Goal: Task Accomplishment & Management: Manage account settings

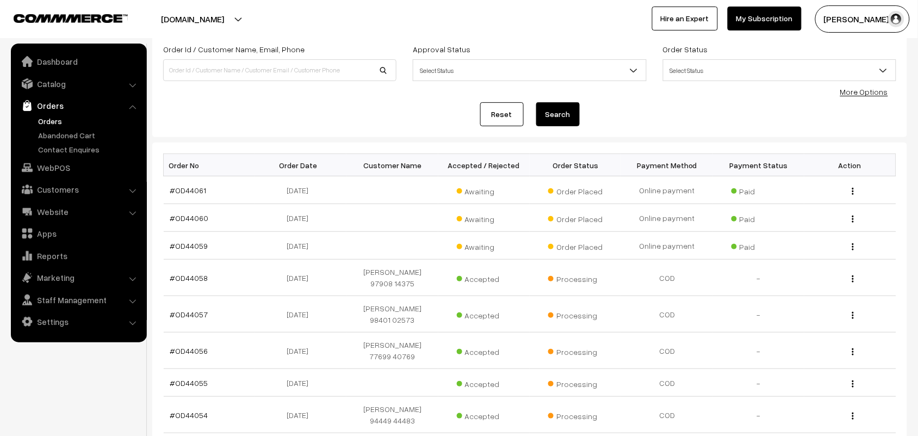
scroll to position [68, 0]
click at [59, 120] on link "Orders" at bounding box center [89, 120] width 108 height 11
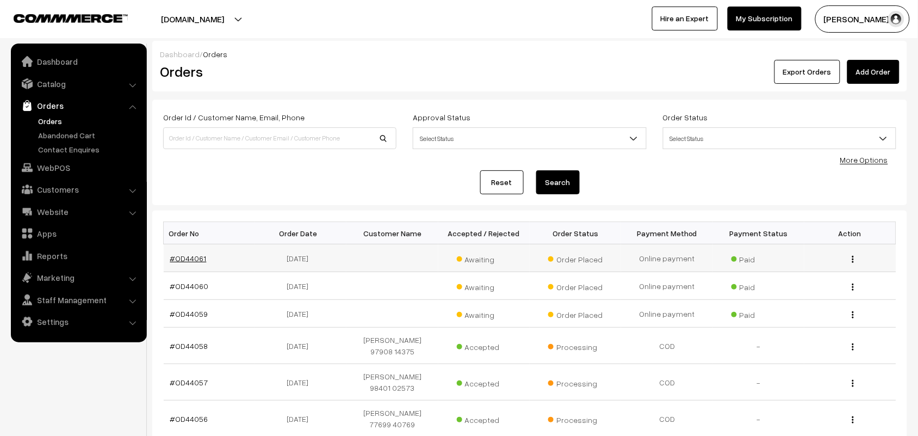
click at [196, 259] on link "#OD44061" at bounding box center [188, 257] width 36 height 9
click at [194, 281] on link "#OD44060" at bounding box center [189, 285] width 39 height 9
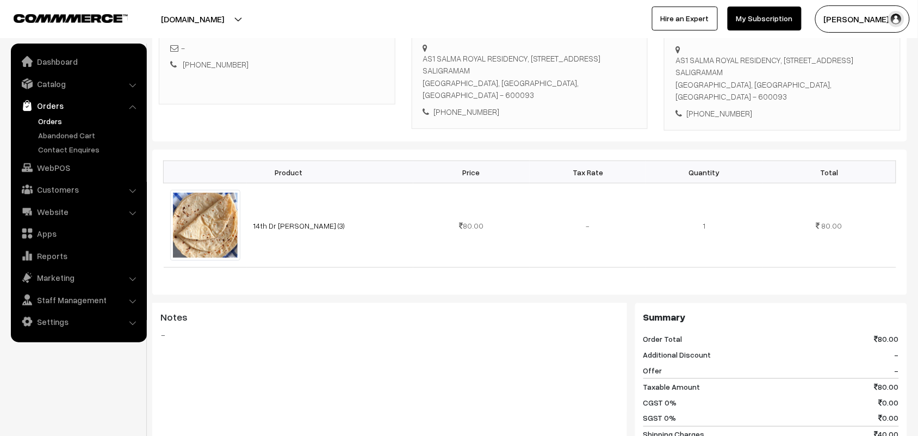
scroll to position [136, 0]
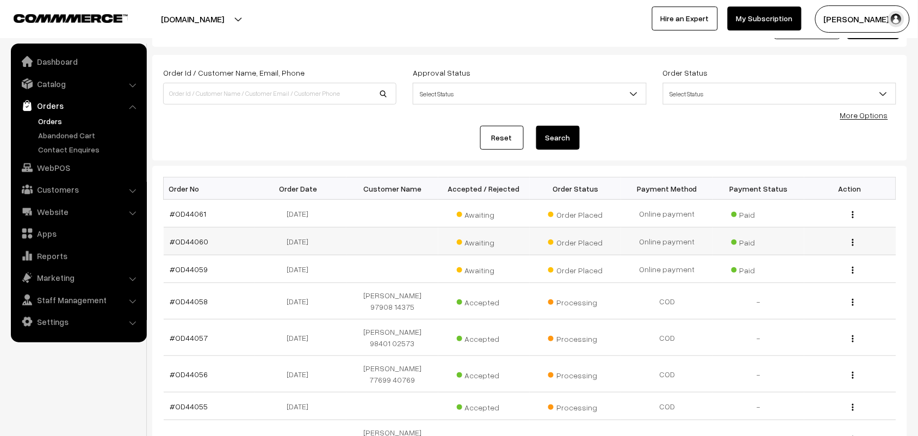
scroll to position [68, 0]
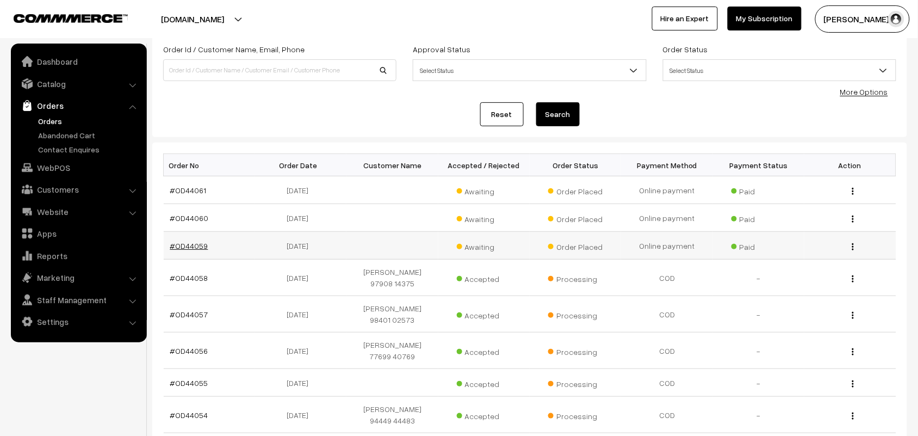
click at [195, 248] on link "#OD44059" at bounding box center [189, 245] width 38 height 9
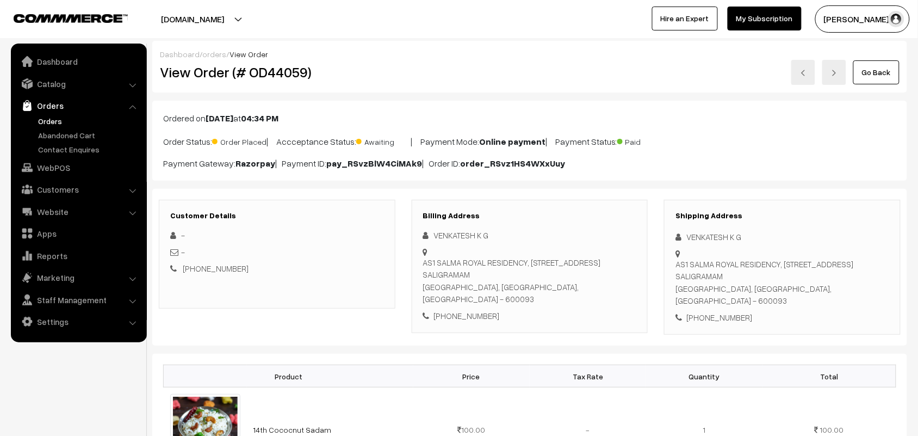
click at [863, 71] on link "Go Back" at bounding box center [876, 72] width 46 height 24
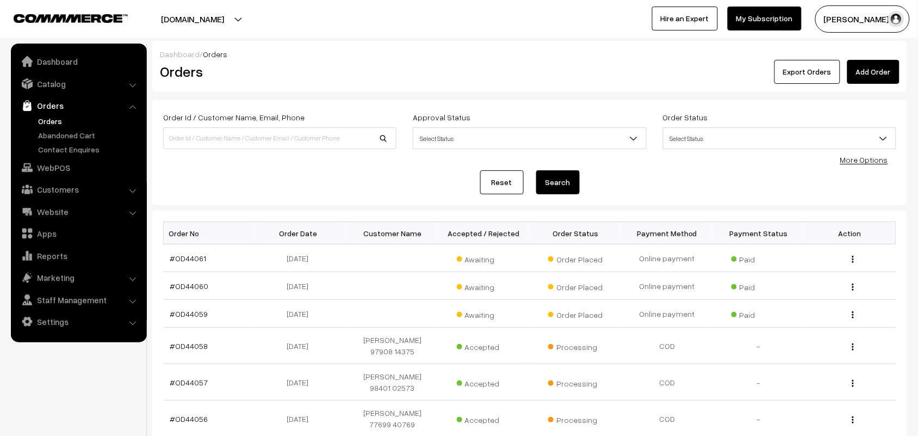
click at [58, 120] on link "Orders" at bounding box center [89, 120] width 108 height 11
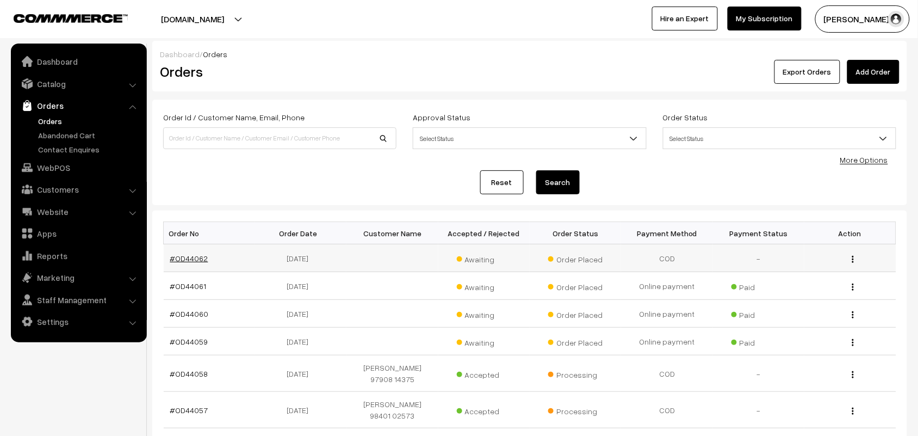
click at [194, 259] on link "#OD44062" at bounding box center [189, 257] width 38 height 9
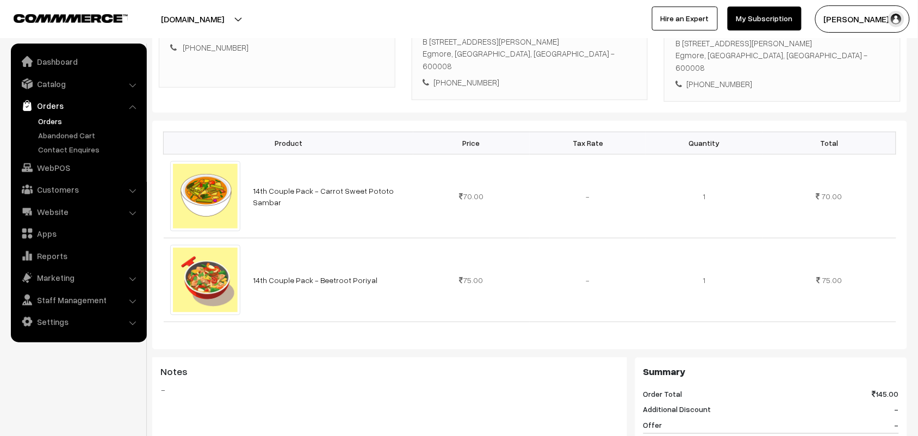
scroll to position [476, 0]
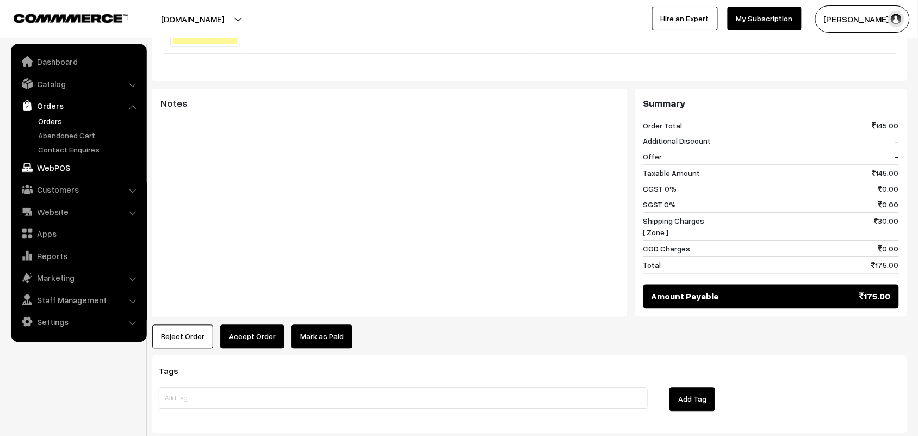
click at [72, 166] on link "WebPOS" at bounding box center [78, 168] width 129 height 20
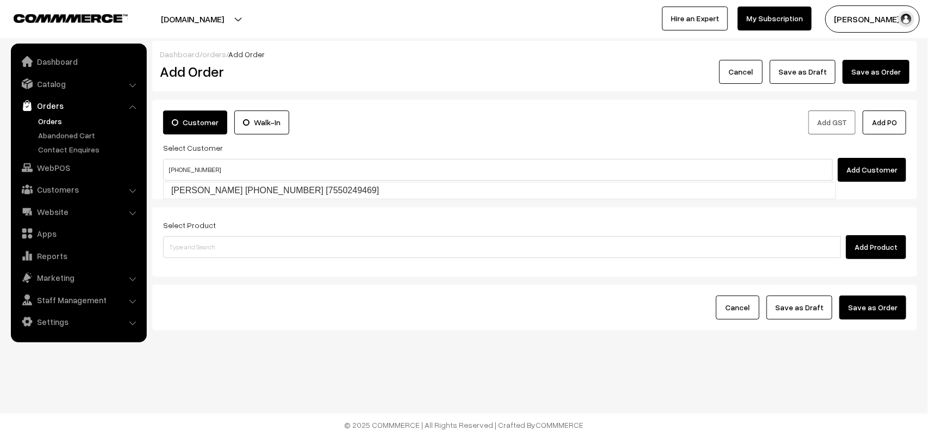
click at [197, 196] on link "Sharanya +971 52 420 2499 [7550249469]" at bounding box center [500, 190] width 672 height 16
type input "+971 52 420 2499"
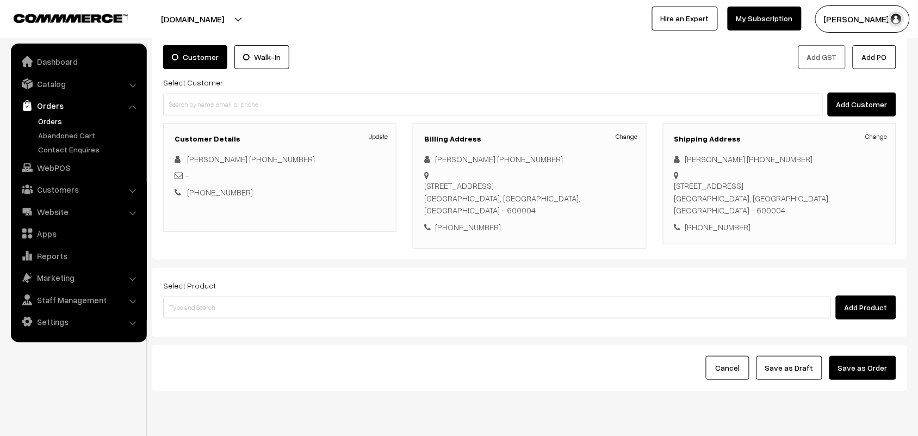
scroll to position [68, 0]
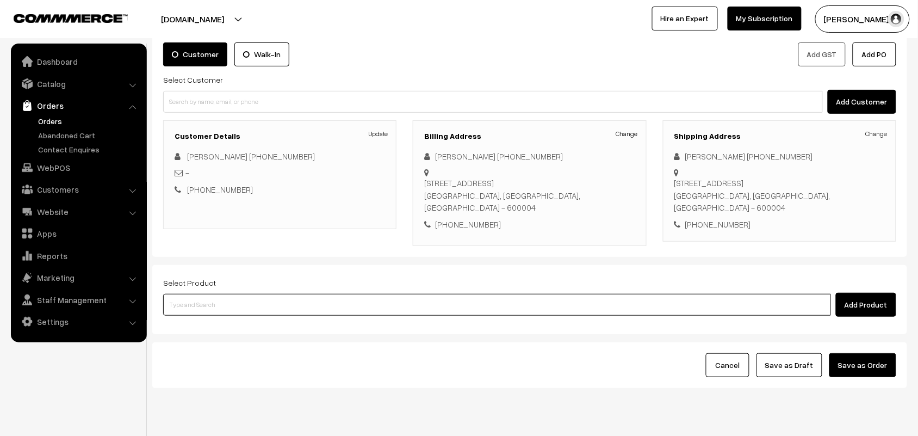
click at [259, 301] on input at bounding box center [497, 305] width 668 height 22
type input "14th wi"
click at [238, 322] on link "14th Without Rice..." at bounding box center [498, 326] width 669 height 16
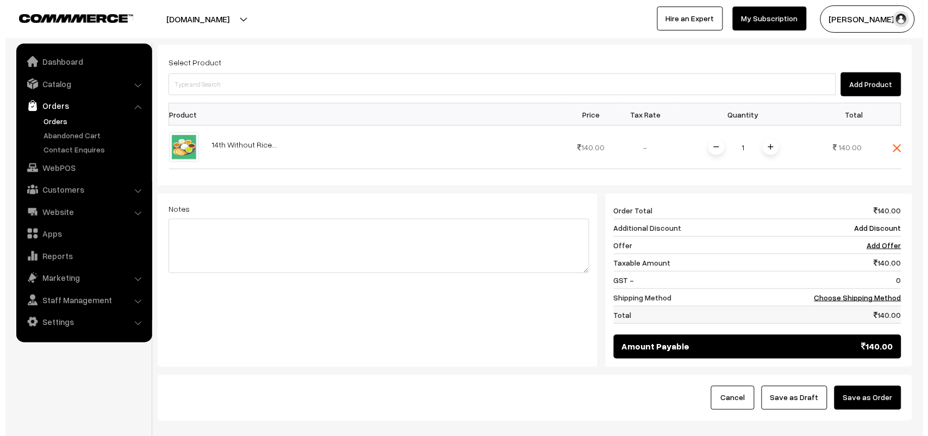
scroll to position [355, 0]
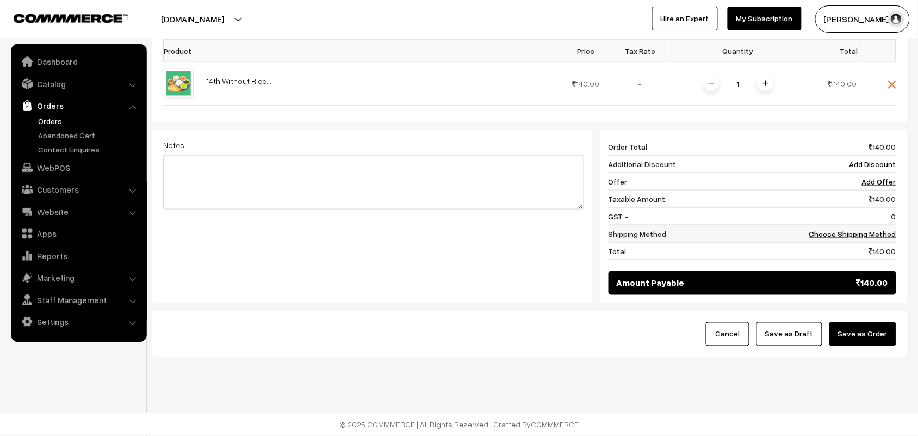
click at [838, 235] on link "Choose Shipping Method" at bounding box center [852, 233] width 87 height 9
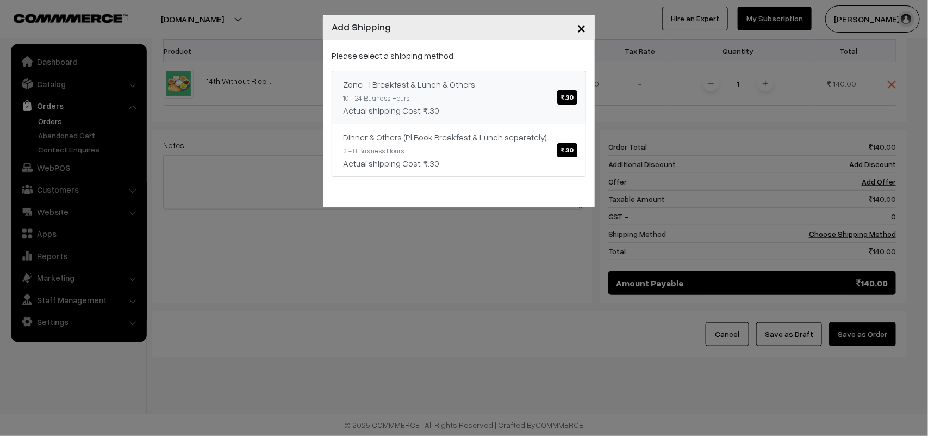
click at [439, 107] on div "Actual shipping Cost: ₹.30" at bounding box center [459, 110] width 232 height 13
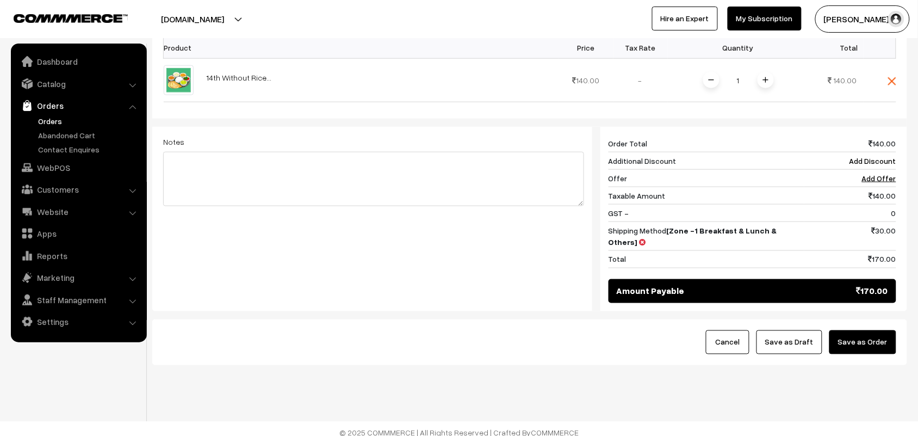
click at [873, 319] on div "Cancel Save as Draft Save as Order" at bounding box center [529, 342] width 755 height 46
click at [873, 335] on button "Save as Order" at bounding box center [862, 342] width 67 height 24
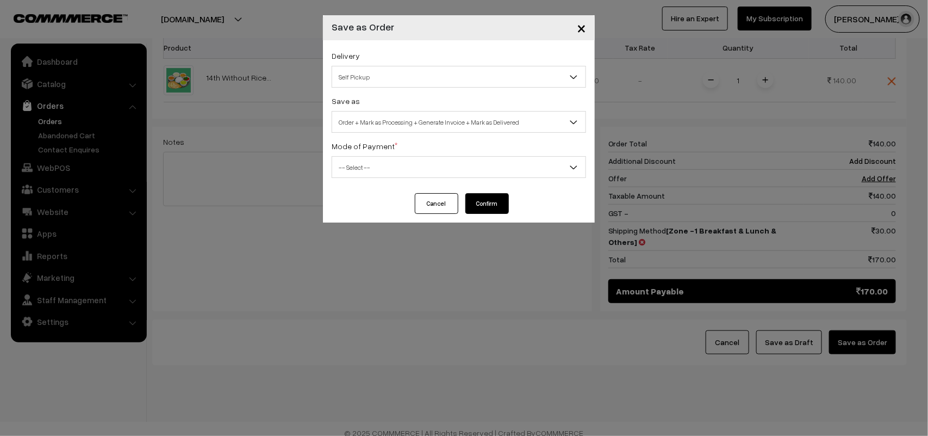
click at [381, 78] on span "Self Pickup" at bounding box center [458, 76] width 253 height 19
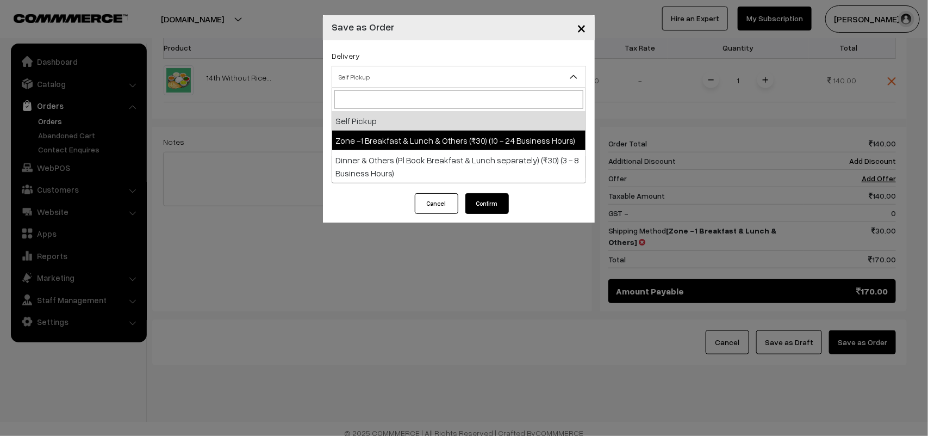
select select "ZON1"
select select "3"
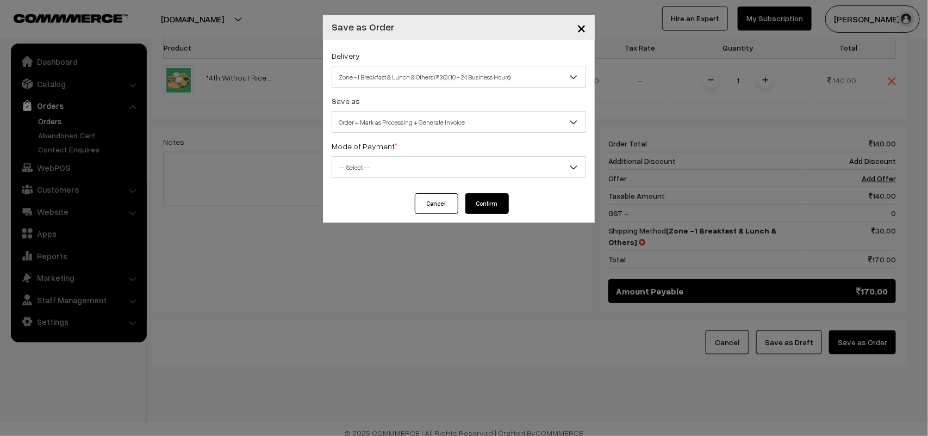
click at [402, 129] on span "Order + Mark as Processing + Generate Invoice" at bounding box center [458, 122] width 253 height 19
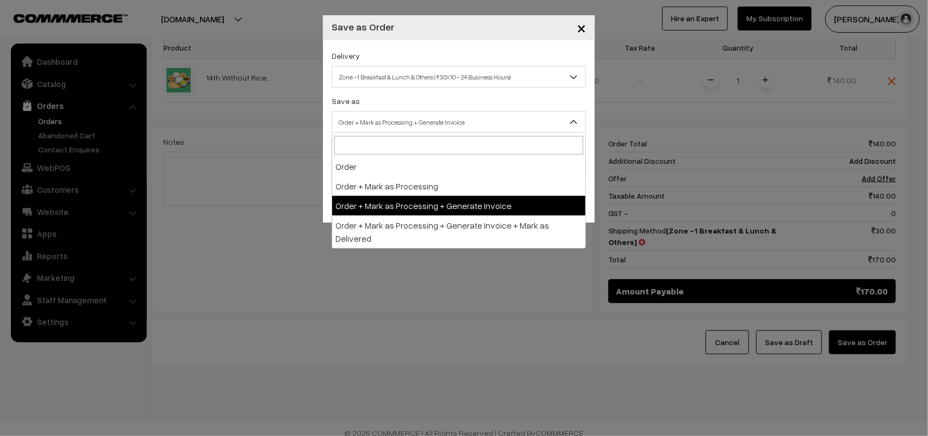
drag, startPoint x: 420, startPoint y: 213, endPoint x: 414, endPoint y: 205, distance: 9.7
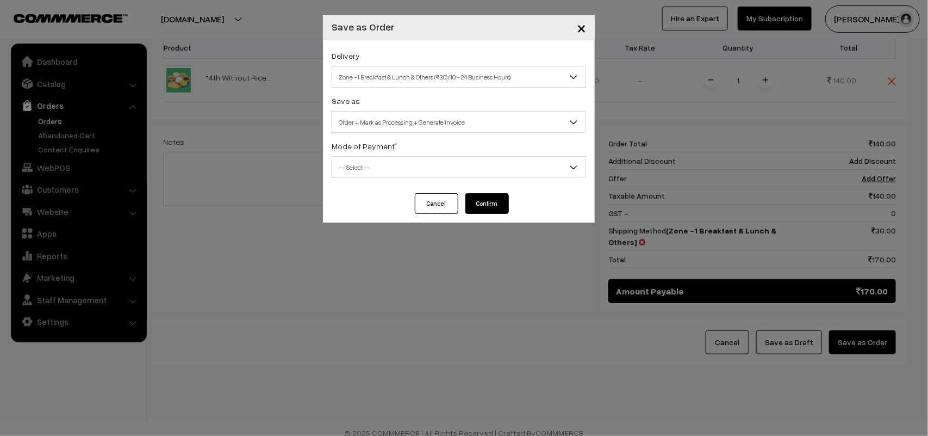
click at [371, 175] on span "-- Select --" at bounding box center [458, 167] width 253 height 19
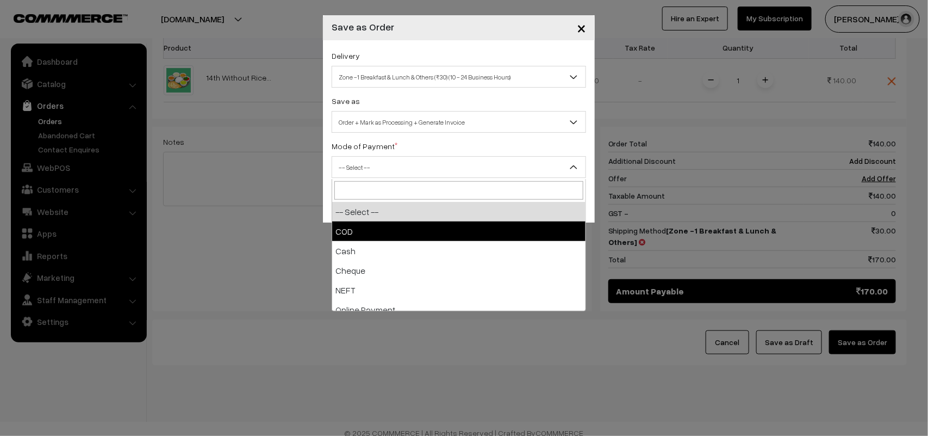
select select "1"
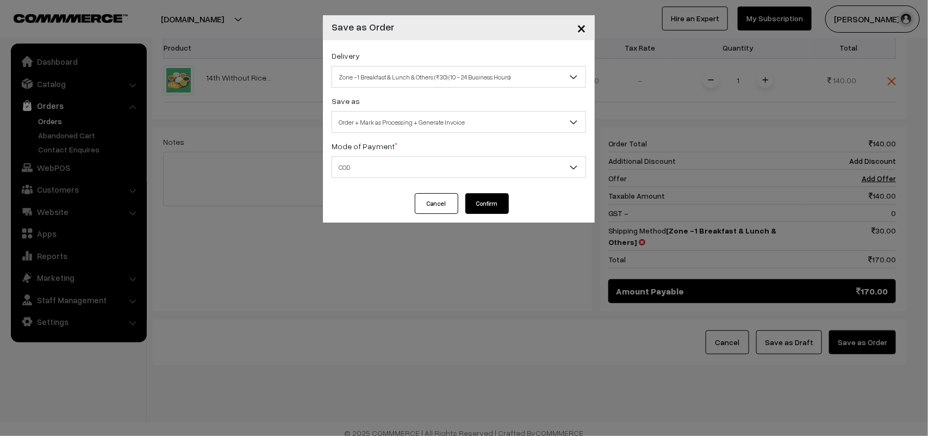
click at [501, 205] on button "Confirm" at bounding box center [487, 203] width 44 height 21
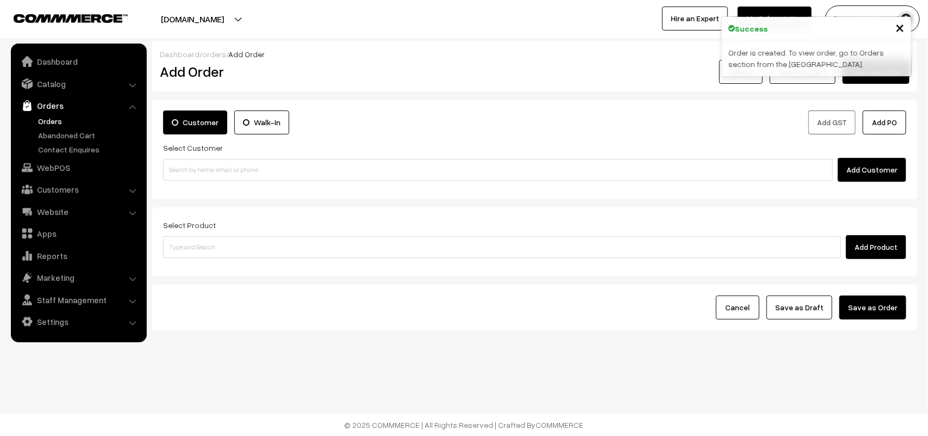
click at [60, 114] on link "Orders" at bounding box center [78, 106] width 129 height 20
click at [57, 117] on link "Orders" at bounding box center [89, 120] width 108 height 11
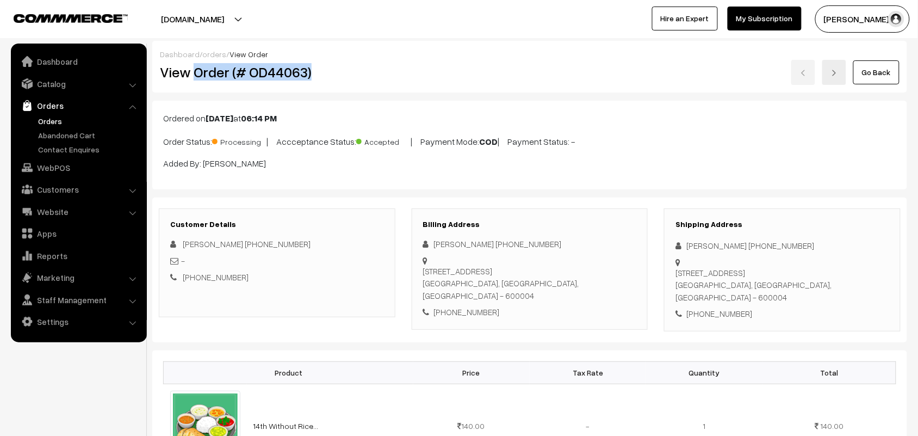
drag, startPoint x: 196, startPoint y: 66, endPoint x: 322, endPoint y: 78, distance: 126.7
click at [322, 77] on h2 "View Order (# OD44063)" at bounding box center [277, 72] width 235 height 17
copy h2 "Order (# OD44063)"
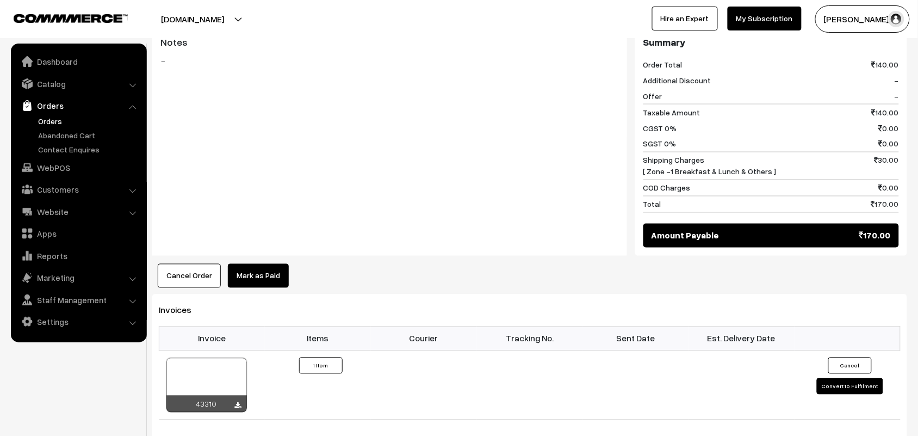
scroll to position [476, 0]
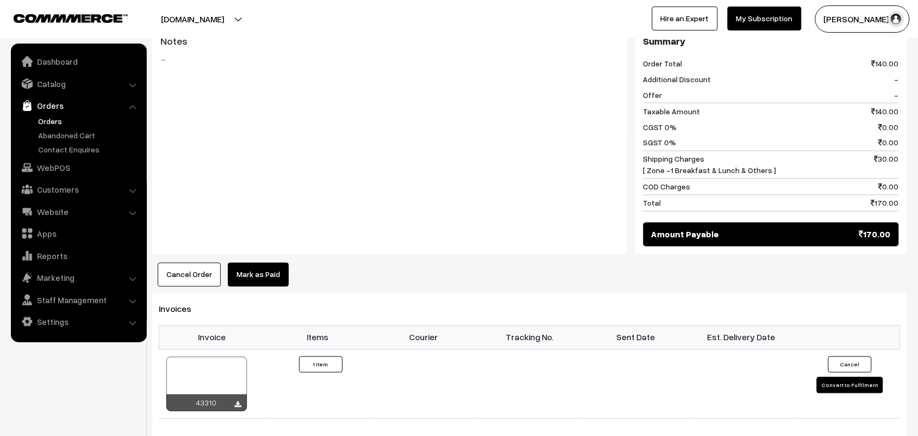
click at [64, 122] on link "Orders" at bounding box center [89, 120] width 108 height 11
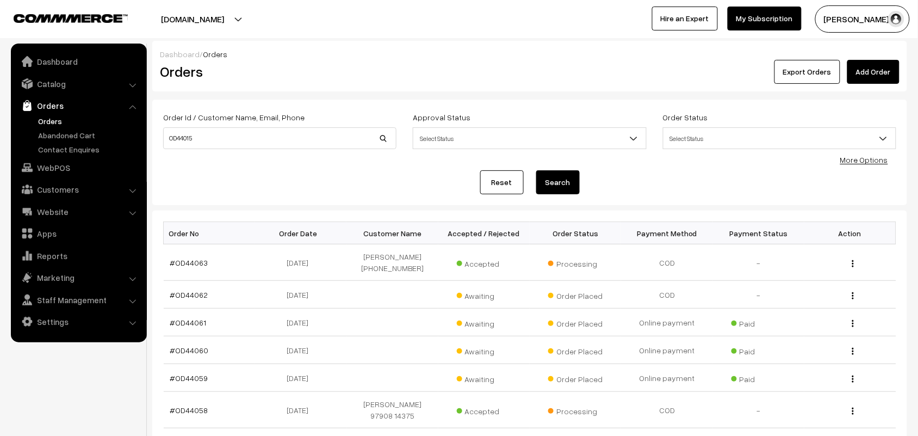
type input "OD44015"
click at [536, 170] on button "Search" at bounding box center [558, 182] width 44 height 24
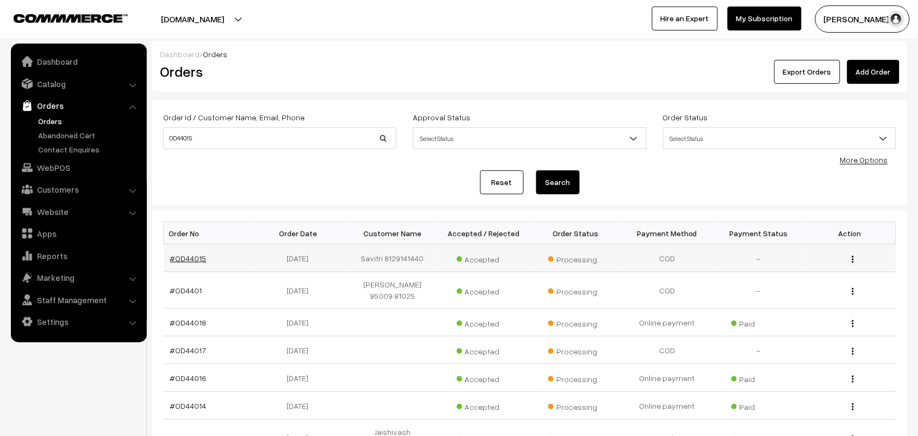
click at [187, 259] on link "#OD44015" at bounding box center [188, 257] width 36 height 9
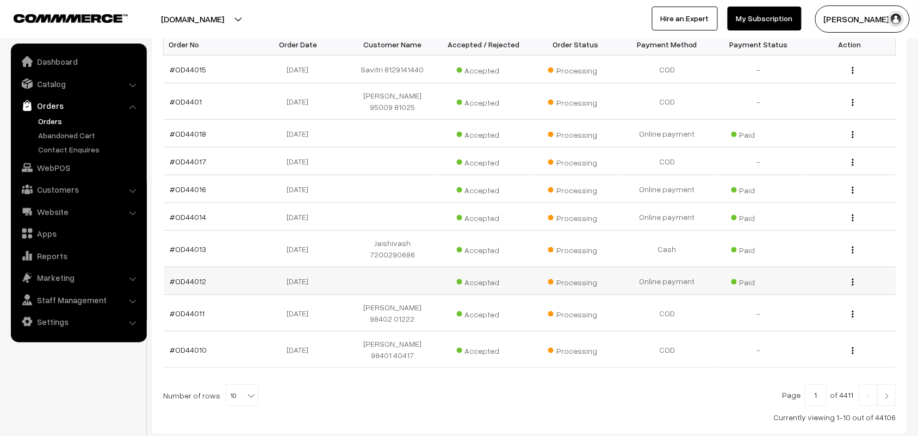
scroll to position [204, 0]
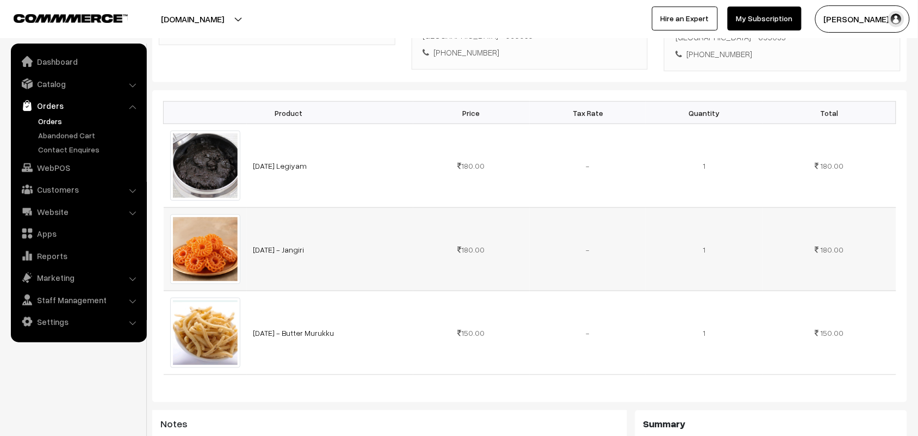
scroll to position [68, 0]
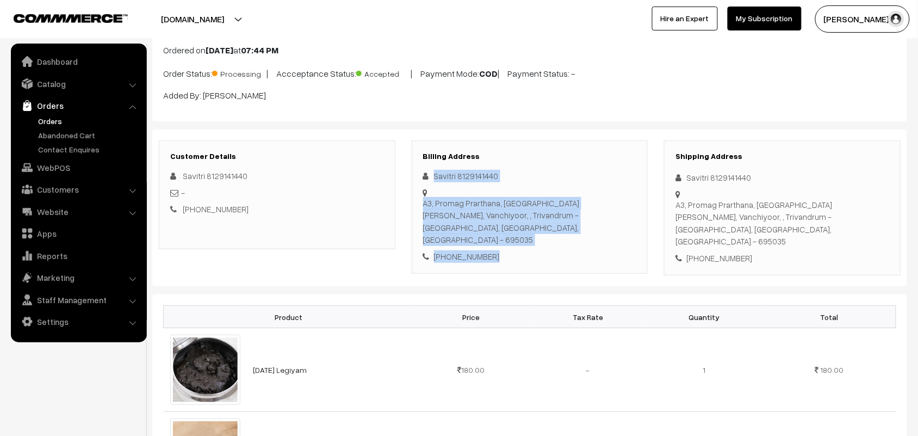
drag, startPoint x: 434, startPoint y: 175, endPoint x: 501, endPoint y: 240, distance: 93.1
click at [501, 240] on div "[PERSON_NAME] 8129141440 A3, [GEOGRAPHIC_DATA], [GEOGRAPHIC_DATA][PERSON_NAME],…" at bounding box center [530, 216] width 214 height 92
copy div "[PERSON_NAME] 8129141440 A3, Promag Prarthana, [GEOGRAPHIC_DATA][PERSON_NAME], …"
click at [49, 118] on link "Orders" at bounding box center [89, 120] width 108 height 11
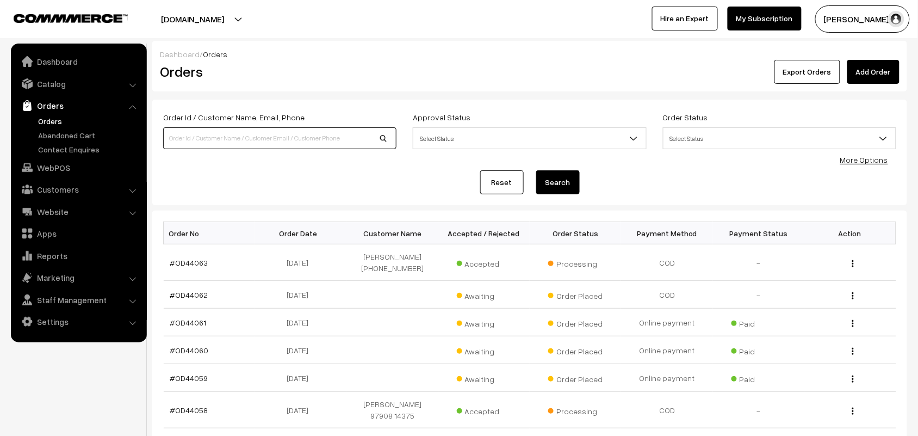
click at [218, 136] on input at bounding box center [279, 138] width 233 height 22
type input "0"
type input "o"
type input "OD43948"
click at [536, 170] on button "Search" at bounding box center [558, 182] width 44 height 24
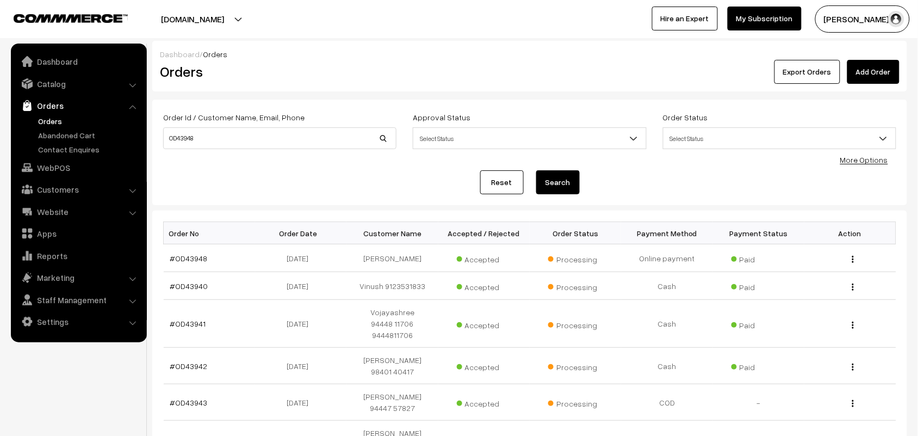
click at [257, 140] on input "OD43948" at bounding box center [279, 138] width 233 height 22
type input "OD43989"
click at [536, 170] on button "Search" at bounding box center [558, 182] width 44 height 24
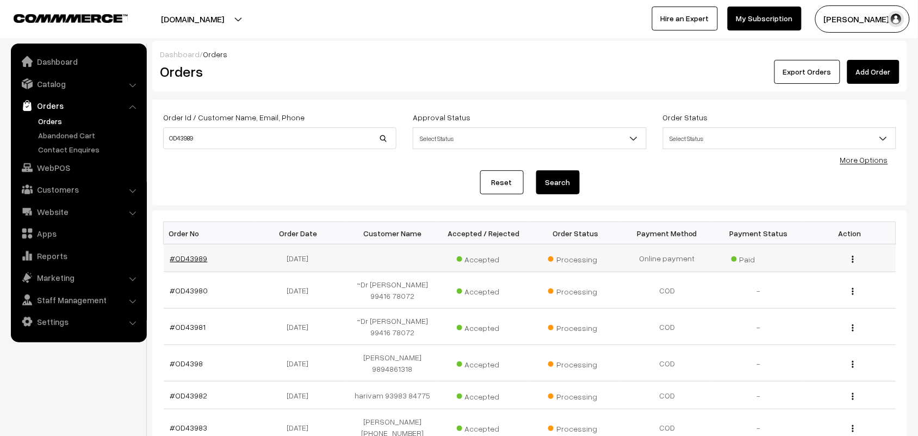
click at [200, 260] on link "#OD43989" at bounding box center [189, 257] width 38 height 9
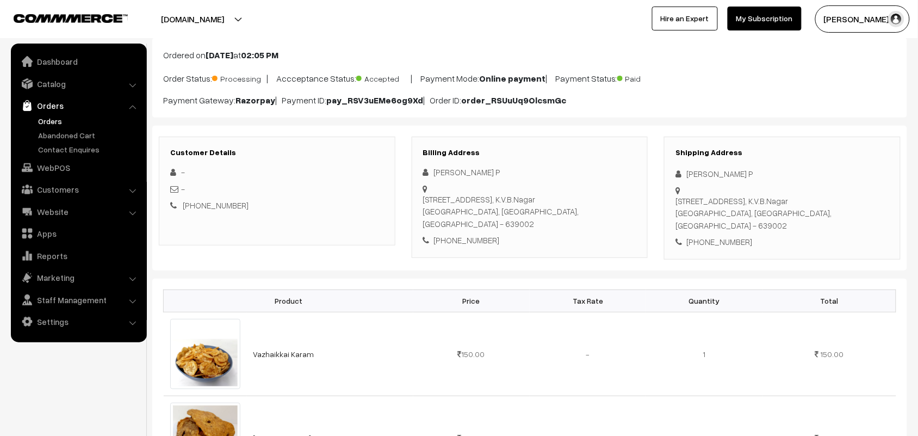
scroll to position [136, 0]
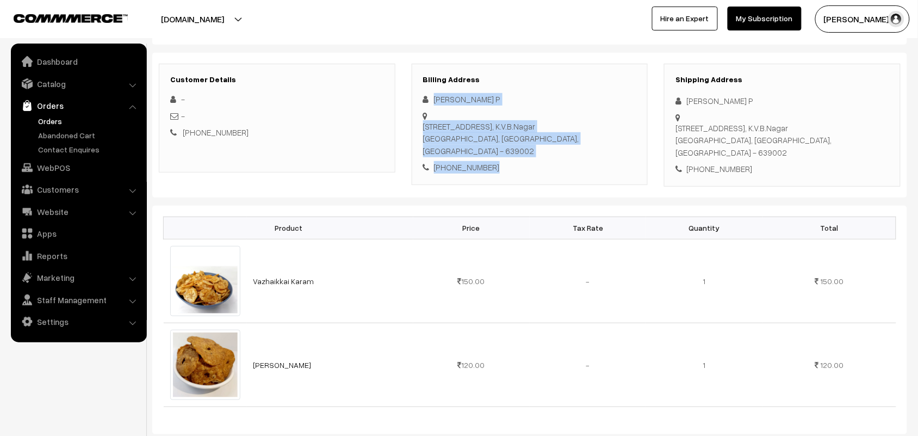
drag, startPoint x: 492, startPoint y: 176, endPoint x: 431, endPoint y: 98, distance: 99.1
click at [431, 98] on div "Billing Address [PERSON_NAME] P [STREET_ADDRESS] [PHONE_NUMBER]" at bounding box center [530, 124] width 237 height 121
copy div "[PERSON_NAME][STREET_ADDRESS] [PHONE_NUMBER]"
click at [53, 118] on link "Orders" at bounding box center [89, 120] width 108 height 11
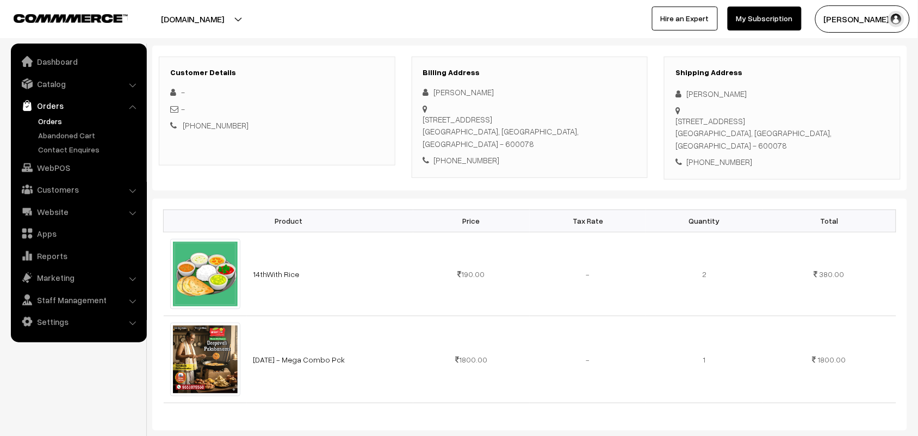
scroll to position [136, 0]
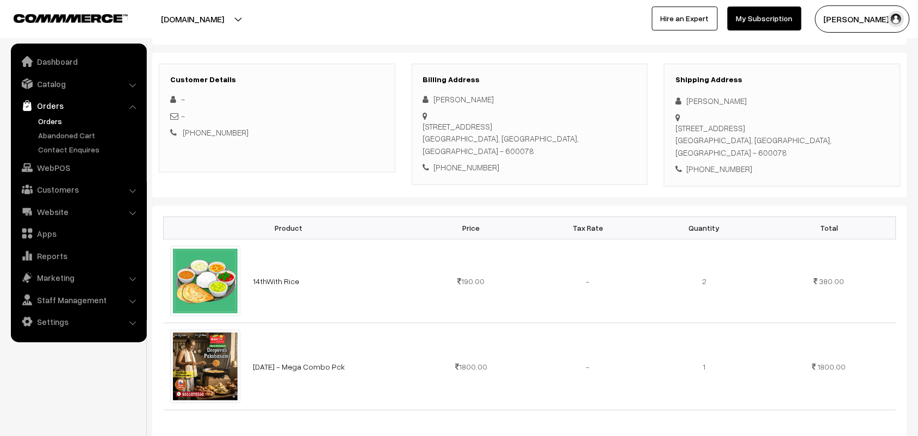
drag, startPoint x: 521, startPoint y: 96, endPoint x: 438, endPoint y: 97, distance: 83.2
click at [438, 97] on div "[PERSON_NAME]" at bounding box center [530, 99] width 214 height 13
drag, startPoint x: 498, startPoint y: 143, endPoint x: 447, endPoint y: 142, distance: 50.6
click at [447, 161] on div "[PHONE_NUMBER]" at bounding box center [530, 167] width 214 height 13
copy div "9710884466"
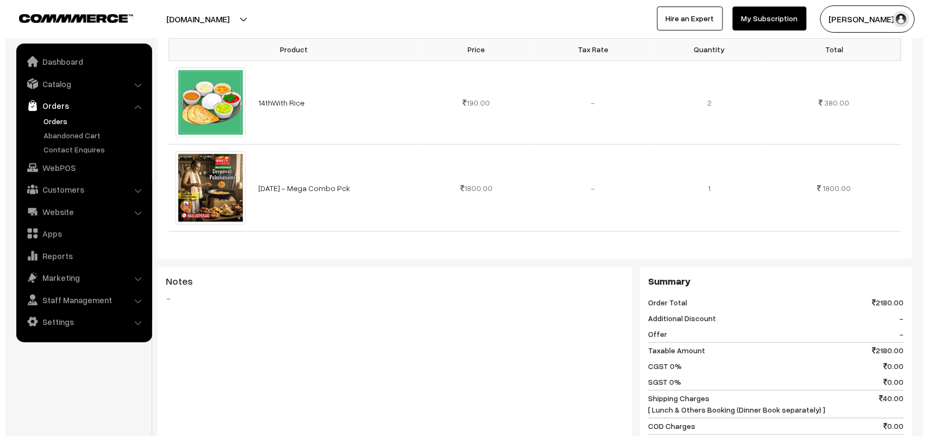
scroll to position [408, 0]
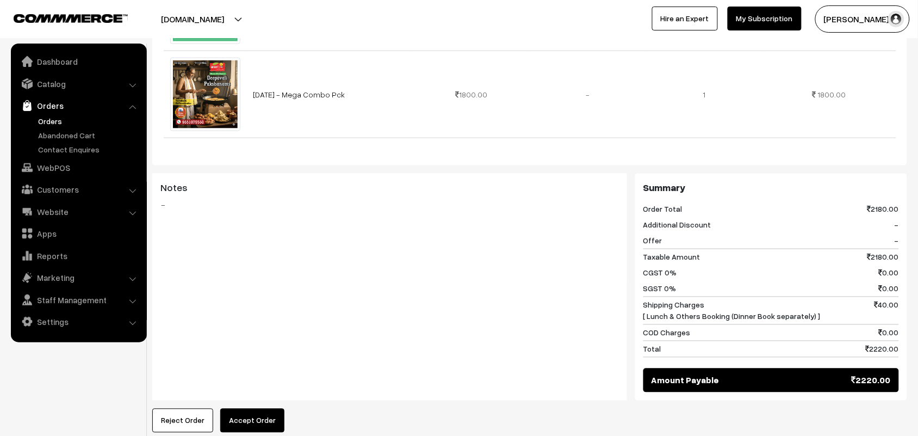
click at [273, 408] on button "Accept Order" at bounding box center [252, 420] width 64 height 24
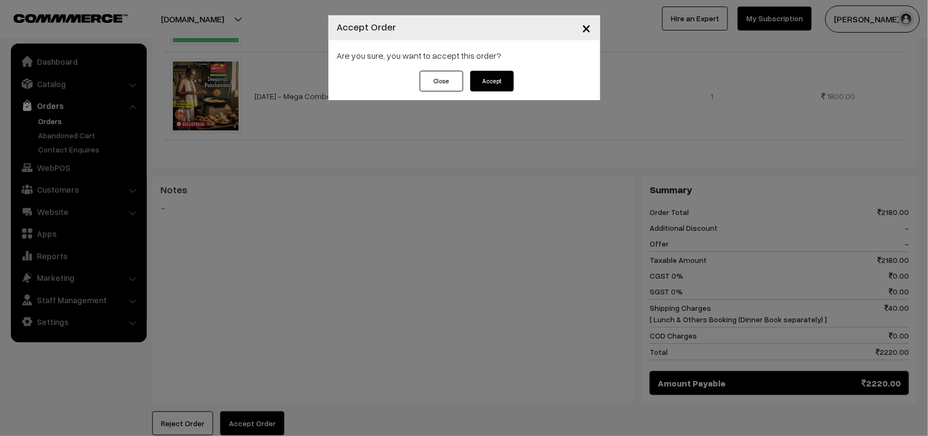
click at [481, 64] on div "Are you sure, you want to accept this order?" at bounding box center [464, 55] width 272 height 30
click at [481, 69] on div "Are you sure, you want to accept this order?" at bounding box center [464, 55] width 272 height 30
click at [481, 80] on button "Accept" at bounding box center [492, 81] width 44 height 21
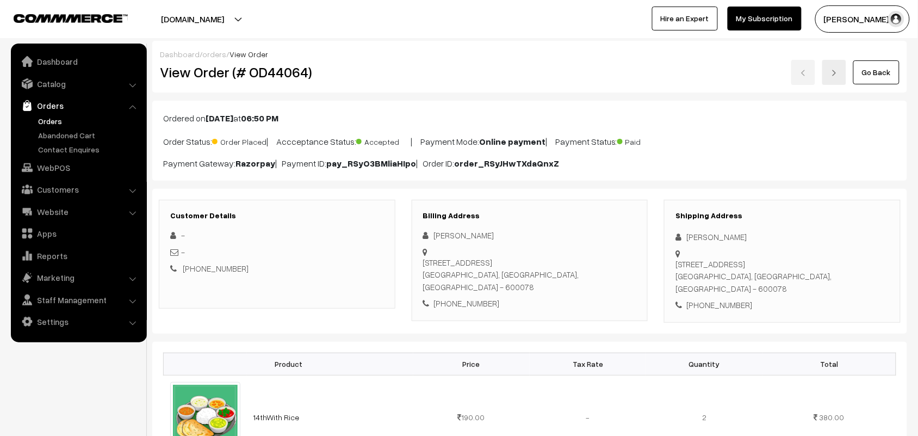
click at [56, 124] on link "Orders" at bounding box center [89, 120] width 108 height 11
click at [55, 122] on link "Orders" at bounding box center [89, 120] width 108 height 11
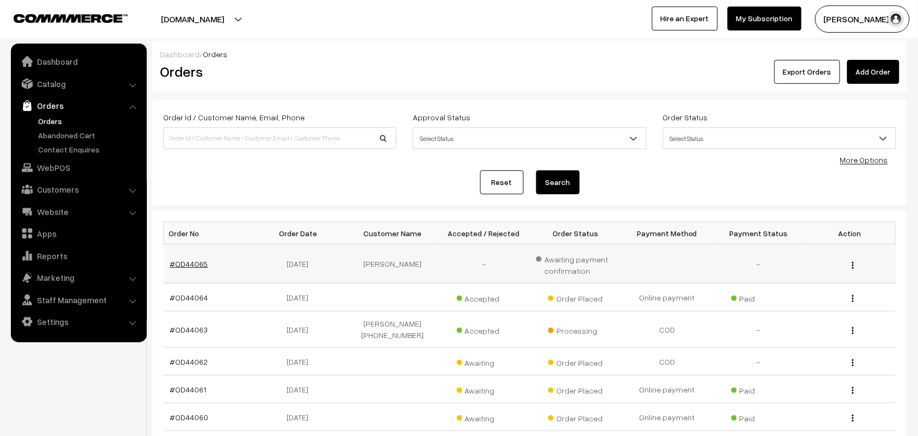
click at [171, 262] on link "#OD44065" at bounding box center [189, 263] width 38 height 9
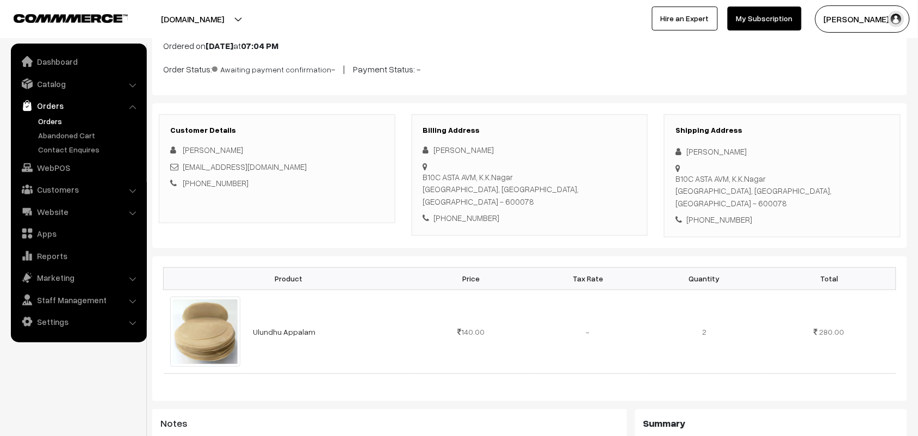
scroll to position [68, 0]
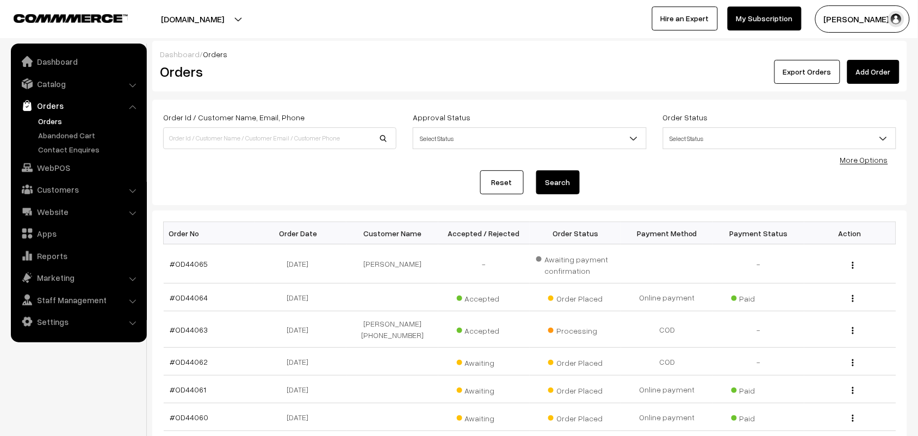
click at [58, 123] on link "Orders" at bounding box center [89, 120] width 108 height 11
click at [215, 147] on input at bounding box center [279, 138] width 233 height 22
click at [216, 145] on input at bounding box center [279, 138] width 233 height 22
type input "o"
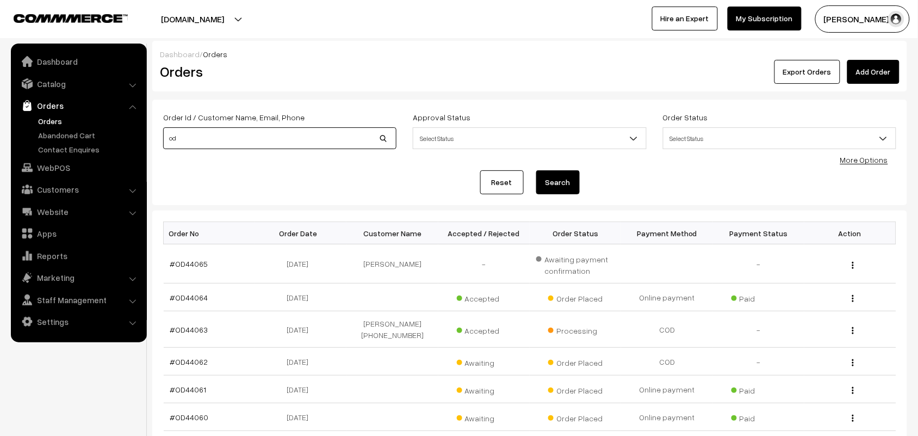
type input "o"
click at [536, 170] on button "Search" at bounding box center [558, 182] width 44 height 24
type input "OD40002"
click at [536, 170] on button "Search" at bounding box center [558, 182] width 44 height 24
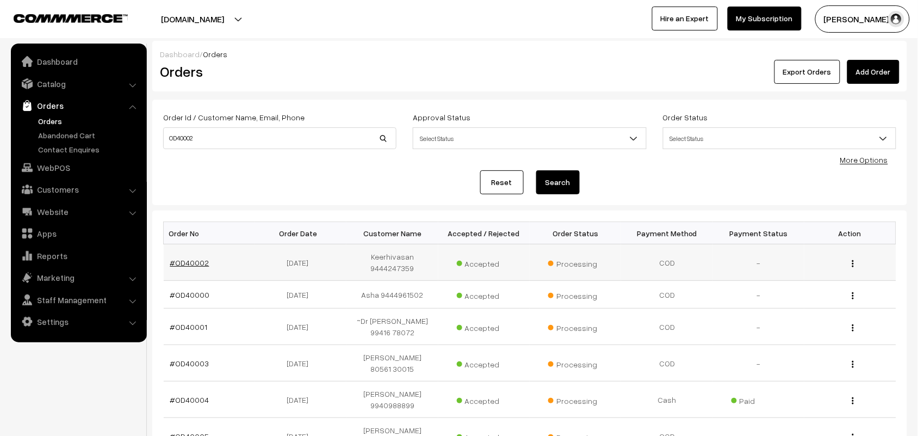
click at [175, 261] on link "#OD40002" at bounding box center [189, 262] width 39 height 9
click at [186, 139] on input "OD40002" at bounding box center [279, 138] width 233 height 22
type input "OD44002"
click at [536, 170] on button "Search" at bounding box center [558, 182] width 44 height 24
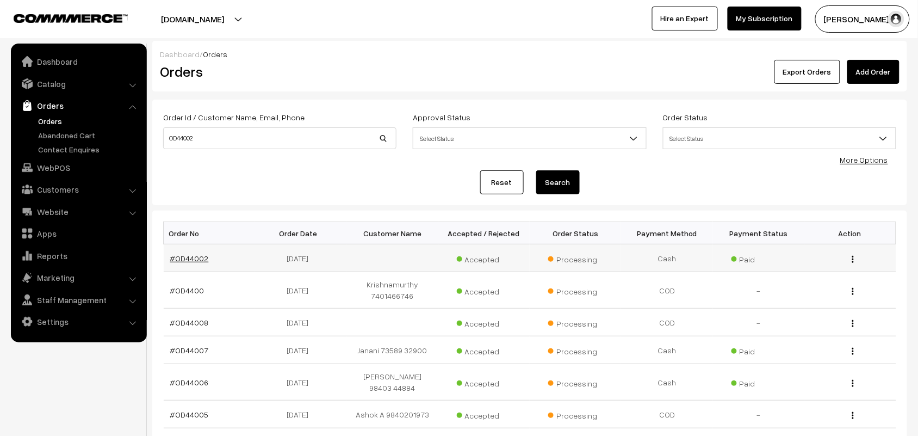
click at [190, 257] on link "#OD44002" at bounding box center [189, 257] width 39 height 9
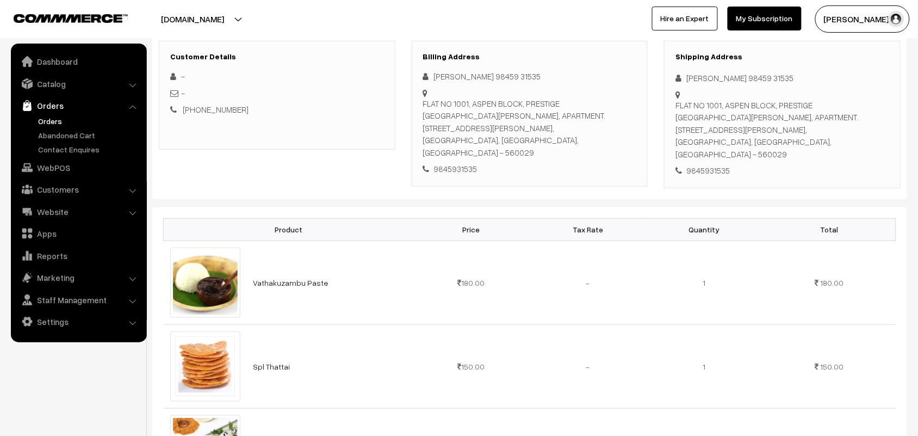
scroll to position [136, 0]
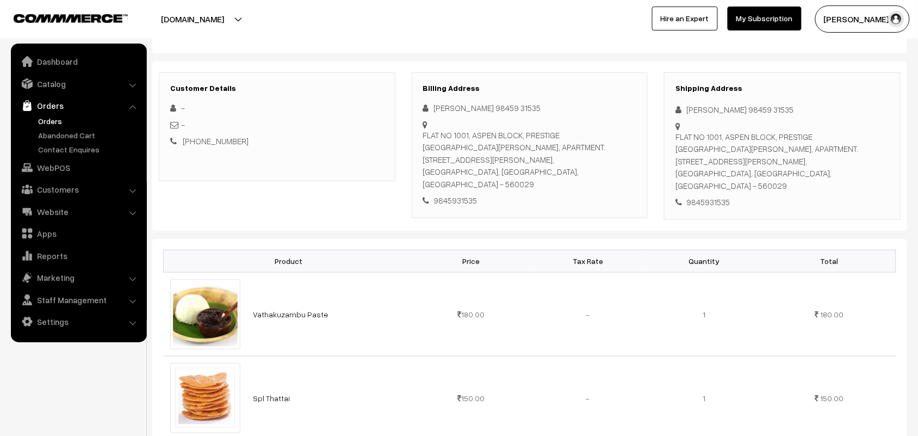
drag, startPoint x: 436, startPoint y: 107, endPoint x: 499, endPoint y: 172, distance: 90.4
click at [499, 172] on div "[PERSON_NAME] 98459 31535 FLAT NO 1001, ASPEN BLOCK, [GEOGRAPHIC_DATA][PERSON_N…" at bounding box center [530, 154] width 214 height 105
copy div "[PERSON_NAME] 98459 31535 FLAT NO [GEOGRAPHIC_DATA], [GEOGRAPHIC_DATA][PERSON_N…"
click at [60, 164] on link "WebPOS" at bounding box center [78, 168] width 129 height 20
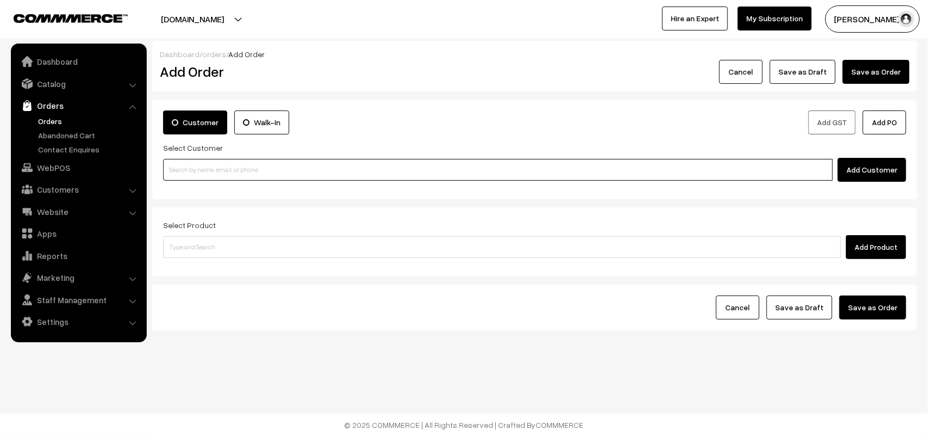
click at [246, 175] on input at bounding box center [498, 170] width 670 height 22
paste input "98844 51282"
click at [187, 164] on input "98844 51282" at bounding box center [498, 170] width 670 height 22
click at [183, 189] on link "lallitha 9884451282 [9884451282]" at bounding box center [500, 190] width 672 height 16
type input "9884451282"
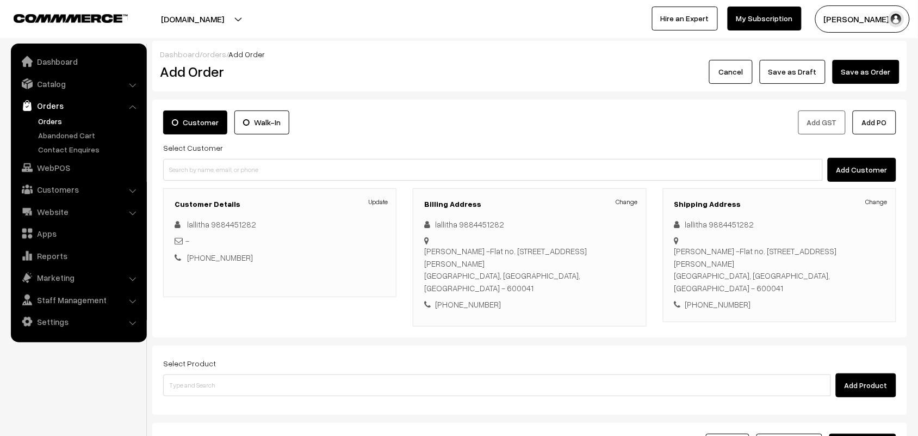
click at [63, 115] on link "Orders" at bounding box center [89, 120] width 108 height 11
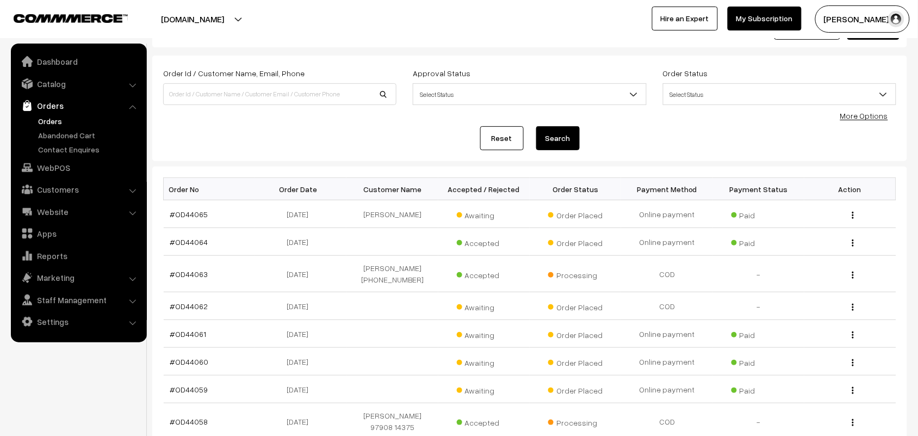
scroll to position [68, 0]
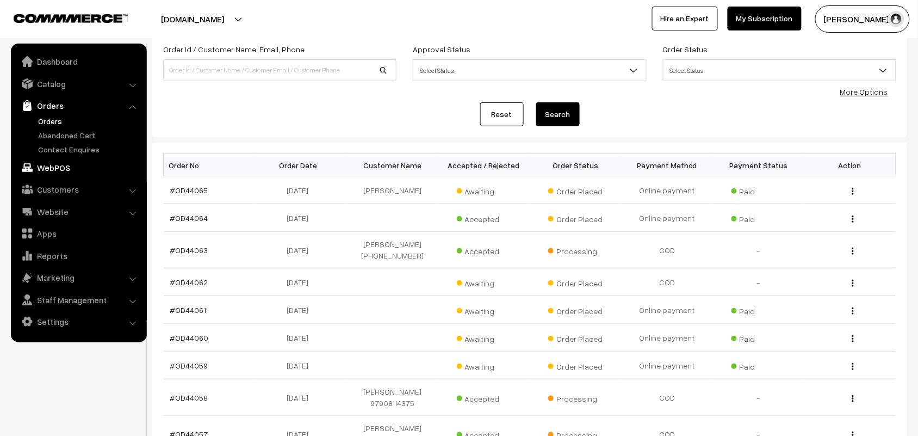
click at [55, 158] on link "WebPOS" at bounding box center [78, 168] width 129 height 20
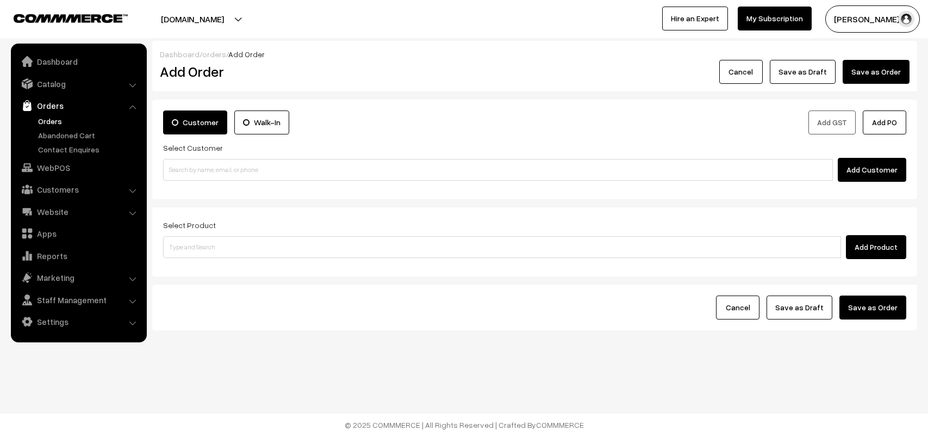
click at [218, 158] on div "Add Customer" at bounding box center [534, 170] width 743 height 24
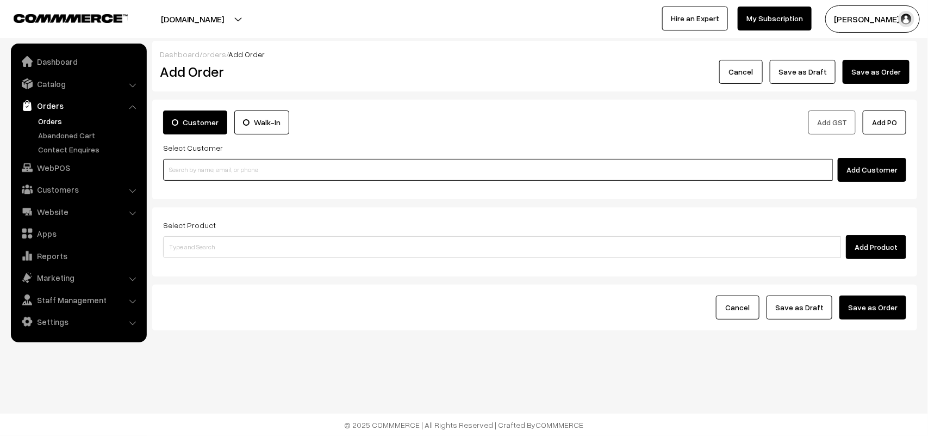
click at [206, 169] on input at bounding box center [498, 170] width 670 height 22
paste input "98403 60394"
click at [185, 162] on input "98403 60394" at bounding box center [498, 170] width 670 height 22
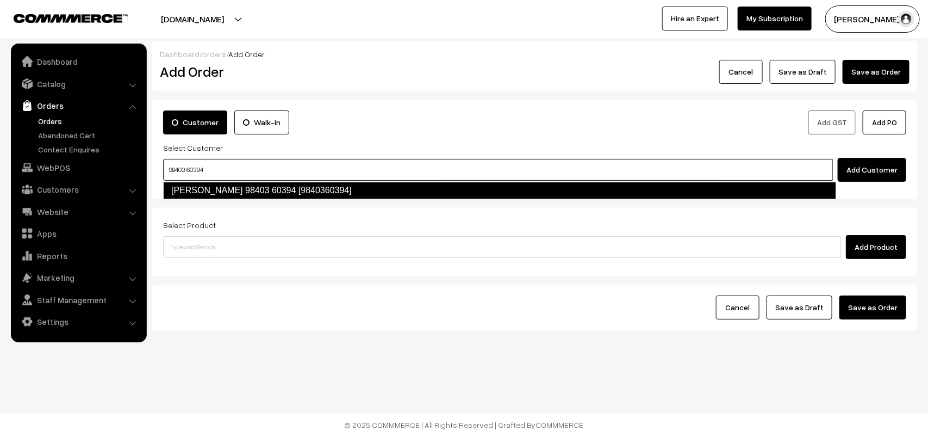
click at [196, 189] on link "K. Jayaraman 98403 60394 [9840360394]" at bounding box center [499, 190] width 673 height 17
type input "98403 60394"
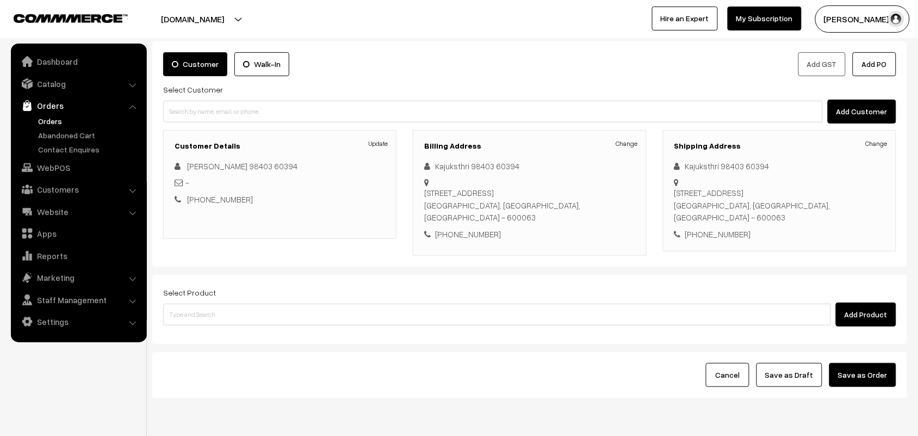
scroll to position [101, 0]
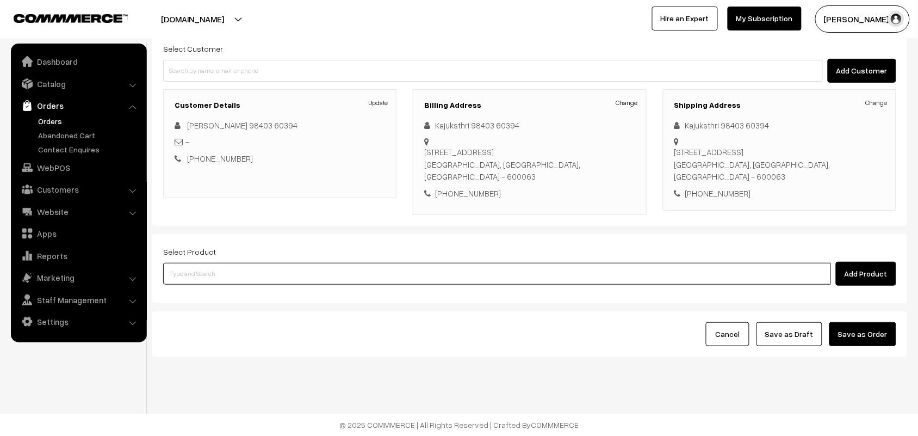
click at [207, 276] on input at bounding box center [497, 274] width 668 height 22
type input "kaju kath"
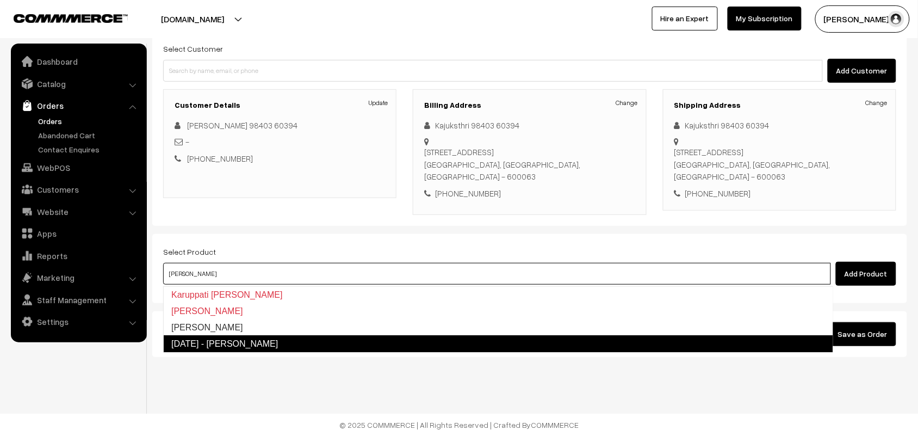
click at [195, 335] on link "[DATE] - [PERSON_NAME]" at bounding box center [498, 343] width 670 height 17
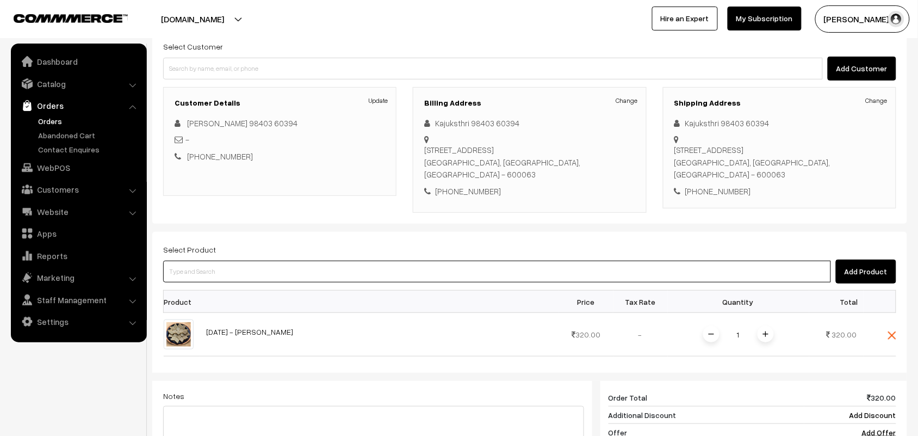
click at [233, 268] on input at bounding box center [497, 271] width 668 height 22
type input "jangiri"
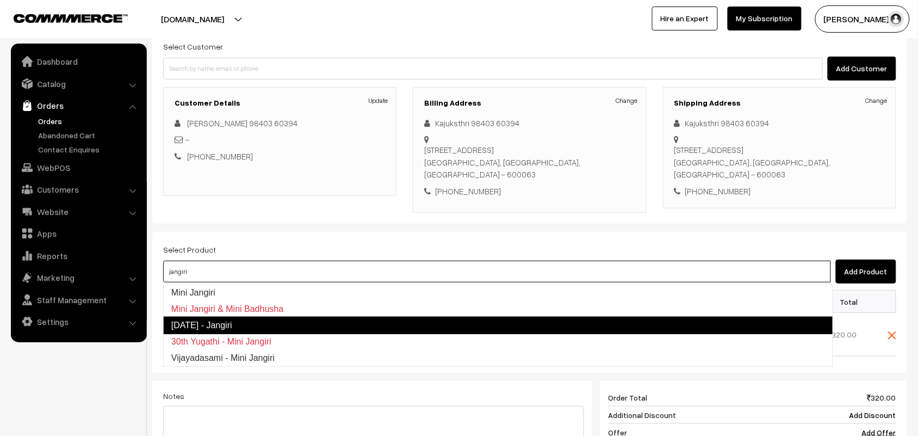
click at [215, 324] on link "[DATE] - Jangiri" at bounding box center [498, 324] width 670 height 17
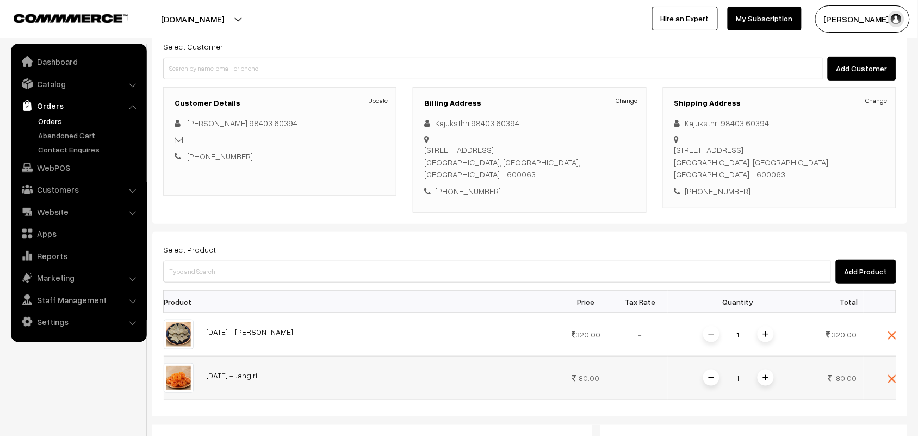
click at [767, 377] on img at bounding box center [765, 377] width 5 height 5
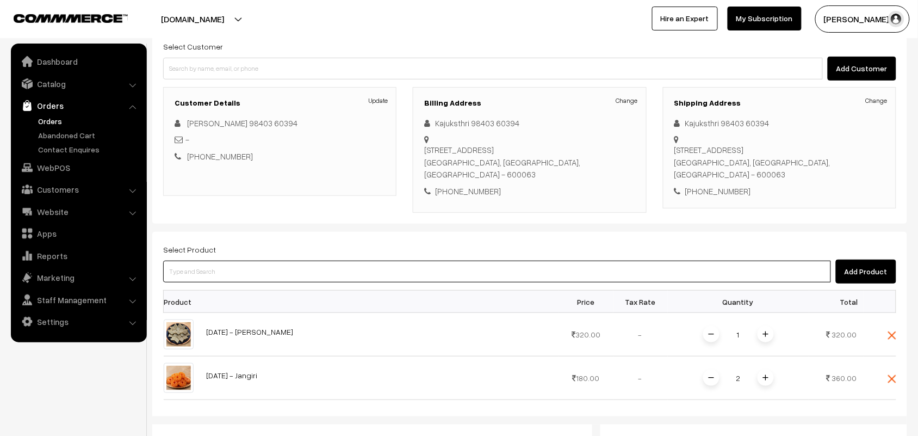
drag, startPoint x: 229, startPoint y: 276, endPoint x: 268, endPoint y: 244, distance: 50.6
click at [232, 275] on input at bounding box center [497, 271] width 668 height 22
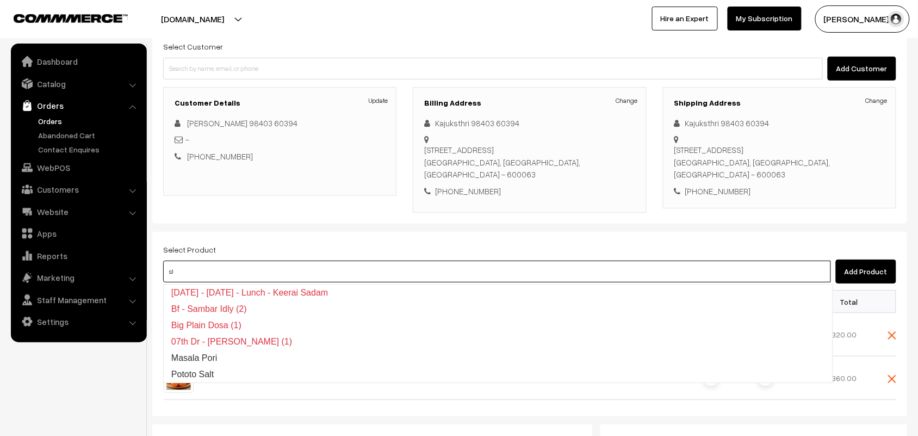
type input "s"
type input "spl mix"
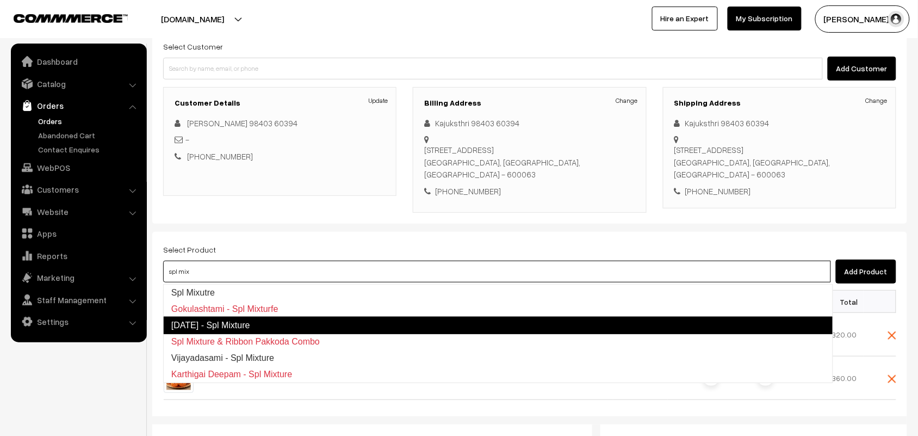
click at [231, 320] on link "Diwali - Spl Mixture" at bounding box center [498, 324] width 670 height 17
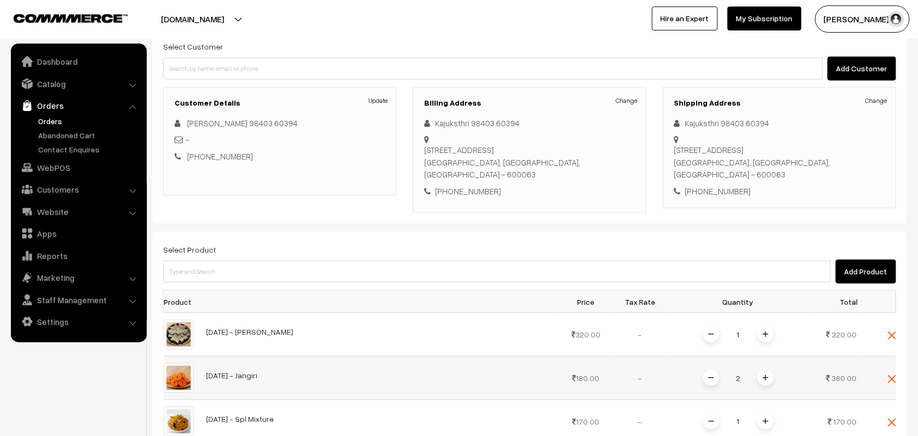
scroll to position [169, 0]
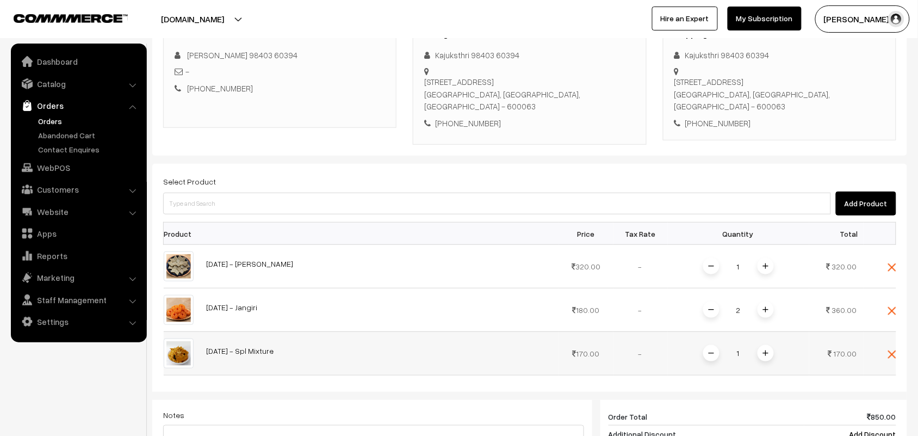
click at [765, 352] on img at bounding box center [765, 352] width 5 height 5
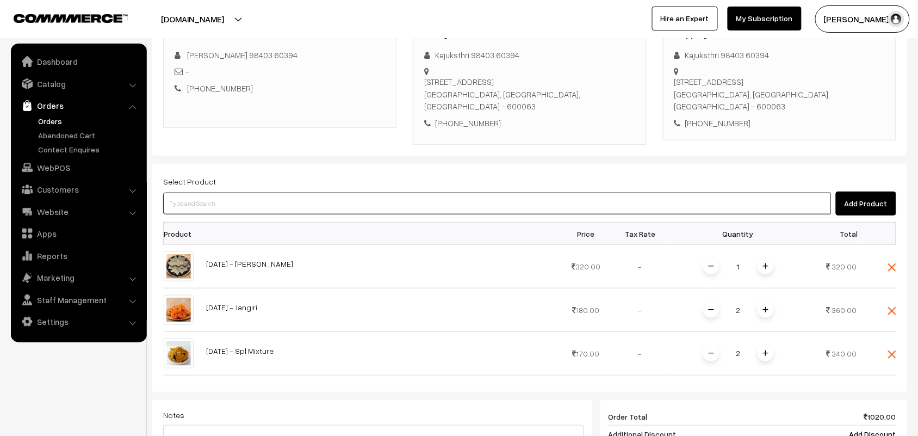
click at [197, 205] on input at bounding box center [497, 203] width 668 height 22
type input "butter muru"
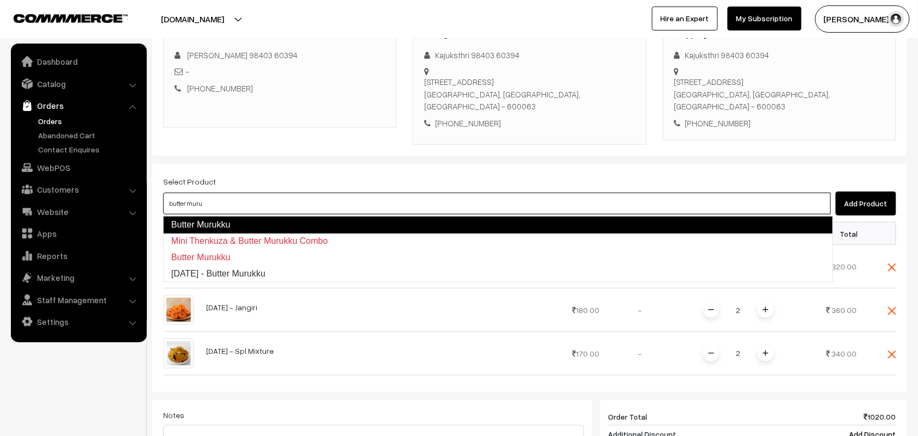
click at [200, 221] on link "Butter Murukku" at bounding box center [498, 224] width 670 height 17
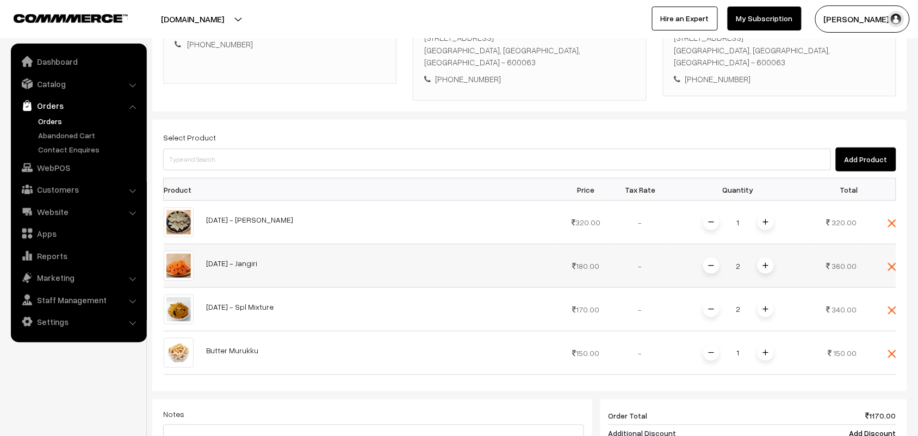
scroll to position [237, 0]
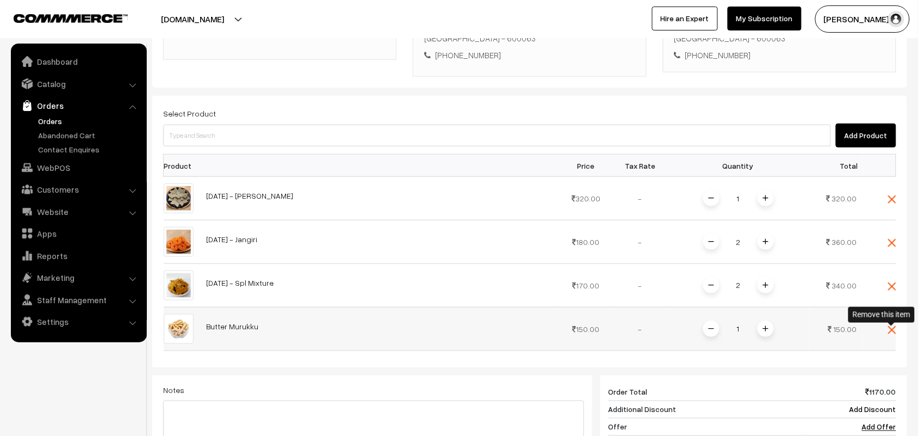
click at [892, 330] on img at bounding box center [892, 330] width 8 height 8
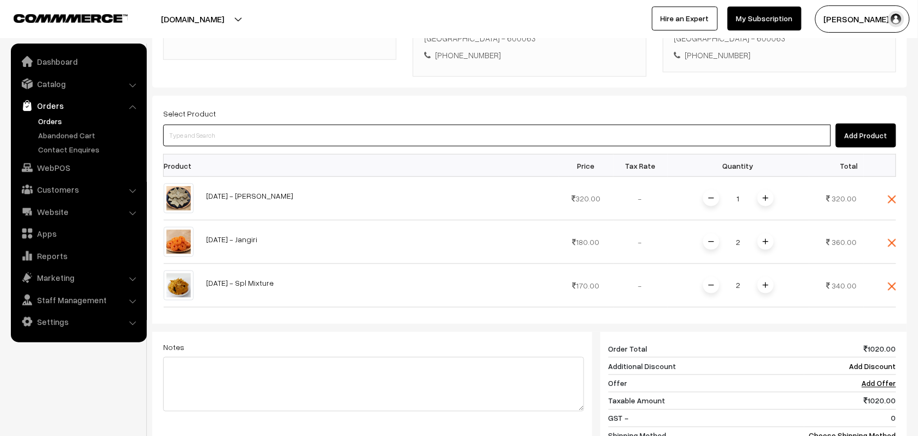
click at [297, 140] on input at bounding box center [497, 136] width 668 height 22
type input "butter muru"
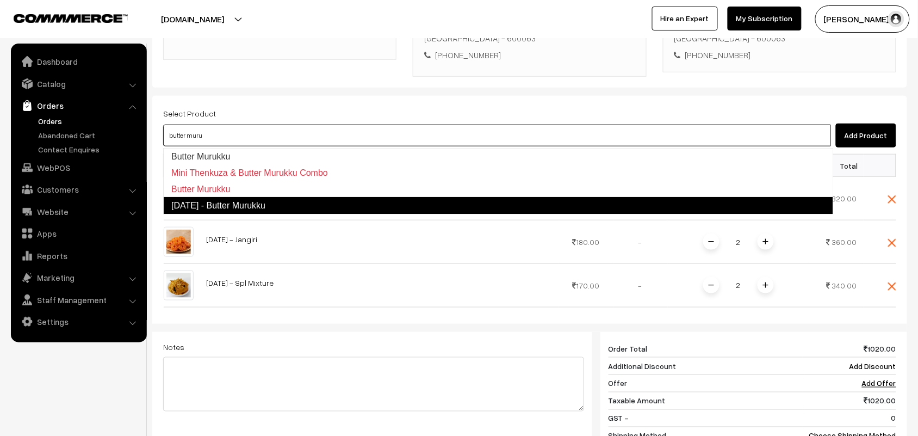
click at [256, 199] on link "Diwali - Butter Murukku" at bounding box center [498, 205] width 670 height 17
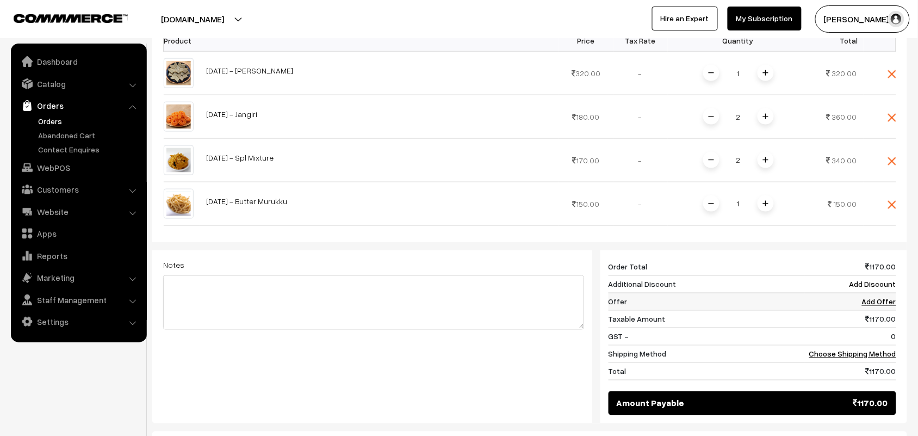
scroll to position [373, 0]
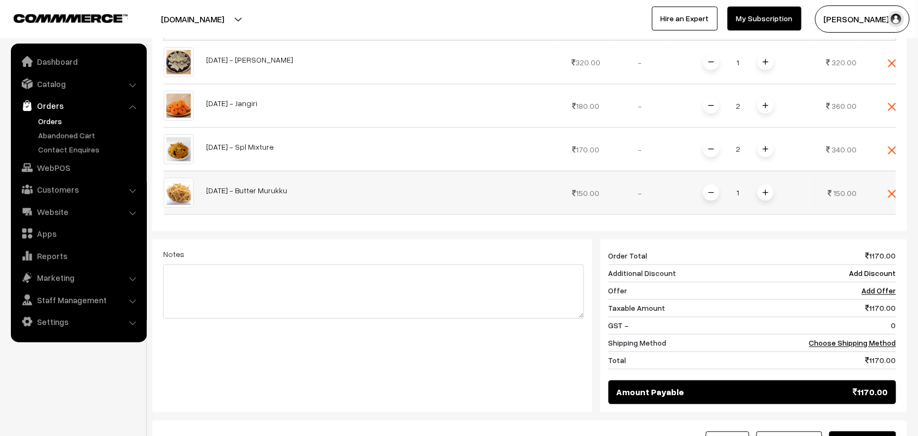
click at [760, 195] on span at bounding box center [765, 192] width 16 height 16
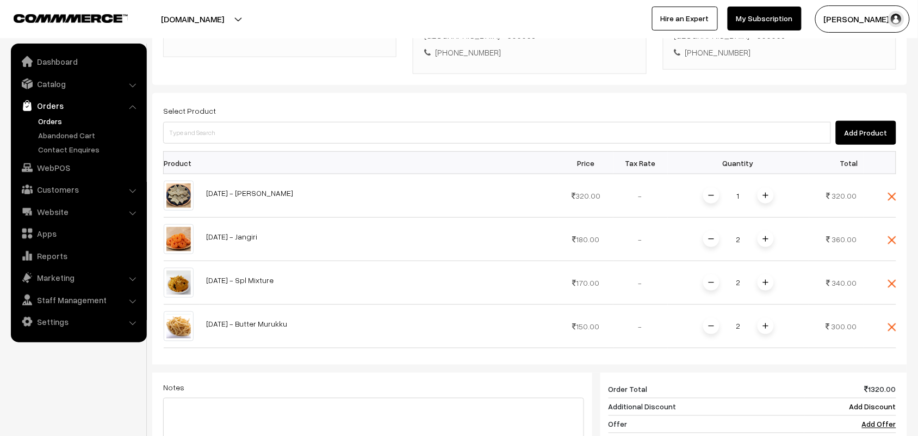
scroll to position [237, 0]
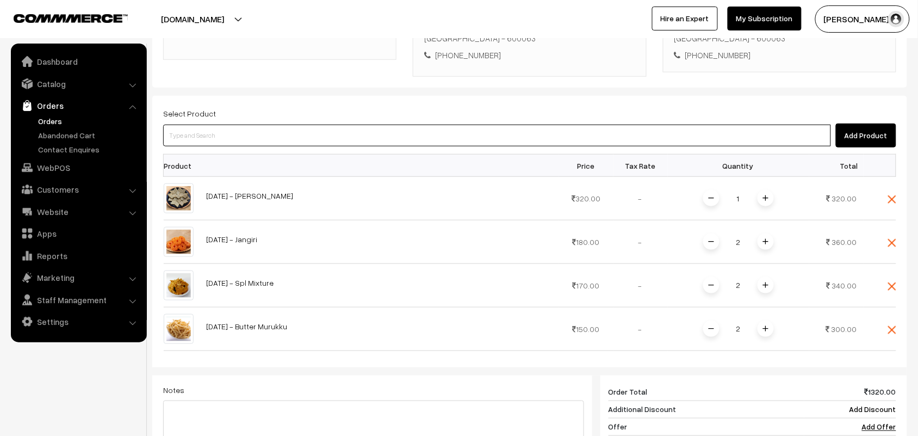
click at [227, 143] on input at bounding box center [497, 136] width 668 height 22
type input "karaboo"
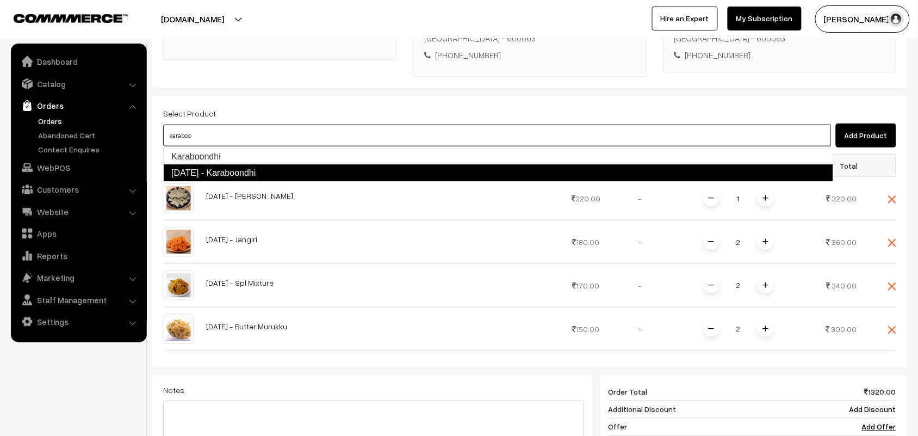
click at [206, 174] on link "Diwali - Karaboondhi" at bounding box center [498, 172] width 670 height 17
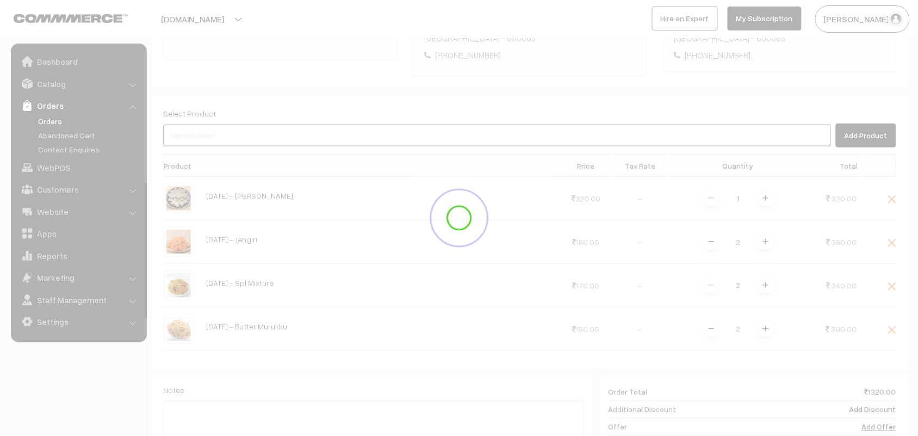
click at [215, 138] on input at bounding box center [497, 136] width 668 height 22
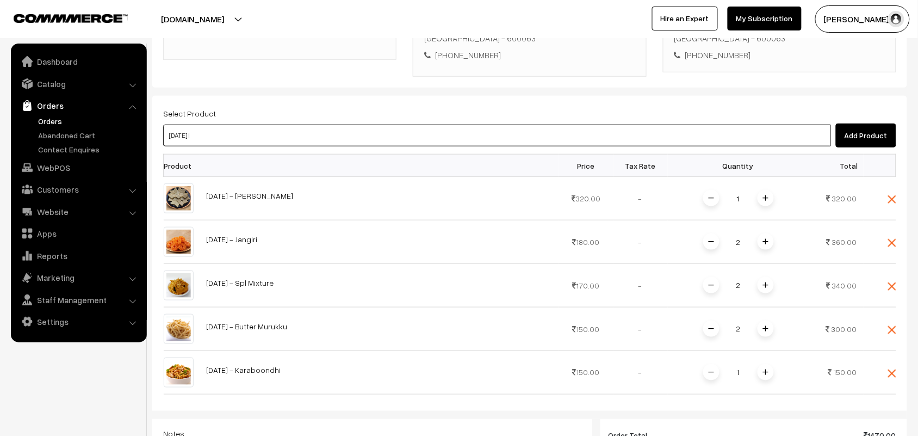
type input "diwali le"
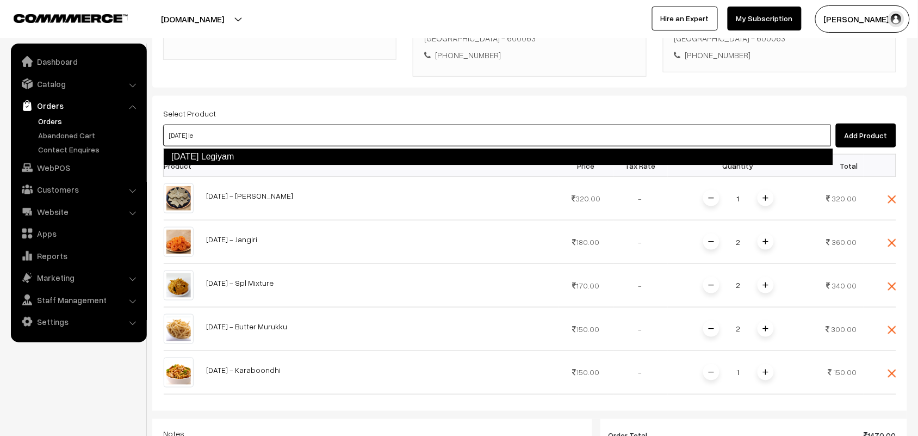
drag, startPoint x: 201, startPoint y: 158, endPoint x: 210, endPoint y: 150, distance: 12.3
click at [202, 158] on link "Diwali Legiyam" at bounding box center [498, 156] width 670 height 17
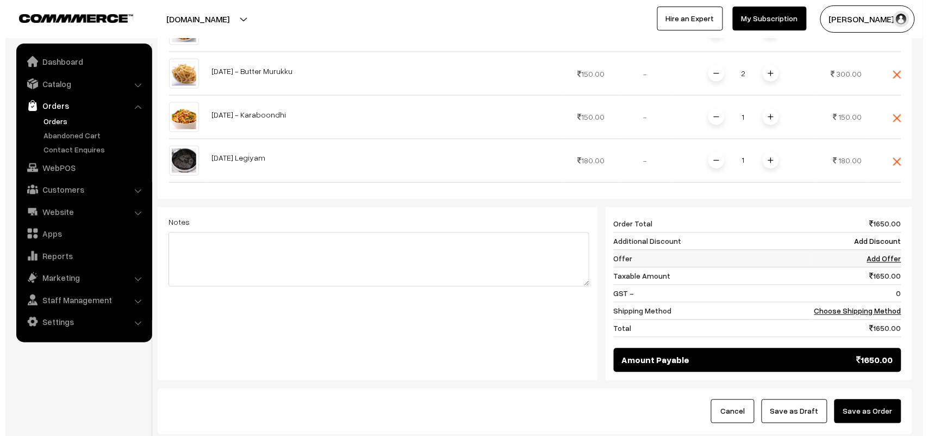
scroll to position [573, 0]
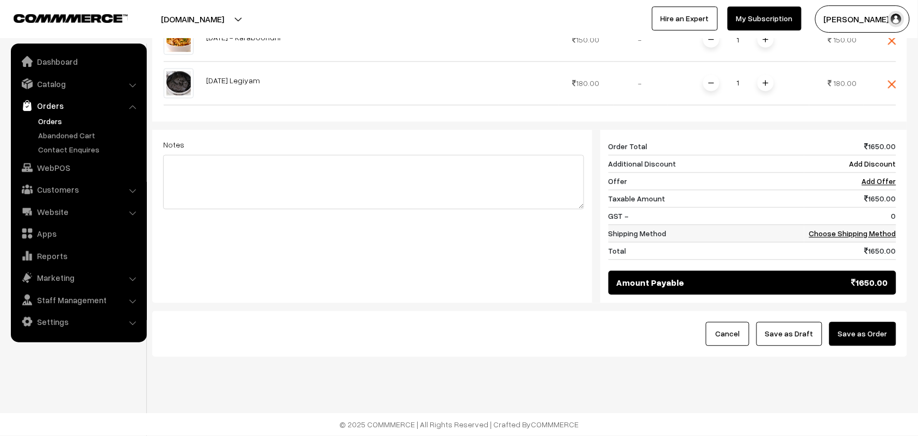
click at [886, 231] on link "Choose Shipping Method" at bounding box center [852, 233] width 87 height 9
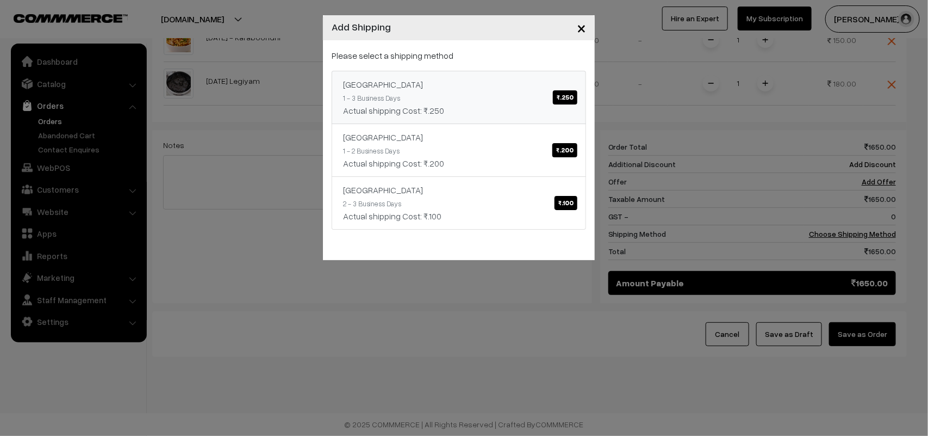
click at [520, 96] on link "India ₹.250 1 - 3 Business Days Actual shipping Cost: ₹.250" at bounding box center [459, 97] width 254 height 53
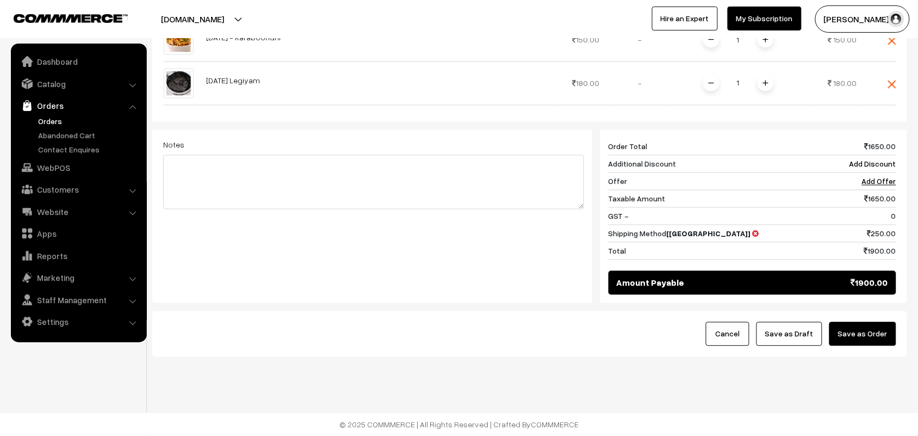
click at [857, 334] on button "Save as Order" at bounding box center [862, 334] width 67 height 24
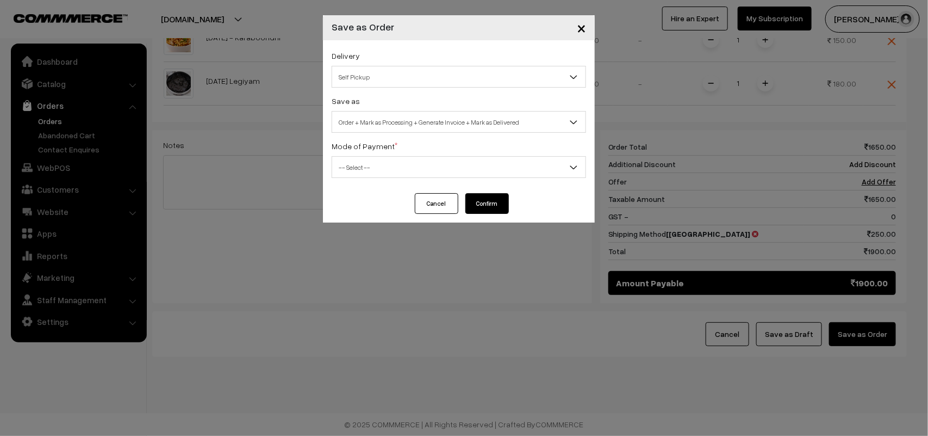
click at [376, 90] on div "Delivery Self Pickup India (₹250) (1 - 3 Business Days) karnataka (₹200) (1 - 2…" at bounding box center [459, 116] width 272 height 153
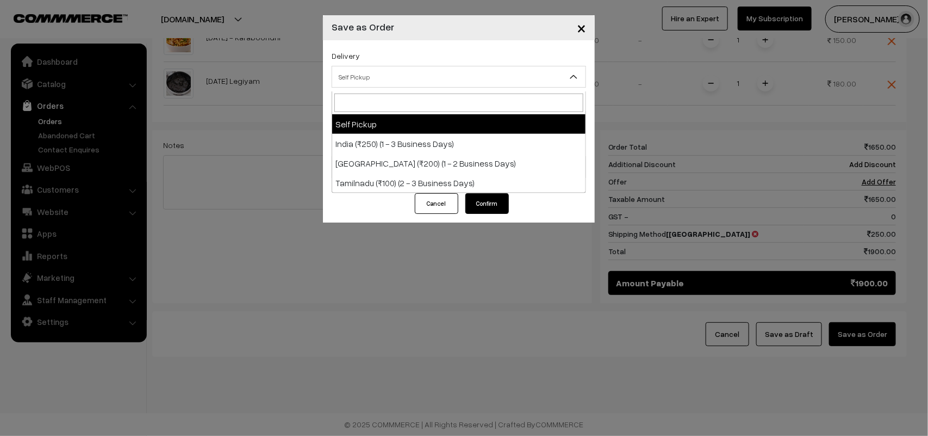
click at [376, 85] on span "Self Pickup" at bounding box center [458, 76] width 253 height 19
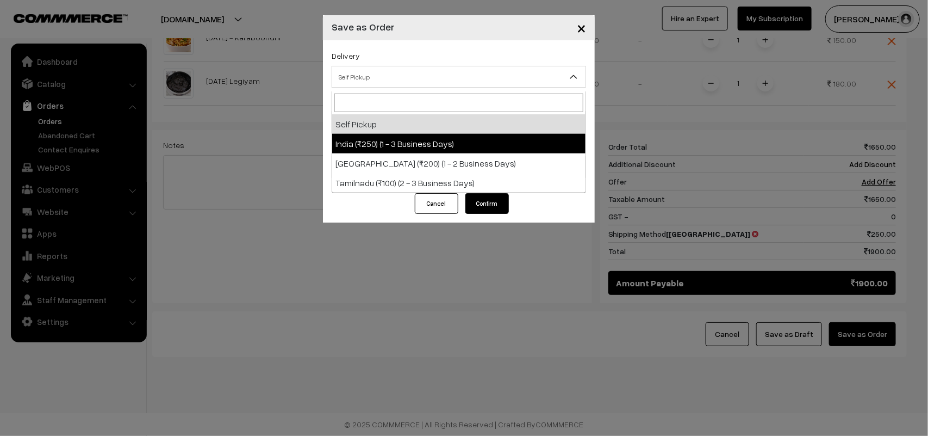
select select "IND1"
select select "3"
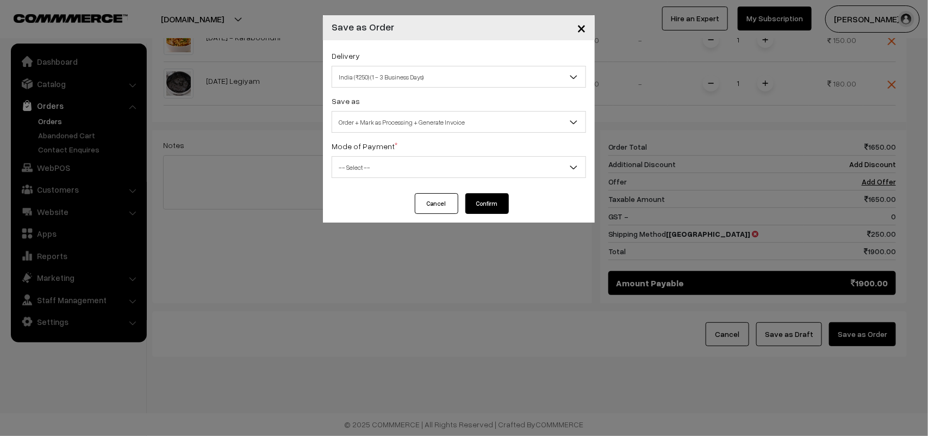
click at [408, 123] on span "Order + Mark as Processing + Generate Invoice" at bounding box center [458, 122] width 253 height 19
click at [393, 173] on span "-- Select --" at bounding box center [458, 167] width 253 height 19
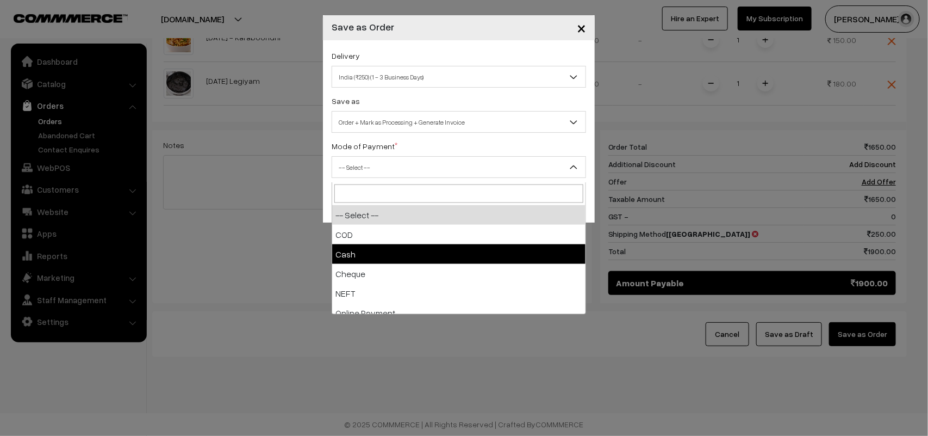
select select "2"
checkbox input "true"
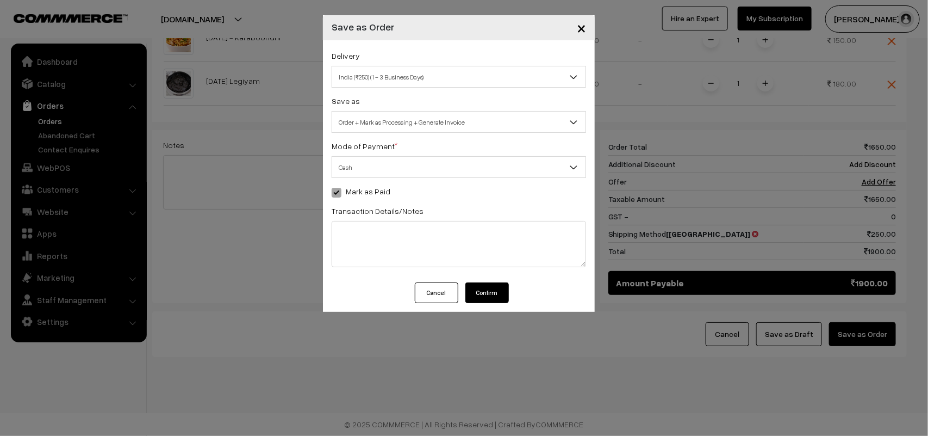
click at [368, 195] on label "Mark as Paid" at bounding box center [361, 190] width 59 height 11
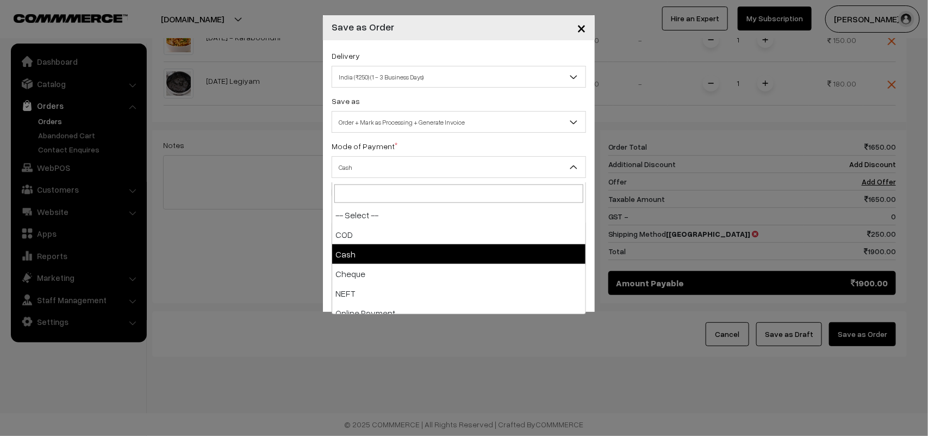
click at [361, 167] on span "Cash" at bounding box center [458, 167] width 253 height 19
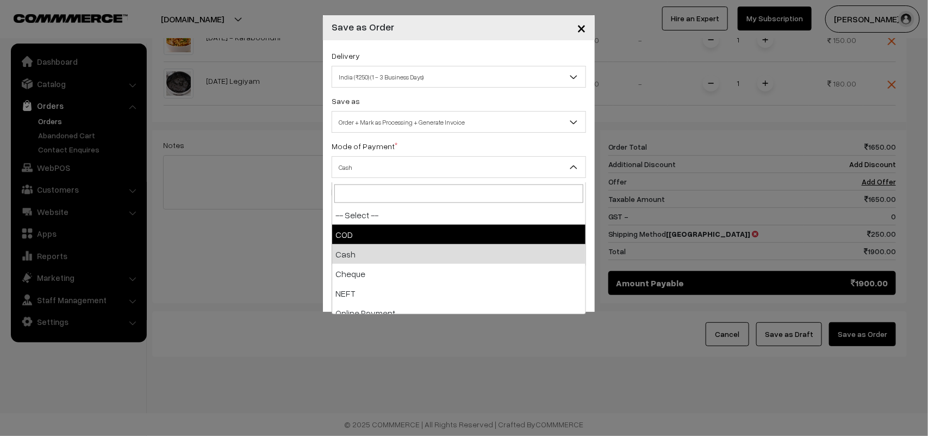
select select "1"
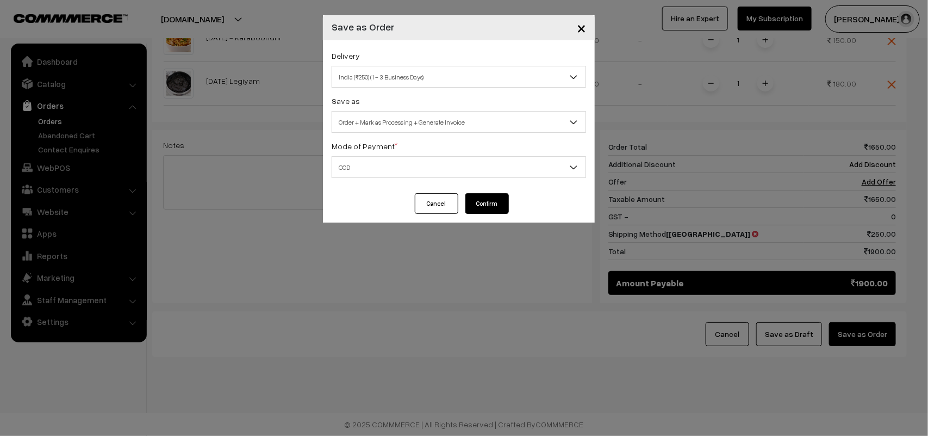
click at [498, 216] on div "Cancel Confirm" at bounding box center [459, 207] width 272 height 29
click at [498, 204] on button "Confirm" at bounding box center [487, 203] width 44 height 21
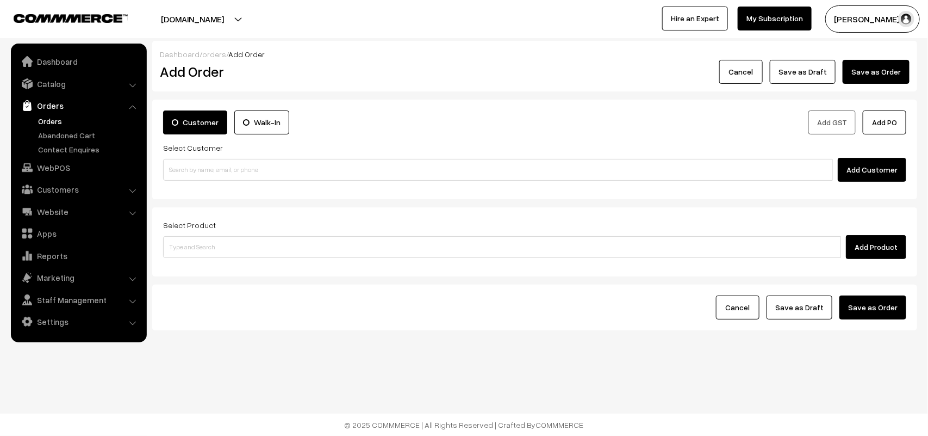
click at [55, 120] on link "Orders" at bounding box center [89, 120] width 108 height 11
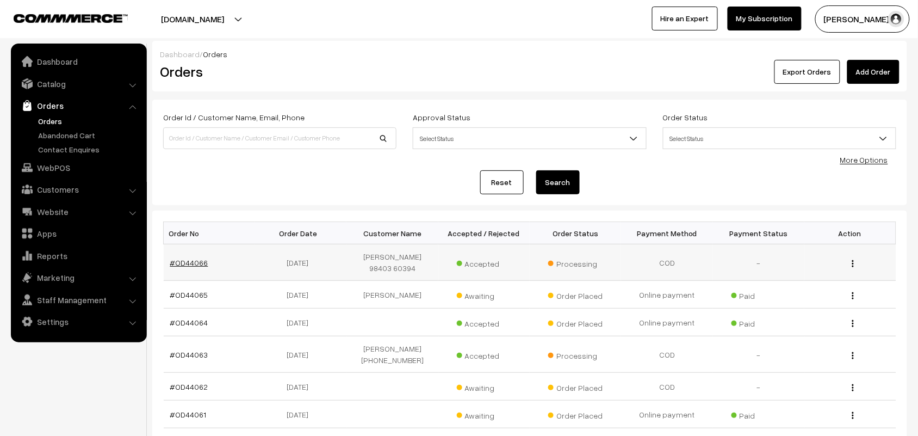
click at [204, 259] on link "#OD44066" at bounding box center [189, 262] width 38 height 9
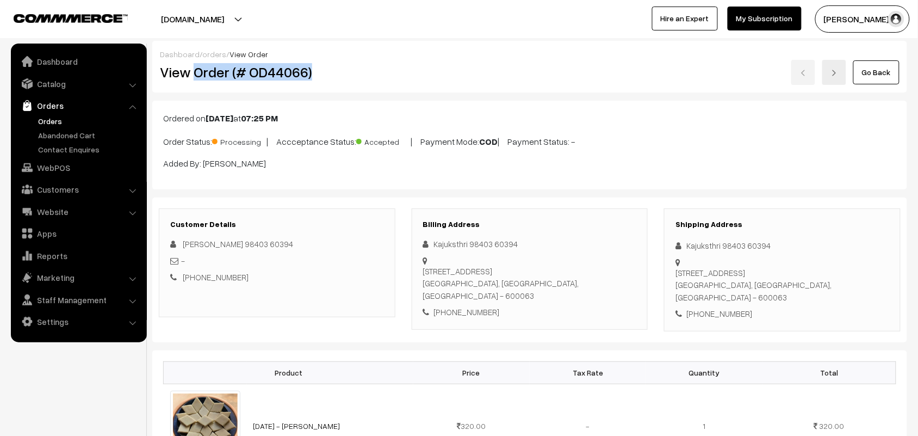
drag, startPoint x: 195, startPoint y: 72, endPoint x: 370, endPoint y: 78, distance: 175.7
click at [370, 78] on h2 "View Order (# OD44066)" at bounding box center [277, 72] width 235 height 17
copy h2 "Order (# OD44066)"
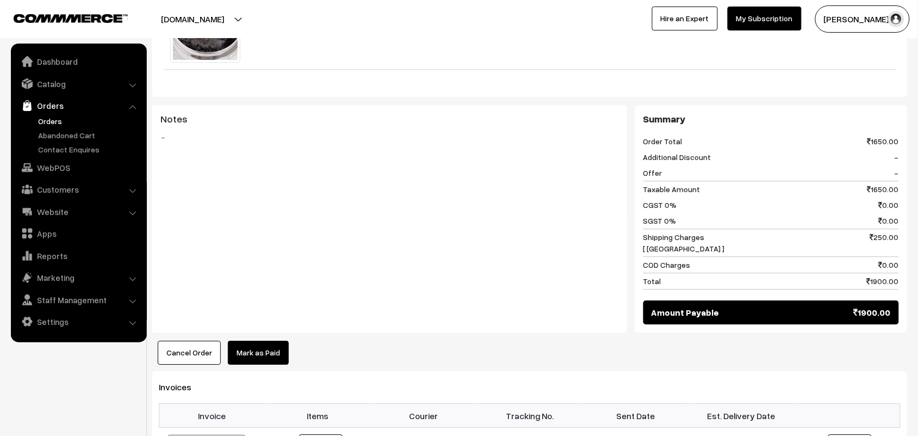
scroll to position [952, 0]
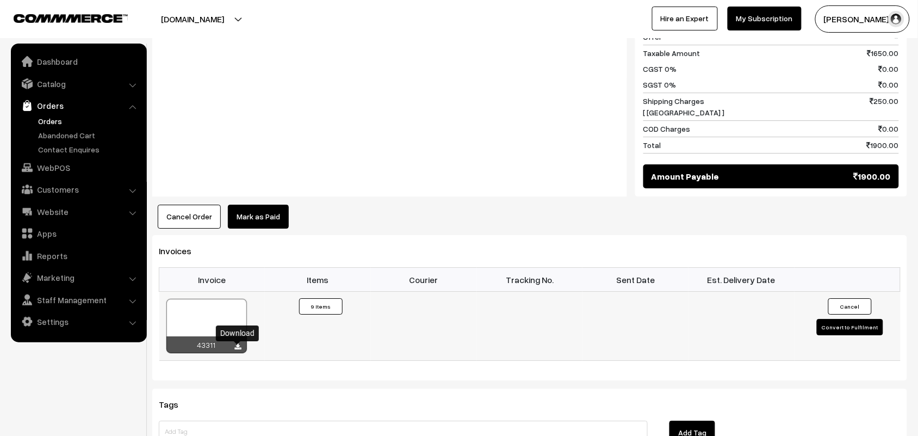
click at [238, 350] on icon at bounding box center [238, 346] width 7 height 7
click at [64, 158] on link "WebPOS" at bounding box center [78, 168] width 129 height 20
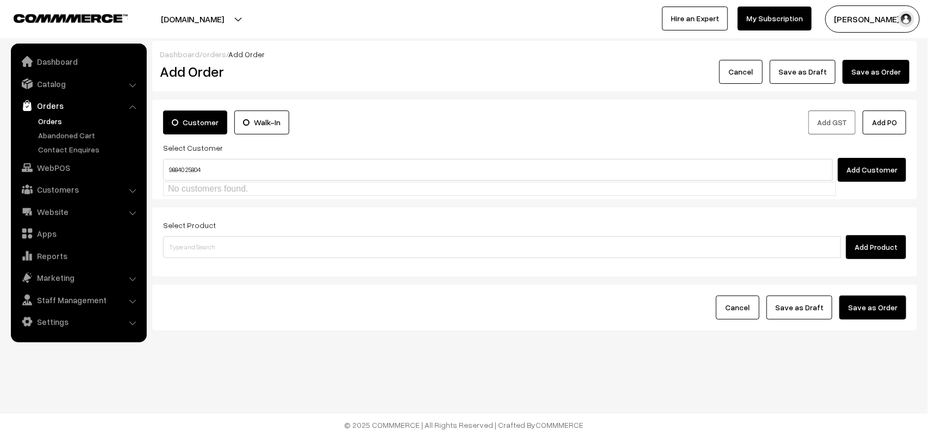
click at [187, 161] on input "98840 25804" at bounding box center [498, 170] width 670 height 22
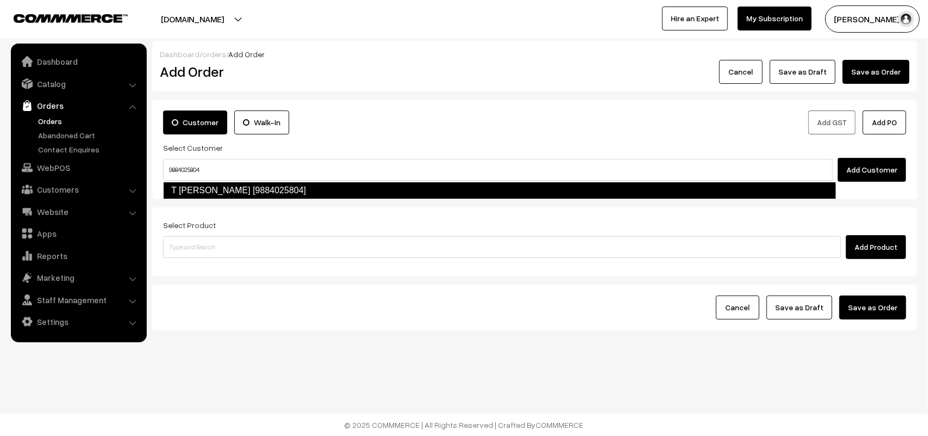
click at [191, 190] on link "T Rajagopalan Thiruvengadam [9884025804]" at bounding box center [499, 190] width 673 height 17
type input "9884025804"
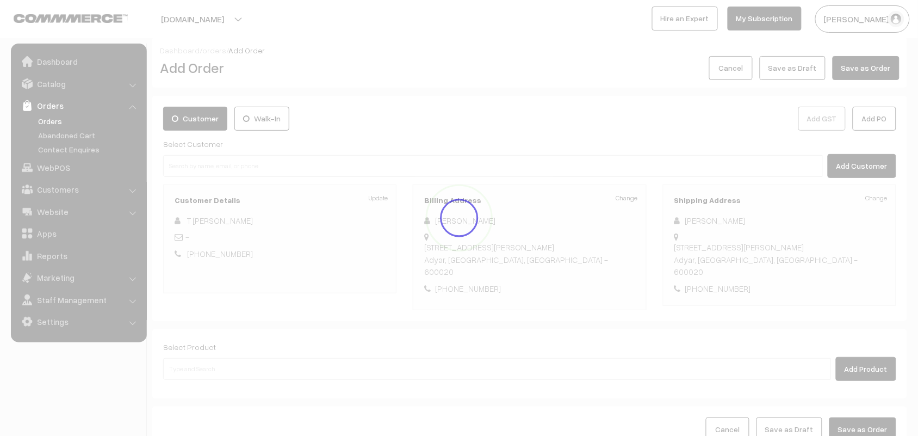
scroll to position [83, 0]
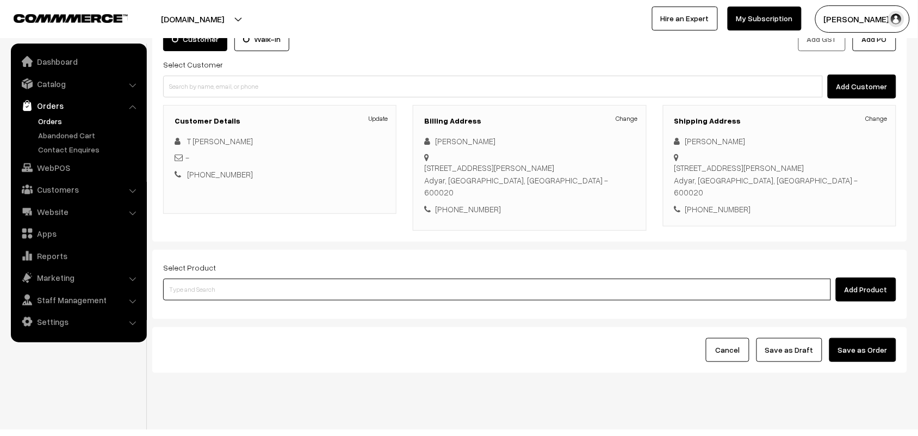
click at [226, 278] on input at bounding box center [497, 289] width 668 height 22
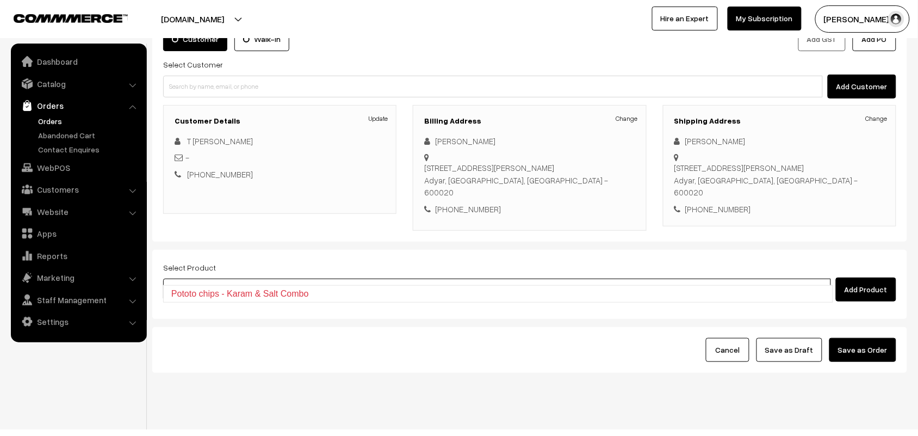
type input "pototo"
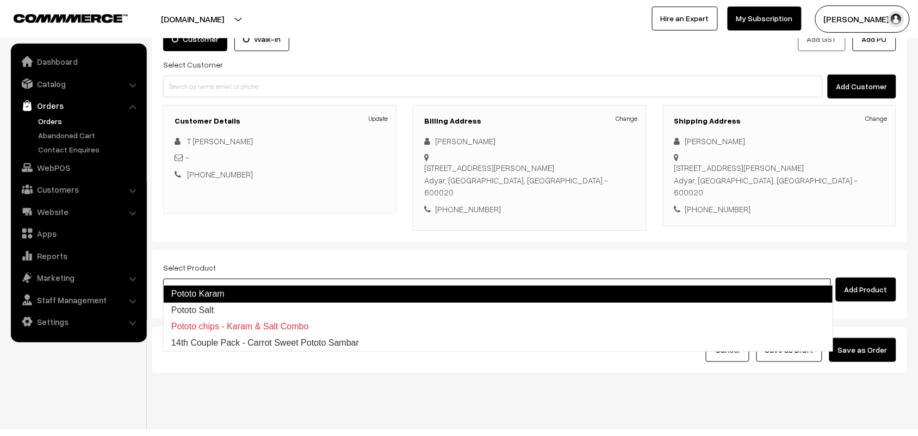
click at [218, 290] on link "Pototo Karam" at bounding box center [498, 293] width 670 height 17
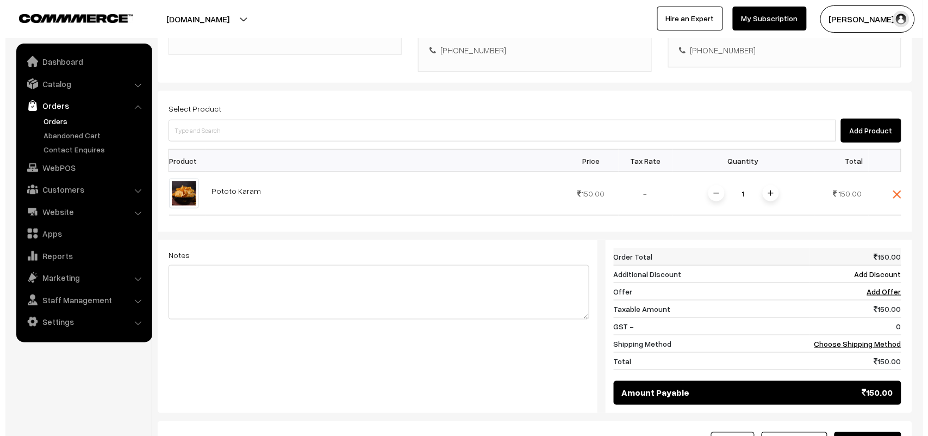
scroll to position [287, 0]
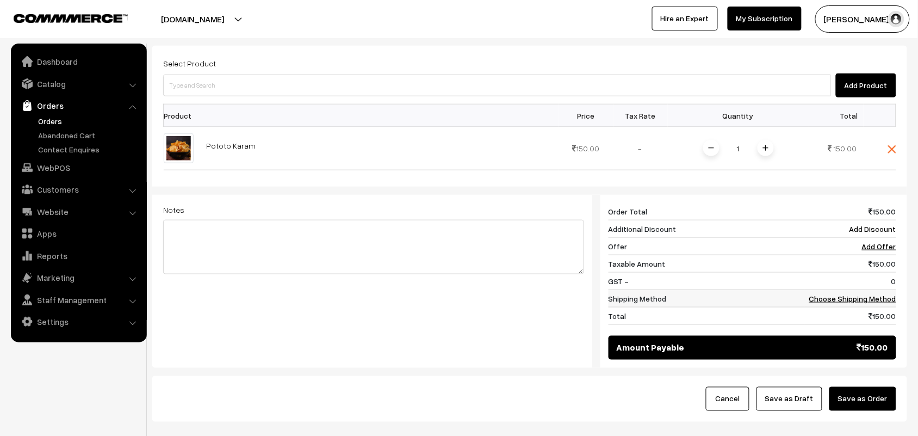
click at [849, 294] on link "Choose Shipping Method" at bounding box center [852, 298] width 87 height 9
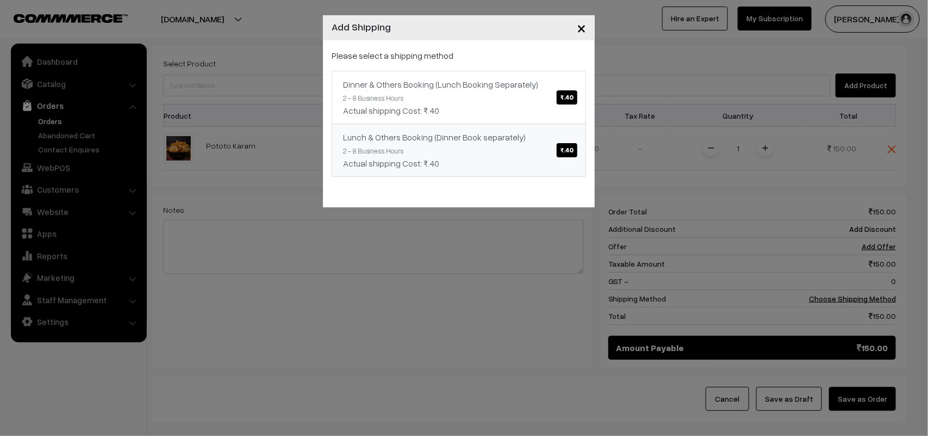
click at [533, 135] on div "Lunch & Others Booking (Dinner Book separately) ₹.40" at bounding box center [459, 137] width 232 height 13
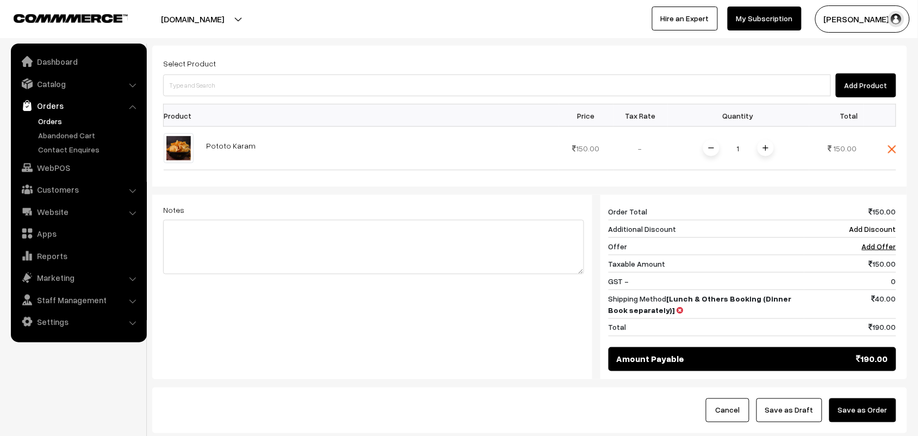
click at [865, 401] on button "Save as Order" at bounding box center [862, 410] width 67 height 24
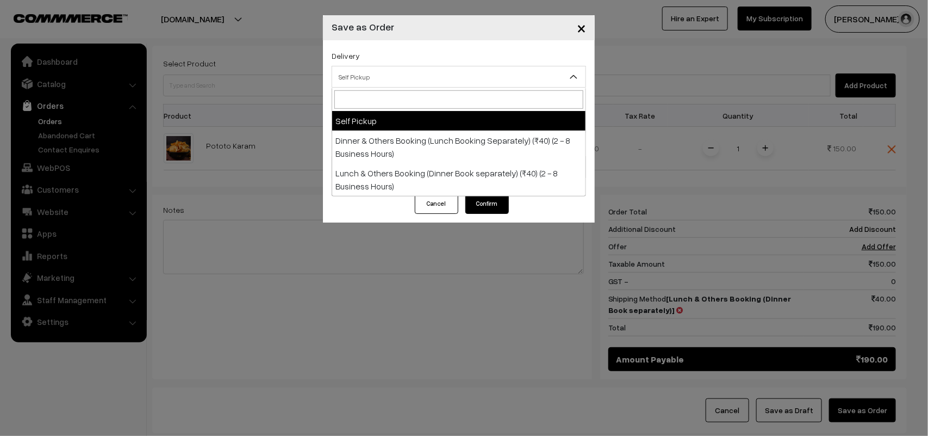
click at [377, 83] on span "Self Pickup" at bounding box center [458, 76] width 253 height 19
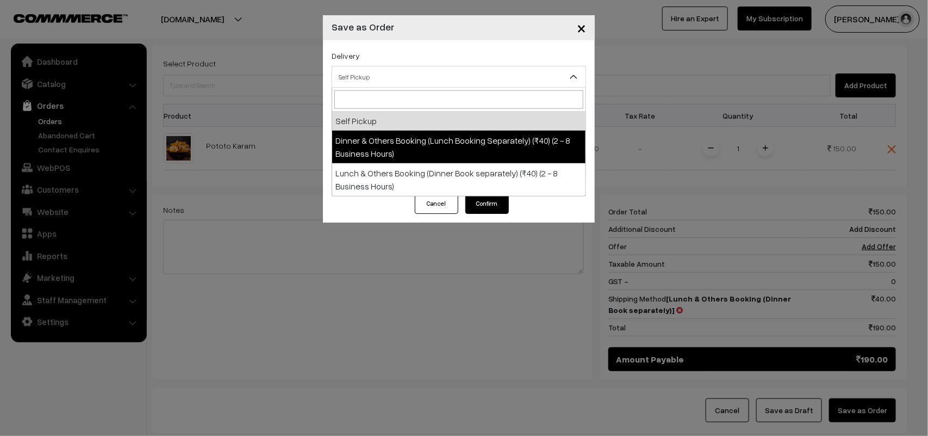
drag, startPoint x: 388, startPoint y: 125, endPoint x: 389, endPoint y: 136, distance: 11.0
select select "DOB1"
select select "3"
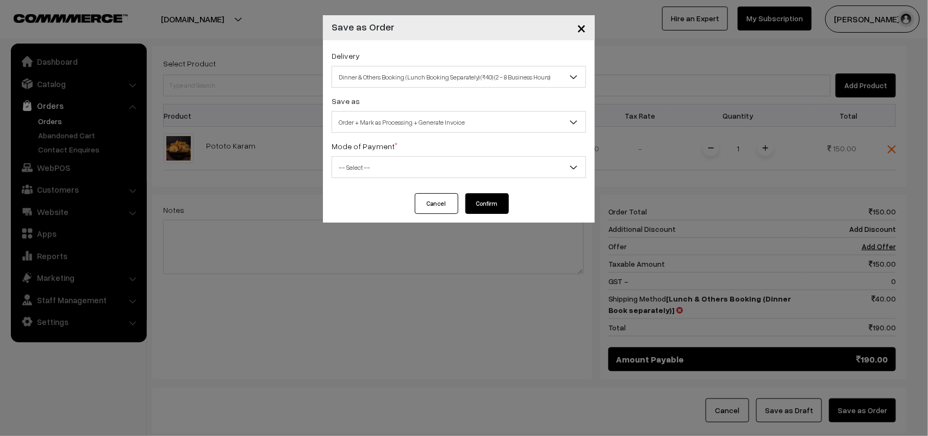
click at [397, 125] on span "Order + Mark as Processing + Generate Invoice" at bounding box center [458, 122] width 253 height 19
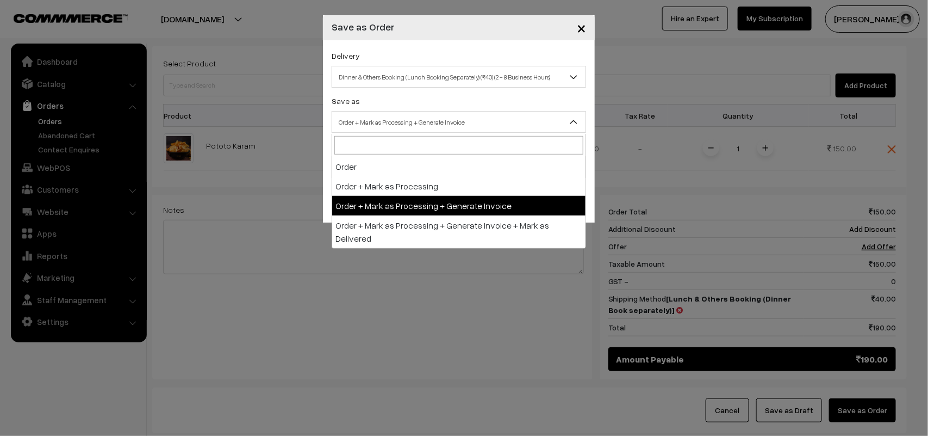
drag, startPoint x: 408, startPoint y: 189, endPoint x: 408, endPoint y: 197, distance: 8.2
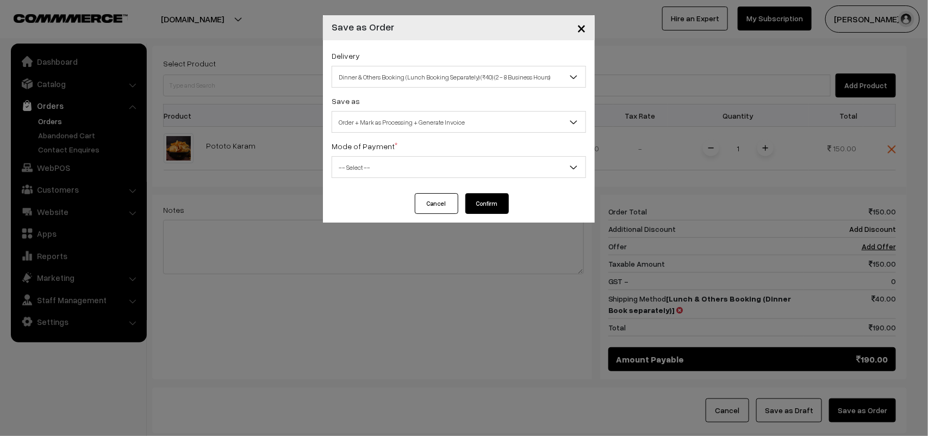
click at [344, 162] on span "-- Select --" at bounding box center [458, 167] width 253 height 19
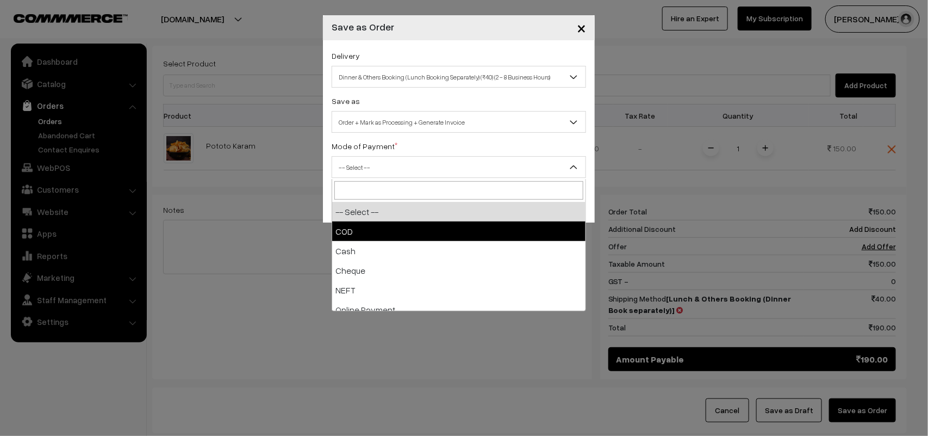
select select "1"
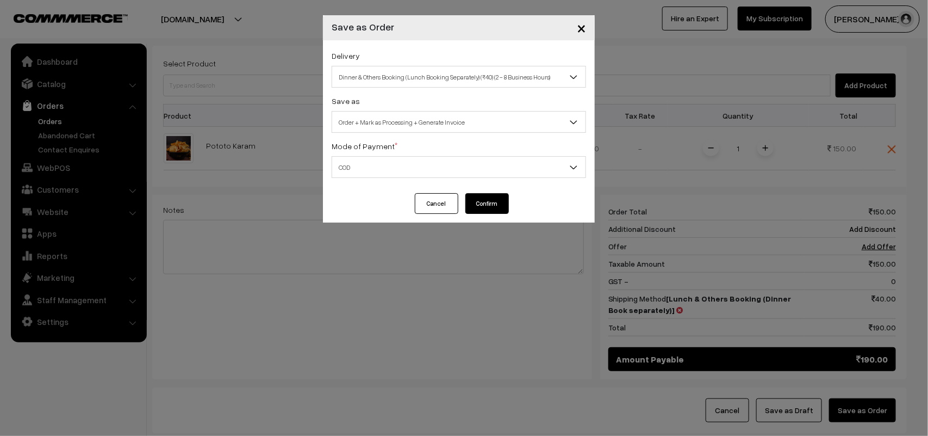
click at [484, 200] on button "Confirm" at bounding box center [487, 203] width 44 height 21
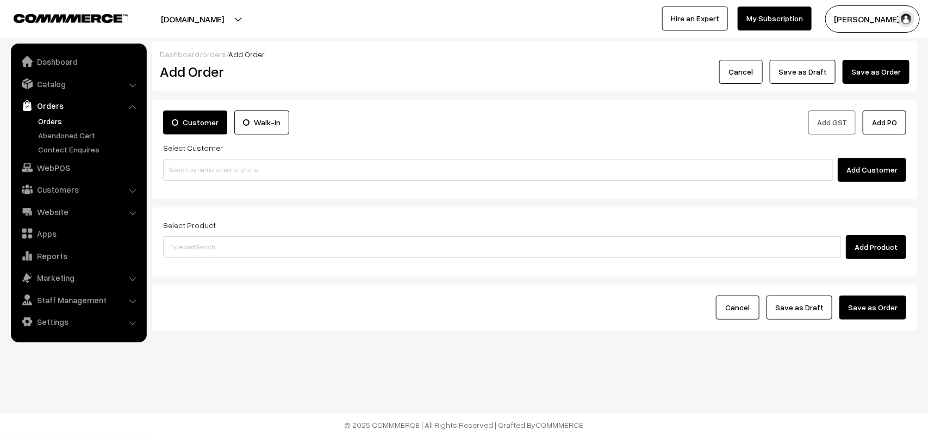
click at [52, 124] on link "Orders" at bounding box center [89, 120] width 108 height 11
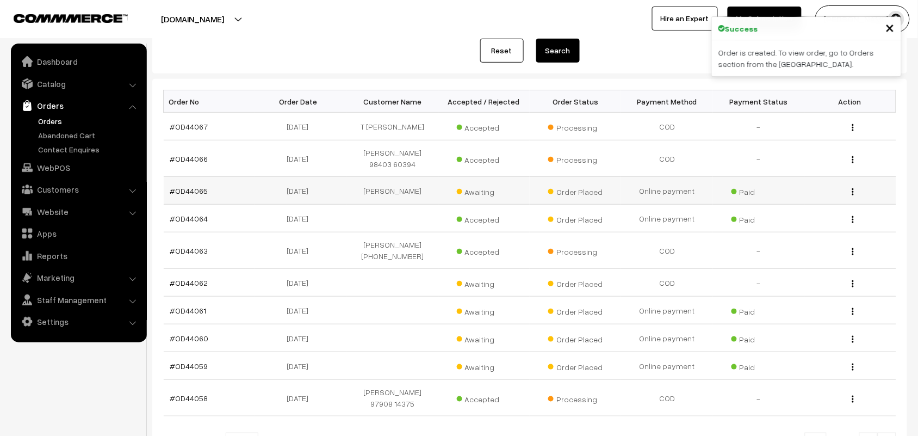
scroll to position [136, 0]
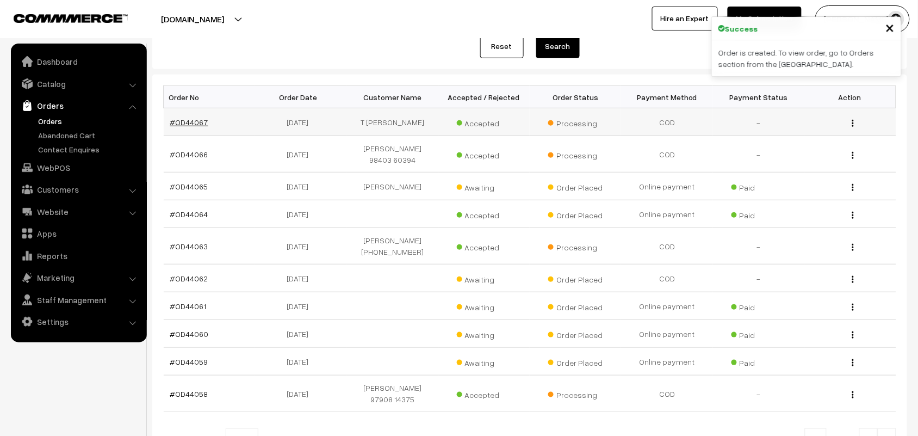
click at [192, 127] on link "#OD44067" at bounding box center [189, 121] width 38 height 9
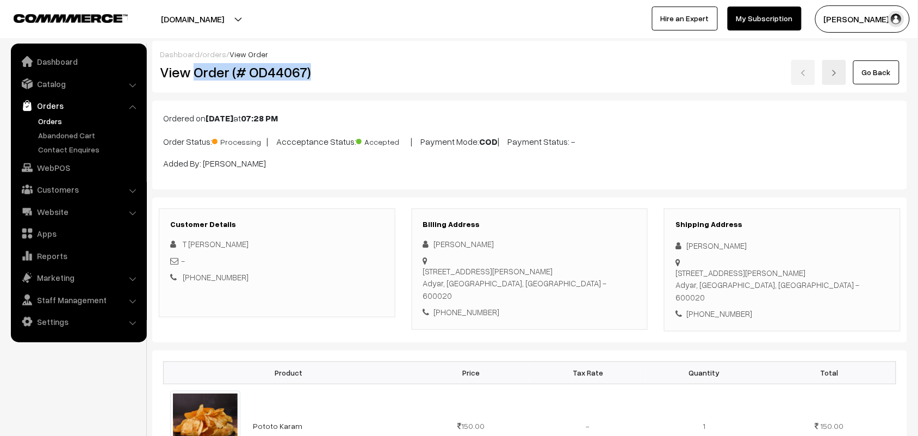
drag, startPoint x: 192, startPoint y: 68, endPoint x: 369, endPoint y: 69, distance: 176.7
click at [369, 69] on h2 "View Order (# OD44067)" at bounding box center [277, 72] width 235 height 17
copy h2 "Order (# OD44067)"
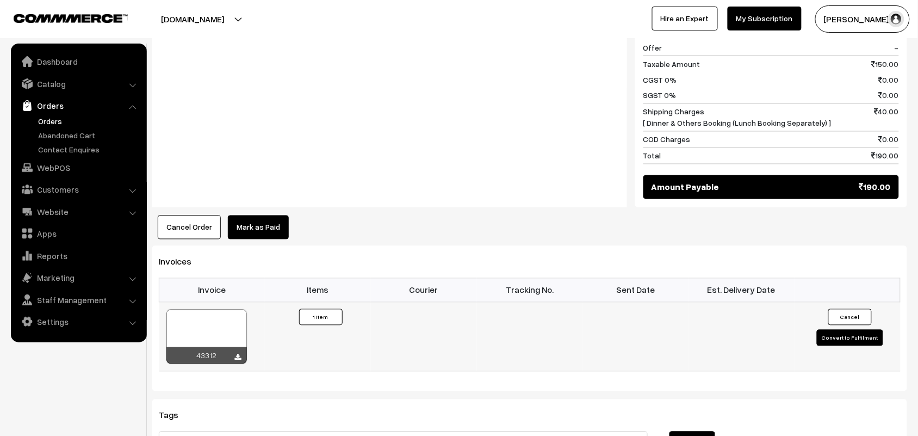
scroll to position [544, 0]
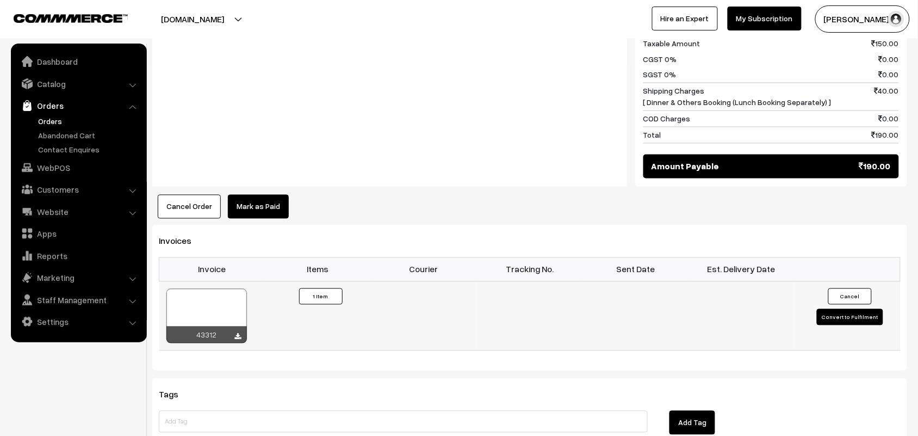
click at [240, 333] on icon at bounding box center [238, 336] width 7 height 7
click at [48, 161] on link "WebPOS" at bounding box center [78, 168] width 129 height 20
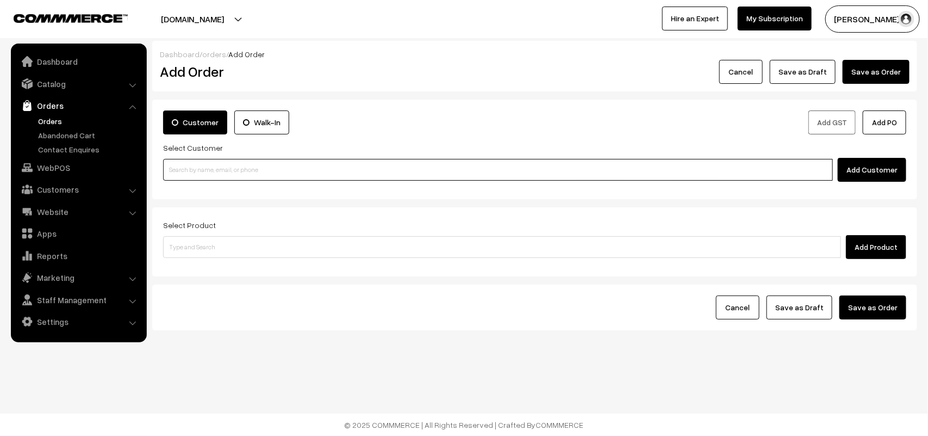
click at [230, 169] on input at bounding box center [498, 170] width 670 height 22
paste input "98844 61761"
click at [188, 162] on input "98844 61761" at bounding box center [498, 170] width 670 height 22
paste input "6"
click at [189, 170] on input "98844 61761" at bounding box center [498, 170] width 670 height 22
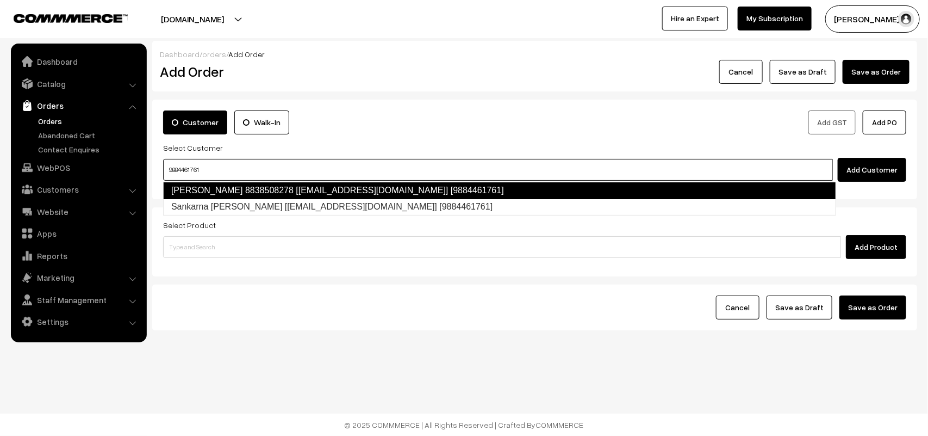
click at [246, 197] on link "[PERSON_NAME] 8838508278 [[EMAIL_ADDRESS][DOMAIN_NAME]] [9884461761]" at bounding box center [499, 190] width 673 height 17
type input "9884461761"
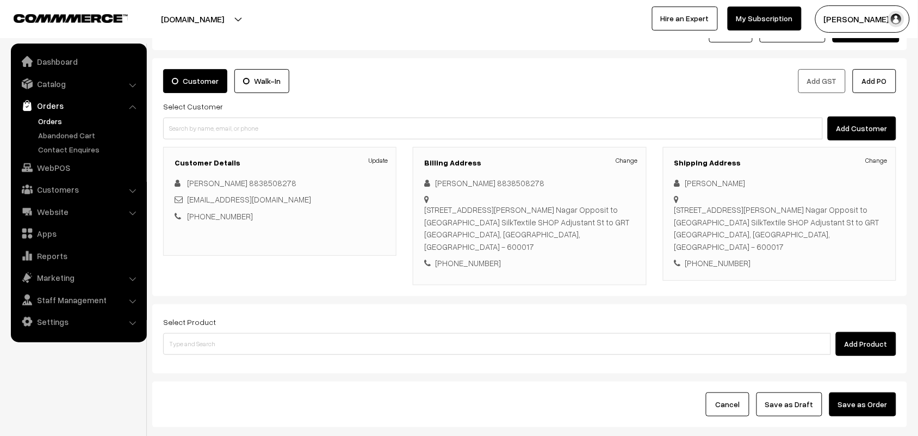
scroll to position [101, 0]
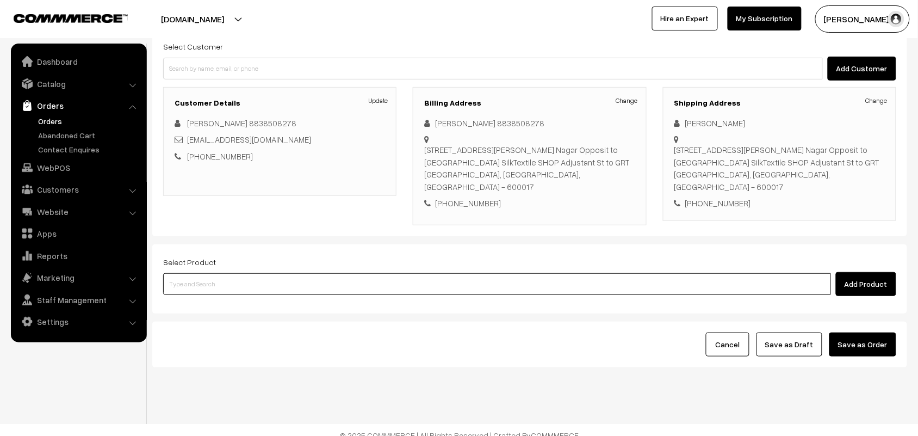
click at [207, 275] on input at bounding box center [497, 284] width 668 height 22
type input "idly"
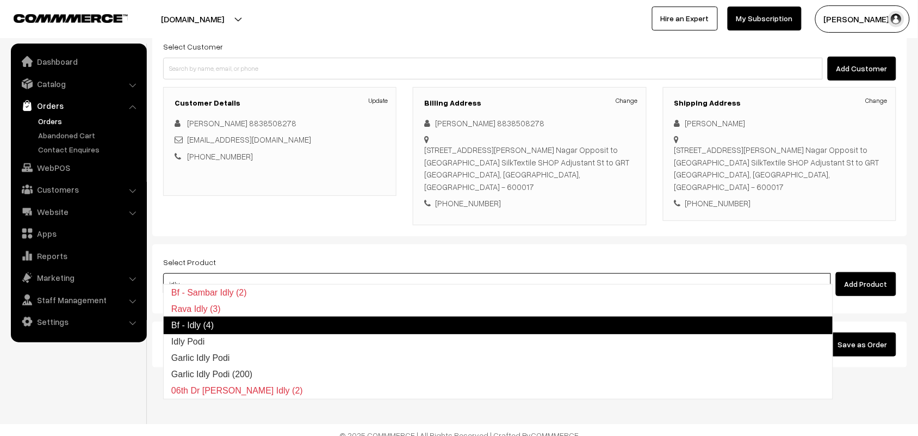
click at [194, 327] on link "Bf - Idly (4)" at bounding box center [498, 324] width 670 height 17
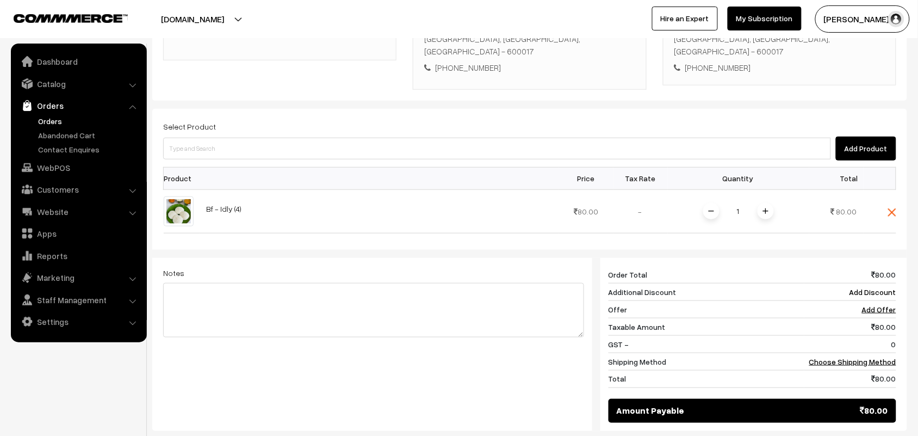
scroll to position [237, 0]
click at [767, 208] on img at bounding box center [765, 210] width 5 height 5
click at [835, 356] on link "Choose Shipping Method" at bounding box center [852, 360] width 87 height 9
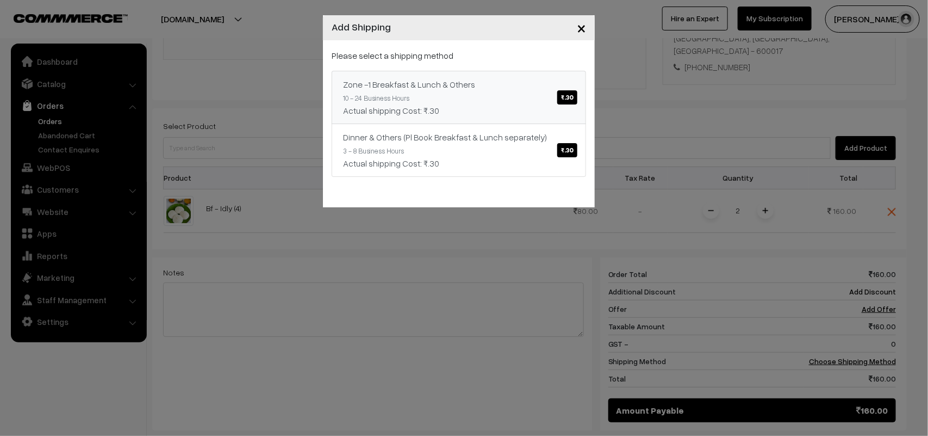
click at [503, 98] on link "Zone -1 Breakfast & Lunch & Others ₹.30 10 - 24 Business Hours Actual shipping …" at bounding box center [459, 97] width 254 height 53
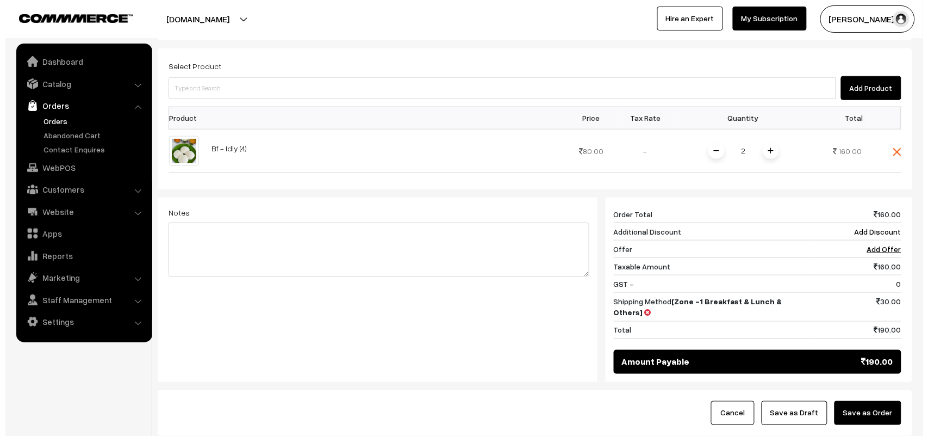
scroll to position [305, 0]
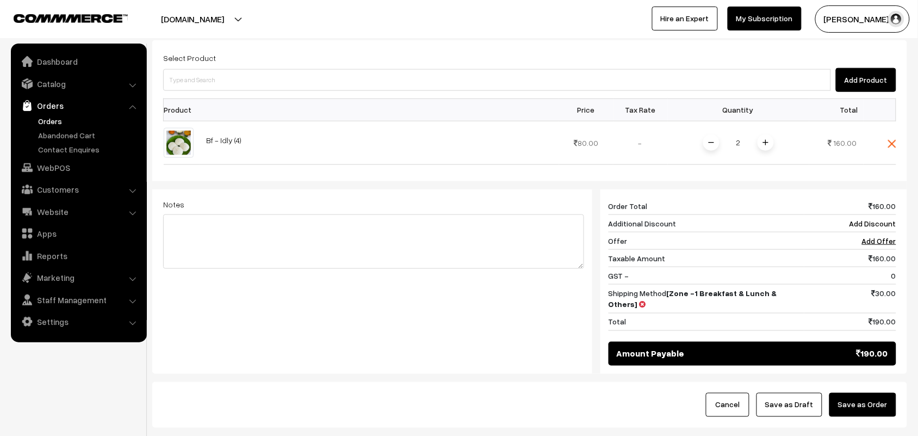
click at [860, 382] on div "Cancel Save as Draft Save as Order" at bounding box center [529, 405] width 755 height 46
click at [862, 393] on button "Save as Order" at bounding box center [862, 405] width 67 height 24
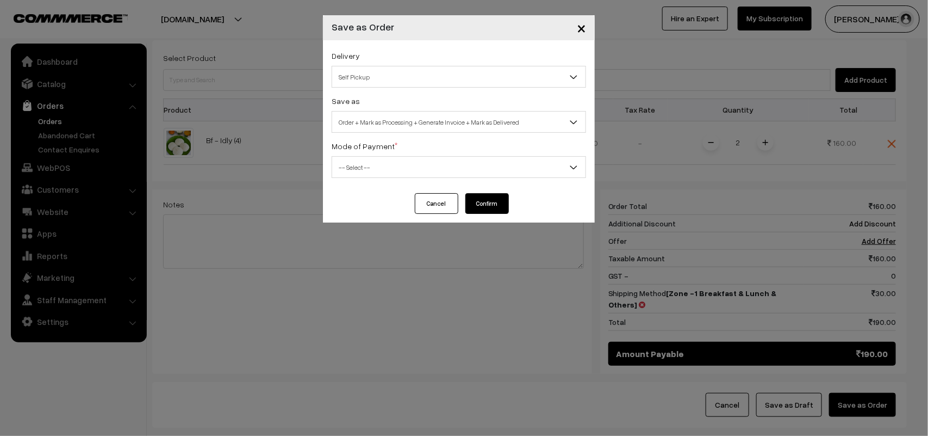
click at [369, 83] on span "Self Pickup" at bounding box center [458, 76] width 253 height 19
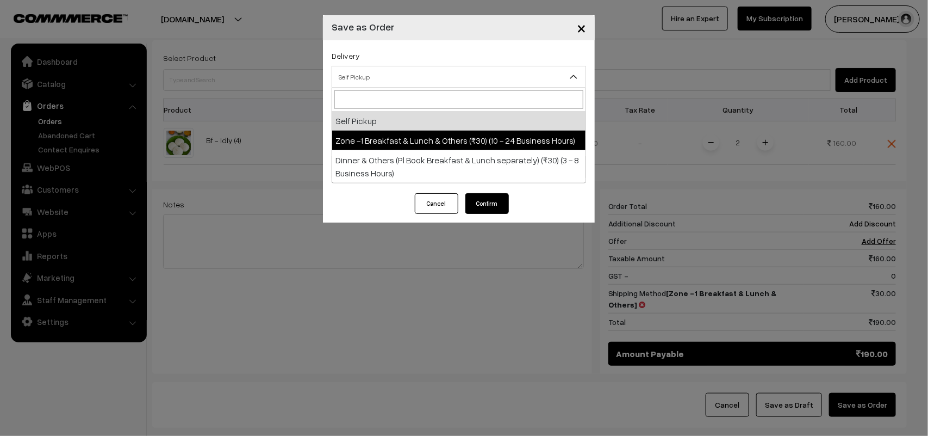
select select "ZON1"
select select "3"
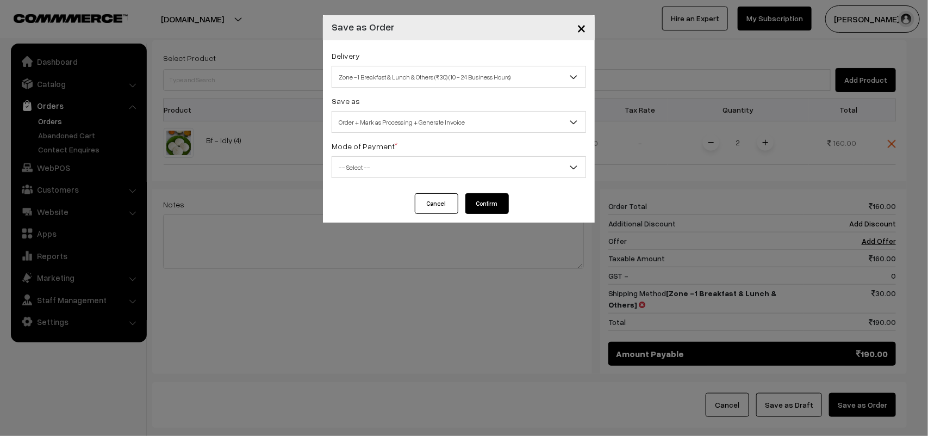
click at [401, 123] on span "Order + Mark as Processing + Generate Invoice" at bounding box center [458, 122] width 253 height 19
click at [379, 178] on div "Delivery Self Pickup Zone -1 Breakfast & Lunch & Others (₹30) (10 - 24 Business…" at bounding box center [459, 116] width 272 height 153
click at [362, 153] on div "Mode of Payment * -- Select -- COD Cash Cheque NEFT Online Payment DD Others --…" at bounding box center [459, 158] width 254 height 39
drag, startPoint x: 363, startPoint y: 171, endPoint x: 363, endPoint y: 177, distance: 6.0
click at [363, 170] on span "-- Select --" at bounding box center [458, 167] width 253 height 19
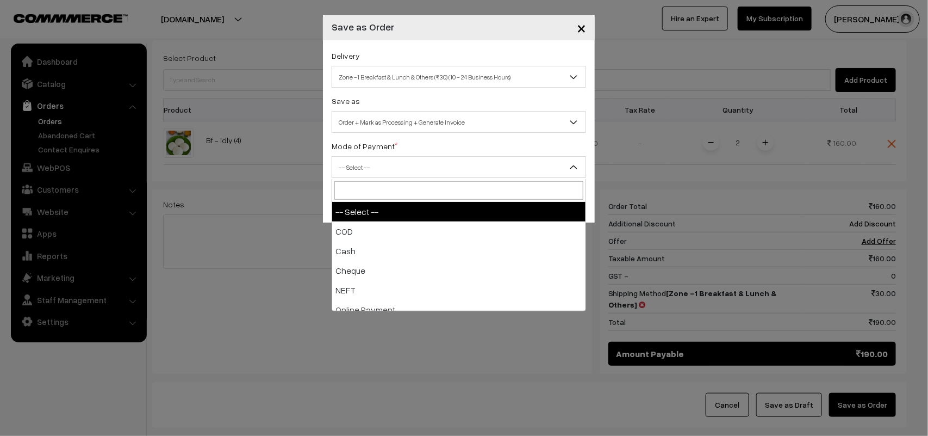
drag, startPoint x: 364, startPoint y: 220, endPoint x: 364, endPoint y: 226, distance: 6.0
select select "1"
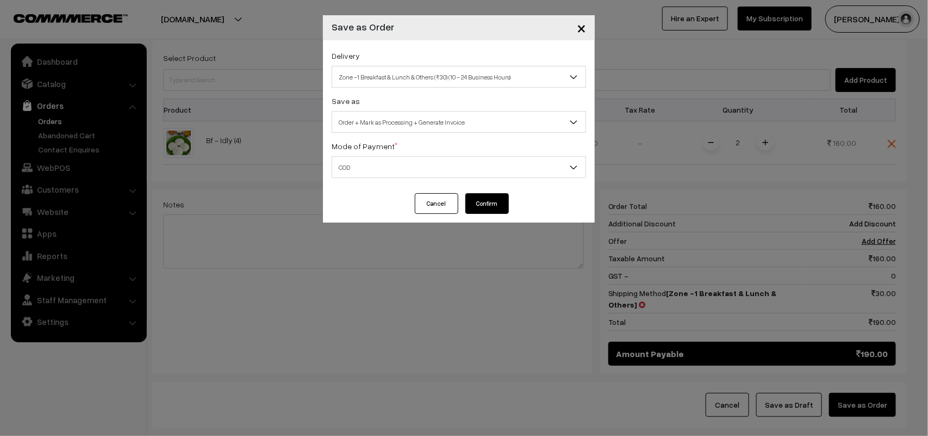
click at [480, 200] on button "Confirm" at bounding box center [487, 203] width 44 height 21
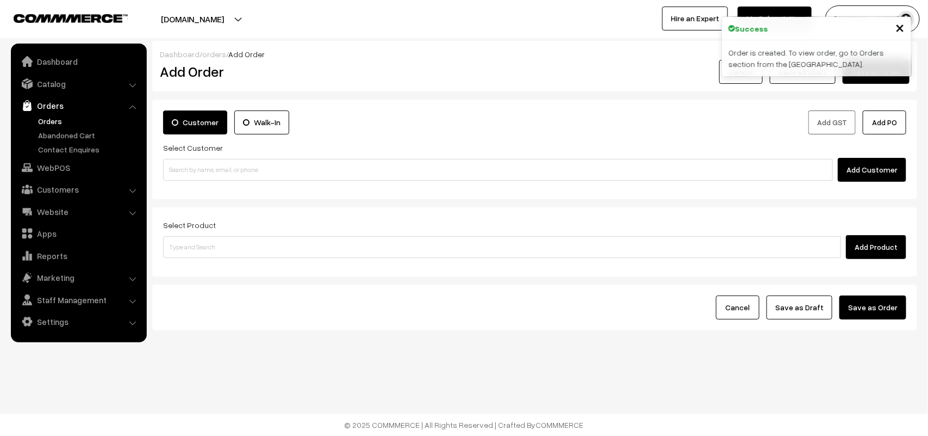
click at [55, 117] on link "Orders" at bounding box center [89, 120] width 108 height 11
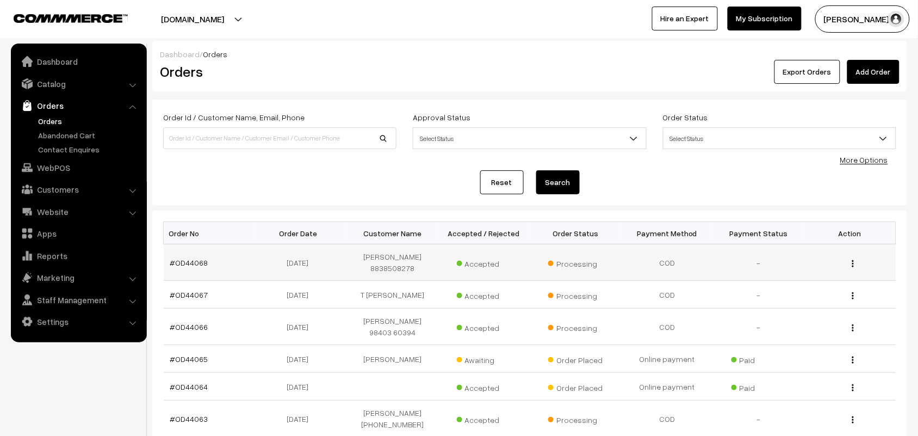
drag, startPoint x: 191, startPoint y: 254, endPoint x: 191, endPoint y: 265, distance: 10.9
click at [191, 258] on td "#OD44068" at bounding box center [209, 262] width 91 height 36
click at [191, 265] on link "#OD44068" at bounding box center [189, 262] width 38 height 9
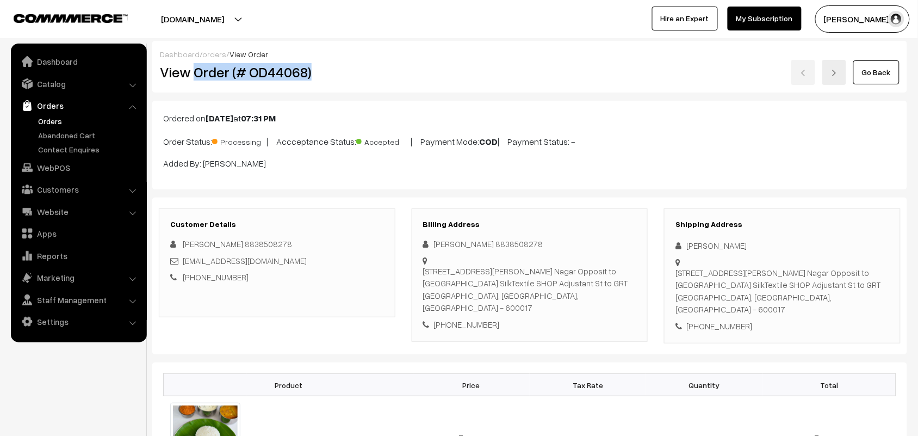
drag, startPoint x: 192, startPoint y: 63, endPoint x: 371, endPoint y: 71, distance: 179.6
click at [371, 71] on h2 "View Order (# OD44068)" at bounding box center [277, 72] width 235 height 17
copy h2 "Order (# OD44068)"
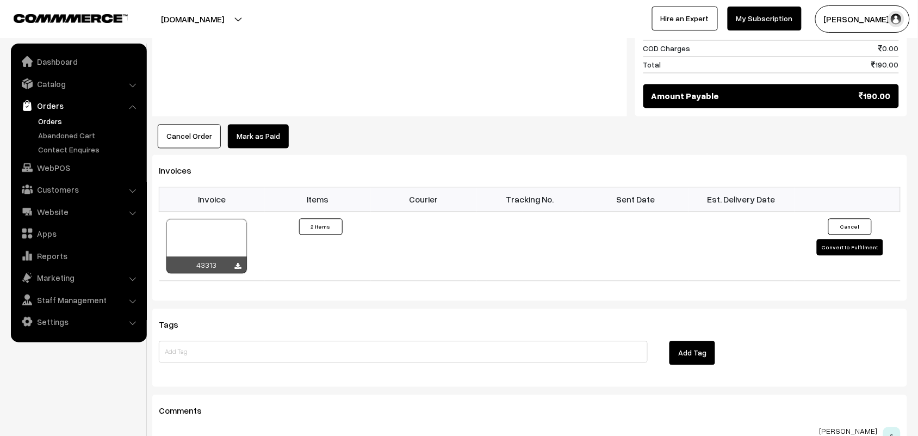
scroll to position [612, 0]
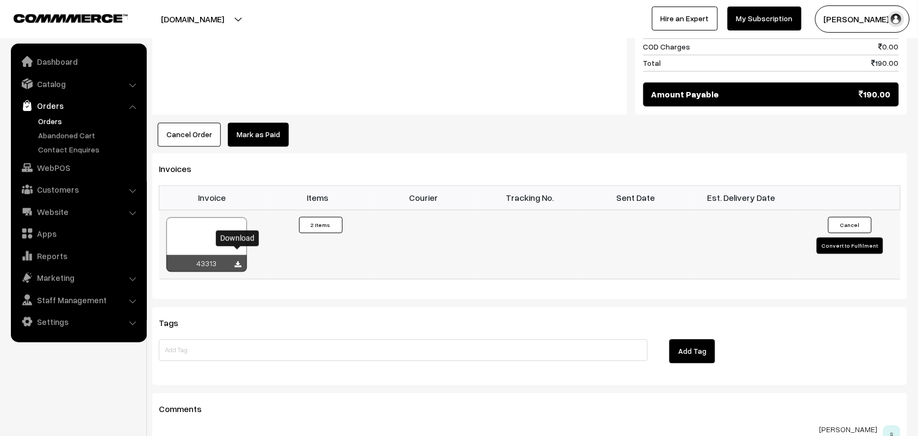
click at [240, 262] on icon at bounding box center [238, 265] width 7 height 7
click at [55, 166] on link "WebPOS" at bounding box center [78, 168] width 129 height 20
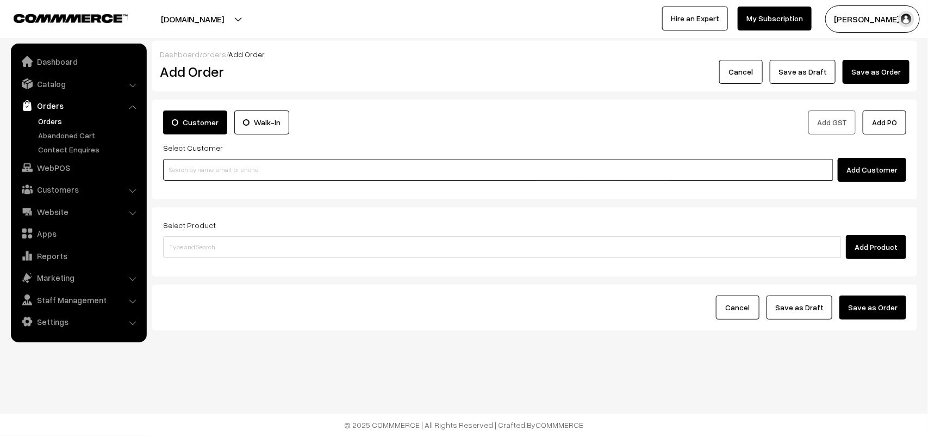
click at [248, 177] on input at bounding box center [498, 170] width 670 height 22
paste input "94449 13191"
click at [196, 195] on link "[PERSON_NAME] 94449 13191 [9444913191]" at bounding box center [500, 190] width 672 height 16
type input "94449 13191"
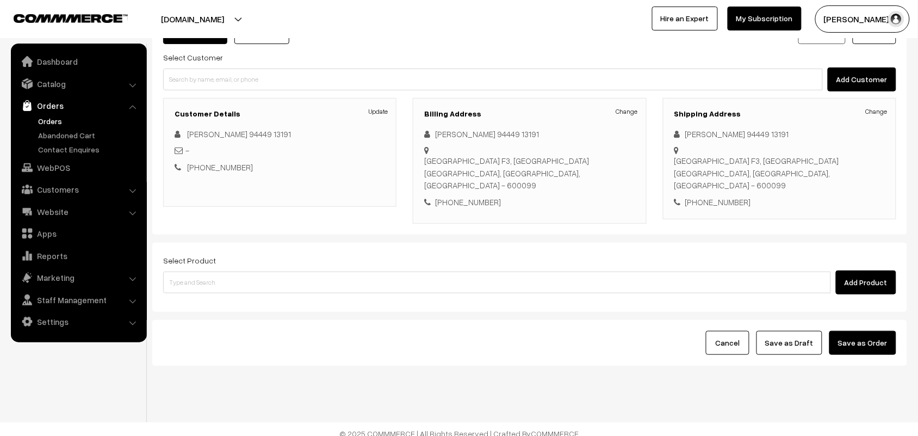
scroll to position [101, 0]
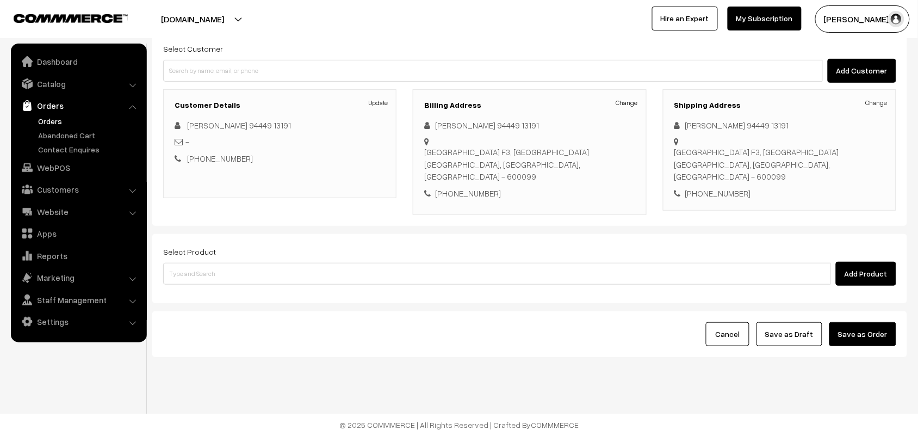
click at [230, 262] on div "Add Product" at bounding box center [529, 274] width 733 height 24
click at [225, 273] on input at bounding box center [497, 274] width 668 height 22
type input "coconut sa"
click at [210, 273] on input at bounding box center [497, 274] width 668 height 22
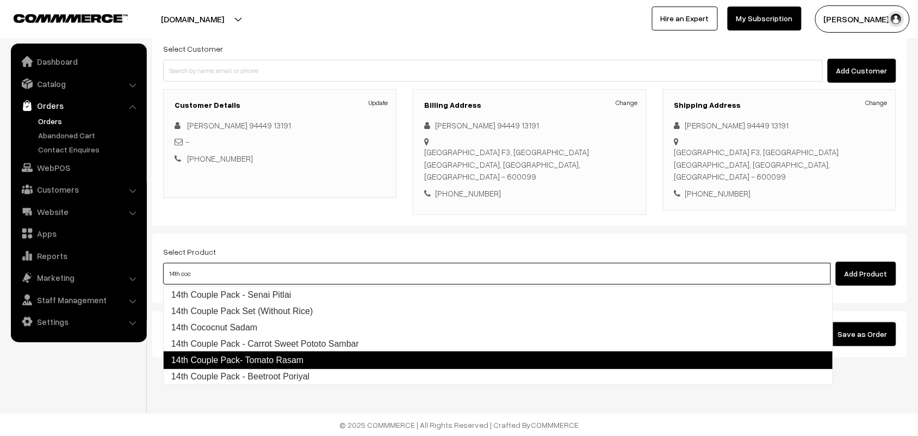
type input "14th coco"
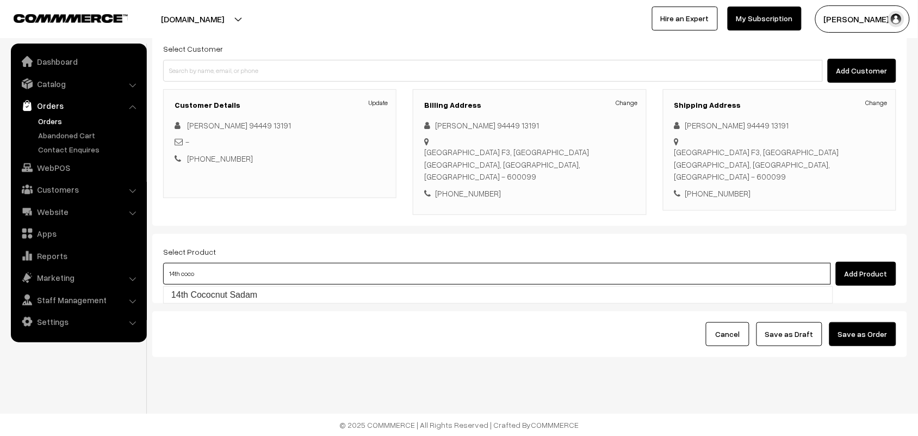
click at [248, 294] on link "14th Cococnut Sadam" at bounding box center [498, 295] width 669 height 16
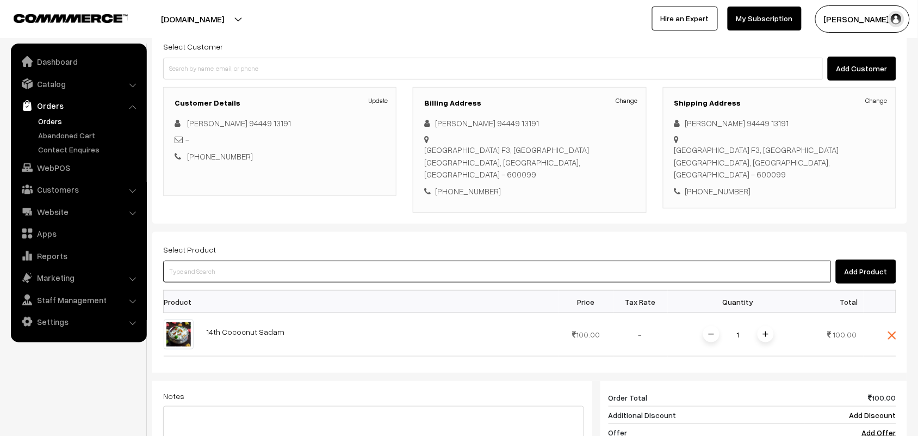
drag, startPoint x: 249, startPoint y: 275, endPoint x: 248, endPoint y: 269, distance: 5.5
click at [249, 275] on input at bounding box center [497, 271] width 668 height 22
type input "sambar"
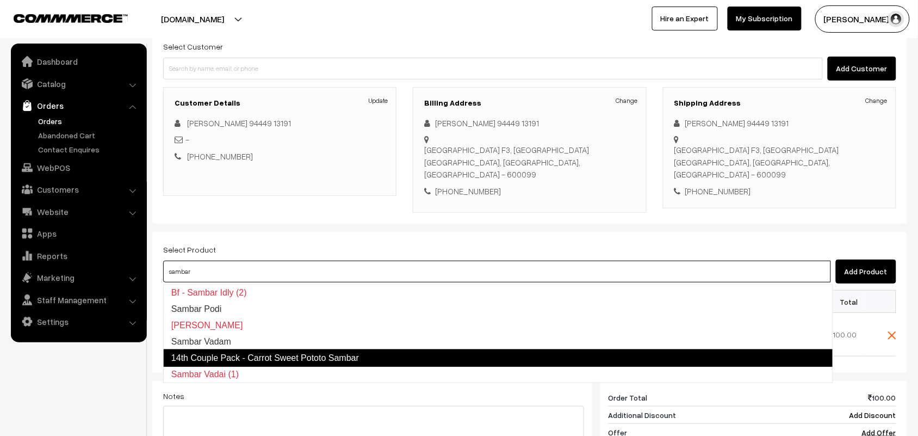
click at [245, 357] on link "14th Couple Pack - Carrot Sweet Pototo Sambar" at bounding box center [498, 357] width 670 height 17
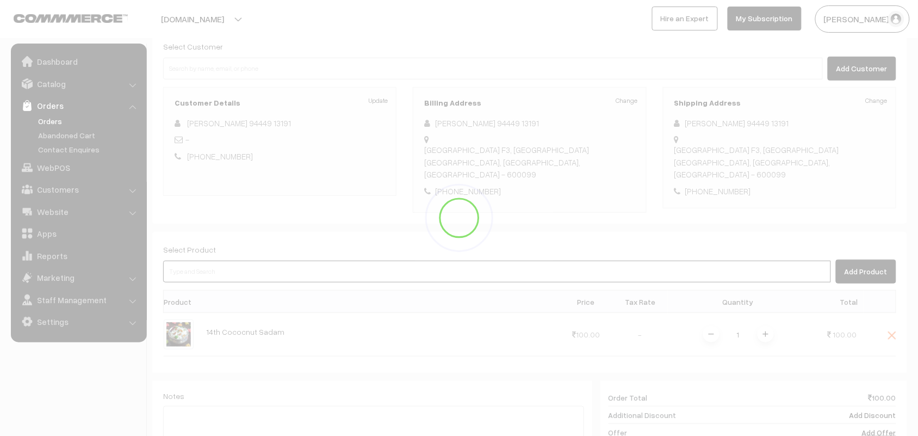
click at [195, 273] on input at bounding box center [497, 271] width 668 height 22
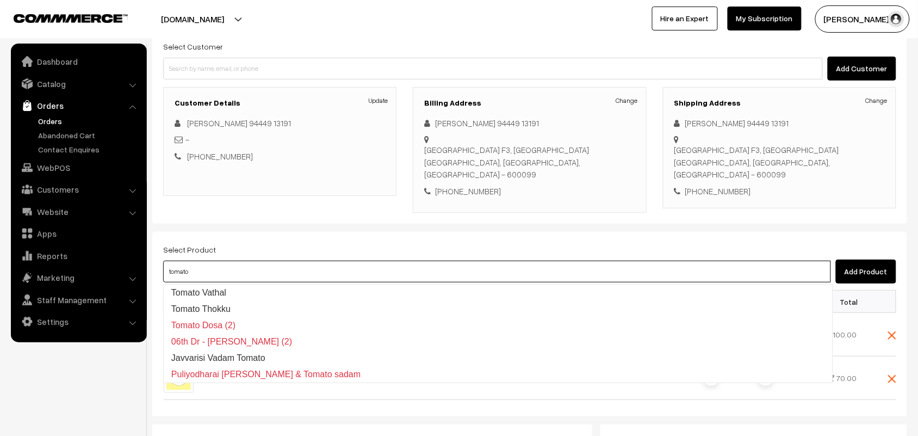
type input "tomato r"
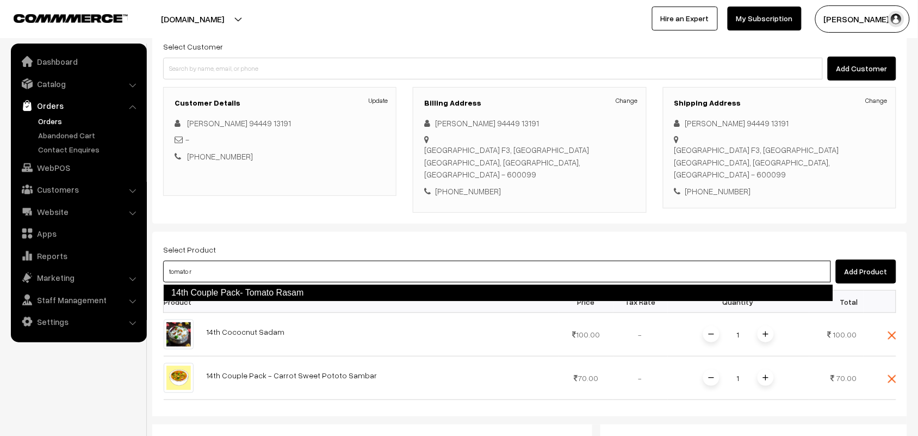
click at [209, 287] on link "14th Couple Pack- Tomato Rasam" at bounding box center [498, 292] width 670 height 17
click at [209, 272] on input at bounding box center [497, 271] width 668 height 22
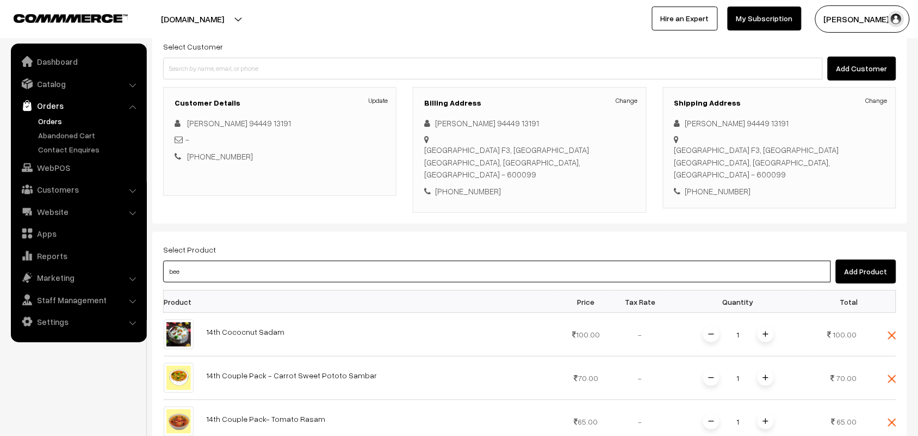
type input "beet"
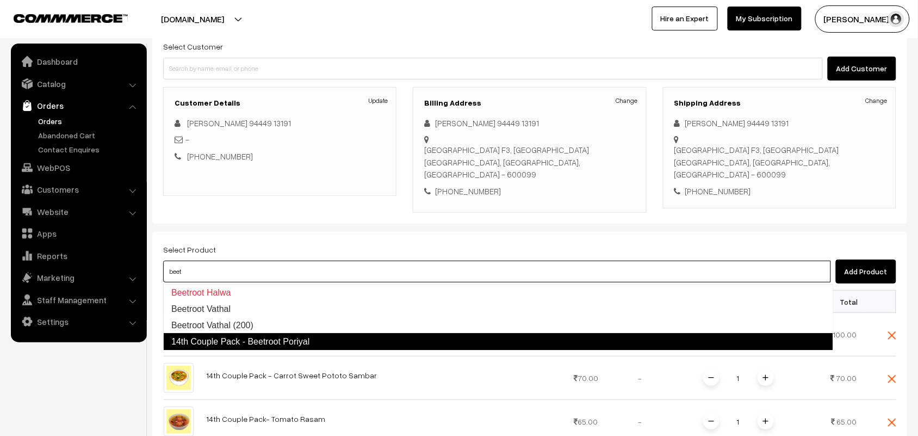
click at [209, 339] on link "14th Couple Pack - Beetroot Poriyal" at bounding box center [498, 341] width 670 height 17
click at [202, 282] on input at bounding box center [497, 271] width 668 height 22
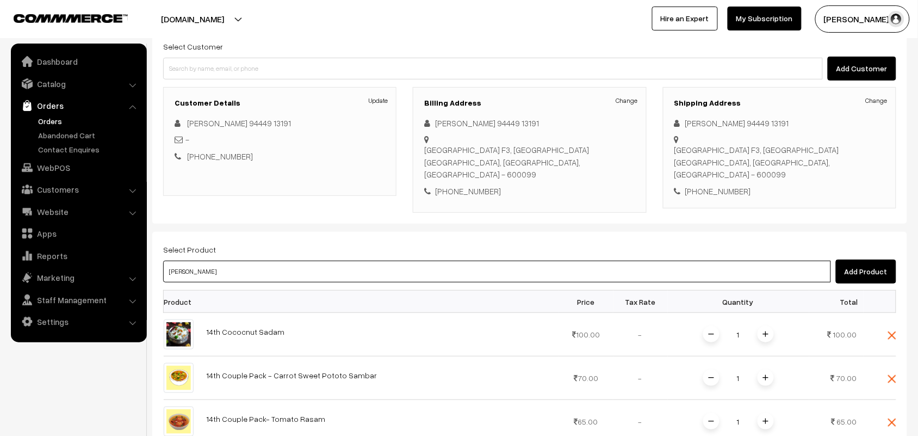
type input "vadai"
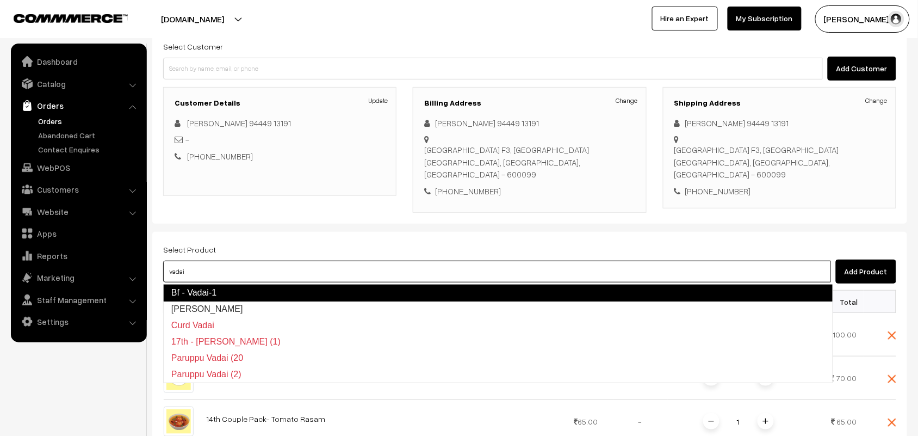
click at [203, 293] on link "Bf - Vadai-1" at bounding box center [498, 292] width 670 height 17
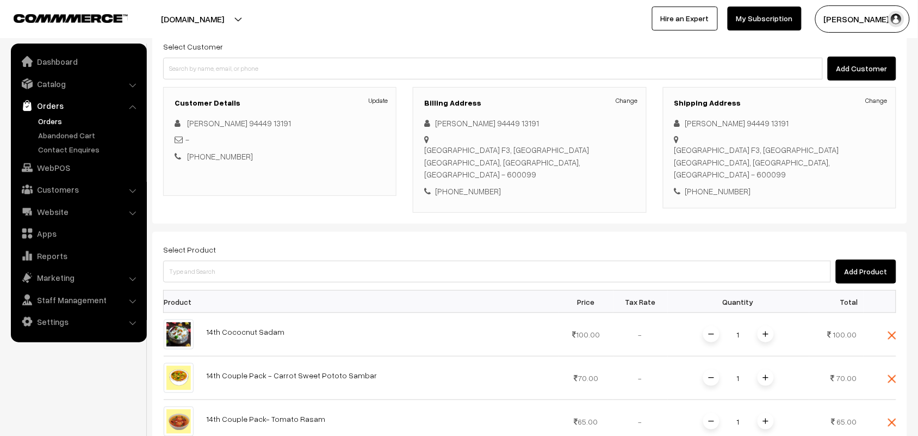
scroll to position [373, 0]
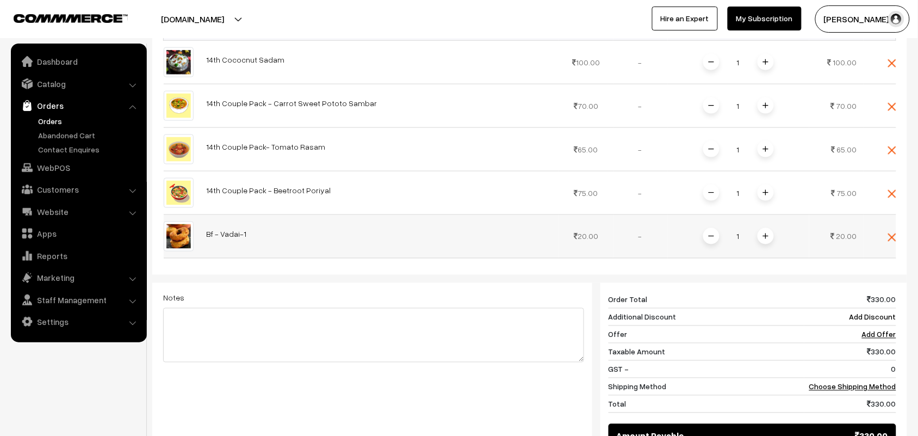
click at [764, 239] on img at bounding box center [765, 235] width 5 height 5
click at [860, 386] on link "Choose Shipping Method" at bounding box center [852, 386] width 87 height 9
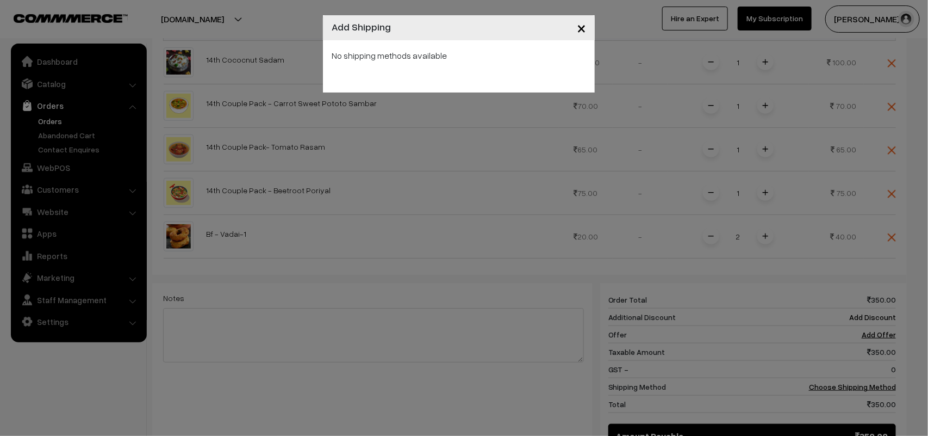
click at [582, 29] on span "×" at bounding box center [581, 27] width 9 height 20
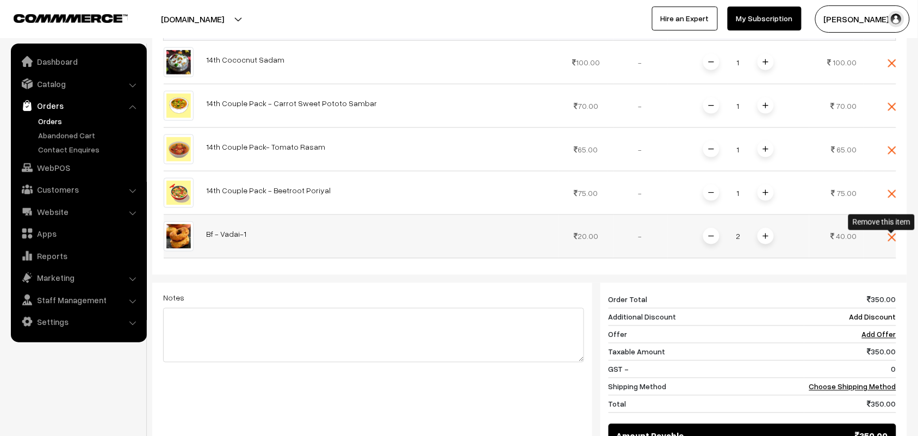
click at [890, 237] on img at bounding box center [892, 237] width 8 height 8
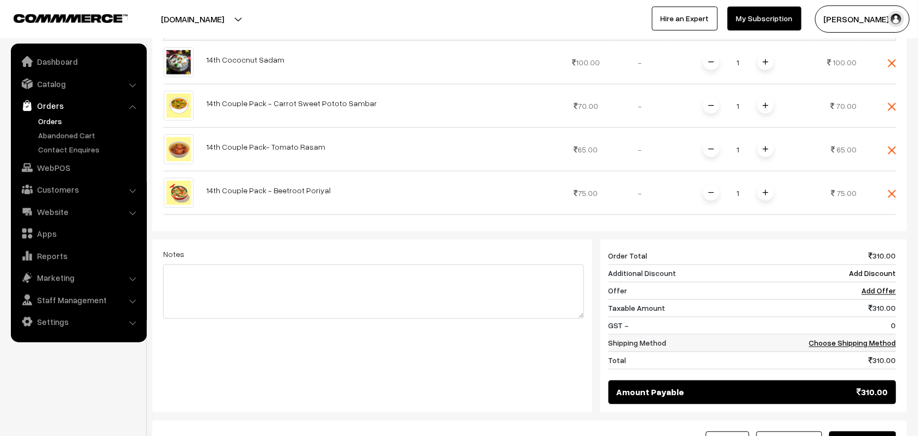
click at [850, 344] on link "Choose Shipping Method" at bounding box center [852, 342] width 87 height 9
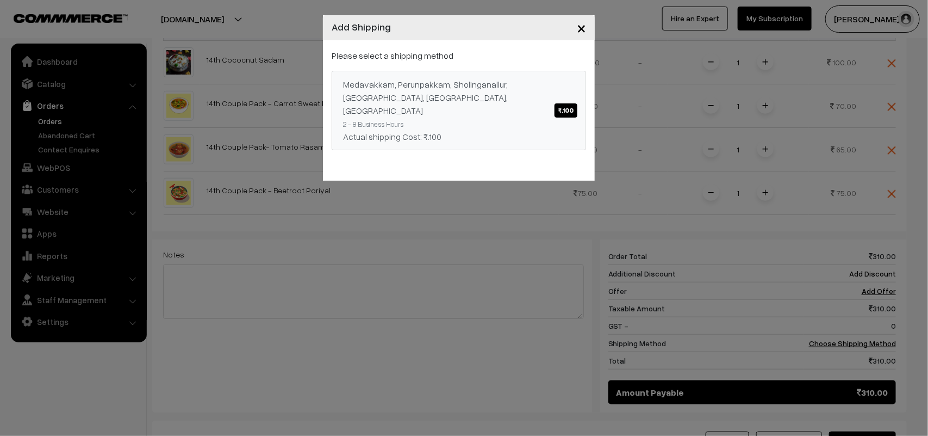
click at [526, 101] on div "Medavakkam, Perunpakkam, Sholinganallur, seliyur, [GEOGRAPHIC_DATA], [GEOGRAPHI…" at bounding box center [459, 97] width 232 height 39
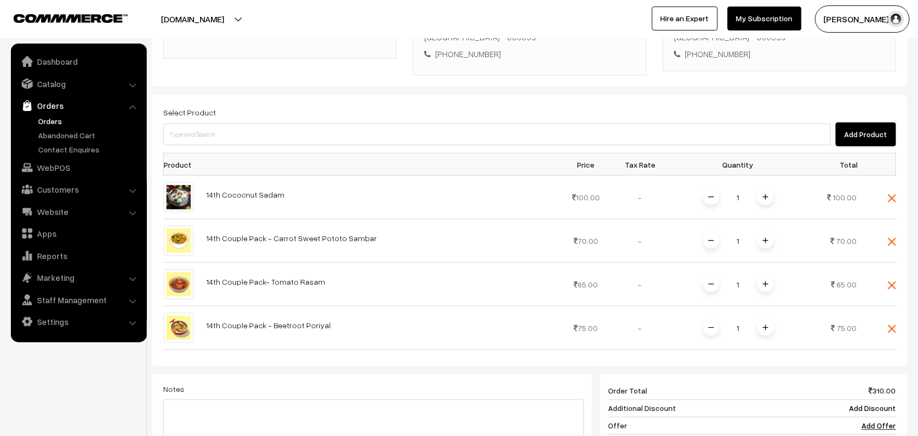
scroll to position [237, 0]
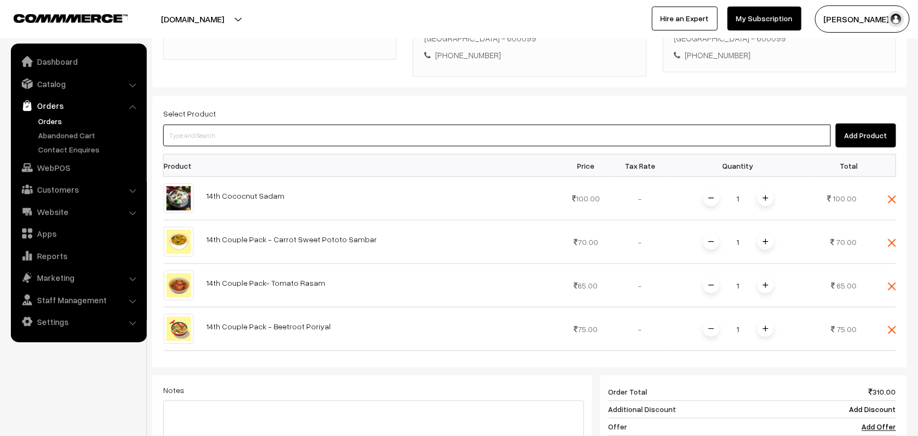
click at [253, 142] on input at bounding box center [497, 136] width 668 height 22
type input "vadai"
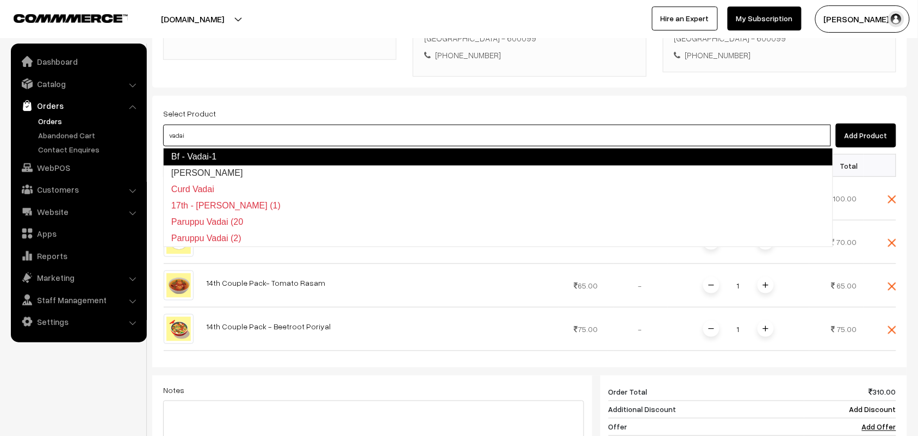
click at [221, 158] on link "Bf - Vadai-1" at bounding box center [498, 156] width 670 height 17
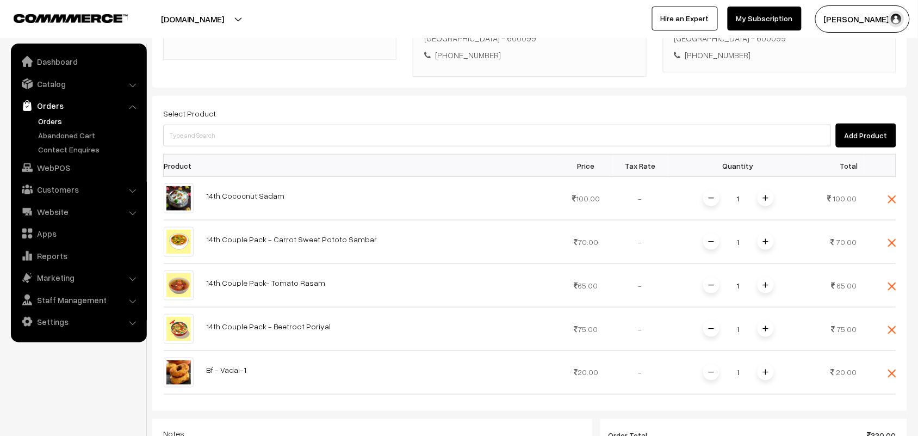
scroll to position [441, 0]
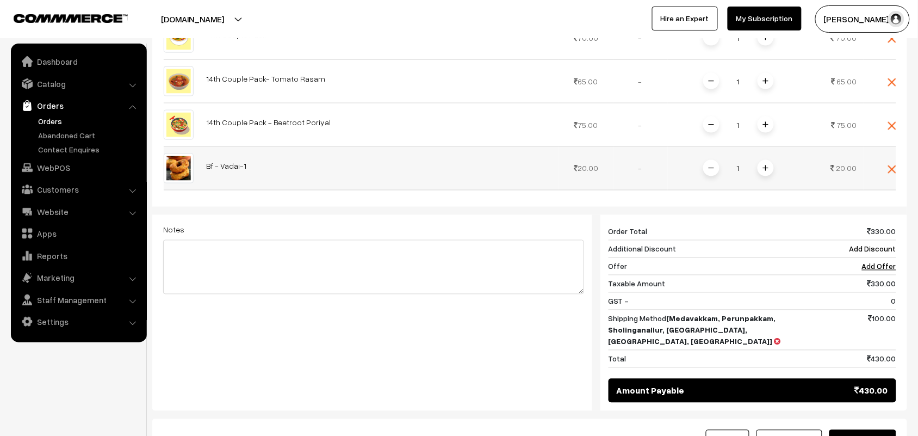
click at [766, 169] on img at bounding box center [765, 167] width 5 height 5
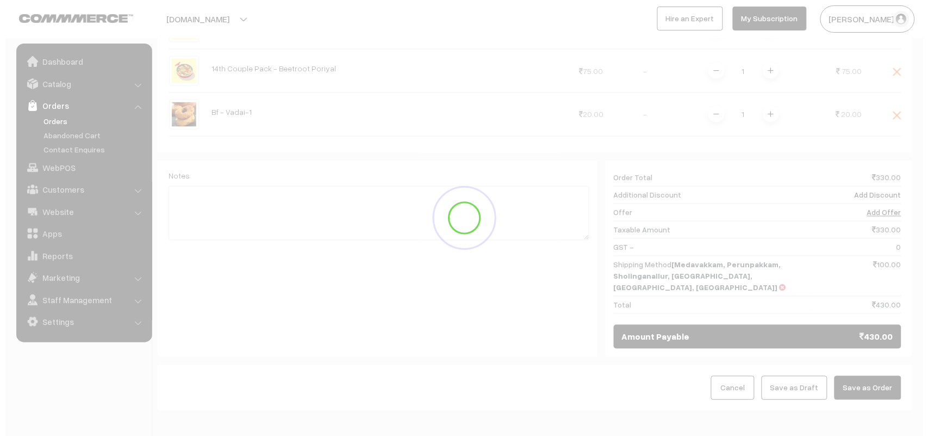
scroll to position [541, 0]
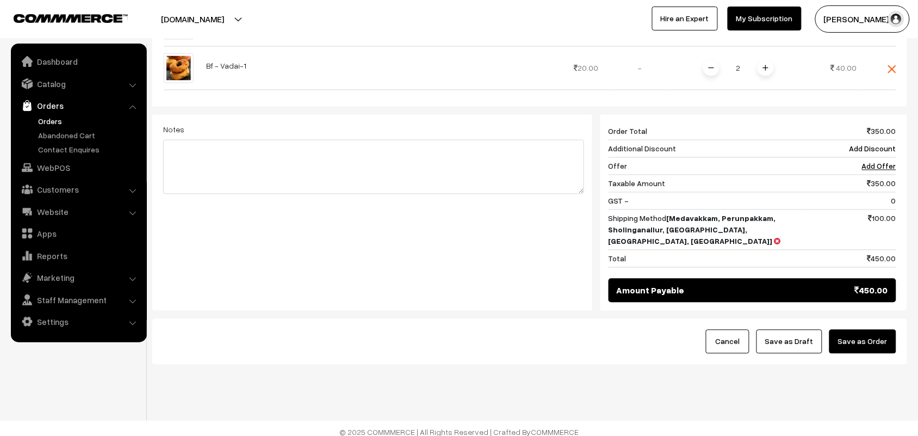
click at [866, 333] on button "Save as Order" at bounding box center [862, 342] width 67 height 24
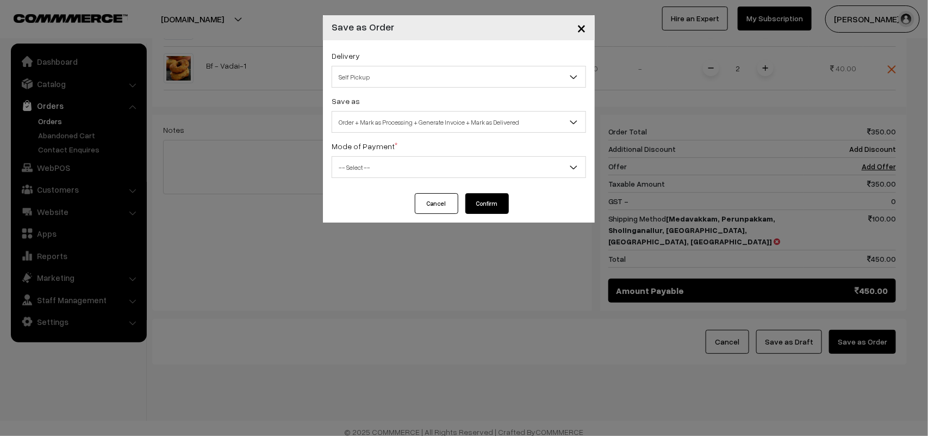
click at [375, 66] on span "Self Pickup" at bounding box center [459, 77] width 254 height 22
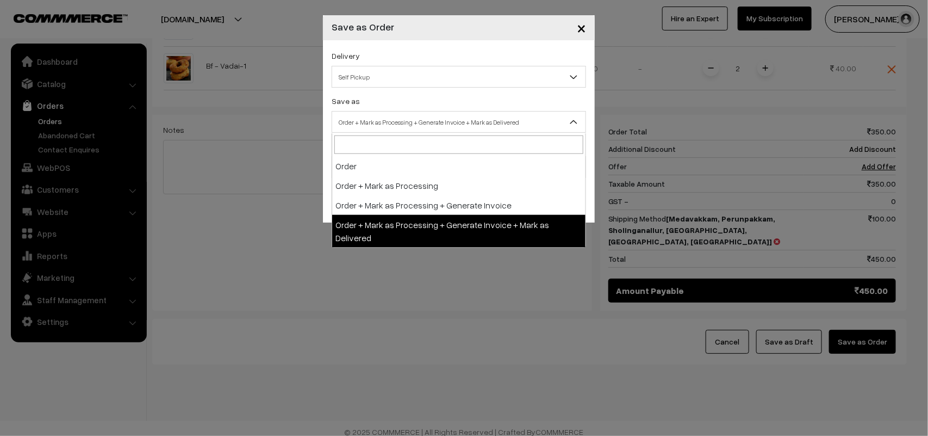
drag, startPoint x: 395, startPoint y: 131, endPoint x: 393, endPoint y: 136, distance: 5.6
click at [378, 77] on span "Self Pickup" at bounding box center [458, 76] width 253 height 19
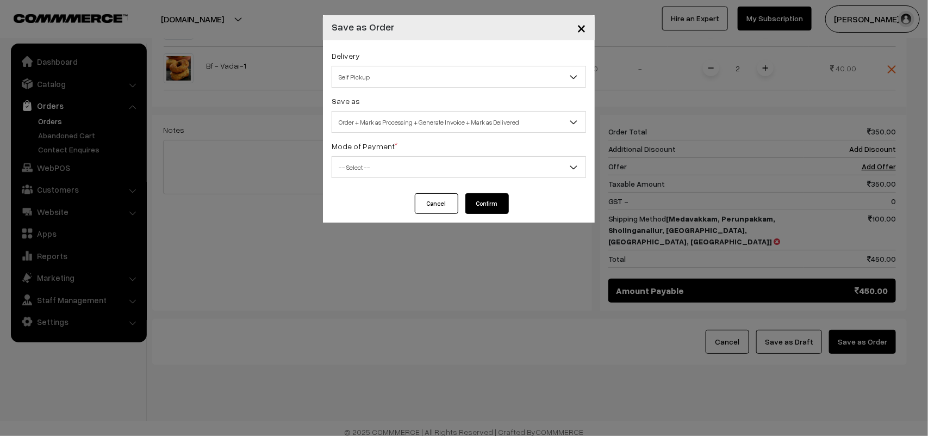
click at [376, 113] on span "Order + Mark as Processing + Generate Invoice + Mark as Delivered" at bounding box center [458, 122] width 253 height 19
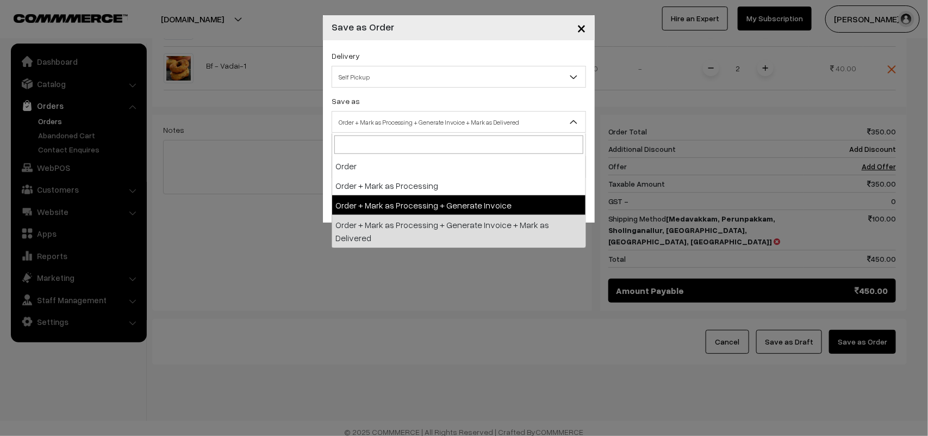
select select "3"
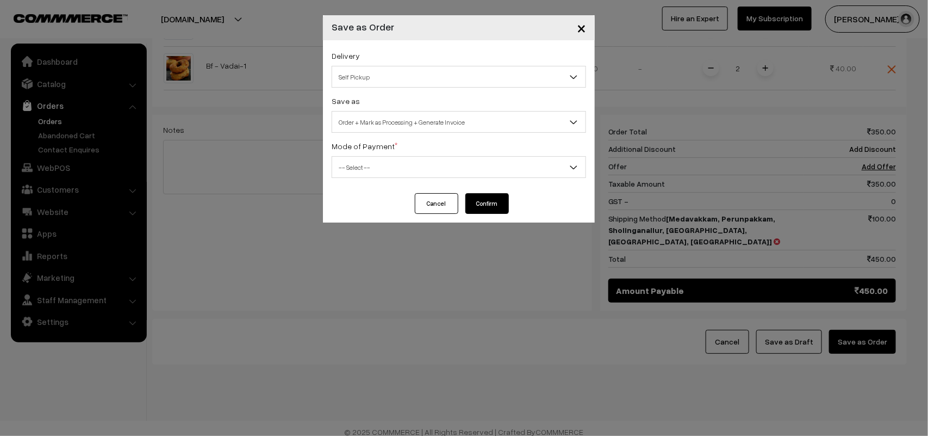
click at [346, 154] on div "Mode of Payment * -- Select -- COD Cash Cheque NEFT Online Payment DD Others --…" at bounding box center [459, 158] width 254 height 39
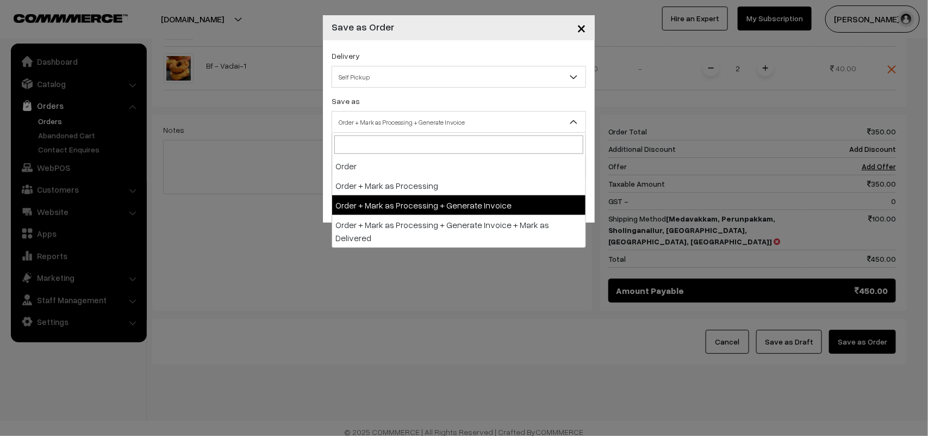
click at [358, 123] on span "Order + Mark as Processing + Generate Invoice" at bounding box center [458, 122] width 253 height 19
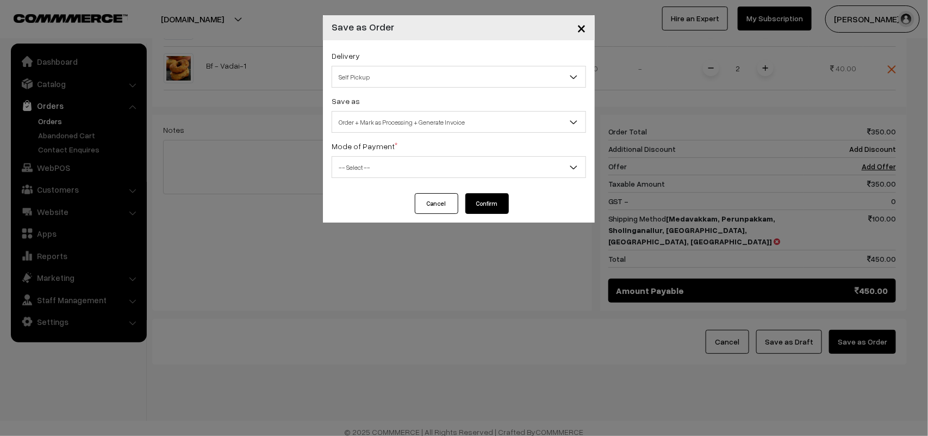
click at [363, 169] on span "-- Select --" at bounding box center [458, 167] width 253 height 19
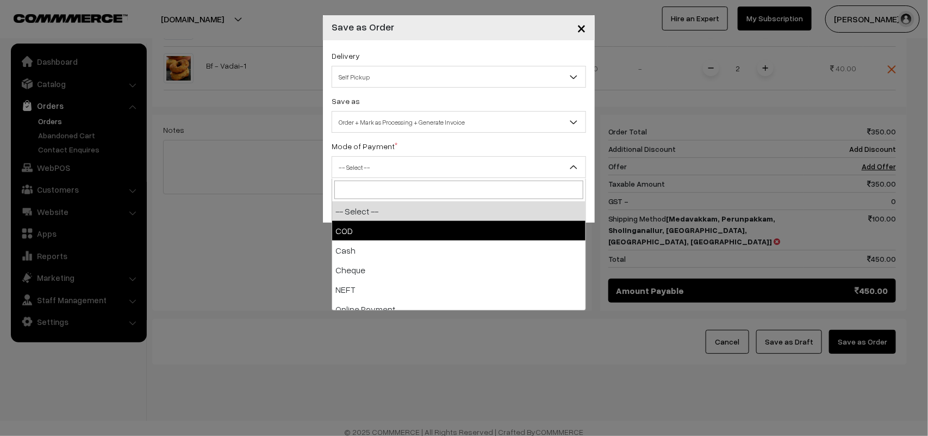
select select "1"
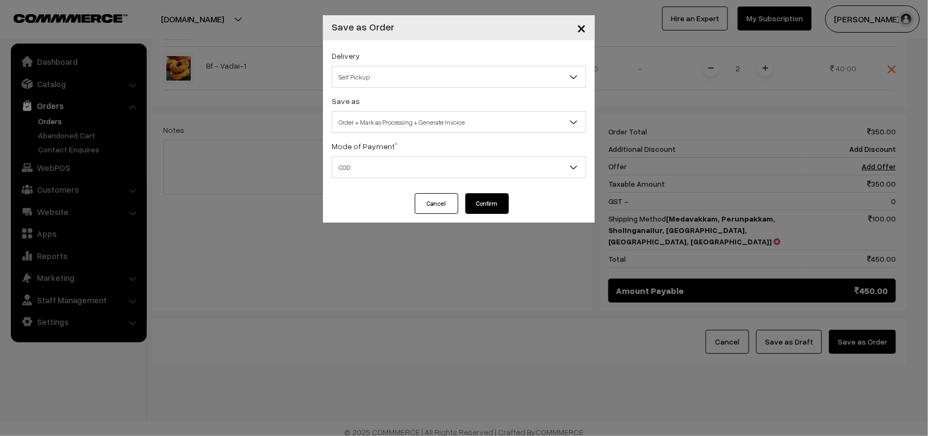
click at [503, 194] on button "Confirm" at bounding box center [487, 203] width 44 height 21
click at [498, 200] on button "Confirm" at bounding box center [487, 203] width 44 height 21
click at [490, 211] on button "Confirm" at bounding box center [487, 203] width 44 height 21
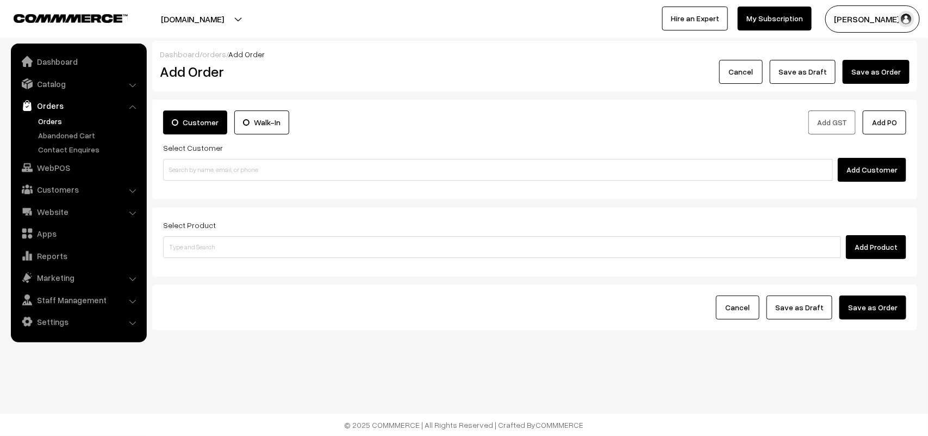
click at [56, 119] on link "Orders" at bounding box center [89, 120] width 108 height 11
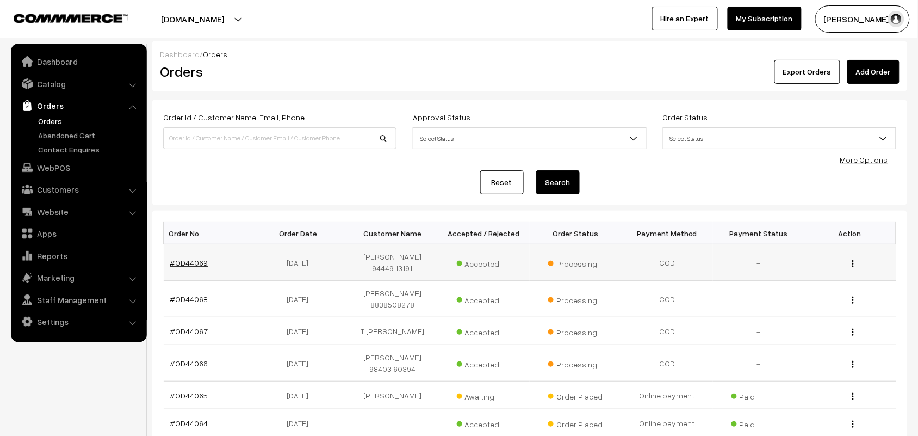
click at [181, 258] on link "#OD44069" at bounding box center [189, 262] width 38 height 9
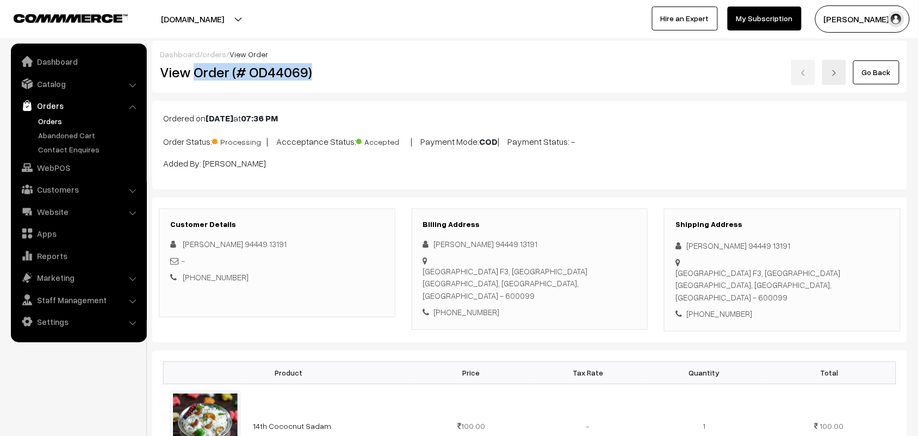
drag, startPoint x: 194, startPoint y: 73, endPoint x: 348, endPoint y: 71, distance: 153.9
click at [348, 71] on h2 "View Order (# OD44069)" at bounding box center [277, 72] width 235 height 17
copy h2 "Order (# OD44069)"
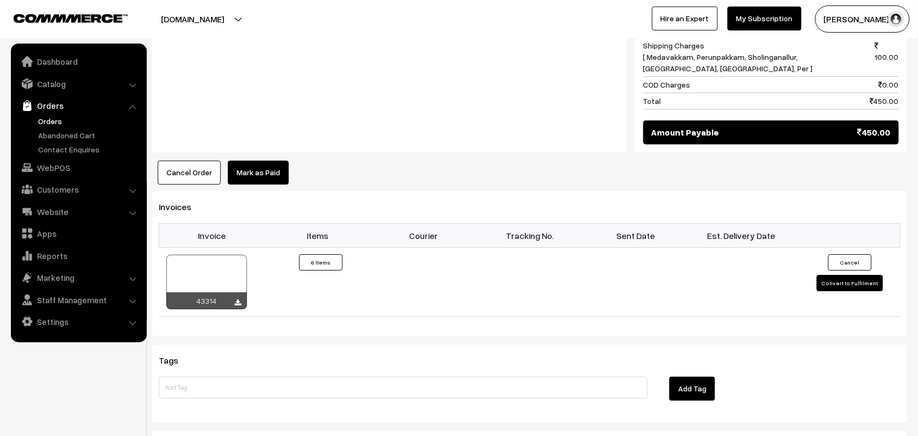
scroll to position [952, 0]
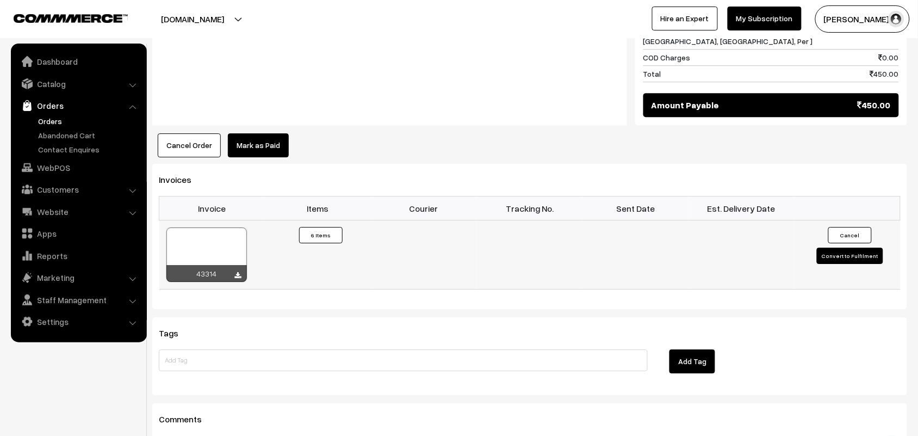
click at [241, 266] on div "43314" at bounding box center [206, 273] width 80 height 17
click at [237, 272] on icon at bounding box center [238, 275] width 7 height 7
click at [45, 167] on link "WebPOS" at bounding box center [78, 168] width 129 height 20
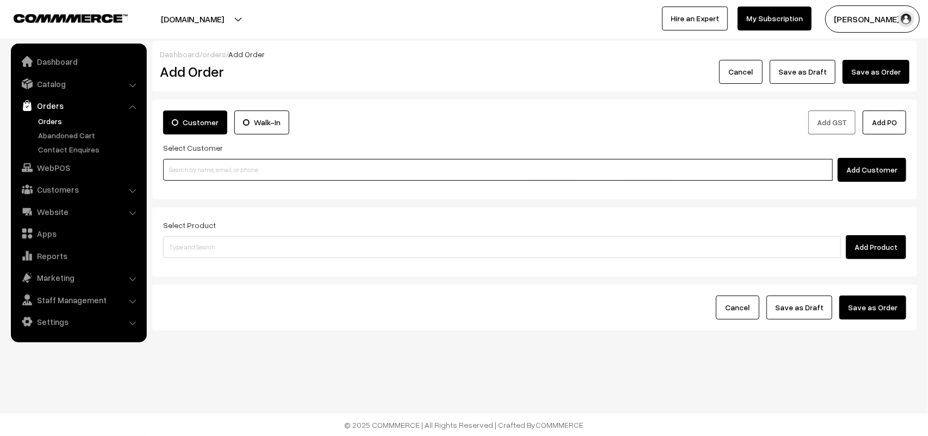
click at [216, 164] on input at bounding box center [498, 170] width 670 height 22
paste input "99629 46047"
click at [188, 164] on input "99629 46047" at bounding box center [498, 170] width 670 height 22
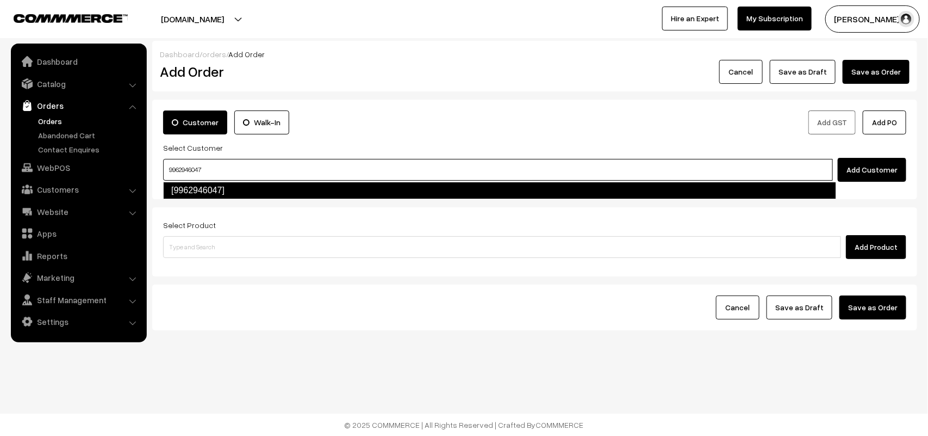
click at [228, 188] on link "[9962946047]" at bounding box center [499, 190] width 673 height 17
type input "9962946047"
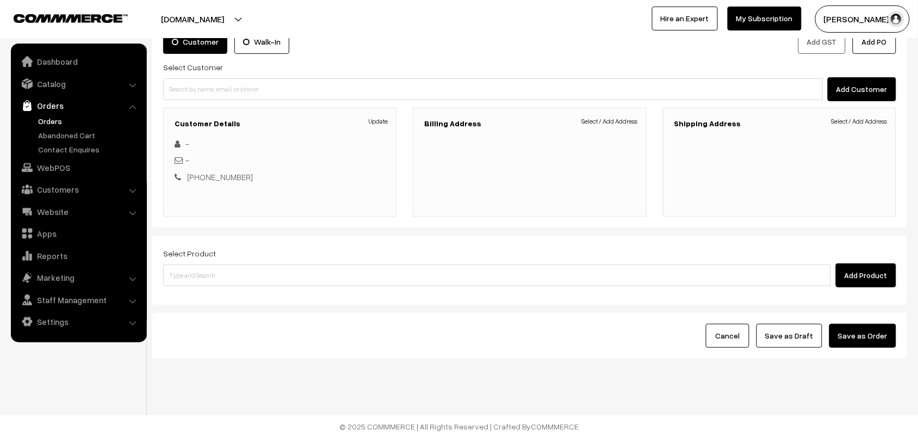
scroll to position [83, 0]
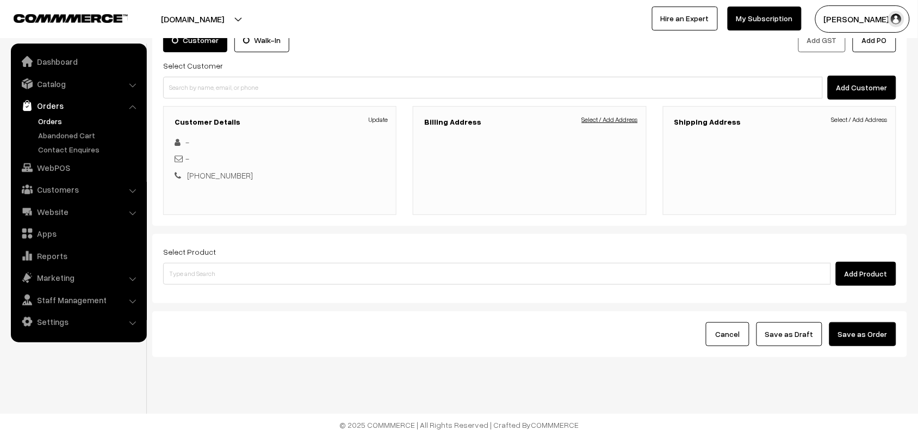
click at [631, 120] on link "Select / Add Address" at bounding box center [610, 120] width 56 height 10
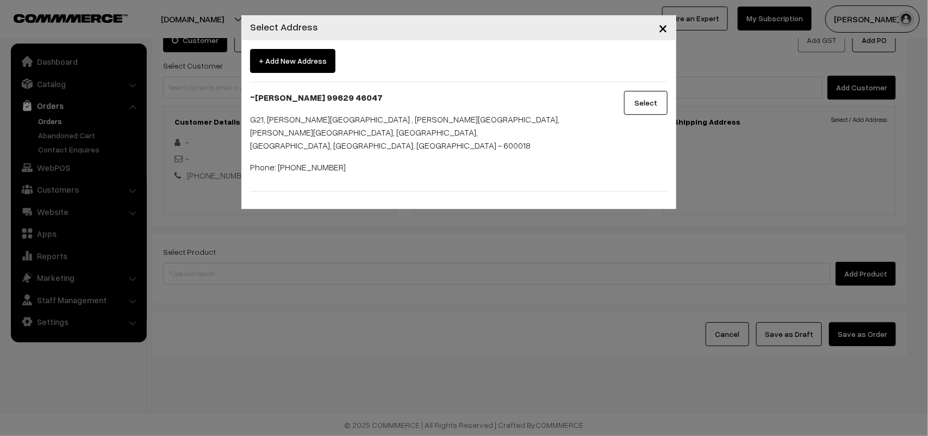
click at [646, 96] on button "Select" at bounding box center [646, 103] width 44 height 24
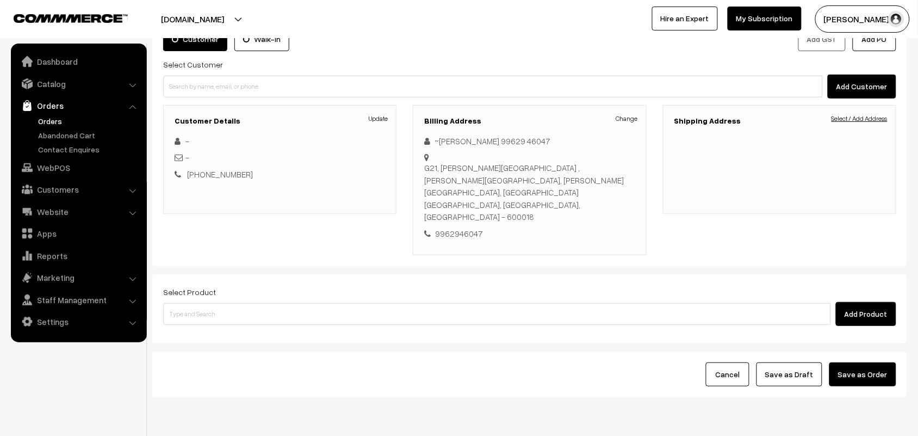
click at [862, 117] on link "Select / Add Address" at bounding box center [859, 119] width 56 height 10
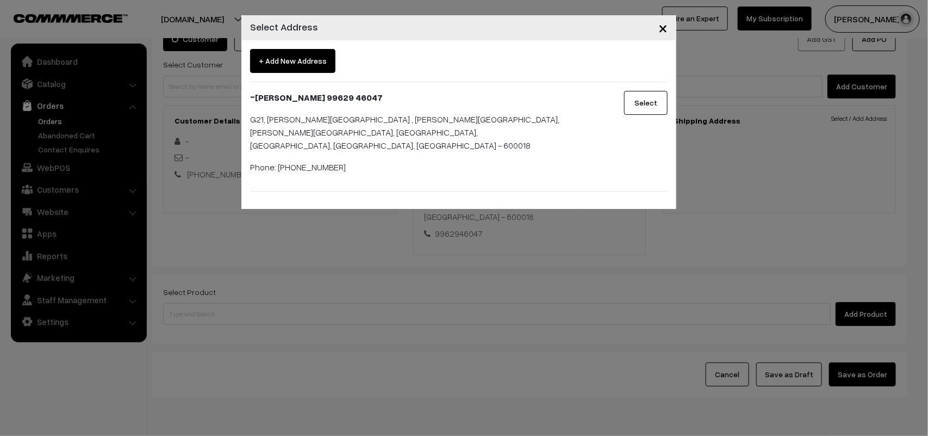
click at [648, 102] on button "Select" at bounding box center [646, 103] width 44 height 24
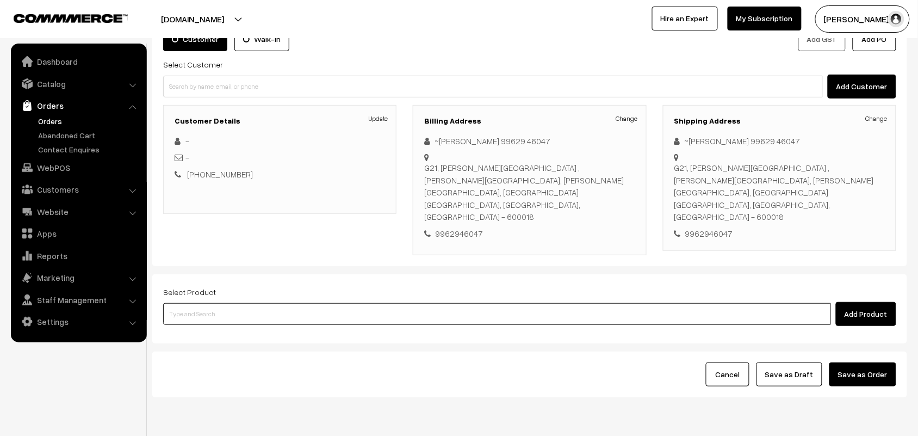
click at [248, 303] on input at bounding box center [497, 314] width 668 height 22
type input "idly"
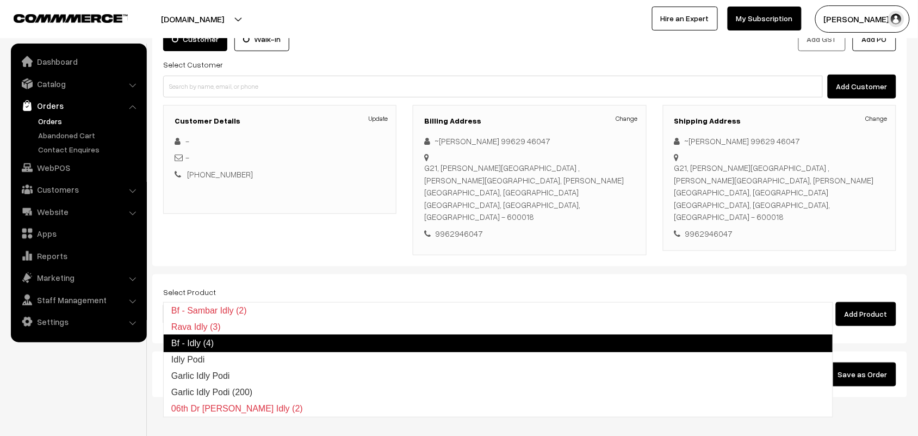
click at [215, 338] on link "Bf - Idly (4)" at bounding box center [498, 342] width 670 height 17
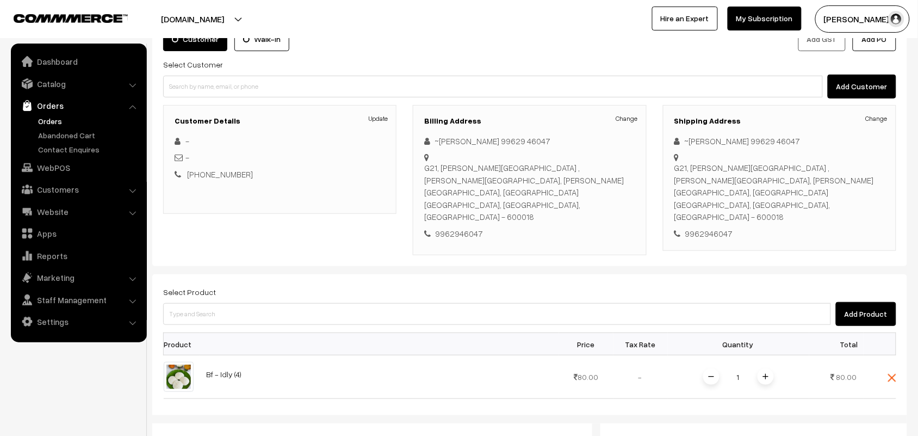
click at [768, 374] on img at bounding box center [765, 376] width 5 height 5
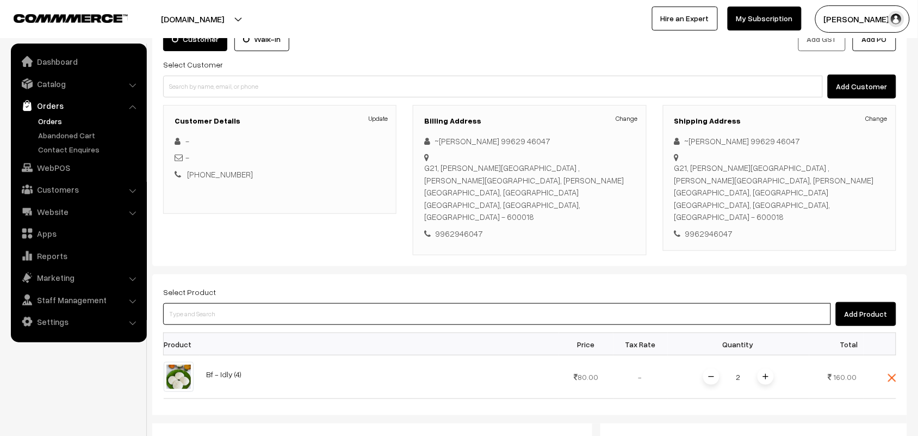
click at [197, 303] on input at bounding box center [497, 314] width 668 height 22
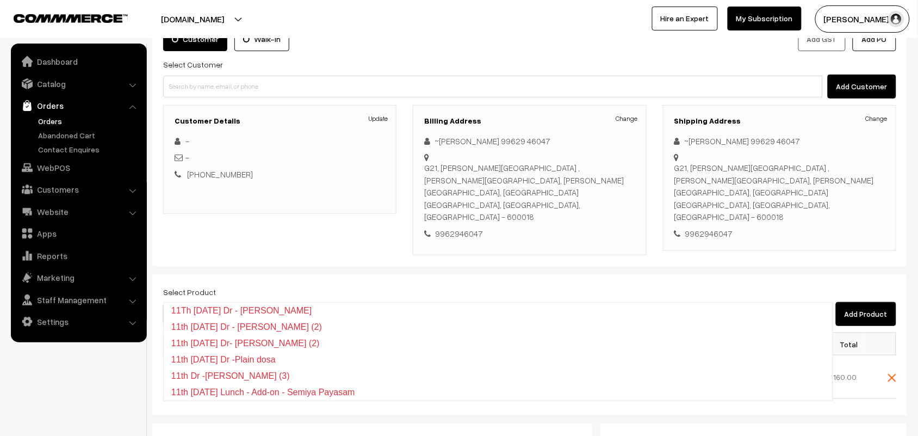
type input "1"
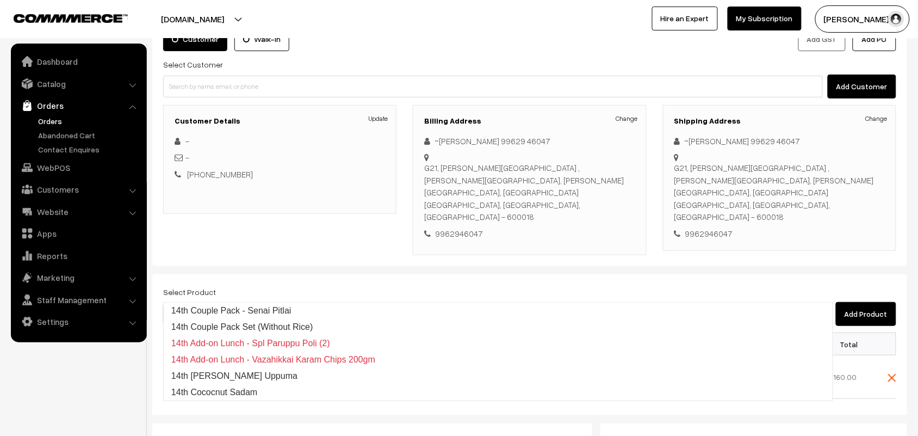
type input "14th wi"
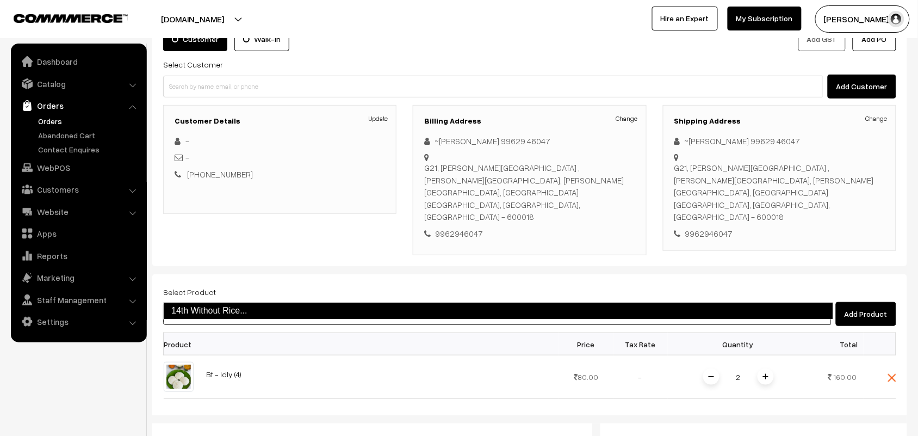
click at [199, 306] on link "14th Without Rice..." at bounding box center [498, 310] width 670 height 17
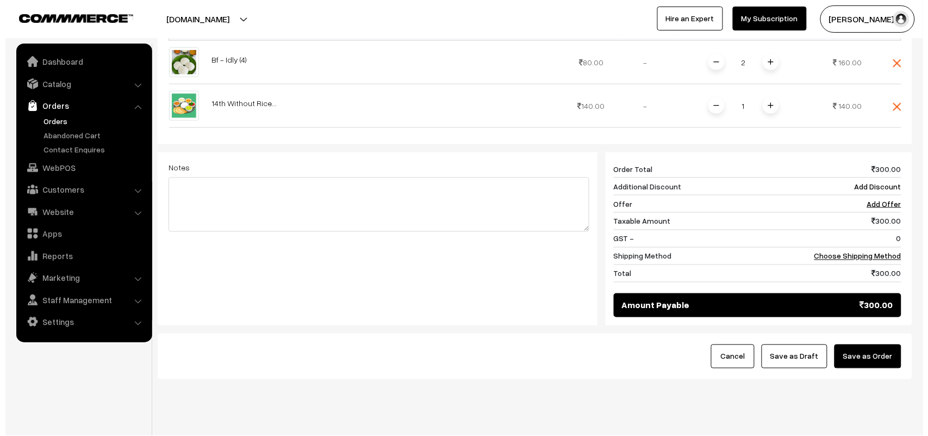
scroll to position [399, 0]
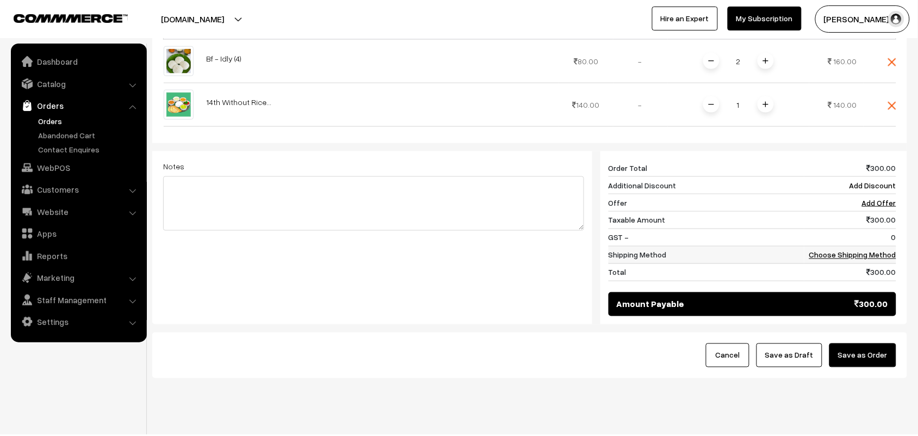
click at [866, 246] on td "Choose Shipping Method" at bounding box center [850, 254] width 92 height 17
click at [860, 250] on link "Choose Shipping Method" at bounding box center [852, 254] width 87 height 9
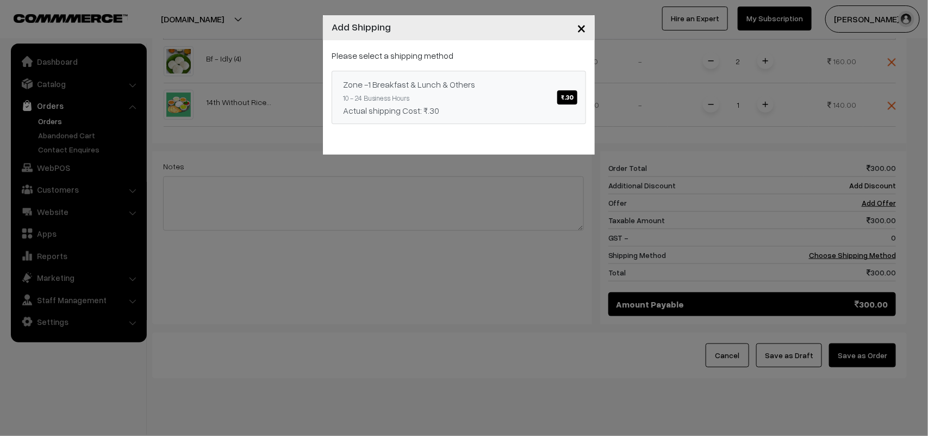
click at [471, 83] on div "Zone -1 Breakfast & Lunch & Others ₹.30" at bounding box center [459, 84] width 232 height 13
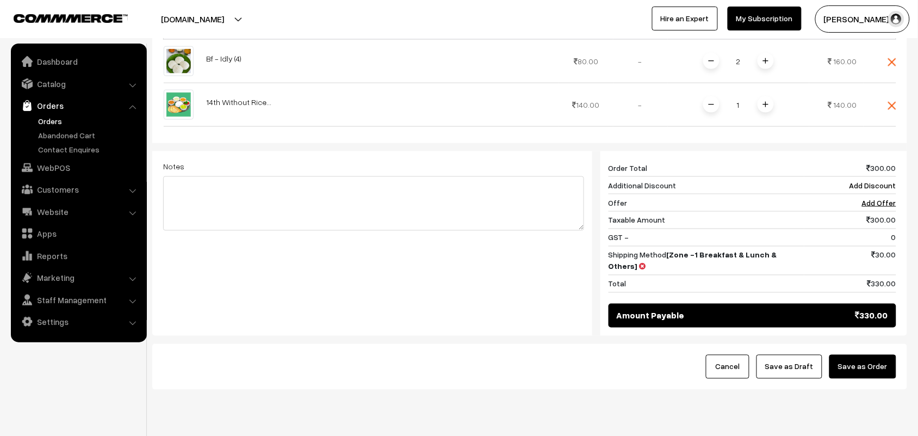
click at [853, 355] on button "Save as Order" at bounding box center [862, 367] width 67 height 24
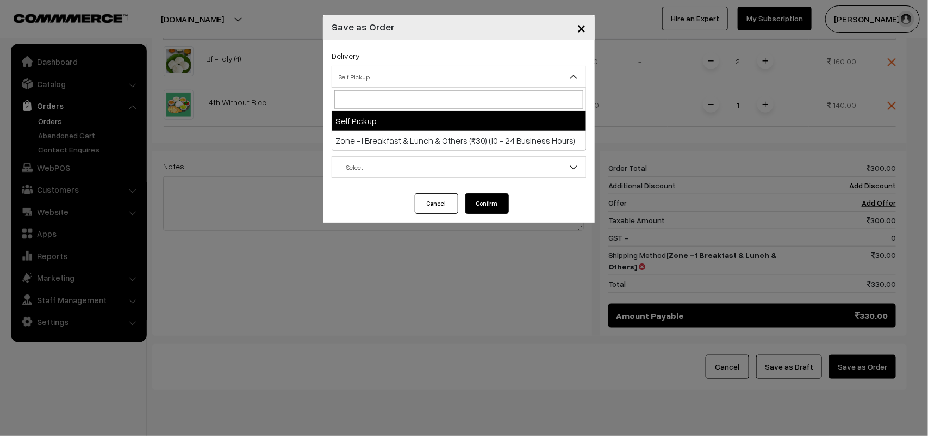
click at [351, 70] on span "Self Pickup" at bounding box center [458, 76] width 253 height 19
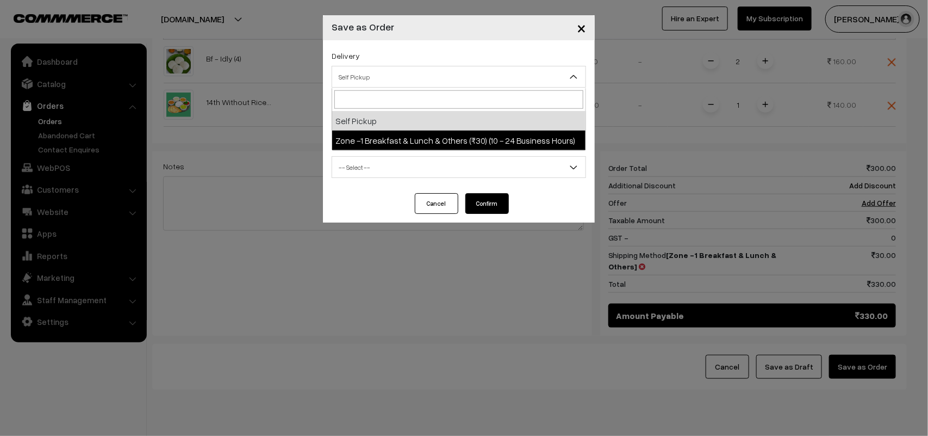
select select "ZON1"
select select "3"
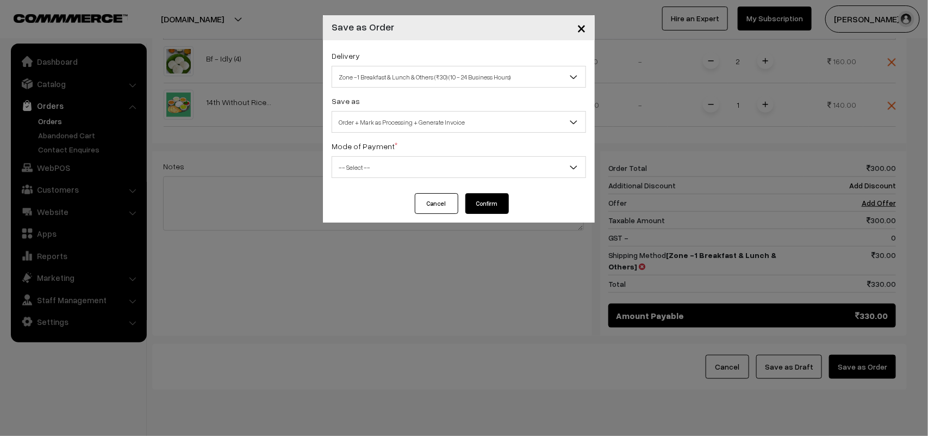
click at [377, 115] on span "Order + Mark as Processing + Generate Invoice" at bounding box center [458, 122] width 253 height 19
click at [369, 164] on span "-- Select --" at bounding box center [458, 167] width 253 height 19
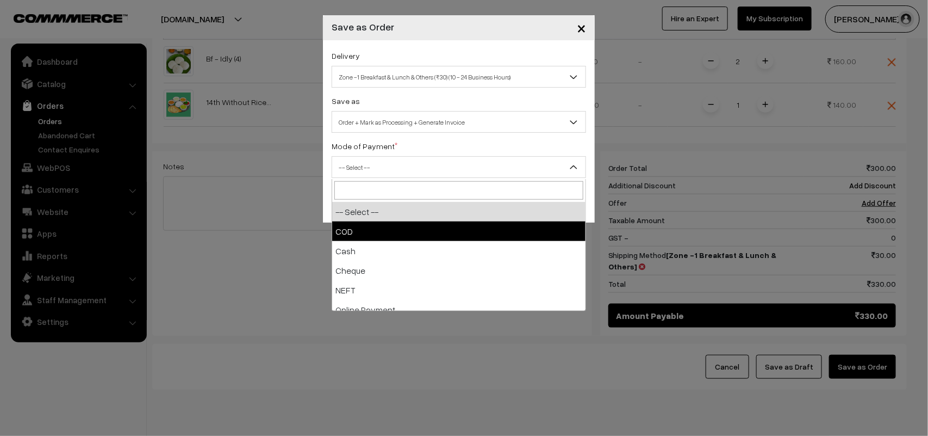
select select "1"
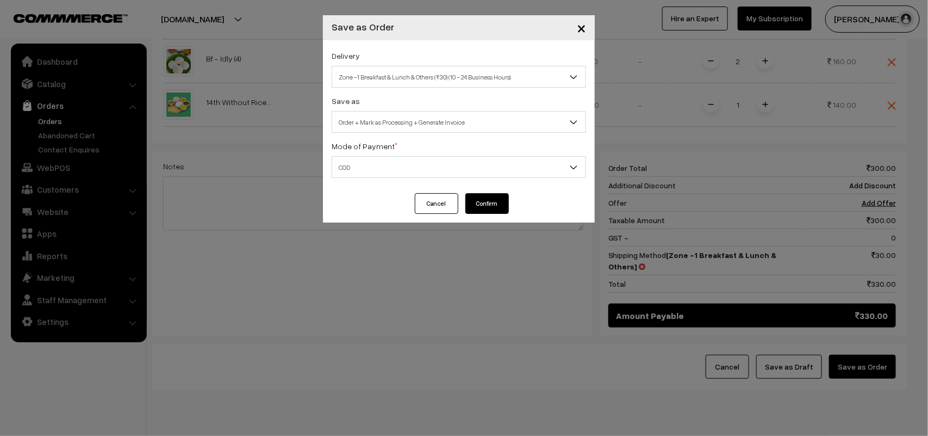
click at [498, 202] on button "Confirm" at bounding box center [487, 203] width 44 height 21
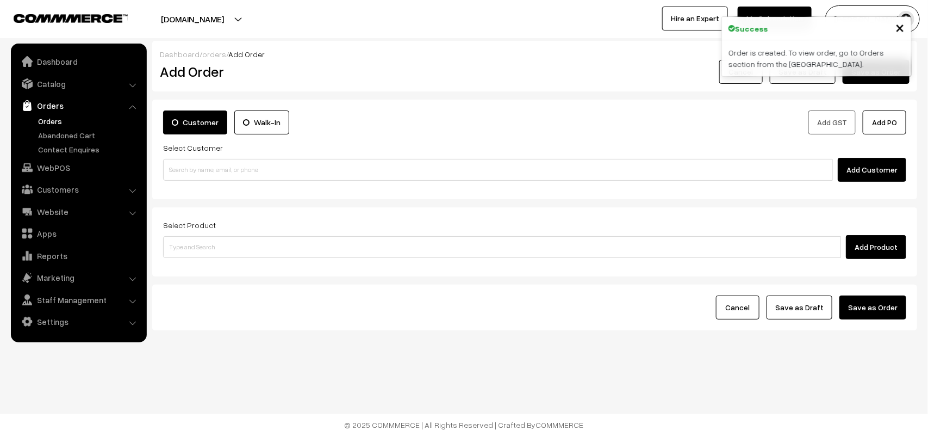
click at [42, 123] on link "Orders" at bounding box center [89, 120] width 108 height 11
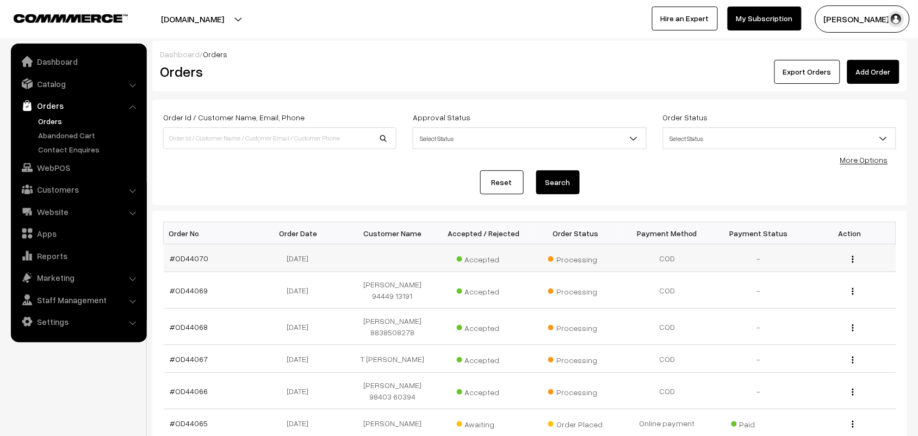
click at [193, 253] on td "#OD44070" at bounding box center [209, 258] width 91 height 28
click at [191, 253] on link "#OD44070" at bounding box center [189, 257] width 39 height 9
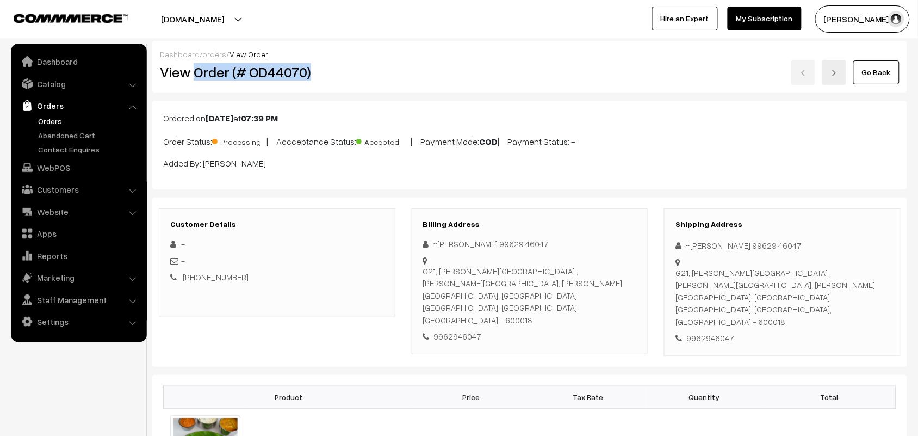
click at [341, 72] on h2 "View Order (# OD44070)" at bounding box center [277, 72] width 235 height 17
copy h2 "Order (# OD44070)"
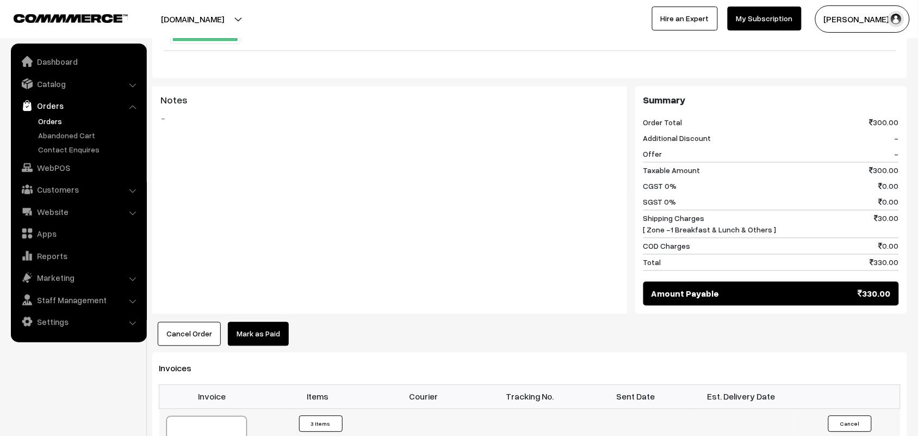
scroll to position [612, 0]
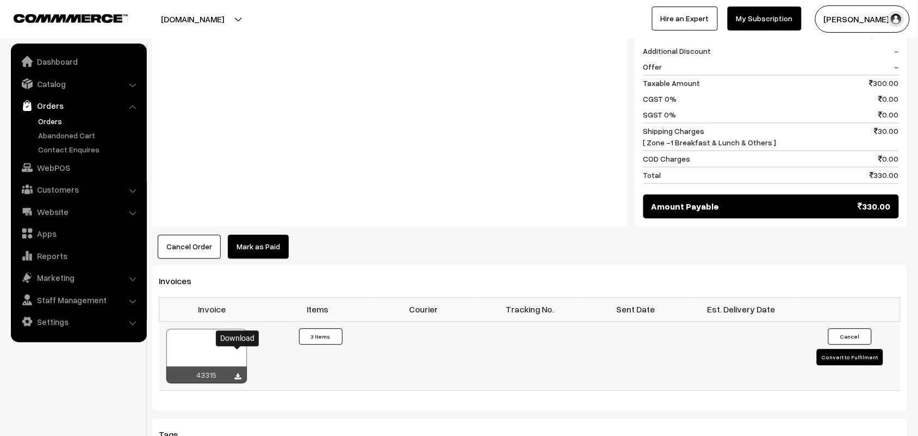
click at [237, 374] on icon at bounding box center [238, 377] width 7 height 7
click at [58, 164] on link "WebPOS" at bounding box center [78, 168] width 129 height 20
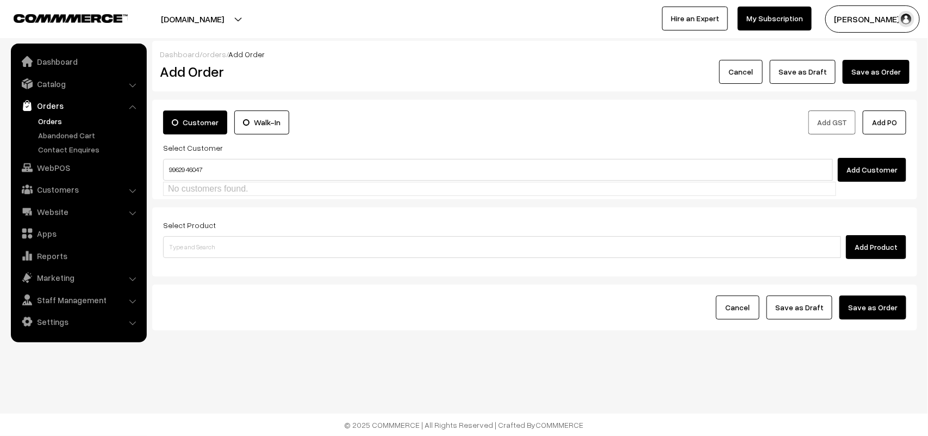
click at [188, 164] on input "99629 46047" at bounding box center [498, 170] width 670 height 22
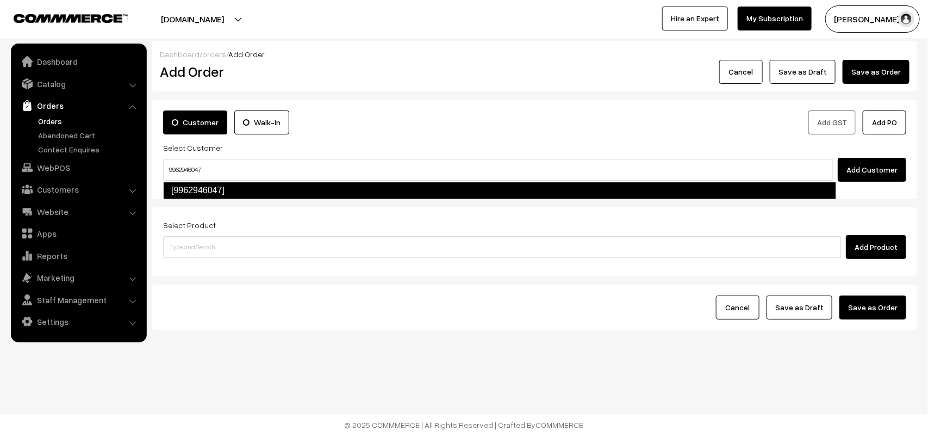
click at [183, 189] on link "[9962946047]" at bounding box center [499, 190] width 673 height 17
type input "9962946047"
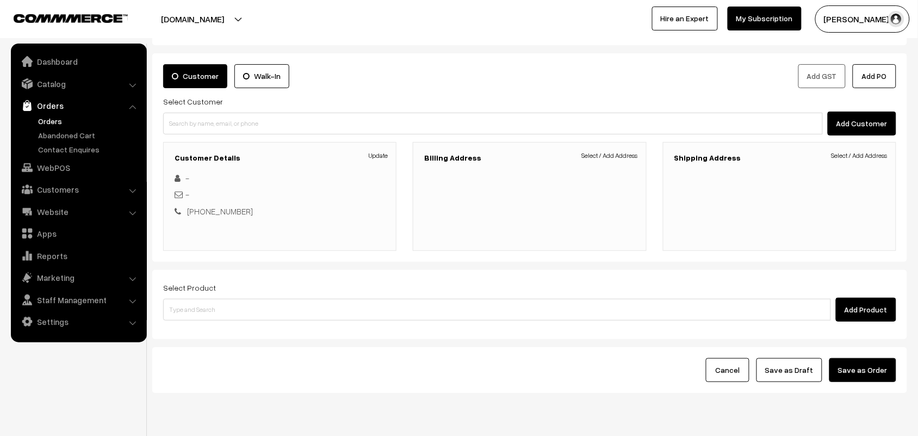
scroll to position [83, 0]
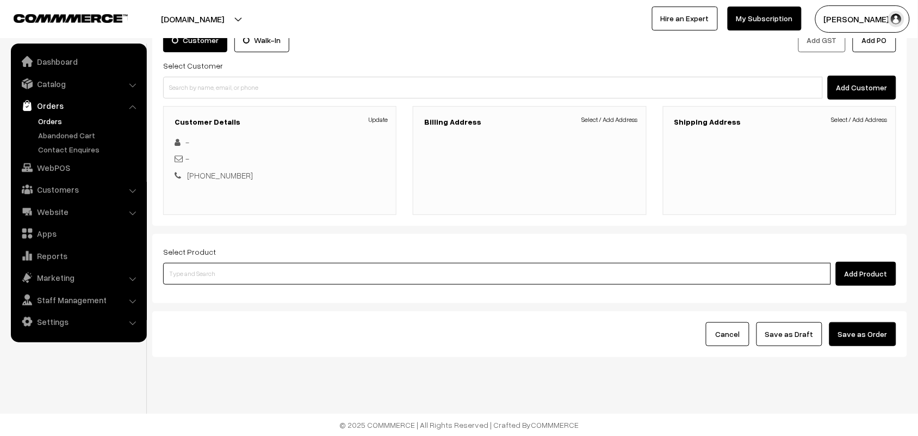
click at [267, 278] on input at bounding box center [497, 274] width 668 height 22
click at [596, 115] on link "Select / Add Address" at bounding box center [610, 120] width 56 height 10
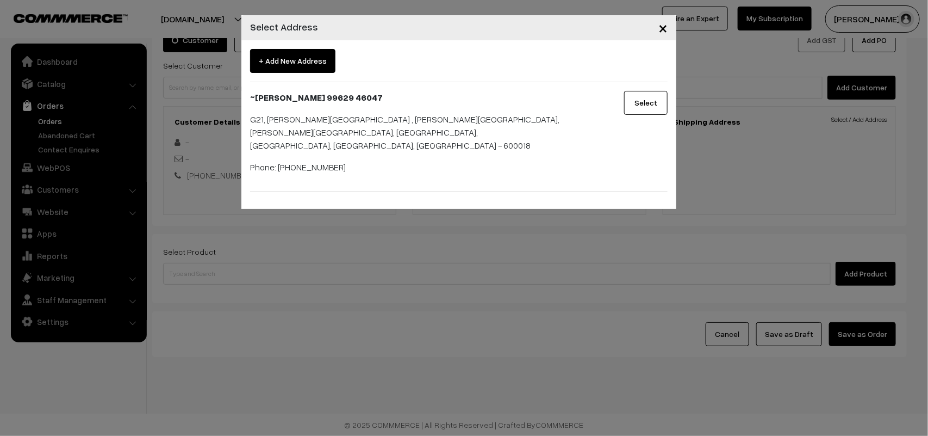
click at [653, 93] on button "Select" at bounding box center [646, 103] width 44 height 24
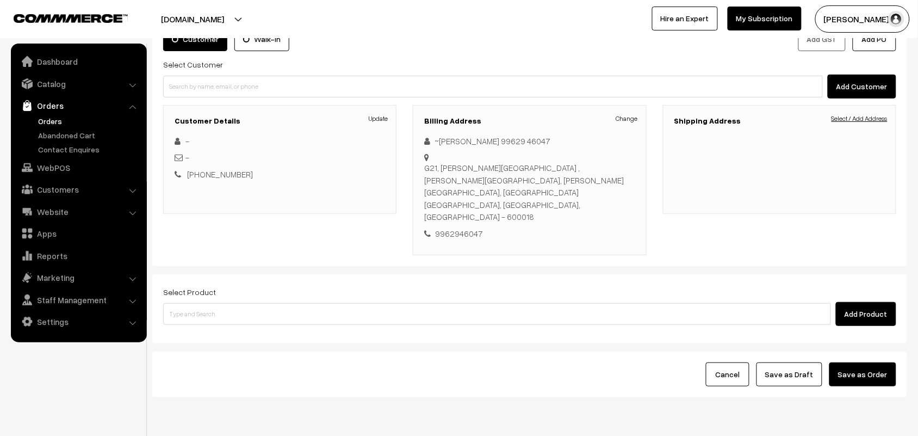
click at [872, 121] on link "Select / Add Address" at bounding box center [859, 119] width 56 height 10
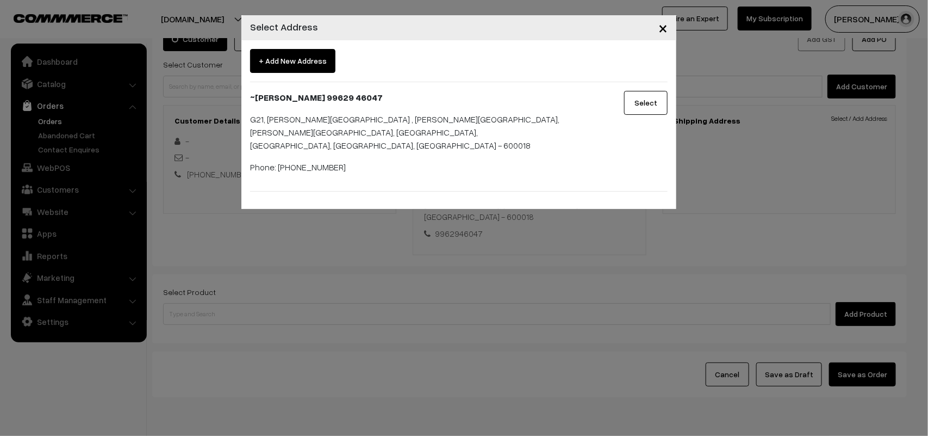
click at [642, 107] on button "Select" at bounding box center [646, 103] width 44 height 24
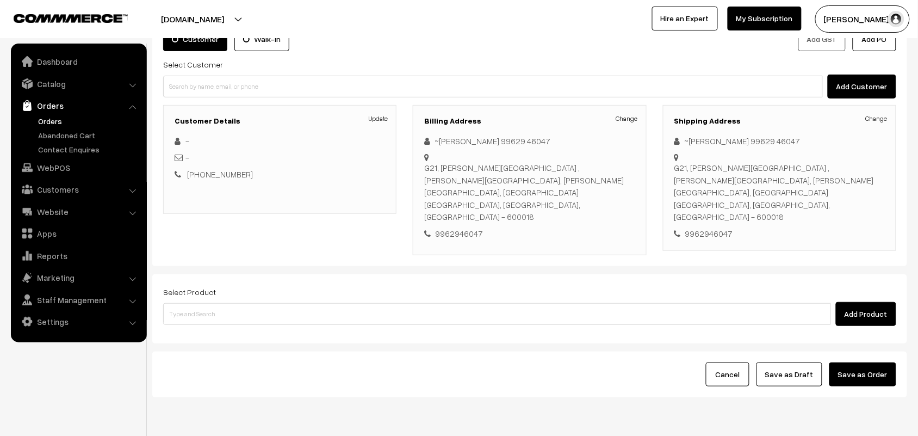
click at [204, 286] on label "Select Product" at bounding box center [189, 291] width 53 height 11
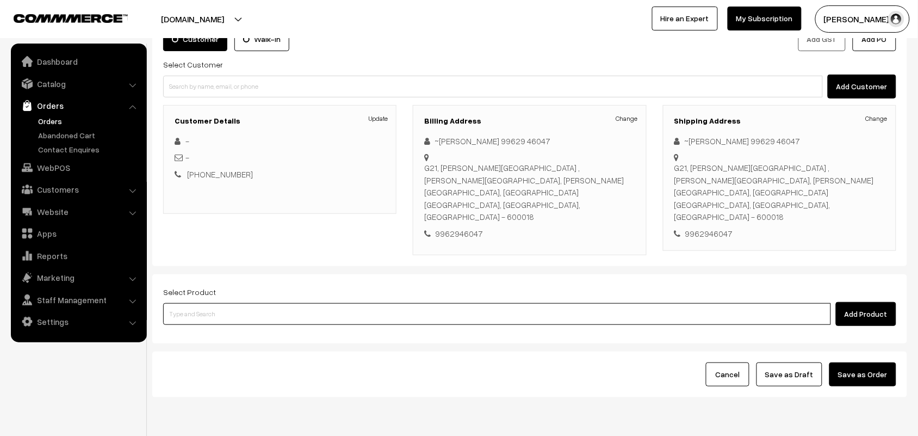
click at [212, 303] on input at bounding box center [497, 314] width 668 height 22
type input "wheat r"
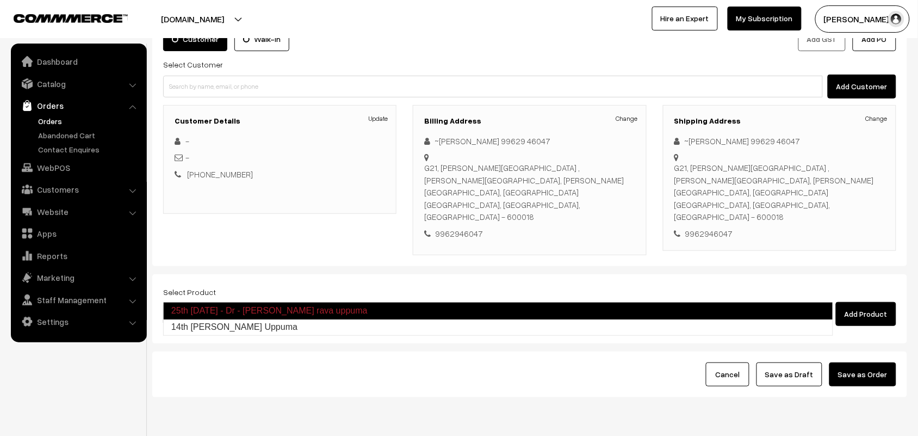
click at [215, 317] on link "25th Tuesday - Dr - Wheat rava uppuma" at bounding box center [498, 310] width 670 height 17
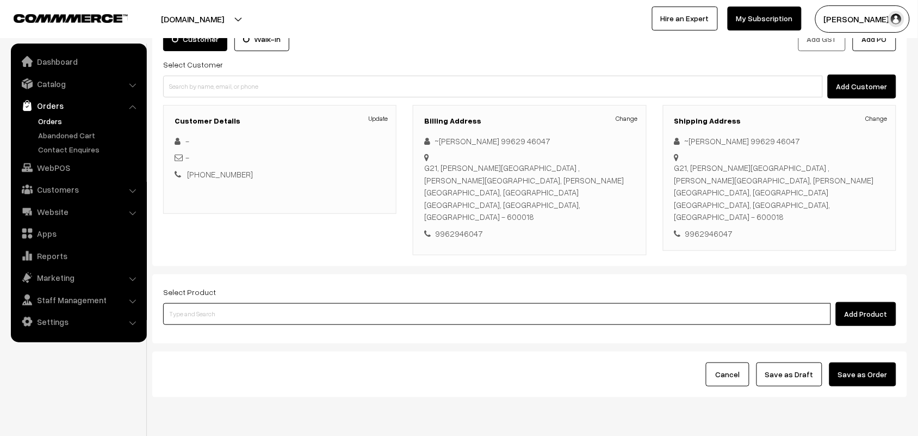
click at [235, 303] on input at bounding box center [497, 314] width 668 height 22
type input "wheat rava"
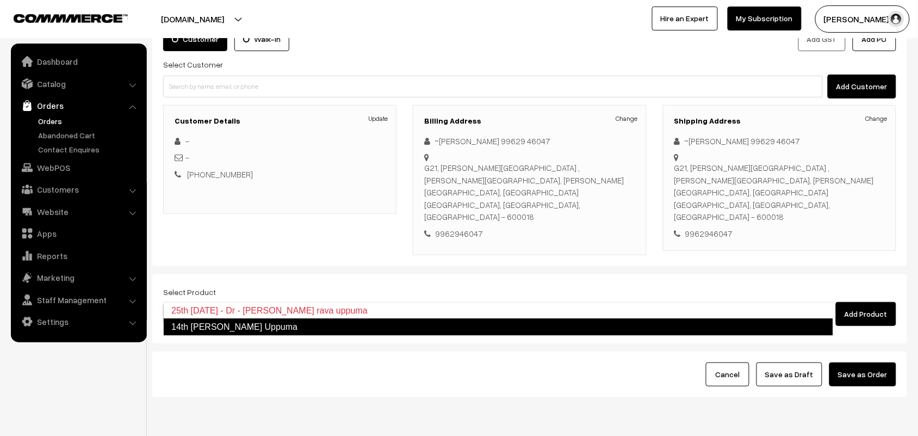
click at [226, 327] on link "14th Dr Wheat Rava Uppuma" at bounding box center [498, 326] width 670 height 17
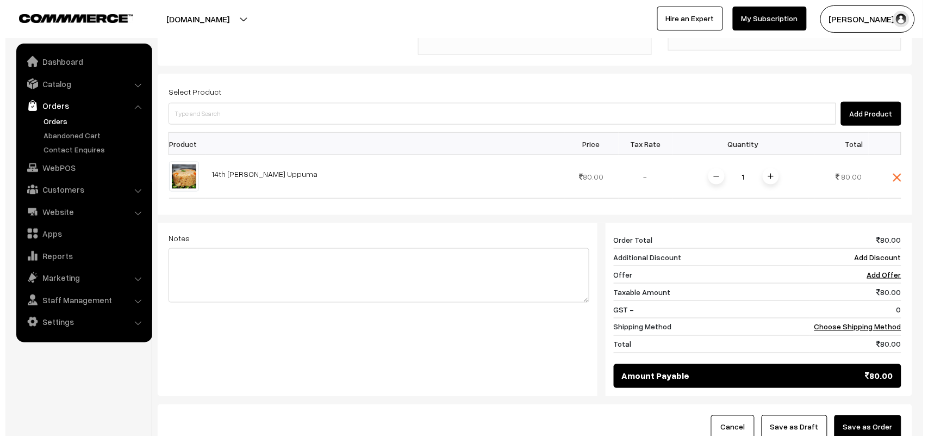
scroll to position [287, 0]
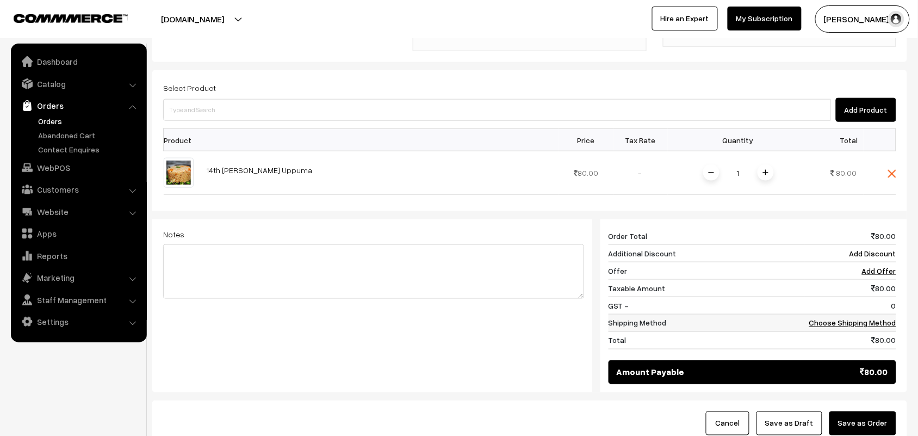
click at [855, 297] on td "0" at bounding box center [850, 305] width 92 height 17
click at [855, 314] on td "Choose Shipping Method" at bounding box center [850, 322] width 92 height 17
click at [855, 318] on link "Choose Shipping Method" at bounding box center [852, 322] width 87 height 9
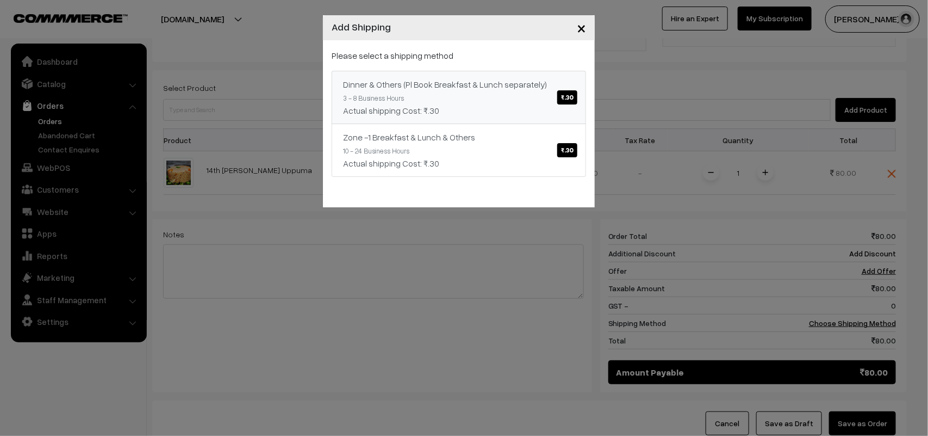
click at [499, 98] on link "Dinner & Others (Pl Book Breakfast & Lunch separately) ₹.30 3 - 8 Business Hour…" at bounding box center [459, 97] width 254 height 53
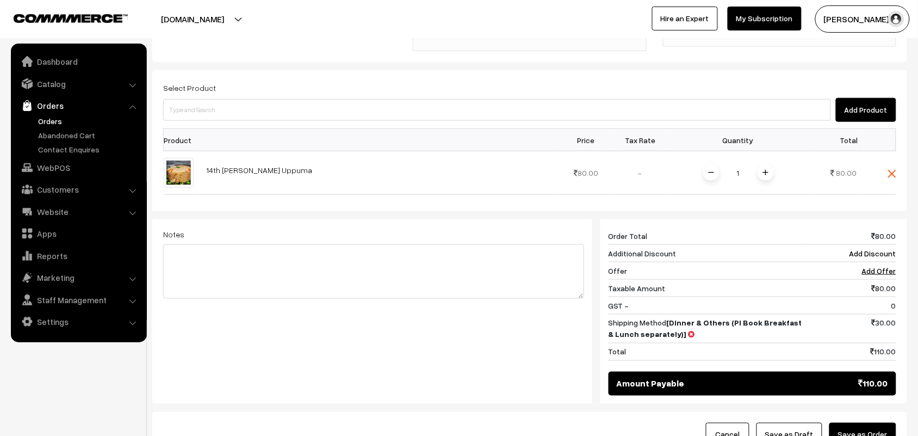
click at [863, 422] on button "Save as Order" at bounding box center [862, 434] width 67 height 24
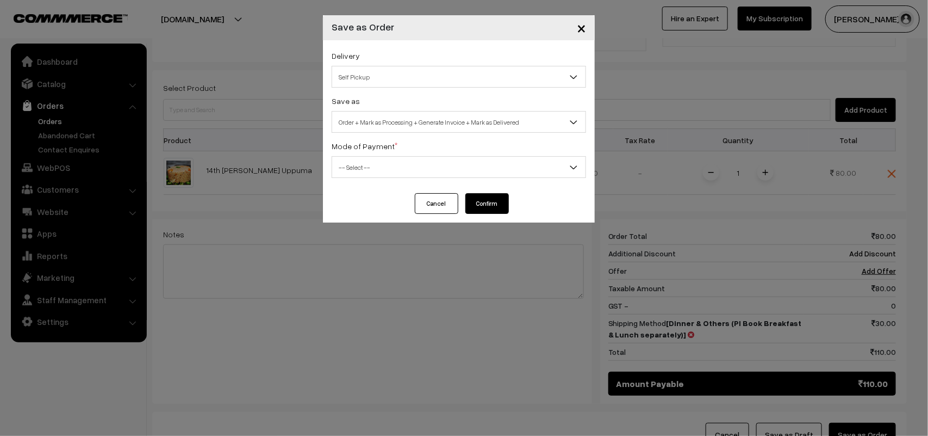
click at [370, 77] on span "Self Pickup" at bounding box center [458, 76] width 253 height 19
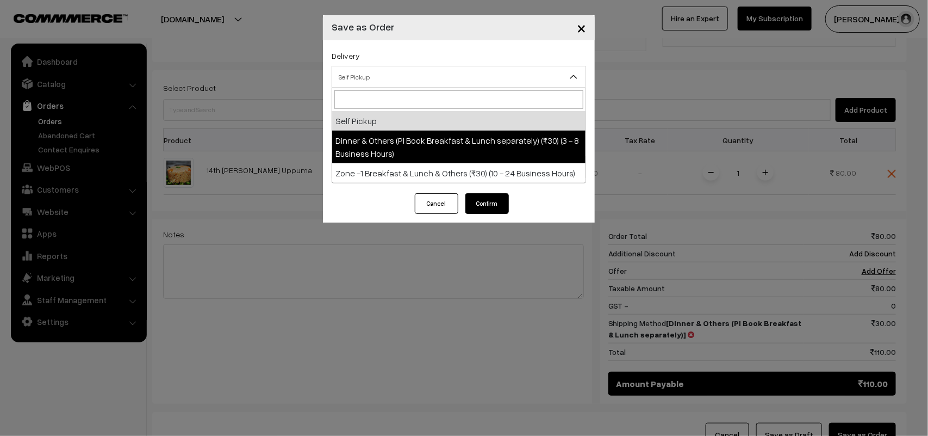
select select "DOP1"
select select "3"
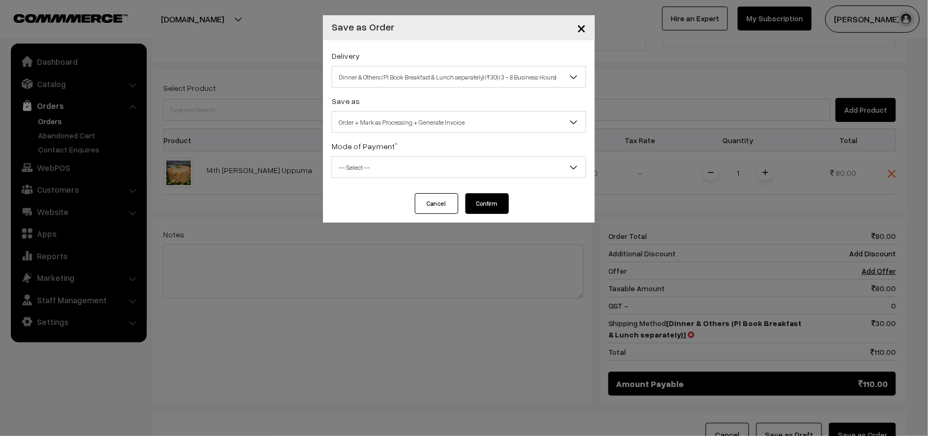
click at [424, 131] on span "Order + Mark as Processing + Generate Invoice" at bounding box center [458, 122] width 253 height 19
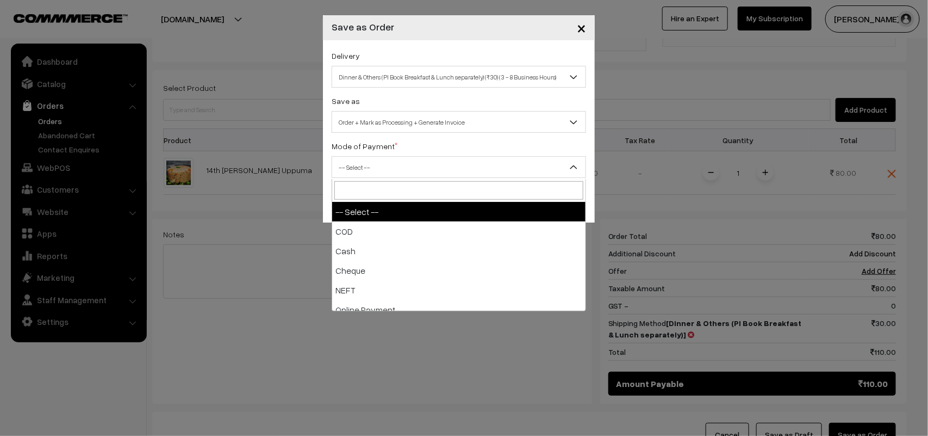
click at [364, 159] on span "-- Select --" at bounding box center [458, 167] width 253 height 19
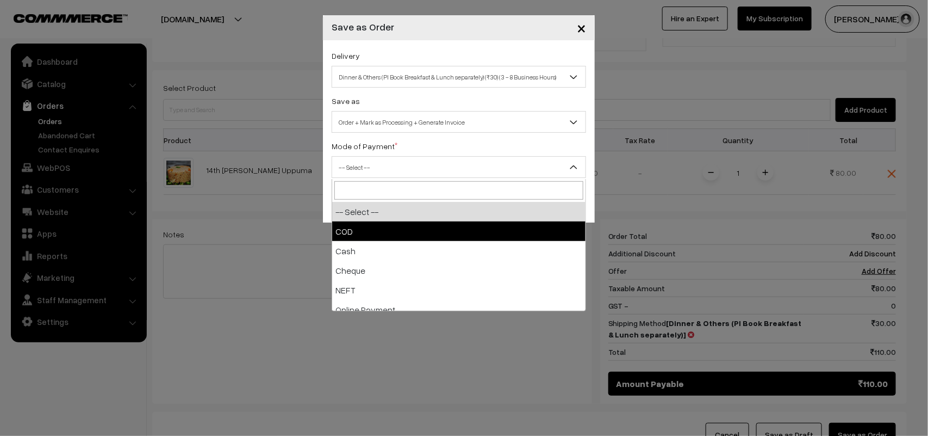
select select "1"
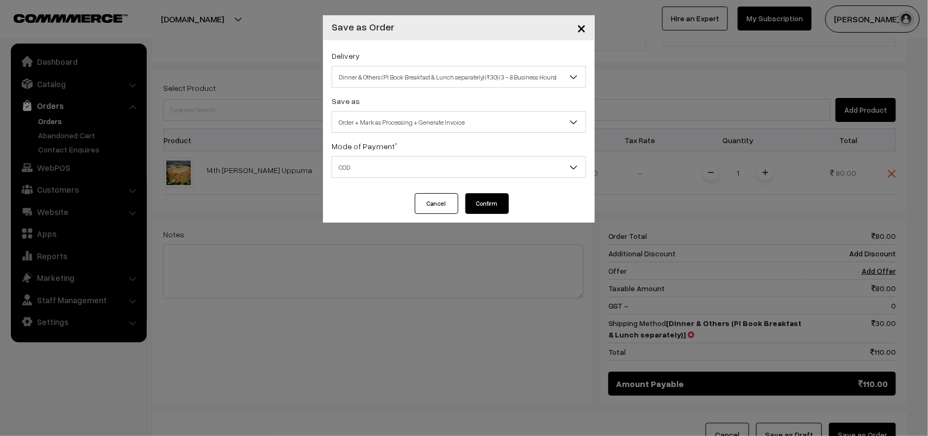
click at [484, 203] on button "Confirm" at bounding box center [487, 203] width 44 height 21
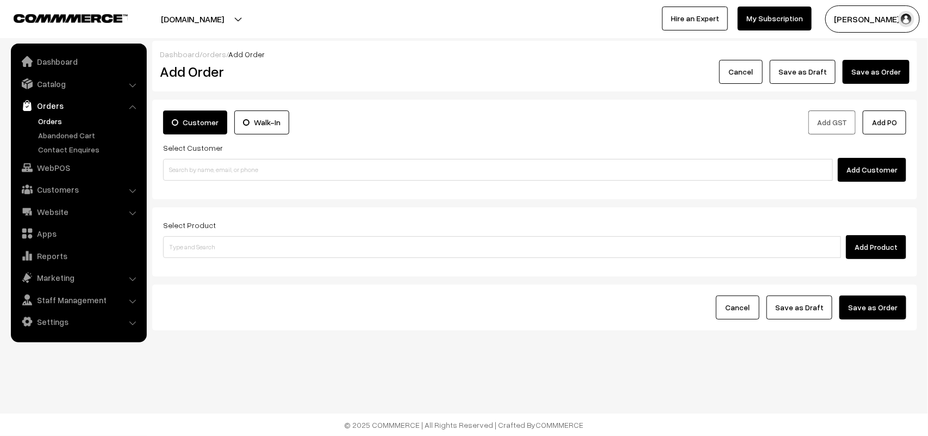
click at [59, 121] on link "Orders" at bounding box center [89, 120] width 108 height 11
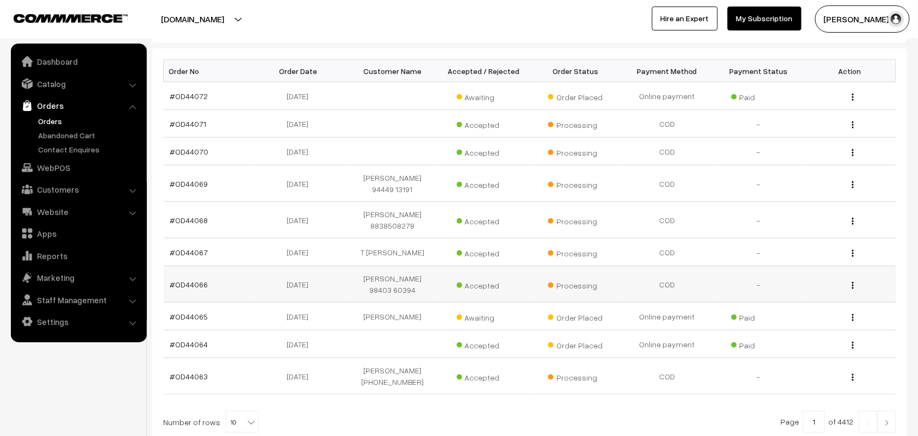
scroll to position [204, 0]
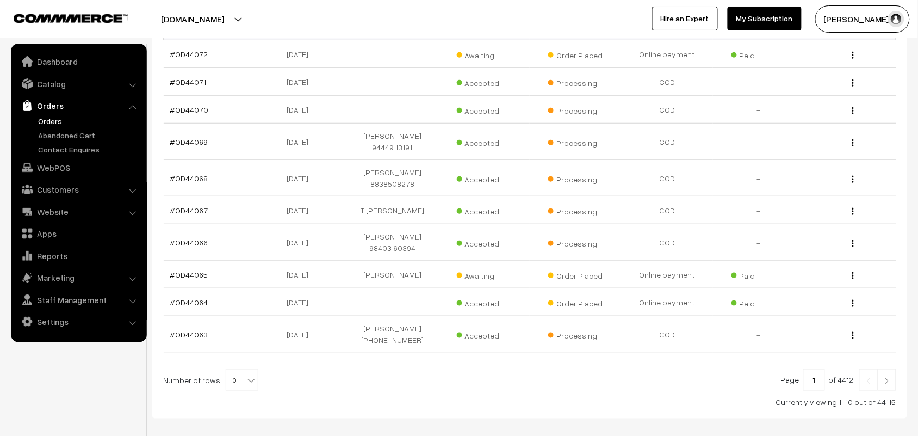
click at [237, 387] on span "10" at bounding box center [242, 380] width 32 height 22
select select "90"
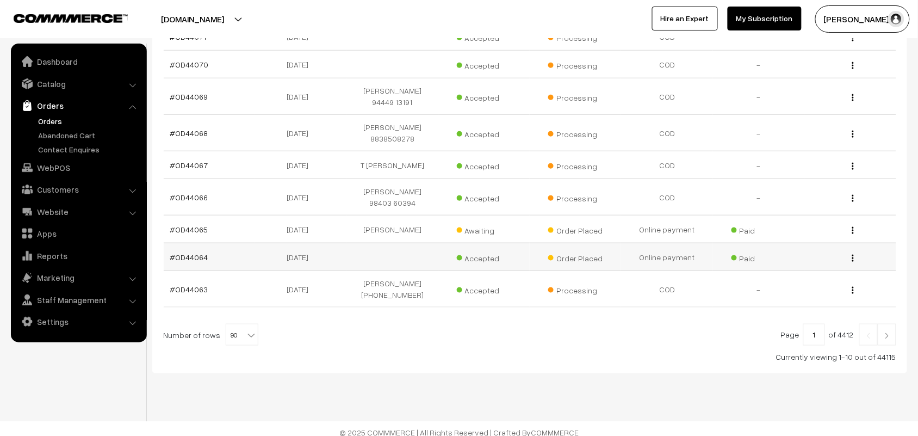
scroll to position [268, 0]
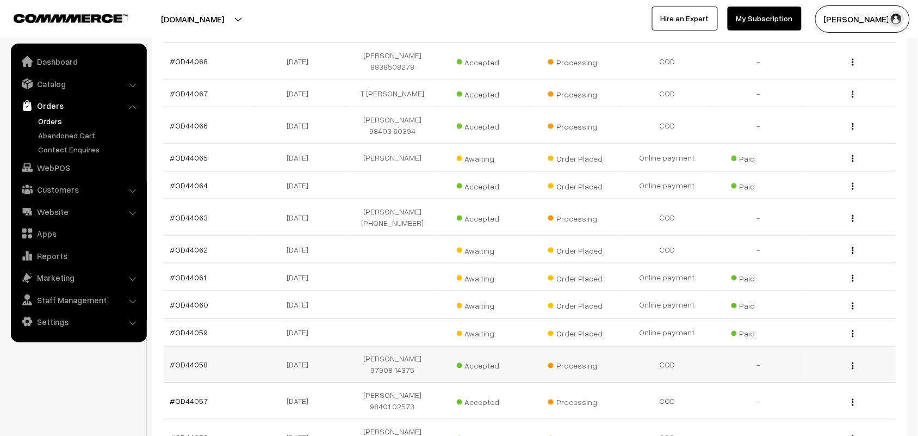
scroll to position [340, 0]
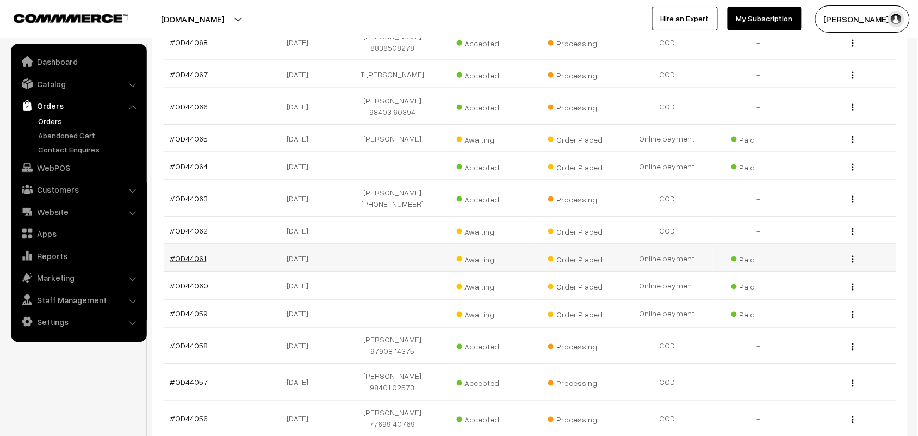
click at [196, 263] on link "#OD44061" at bounding box center [188, 257] width 36 height 9
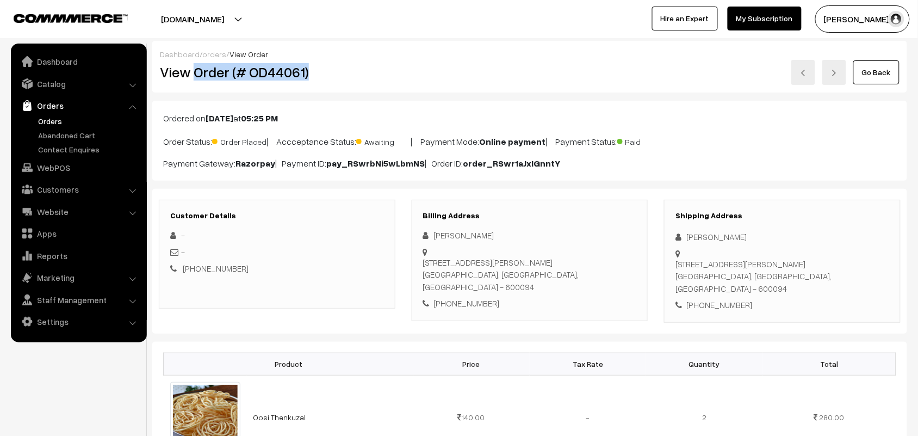
drag, startPoint x: 319, startPoint y: 68, endPoint x: 196, endPoint y: 69, distance: 122.3
click at [196, 69] on h2 "View Order (# OD44061)" at bounding box center [277, 72] width 235 height 17
copy h2 "Order (# OD44061)"
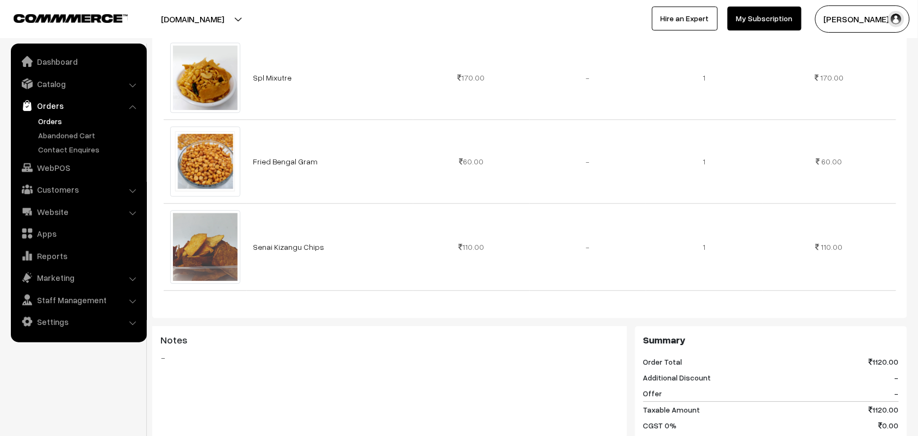
scroll to position [680, 0]
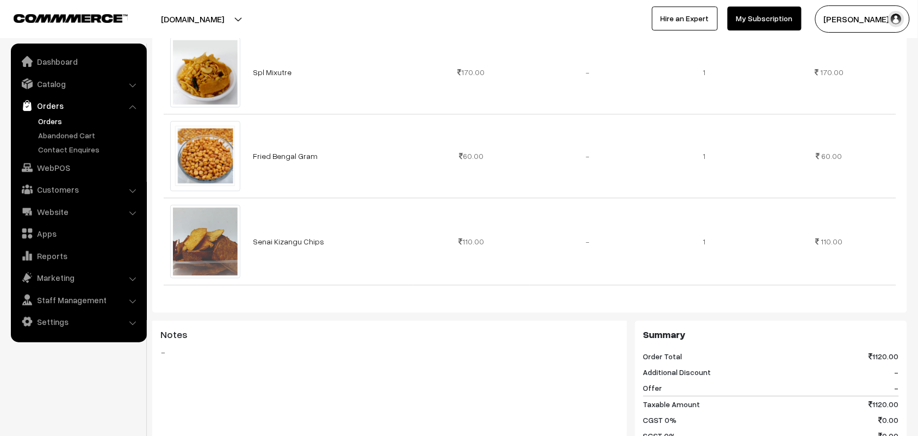
click at [41, 122] on link "Orders" at bounding box center [89, 120] width 108 height 11
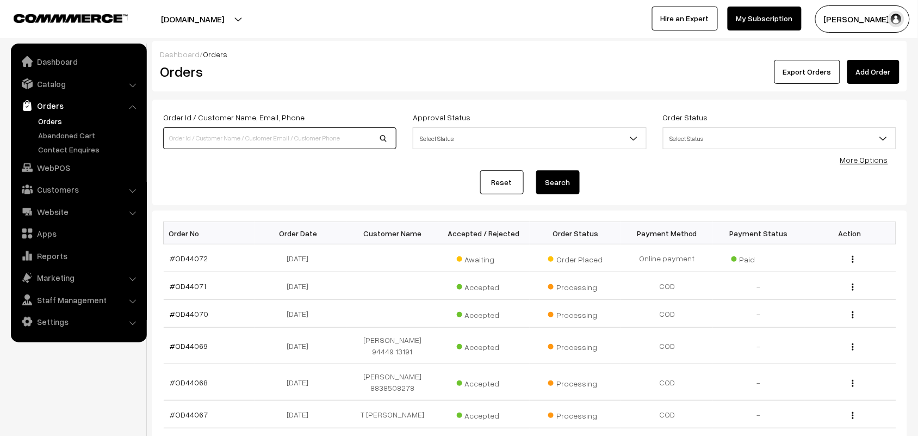
click at [278, 142] on input at bounding box center [279, 138] width 233 height 22
type input "0D44049"
click at [536, 170] on button "Search" at bounding box center [558, 182] width 44 height 24
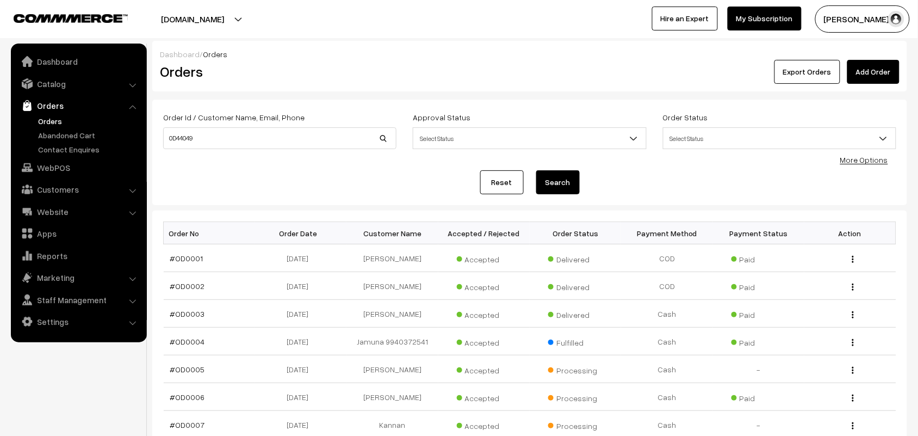
click at [575, 179] on button "Search" at bounding box center [558, 182] width 44 height 24
drag, startPoint x: 61, startPoint y: 112, endPoint x: 14, endPoint y: 106, distance: 47.1
click at [14, 106] on body "Thank you for showing interest. Our team will call you shortly. Close [DOMAIN_N…" at bounding box center [459, 329] width 918 height 658
type input "o"
type input "OD44049"
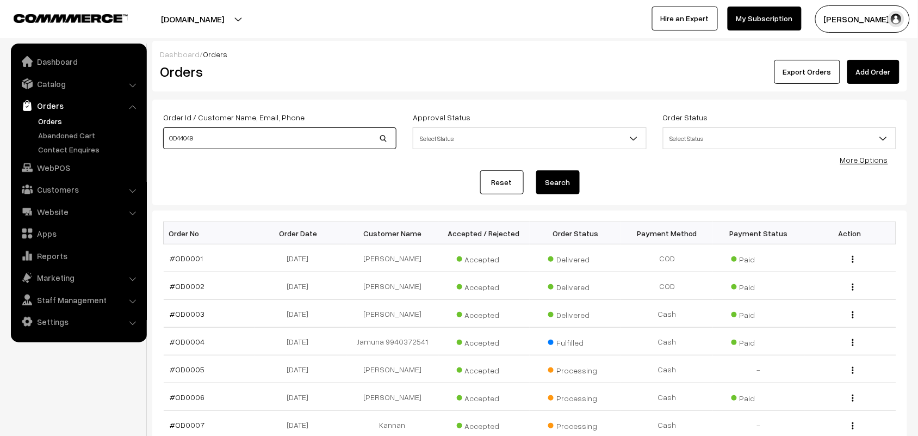
click at [536, 170] on button "Search" at bounding box center [558, 182] width 44 height 24
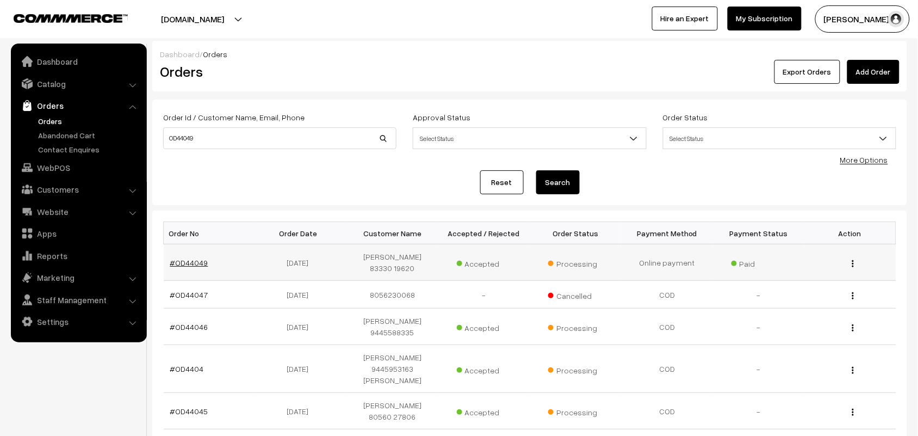
click at [184, 266] on link "#OD44049" at bounding box center [189, 262] width 38 height 9
click at [186, 262] on link "#OD44049" at bounding box center [189, 262] width 38 height 9
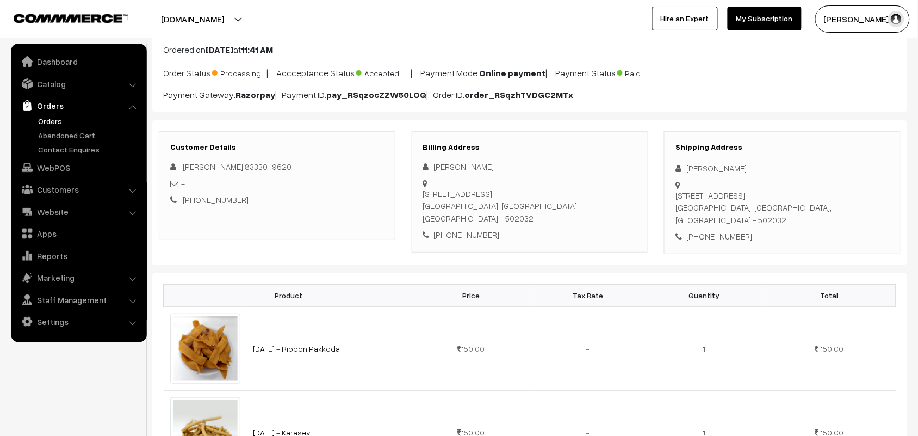
scroll to position [68, 0]
drag, startPoint x: 436, startPoint y: 166, endPoint x: 555, endPoint y: 221, distance: 131.1
click at [555, 221] on div "CHANDRIKHA SUNDAR [STREET_ADDRESS] [PHONE_NUMBER]" at bounding box center [530, 201] width 214 height 80
copy div "CHANDRIKHA [STREET_ADDRESS]"
click at [64, 161] on link "WebPOS" at bounding box center [78, 168] width 129 height 20
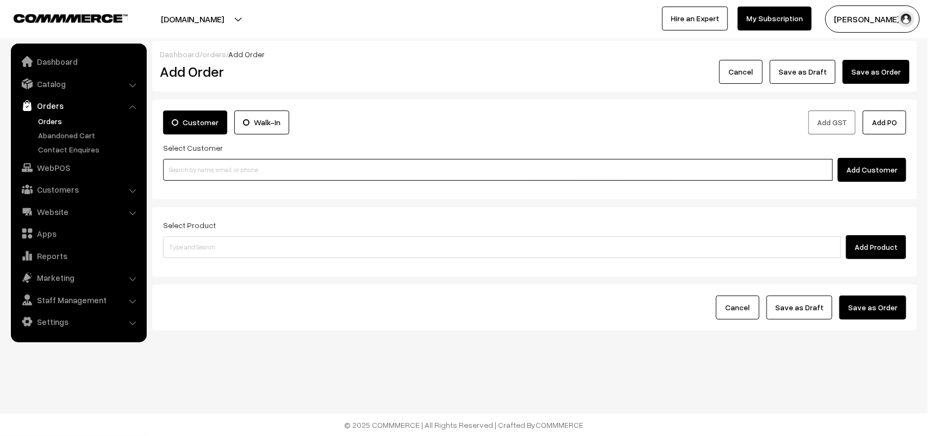
click at [209, 178] on input at bounding box center [498, 170] width 670 height 22
paste input "94449 61502"
click at [189, 167] on input "94449 61502" at bounding box center [498, 170] width 670 height 22
click at [195, 186] on link "Asha 9444961502 [9444961502]" at bounding box center [500, 190] width 672 height 16
type input "9444961502"
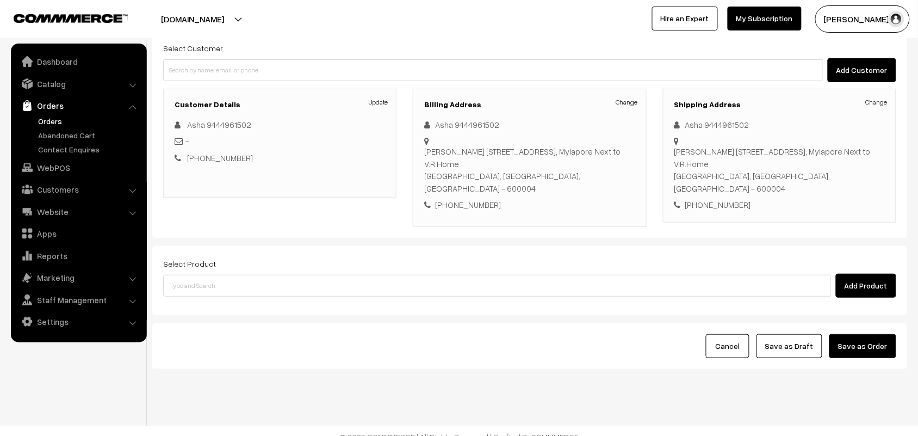
scroll to position [101, 0]
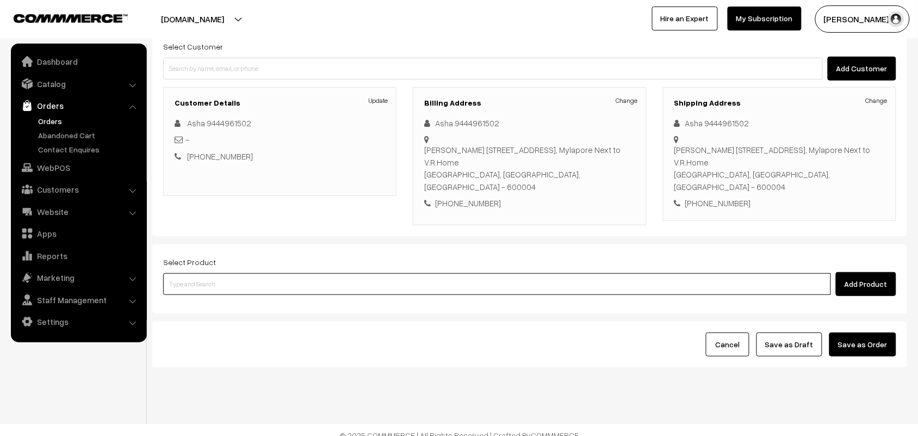
click at [268, 275] on input at bounding box center [497, 284] width 668 height 22
type input "A"
type input "14th with"
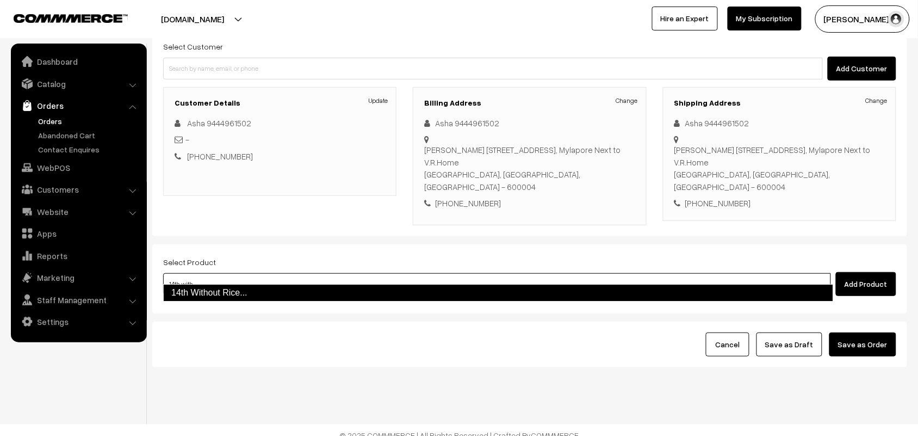
click at [237, 294] on link "14th Without Rice..." at bounding box center [498, 292] width 670 height 17
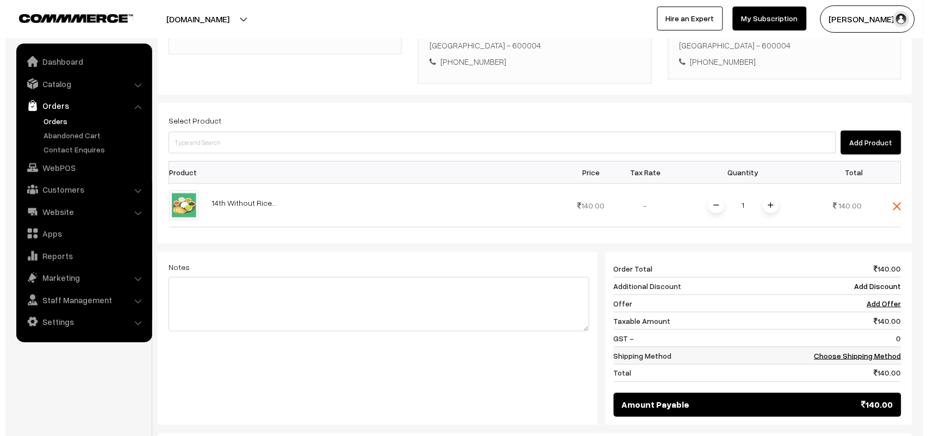
scroll to position [344, 0]
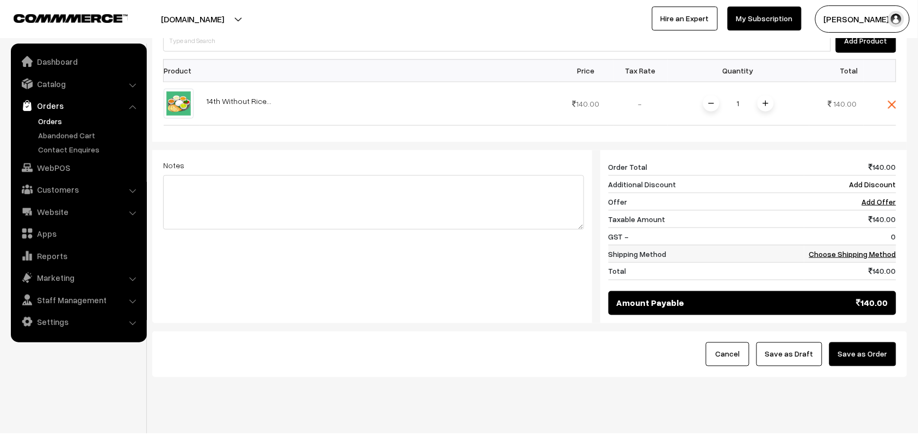
click at [846, 249] on link "Choose Shipping Method" at bounding box center [852, 253] width 87 height 9
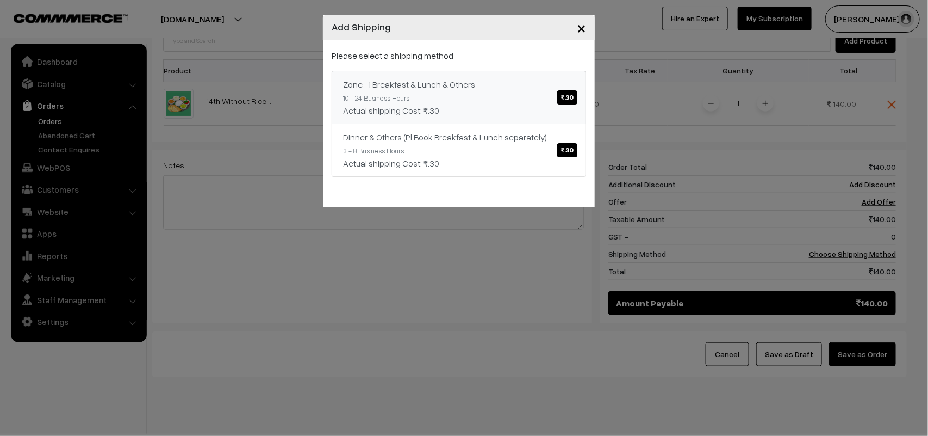
click at [530, 110] on div "Actual shipping Cost: ₹.30" at bounding box center [459, 110] width 232 height 13
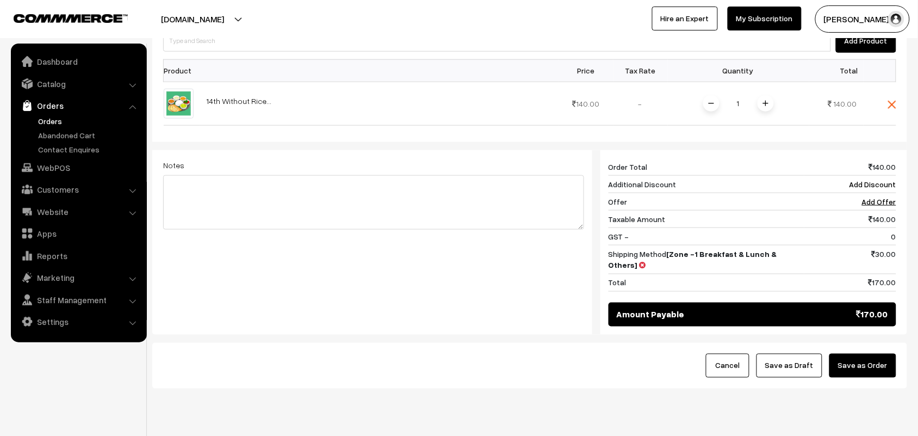
click at [870, 353] on button "Save as Order" at bounding box center [862, 365] width 67 height 24
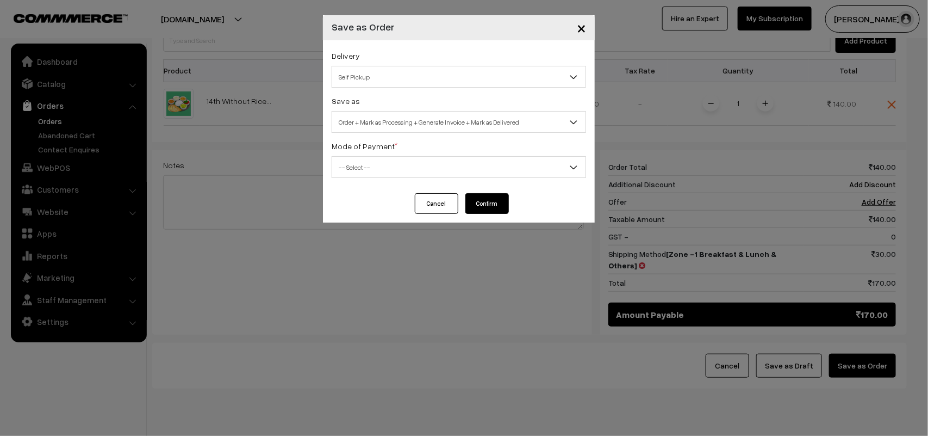
drag, startPoint x: 382, startPoint y: 79, endPoint x: 379, endPoint y: 86, distance: 7.1
click at [380, 84] on span "Self Pickup" at bounding box center [458, 76] width 253 height 19
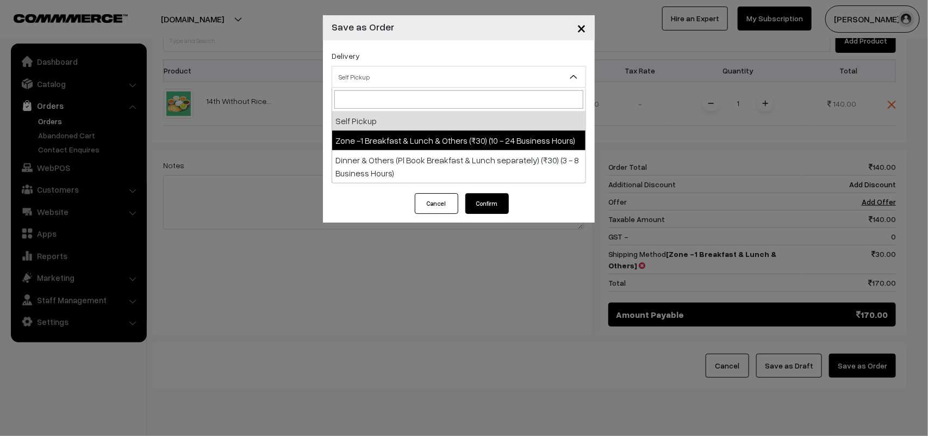
select select "ZON1"
select select "3"
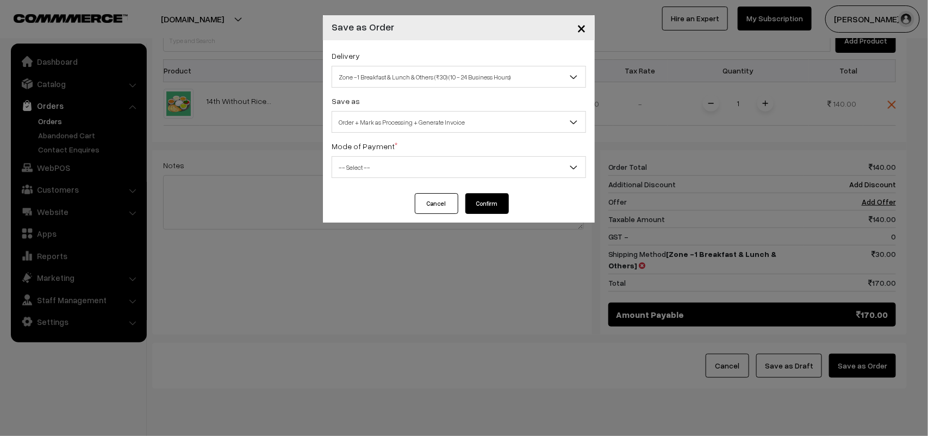
click at [409, 124] on span "Order + Mark as Processing + Generate Invoice" at bounding box center [458, 122] width 253 height 19
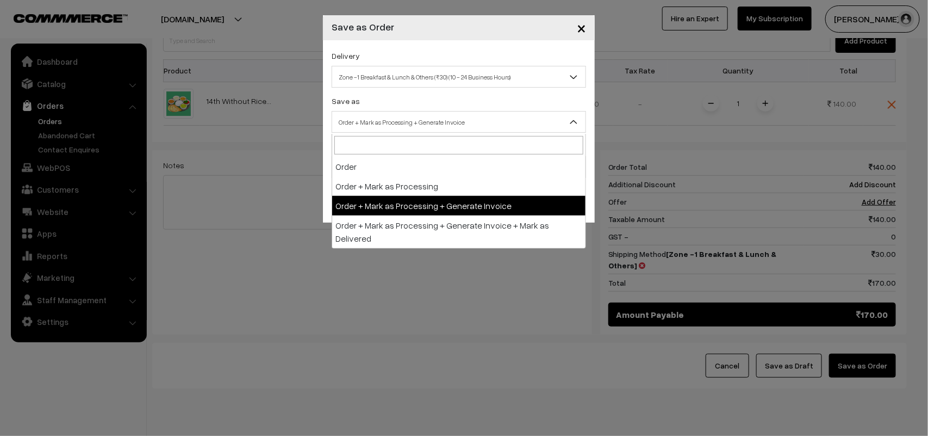
drag, startPoint x: 431, startPoint y: 200, endPoint x: 366, endPoint y: 170, distance: 71.6
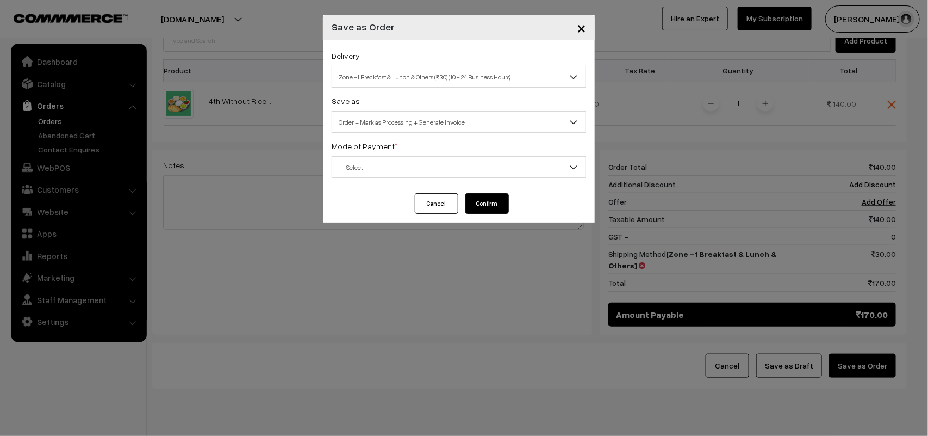
click at [360, 166] on span "-- Select --" at bounding box center [458, 167] width 253 height 19
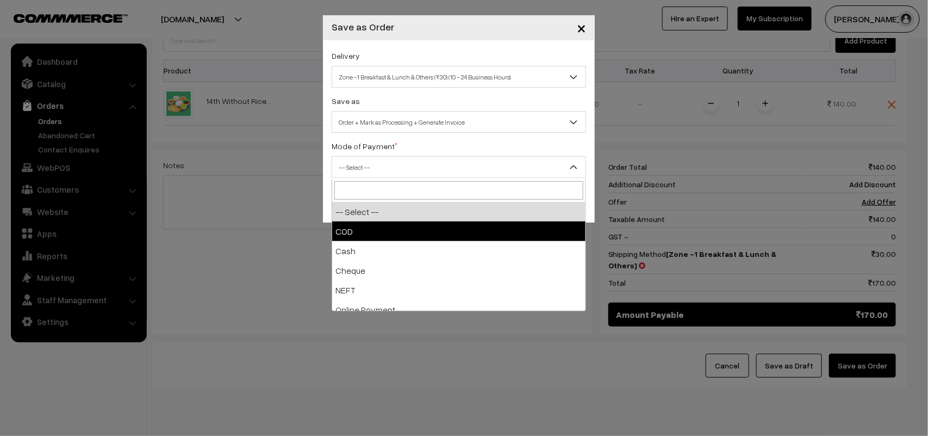
drag, startPoint x: 350, startPoint y: 219, endPoint x: 350, endPoint y: 226, distance: 6.5
select select "1"
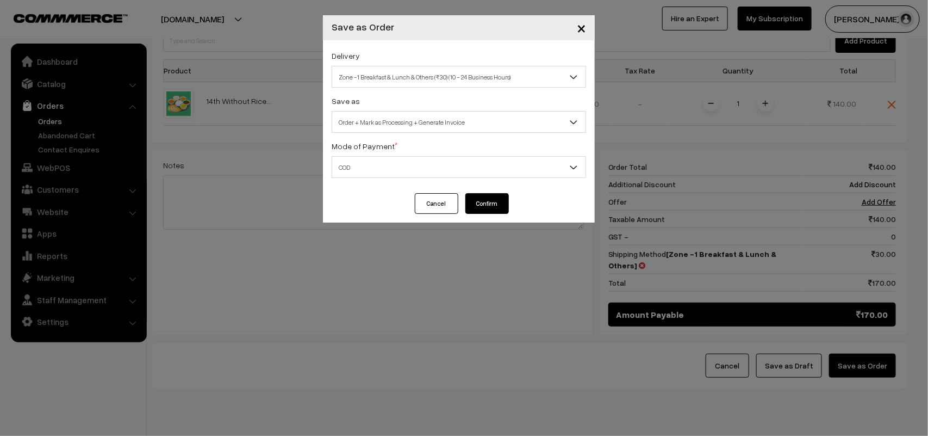
click at [490, 203] on button "Confirm" at bounding box center [487, 203] width 44 height 21
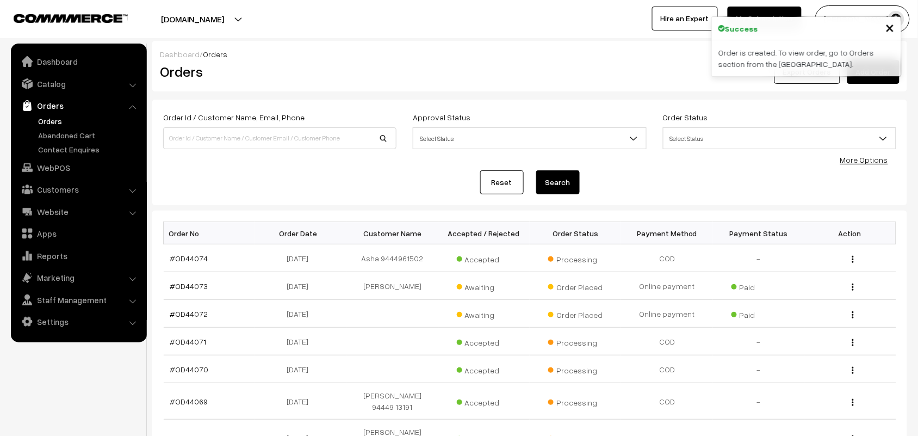
click at [201, 258] on link "#OD44074" at bounding box center [189, 257] width 38 height 9
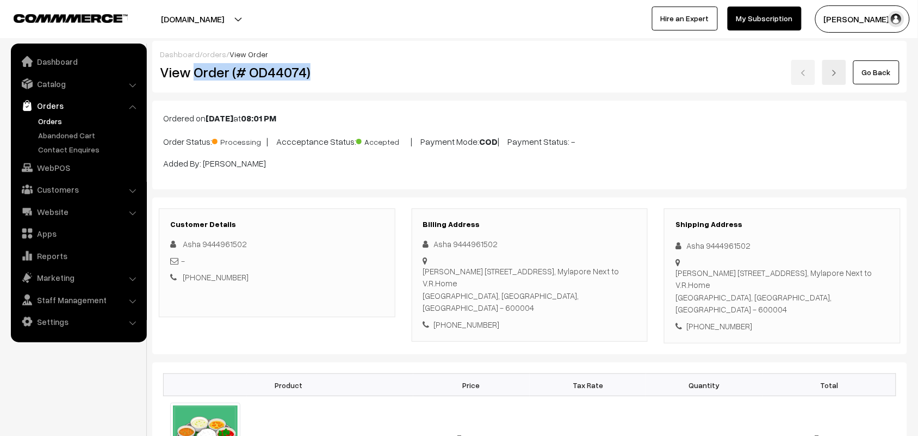
drag, startPoint x: 0, startPoint y: 0, endPoint x: 336, endPoint y: 65, distance: 342.3
click at [336, 65] on h2 "View Order (# OD44074)" at bounding box center [277, 72] width 235 height 17
copy h2 "Order (# OD44074)"
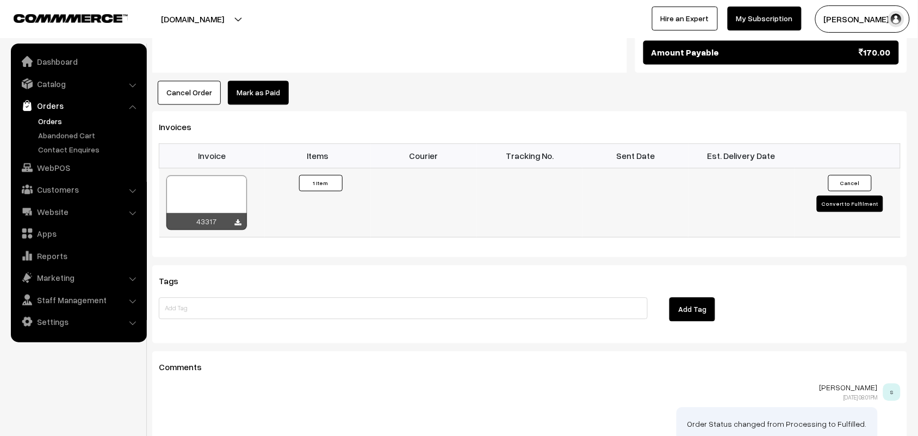
scroll to position [680, 0]
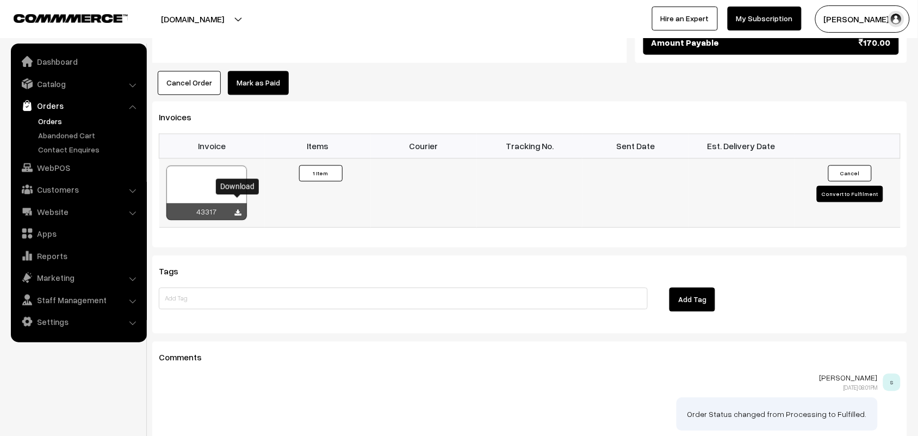
click at [235, 209] on icon at bounding box center [238, 212] width 7 height 7
click at [40, 165] on link "WebPOS" at bounding box center [78, 168] width 129 height 20
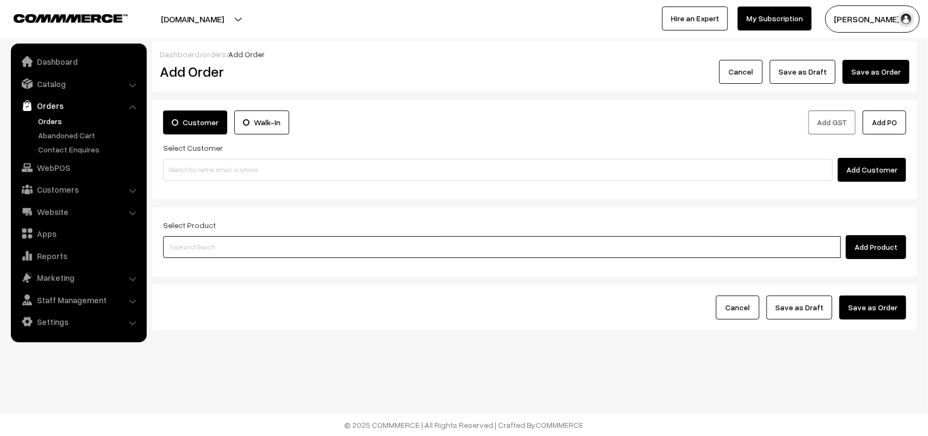
drag, startPoint x: 208, startPoint y: 243, endPoint x: 208, endPoint y: 237, distance: 6.0
click at [208, 243] on input at bounding box center [502, 247] width 678 height 22
paste input "91766 36984"
type input "91766 36984"
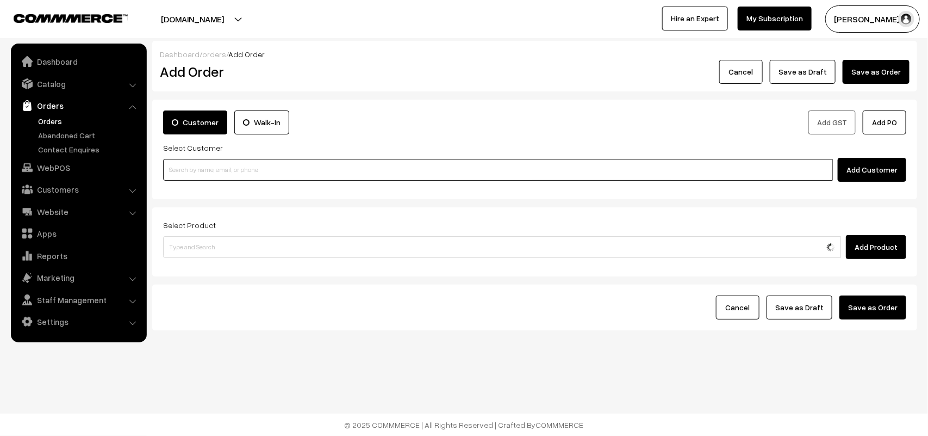
click at [204, 175] on input at bounding box center [498, 170] width 670 height 22
paste input "91766 36984"
click at [188, 165] on input "91766 36984" at bounding box center [498, 170] width 670 height 22
click at [196, 189] on link "Chitra 91766 36984 [test400@gmail.com] [9176636984]" at bounding box center [500, 190] width 672 height 16
type input "9176636984"
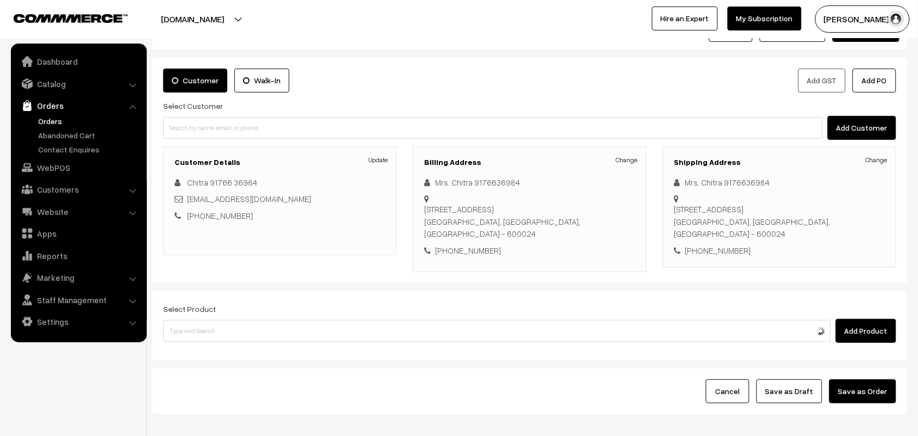
scroll to position [83, 0]
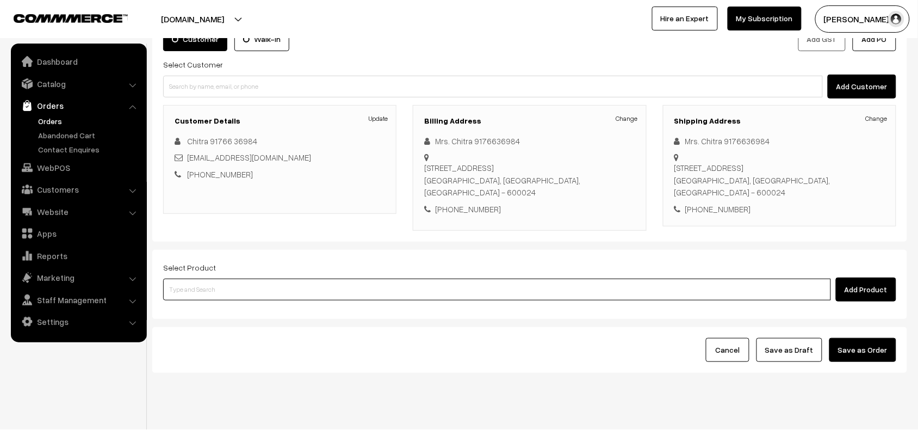
click at [226, 278] on input at bounding box center [497, 289] width 668 height 22
type input "onion salt"
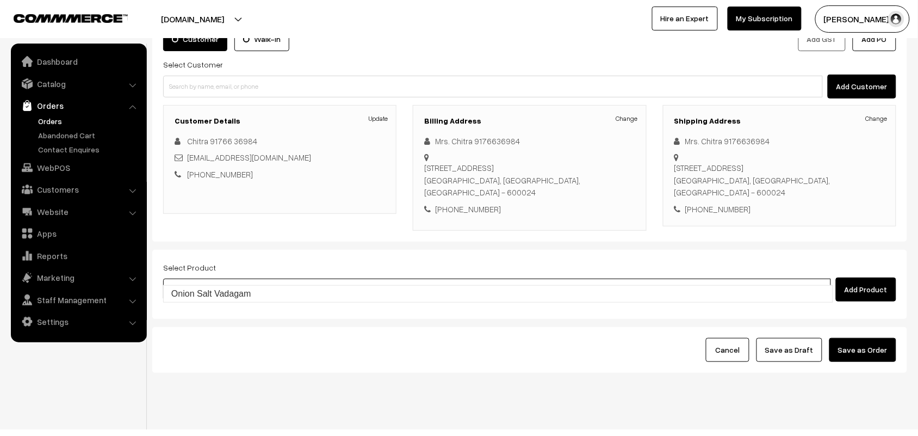
click at [226, 290] on link "Onion Salt Vadagam" at bounding box center [498, 293] width 669 height 16
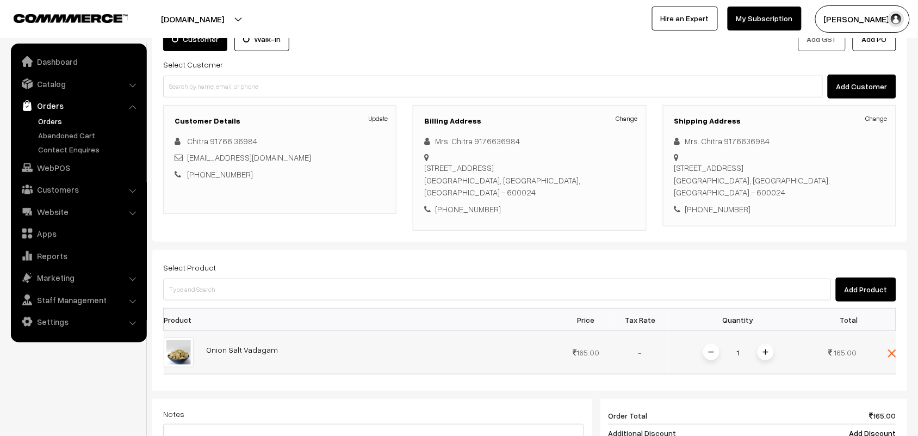
click at [761, 344] on span at bounding box center [765, 352] width 16 height 16
click at [767, 349] on img at bounding box center [765, 351] width 5 height 5
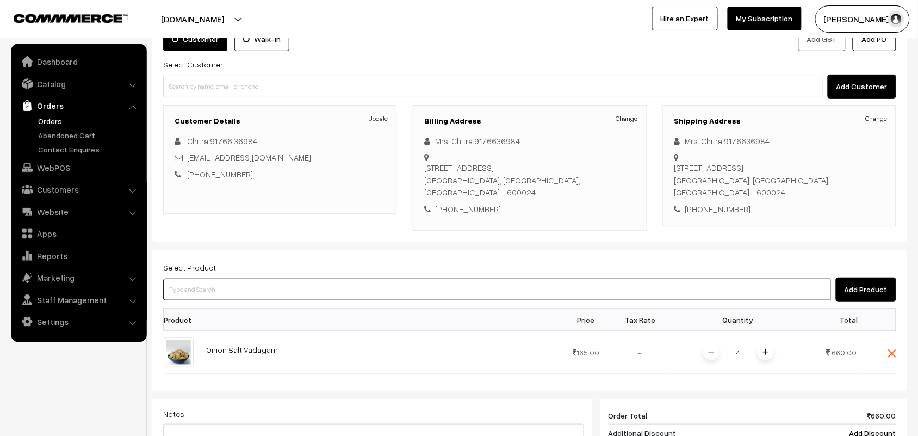
click at [221, 278] on input at bounding box center [497, 289] width 668 height 22
type input "senai ki"
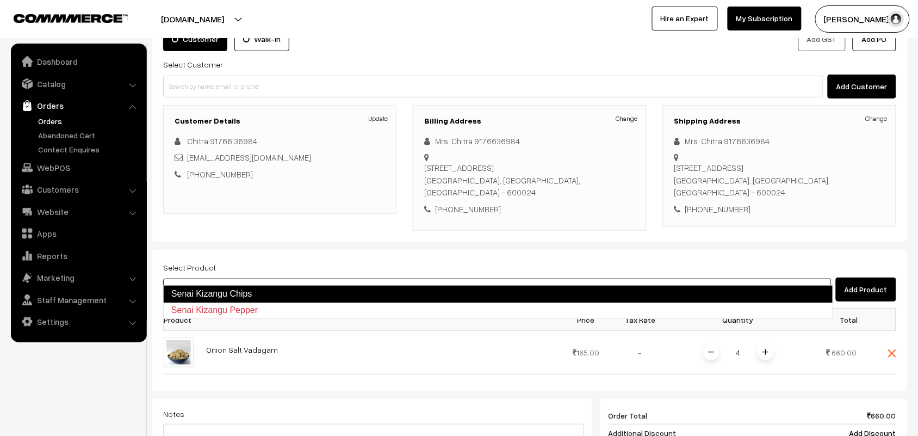
click at [223, 292] on link "Senai Kizangu Chips" at bounding box center [498, 293] width 670 height 17
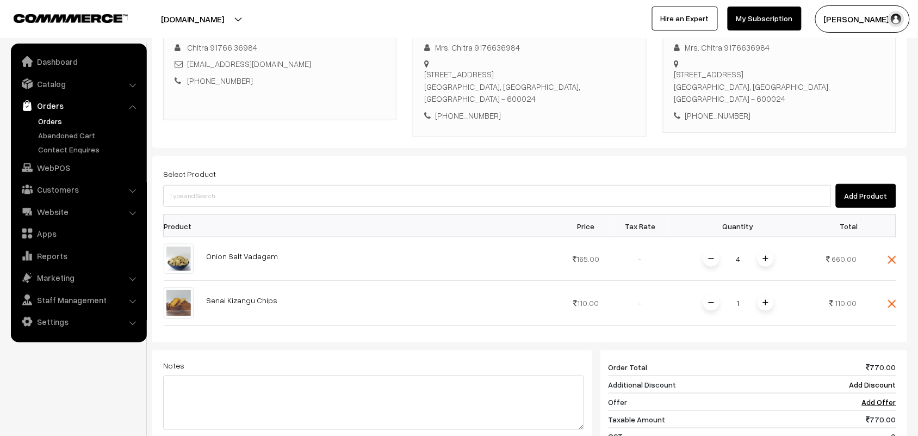
scroll to position [355, 0]
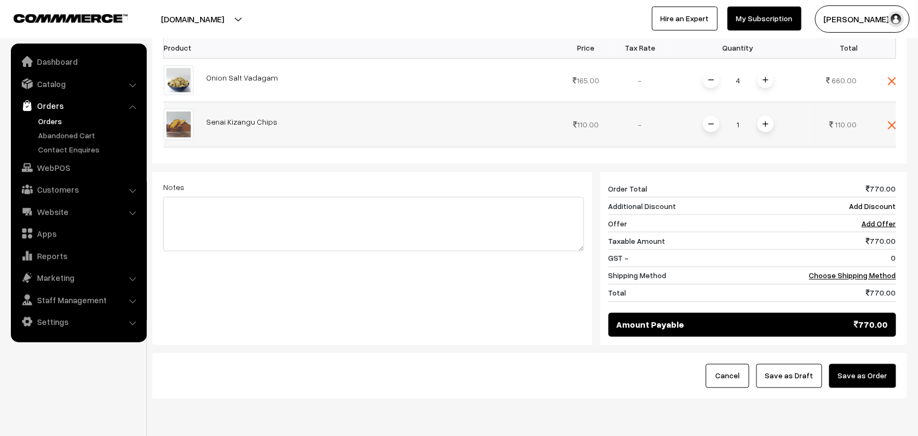
click at [769, 116] on span at bounding box center [765, 124] width 16 height 16
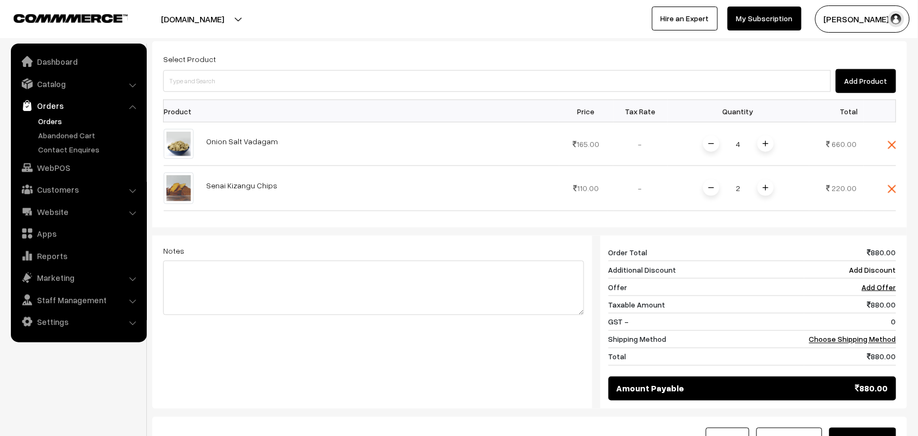
scroll to position [219, 0]
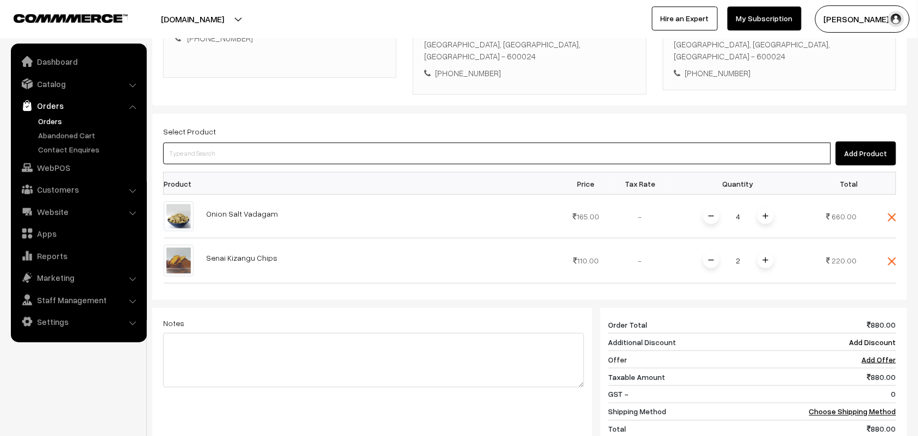
click at [212, 142] on input at bounding box center [497, 153] width 668 height 22
type input "pototo salt"
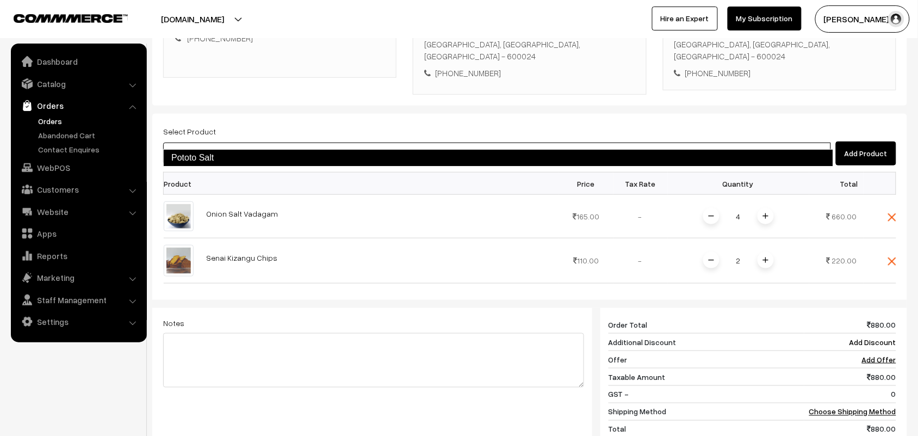
click at [215, 155] on link "Pototo Salt" at bounding box center [498, 157] width 670 height 17
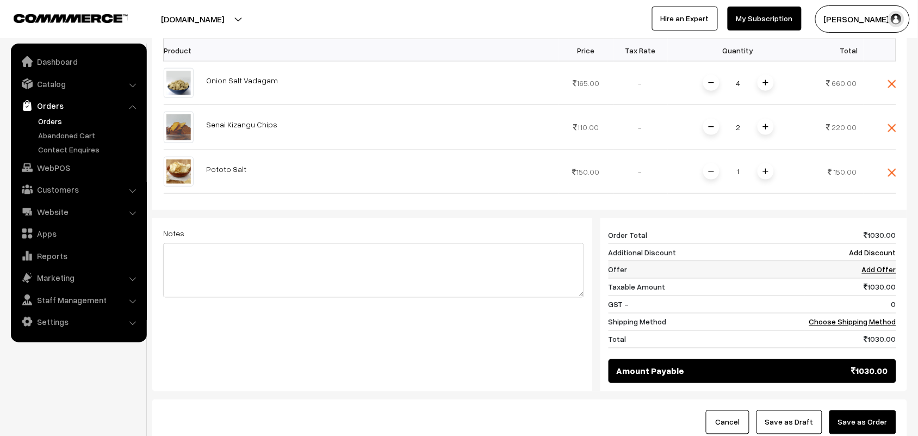
scroll to position [355, 0]
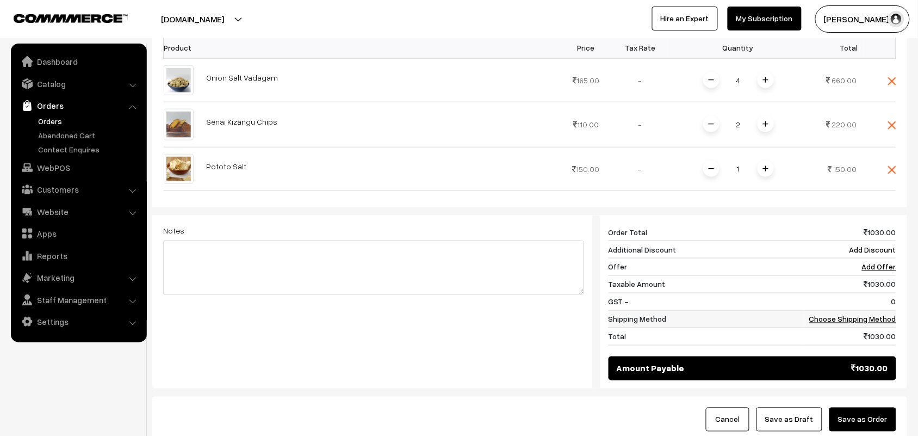
click at [870, 314] on link "Choose Shipping Method" at bounding box center [852, 318] width 87 height 9
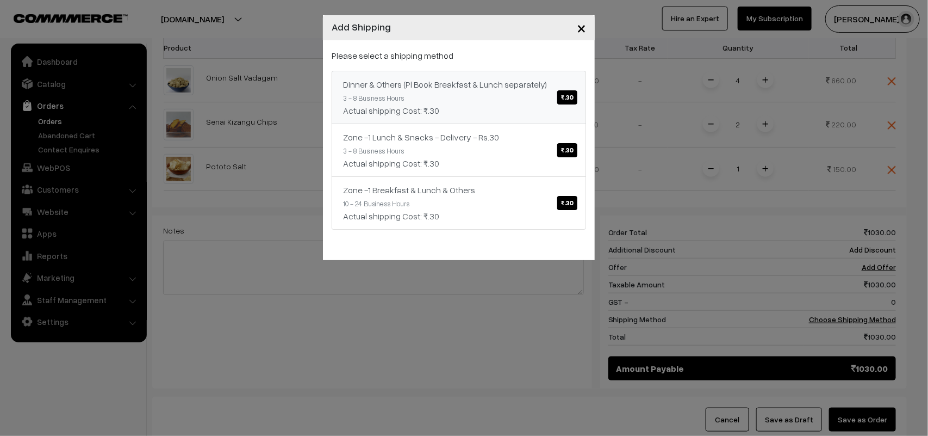
click at [531, 115] on div "Actual shipping Cost: ₹.30" at bounding box center [459, 110] width 232 height 13
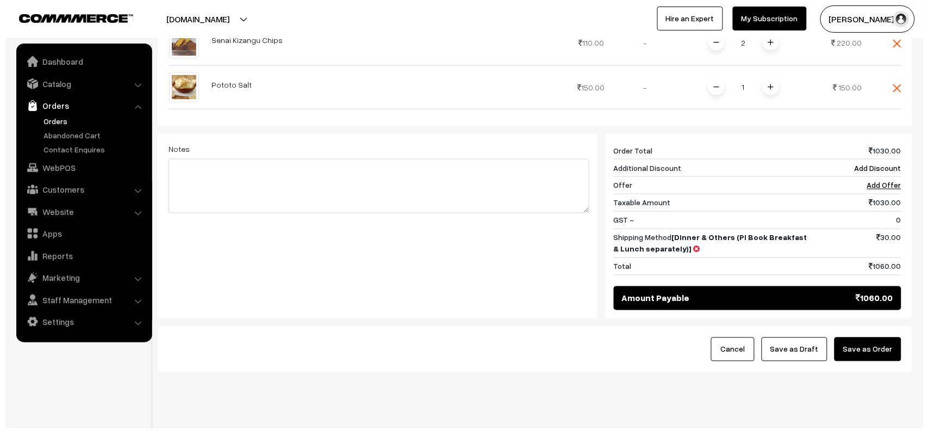
scroll to position [438, 0]
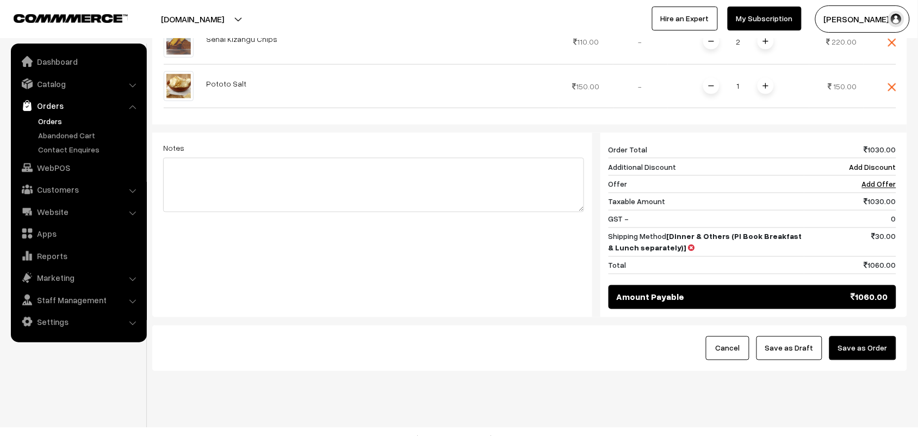
click at [843, 338] on button "Save as Order" at bounding box center [862, 348] width 67 height 24
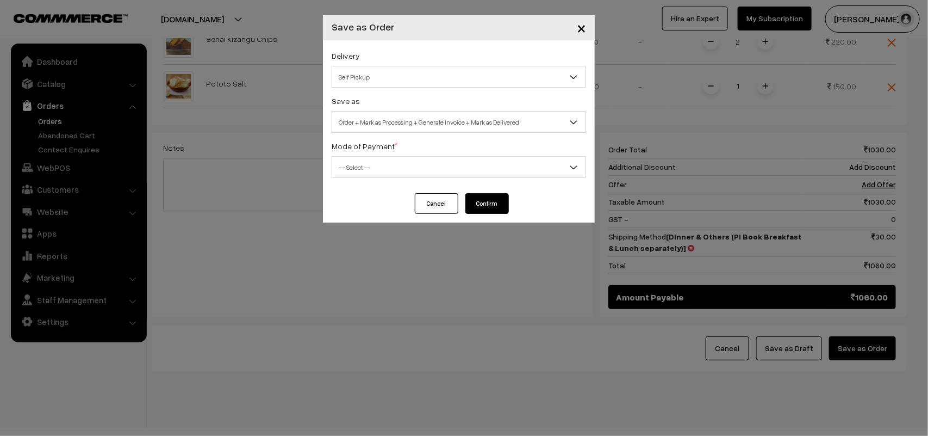
click at [374, 70] on span "Self Pickup" at bounding box center [458, 76] width 253 height 19
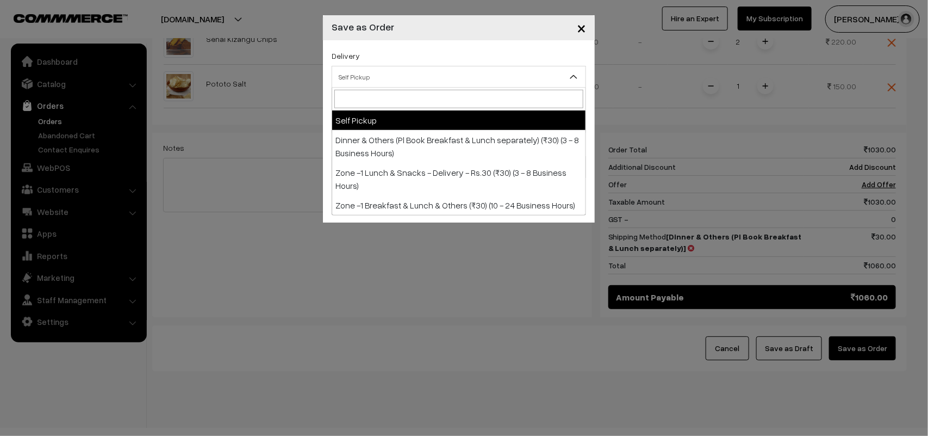
select select "DOP1"
select select "3"
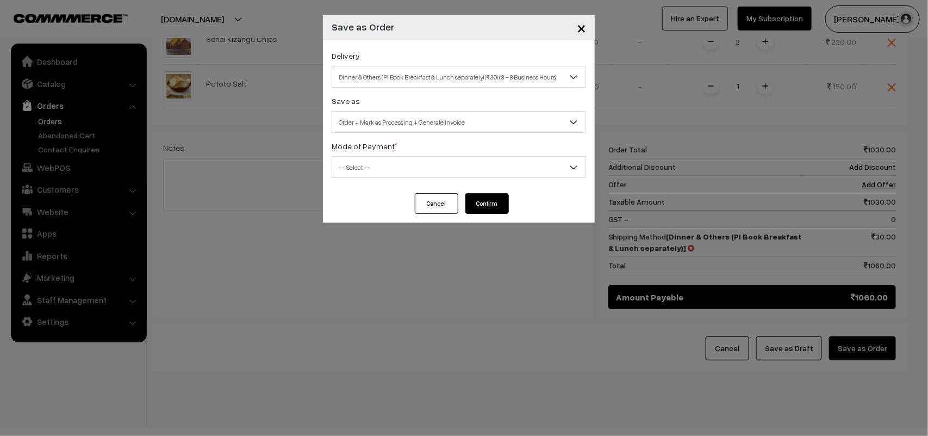
click at [398, 128] on span "Order + Mark as Processing + Generate Invoice" at bounding box center [458, 122] width 253 height 19
click at [368, 174] on span "-- Select --" at bounding box center [458, 167] width 253 height 19
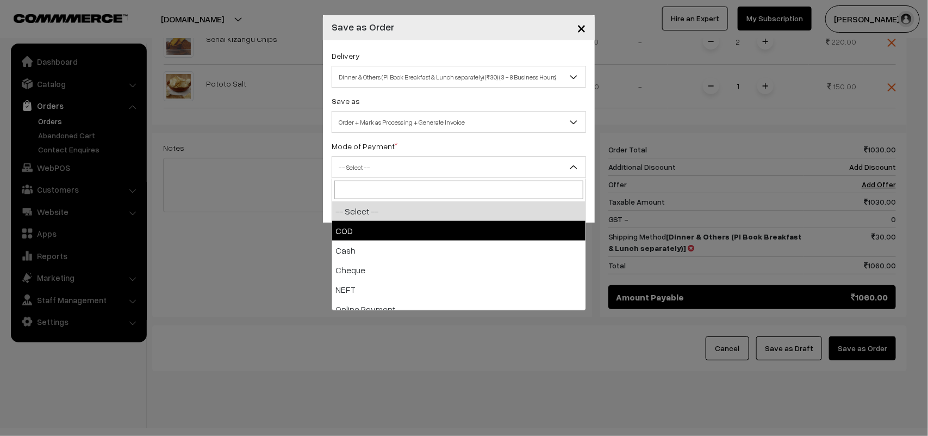
drag, startPoint x: 360, startPoint y: 227, endPoint x: 496, endPoint y: 238, distance: 136.9
select select "1"
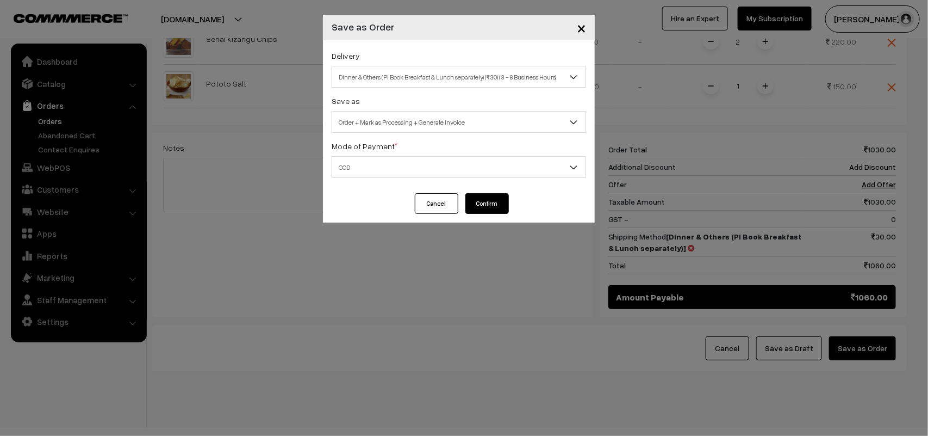
click at [491, 204] on button "Confirm" at bounding box center [487, 203] width 44 height 21
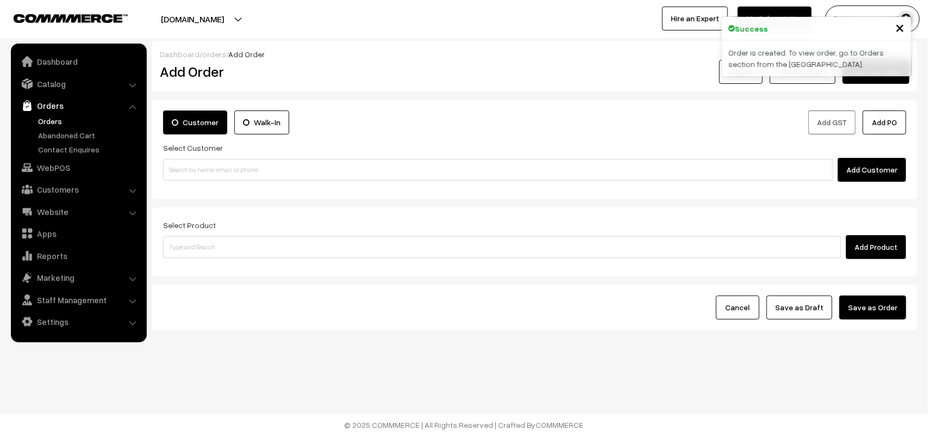
click at [51, 120] on link "Orders" at bounding box center [89, 120] width 108 height 11
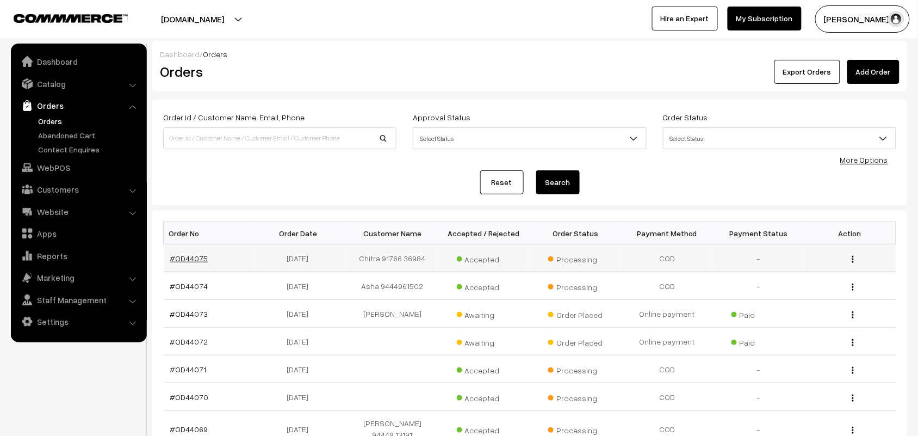
click at [197, 261] on link "#OD44075" at bounding box center [189, 257] width 38 height 9
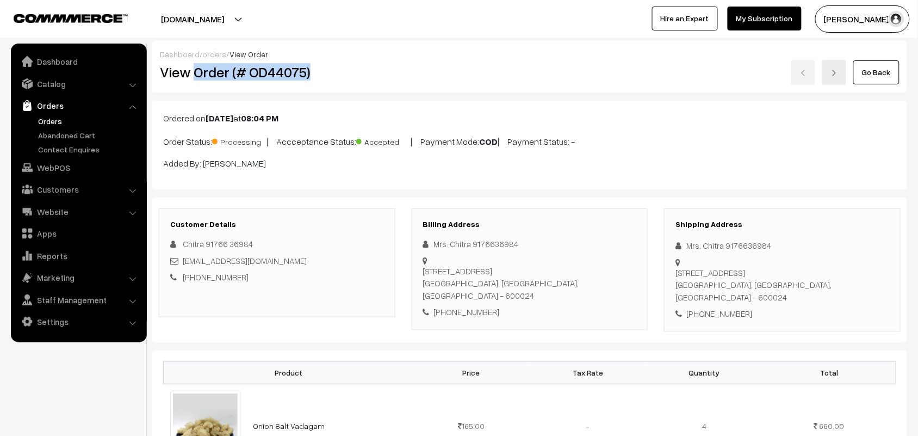
drag, startPoint x: 196, startPoint y: 71, endPoint x: 362, endPoint y: 70, distance: 165.8
click at [362, 70] on h2 "View Order (# OD44075)" at bounding box center [277, 72] width 235 height 17
copy h2 "Order (# OD44075)"
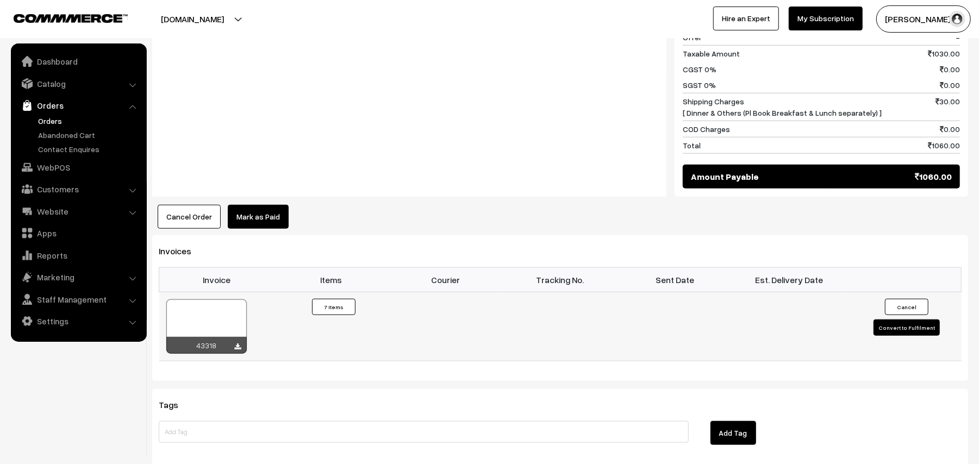
scroll to position [870, 0]
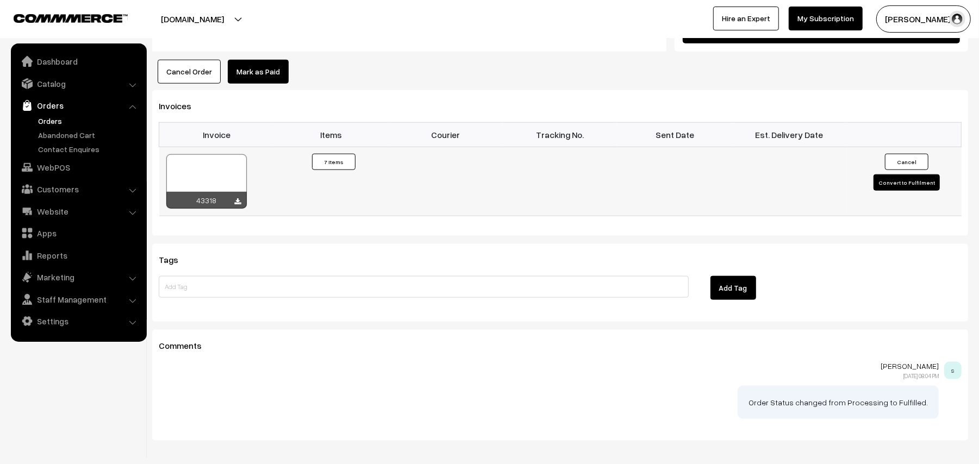
click at [240, 198] on icon at bounding box center [238, 201] width 7 height 7
click at [45, 76] on link "Catalog" at bounding box center [78, 84] width 129 height 20
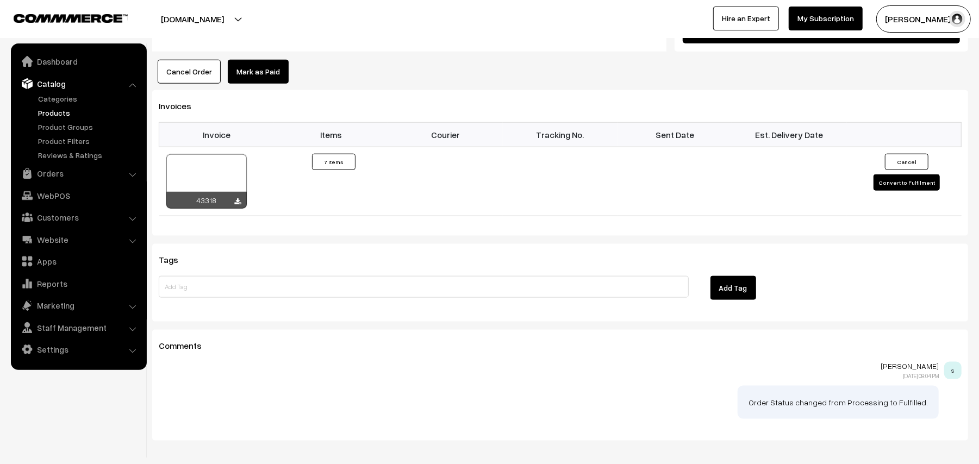
click at [55, 110] on link "Products" at bounding box center [89, 112] width 108 height 11
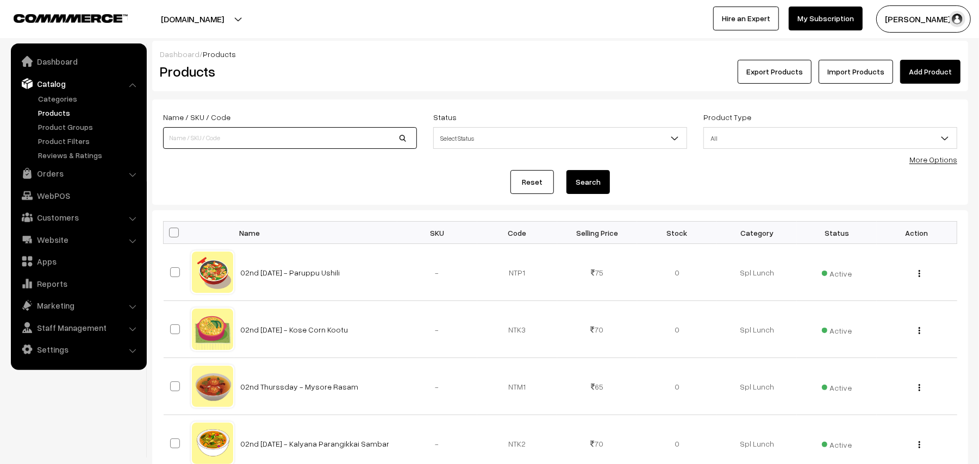
click at [237, 142] on input at bounding box center [290, 138] width 254 height 22
type input "Senai Kizangu Chips"
click at [608, 185] on button "Search" at bounding box center [589, 182] width 44 height 24
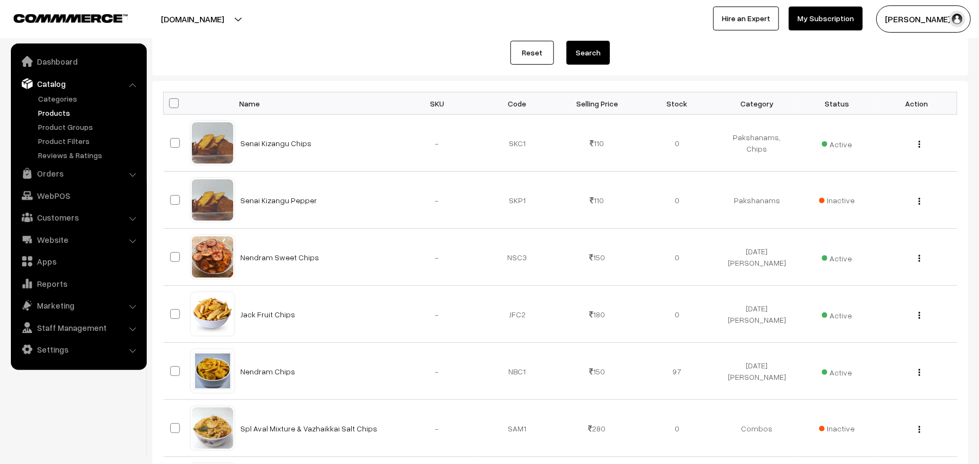
scroll to position [145, 0]
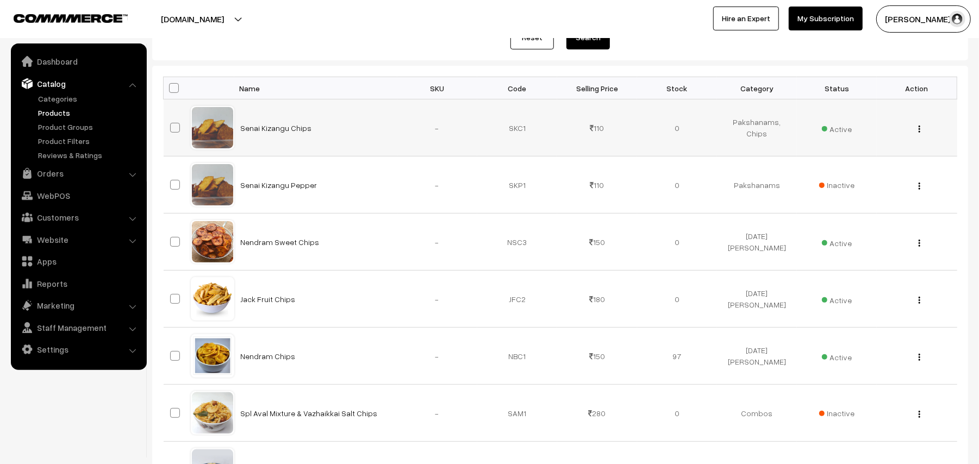
click at [921, 132] on img "button" at bounding box center [920, 129] width 2 height 7
click at [869, 166] on link "Edit" at bounding box center [871, 169] width 92 height 24
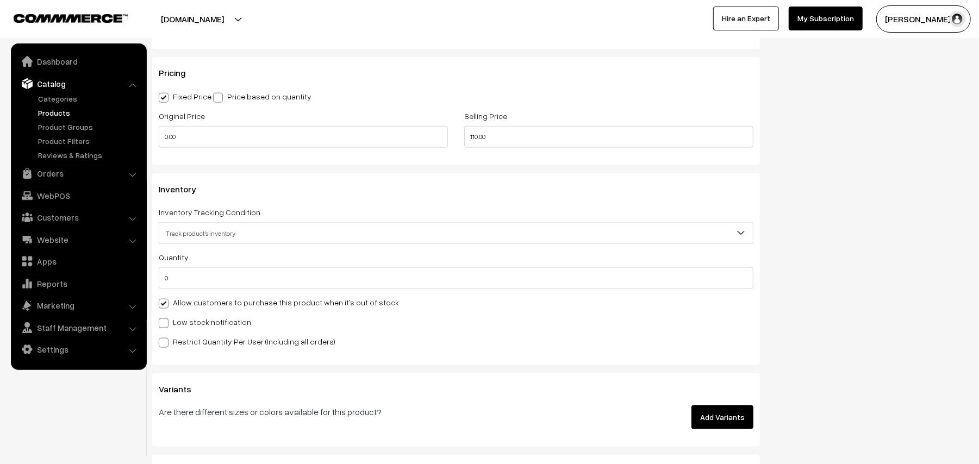
scroll to position [1015, 0]
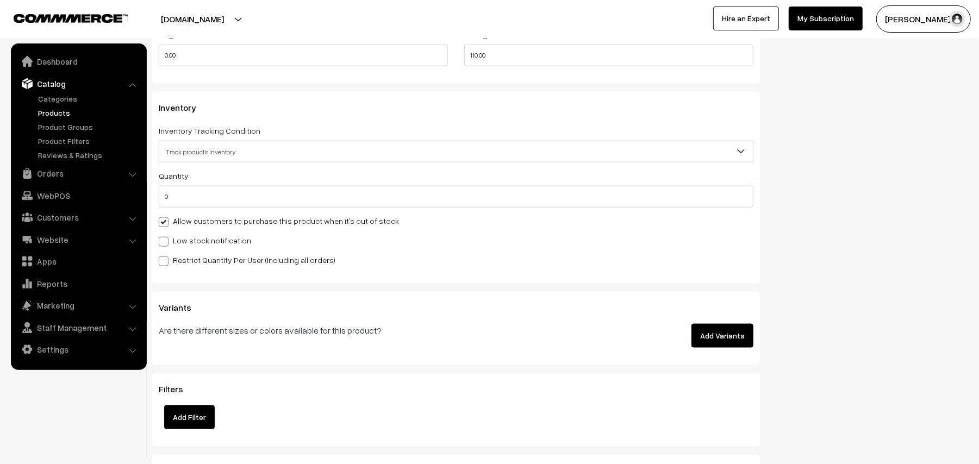
click at [207, 222] on label "Allow customers to purchase this product when it's out of stock" at bounding box center [279, 220] width 240 height 11
click at [166, 222] on input "Allow customers to purchase this product when it's out of stock" at bounding box center [162, 220] width 7 height 7
checkbox input "false"
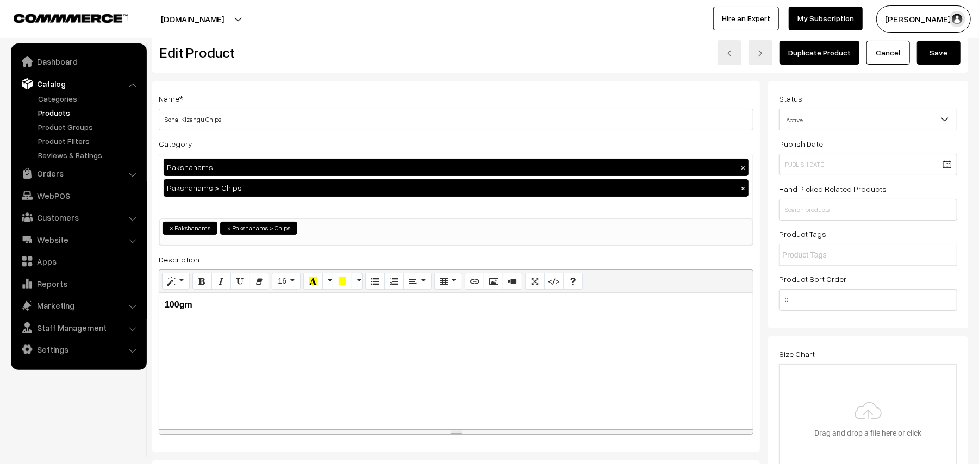
scroll to position [0, 0]
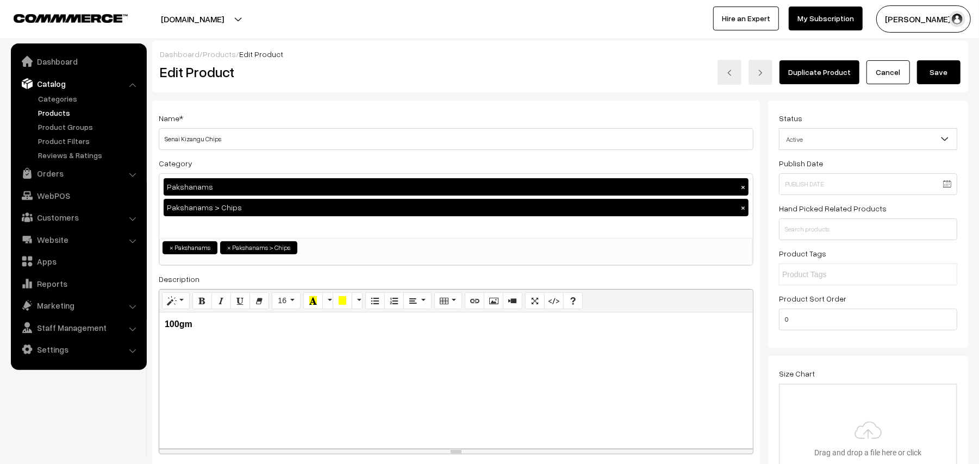
click at [946, 70] on button "Save" at bounding box center [939, 72] width 44 height 24
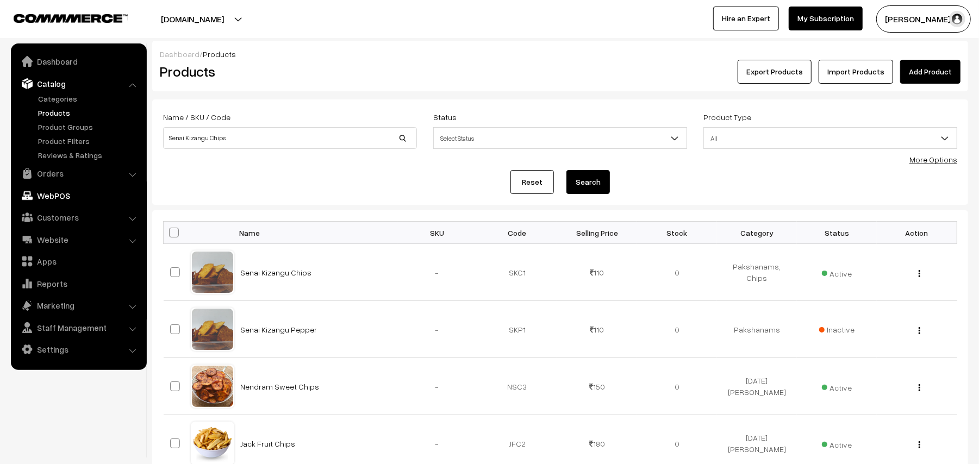
click at [62, 197] on link "WebPOS" at bounding box center [78, 196] width 129 height 20
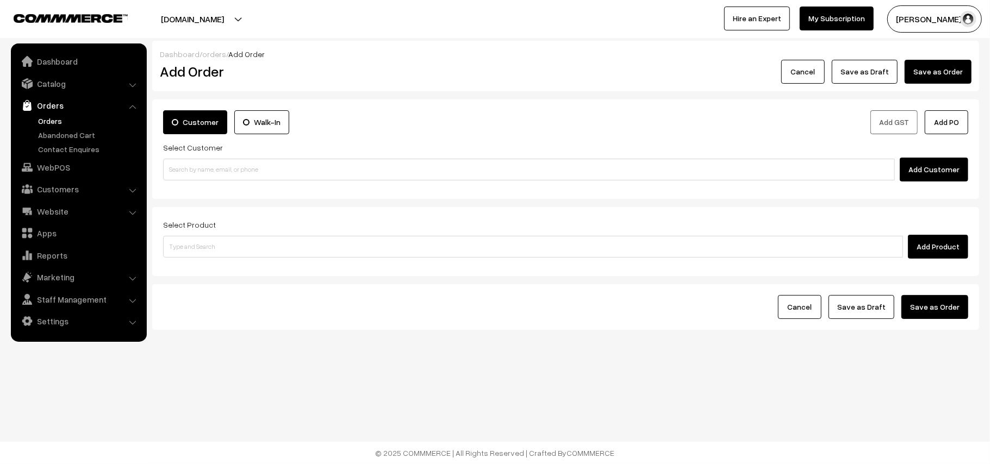
click at [233, 156] on div "Select Customer Add Customer" at bounding box center [565, 161] width 805 height 41
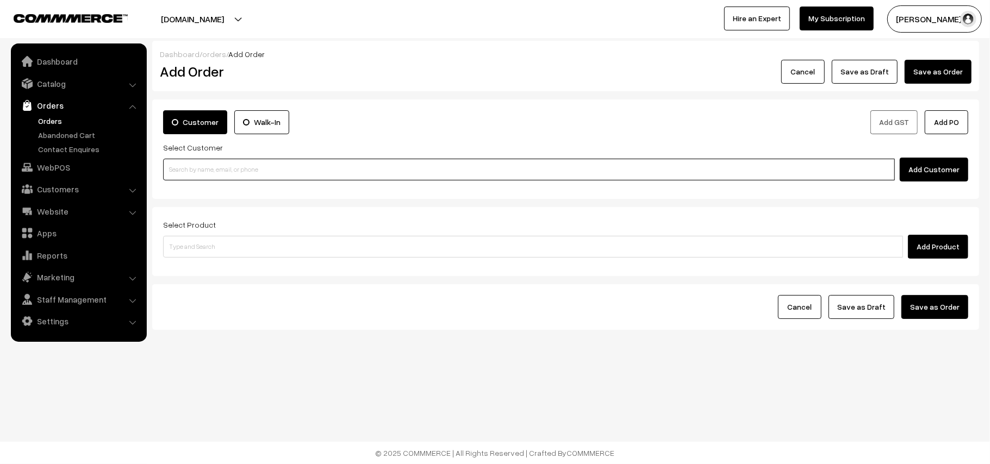
click at [223, 168] on input at bounding box center [529, 170] width 732 height 22
paste input "99629 59466"
drag, startPoint x: 184, startPoint y: 163, endPoint x: 203, endPoint y: 160, distance: 19.8
click at [184, 162] on input "99629 59466" at bounding box center [529, 170] width 732 height 22
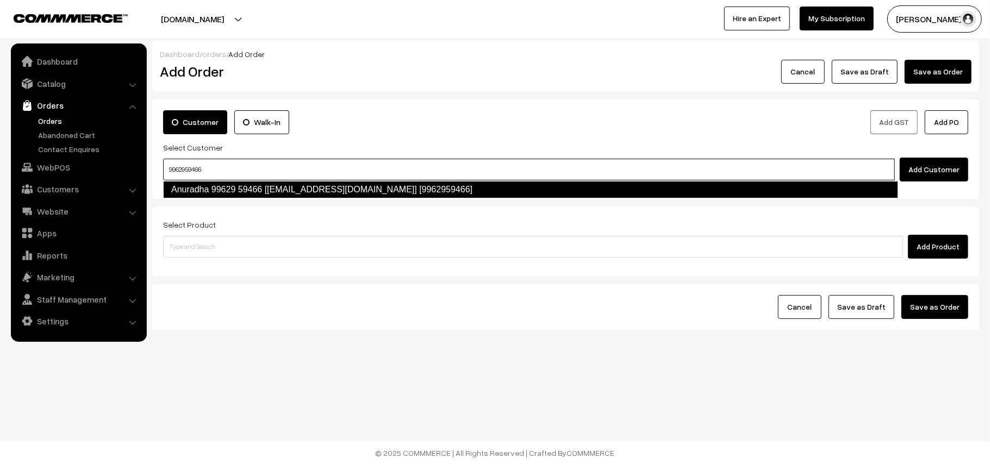
click at [200, 188] on link "Anuradha 99629 59466 [[EMAIL_ADDRESS][DOMAIN_NAME]] [9962959466]" at bounding box center [530, 189] width 735 height 17
type input "9962959466"
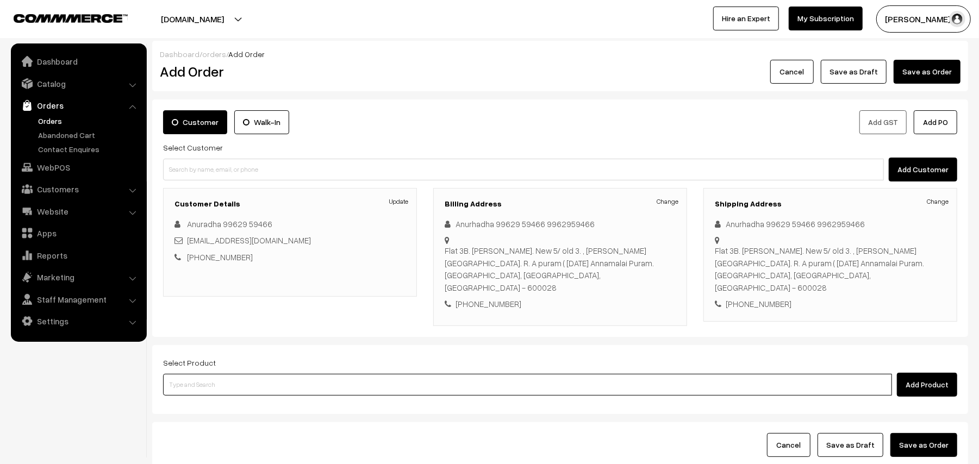
click at [214, 374] on input at bounding box center [527, 385] width 729 height 22
type input "idly"
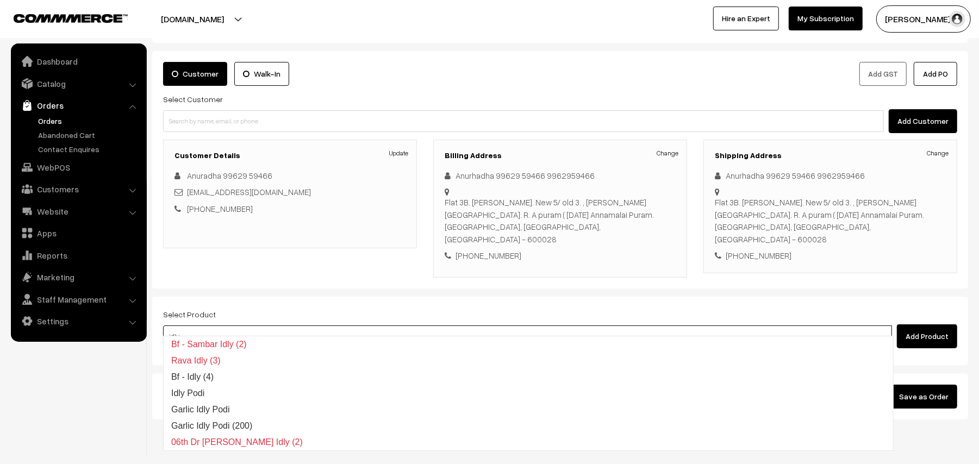
scroll to position [71, 0]
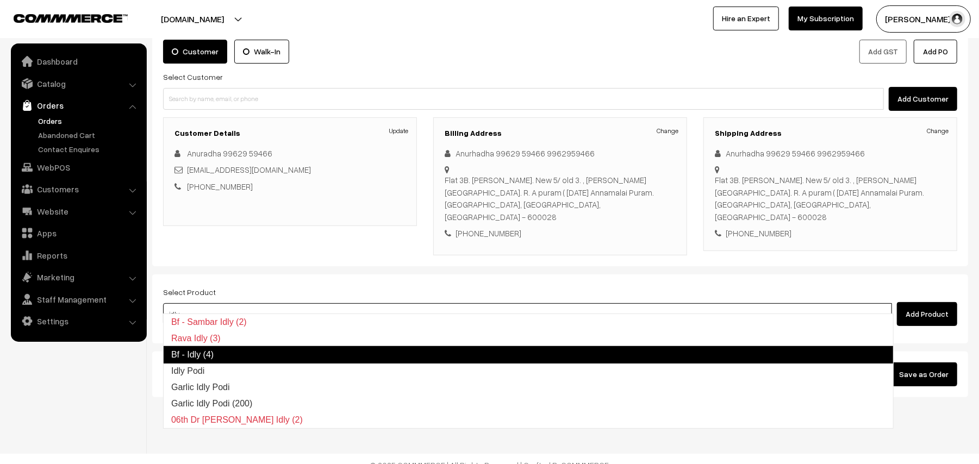
click at [223, 353] on link "Bf - Idly (4)" at bounding box center [528, 354] width 731 height 17
click at [197, 306] on input at bounding box center [527, 314] width 729 height 22
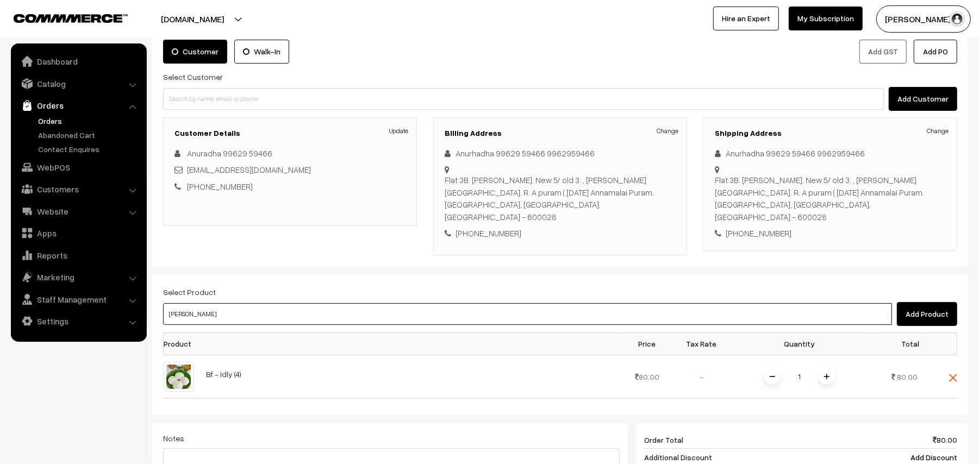
type input "vadai"
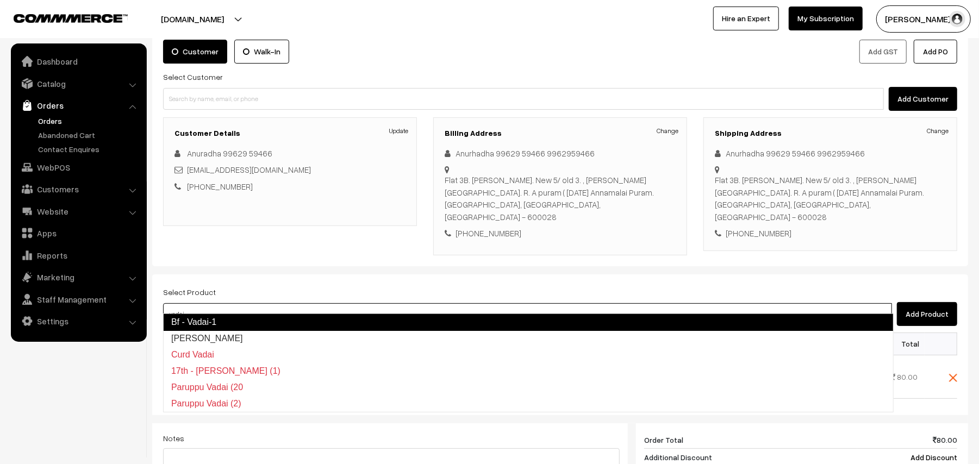
click at [198, 318] on link "Bf - Vadai-1" at bounding box center [528, 322] width 731 height 17
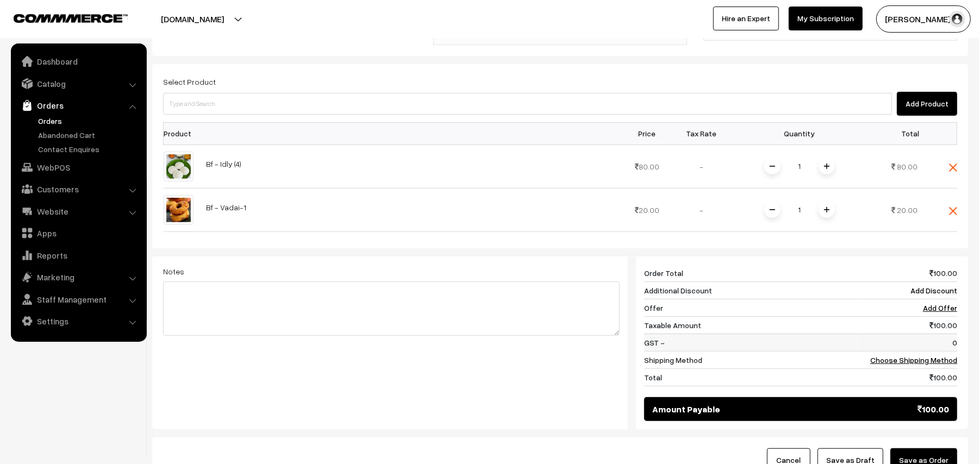
scroll to position [288, 0]
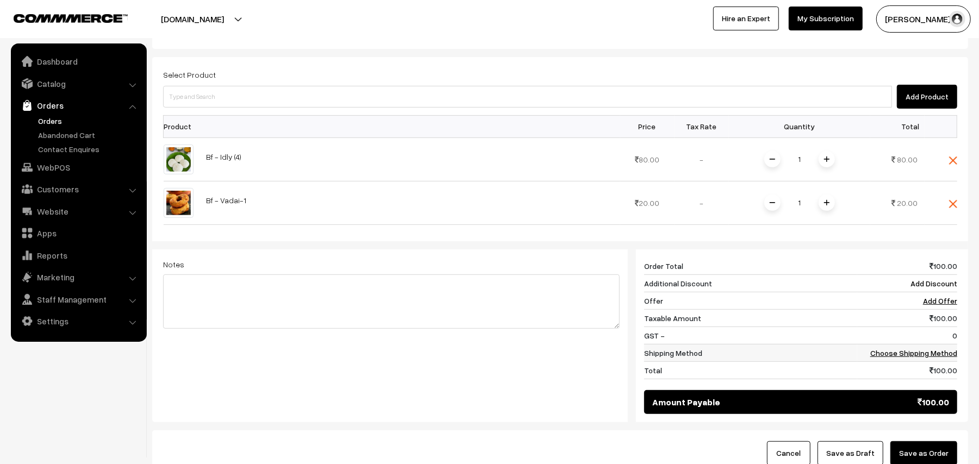
click at [929, 344] on td "Choose Shipping Method" at bounding box center [907, 352] width 100 height 17
click at [892, 348] on td "Choose Shipping Method" at bounding box center [907, 352] width 100 height 17
click at [921, 348] on td "Choose Shipping Method" at bounding box center [907, 352] width 100 height 17
click at [886, 349] on link "Choose Shipping Method" at bounding box center [914, 353] width 87 height 9
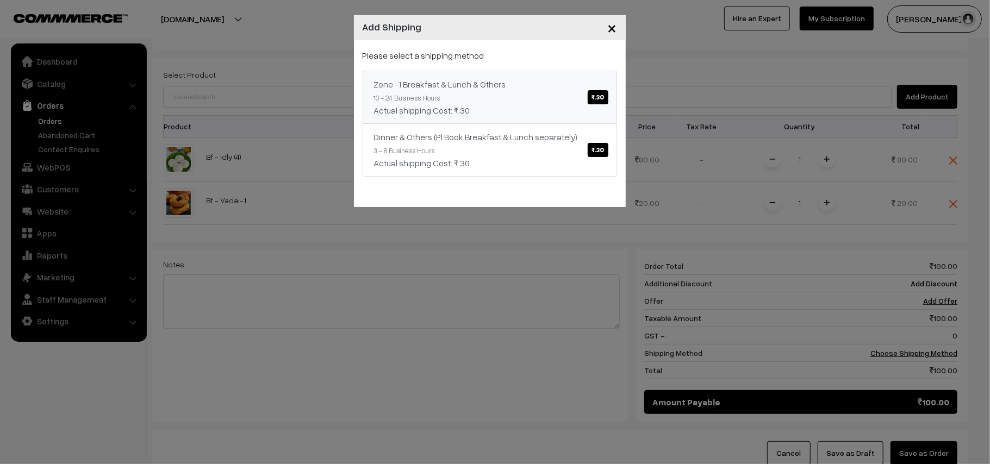
click at [453, 97] on link "Zone -1 Breakfast & Lunch & Others ₹.30 10 - 24 Business Hours Actual shipping …" at bounding box center [490, 97] width 254 height 53
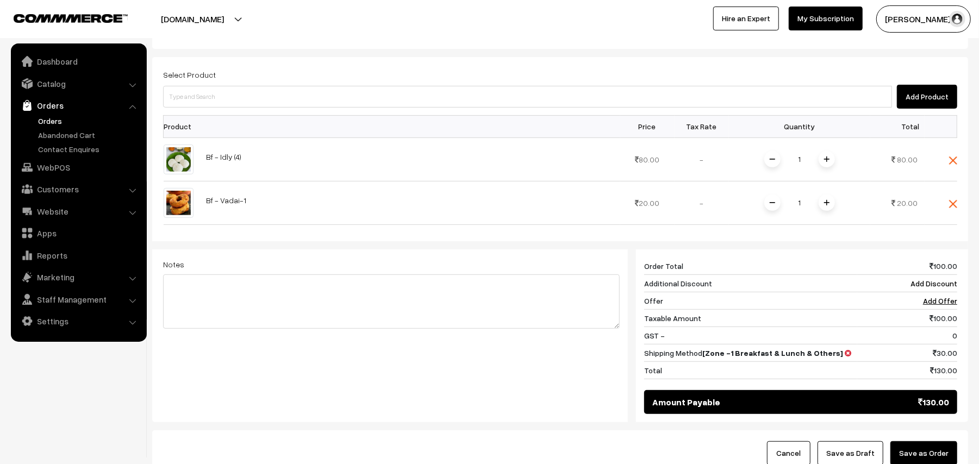
click at [42, 120] on link "Orders" at bounding box center [89, 120] width 108 height 11
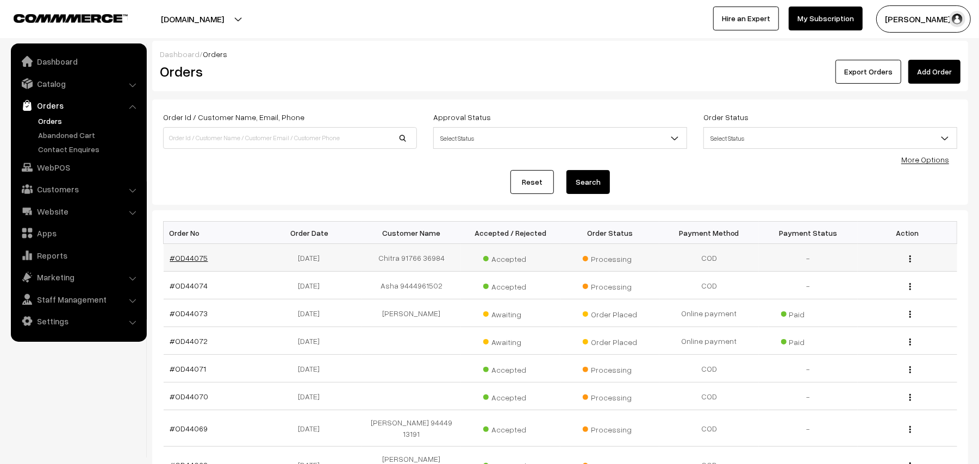
click at [183, 260] on link "#OD44075" at bounding box center [189, 257] width 38 height 9
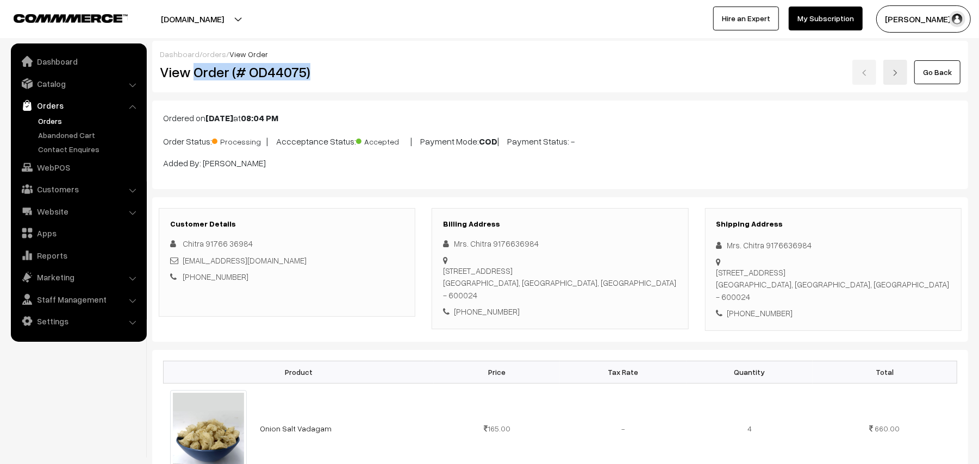
drag, startPoint x: 192, startPoint y: 72, endPoint x: 357, endPoint y: 71, distance: 164.2
click at [357, 71] on h2 "View Order (# OD44075)" at bounding box center [288, 72] width 256 height 17
copy h2 "Order (# OD44075)"
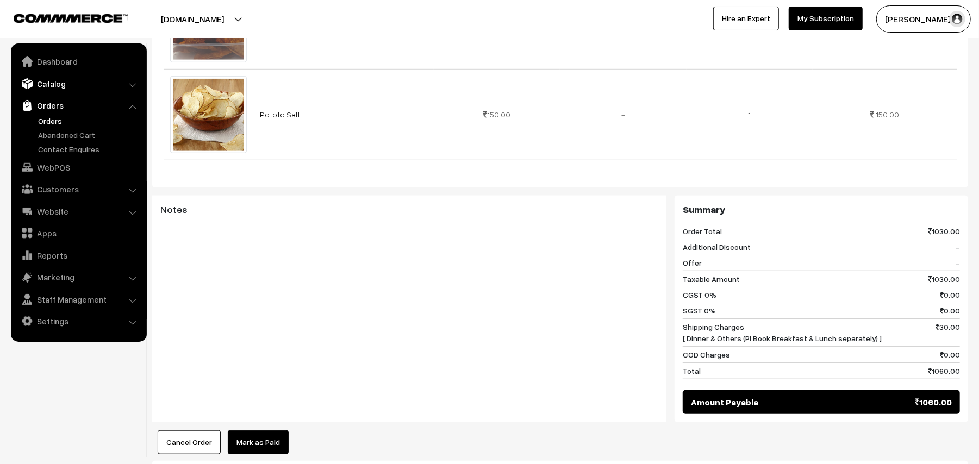
scroll to position [218, 0]
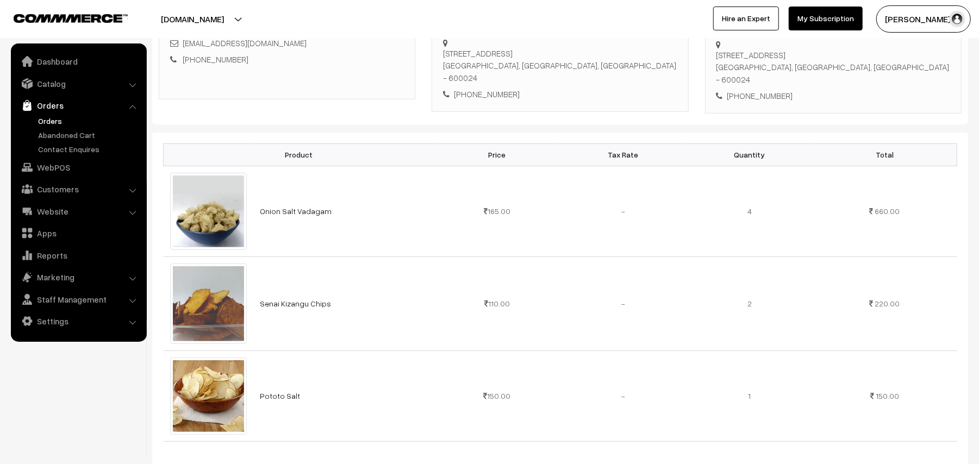
click at [66, 120] on link "Orders" at bounding box center [89, 120] width 108 height 11
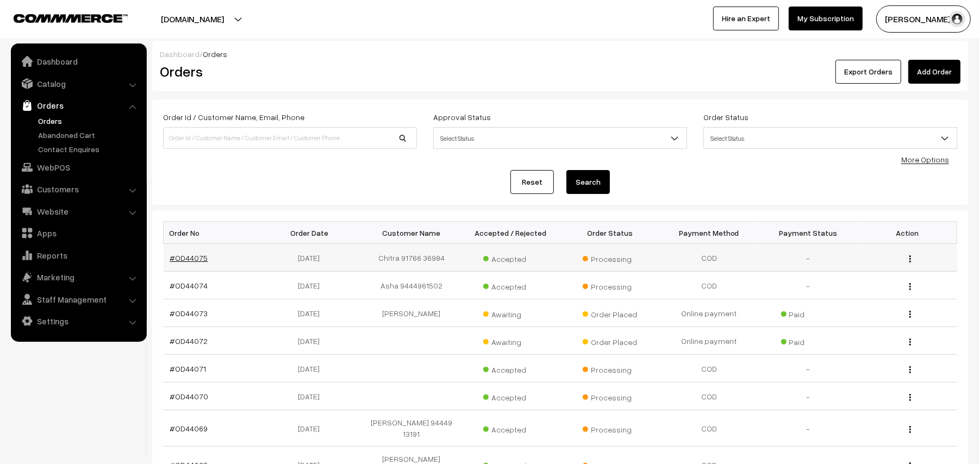
click at [197, 260] on link "#OD44075" at bounding box center [189, 257] width 38 height 9
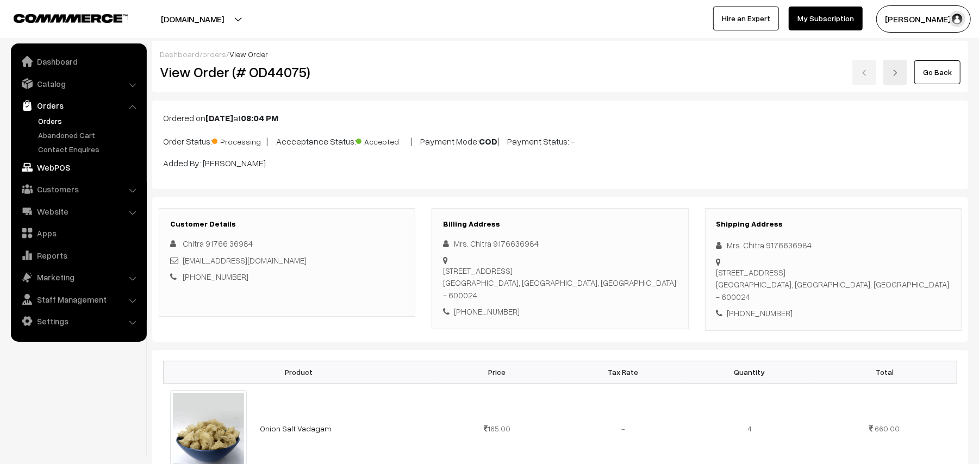
click at [63, 166] on link "WebPOS" at bounding box center [78, 168] width 129 height 20
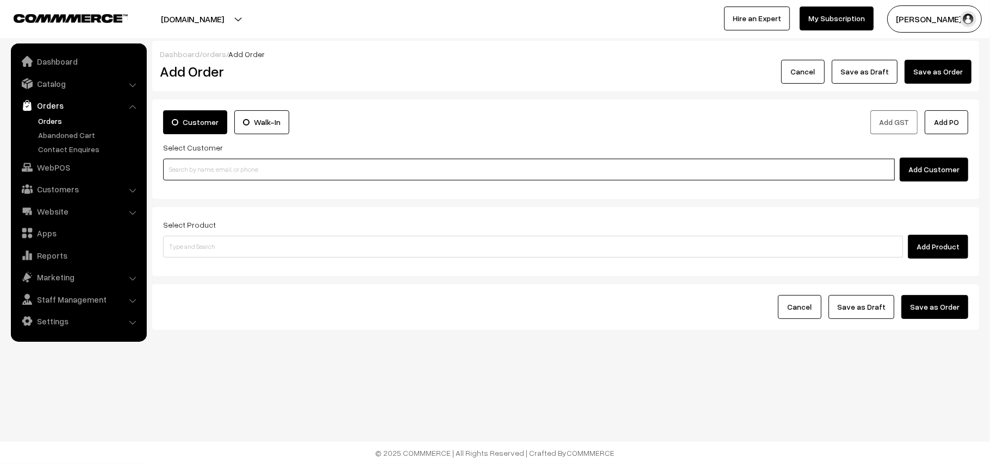
click at [263, 174] on input at bounding box center [529, 170] width 732 height 22
paste input "99629 59466"
click at [188, 168] on input "99629 59466" at bounding box center [529, 170] width 732 height 22
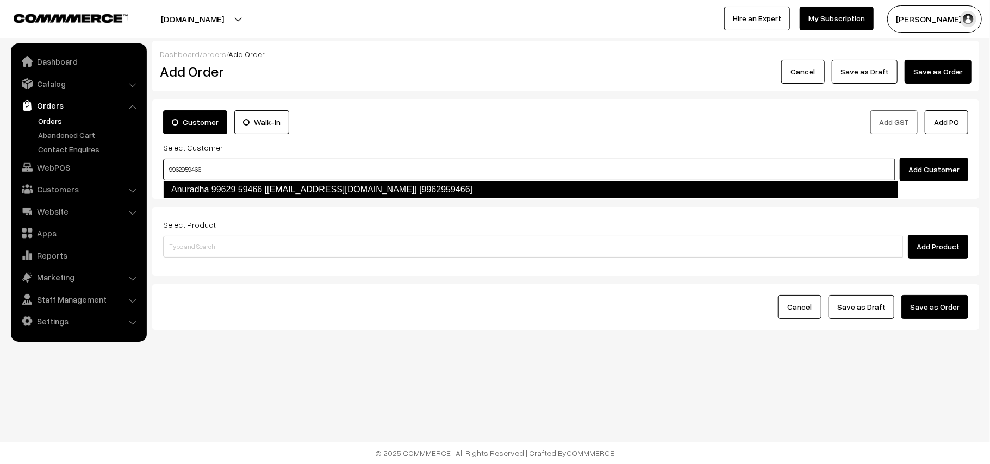
click at [359, 184] on link "Anuradha 99629 59466 [[EMAIL_ADDRESS][DOMAIN_NAME]] [9962959466]" at bounding box center [530, 189] width 735 height 17
type input "9962959466"
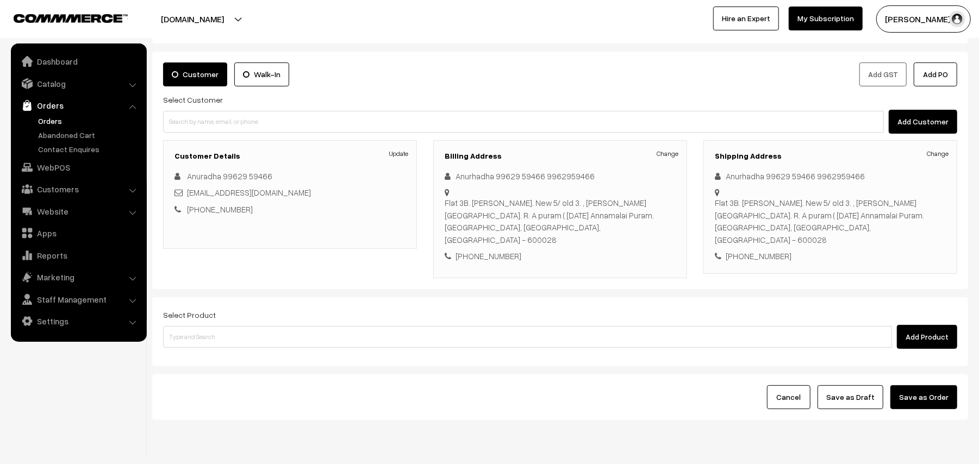
scroll to position [71, 0]
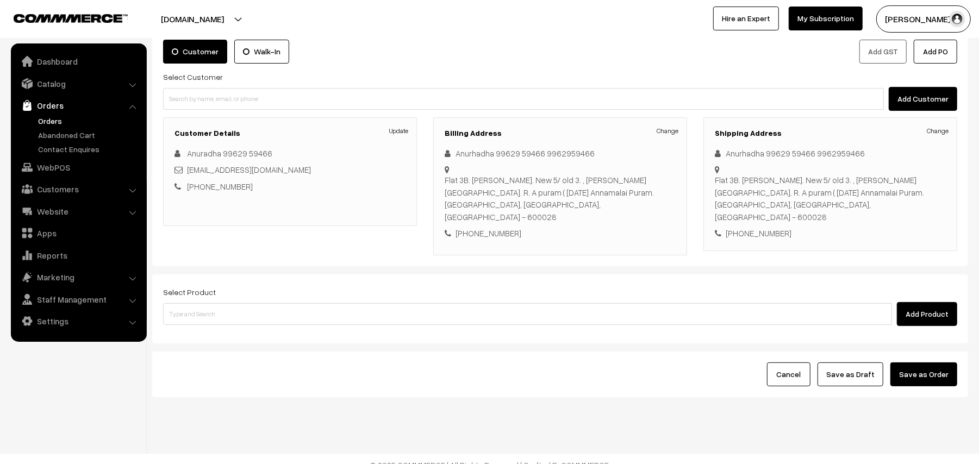
click at [196, 318] on div "Select Product Add Product" at bounding box center [560, 309] width 816 height 69
click at [320, 305] on input at bounding box center [527, 314] width 729 height 22
type input "idly"
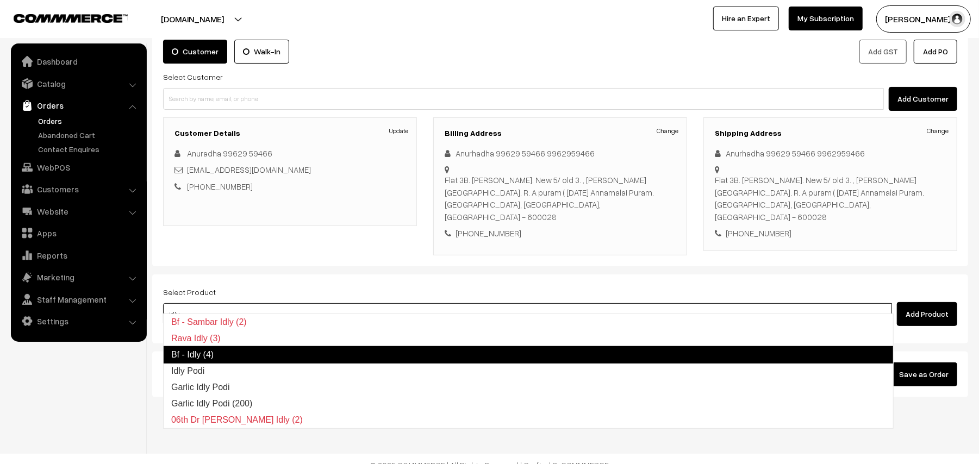
click at [233, 350] on link "Bf - Idly (4)" at bounding box center [528, 354] width 731 height 17
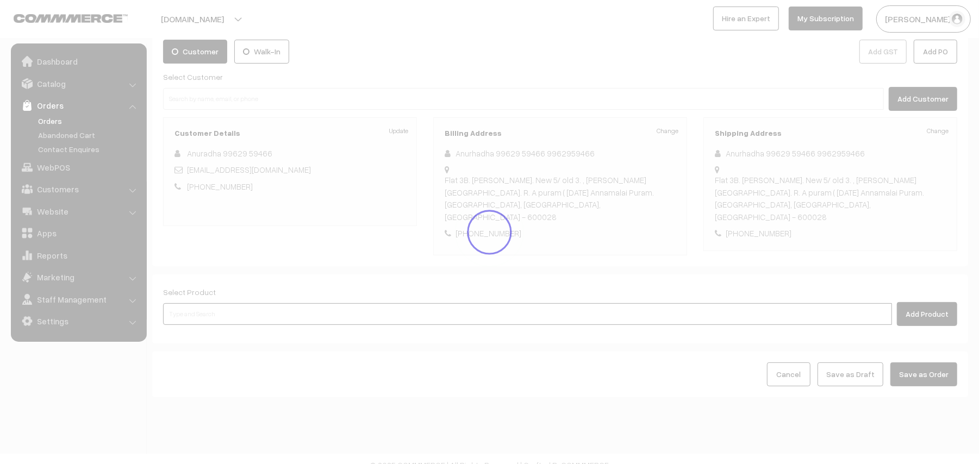
click at [212, 303] on input at bounding box center [527, 314] width 729 height 22
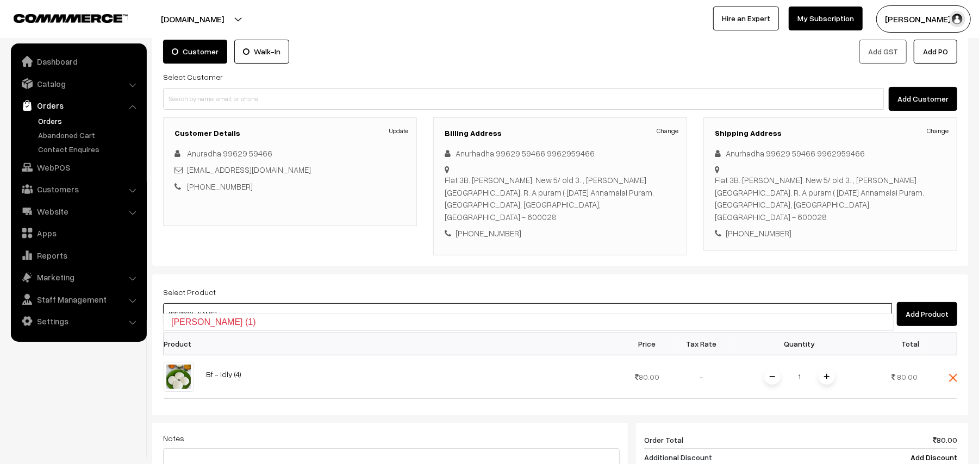
type input "vadai"
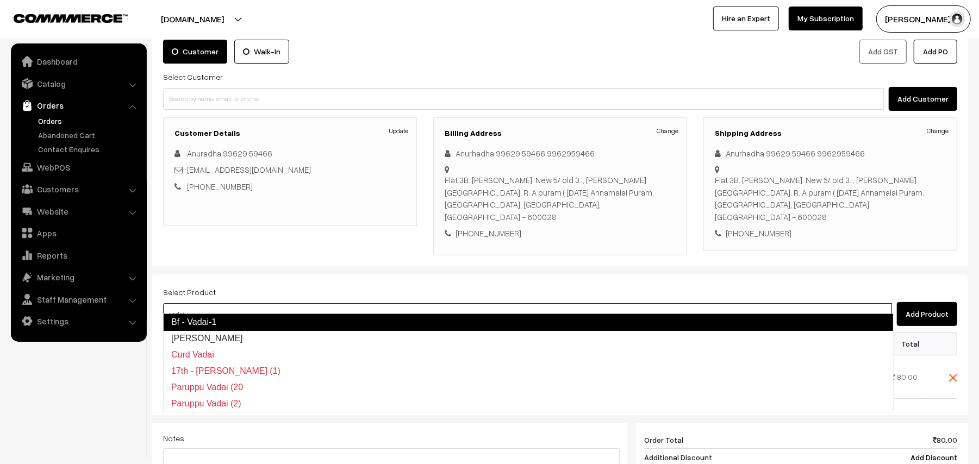
click at [260, 323] on link "Bf - Vadai-1" at bounding box center [528, 322] width 731 height 17
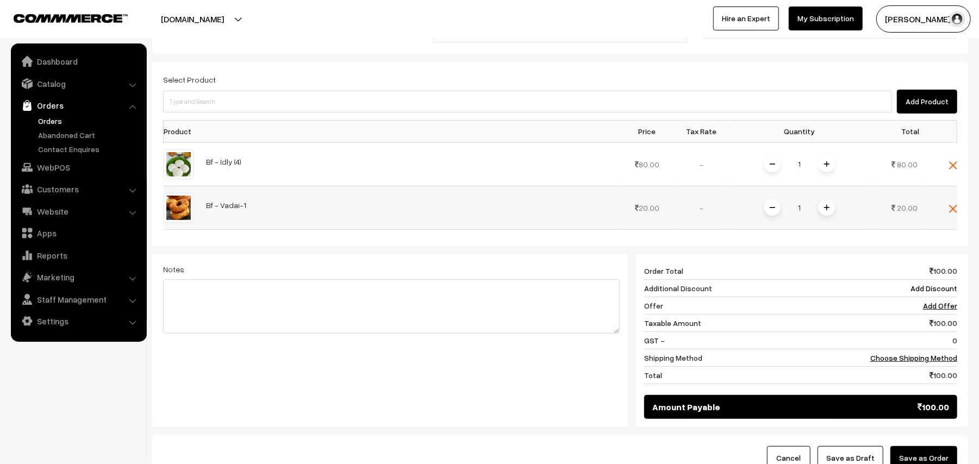
scroll to position [288, 0]
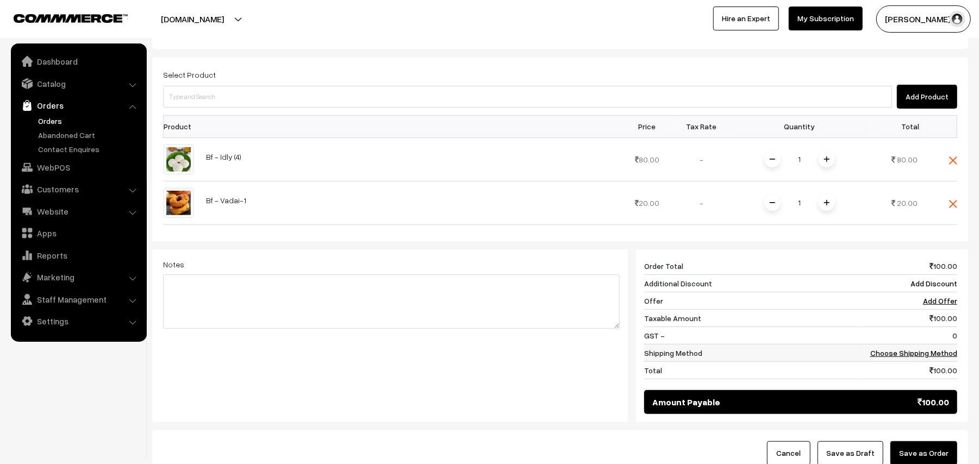
click at [909, 350] on td "Choose Shipping Method" at bounding box center [907, 352] width 100 height 17
click at [908, 349] on td "Choose Shipping Method" at bounding box center [907, 352] width 100 height 17
click at [912, 349] on link "Choose Shipping Method" at bounding box center [914, 353] width 87 height 9
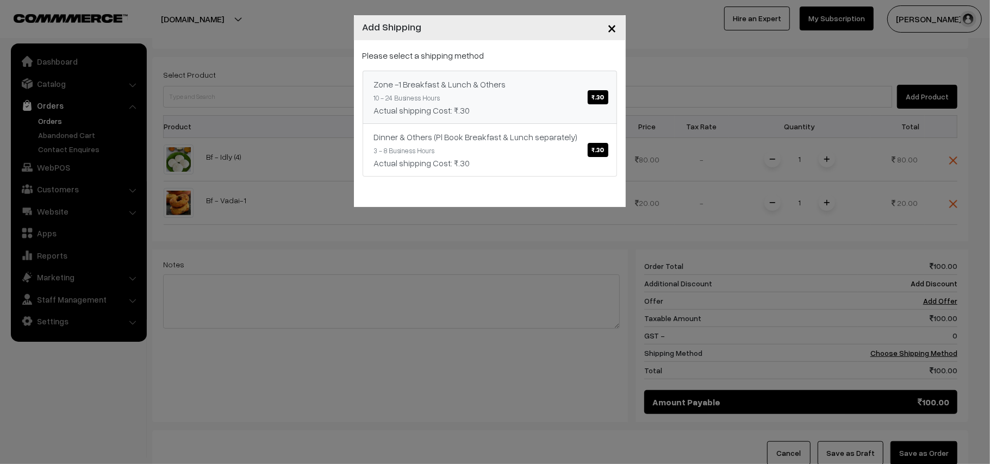
click at [510, 114] on div "Actual shipping Cost: ₹.30" at bounding box center [490, 110] width 232 height 13
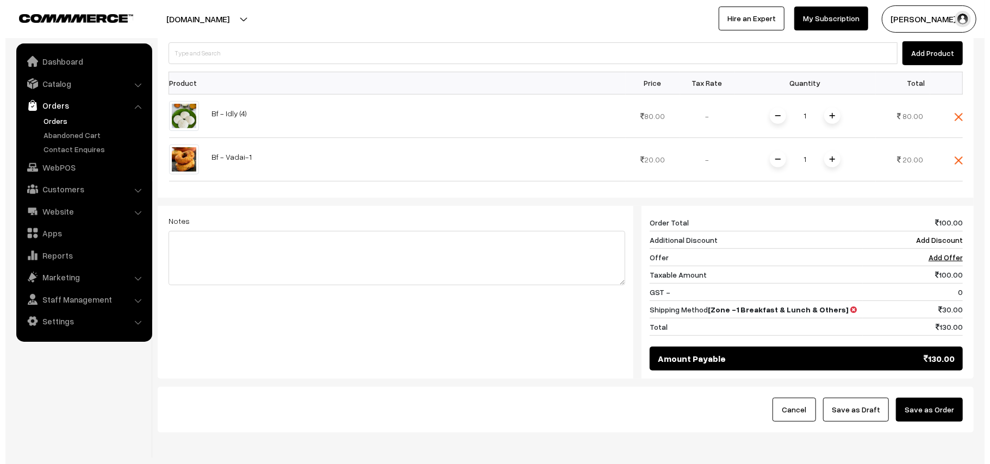
scroll to position [370, 0]
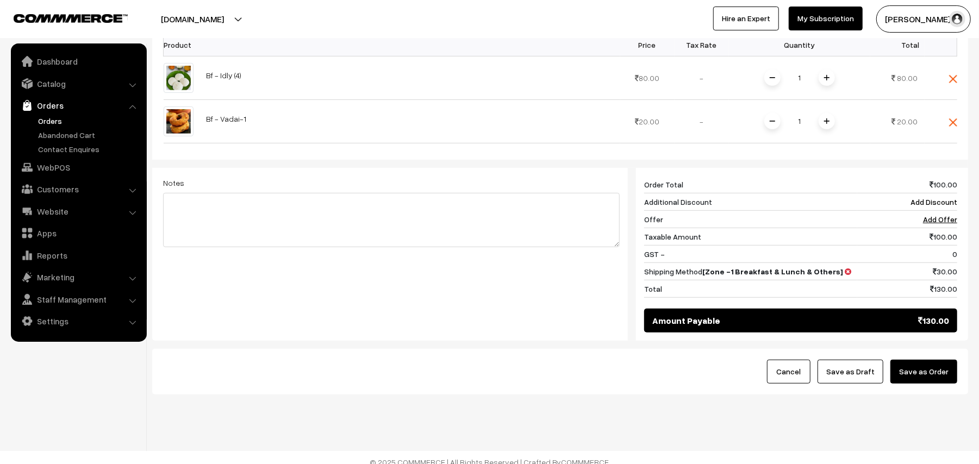
click at [905, 360] on button "Save as Order" at bounding box center [924, 372] width 67 height 24
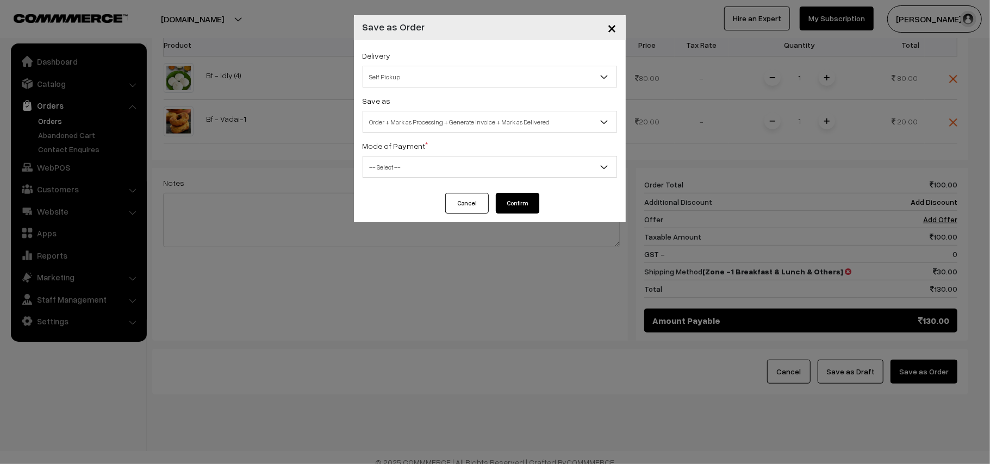
click at [463, 82] on span "Self Pickup" at bounding box center [489, 76] width 253 height 19
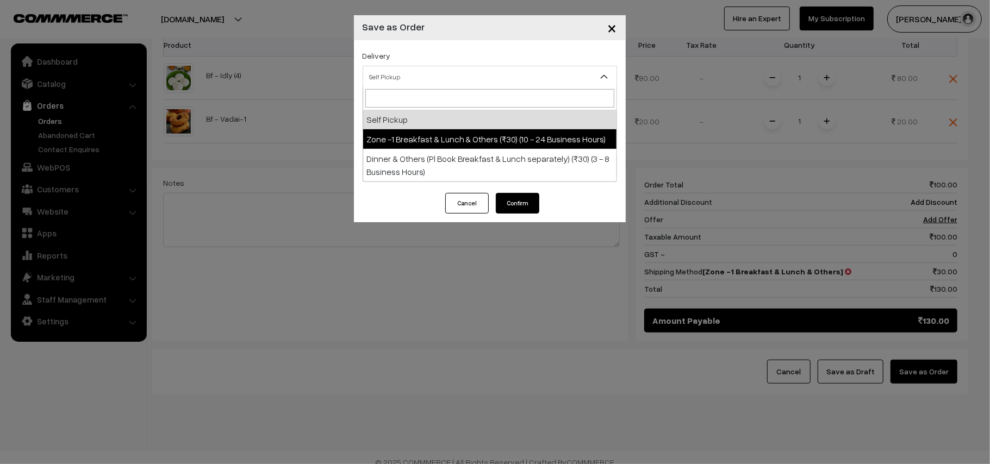
select select "ZON1"
select select "3"
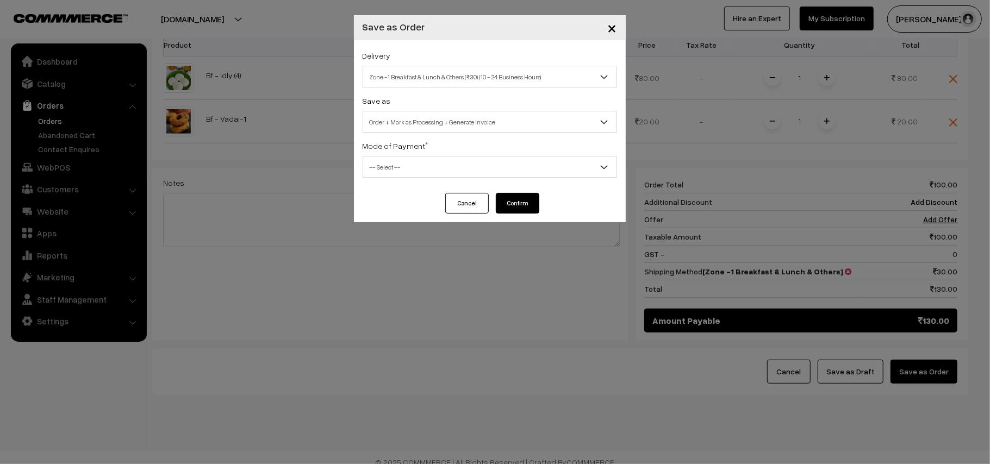
click at [442, 124] on span "Order + Mark as Processing + Generate Invoice" at bounding box center [489, 122] width 253 height 19
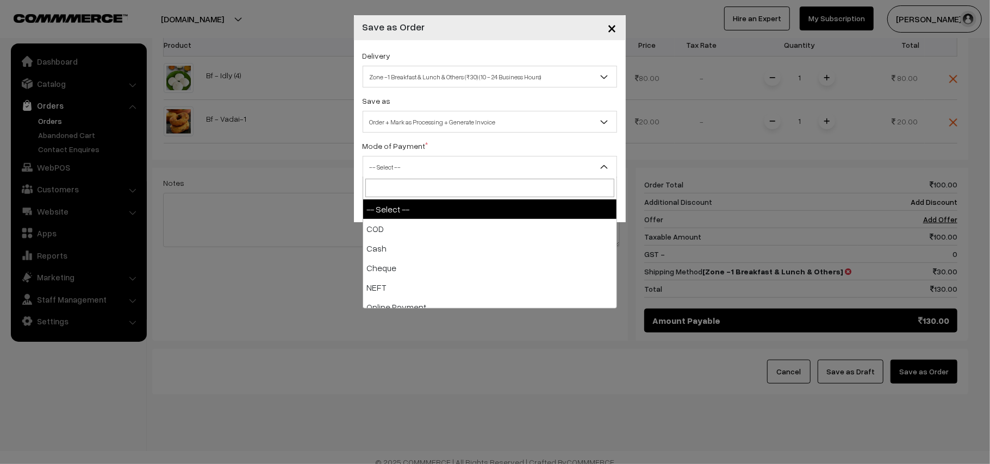
click at [388, 158] on span "-- Select --" at bounding box center [489, 167] width 253 height 19
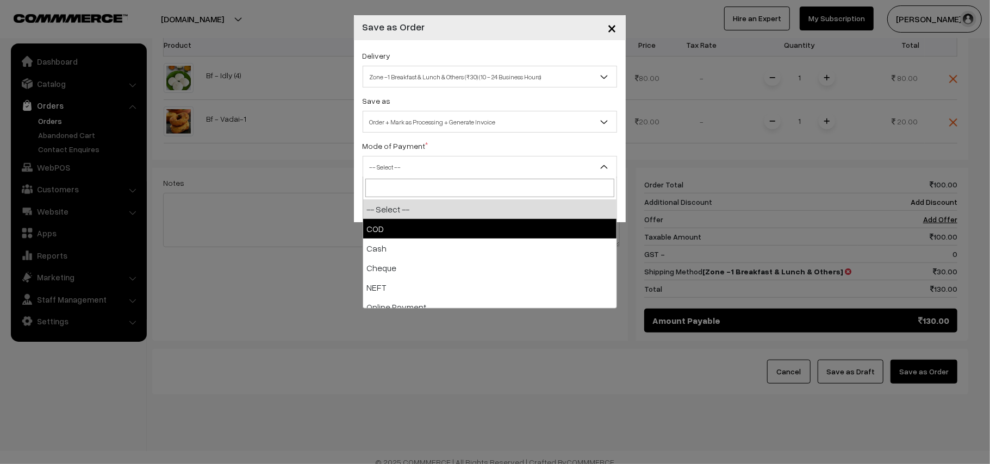
drag, startPoint x: 386, startPoint y: 216, endPoint x: 516, endPoint y: 207, distance: 130.3
select select "1"
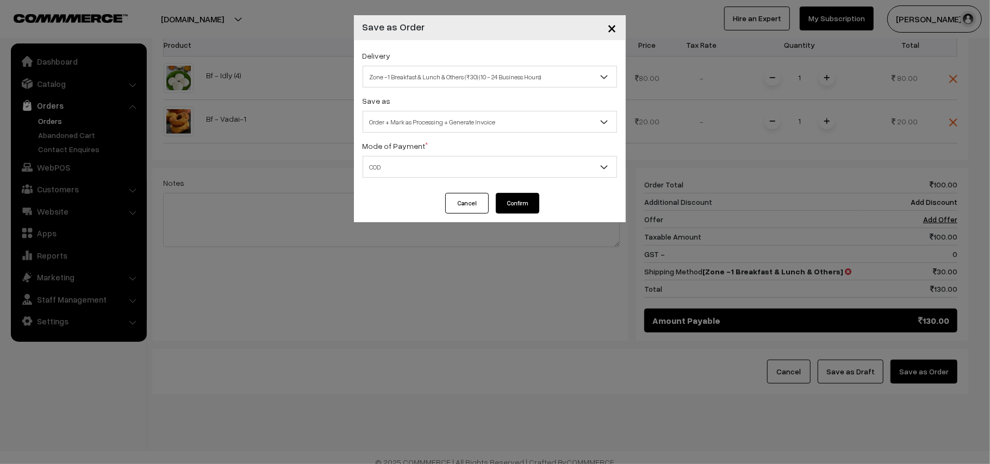
click at [523, 200] on button "Confirm" at bounding box center [518, 203] width 44 height 21
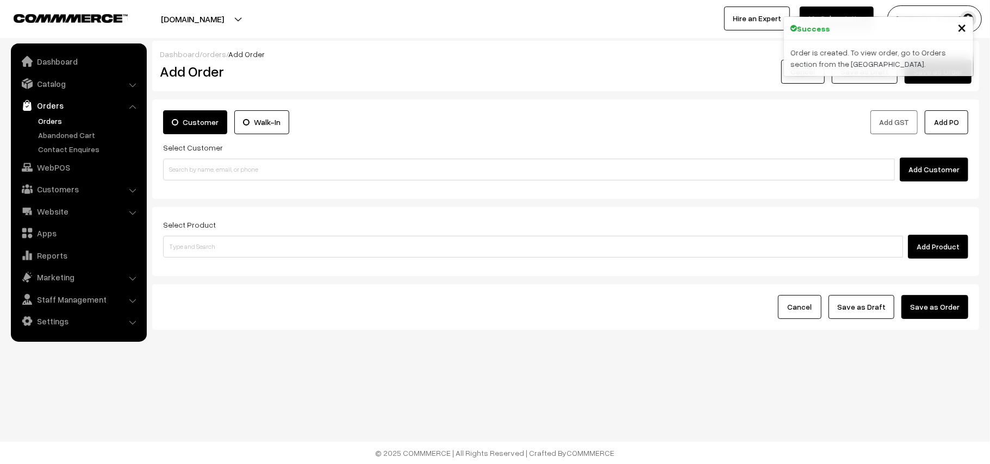
click at [55, 117] on link "Orders" at bounding box center [89, 120] width 108 height 11
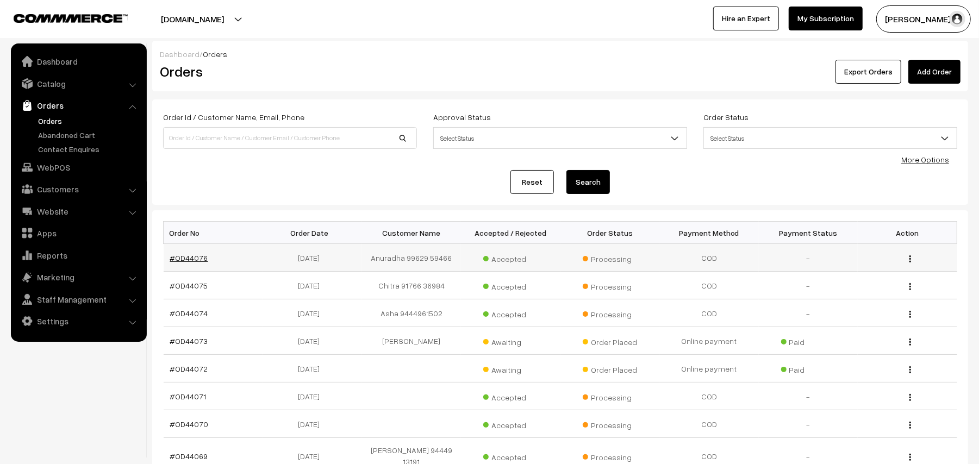
click at [181, 262] on link "#OD44076" at bounding box center [189, 257] width 38 height 9
click at [183, 259] on link "#OD44076" at bounding box center [189, 257] width 38 height 9
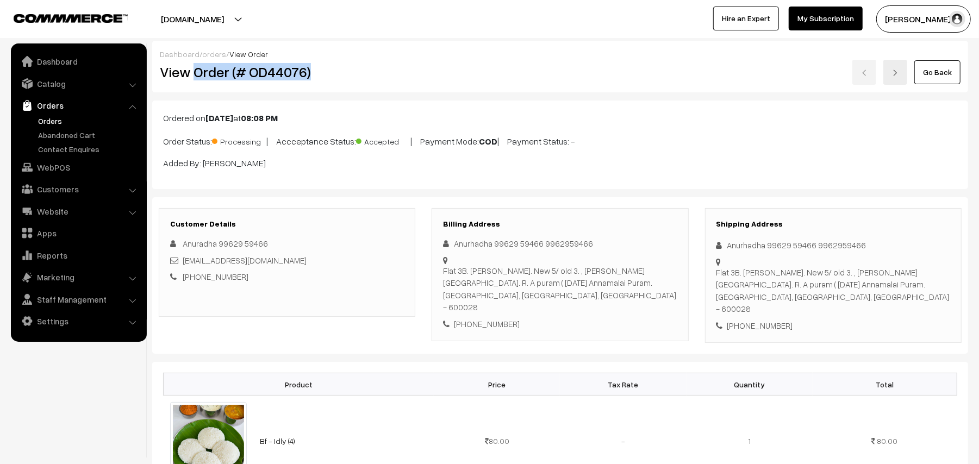
drag, startPoint x: 0, startPoint y: 0, endPoint x: 369, endPoint y: 81, distance: 377.5
click at [369, 81] on div "View Order (# OD44076)" at bounding box center [288, 72] width 272 height 25
copy h2 "Order (# OD44076)"
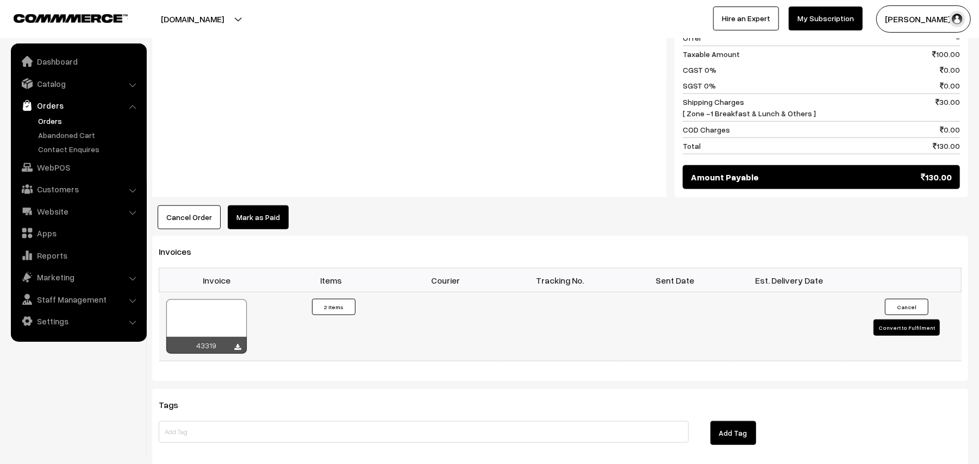
scroll to position [653, 0]
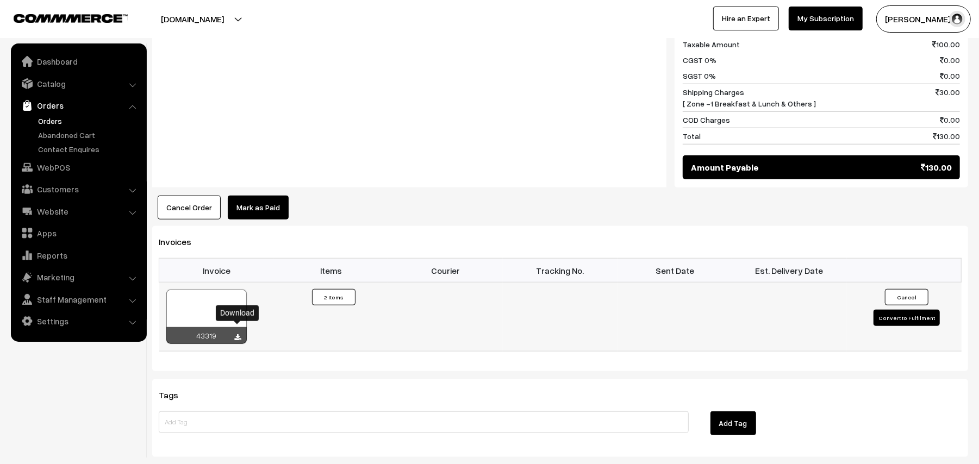
click at [235, 334] on icon at bounding box center [238, 337] width 7 height 7
click at [48, 162] on link "WebPOS" at bounding box center [78, 168] width 129 height 20
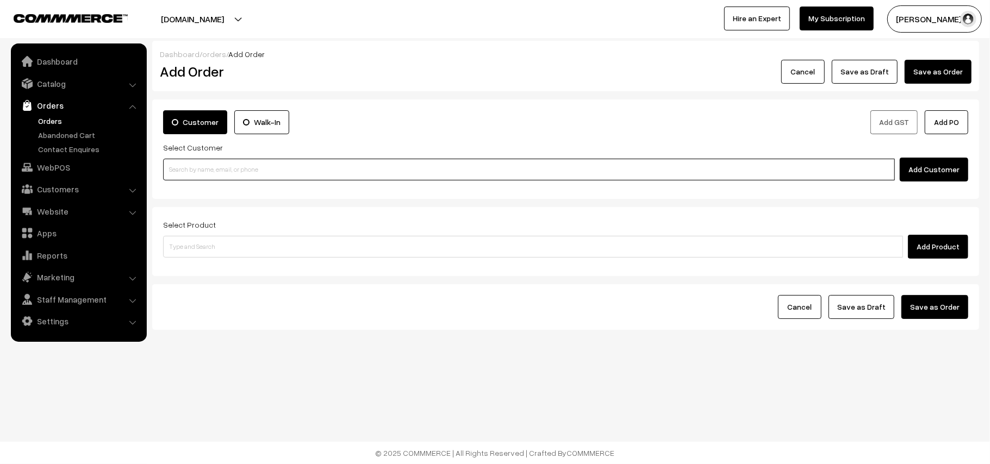
click at [191, 175] on input at bounding box center [529, 170] width 732 height 22
paste input "98402 01973"
click at [184, 163] on input "98402 01973" at bounding box center [529, 170] width 732 height 22
click at [188, 161] on input "98402 01973" at bounding box center [529, 170] width 732 height 22
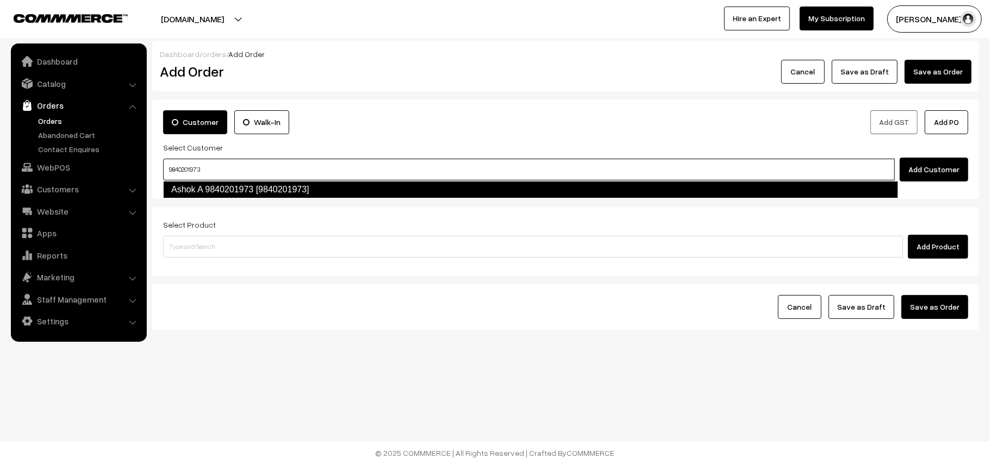
click at [194, 183] on link "Ashok A 9840201973 [9840201973]" at bounding box center [530, 189] width 735 height 17
type input "9840201973"
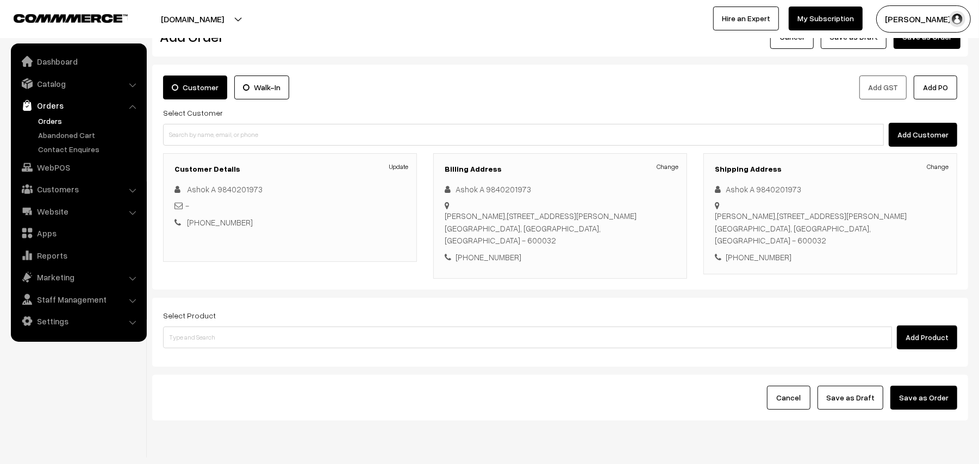
scroll to position [54, 0]
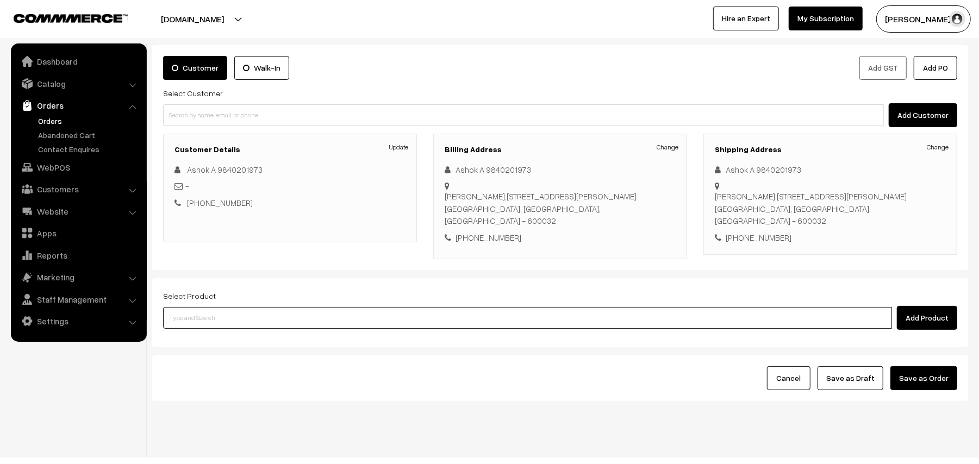
click at [211, 310] on input at bounding box center [527, 318] width 729 height 22
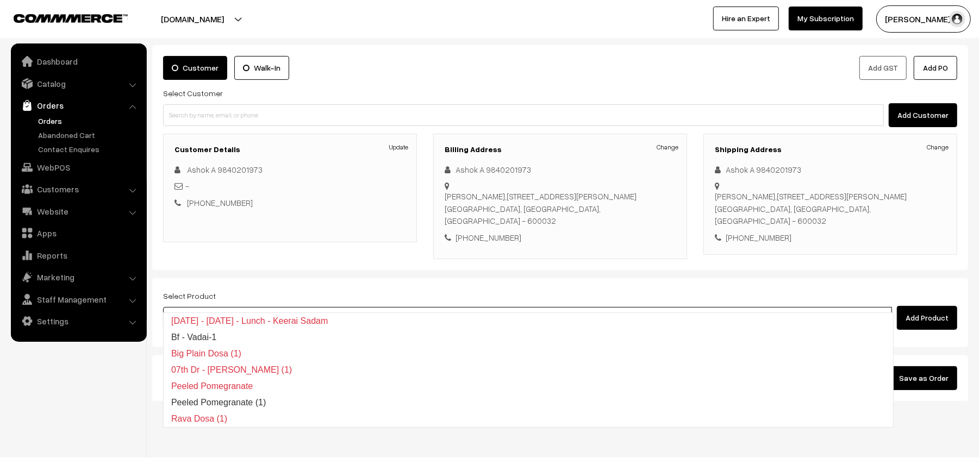
type input "14th with"
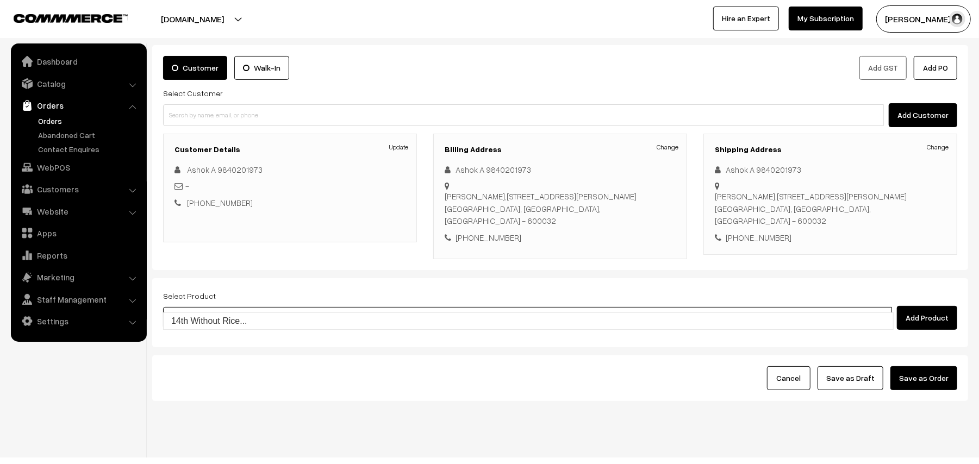
click at [198, 314] on link "14th Without Rice..." at bounding box center [529, 321] width 730 height 16
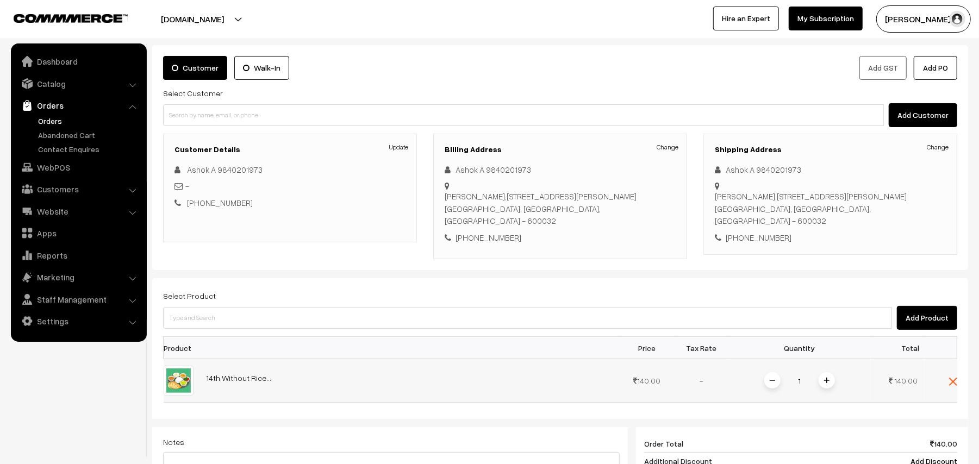
click at [827, 372] on span at bounding box center [827, 380] width 16 height 16
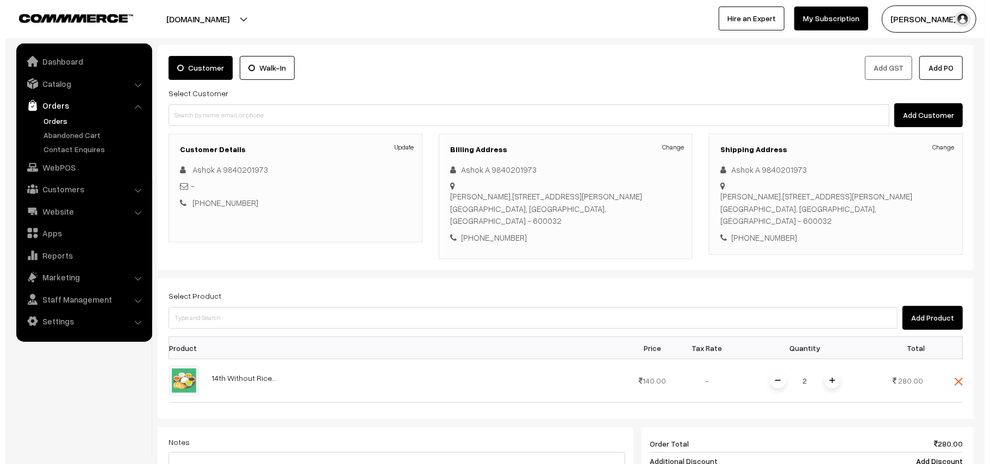
scroll to position [309, 0]
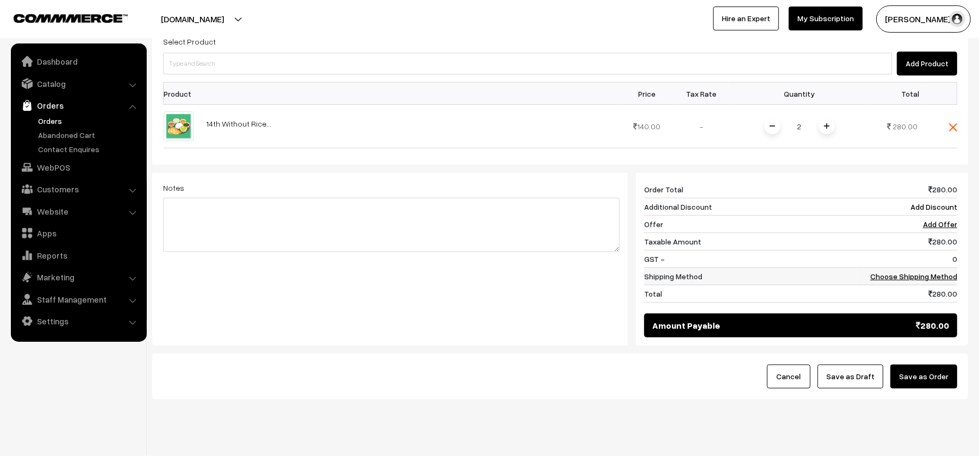
click at [916, 272] on link "Choose Shipping Method" at bounding box center [914, 276] width 87 height 9
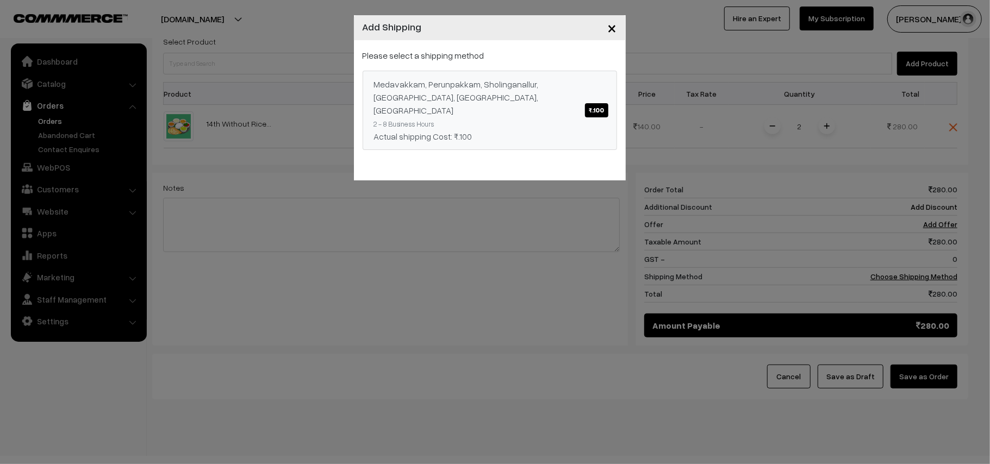
click at [579, 102] on div "Medavakkam, Perunpakkam, Sholinganallur, seliyur, Kirattur, Perambur ₹.100" at bounding box center [490, 97] width 232 height 39
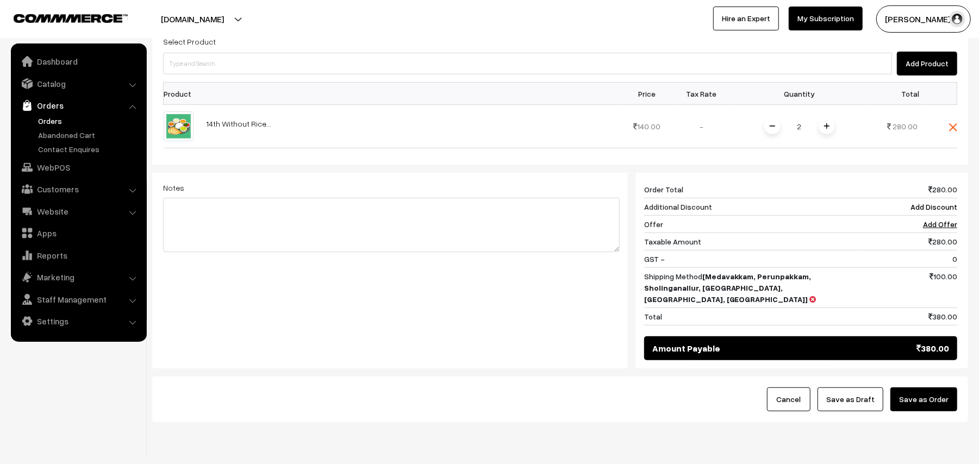
click at [905, 388] on button "Save as Order" at bounding box center [924, 400] width 67 height 24
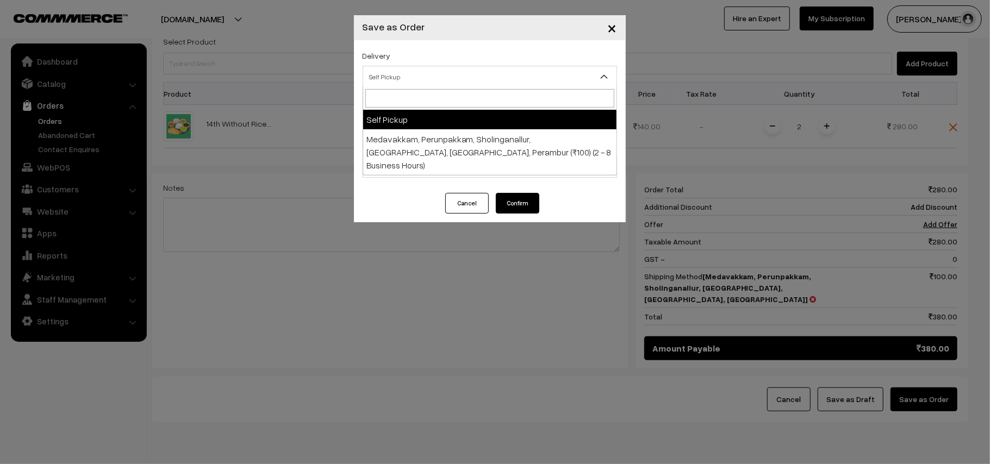
click at [420, 73] on span "Self Pickup" at bounding box center [489, 76] width 253 height 19
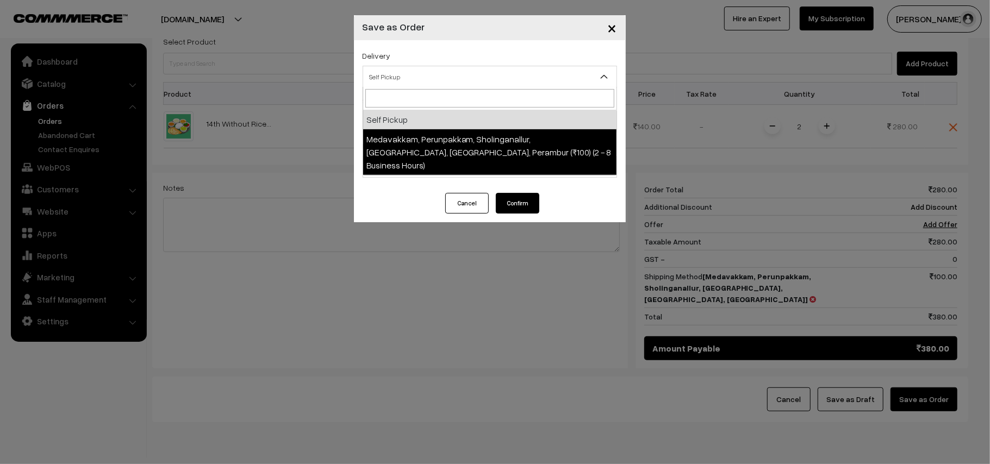
select select "LOB5"
select select "3"
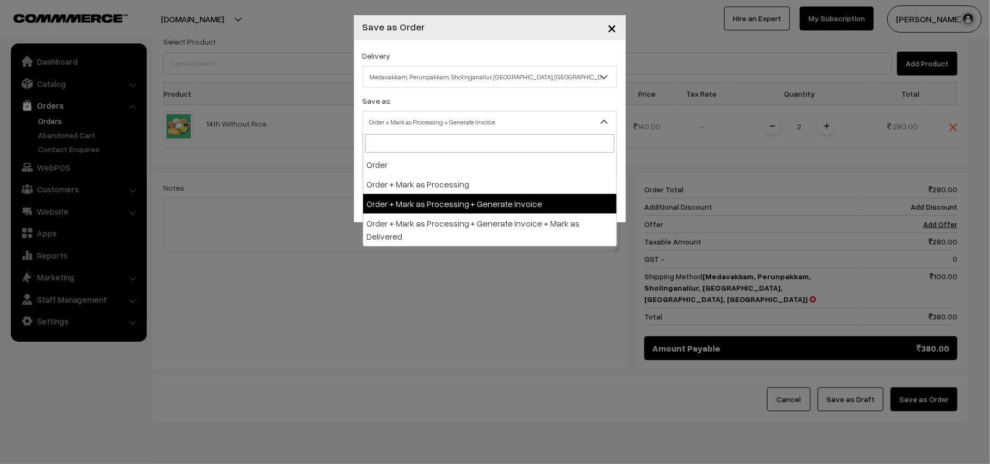
click at [434, 124] on span "Order + Mark as Processing + Generate Invoice" at bounding box center [489, 122] width 253 height 19
drag, startPoint x: 442, startPoint y: 201, endPoint x: 438, endPoint y: 195, distance: 7.1
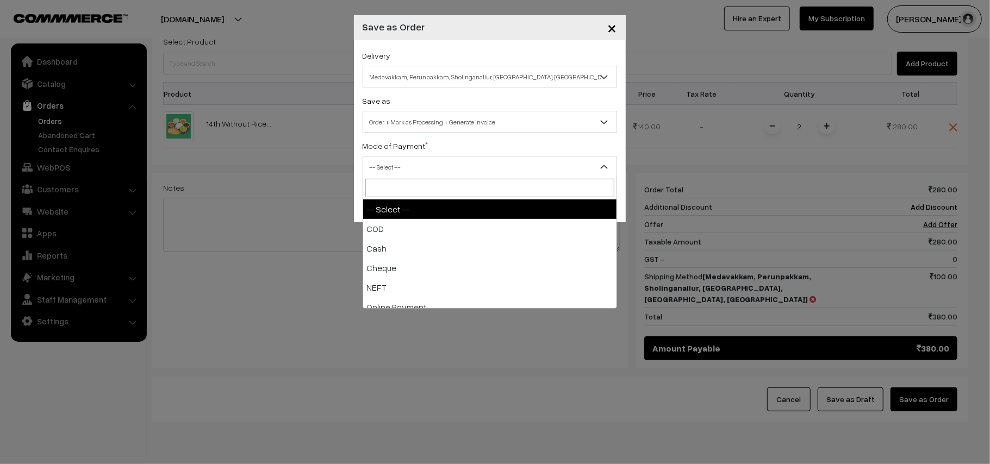
drag, startPoint x: 406, startPoint y: 173, endPoint x: 399, endPoint y: 194, distance: 22.2
click at [405, 173] on span "-- Select --" at bounding box center [489, 167] width 253 height 19
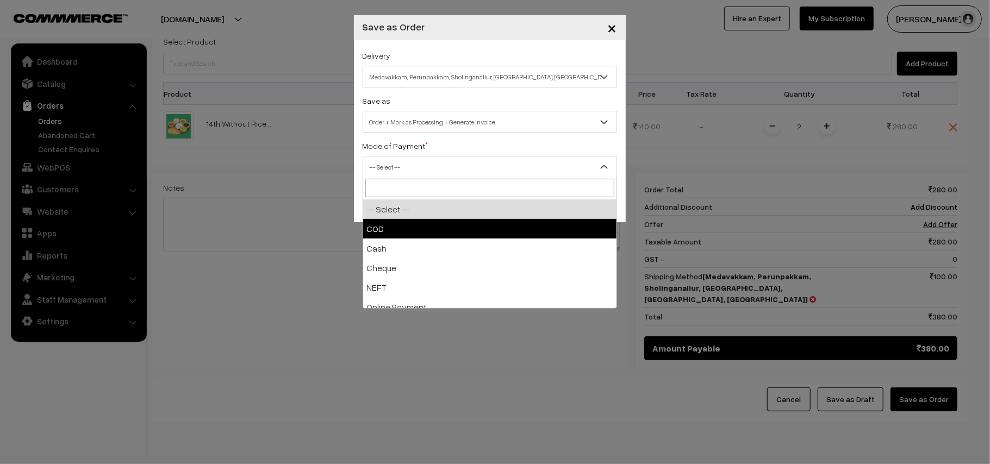
select select "1"
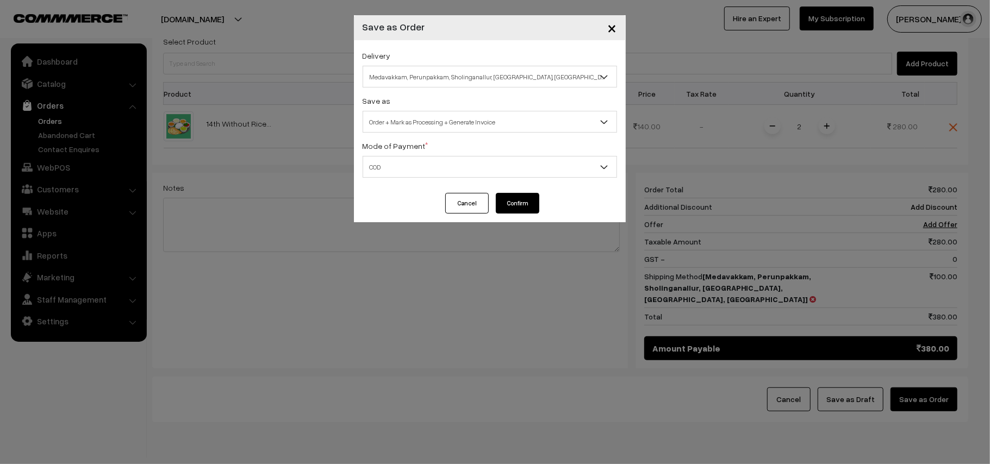
click at [515, 208] on button "Confirm" at bounding box center [518, 203] width 44 height 21
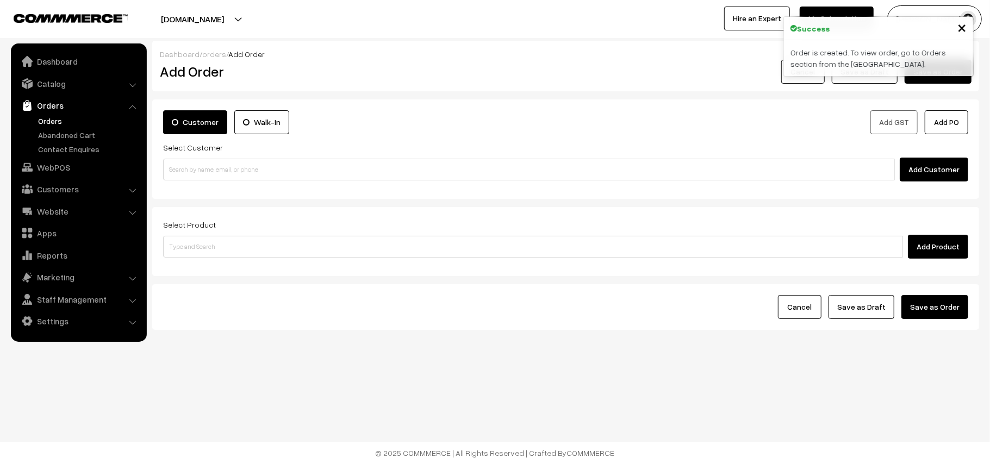
click at [59, 118] on link "Orders" at bounding box center [89, 120] width 108 height 11
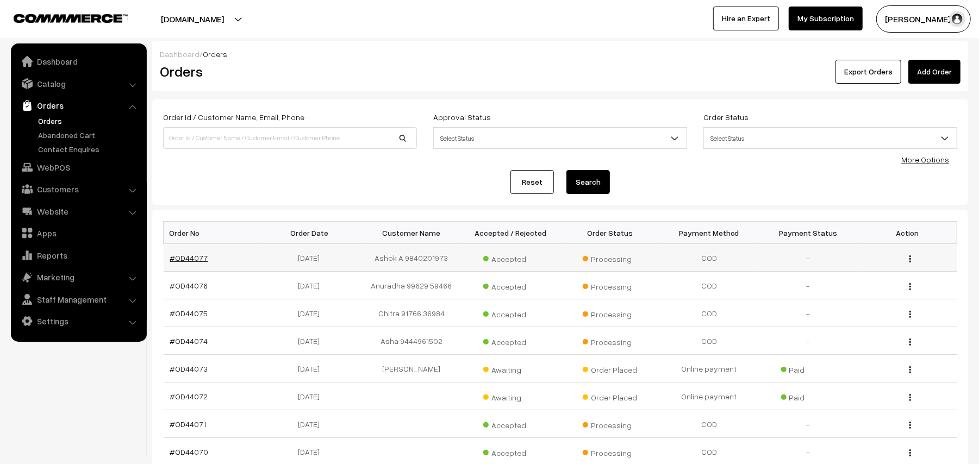
click at [190, 257] on link "#OD44077" at bounding box center [189, 257] width 38 height 9
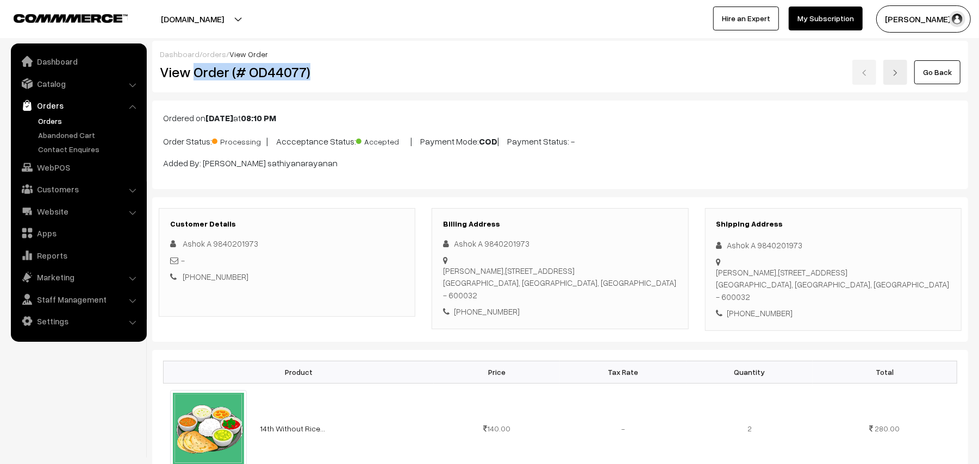
drag, startPoint x: 194, startPoint y: 66, endPoint x: 357, endPoint y: 71, distance: 162.6
click at [357, 71] on h2 "View Order (# OD44077)" at bounding box center [288, 72] width 256 height 17
copy h2 "Order (# OD44077)"
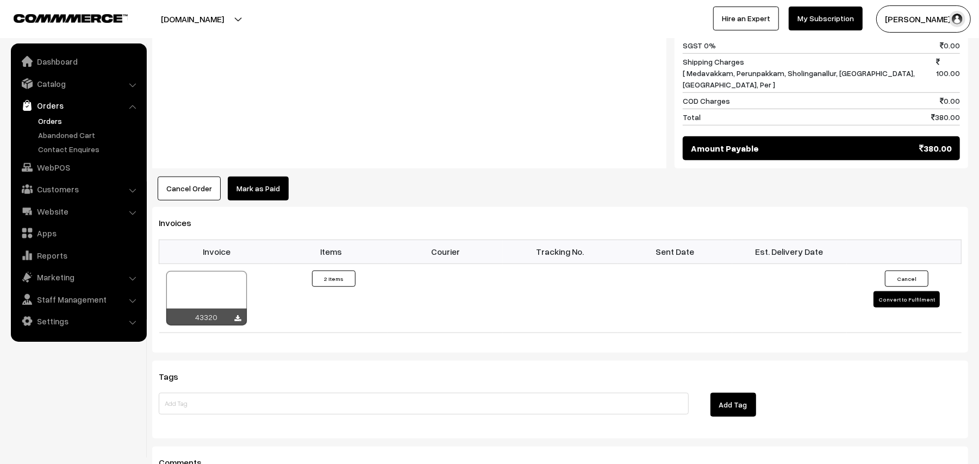
scroll to position [721, 0]
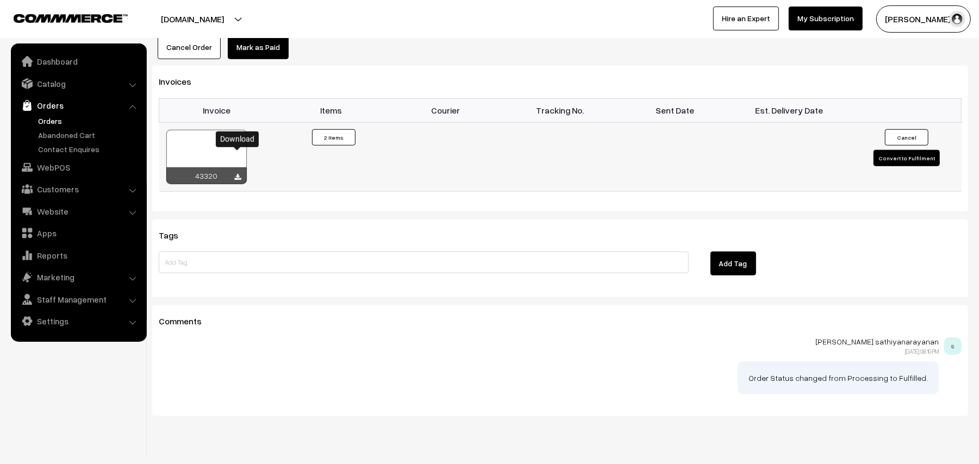
click at [238, 174] on icon at bounding box center [238, 177] width 7 height 7
click at [66, 167] on link "WebPOS" at bounding box center [78, 168] width 129 height 20
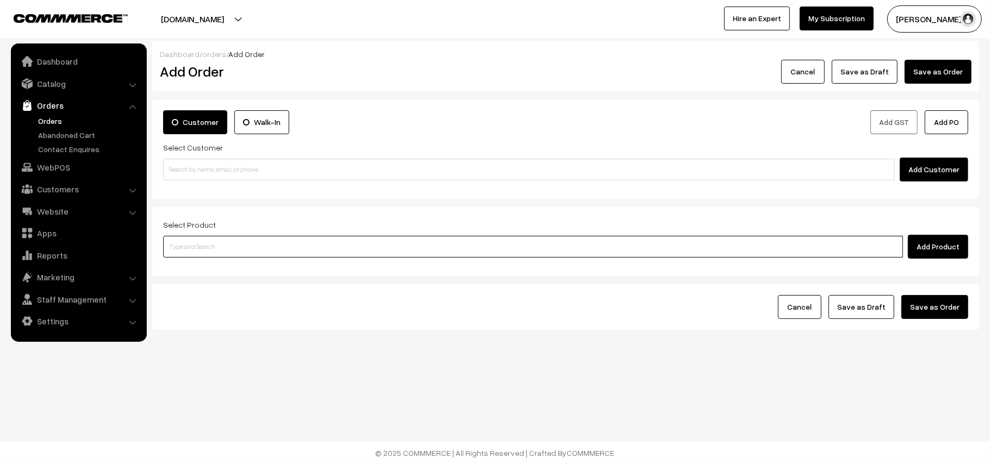
click at [225, 242] on input at bounding box center [533, 247] width 740 height 22
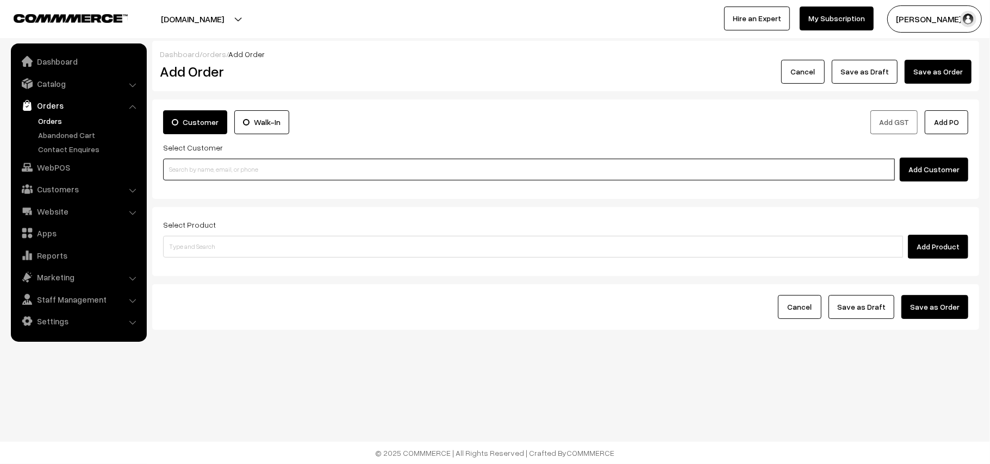
paste input "94443 56220"
click at [211, 175] on input "94443 56220" at bounding box center [529, 170] width 732 height 22
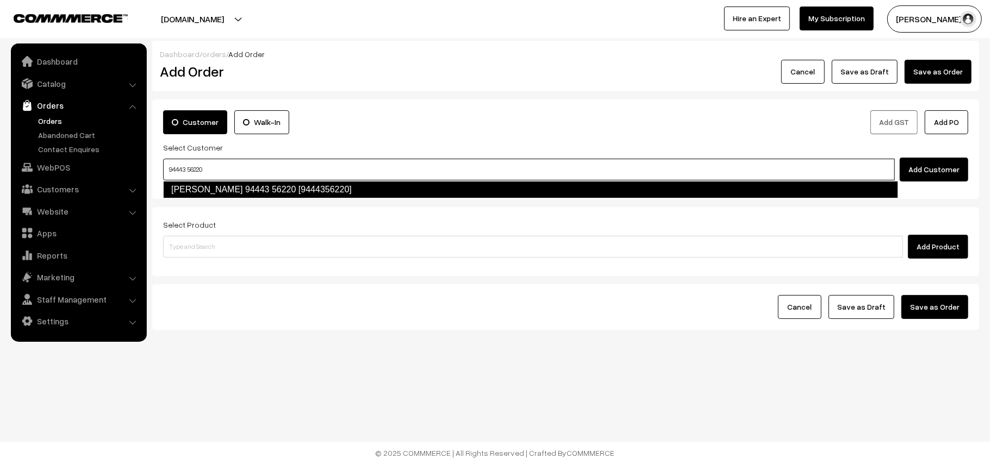
click at [188, 188] on link "Ramanujam 94443 56220 [9444356220]" at bounding box center [530, 189] width 735 height 17
type input "94443 56220"
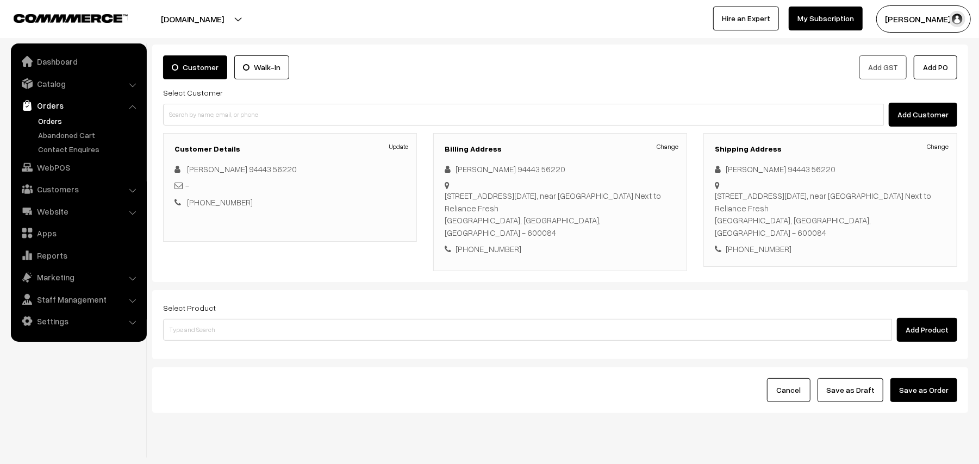
scroll to position [71, 0]
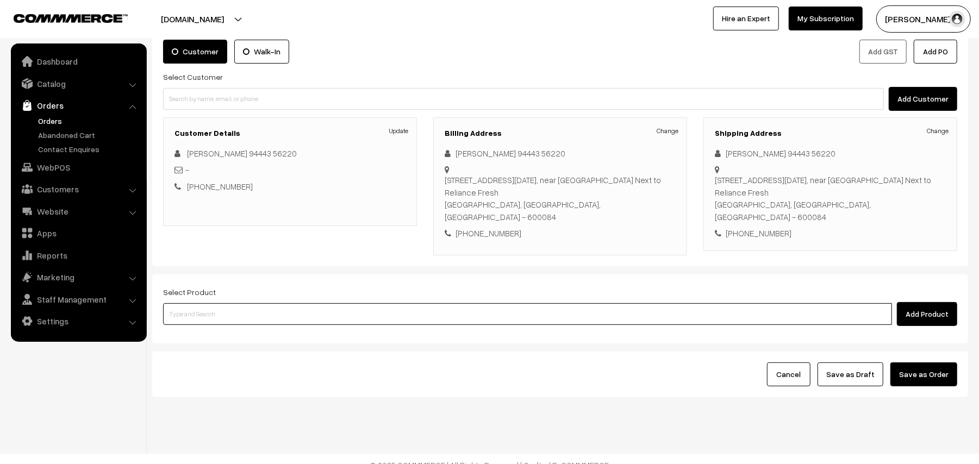
click at [221, 312] on input at bounding box center [527, 314] width 729 height 22
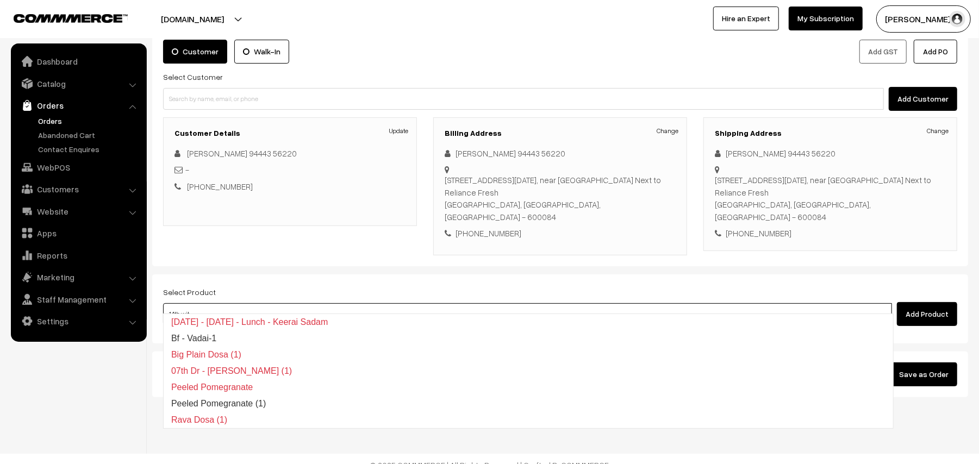
type input "14th with"
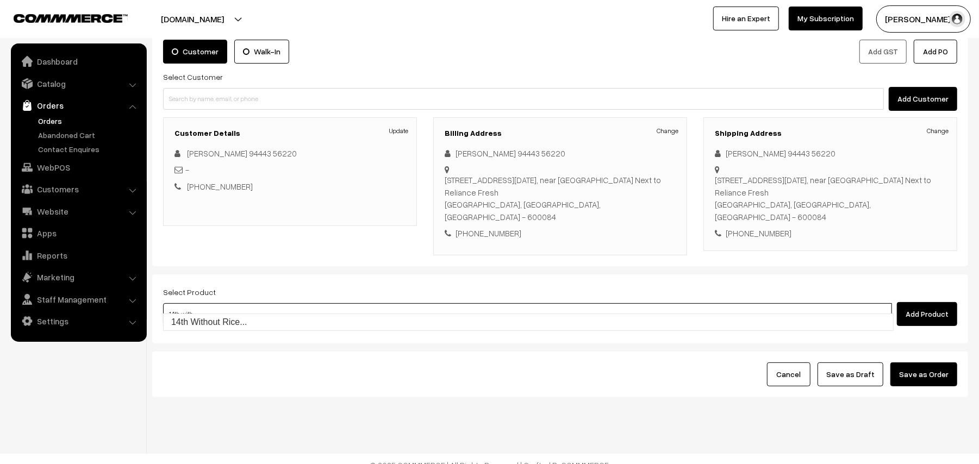
click at [229, 315] on link "14th Without Rice..." at bounding box center [529, 322] width 730 height 16
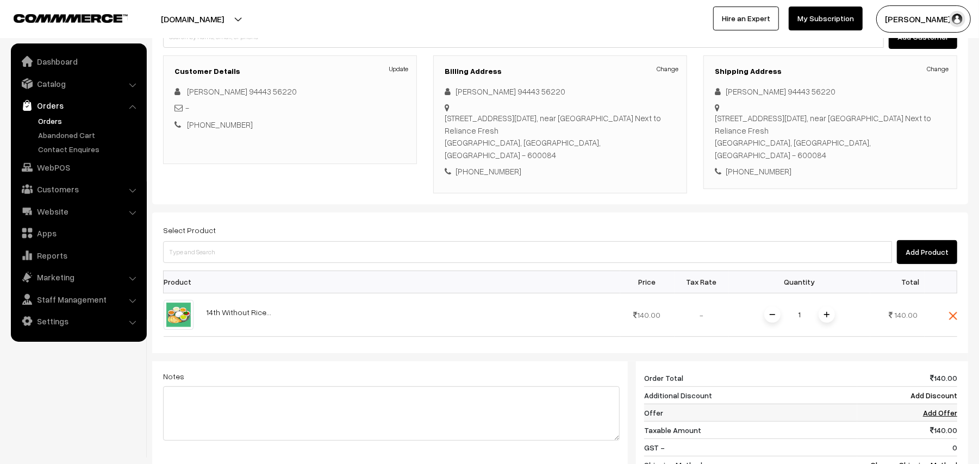
scroll to position [216, 0]
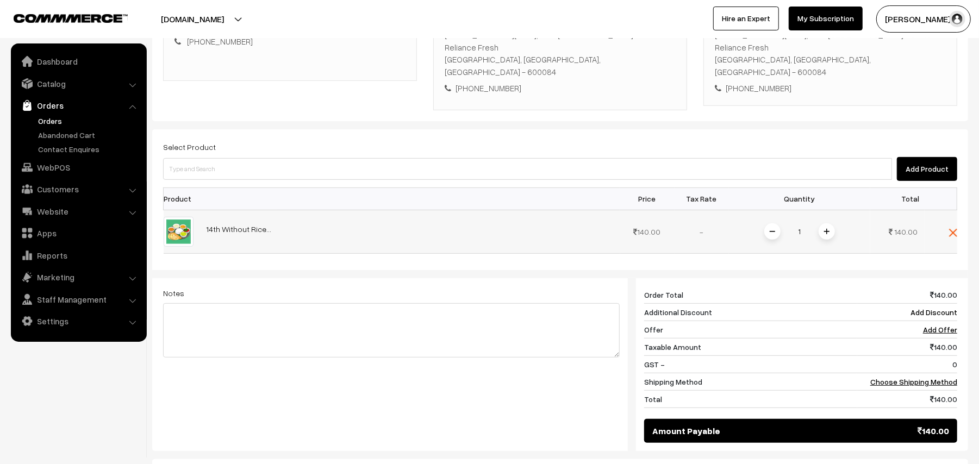
click at [822, 223] on span at bounding box center [827, 231] width 16 height 16
click at [916, 377] on link "Choose Shipping Method" at bounding box center [914, 381] width 87 height 9
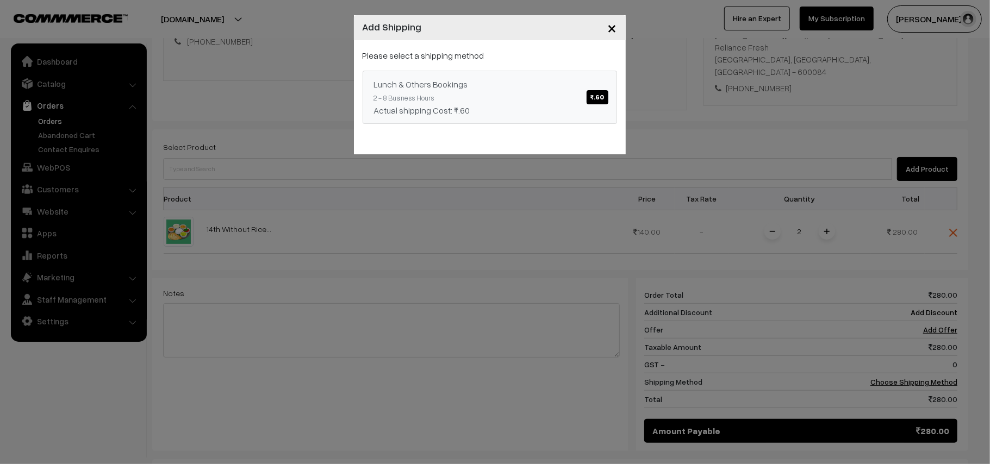
click at [431, 88] on div "Lunch & Others Bookings ₹.60" at bounding box center [490, 84] width 232 height 13
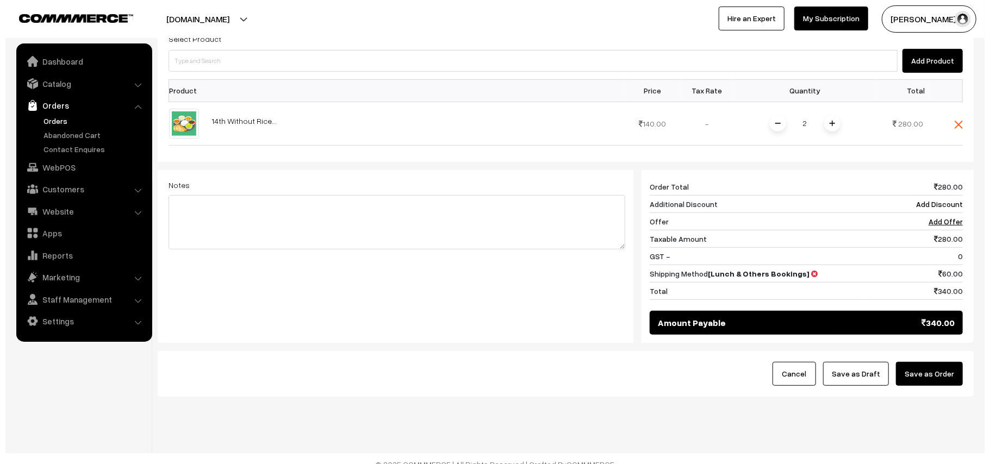
scroll to position [326, 0]
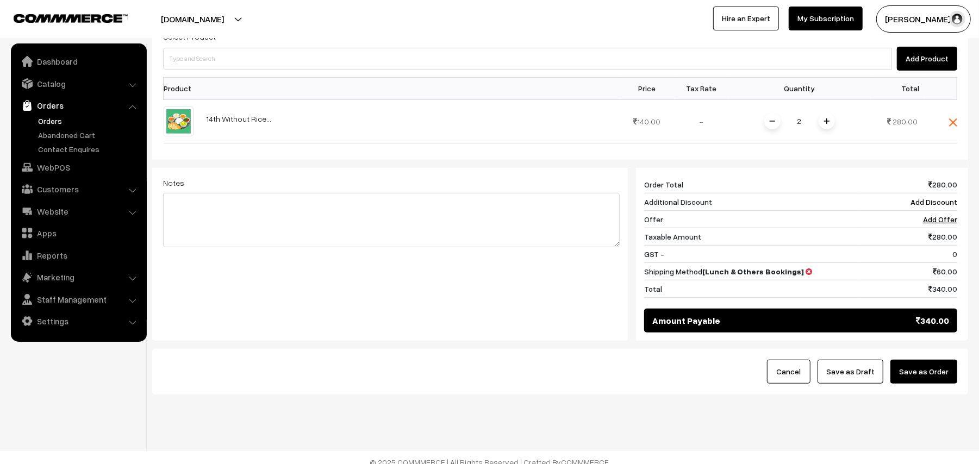
click at [911, 361] on button "Save as Order" at bounding box center [924, 372] width 67 height 24
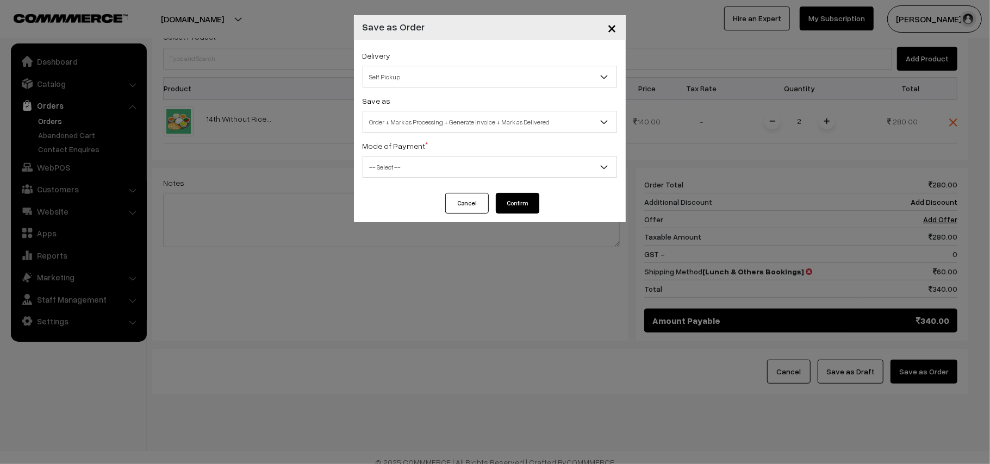
click at [412, 77] on span "Self Pickup" at bounding box center [489, 76] width 253 height 19
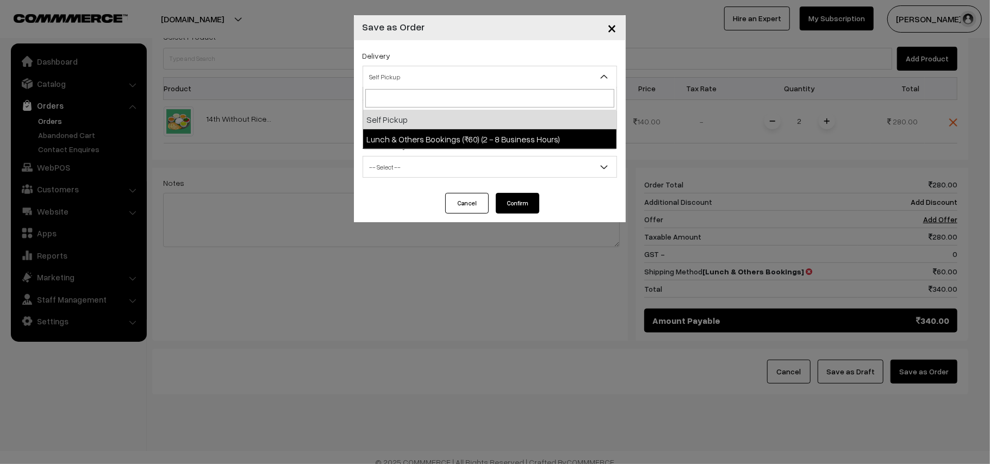
select select "LOB3"
select select "3"
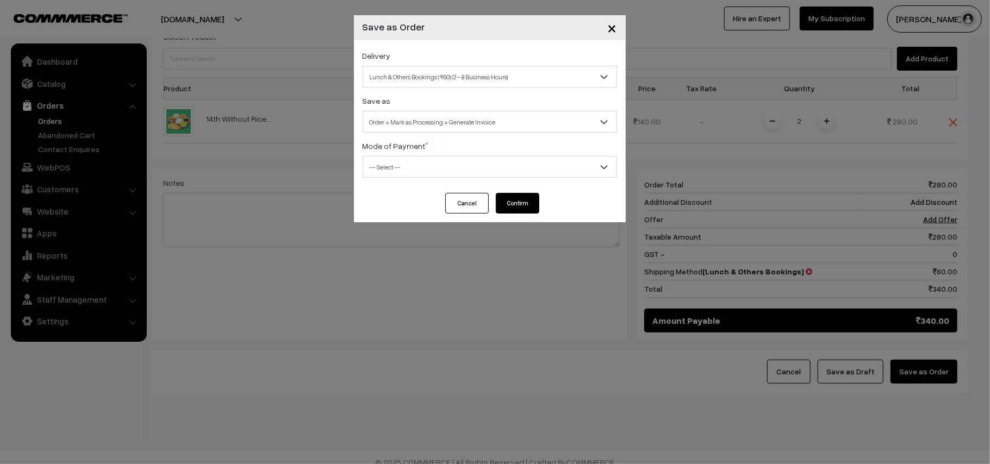
click at [420, 115] on span "Order + Mark as Processing + Generate Invoice" at bounding box center [489, 122] width 253 height 19
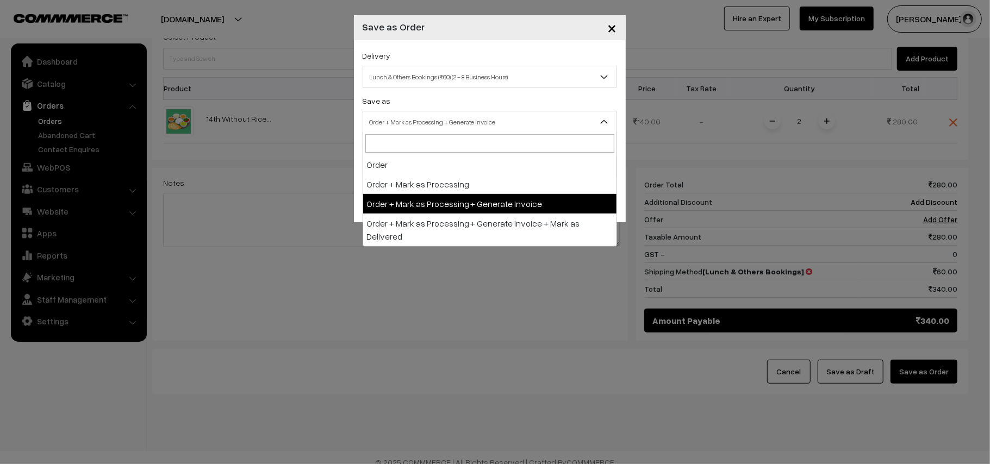
drag, startPoint x: 442, startPoint y: 201, endPoint x: 401, endPoint y: 175, distance: 48.4
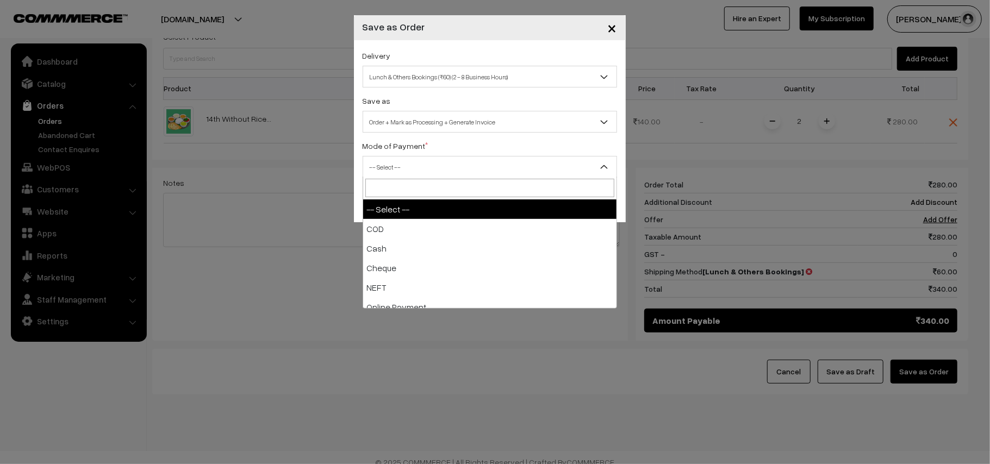
click at [401, 175] on span "-- Select --" at bounding box center [489, 167] width 253 height 19
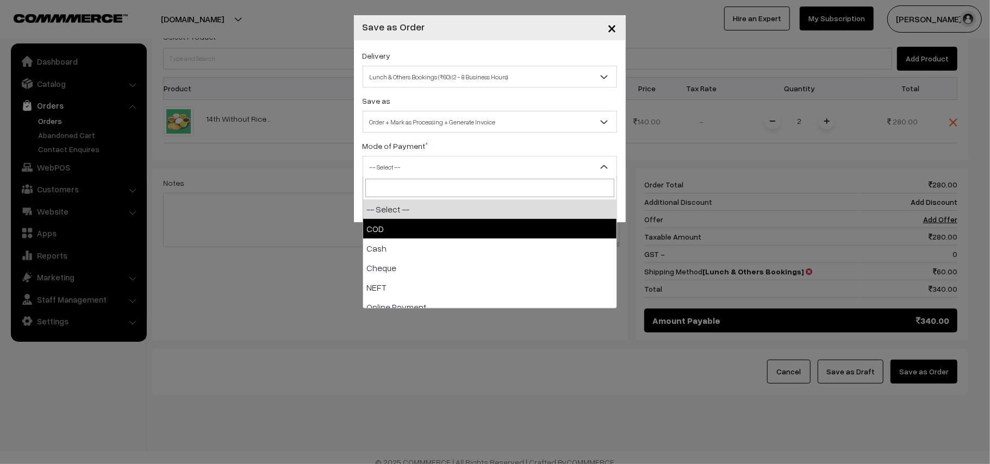
select select "1"
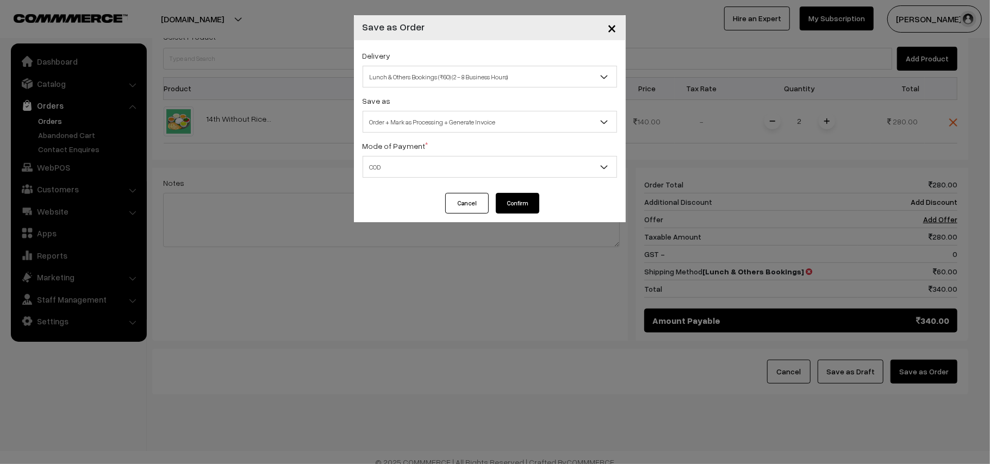
click at [512, 201] on button "Confirm" at bounding box center [518, 203] width 44 height 21
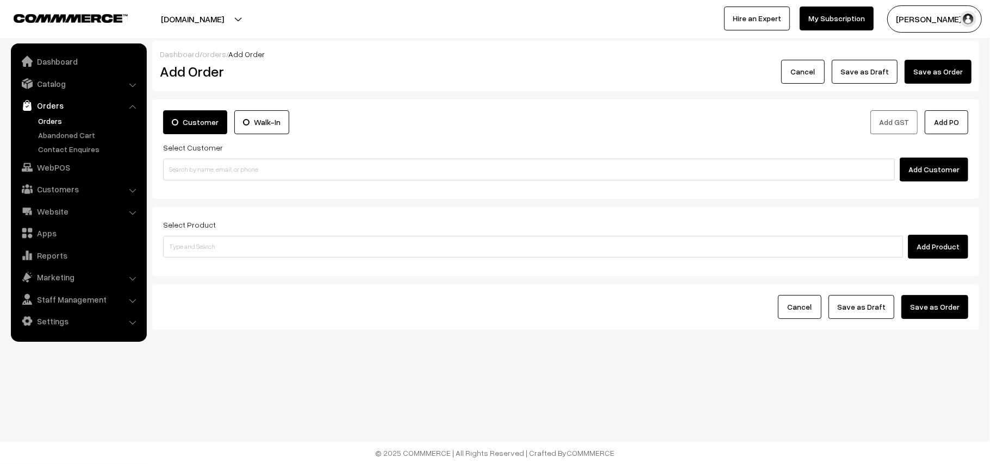
click at [33, 116] on ul "Orders" at bounding box center [79, 135] width 131 height 40
click at [45, 119] on link "Orders" at bounding box center [89, 120] width 108 height 11
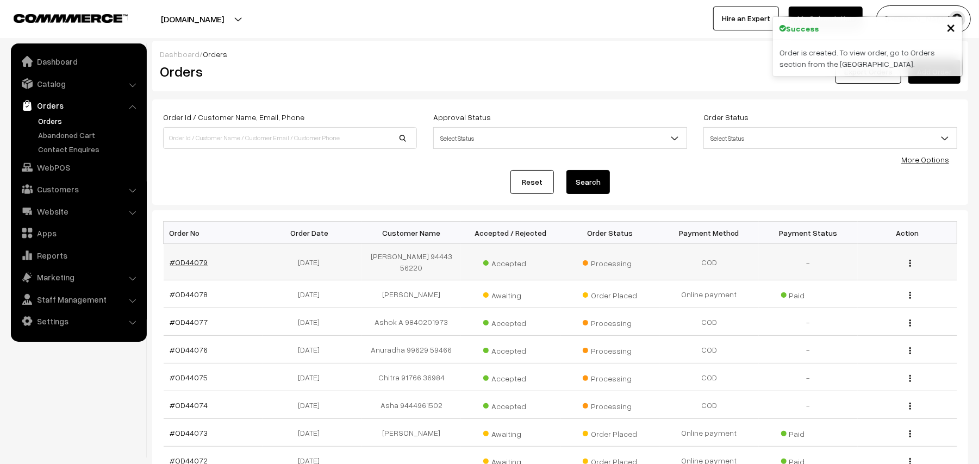
click at [189, 258] on link "#OD44079" at bounding box center [189, 262] width 38 height 9
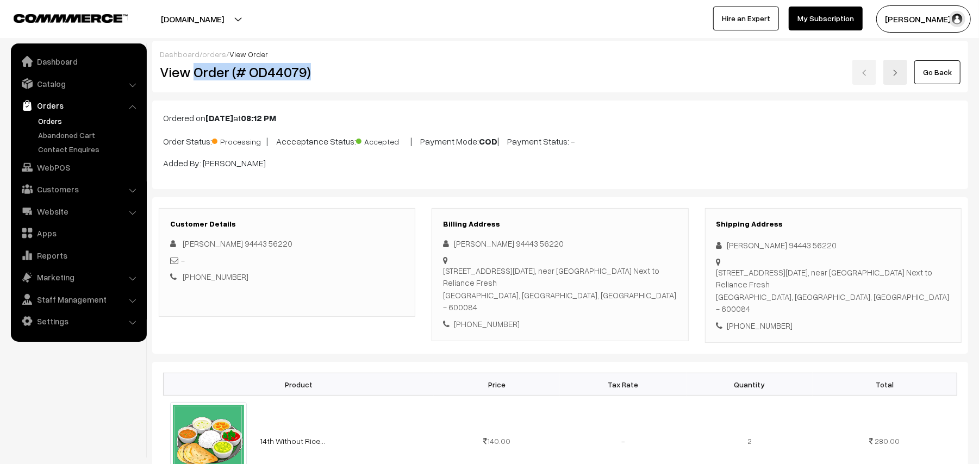
drag, startPoint x: 197, startPoint y: 72, endPoint x: 331, endPoint y: 70, distance: 134.3
click at [331, 70] on h2 "View Order (# OD44079)" at bounding box center [288, 72] width 256 height 17
copy h2 "Order (# OD44079)"
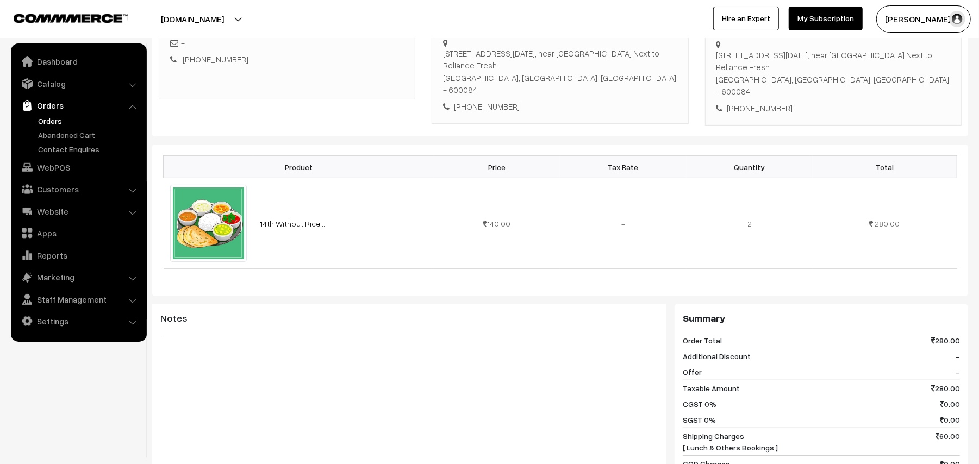
scroll to position [290, 0]
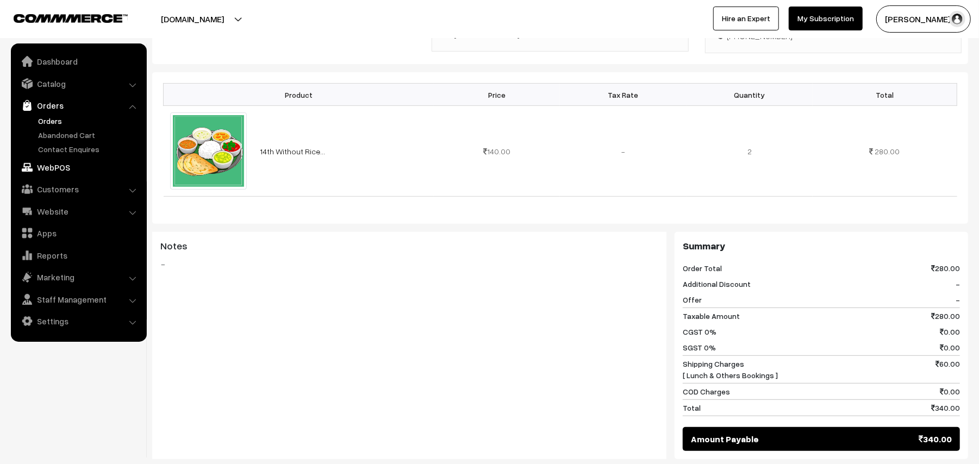
click at [66, 164] on link "WebPOS" at bounding box center [78, 168] width 129 height 20
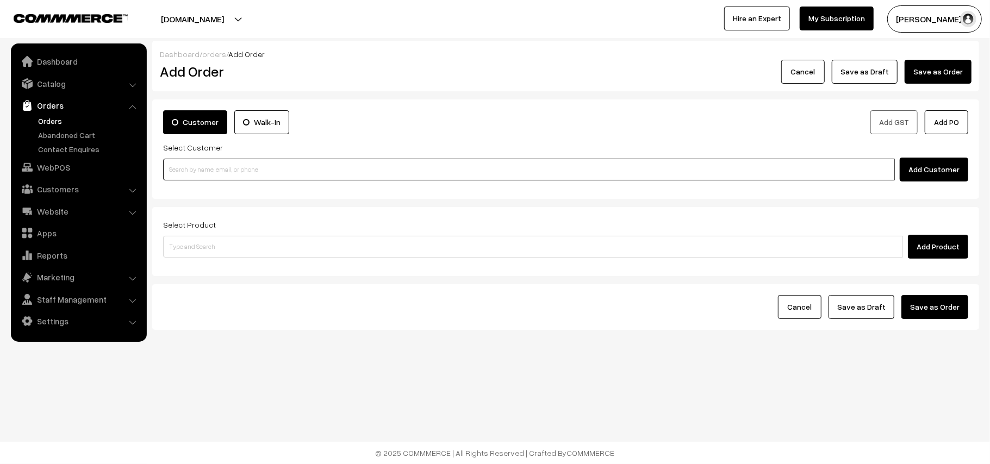
click at [232, 170] on input at bounding box center [529, 170] width 732 height 22
paste input "98206 24474"
click at [188, 162] on input "98206 24474" at bounding box center [529, 170] width 732 height 22
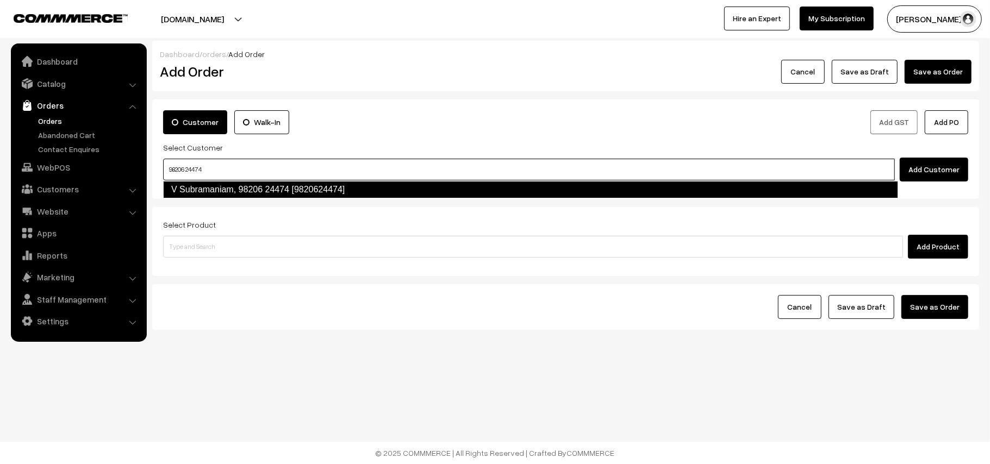
click at [195, 192] on link "V Subramaniam, 98206 24474 [9820624474]" at bounding box center [530, 189] width 735 height 17
type input "98206 24474"
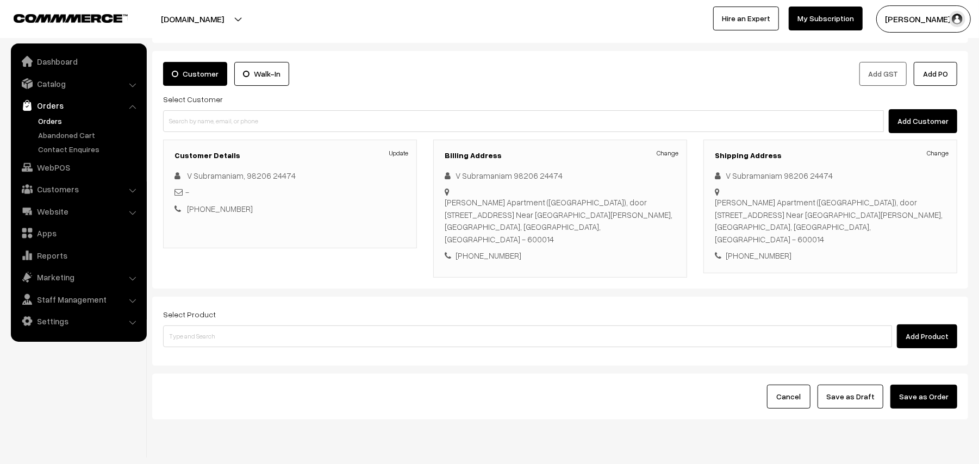
scroll to position [71, 0]
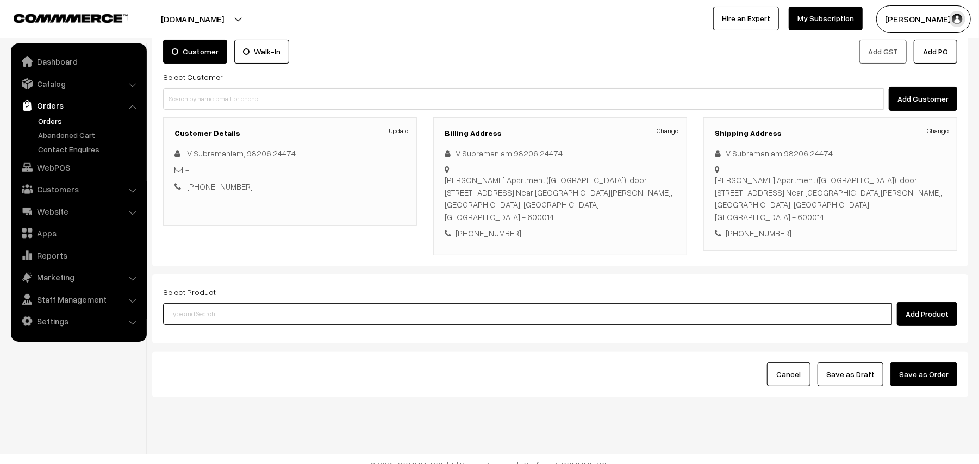
click at [233, 303] on input at bounding box center [527, 314] width 729 height 22
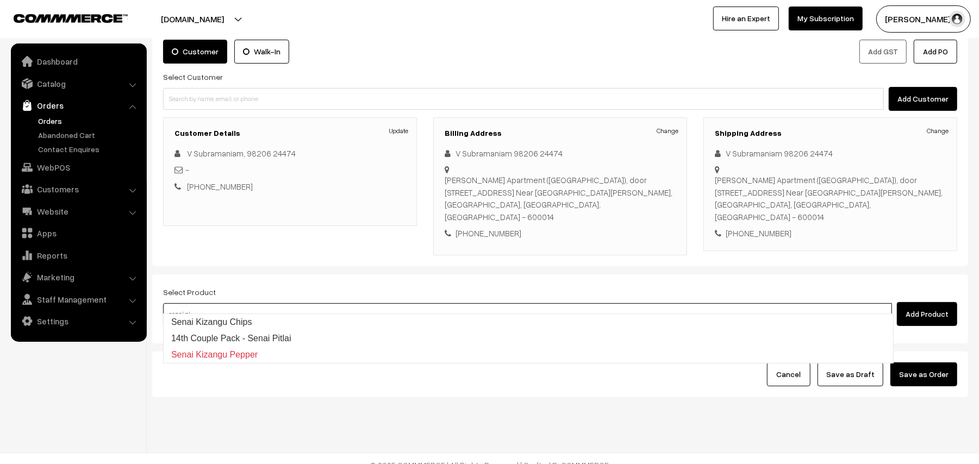
type input "senai pit"
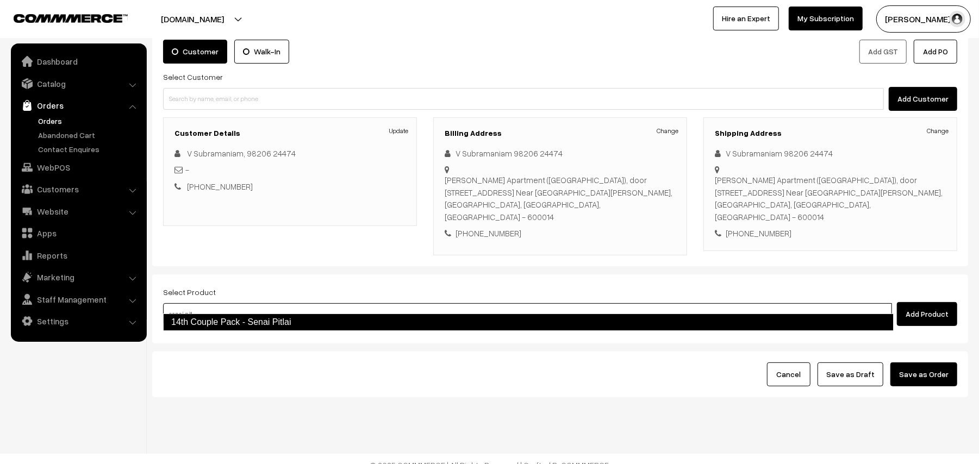
click at [214, 321] on link "14th Couple Pack - Senai Pitlai" at bounding box center [528, 322] width 731 height 17
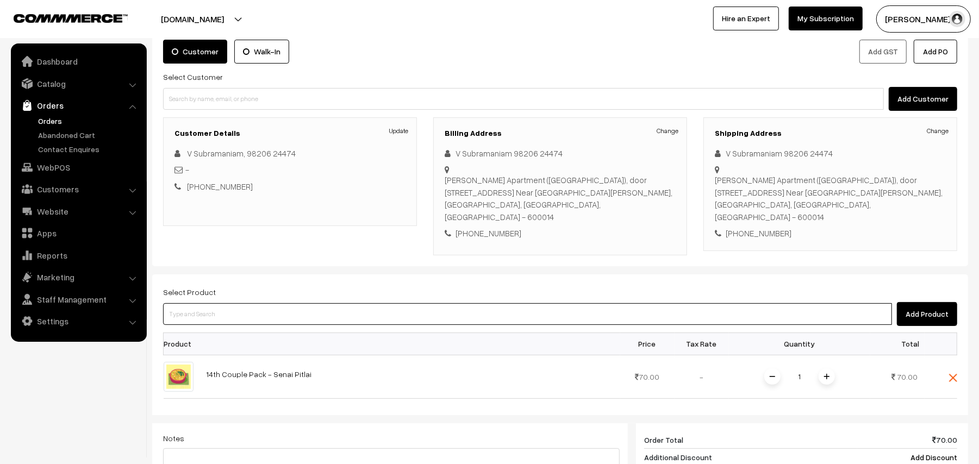
click at [249, 305] on input at bounding box center [527, 314] width 729 height 22
type input "beetroot"
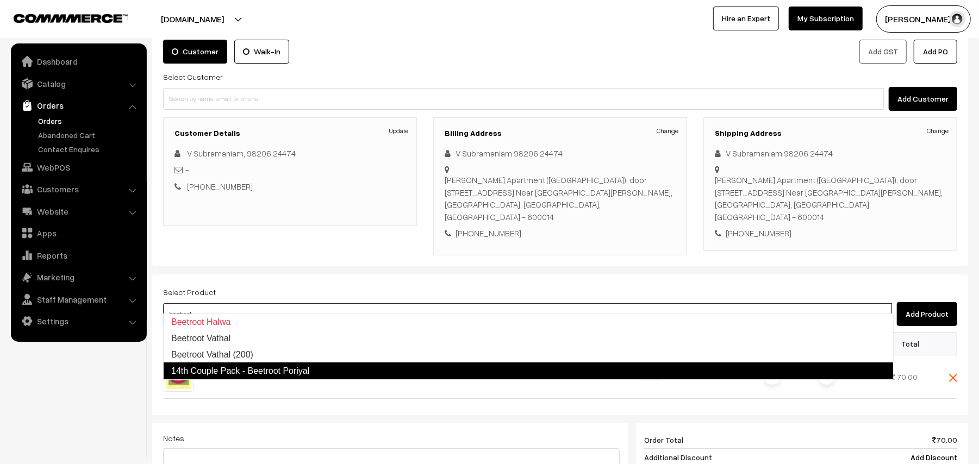
click at [270, 372] on link "14th Couple Pack - Beetroot Poriyal" at bounding box center [528, 371] width 731 height 17
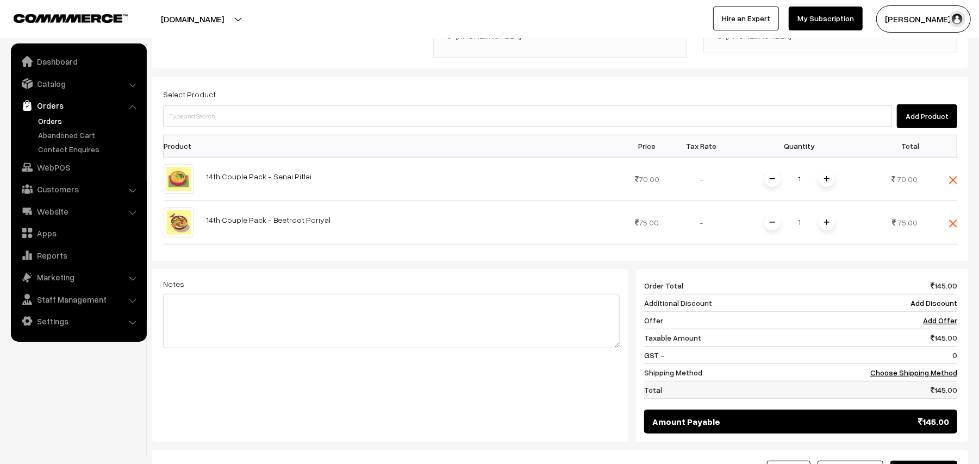
scroll to position [290, 0]
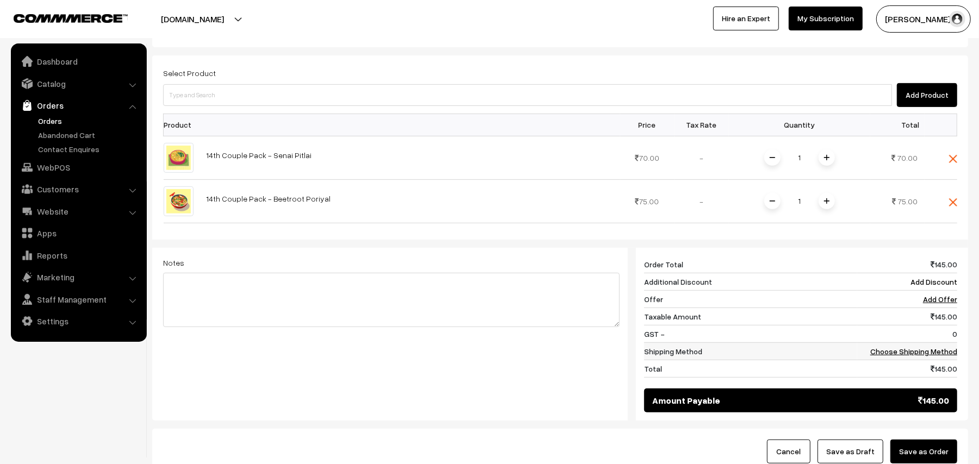
click at [942, 347] on link "Choose Shipping Method" at bounding box center [914, 351] width 87 height 9
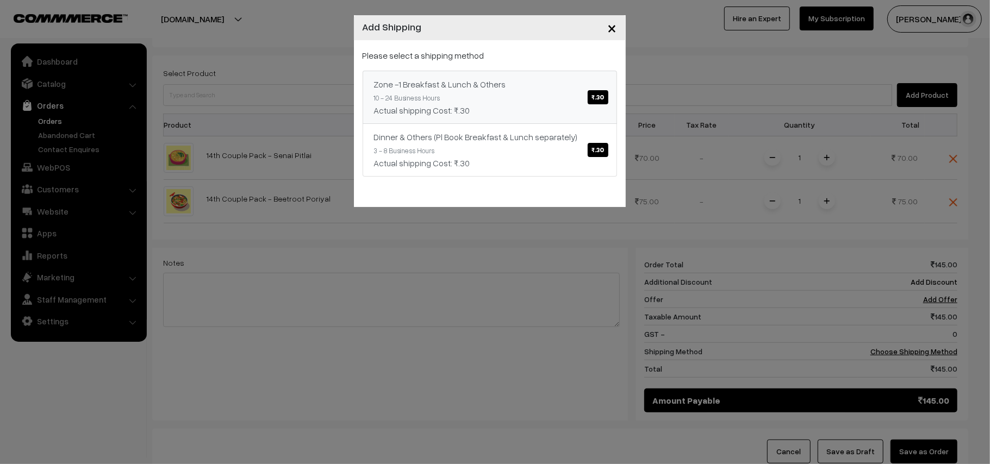
click at [527, 88] on div "Zone -1 Breakfast & Lunch & Others ₹.30" at bounding box center [490, 84] width 232 height 13
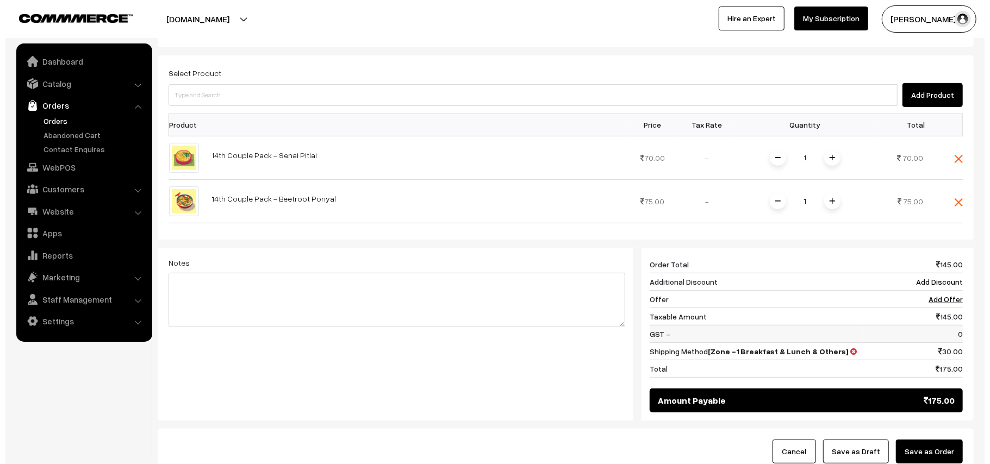
scroll to position [297, 0]
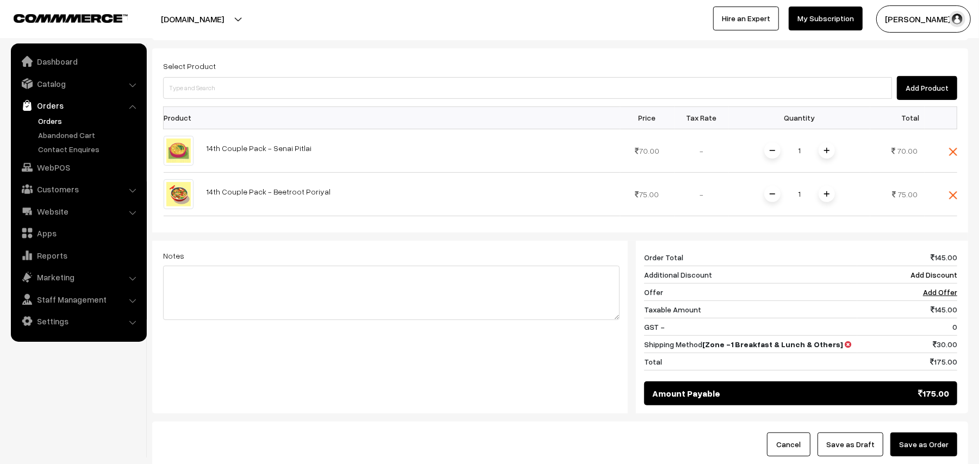
click at [921, 433] on button "Save as Order" at bounding box center [924, 445] width 67 height 24
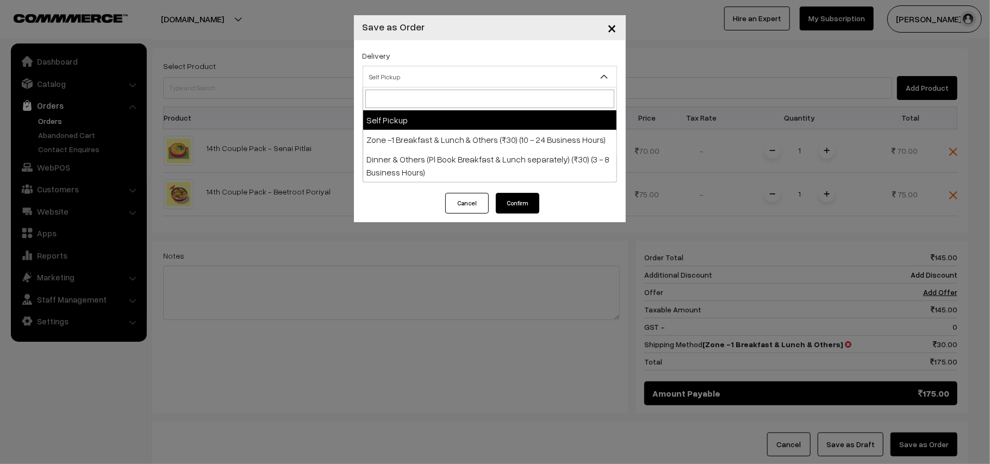
click at [416, 69] on span "Self Pickup" at bounding box center [489, 76] width 253 height 19
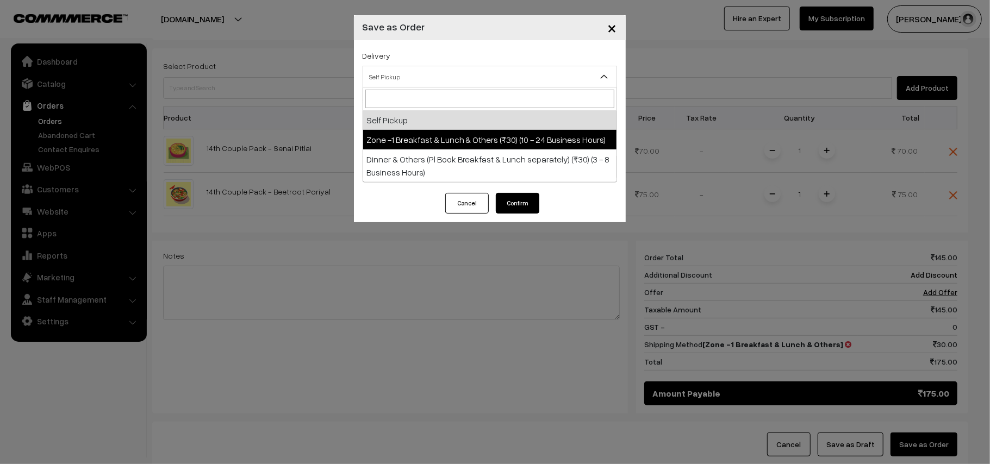
select select "ZON1"
select select "3"
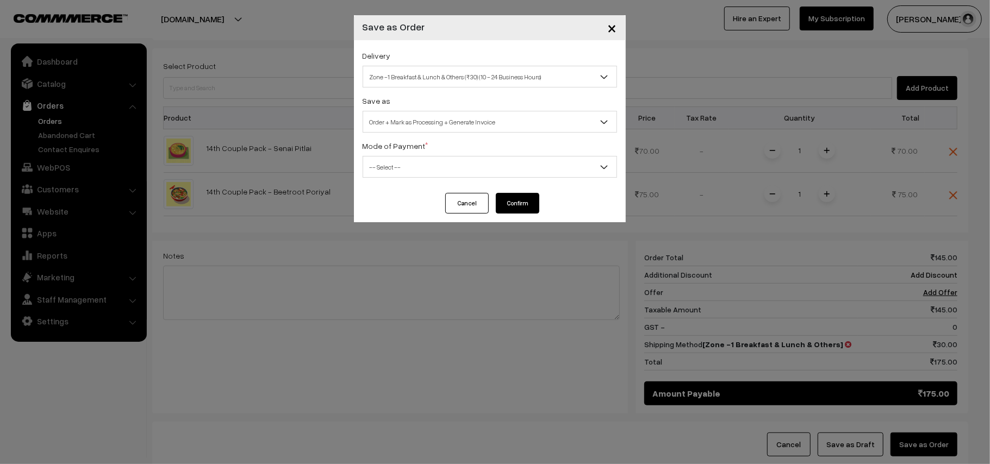
click at [424, 124] on span "Order + Mark as Processing + Generate Invoice" at bounding box center [489, 122] width 253 height 19
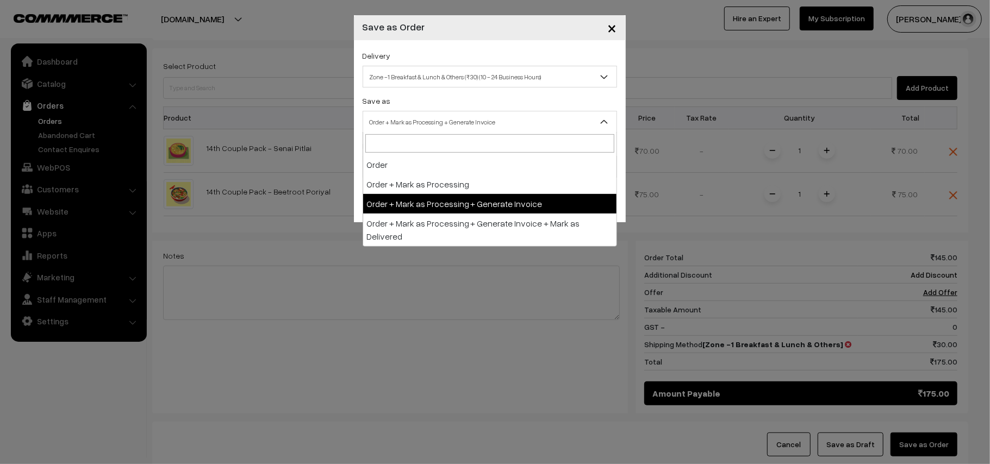
drag, startPoint x: 438, startPoint y: 207, endPoint x: 409, endPoint y: 185, distance: 36.4
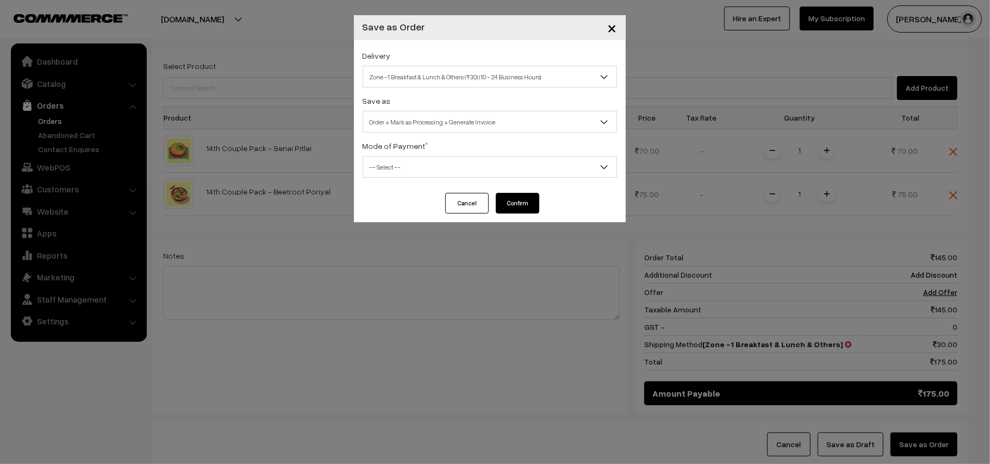
click at [377, 167] on span "-- Select --" at bounding box center [489, 167] width 253 height 19
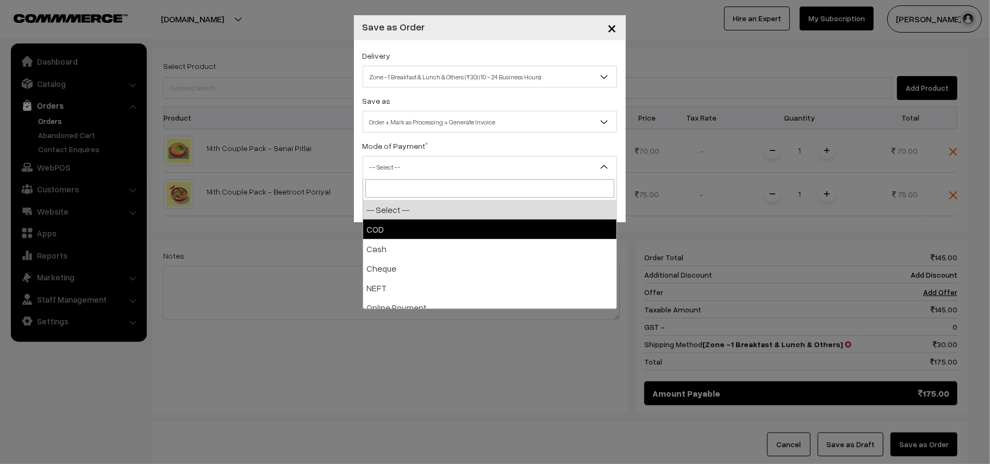
select select "1"
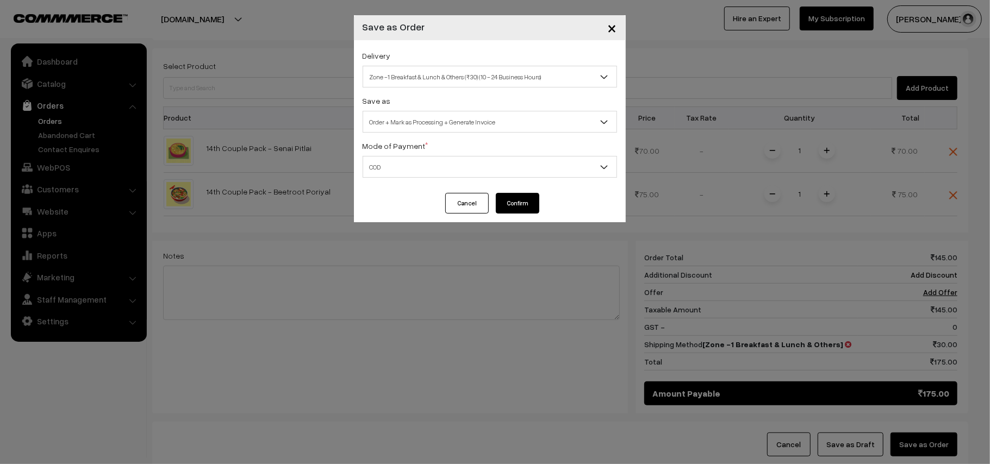
click at [512, 203] on button "Confirm" at bounding box center [518, 203] width 44 height 21
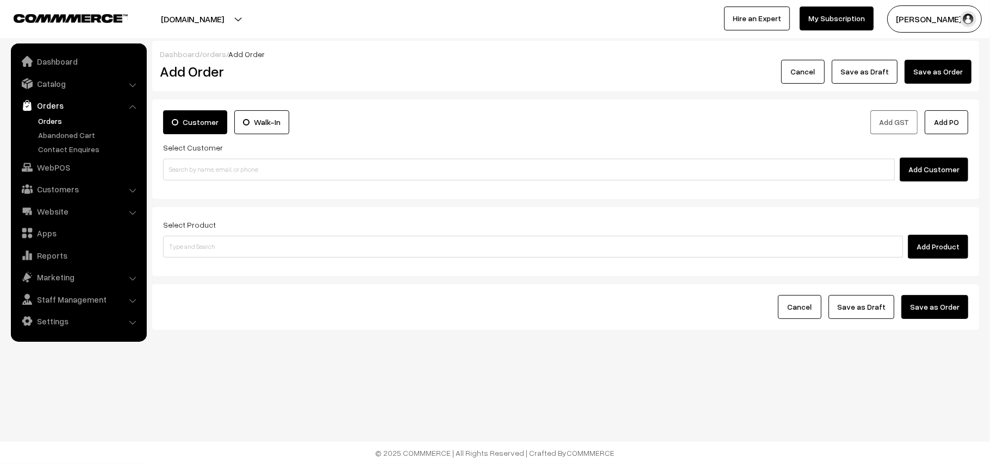
click at [61, 120] on link "Orders" at bounding box center [89, 120] width 108 height 11
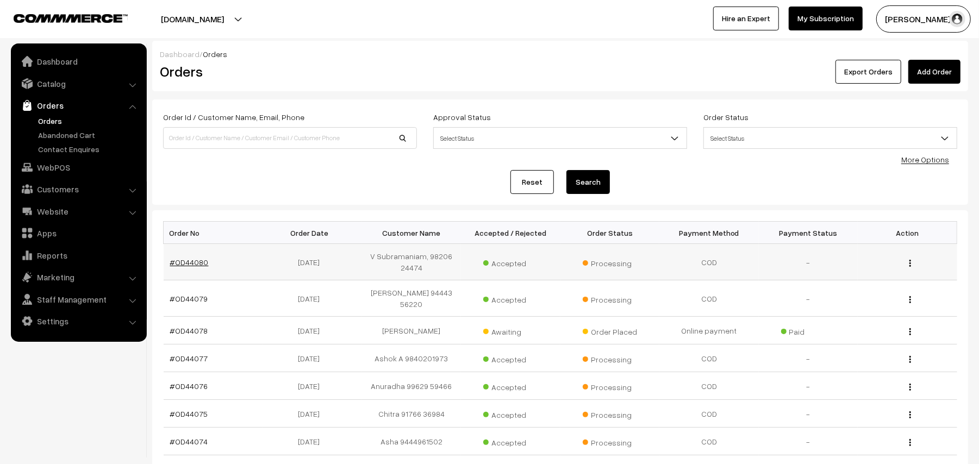
click at [182, 261] on link "#OD44080" at bounding box center [189, 262] width 39 height 9
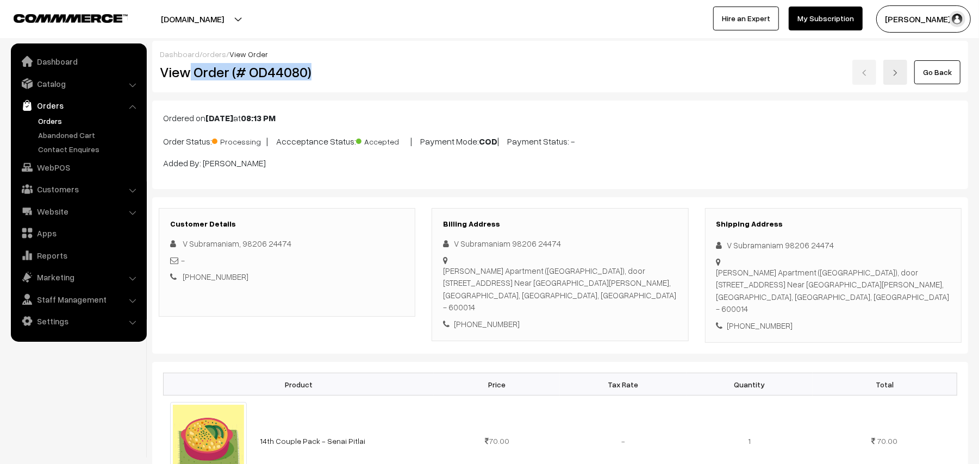
click at [379, 64] on h2 "View Order (# OD44080)" at bounding box center [288, 72] width 256 height 17
drag, startPoint x: 236, startPoint y: 64, endPoint x: 227, endPoint y: 66, distance: 9.5
click at [235, 64] on h2 "View Order (# OD44080)" at bounding box center [288, 72] width 256 height 17
click at [194, 72] on h2 "View Order (# OD44080)" at bounding box center [288, 72] width 256 height 17
drag, startPoint x: 196, startPoint y: 70, endPoint x: 359, endPoint y: 81, distance: 163.0
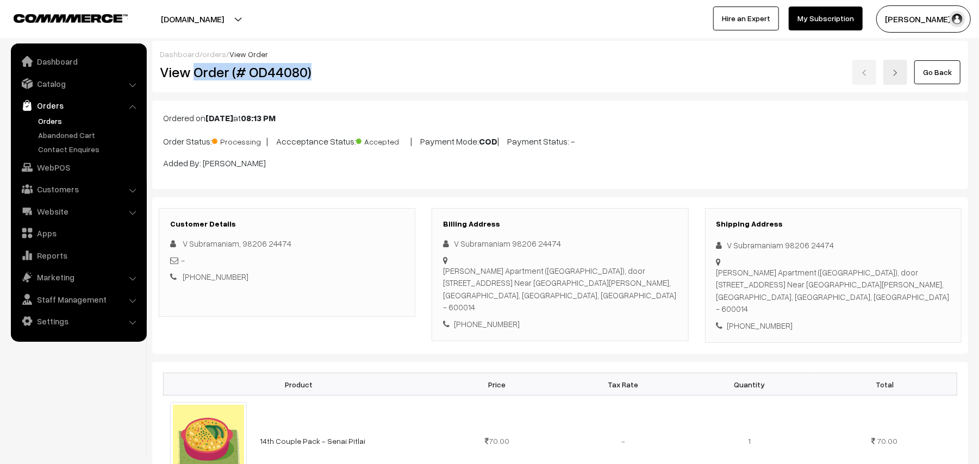
click at [359, 81] on div "View Order (# OD44080)" at bounding box center [288, 72] width 272 height 25
copy h2 "Order (# OD44080)"
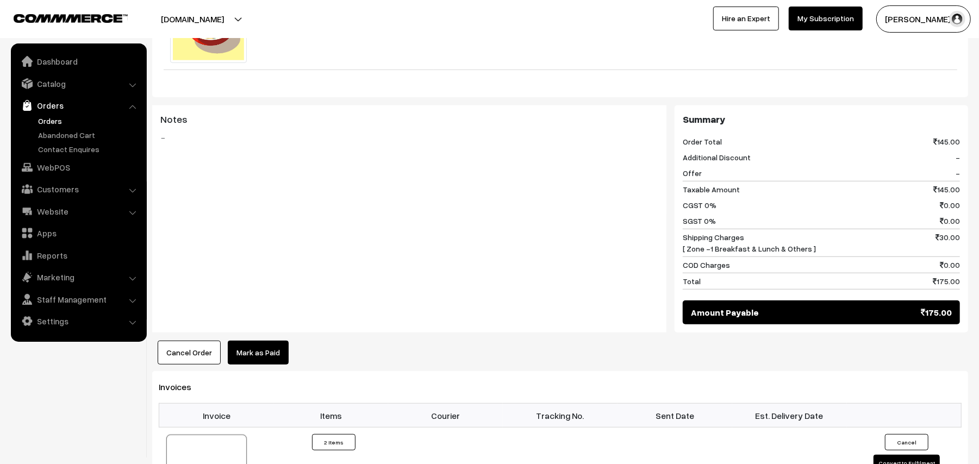
scroll to position [653, 0]
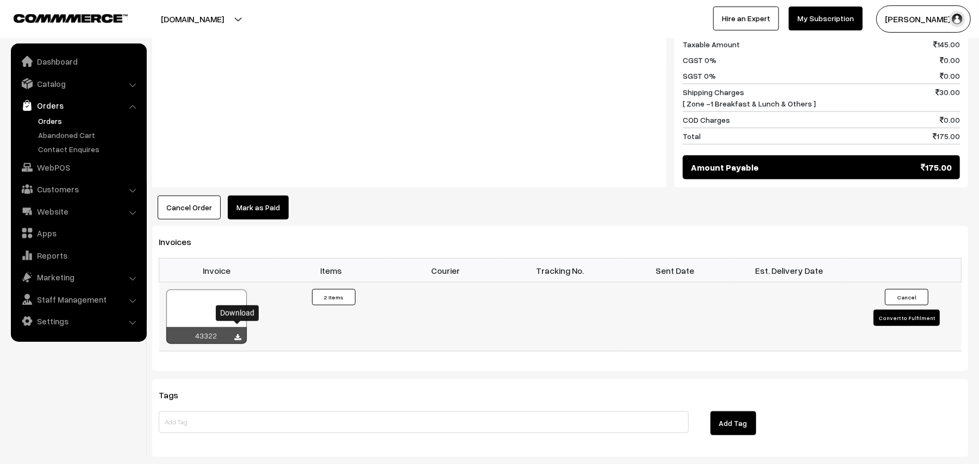
click at [235, 334] on icon at bounding box center [238, 337] width 7 height 7
click at [73, 161] on link "WebPOS" at bounding box center [78, 168] width 129 height 20
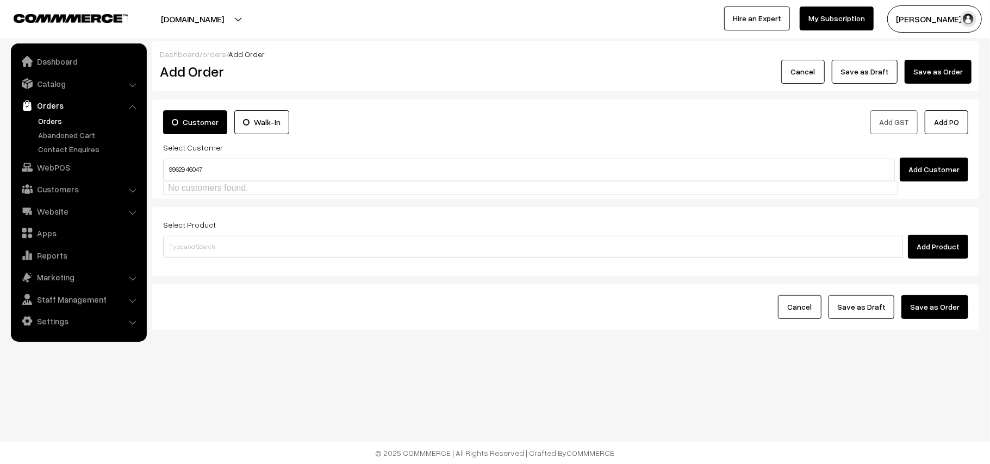
click at [188, 162] on input "99629 46047" at bounding box center [529, 170] width 732 height 22
click at [186, 166] on input "99629 46047" at bounding box center [529, 170] width 732 height 22
type input "9962946047"
click at [216, 203] on form "Customer Walk-In Add GST Add PO Select Customer Add Customer Select Product Add…" at bounding box center [565, 215] width 827 height 231
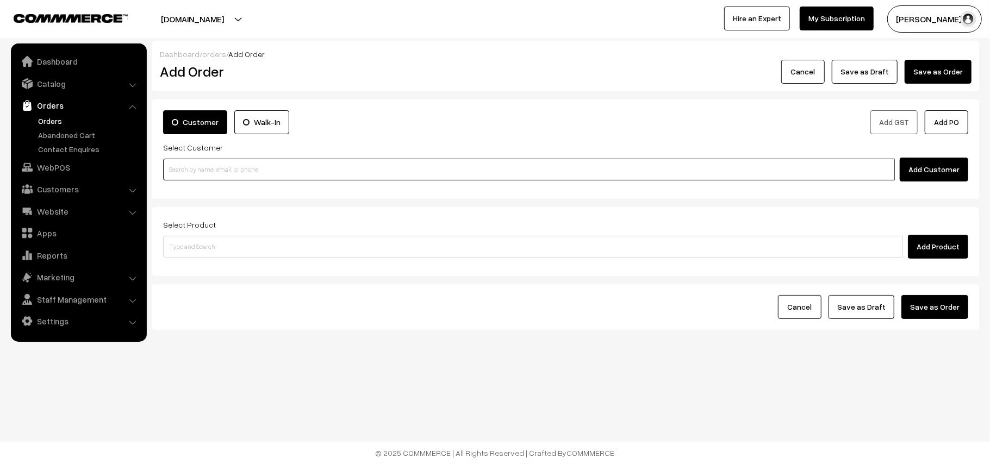
click at [223, 177] on input at bounding box center [529, 170] width 732 height 22
paste input "99629 46047"
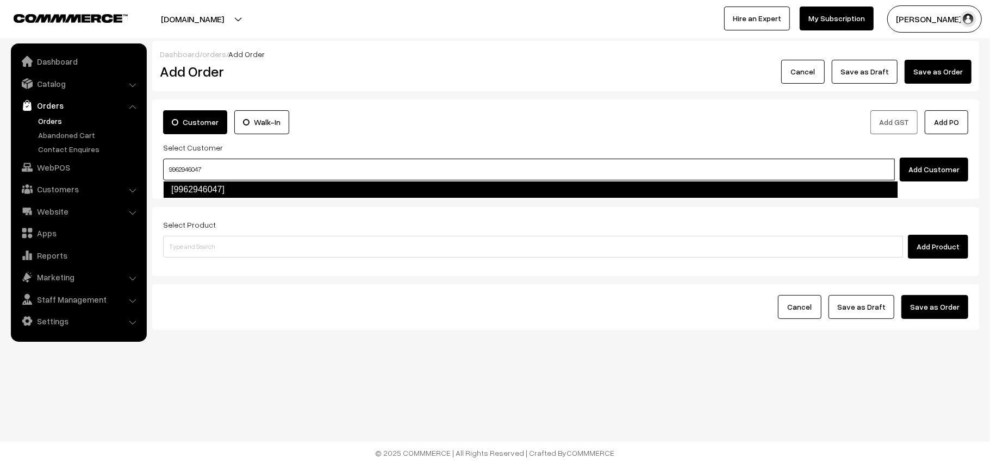
click at [216, 188] on link "[9962946047]" at bounding box center [530, 189] width 735 height 17
type input "9962946047"
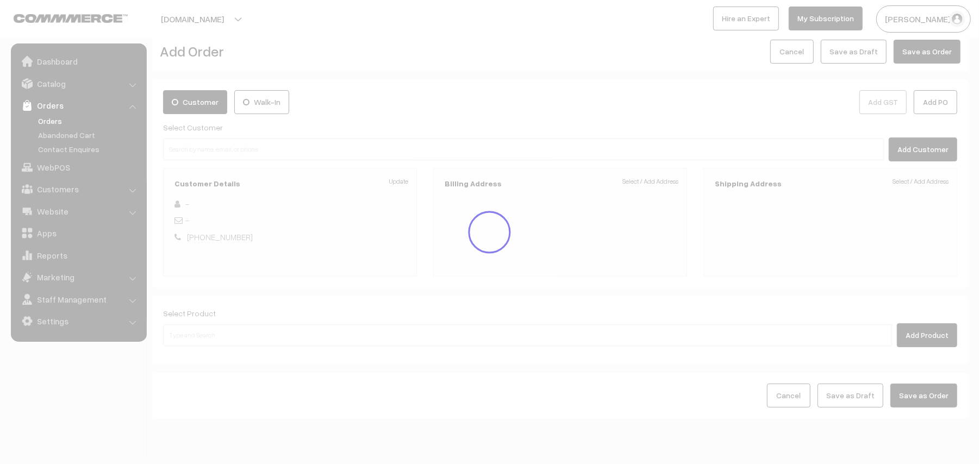
scroll to position [54, 0]
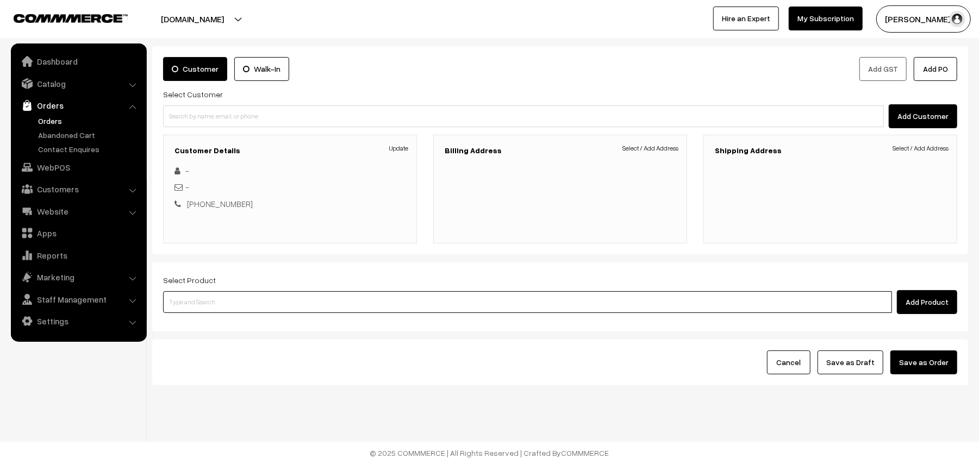
drag, startPoint x: 244, startPoint y: 306, endPoint x: 244, endPoint y: 295, distance: 10.9
click at [244, 305] on input at bounding box center [527, 302] width 729 height 22
type input "wheat"
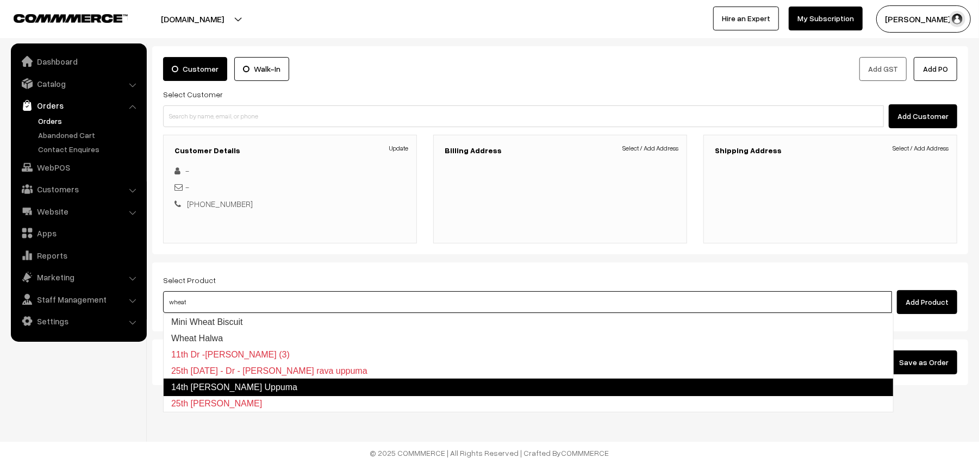
click at [288, 383] on link "14th Dr Wheat Rava Uppuma" at bounding box center [528, 387] width 731 height 17
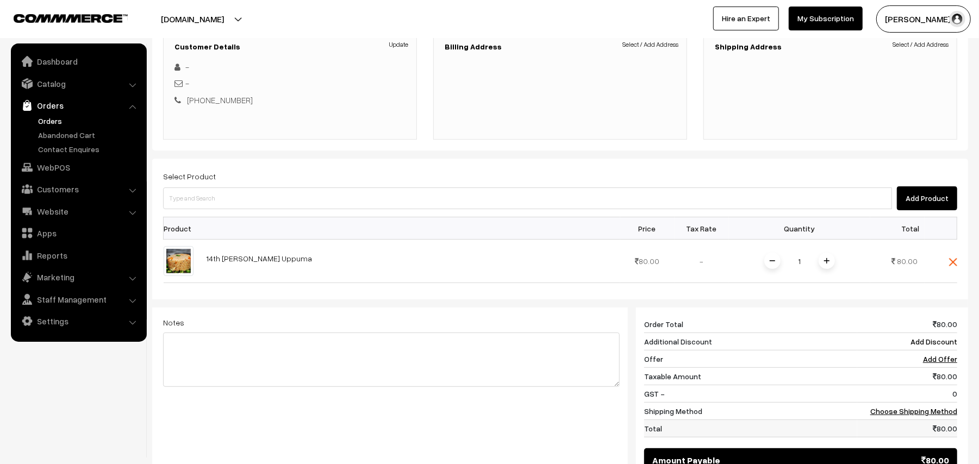
scroll to position [309, 0]
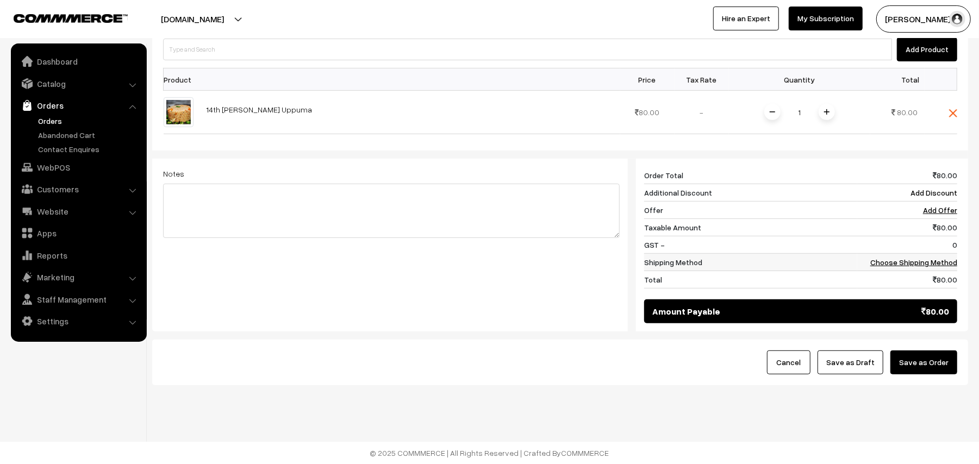
click at [914, 256] on td "Choose Shipping Method" at bounding box center [907, 262] width 100 height 17
click at [908, 266] on link "Choose Shipping Method" at bounding box center [914, 262] width 87 height 9
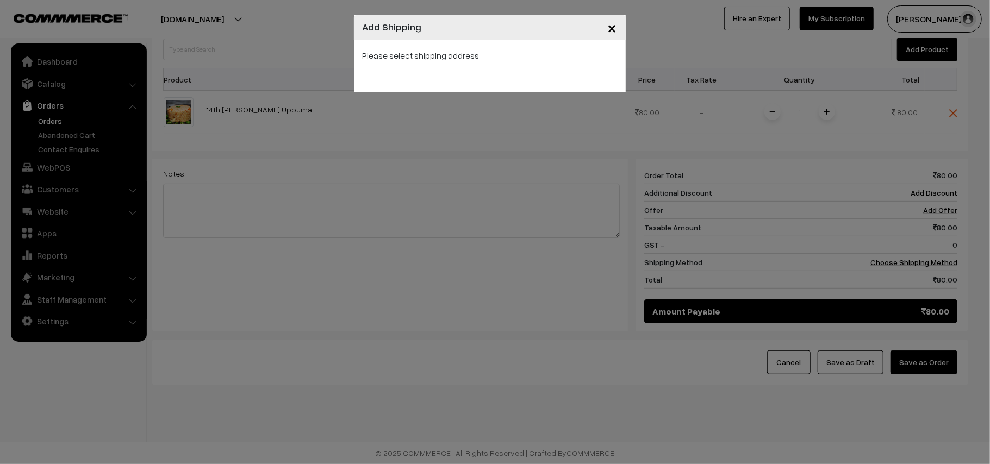
click at [458, 70] on div "Please select shipping address" at bounding box center [490, 66] width 272 height 52
click at [614, 28] on span "×" at bounding box center [612, 27] width 9 height 20
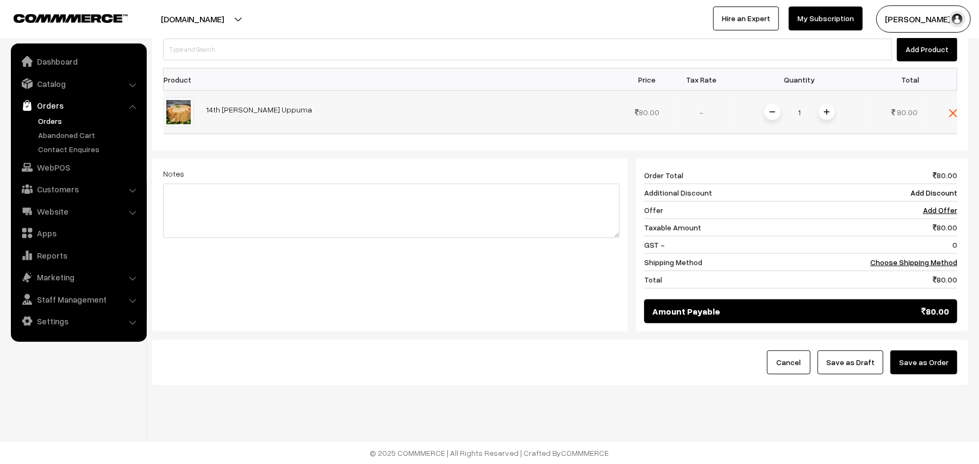
click at [830, 109] on span at bounding box center [827, 112] width 16 height 16
click at [912, 266] on link "Choose Shipping Method" at bounding box center [914, 262] width 87 height 9
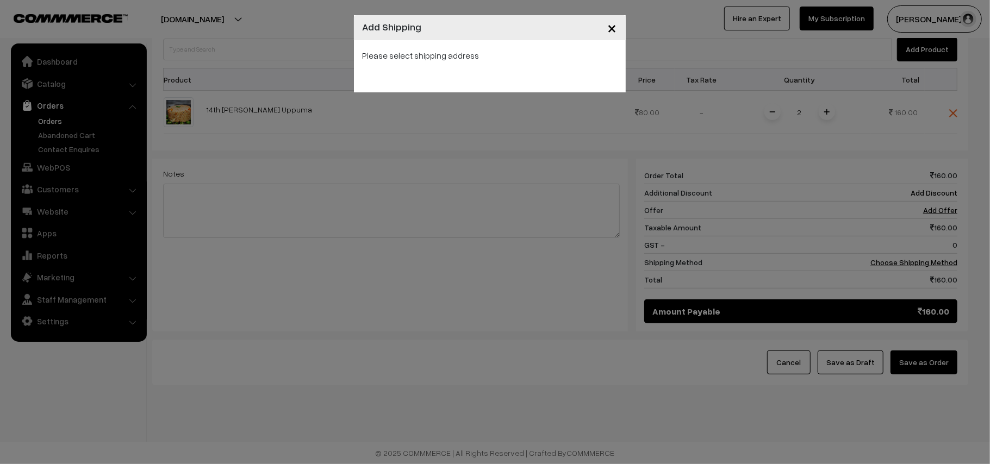
click at [614, 29] on span "×" at bounding box center [612, 27] width 9 height 20
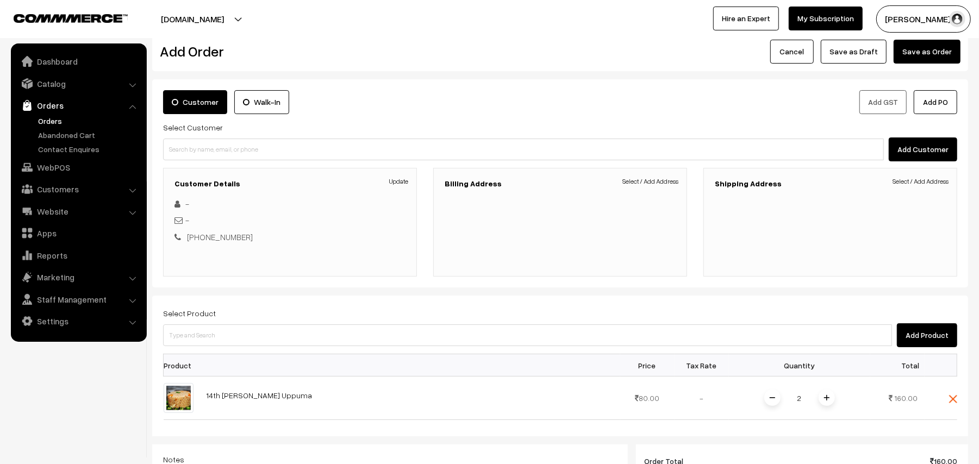
scroll to position [18, 0]
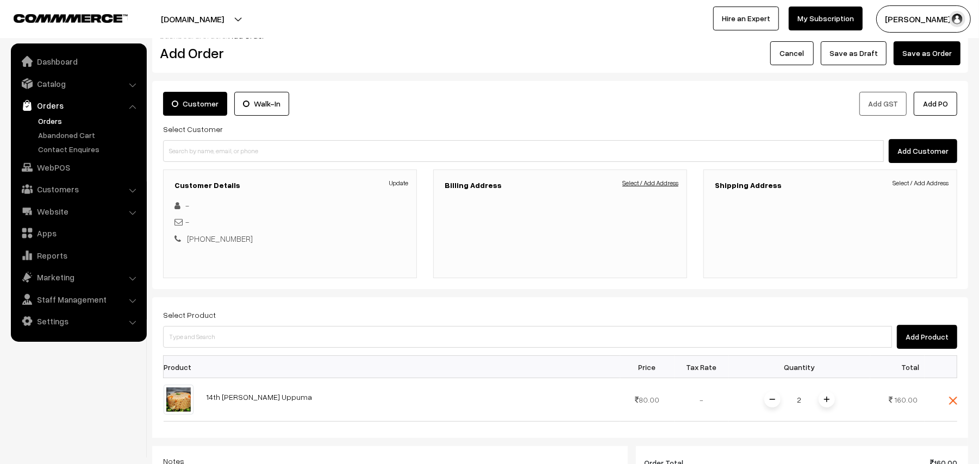
click at [662, 185] on link "Select / Add Address" at bounding box center [651, 183] width 56 height 10
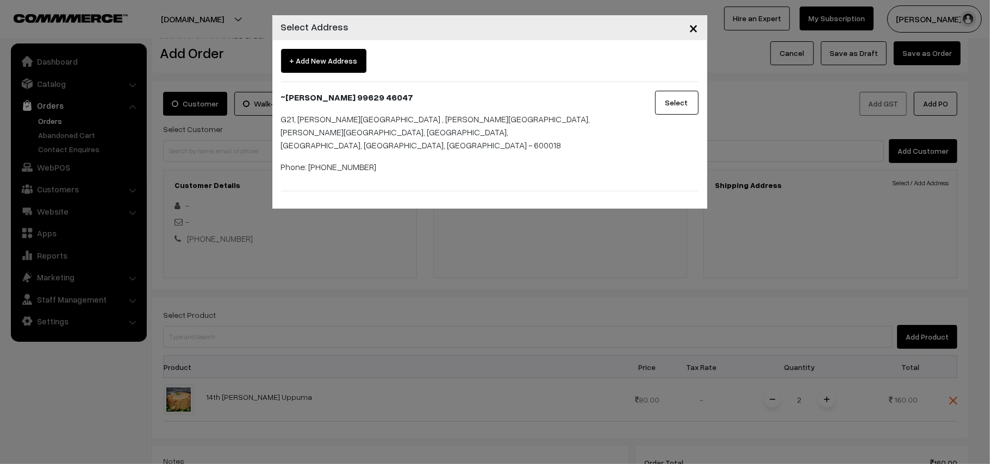
click at [675, 109] on button "Select" at bounding box center [677, 103] width 44 height 24
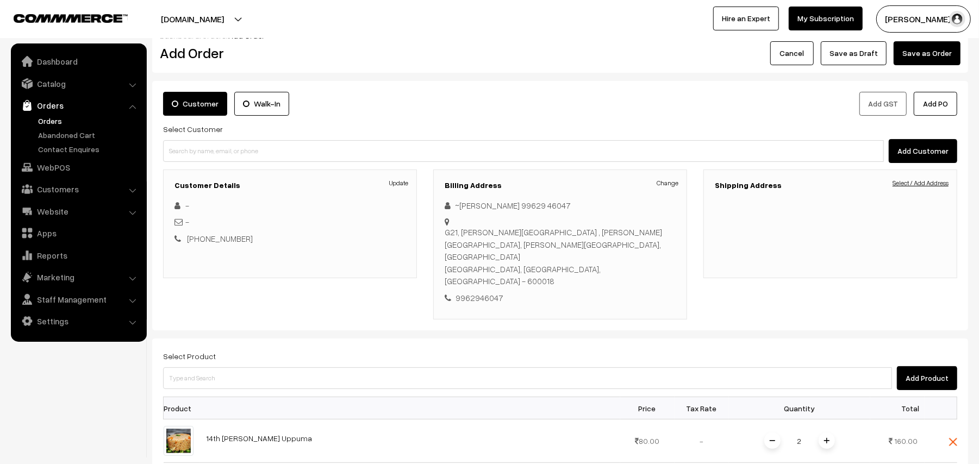
click at [921, 188] on link "Select / Add Address" at bounding box center [921, 183] width 56 height 10
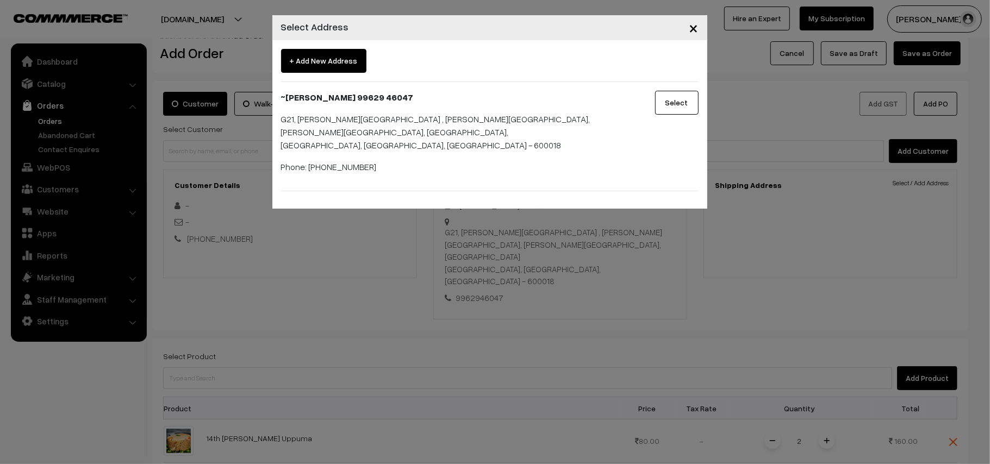
drag, startPoint x: 675, startPoint y: 104, endPoint x: 703, endPoint y: 150, distance: 53.4
click at [675, 103] on button "Select" at bounding box center [677, 103] width 44 height 24
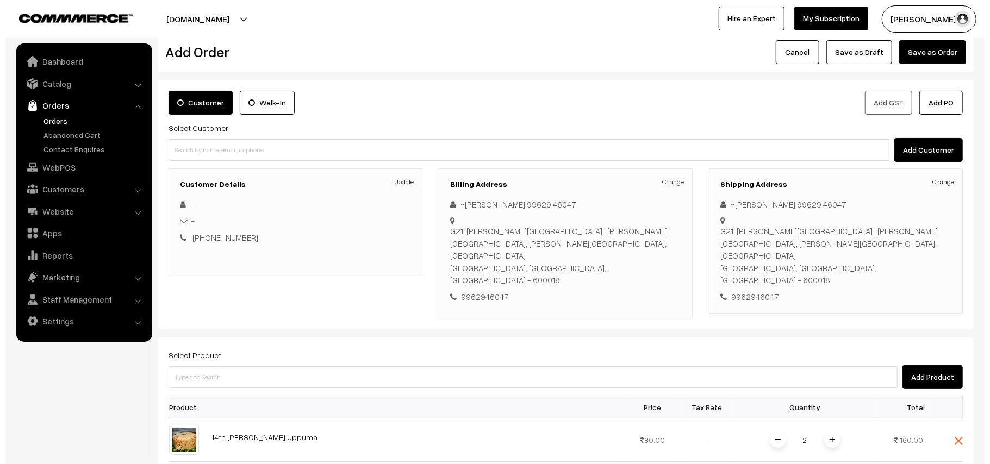
scroll to position [309, 0]
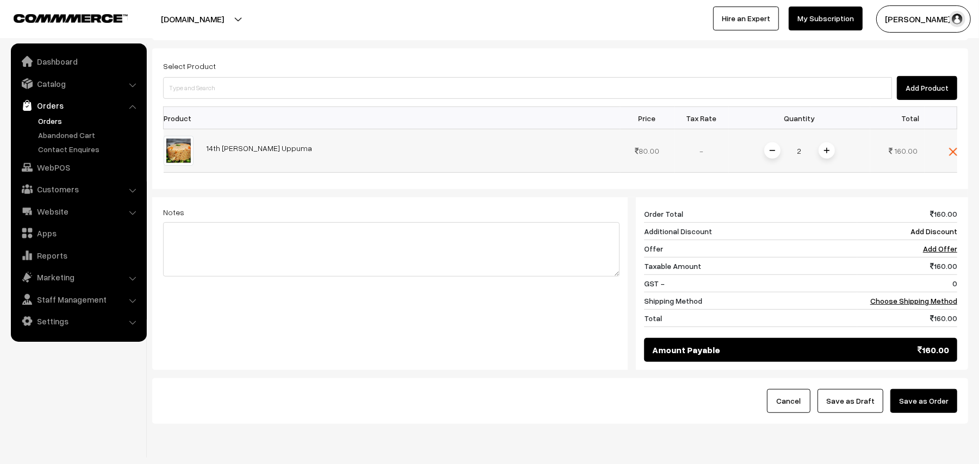
click at [770, 148] on img at bounding box center [772, 150] width 5 height 5
click at [898, 296] on link "Choose Shipping Method" at bounding box center [914, 300] width 87 height 9
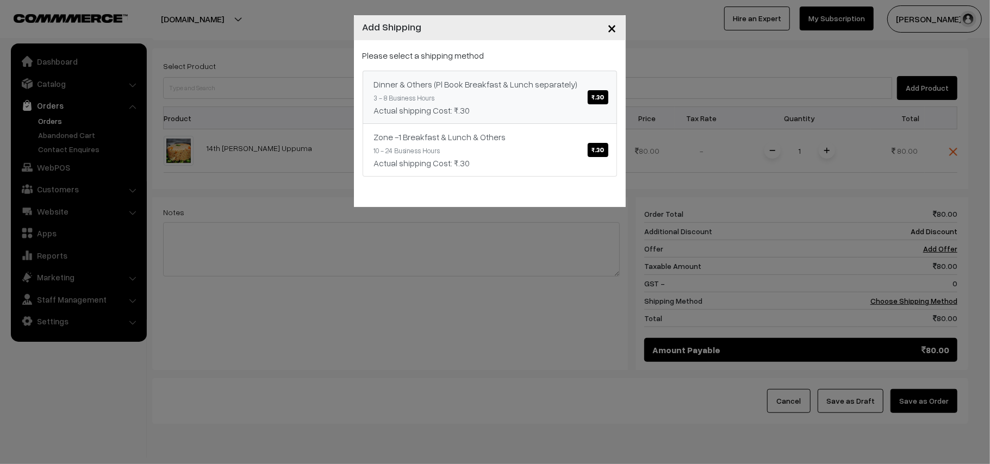
click at [558, 97] on link "Dinner & Others (Pl Book Breakfast & Lunch separately) ₹.30 3 - 8 Business Hour…" at bounding box center [490, 97] width 254 height 53
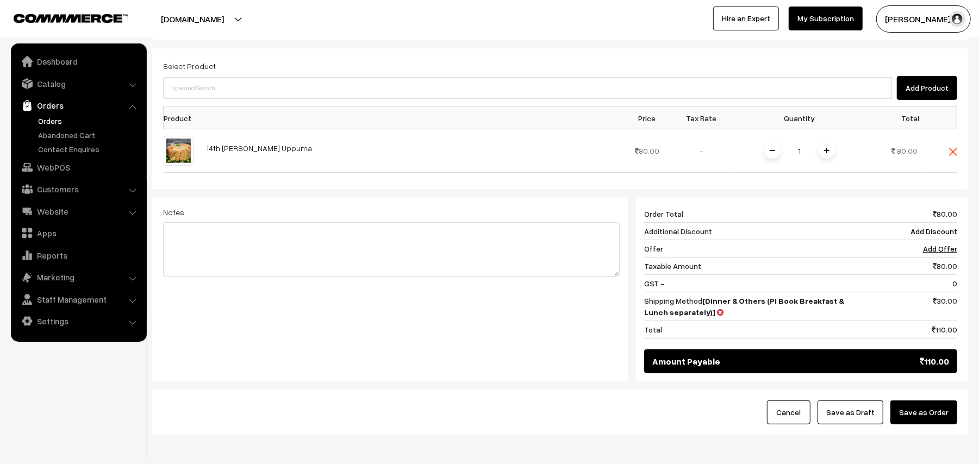
click at [921, 405] on div "Cancel Save as Draft Save as Order" at bounding box center [560, 413] width 816 height 46
click at [921, 401] on button "Save as Order" at bounding box center [924, 413] width 67 height 24
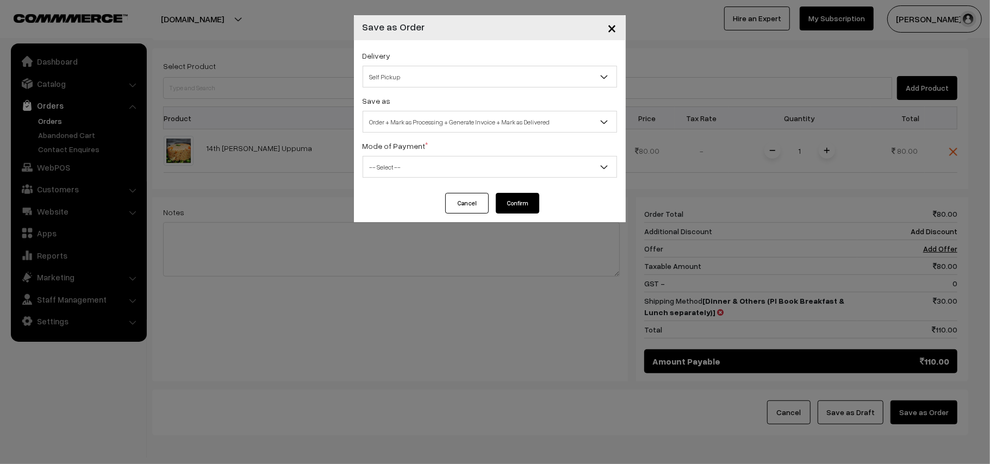
click at [427, 74] on span "Self Pickup" at bounding box center [489, 76] width 253 height 19
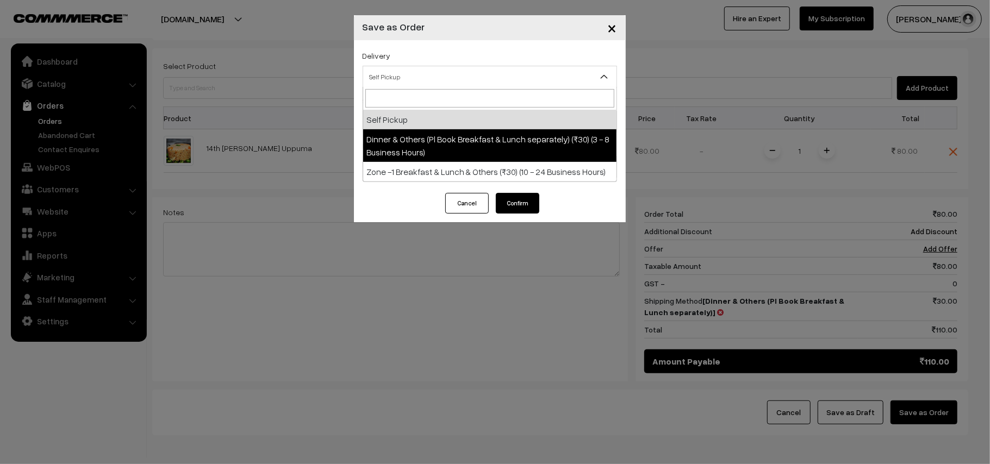
select select "DOP1"
select select "3"
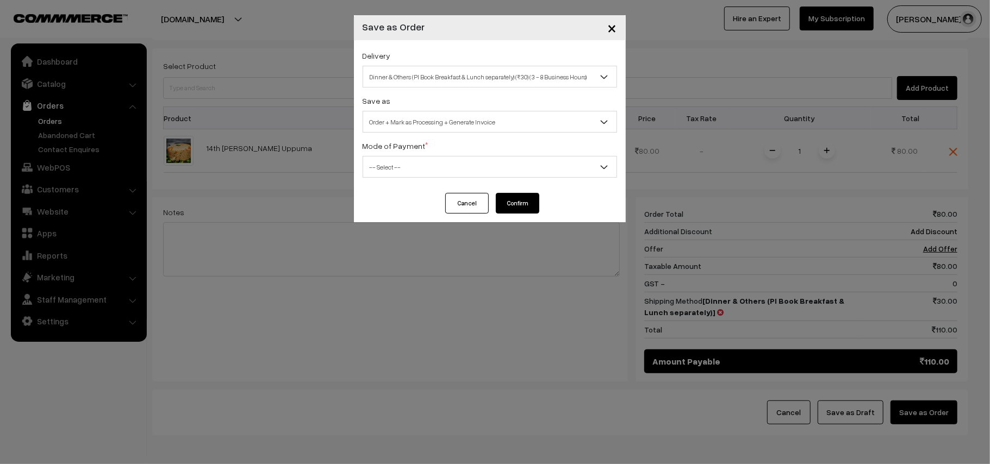
click at [439, 127] on span "Order + Mark as Processing + Generate Invoice" at bounding box center [489, 122] width 253 height 19
click at [443, 175] on span "-- Select --" at bounding box center [489, 167] width 253 height 19
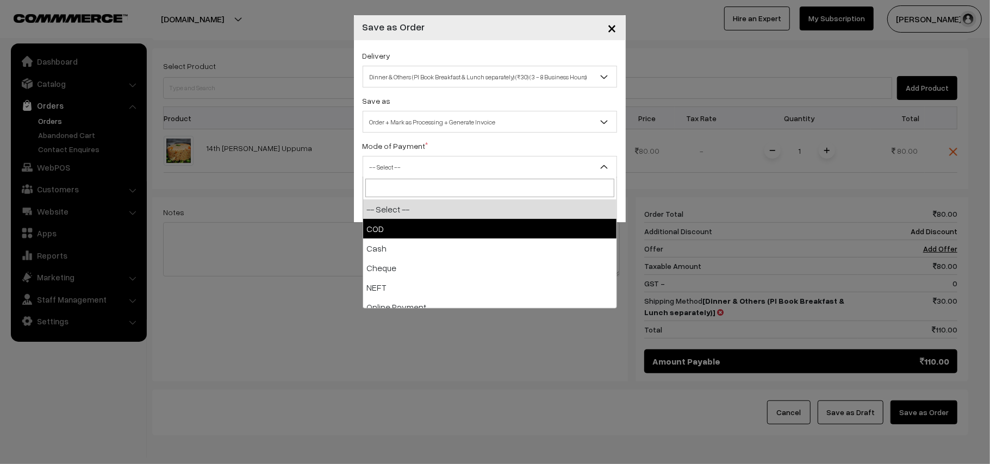
select select "1"
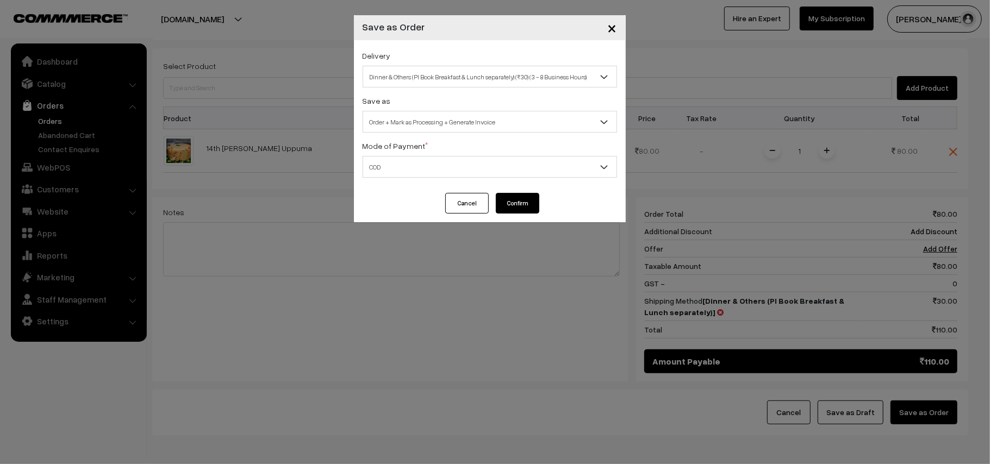
click at [507, 194] on button "Confirm" at bounding box center [518, 203] width 44 height 21
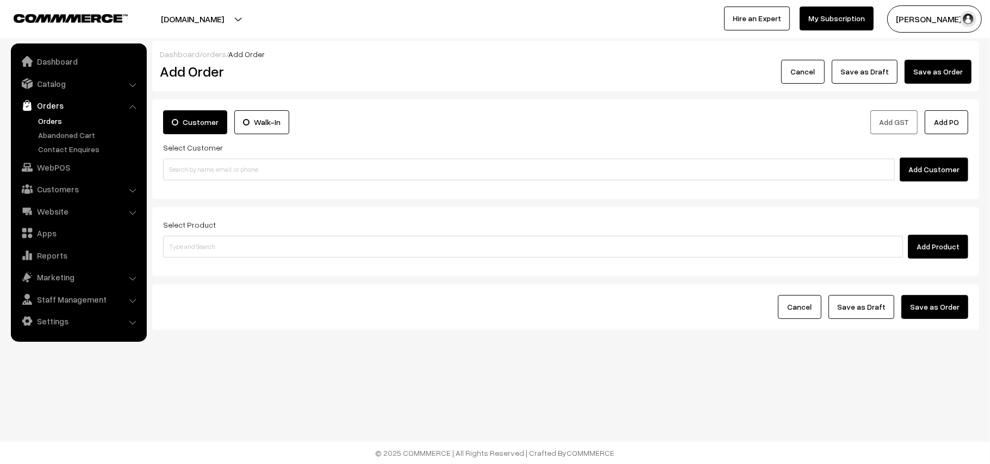
click at [48, 124] on link "Orders" at bounding box center [89, 120] width 108 height 11
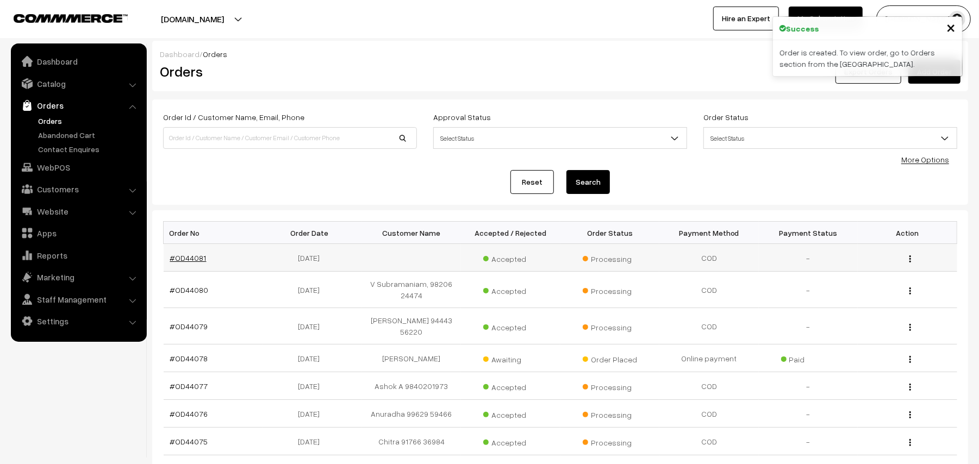
click at [172, 254] on link "#OD44081" at bounding box center [188, 257] width 36 height 9
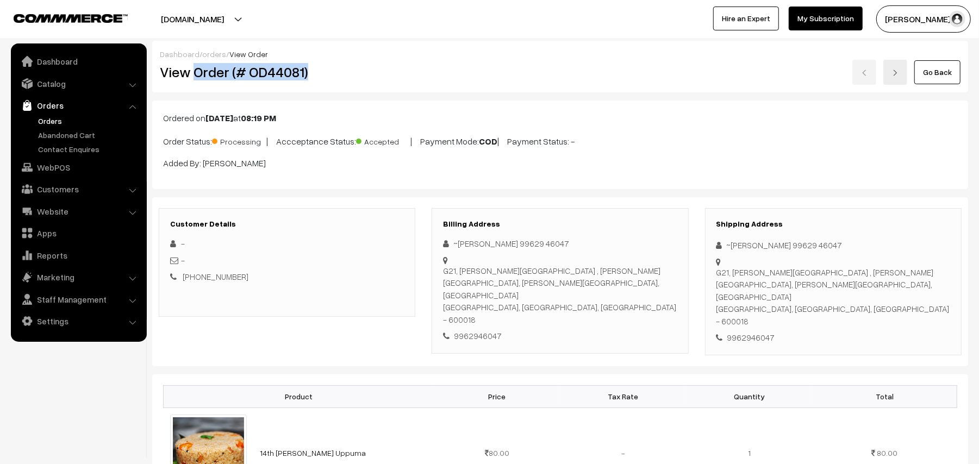
drag, startPoint x: 196, startPoint y: 65, endPoint x: 340, endPoint y: 62, distance: 144.7
click at [340, 62] on div "View Order (# OD44081)" at bounding box center [288, 72] width 272 height 25
copy h2 "Order (# OD44081)"
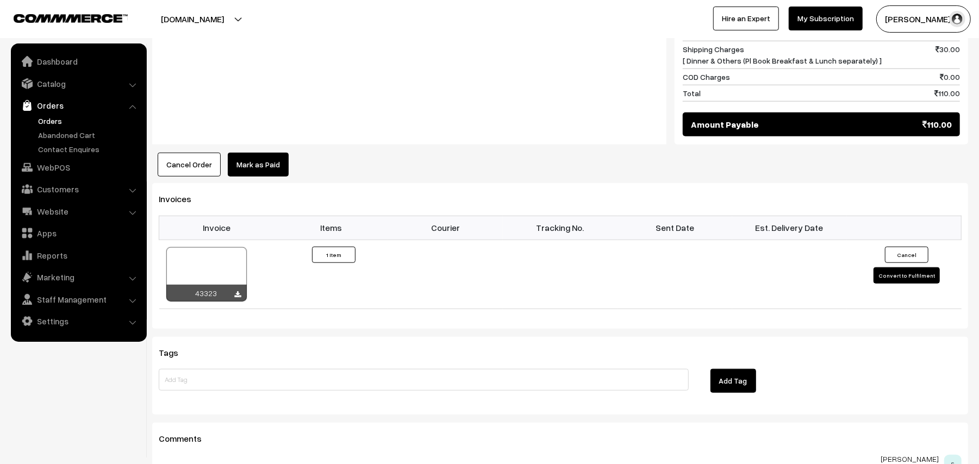
scroll to position [725, 0]
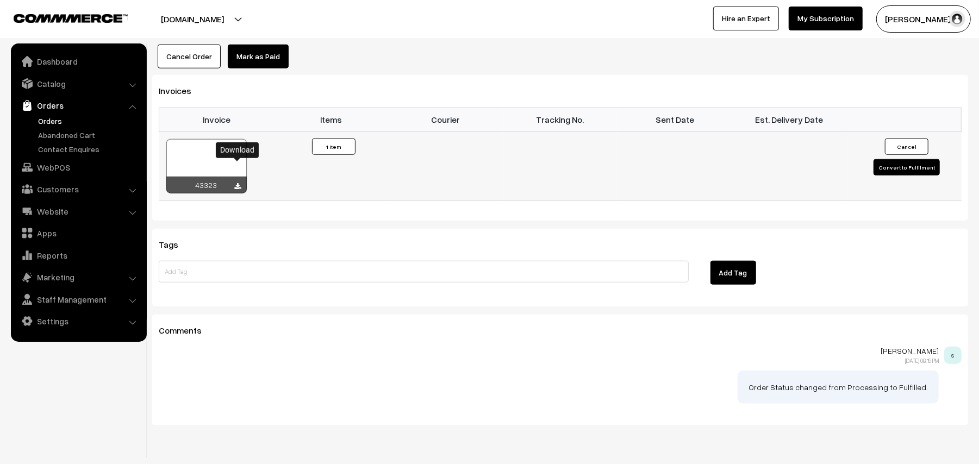
click at [238, 183] on icon at bounding box center [238, 186] width 7 height 7
click at [66, 171] on link "WebPOS" at bounding box center [78, 168] width 129 height 20
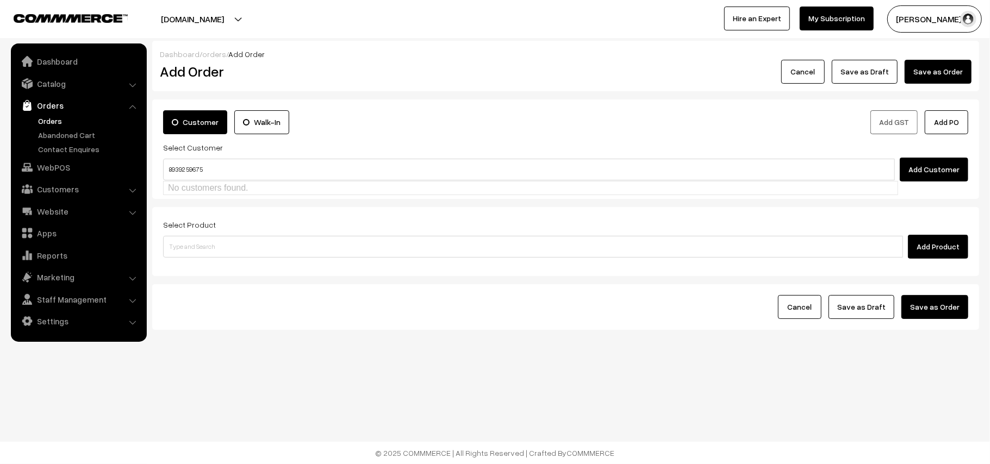
click at [190, 164] on input "89392 59675" at bounding box center [529, 170] width 732 height 22
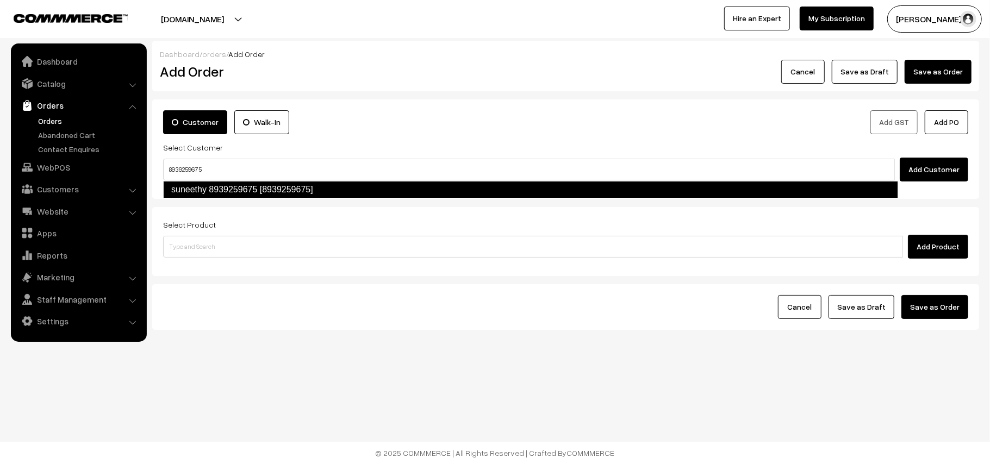
click at [283, 187] on link "suneethy 8939259675 [8939259675]" at bounding box center [530, 189] width 735 height 17
type input "8939259675"
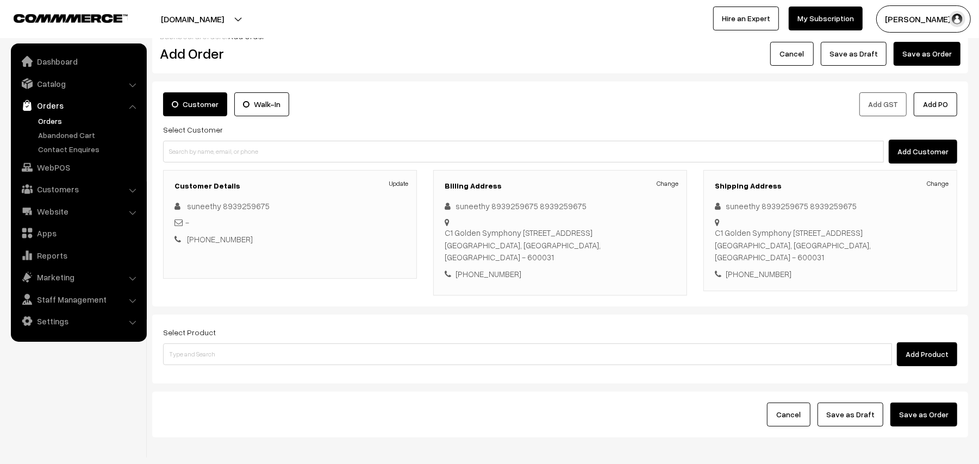
scroll to position [71, 0]
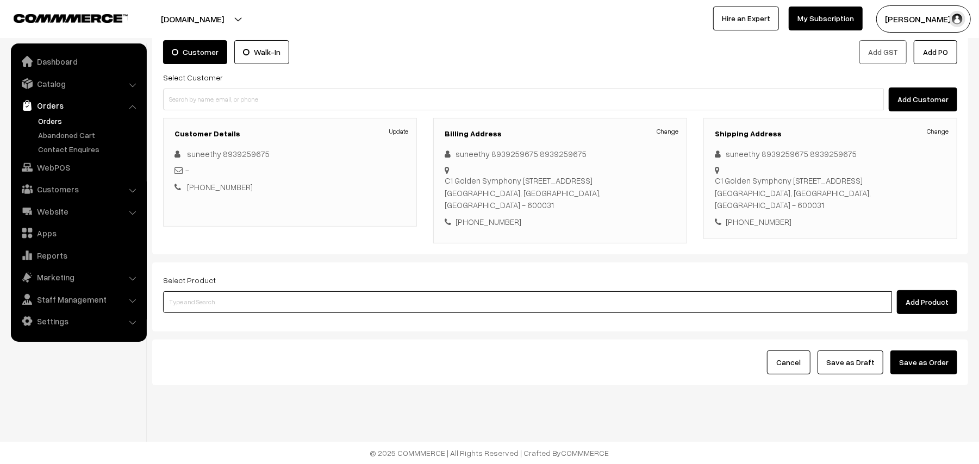
drag, startPoint x: 281, startPoint y: 300, endPoint x: 295, endPoint y: 283, distance: 21.7
click at [285, 299] on input at bounding box center [527, 302] width 729 height 22
type input "wheat ra"
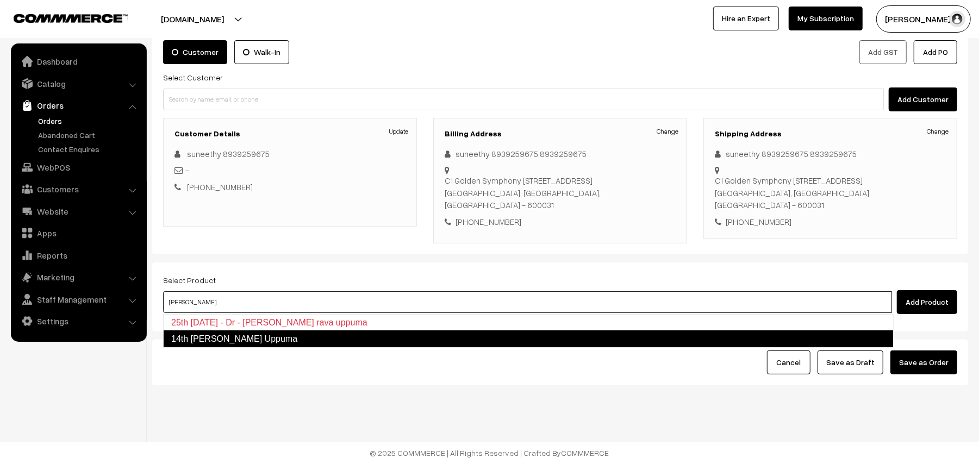
click at [275, 337] on link "14th Dr Wheat Rava Uppuma" at bounding box center [528, 339] width 731 height 17
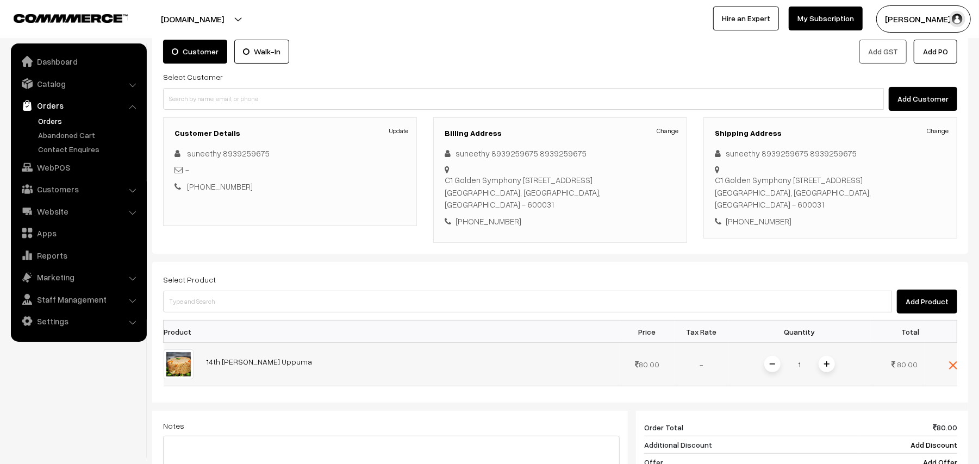
click at [824, 364] on img at bounding box center [826, 364] width 5 height 5
click at [299, 310] on input at bounding box center [527, 302] width 729 height 22
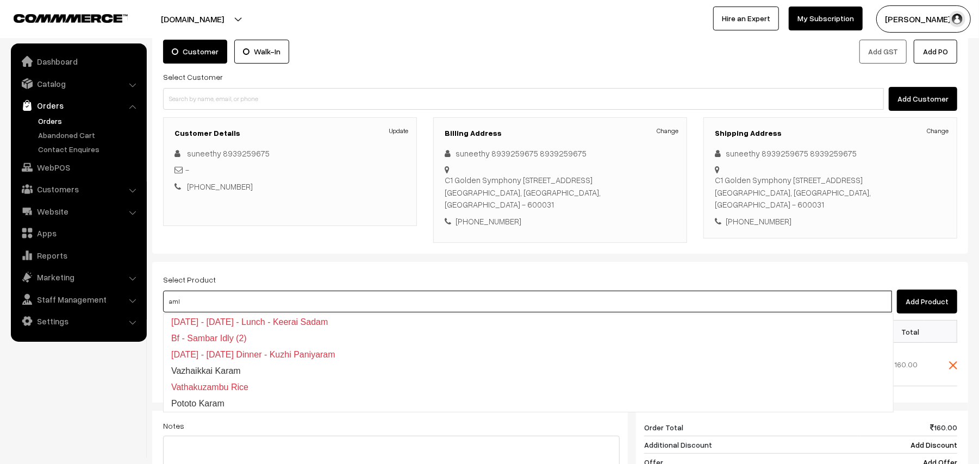
type input "amla"
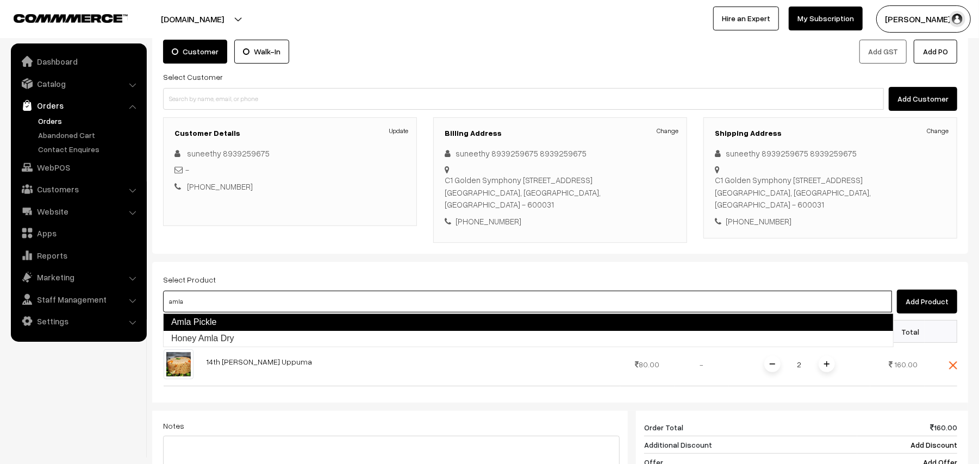
click at [273, 324] on link "Amla Pickle" at bounding box center [528, 322] width 731 height 17
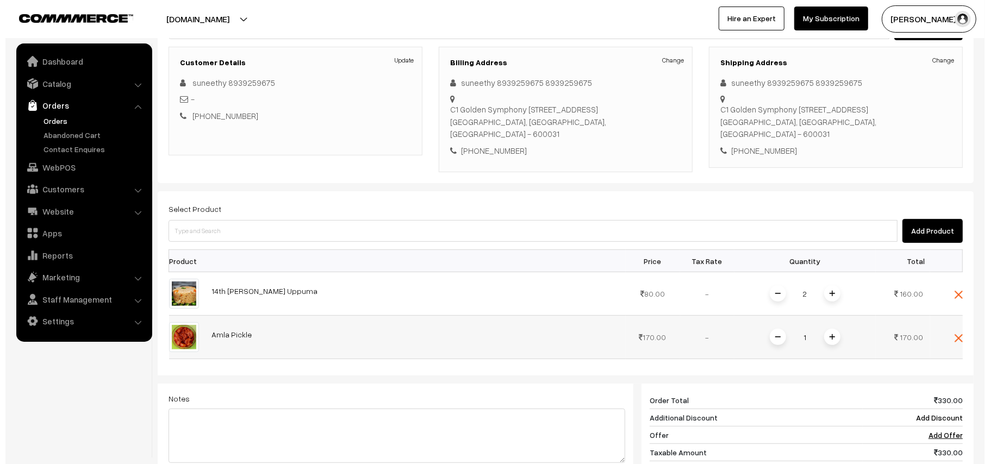
scroll to position [216, 0]
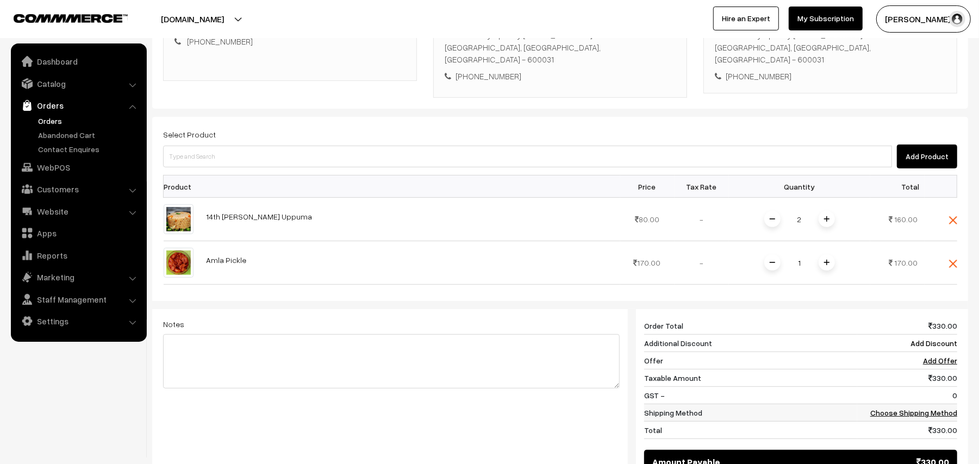
click at [928, 416] on link "Choose Shipping Method" at bounding box center [914, 412] width 87 height 9
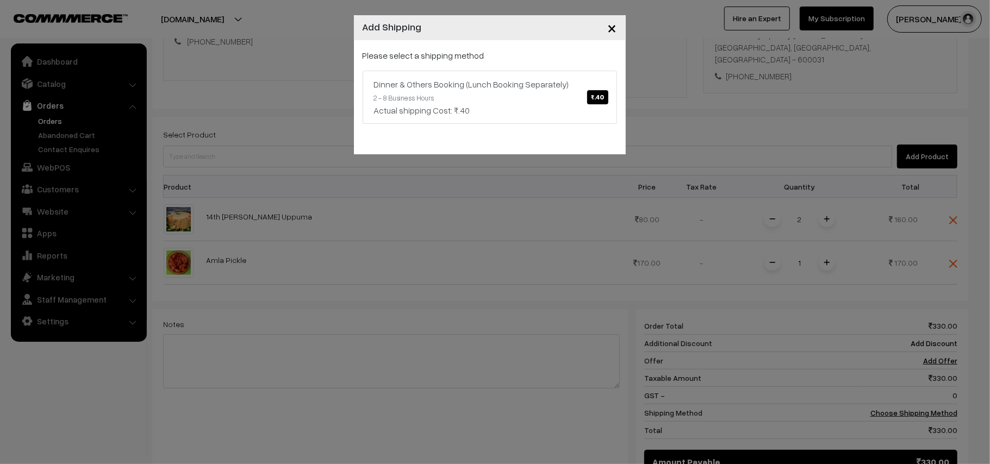
click at [499, 70] on div "Please select a shipping method Dinner & Others Booking (Lunch Booking Separate…" at bounding box center [490, 86] width 254 height 75
click at [531, 92] on link "Dinner & Others Booking (Lunch Booking Separately) ₹.40 2 - 8 Business Hours Ac…" at bounding box center [490, 97] width 254 height 53
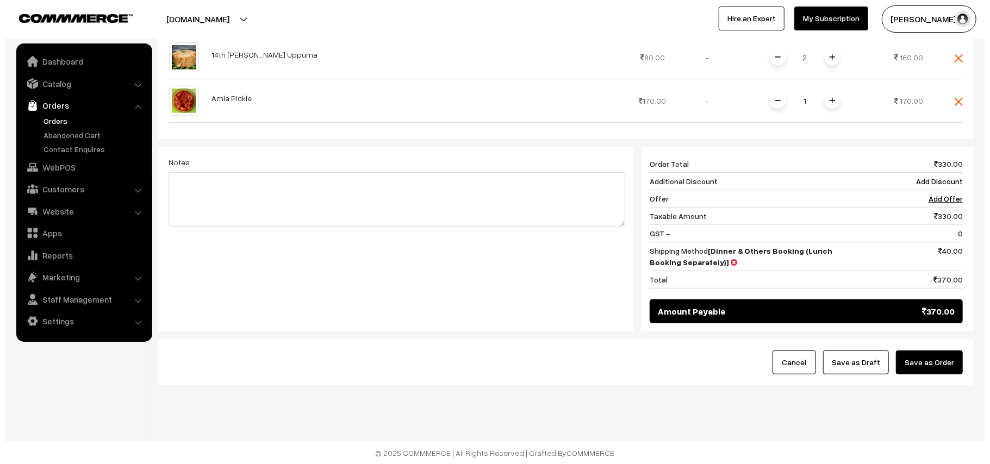
scroll to position [381, 0]
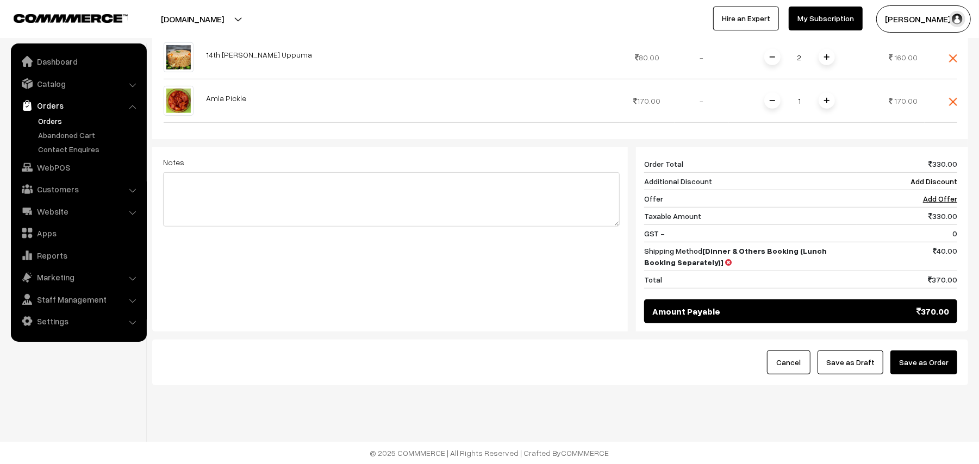
click at [929, 360] on button "Save as Order" at bounding box center [924, 363] width 67 height 24
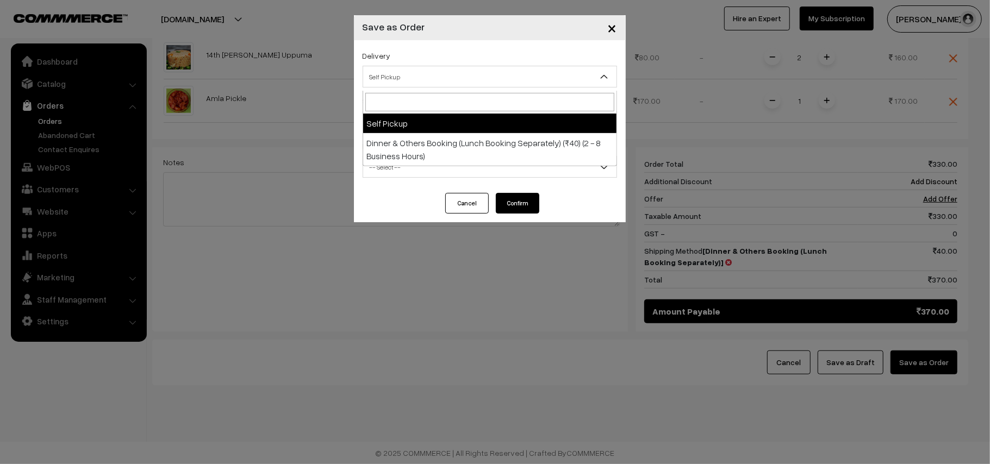
click at [447, 78] on span "Self Pickup" at bounding box center [489, 76] width 253 height 19
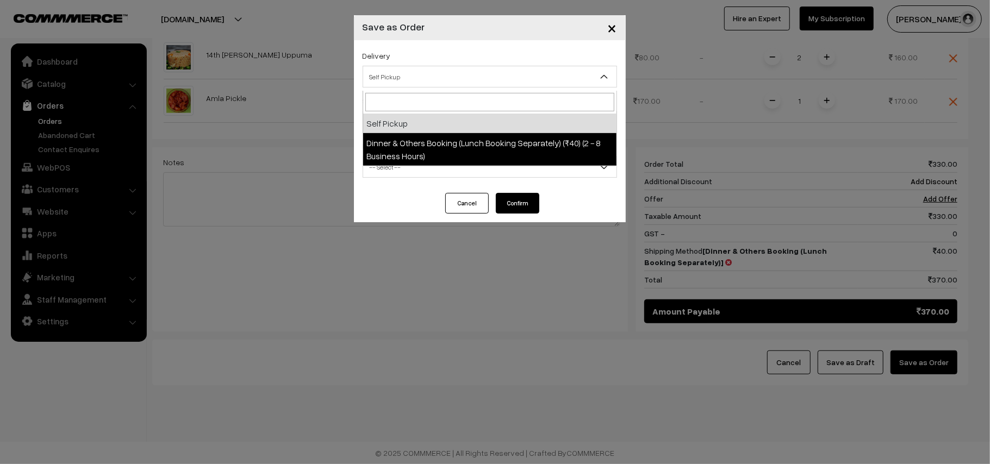
select select "DOB1"
select select "3"
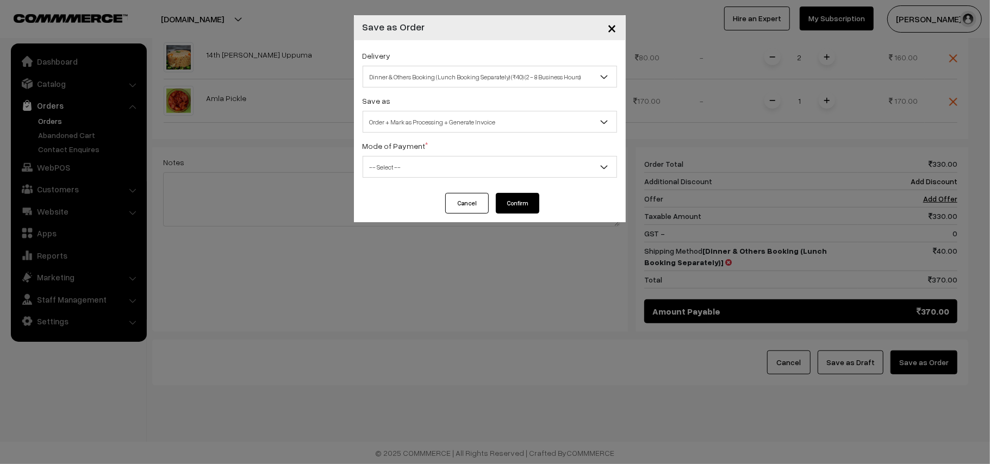
click at [482, 125] on span "Order + Mark as Processing + Generate Invoice" at bounding box center [489, 122] width 253 height 19
click at [453, 181] on div "Delivery Self Pickup Dinner & Others Booking (Lunch Booking Separately) (₹40) (…" at bounding box center [490, 116] width 272 height 153
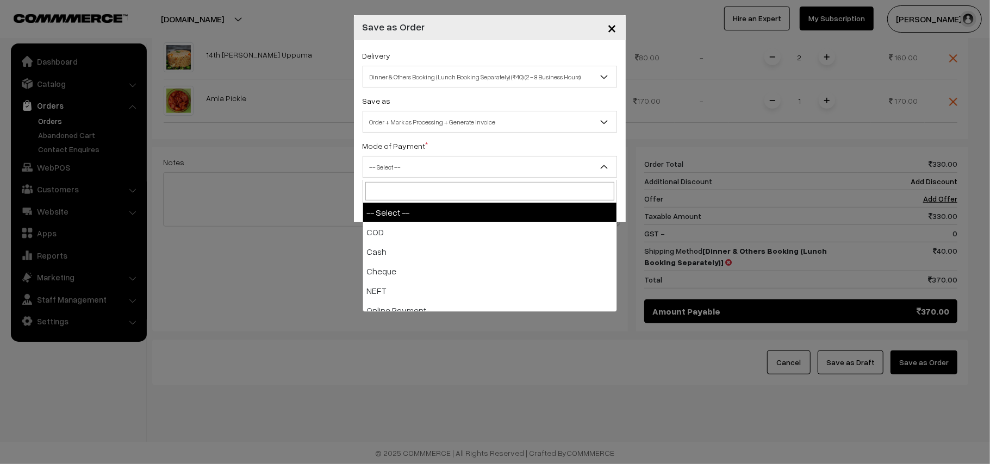
click at [431, 165] on span "-- Select --" at bounding box center [489, 167] width 253 height 19
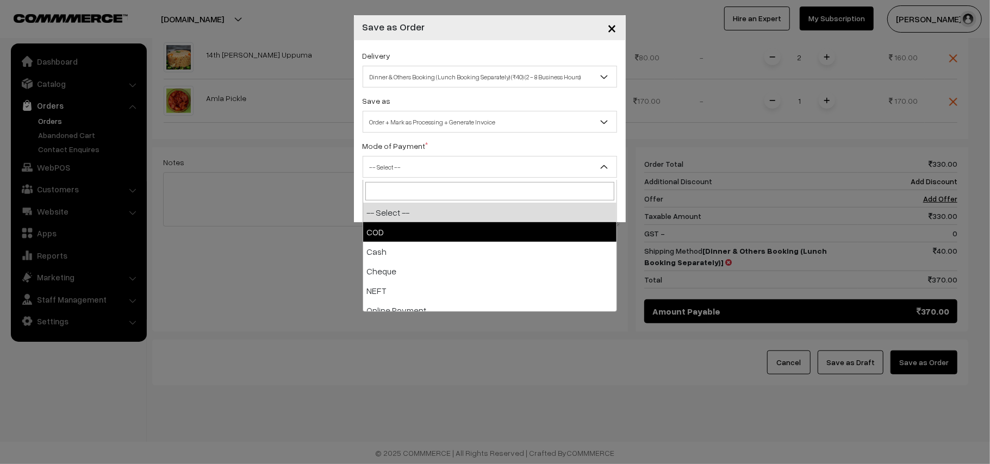
drag, startPoint x: 416, startPoint y: 221, endPoint x: 440, endPoint y: 222, distance: 23.9
select select "1"
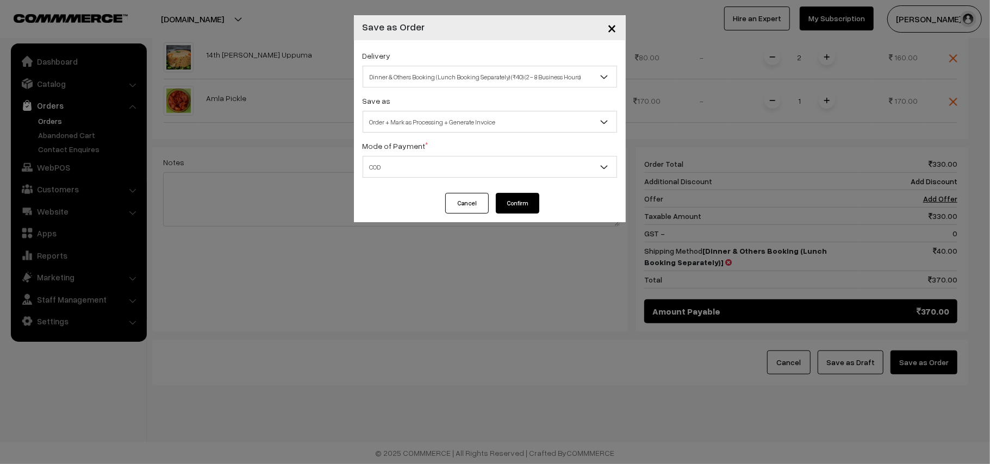
click at [513, 201] on button "Confirm" at bounding box center [518, 203] width 44 height 21
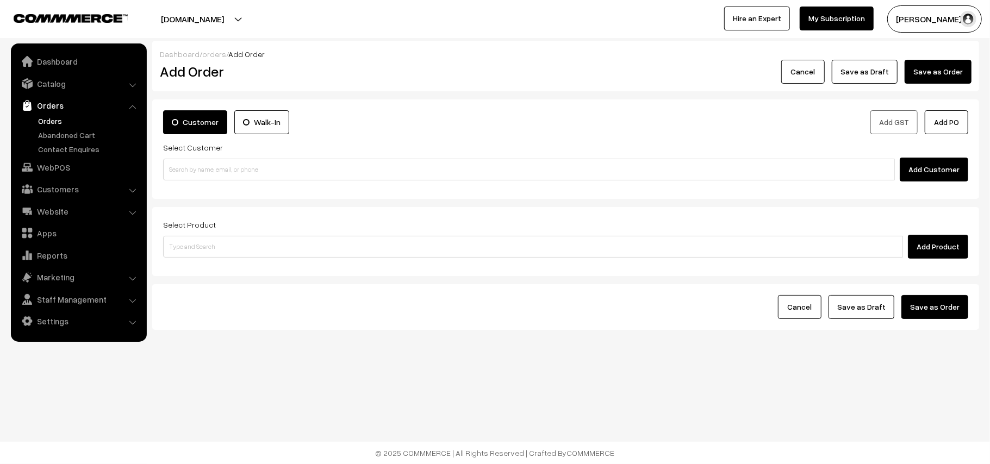
click at [42, 115] on link "Orders" at bounding box center [89, 120] width 108 height 11
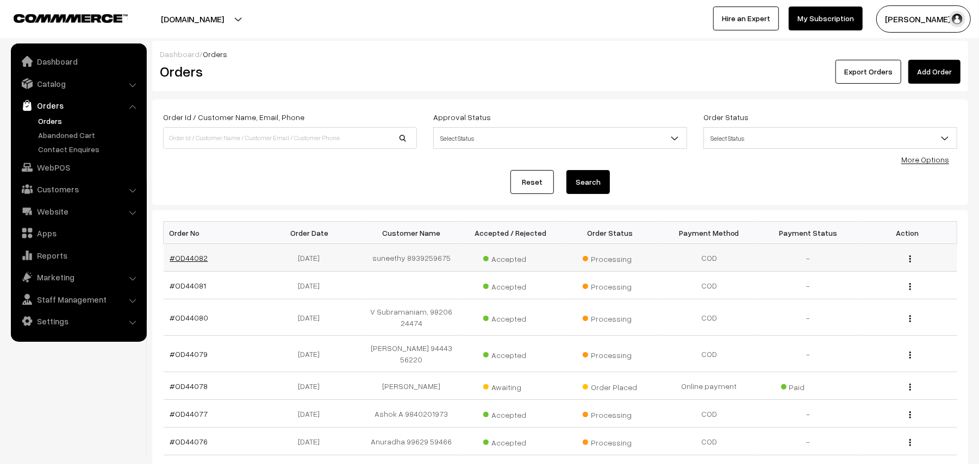
click at [190, 253] on link "#OD44082" at bounding box center [189, 257] width 38 height 9
click at [190, 257] on link "#OD44082" at bounding box center [189, 257] width 38 height 9
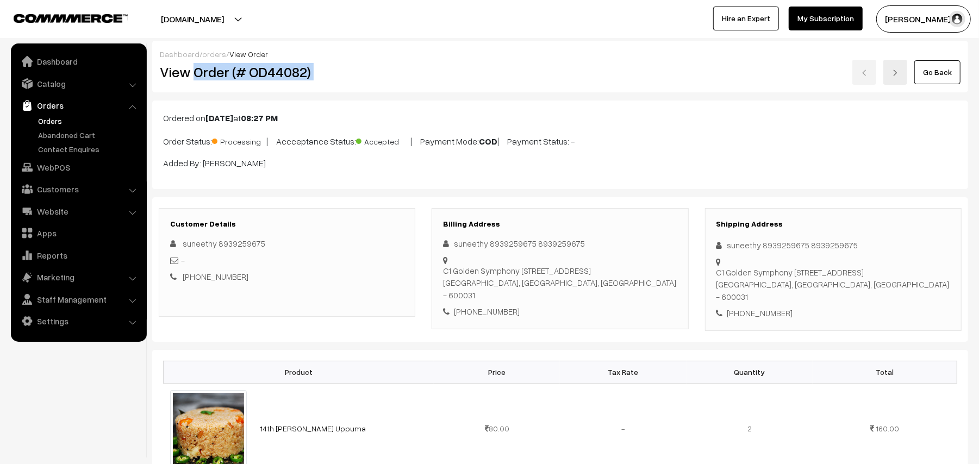
drag, startPoint x: 196, startPoint y: 70, endPoint x: 438, endPoint y: 79, distance: 241.6
click at [438, 79] on div "View Order (# OD44082) Go Back" at bounding box center [560, 72] width 817 height 25
copy div "Order (# OD44082)"
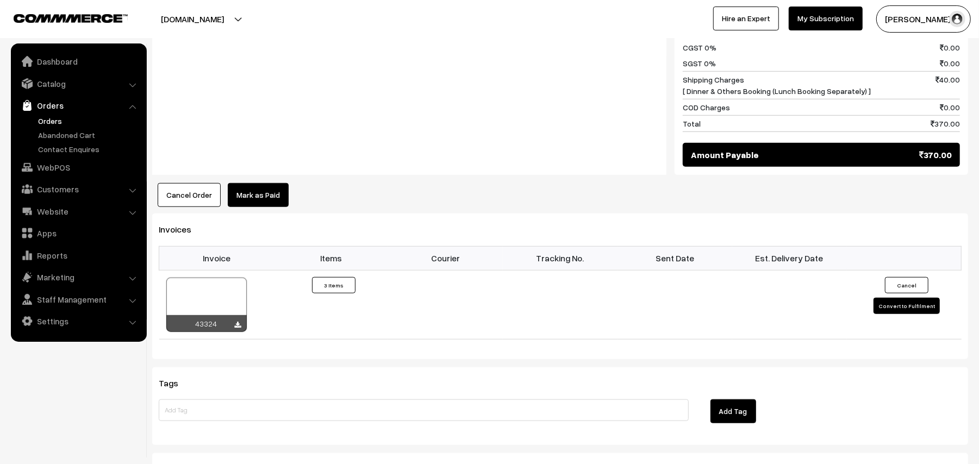
scroll to position [827, 0]
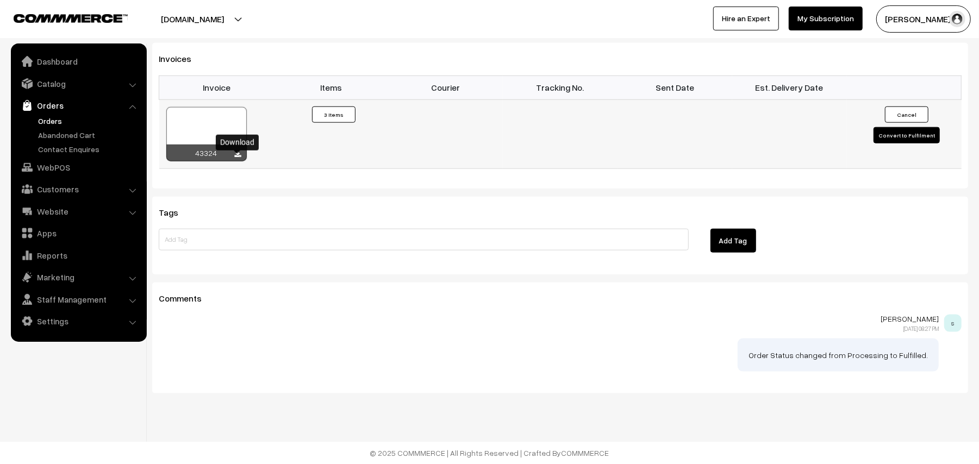
click at [237, 156] on icon at bounding box center [238, 154] width 7 height 7
click at [69, 175] on link "WebPOS" at bounding box center [78, 168] width 129 height 20
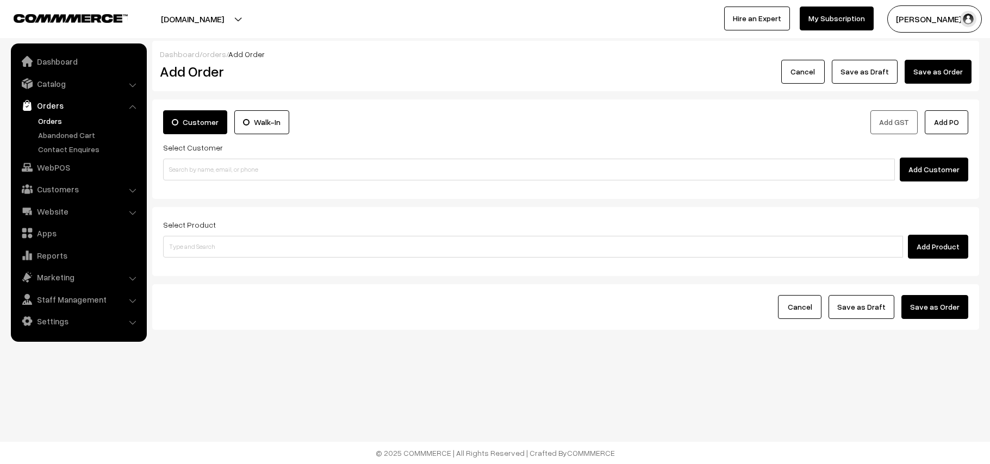
click at [252, 174] on input at bounding box center [529, 170] width 732 height 22
click at [185, 162] on input "98844 97068" at bounding box center [529, 170] width 732 height 22
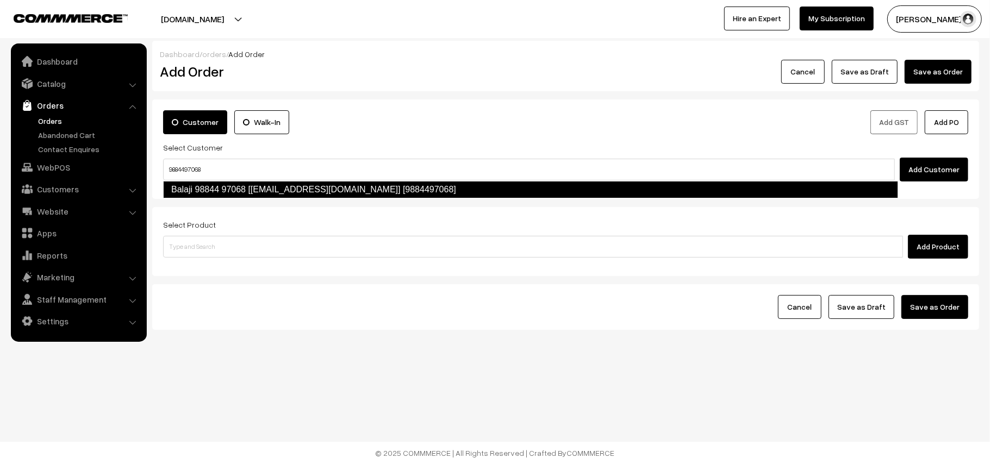
click at [415, 192] on link "Balaji 98844 97068 [[EMAIL_ADDRESS][DOMAIN_NAME]] [9884497068]" at bounding box center [530, 189] width 735 height 17
type input "9884497068"
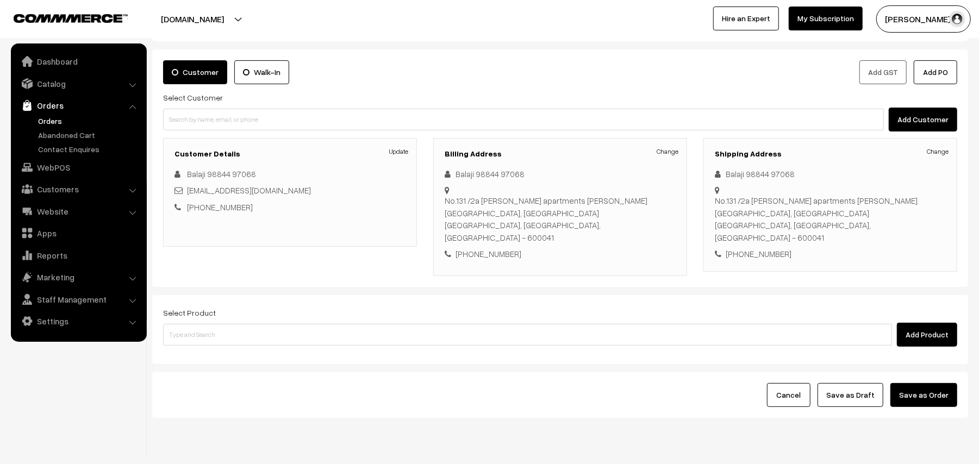
scroll to position [71, 0]
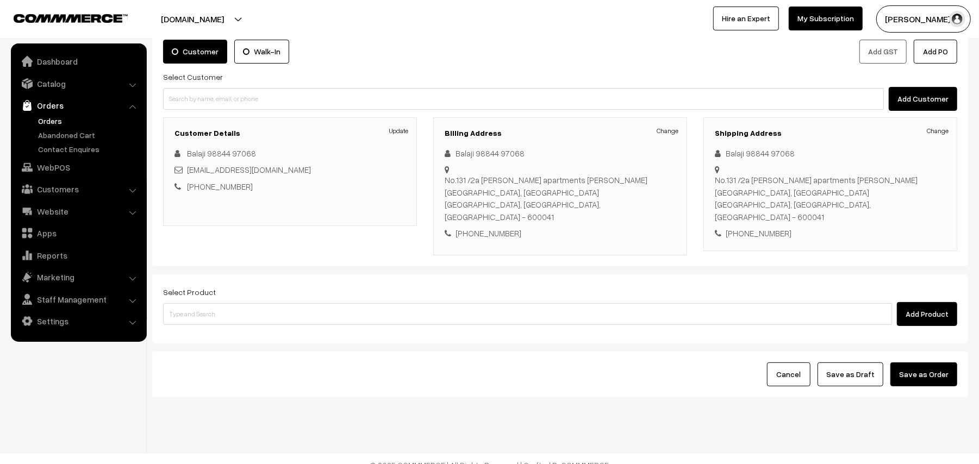
click at [305, 316] on div "Select Product Add Product" at bounding box center [560, 309] width 816 height 69
click at [305, 305] on input at bounding box center [527, 314] width 729 height 22
type input "14th with"
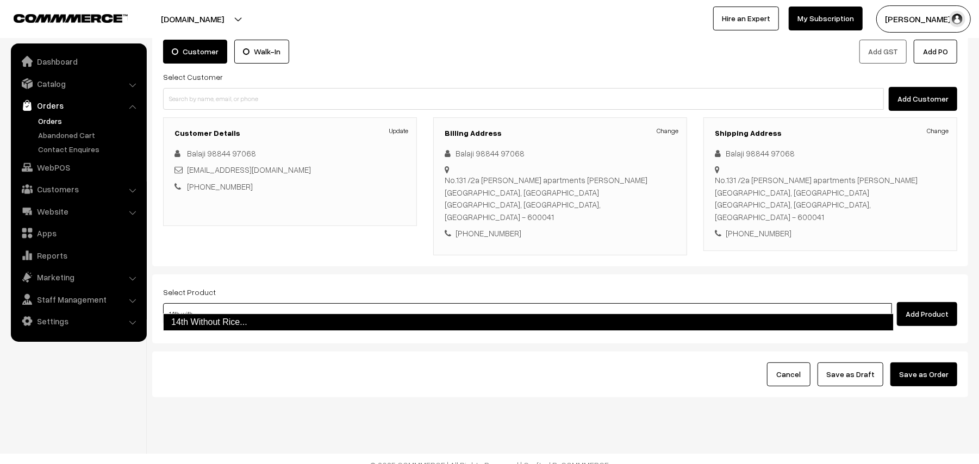
click at [290, 328] on link "14th Without Rice..." at bounding box center [528, 322] width 731 height 17
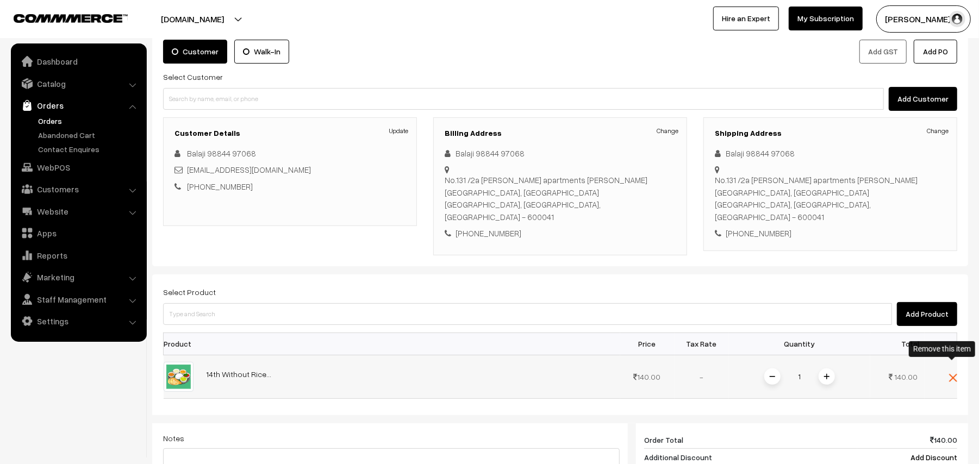
click at [953, 374] on img at bounding box center [953, 378] width 8 height 8
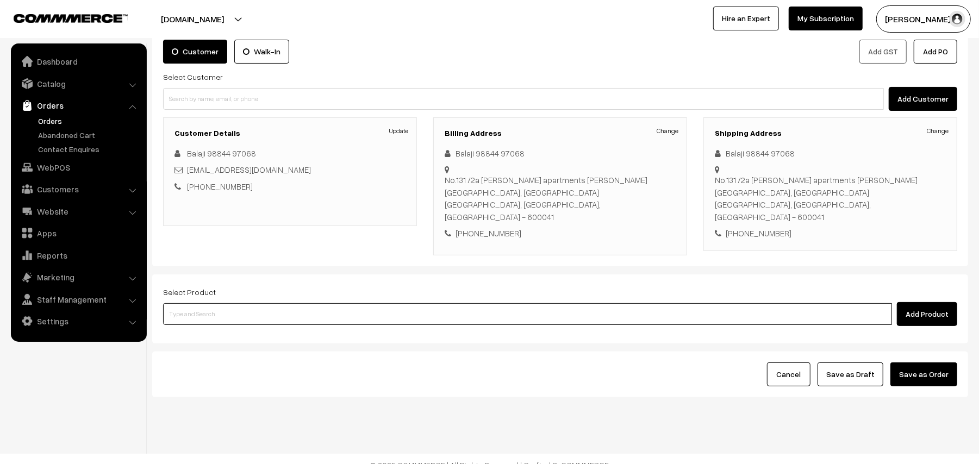
click at [188, 303] on input at bounding box center [527, 314] width 729 height 22
type input "woth"
type input "14th w"
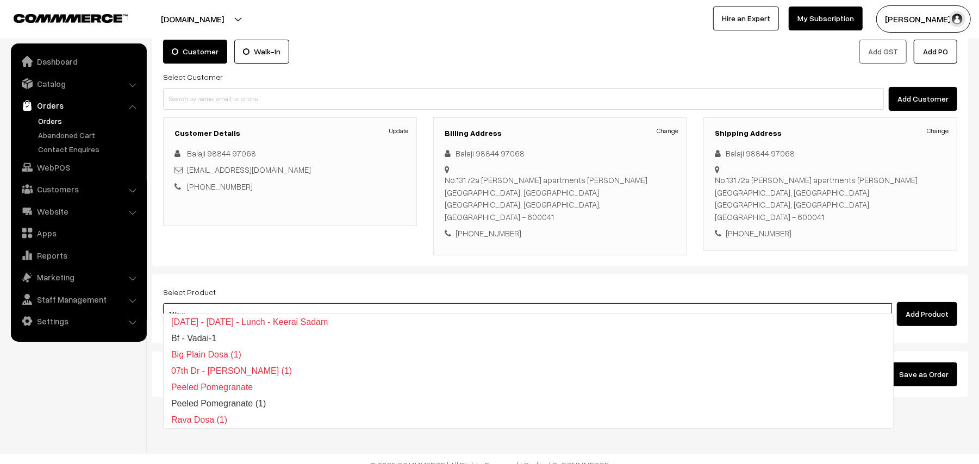
type input "14thwi"
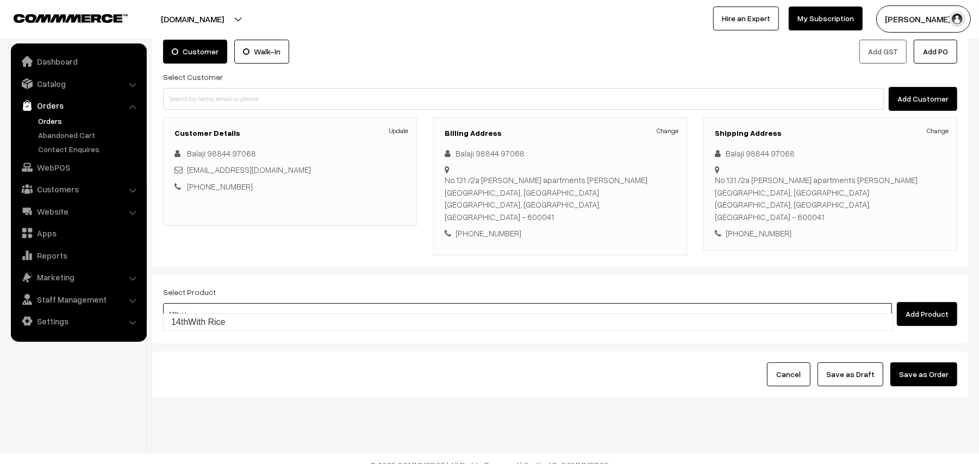
click at [232, 319] on link "14thWith Rice" at bounding box center [529, 322] width 730 height 16
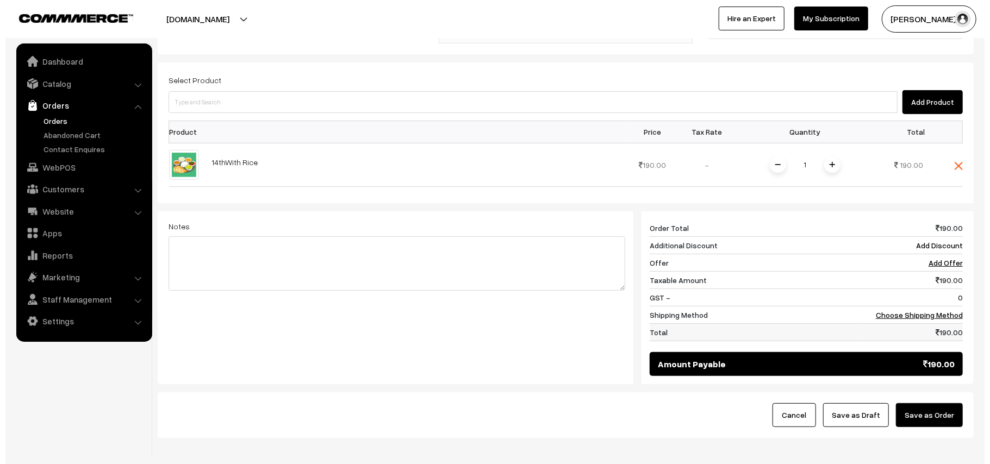
scroll to position [288, 0]
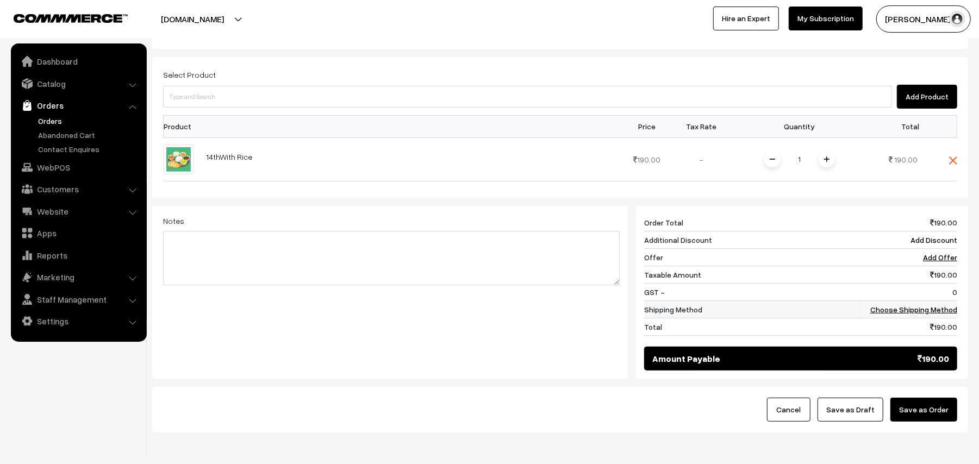
click at [914, 301] on td "Choose Shipping Method" at bounding box center [907, 309] width 100 height 17
click at [911, 305] on link "Choose Shipping Method" at bounding box center [914, 309] width 87 height 9
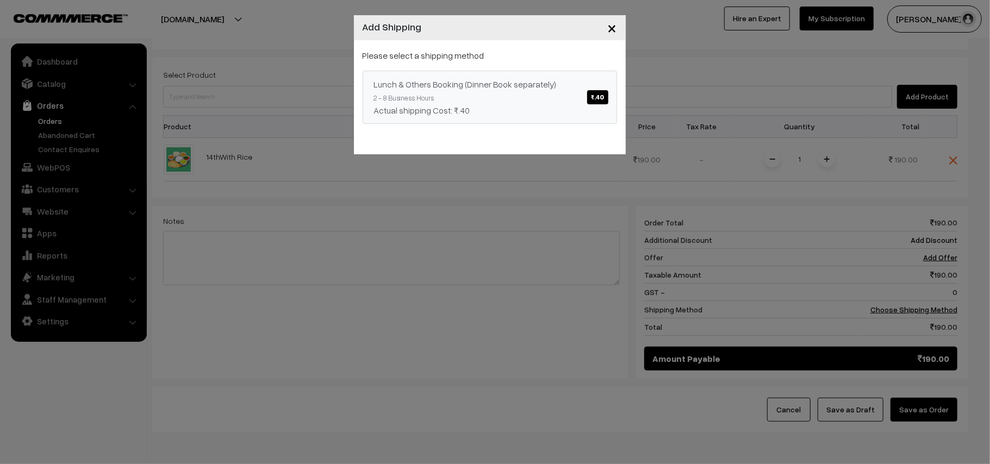
drag, startPoint x: 552, startPoint y: 105, endPoint x: 581, endPoint y: 120, distance: 32.1
click at [552, 104] on div "Actual shipping Cost: ₹.40" at bounding box center [490, 110] width 232 height 13
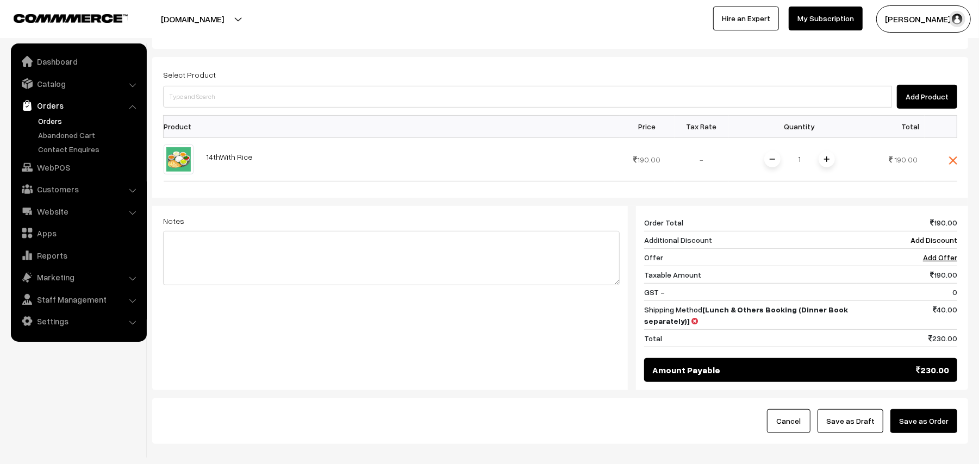
click at [915, 415] on button "Save as Order" at bounding box center [924, 421] width 67 height 24
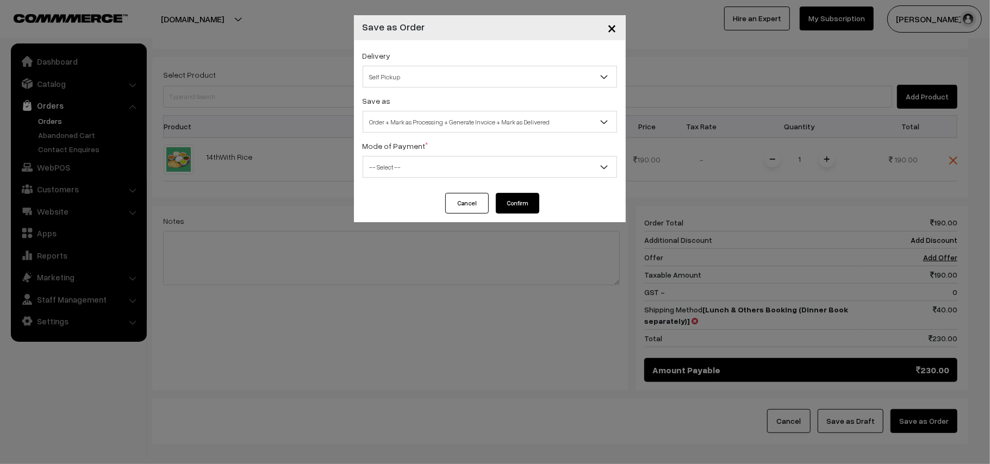
click at [399, 79] on span "Self Pickup" at bounding box center [489, 76] width 253 height 19
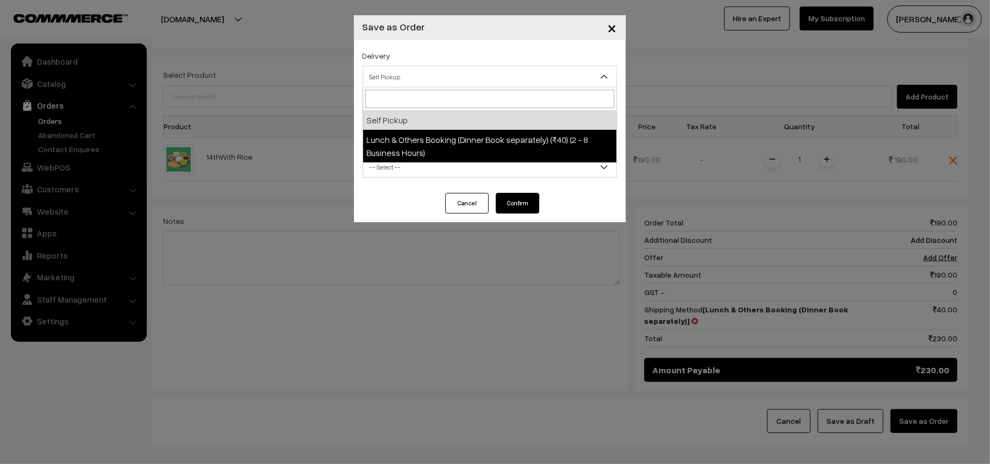
select select "LOB1"
select select "3"
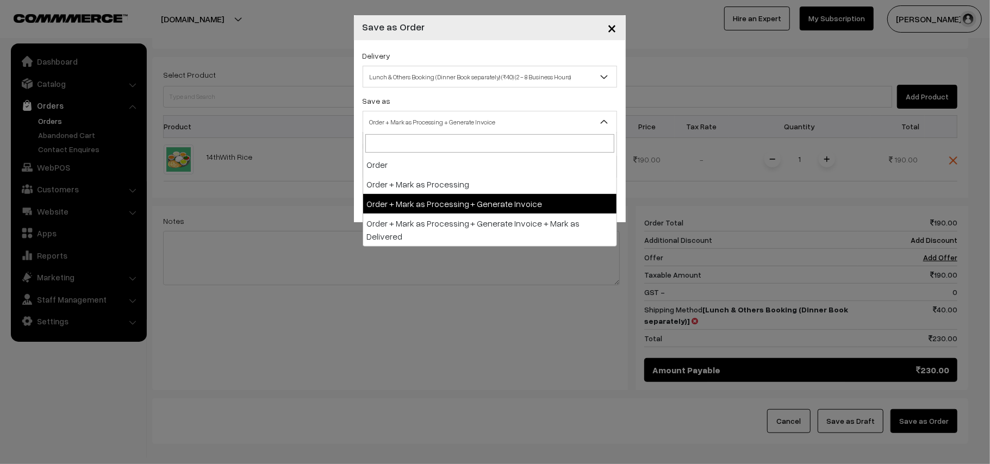
click at [433, 126] on span "Order + Mark as Processing + Generate Invoice" at bounding box center [489, 122] width 253 height 19
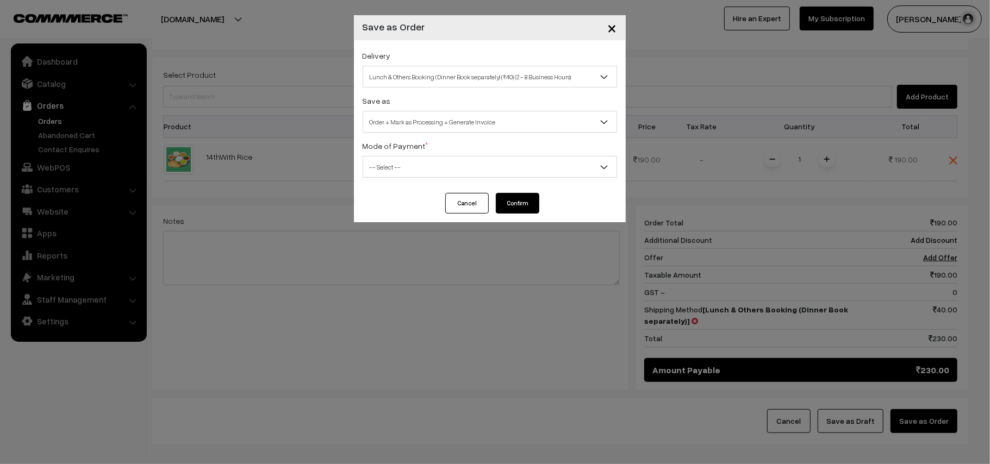
click at [397, 177] on div "Delivery Self Pickup Lunch & Others Booking (Dinner Book separately) (₹40) (2 -…" at bounding box center [490, 116] width 272 height 153
click at [386, 178] on div "Delivery Self Pickup Lunch & Others Booking (Dinner Book separately) (₹40) (2 -…" at bounding box center [490, 116] width 272 height 153
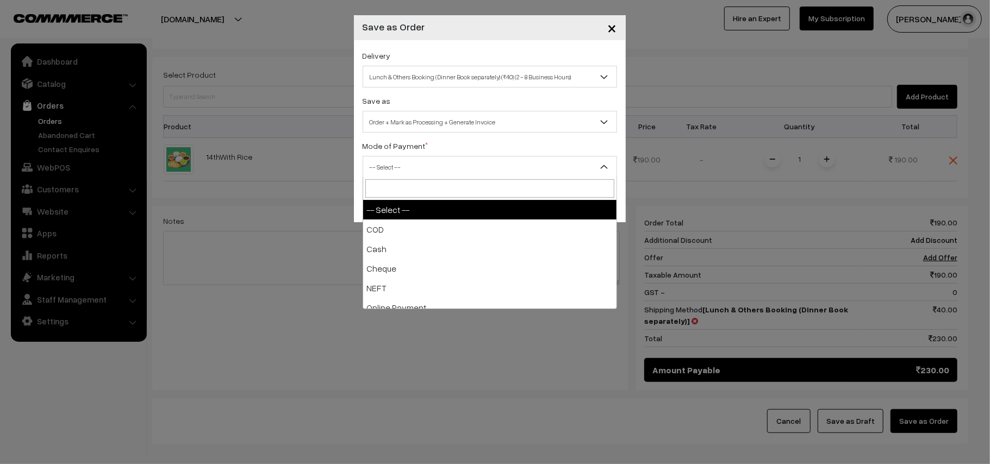
click at [384, 164] on span "-- Select --" at bounding box center [489, 167] width 253 height 19
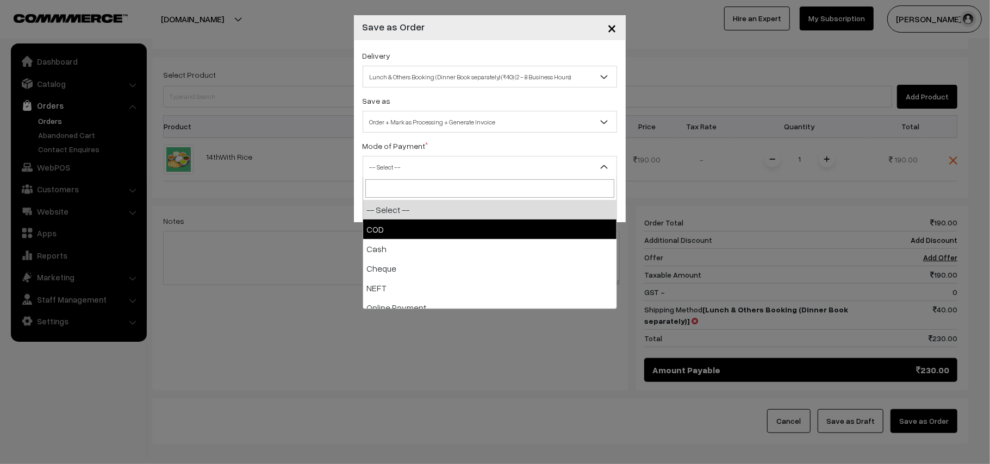
select select "1"
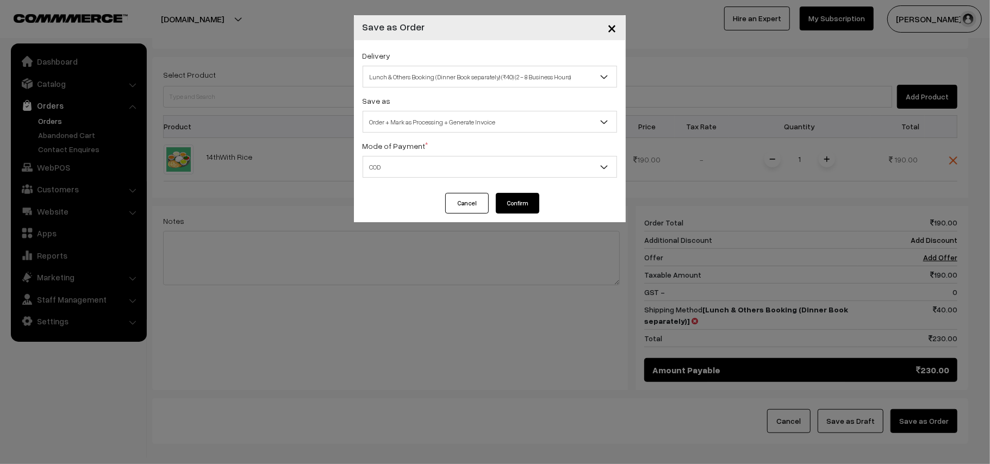
click at [509, 200] on button "Confirm" at bounding box center [518, 203] width 44 height 21
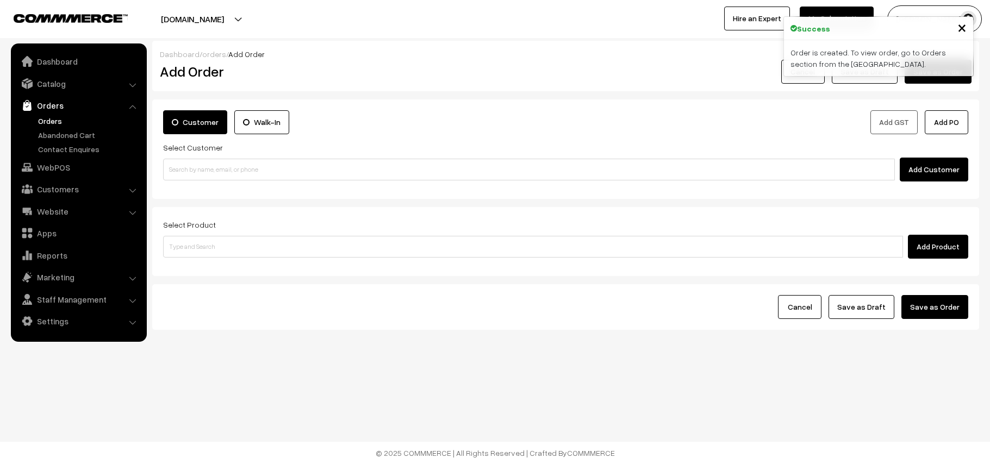
click at [48, 122] on link "Orders" at bounding box center [89, 120] width 108 height 11
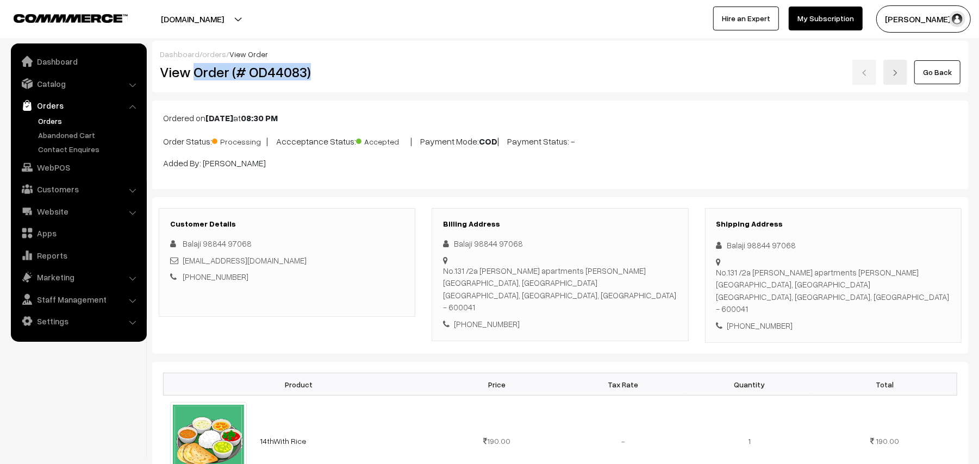
click at [373, 66] on h2 "View Order (# OD44083)" at bounding box center [288, 72] width 256 height 17
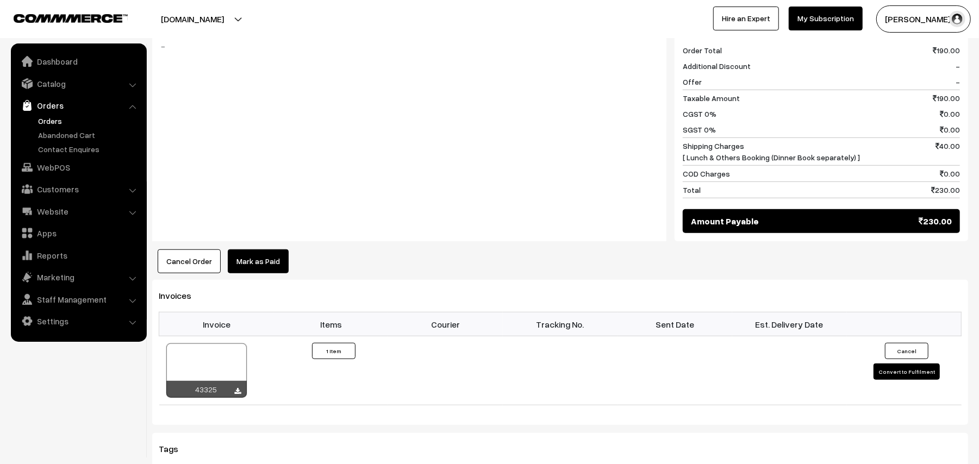
scroll to position [653, 0]
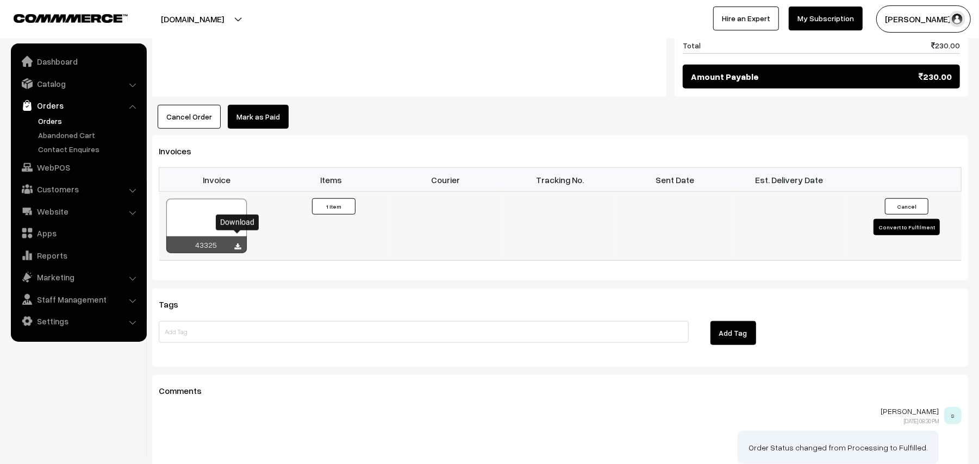
click at [238, 244] on icon at bounding box center [238, 247] width 7 height 7
click at [57, 170] on link "WebPOS" at bounding box center [78, 168] width 129 height 20
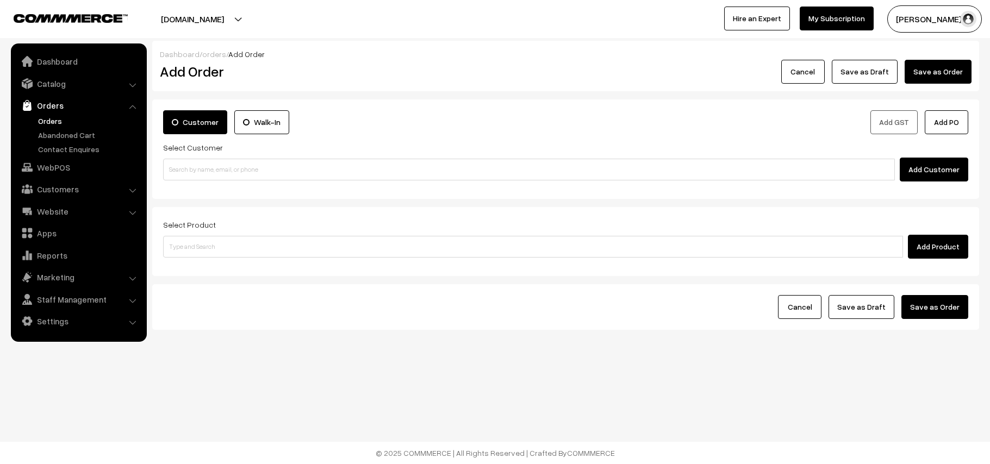
click at [219, 203] on form "Customer Walk-In Add GST Add PO Select Customer Add Customer Select Product Add…" at bounding box center [565, 215] width 827 height 231
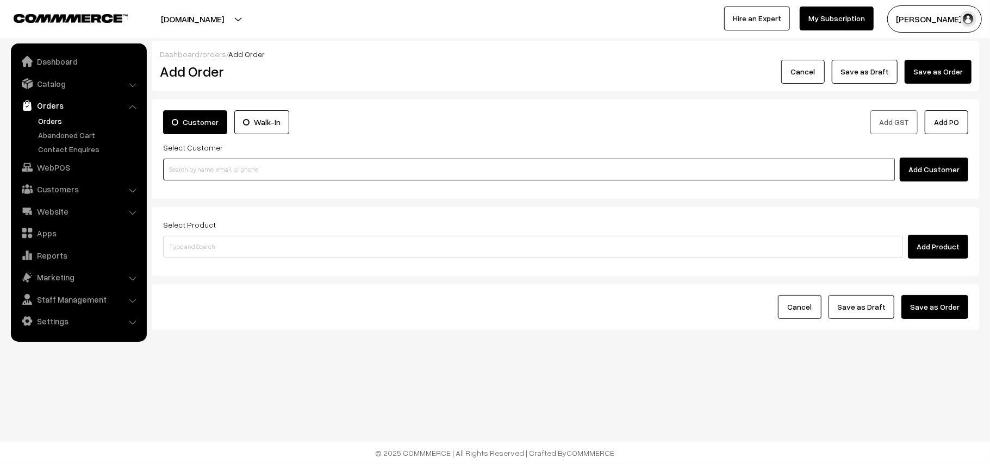
paste input "98401 40417"
click at [216, 172] on input at bounding box center [529, 170] width 732 height 22
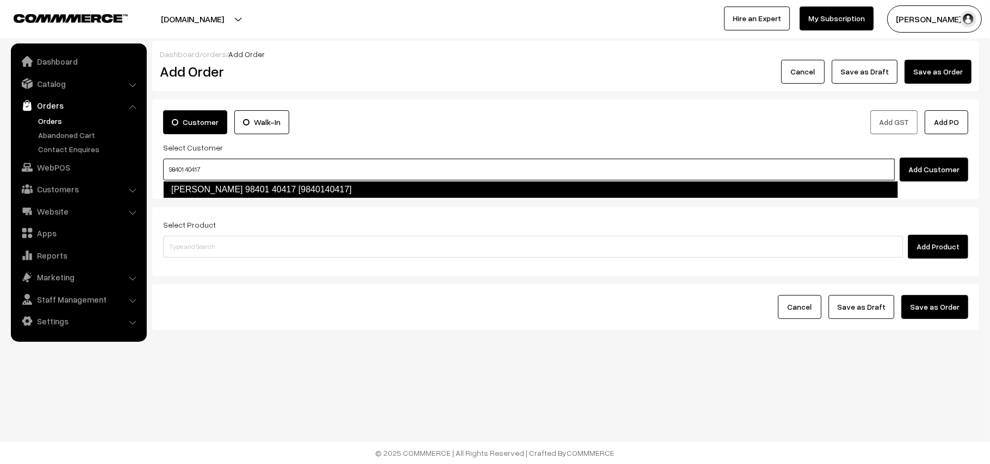
click at [192, 182] on link "[PERSON_NAME] 98401 40417 [9840140417]" at bounding box center [530, 189] width 735 height 17
type input "98401 40417"
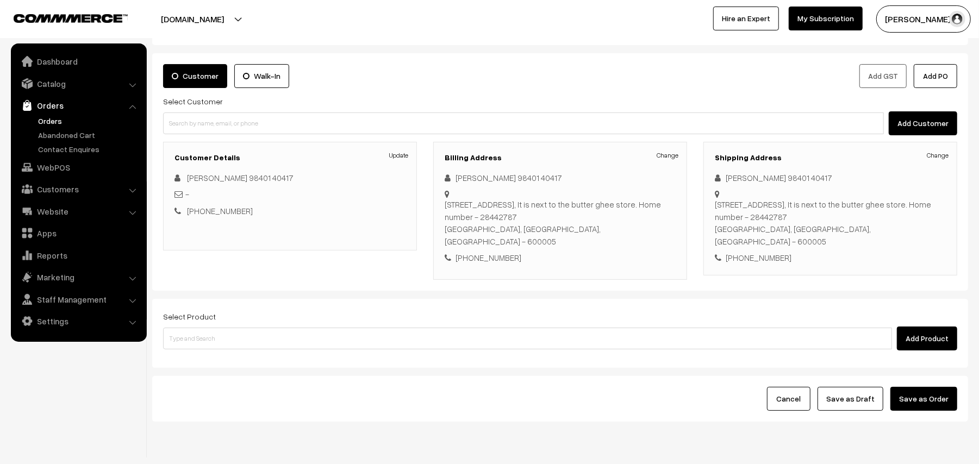
scroll to position [71, 0]
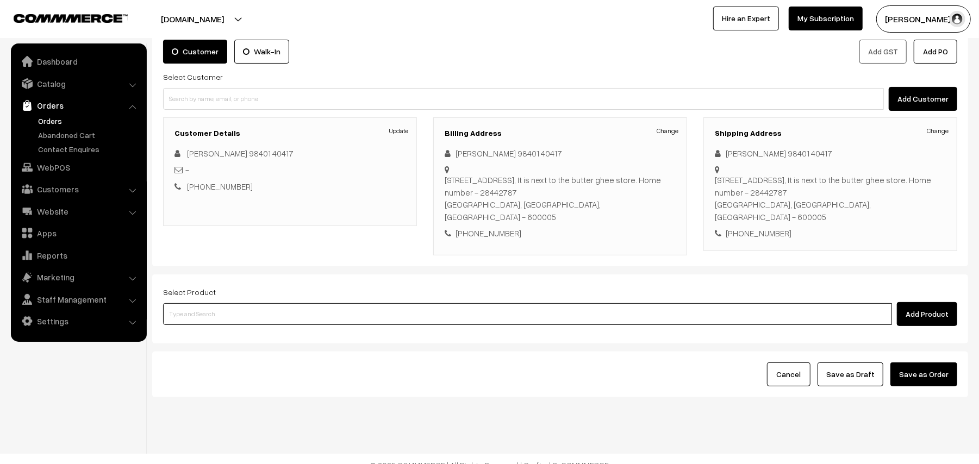
click at [245, 309] on input at bounding box center [527, 314] width 729 height 22
type input "ghee do"
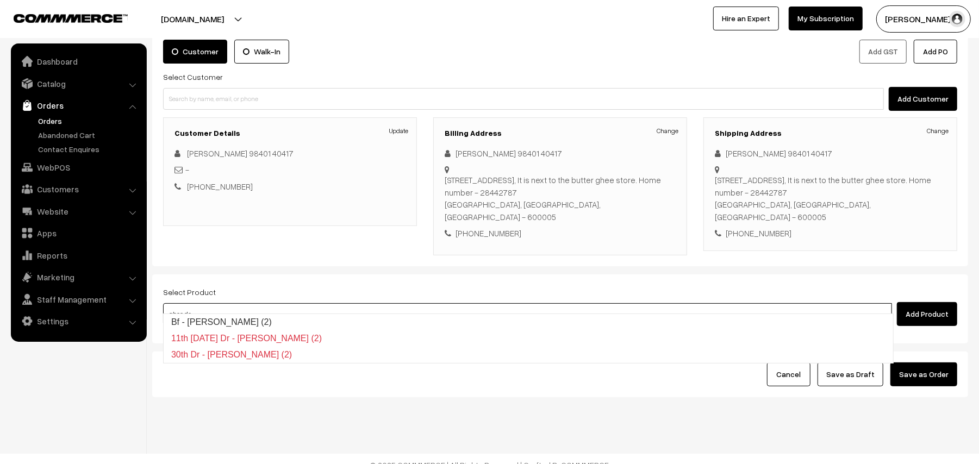
click at [236, 318] on link "Bf - Ghee Dosa (2)" at bounding box center [529, 322] width 730 height 16
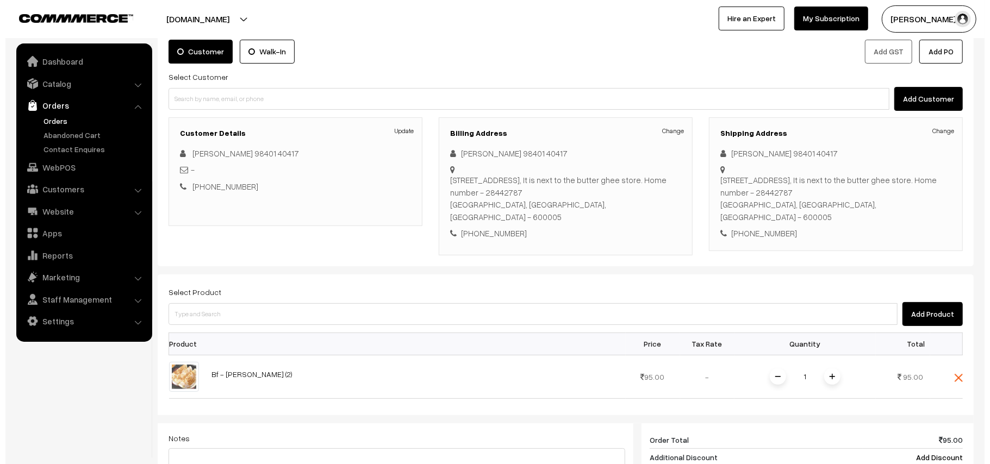
scroll to position [288, 0]
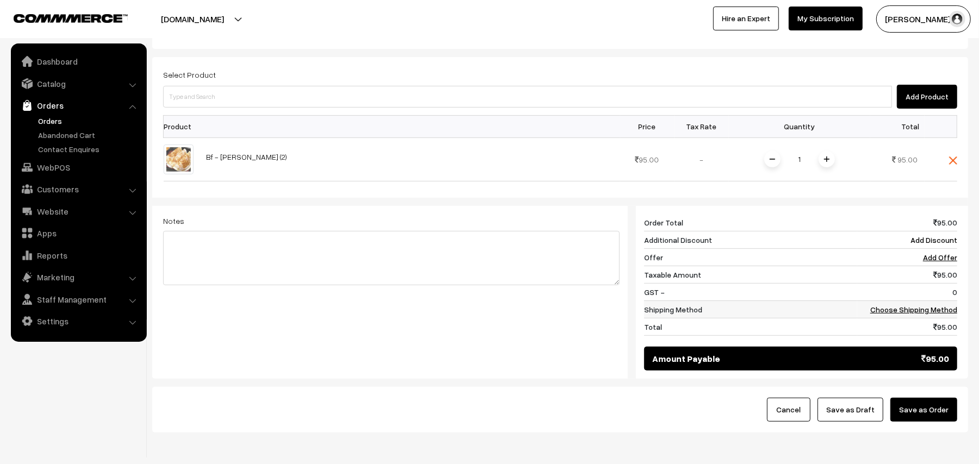
click at [915, 305] on link "Choose Shipping Method" at bounding box center [914, 309] width 87 height 9
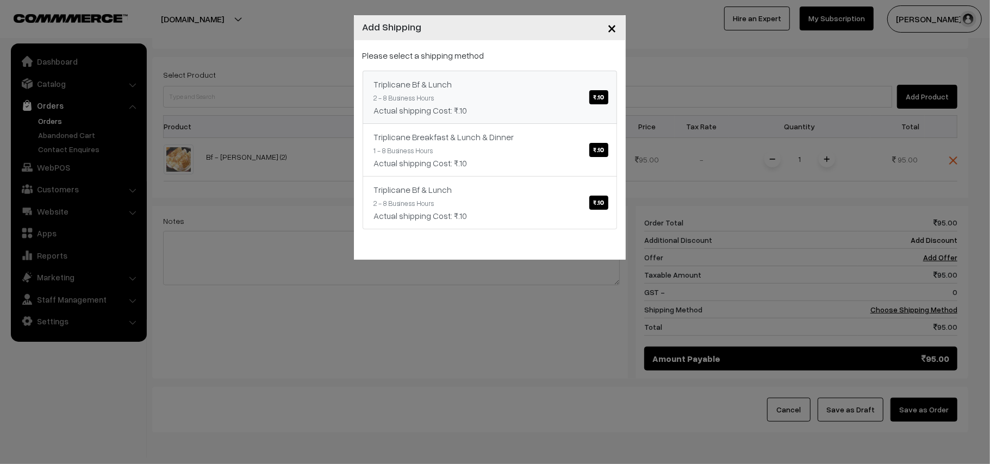
click at [538, 86] on div "Triplicane Bf & Lunch ₹.10" at bounding box center [490, 84] width 232 height 13
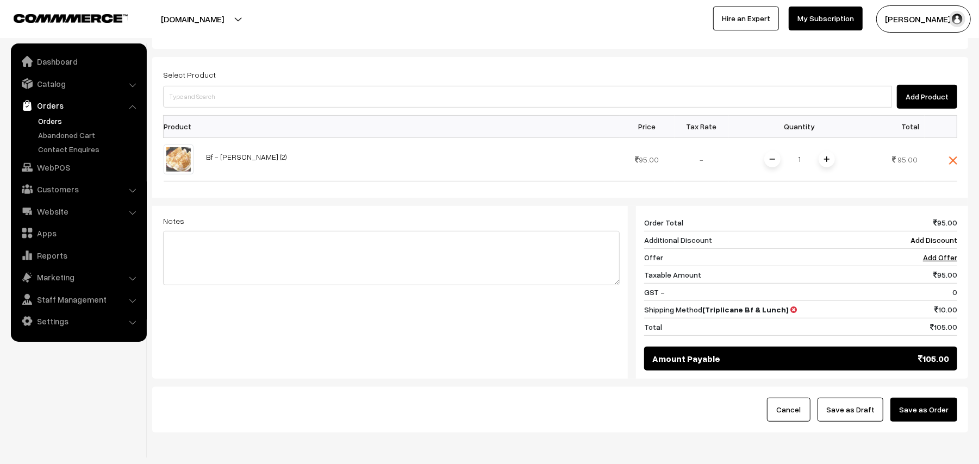
click at [928, 403] on button "Save as Order" at bounding box center [924, 410] width 67 height 24
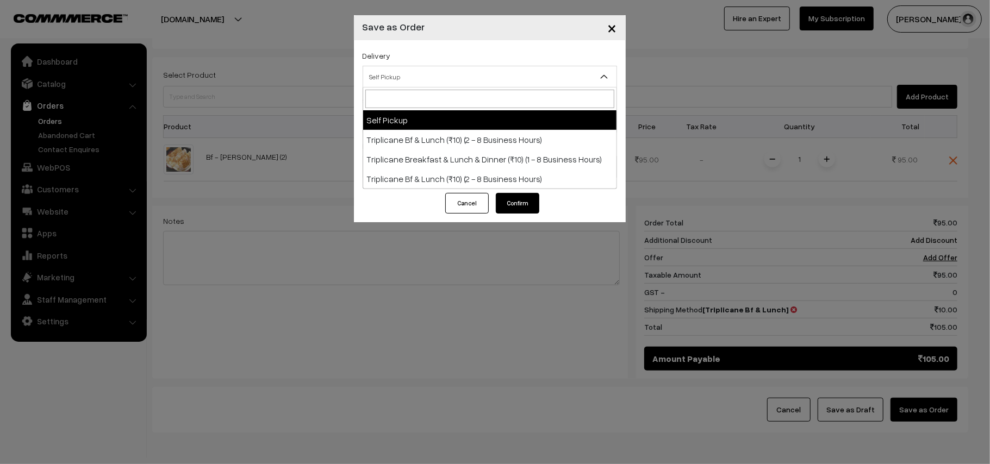
click at [405, 75] on span "Self Pickup" at bounding box center [489, 76] width 253 height 19
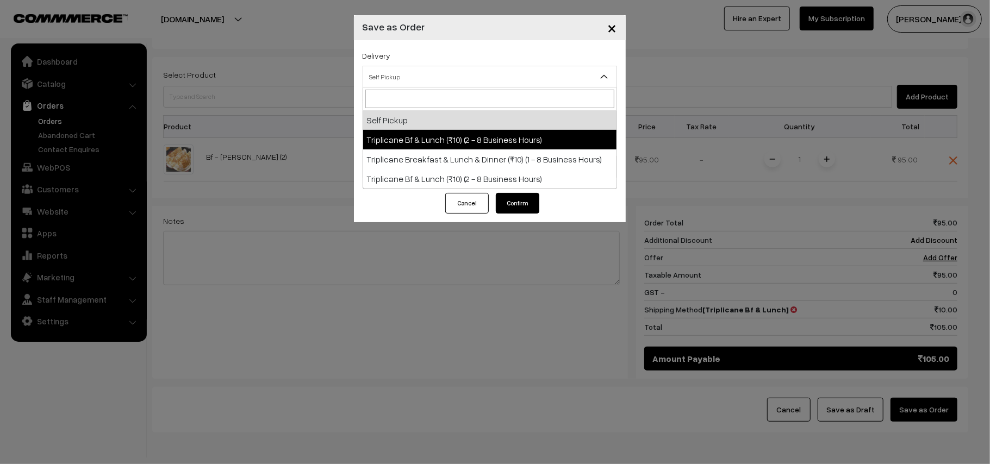
select select "TO1"
select select "3"
click at [422, 119] on span "Order + Mark as Processing + Generate Invoice + Mark as Delivered" at bounding box center [489, 122] width 253 height 19
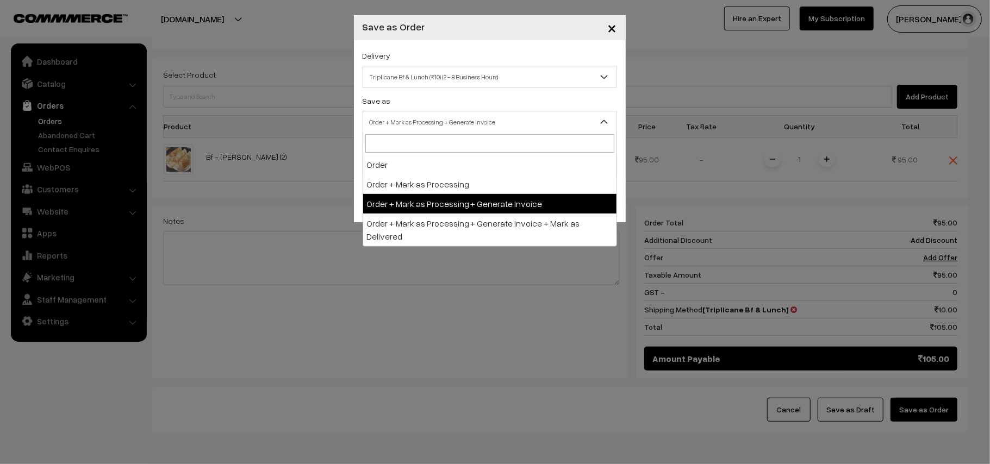
drag, startPoint x: 438, startPoint y: 201, endPoint x: 406, endPoint y: 174, distance: 41.7
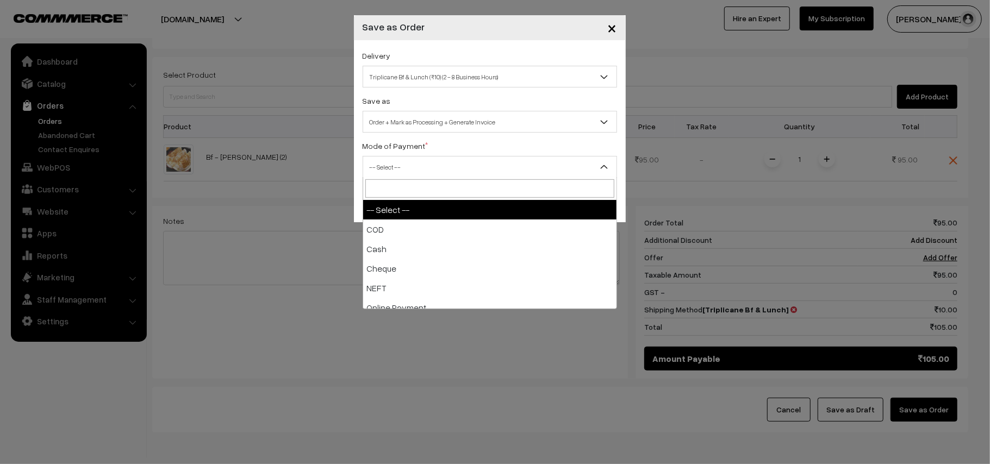
click at [405, 171] on span "-- Select --" at bounding box center [489, 167] width 253 height 19
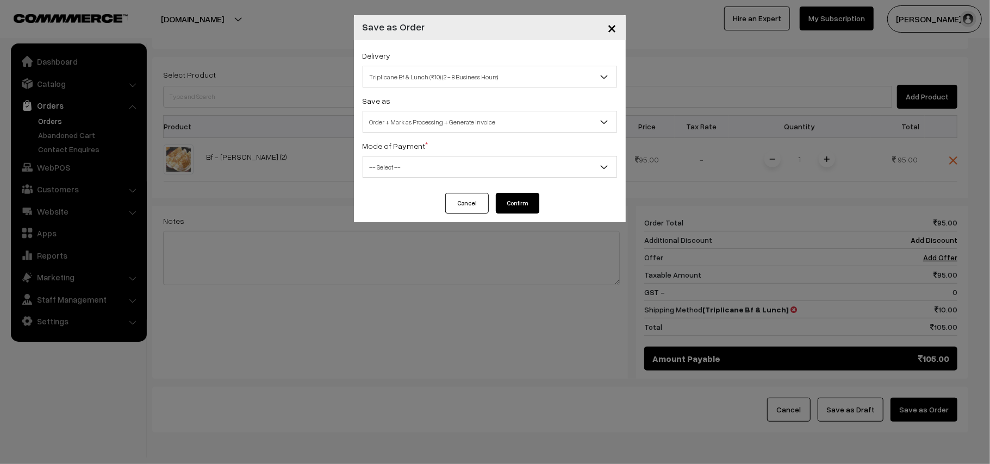
click at [397, 154] on div "Mode of Payment * -- Select -- COD Cash Cheque NEFT Online Payment DD Others --…" at bounding box center [490, 158] width 254 height 39
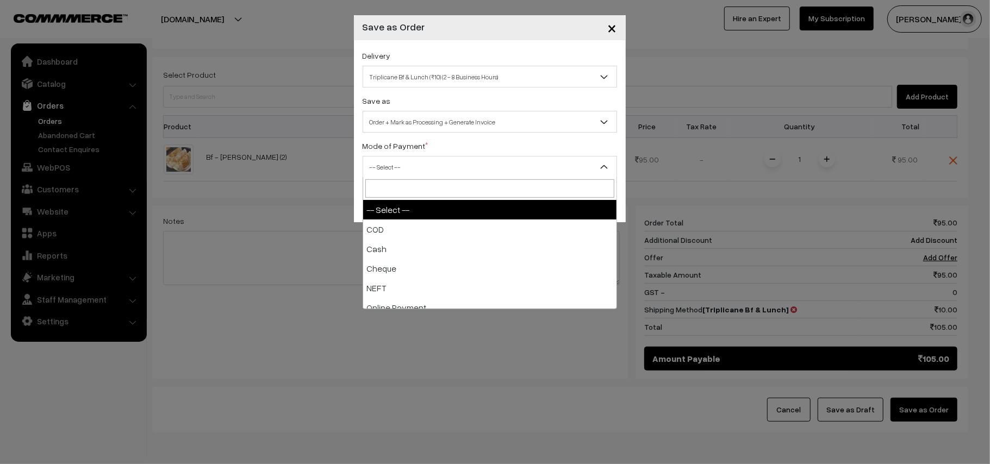
drag, startPoint x: 395, startPoint y: 169, endPoint x: 393, endPoint y: 196, distance: 27.8
click at [394, 169] on span "-- Select --" at bounding box center [489, 167] width 253 height 19
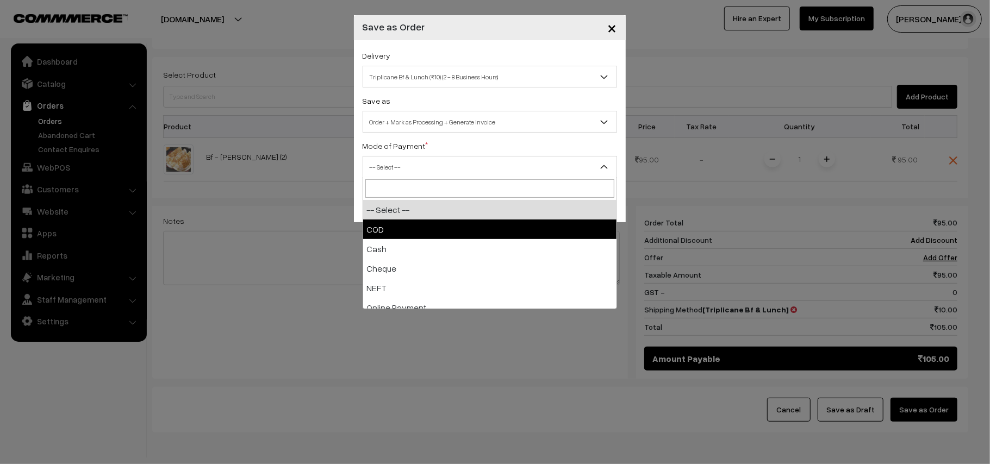
drag, startPoint x: 386, startPoint y: 222, endPoint x: 557, endPoint y: 231, distance: 172.0
select select "1"
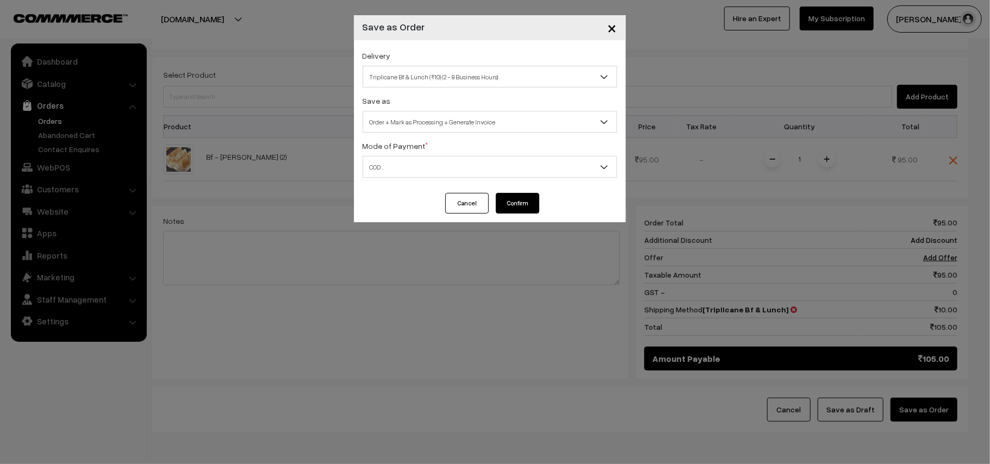
click at [535, 205] on button "Confirm" at bounding box center [518, 203] width 44 height 21
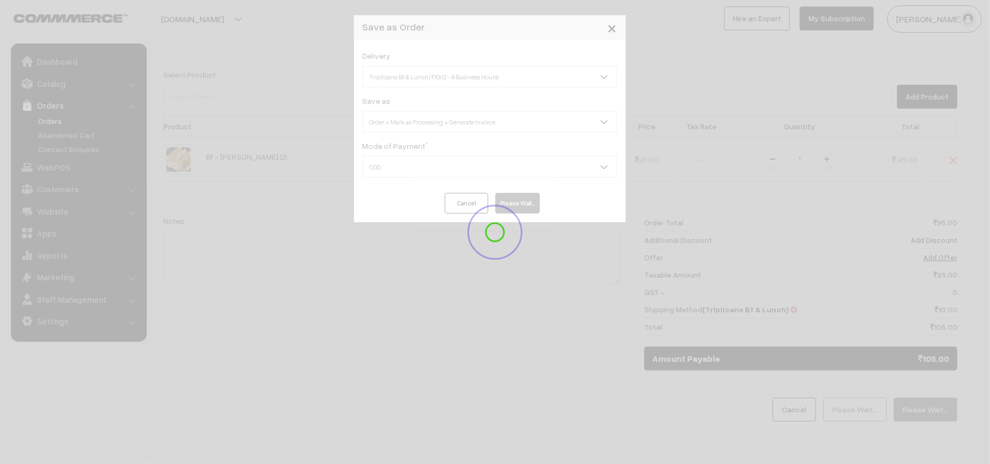
scroll to position [71, 0]
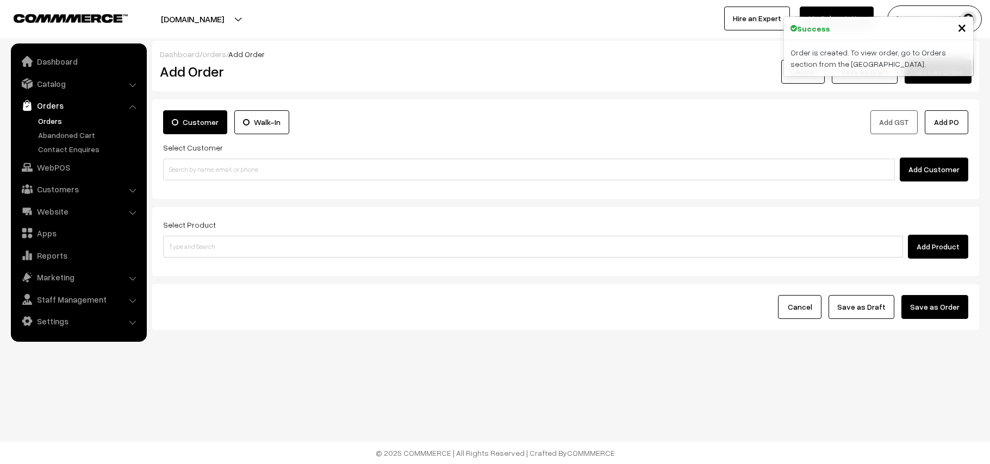
click at [51, 124] on link "Orders" at bounding box center [89, 120] width 108 height 11
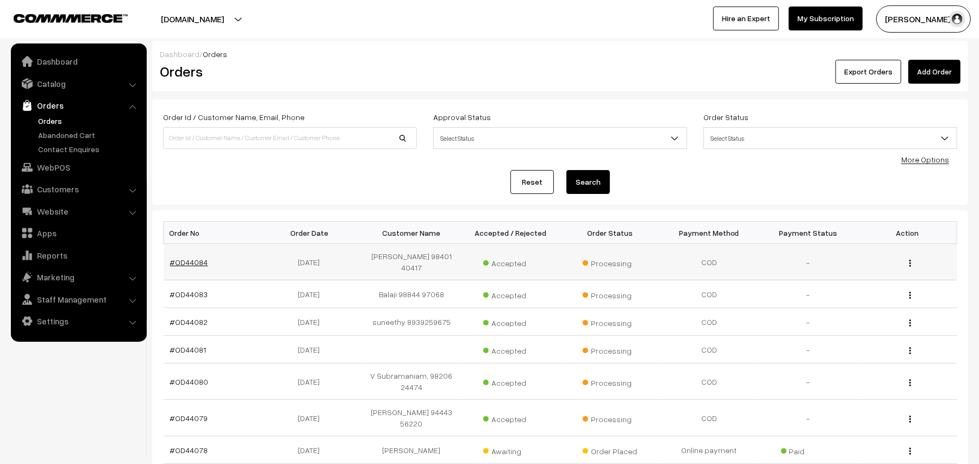
click at [194, 258] on link "#OD44084" at bounding box center [189, 262] width 38 height 9
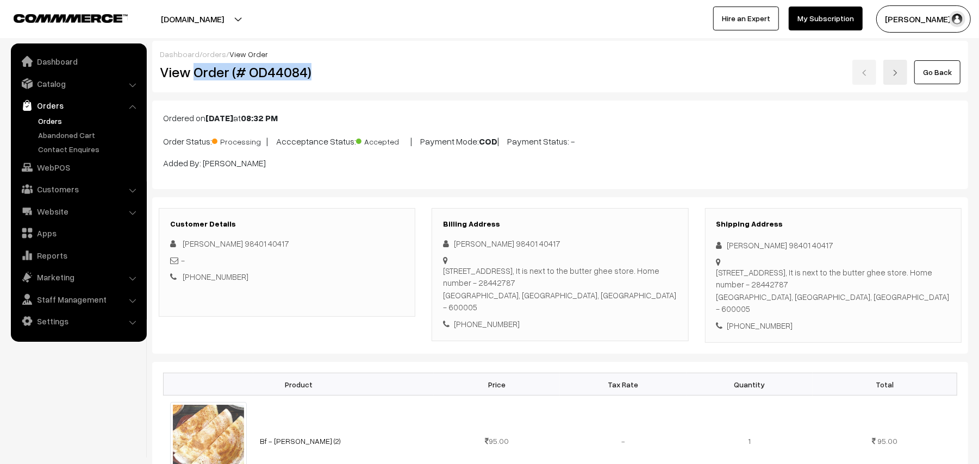
drag, startPoint x: 194, startPoint y: 69, endPoint x: 333, endPoint y: 69, distance: 139.2
click at [332, 68] on h2 "View Order (# OD44084)" at bounding box center [288, 72] width 256 height 17
copy h2 "Order (# OD44084)"
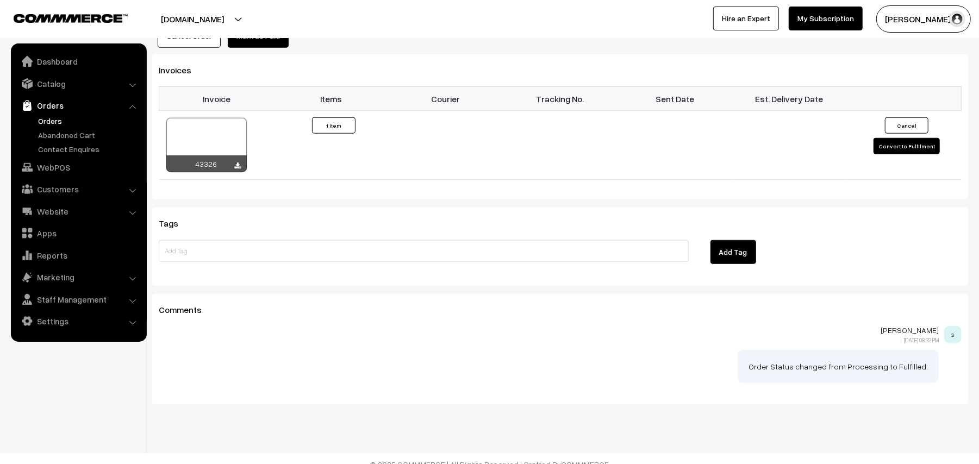
scroll to position [736, 0]
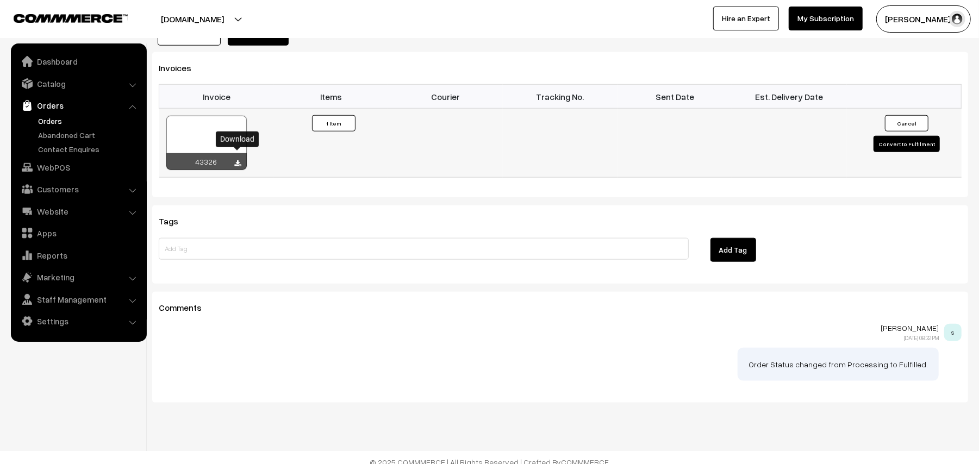
click at [239, 160] on icon at bounding box center [238, 163] width 7 height 7
click at [37, 161] on link "WebPOS" at bounding box center [78, 168] width 129 height 20
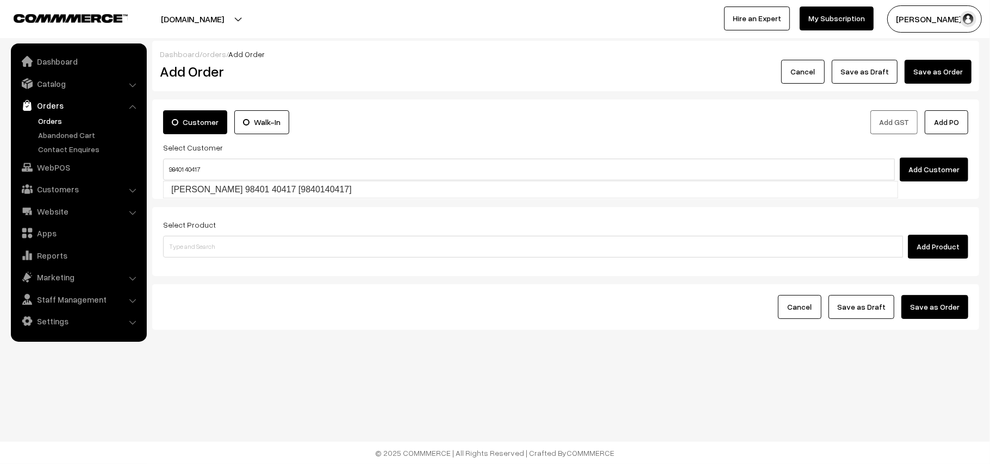
click at [187, 161] on input "98401 40417" at bounding box center [529, 170] width 732 height 22
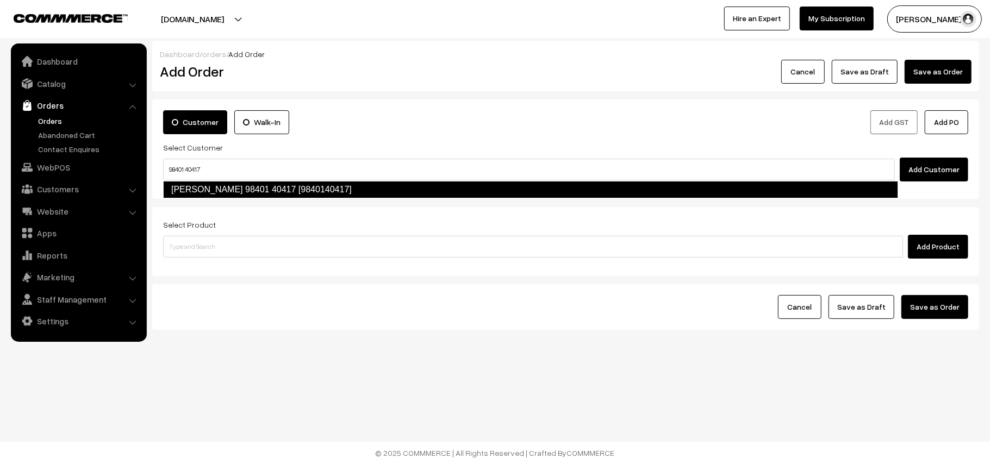
click at [196, 189] on link "[PERSON_NAME] 98401 40417 [9840140417]" at bounding box center [530, 189] width 735 height 17
type input "98401 40417"
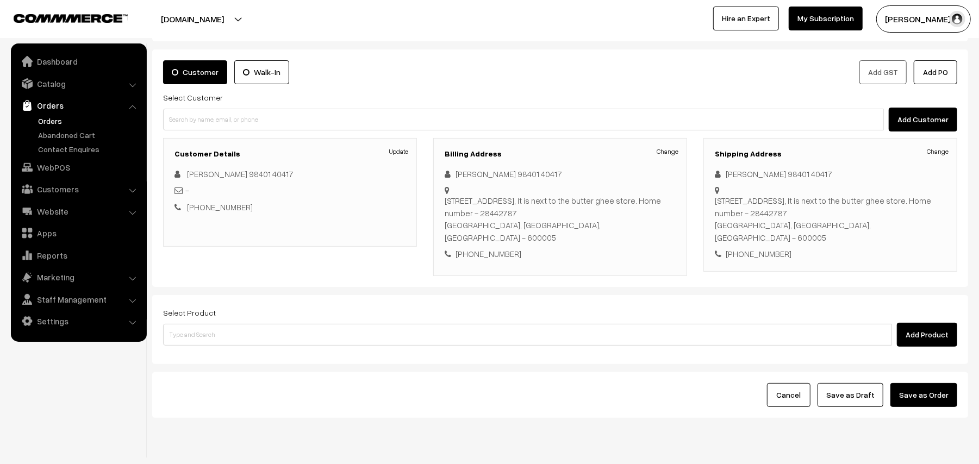
scroll to position [71, 0]
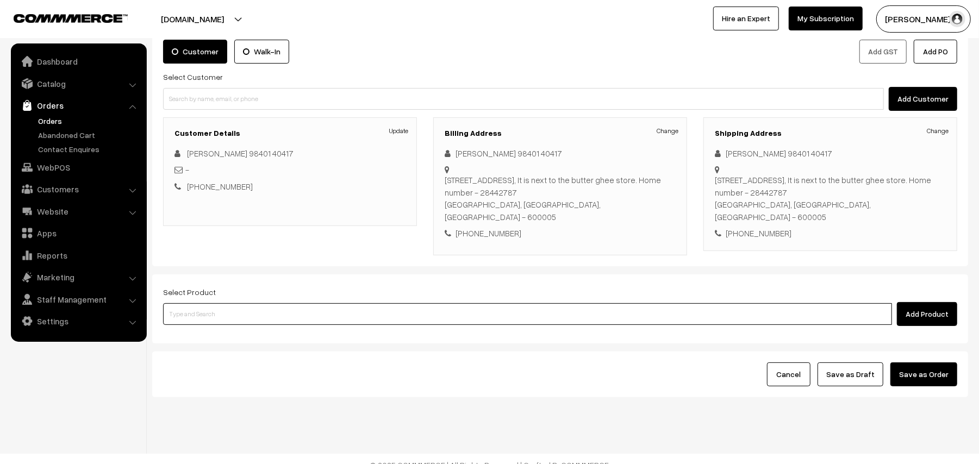
click at [281, 303] on input at bounding box center [527, 314] width 729 height 22
type input "[PERSON_NAME]"
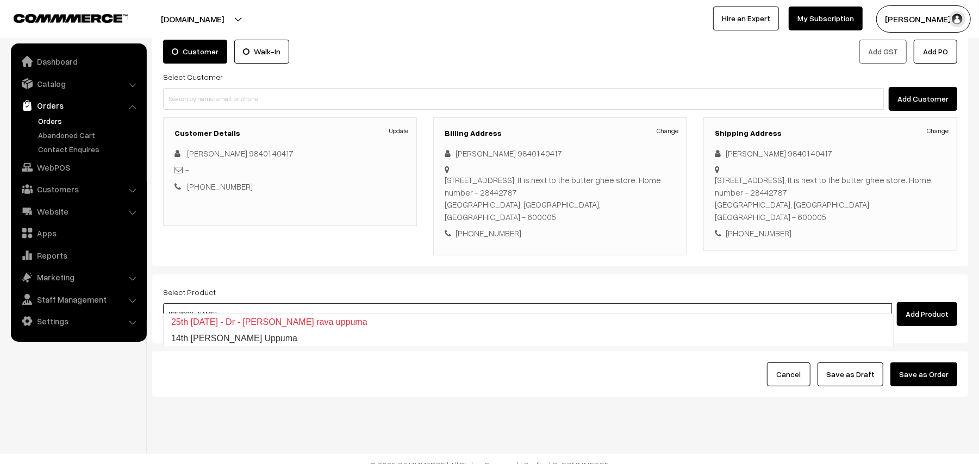
drag, startPoint x: 248, startPoint y: 313, endPoint x: 247, endPoint y: 333, distance: 20.2
click at [247, 318] on ul "25th [DATE] - Dr - [PERSON_NAME] rava uppuma [GEOGRAPHIC_DATA][PERSON_NAME] Upp…" at bounding box center [528, 331] width 731 height 34
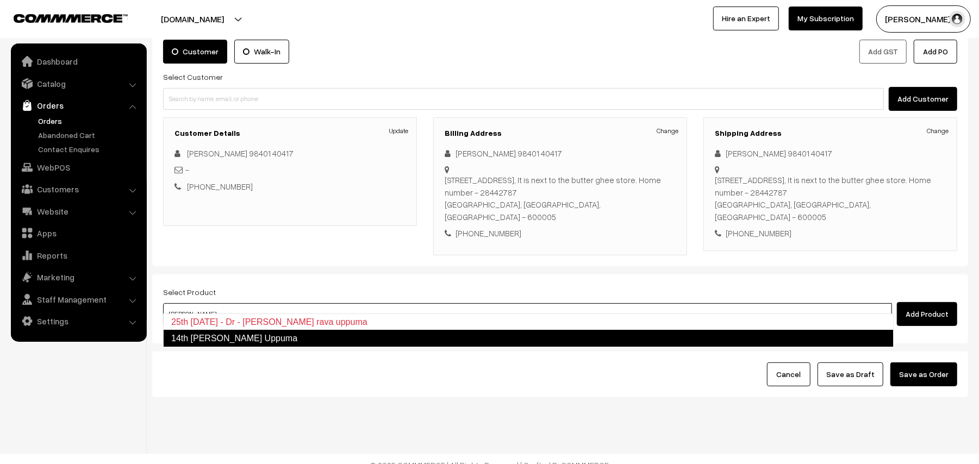
click at [247, 333] on link "14th Dr Wheat Rava Uppuma" at bounding box center [528, 338] width 731 height 17
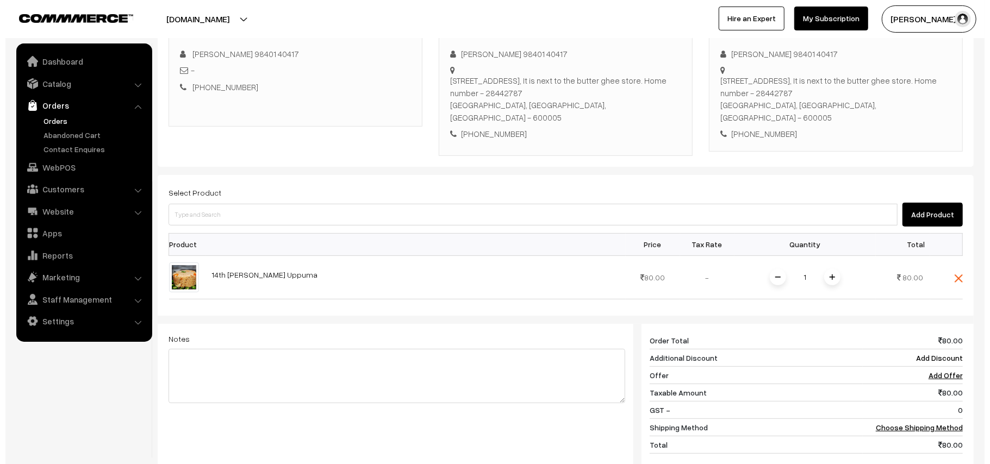
scroll to position [216, 0]
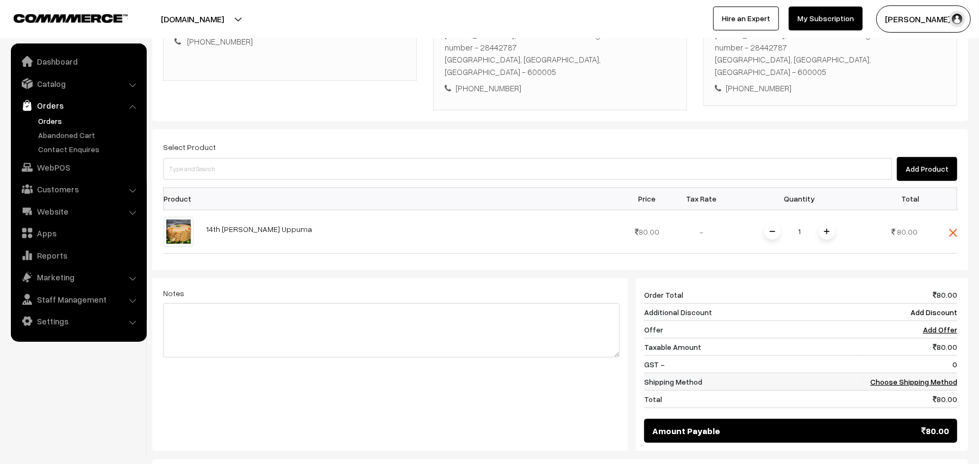
click at [917, 377] on td "Choose Shipping Method" at bounding box center [907, 381] width 100 height 17
click at [890, 377] on link "Choose Shipping Method" at bounding box center [914, 381] width 87 height 9
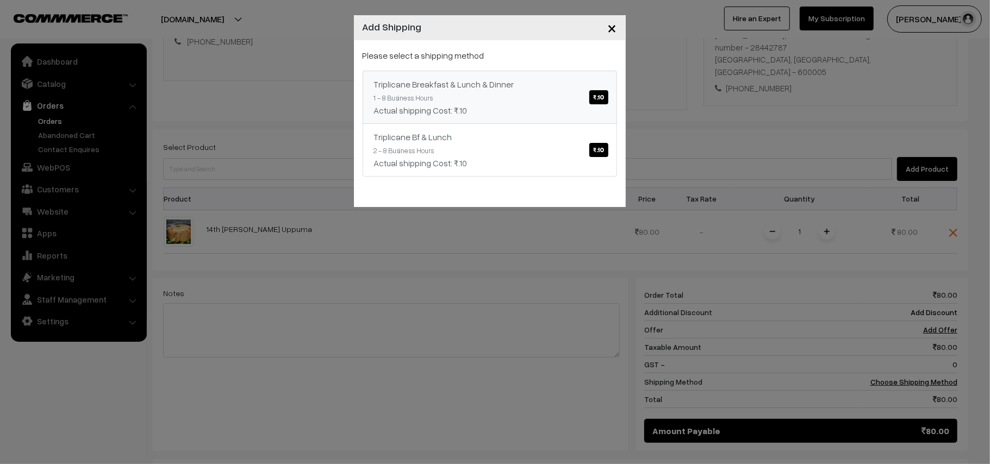
click at [425, 104] on div "Actual shipping Cost: ₹.10" at bounding box center [490, 110] width 232 height 13
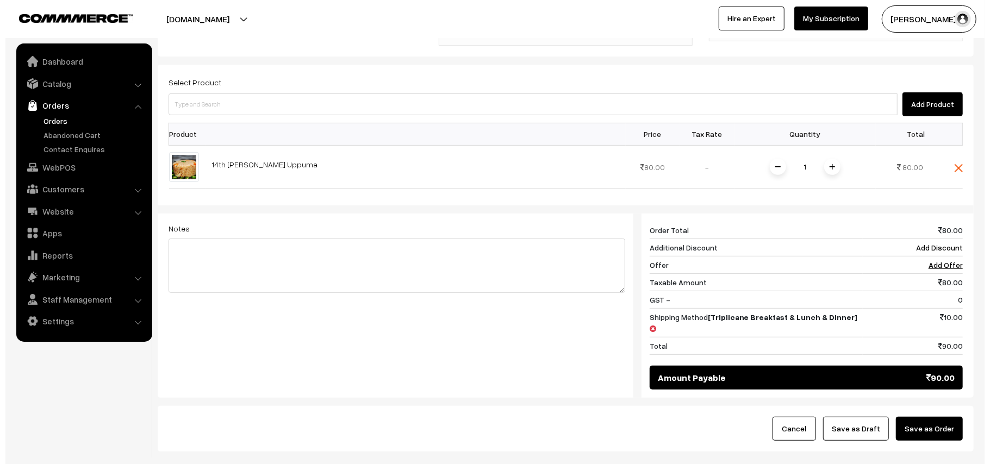
scroll to position [326, 0]
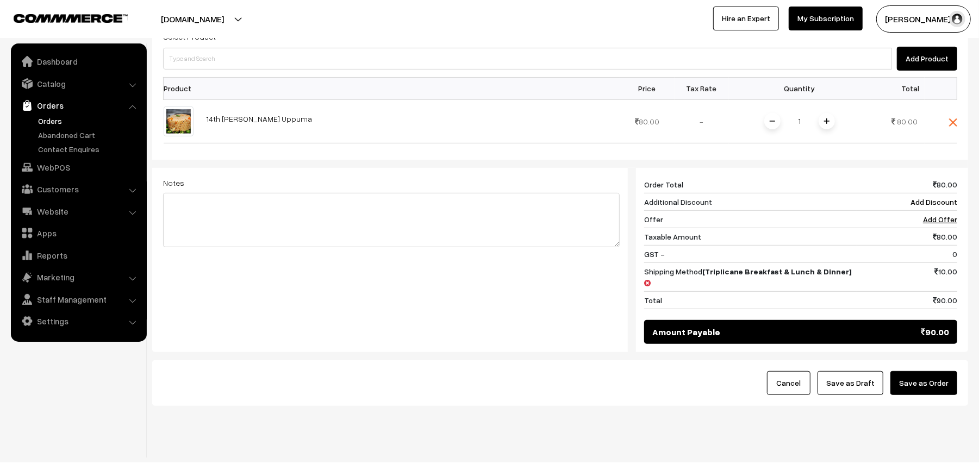
click at [920, 377] on div "Cancel Save as Draft Save as Order" at bounding box center [560, 384] width 816 height 46
click at [918, 371] on button "Save as Order" at bounding box center [924, 383] width 67 height 24
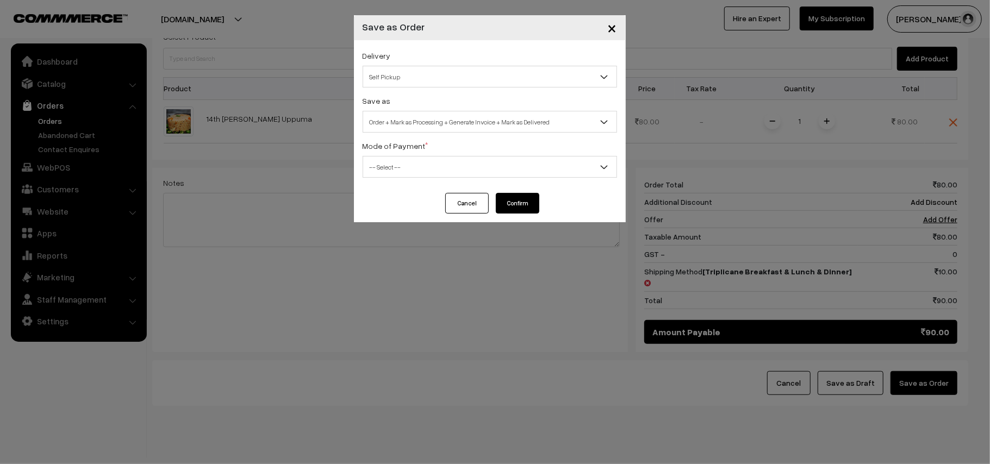
click at [405, 79] on span "Self Pickup" at bounding box center [489, 76] width 253 height 19
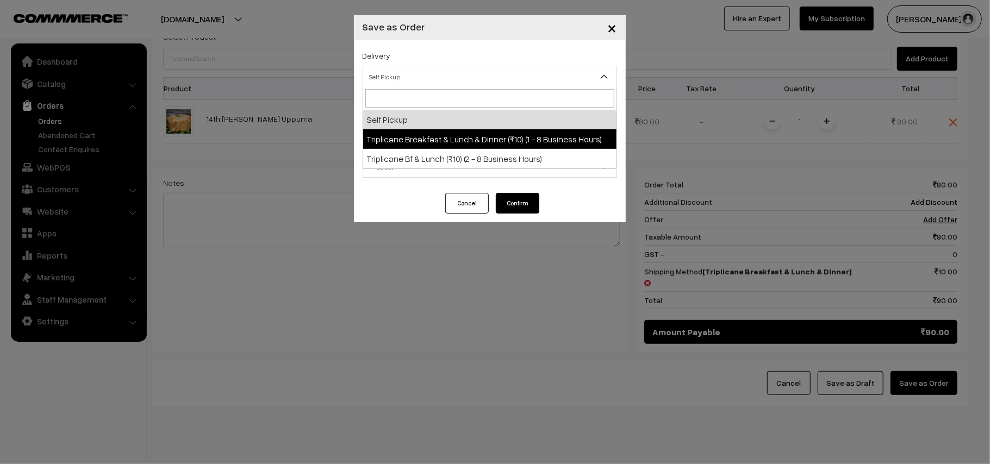
select select "TBL1"
select select "3"
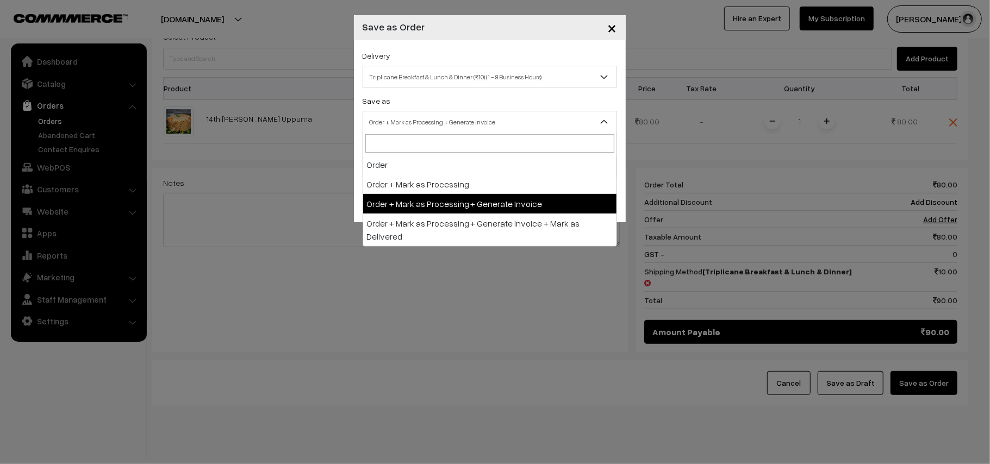
click at [426, 129] on span "Order + Mark as Processing + Generate Invoice" at bounding box center [489, 122] width 253 height 19
drag, startPoint x: 442, startPoint y: 201, endPoint x: 399, endPoint y: 170, distance: 52.7
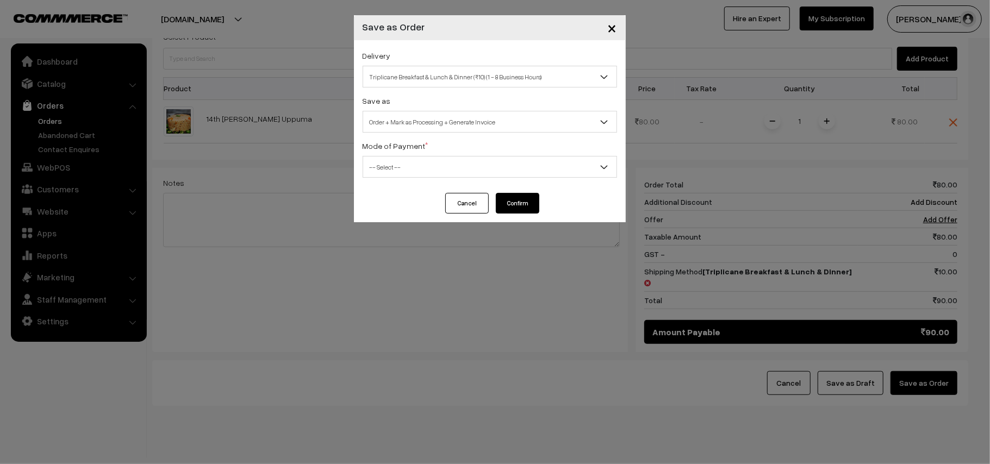
click at [399, 170] on span "-- Select --" at bounding box center [489, 167] width 253 height 19
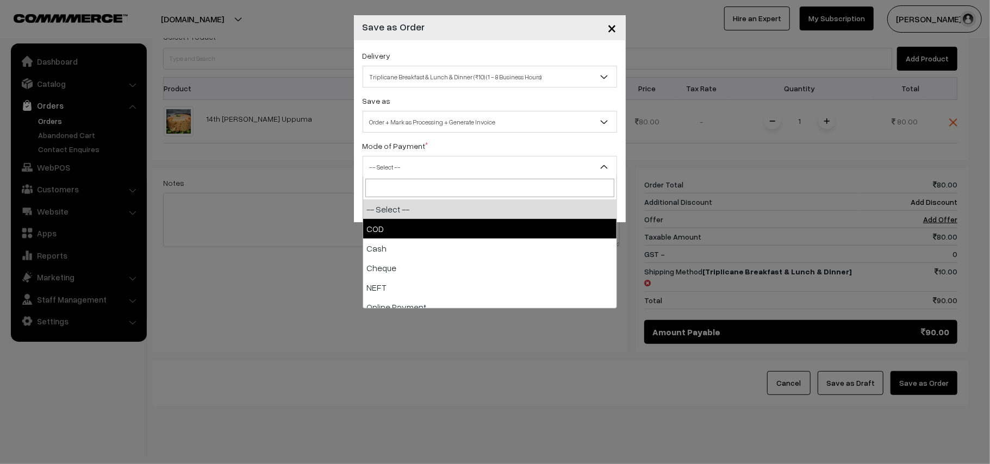
drag, startPoint x: 386, startPoint y: 225, endPoint x: 588, endPoint y: 218, distance: 202.4
select select "1"
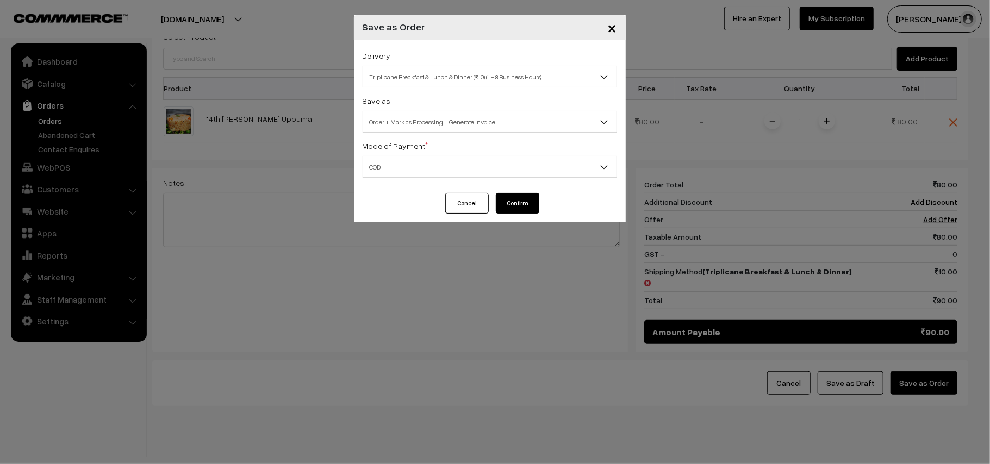
drag, startPoint x: 555, startPoint y: 203, endPoint x: 547, endPoint y: 203, distance: 7.6
click at [554, 203] on div "Cancel Confirm" at bounding box center [490, 207] width 272 height 29
click at [535, 203] on button "Confirm" at bounding box center [518, 203] width 44 height 21
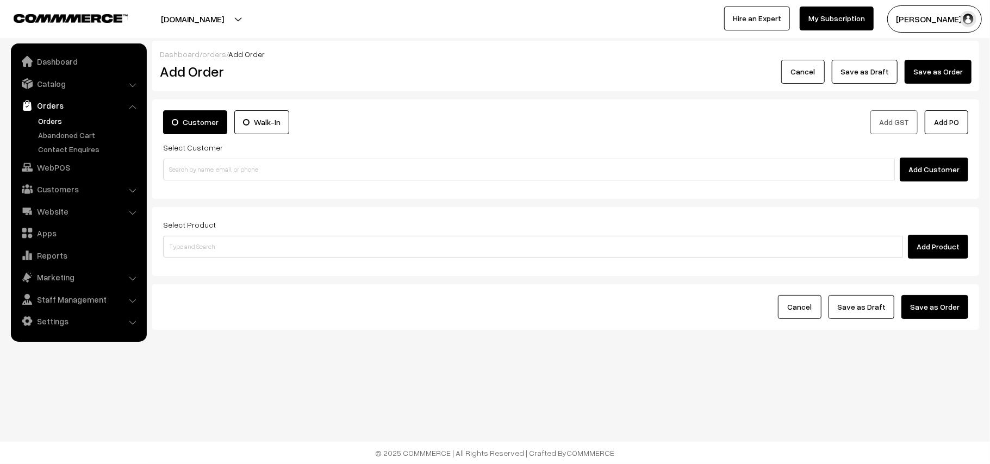
click at [42, 116] on link "Orders" at bounding box center [89, 120] width 108 height 11
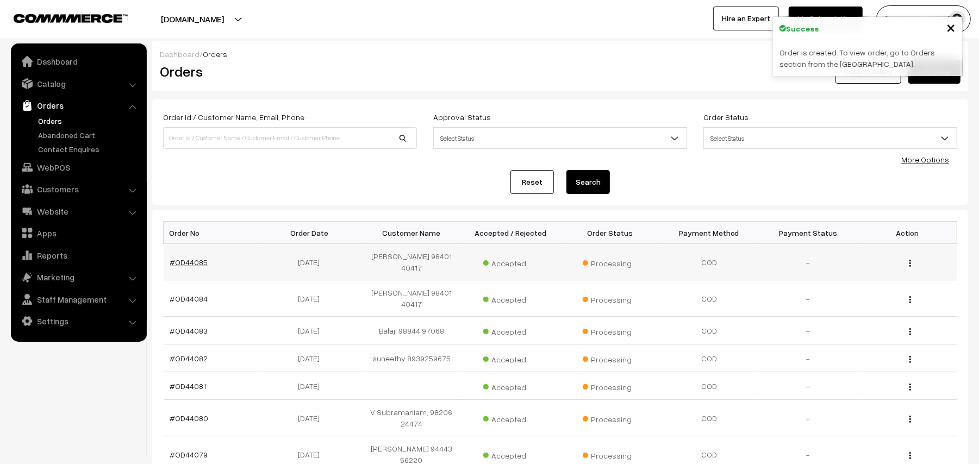
click at [195, 260] on link "#OD44085" at bounding box center [189, 262] width 38 height 9
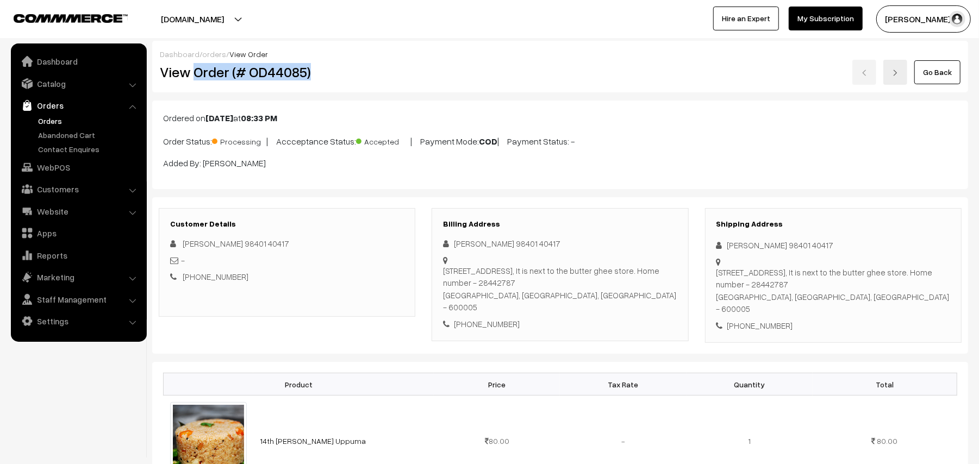
click at [351, 64] on h2 "View Order (# OD44085)" at bounding box center [288, 72] width 256 height 17
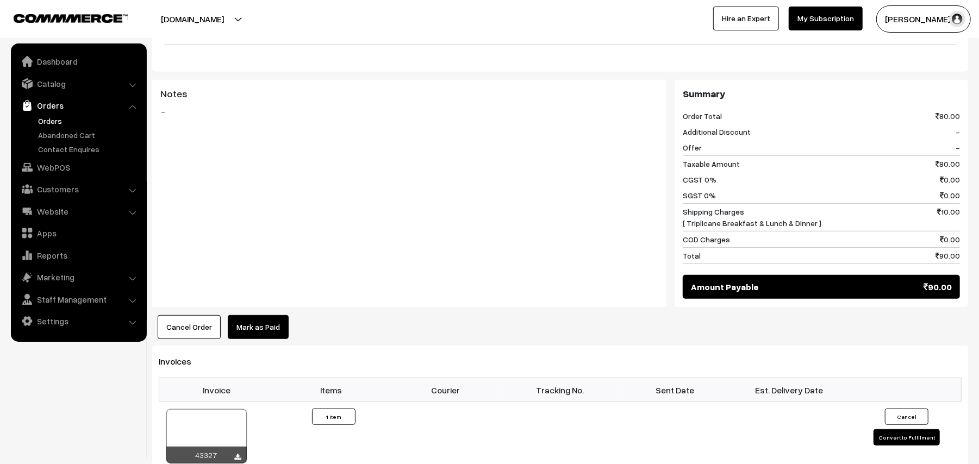
scroll to position [580, 0]
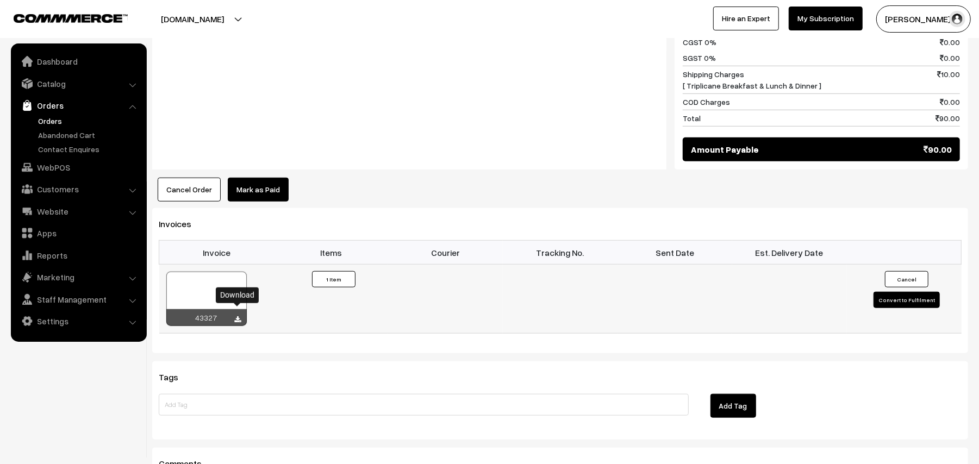
click at [238, 316] on icon at bounding box center [238, 319] width 7 height 7
click at [51, 161] on link "WebPOS" at bounding box center [78, 168] width 129 height 20
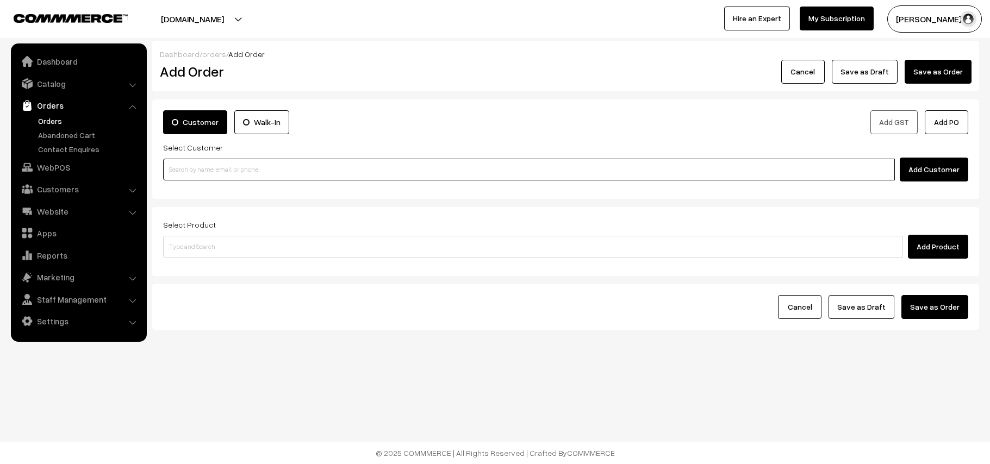
click at [245, 171] on input at bounding box center [529, 170] width 732 height 22
paste input "98849 44081"
click at [185, 166] on input "98849 44081" at bounding box center [529, 170] width 732 height 22
click at [216, 179] on input "98849 44081" at bounding box center [529, 170] width 732 height 22
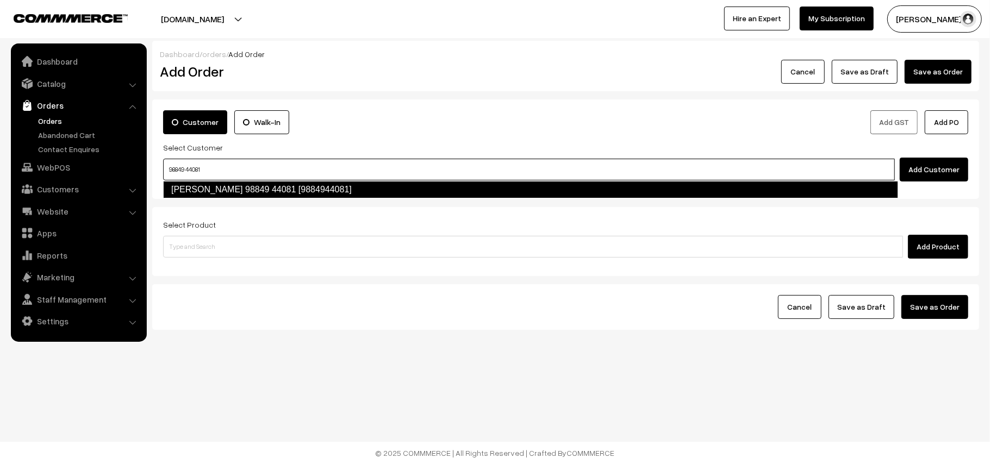
click at [218, 187] on link "[PERSON_NAME] 98849 44081 [9884944081]" at bounding box center [530, 189] width 735 height 17
type input "98849 44081"
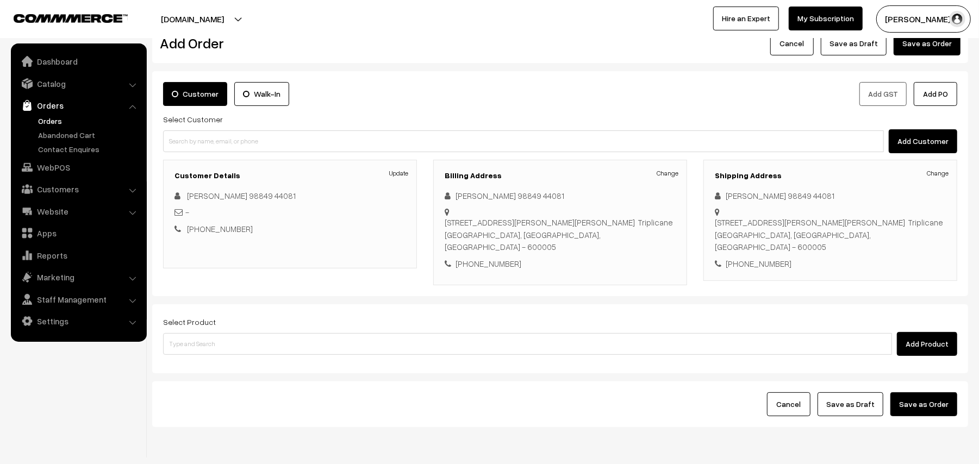
scroll to position [71, 0]
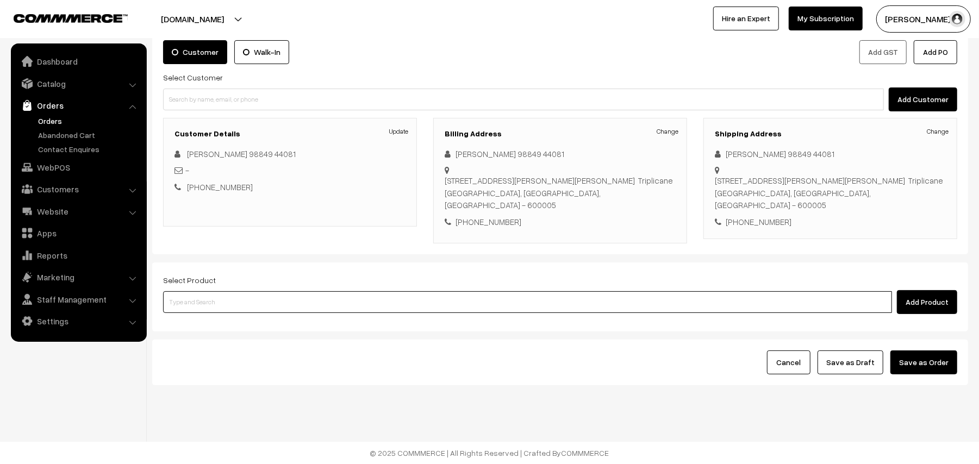
click at [235, 303] on input at bounding box center [527, 302] width 729 height 22
type input "tomato ra"
click at [218, 315] on link "14th Couple Pack- Tomato Rasam" at bounding box center [529, 323] width 730 height 16
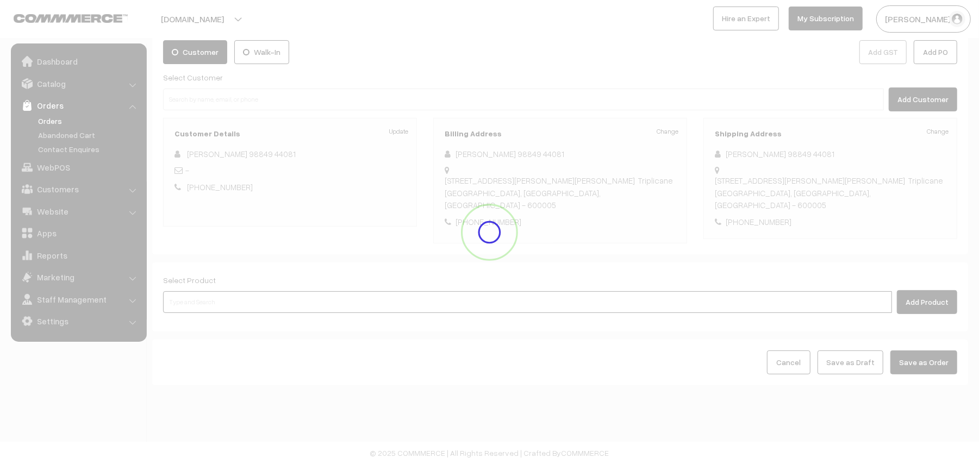
click at [220, 298] on input at bounding box center [527, 302] width 729 height 22
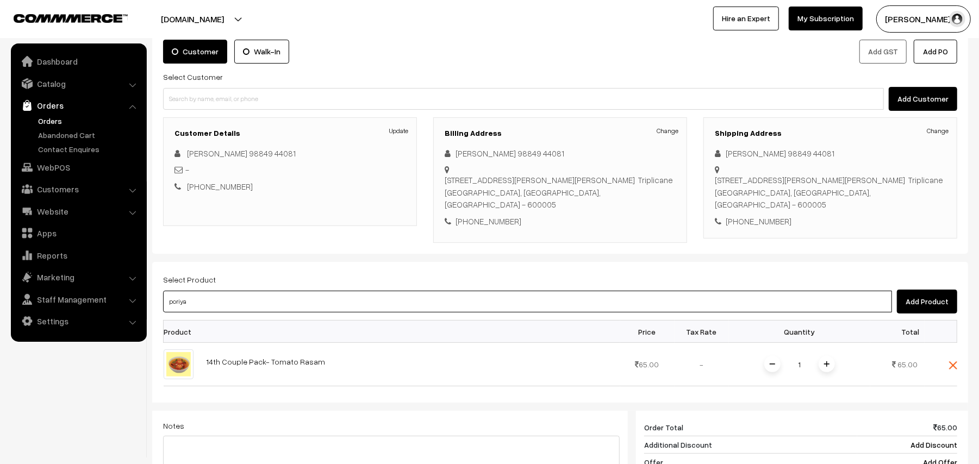
type input "poriyal"
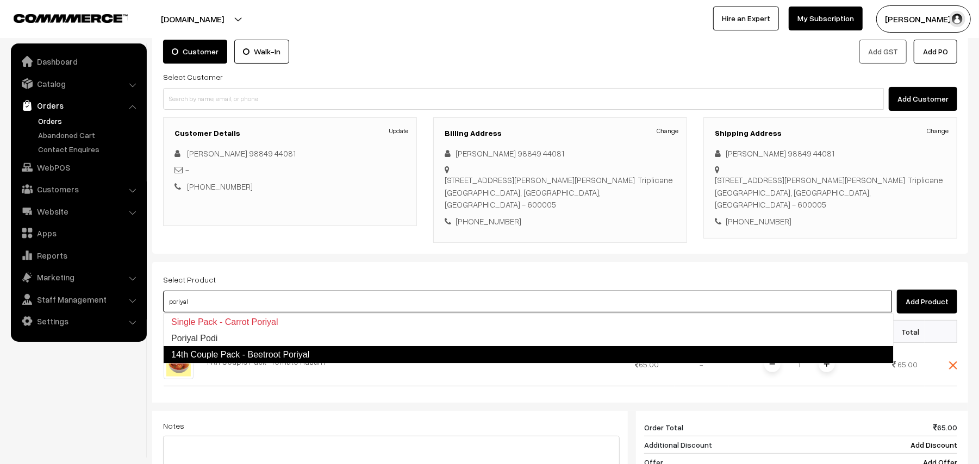
click at [226, 352] on link "14th Couple Pack - Beetroot Poriyal" at bounding box center [528, 354] width 731 height 17
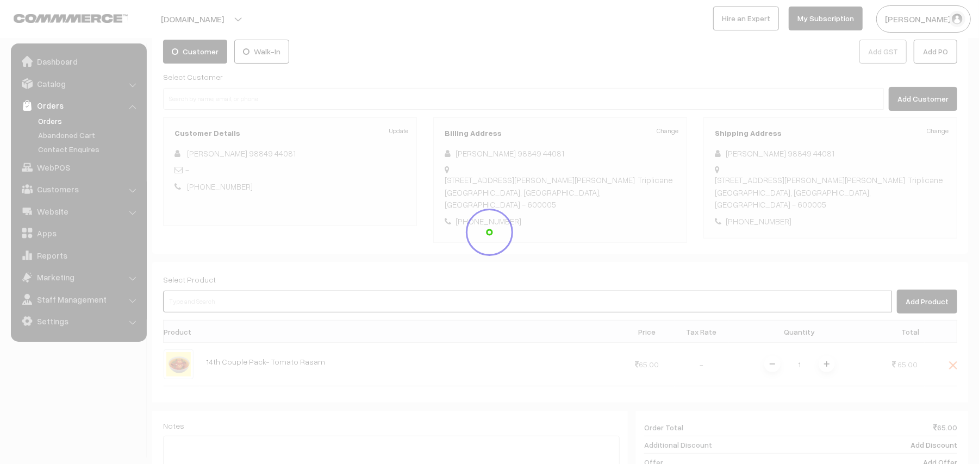
click at [216, 307] on input at bounding box center [527, 302] width 729 height 22
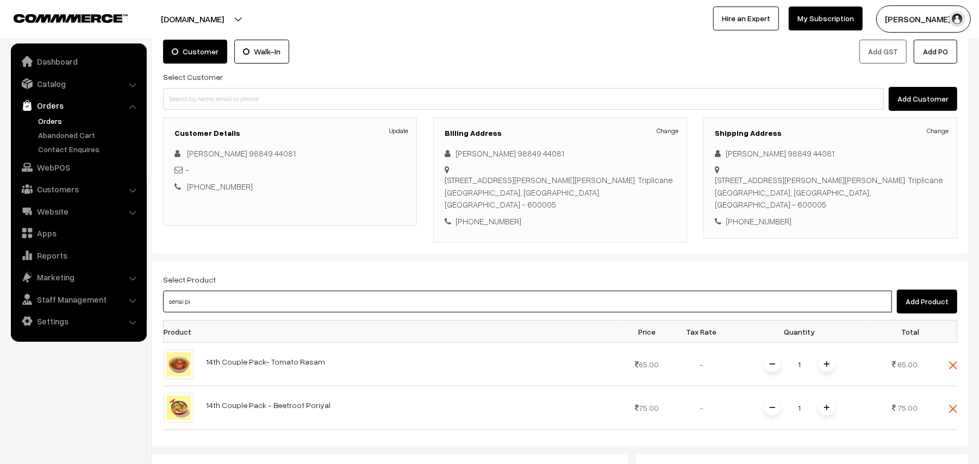
type input "senai pit"
click at [214, 312] on input "senai pit" at bounding box center [527, 302] width 729 height 22
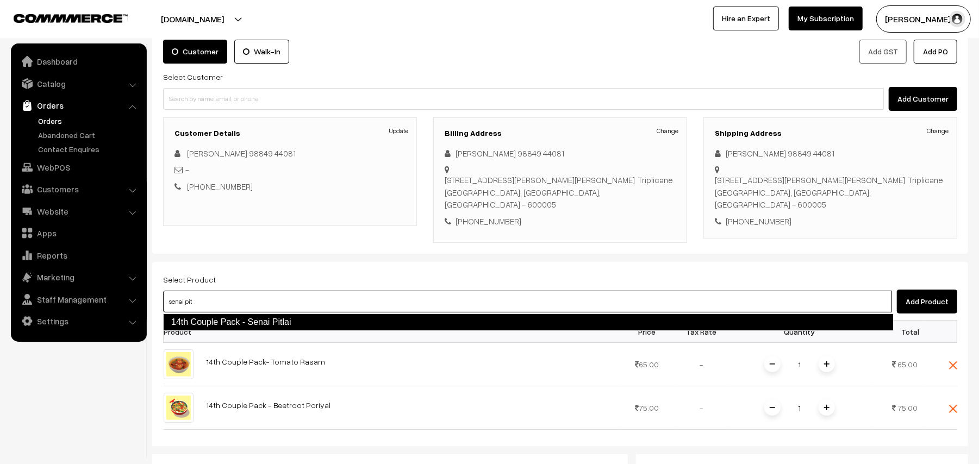
click at [212, 319] on link "14th Couple Pack - Senai Pitlai" at bounding box center [528, 322] width 731 height 17
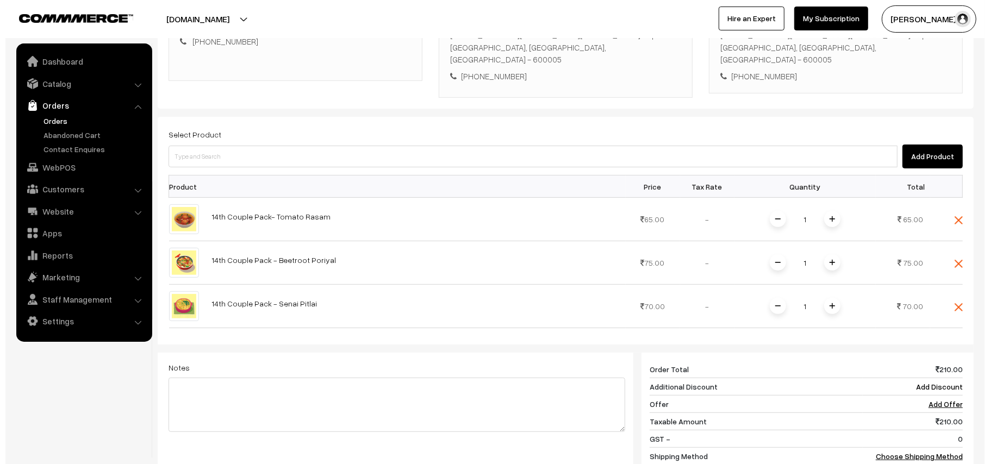
scroll to position [413, 0]
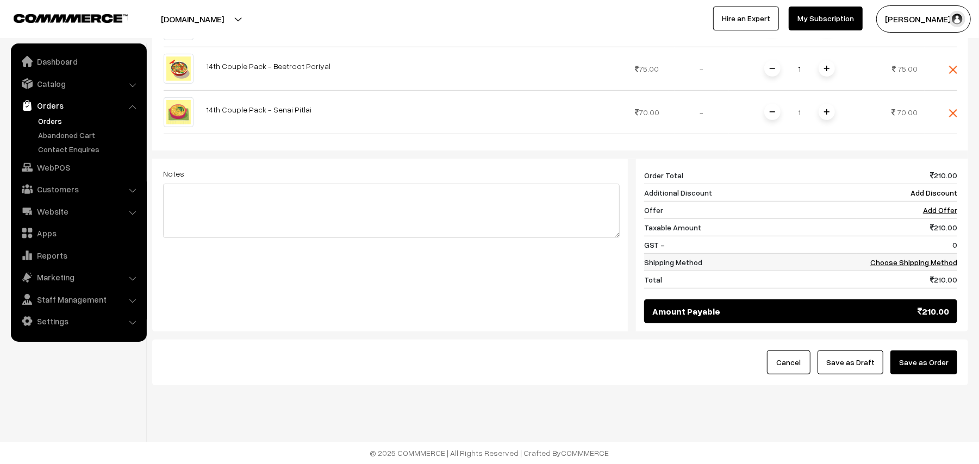
click at [931, 263] on link "Choose Shipping Method" at bounding box center [914, 262] width 87 height 9
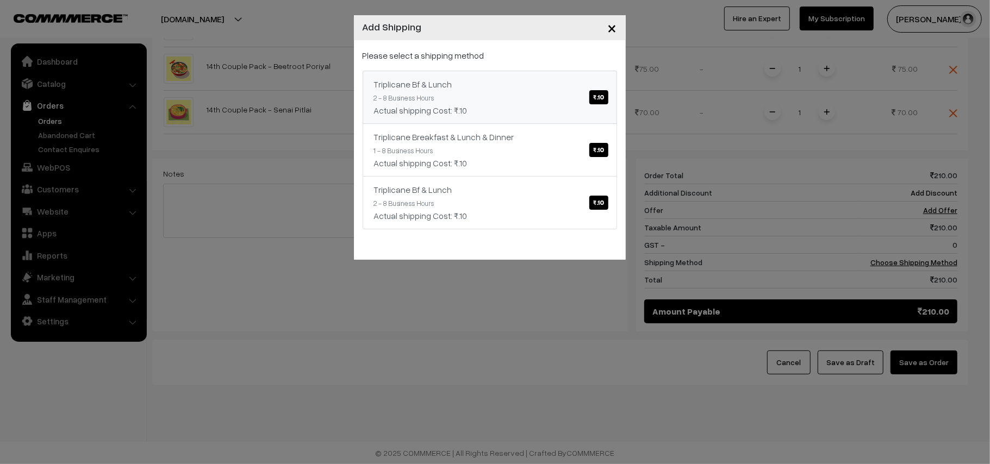
click at [572, 107] on div "Actual shipping Cost: ₹.10" at bounding box center [490, 110] width 232 height 13
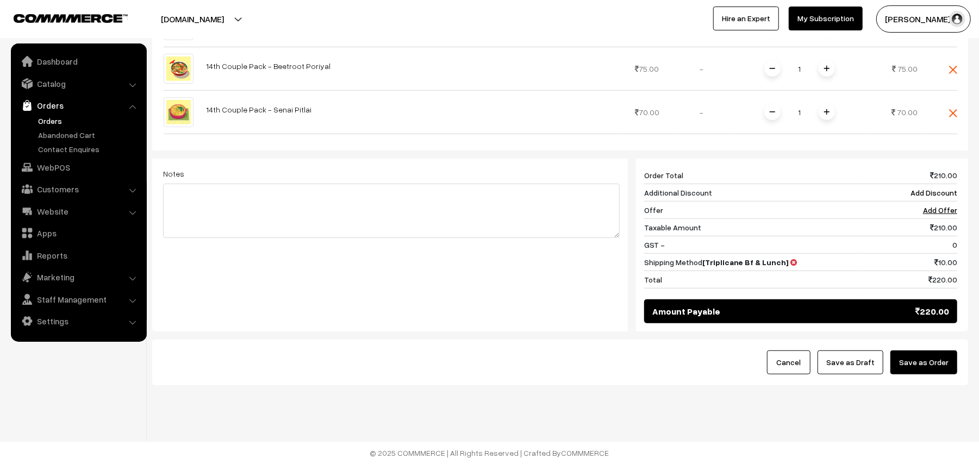
click at [921, 353] on button "Save as Order" at bounding box center [924, 363] width 67 height 24
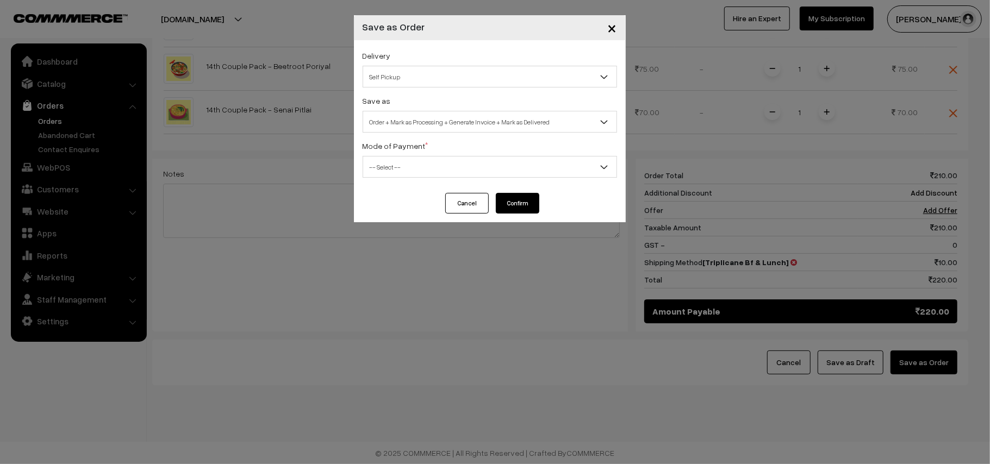
click at [408, 76] on span "Self Pickup" at bounding box center [489, 76] width 253 height 19
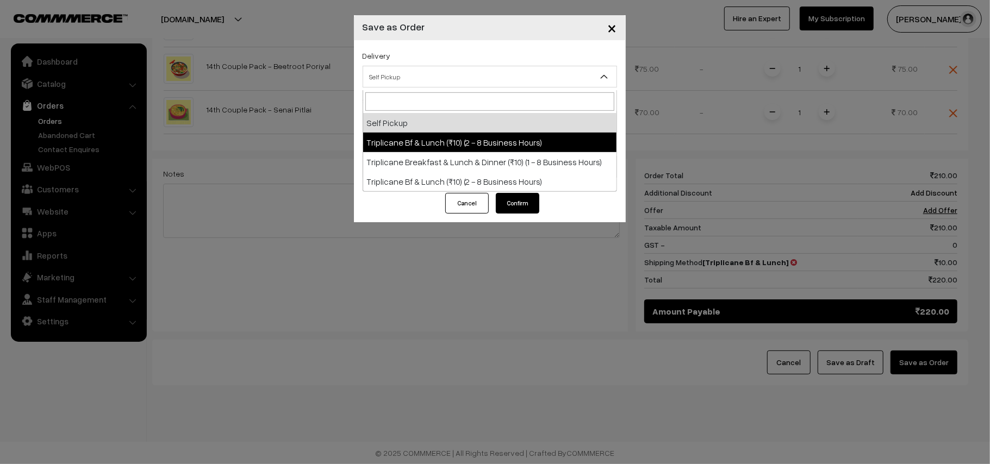
select select "TO1"
select select "3"
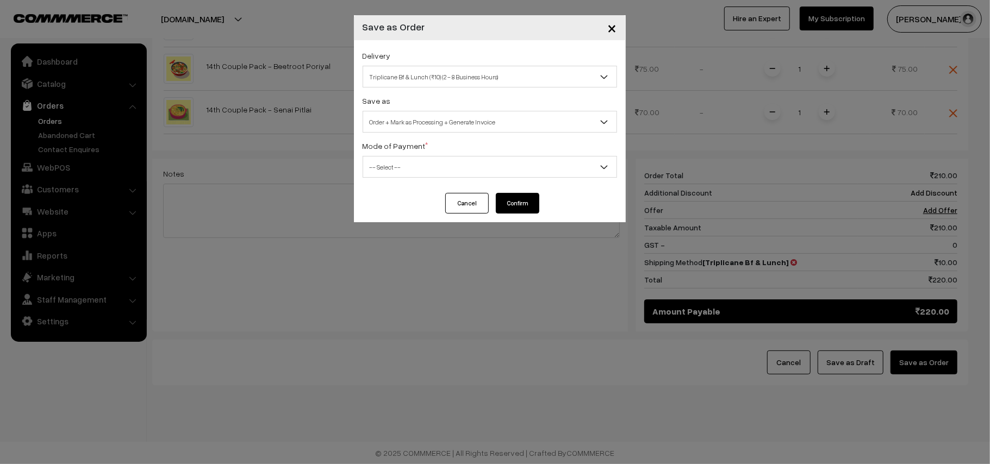
click at [419, 125] on span "Order + Mark as Processing + Generate Invoice" at bounding box center [489, 122] width 253 height 19
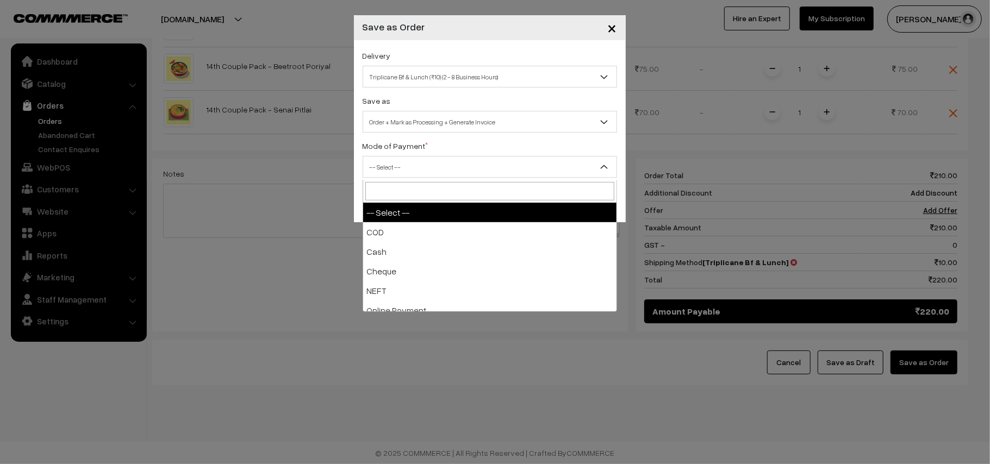
click at [412, 172] on span "-- Select --" at bounding box center [489, 167] width 253 height 19
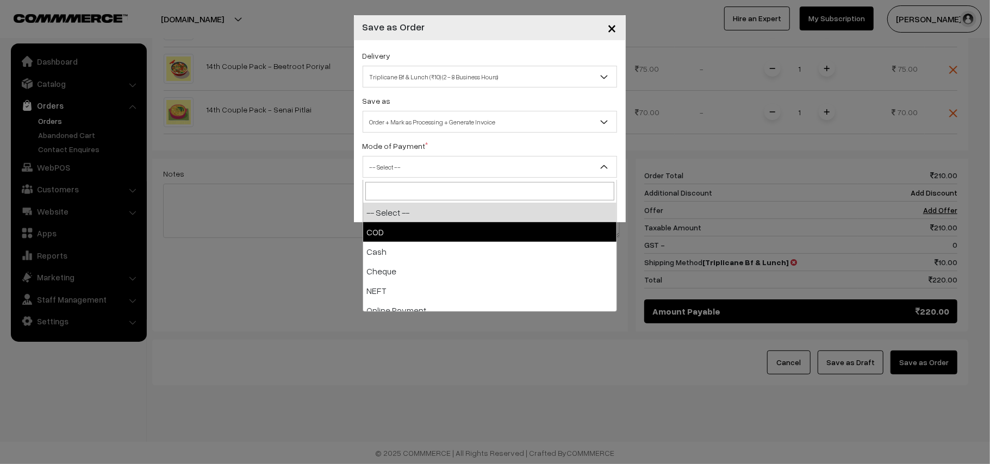
select select "1"
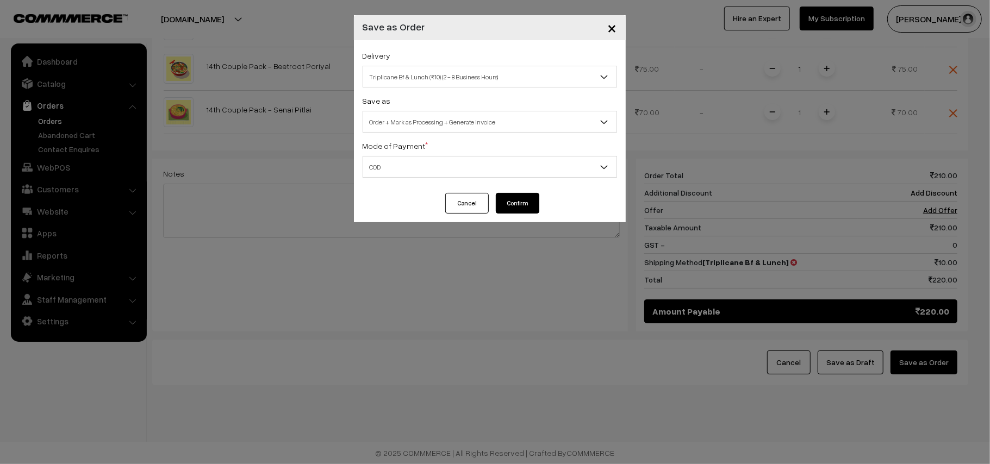
click at [501, 200] on button "Confirm" at bounding box center [518, 203] width 44 height 21
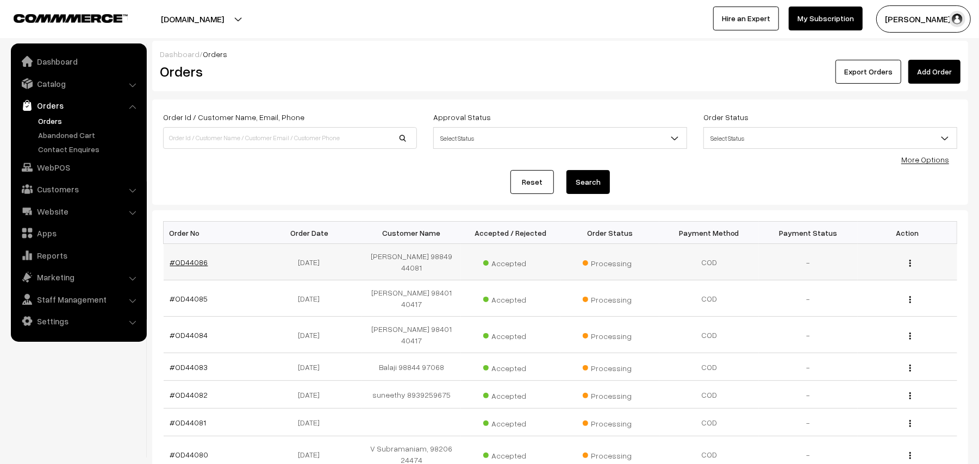
click at [198, 258] on link "#OD44086" at bounding box center [189, 262] width 38 height 9
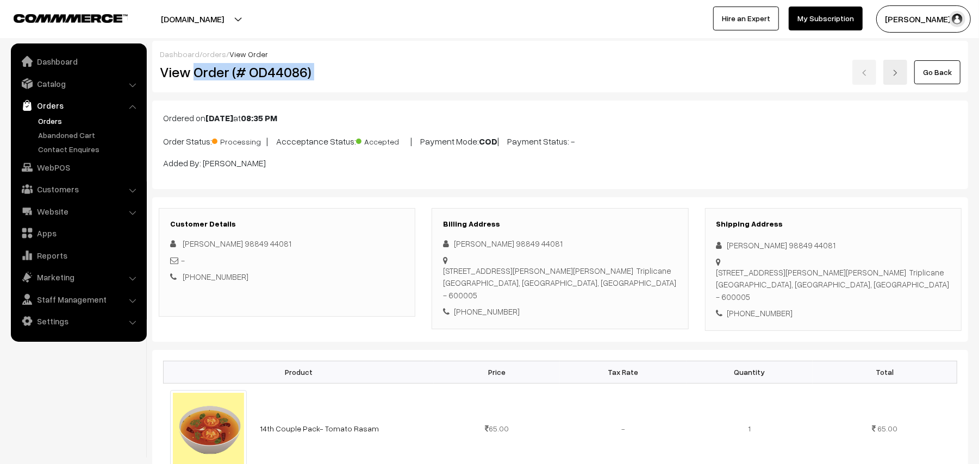
drag, startPoint x: 196, startPoint y: 68, endPoint x: 451, endPoint y: 85, distance: 255.6
click at [451, 85] on div "Dashboard / orders / View Order View Order (# OD44086) Go Back" at bounding box center [560, 67] width 816 height 52
copy div "Order (# OD44086)"
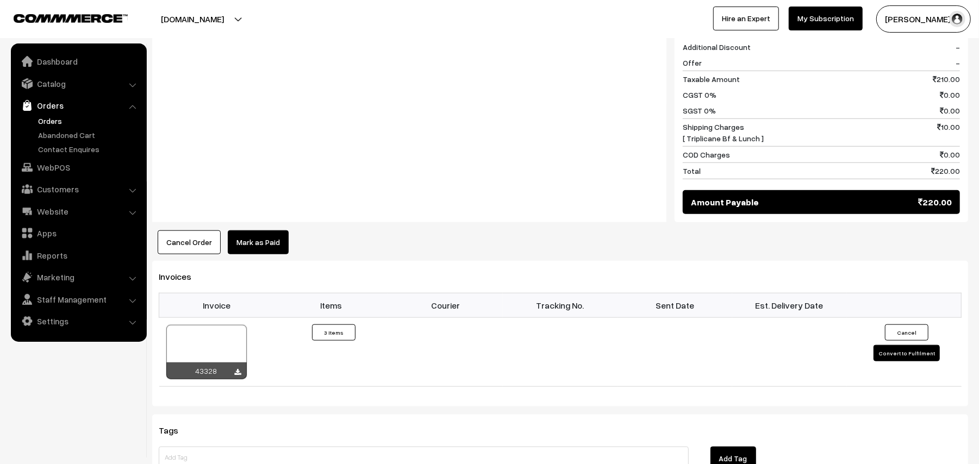
scroll to position [797, 0]
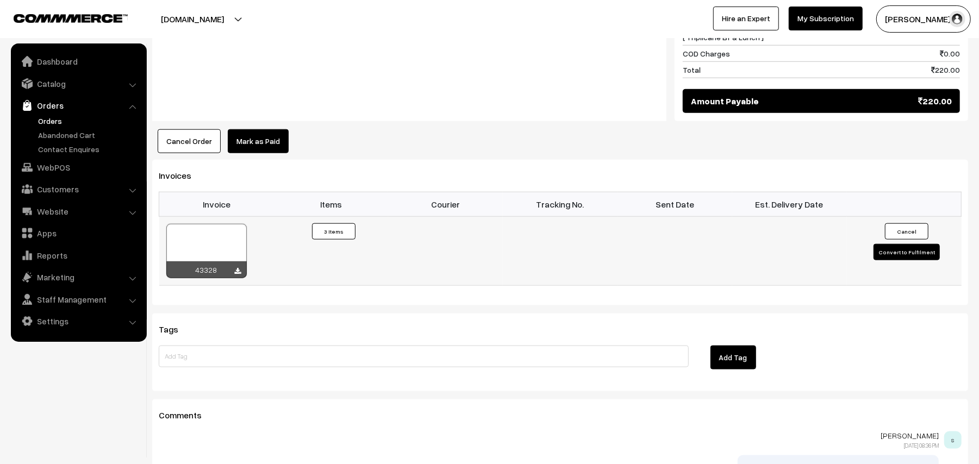
click at [242, 274] on div "43328" at bounding box center [206, 270] width 80 height 17
click at [238, 274] on icon at bounding box center [238, 271] width 7 height 7
click at [54, 175] on link "WebPOS" at bounding box center [78, 168] width 129 height 20
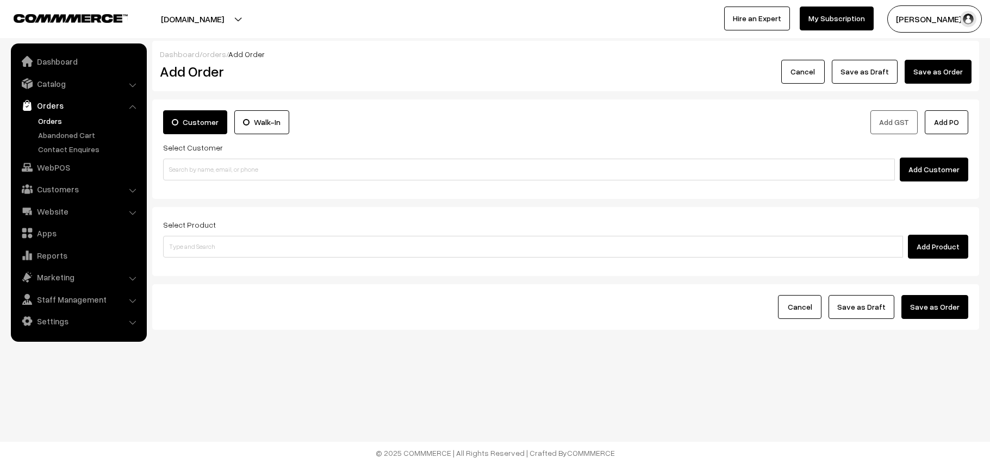
click at [218, 167] on input at bounding box center [529, 170] width 732 height 22
click at [185, 163] on input "98402 01222" at bounding box center [529, 170] width 732 height 22
click at [209, 185] on link "Girija 98402 01222 [test875@gmail.com] [9840201222]" at bounding box center [531, 190] width 734 height 16
type input "9840201222"
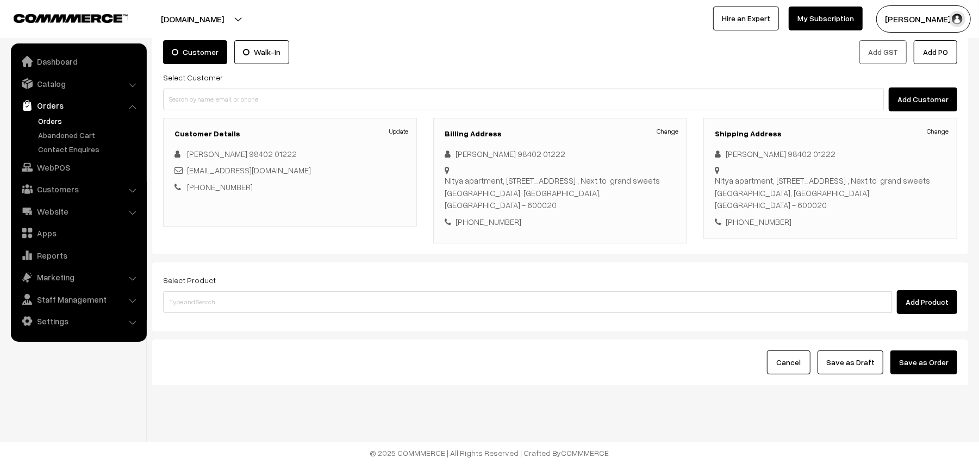
scroll to position [71, 0]
drag, startPoint x: 238, startPoint y: 297, endPoint x: 246, endPoint y: 296, distance: 8.2
click at [238, 298] on input at bounding box center [527, 302] width 729 height 22
type input "idly"
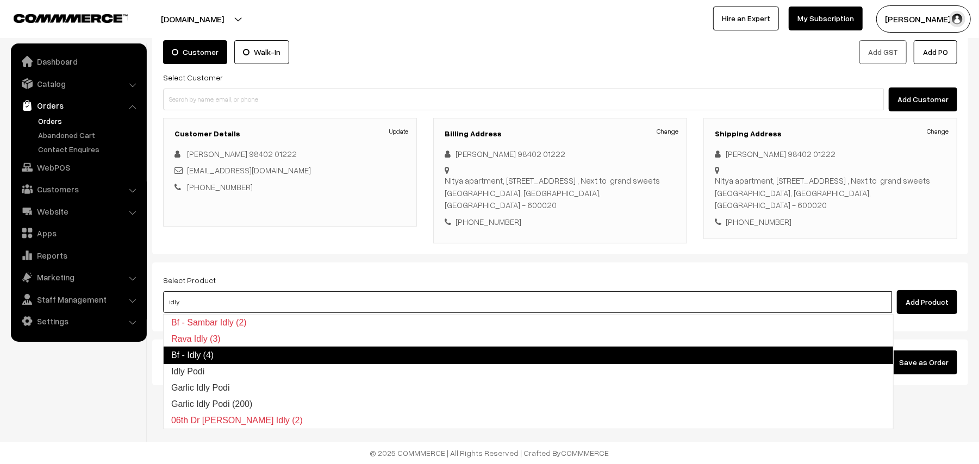
click at [225, 351] on link "Bf - Idly (4)" at bounding box center [528, 355] width 731 height 17
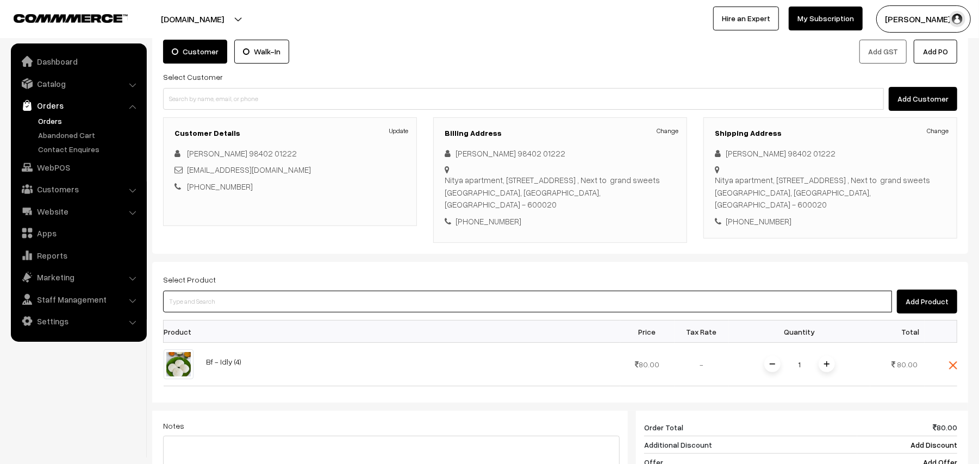
click at [216, 297] on input at bounding box center [527, 302] width 729 height 22
type input "vadai"
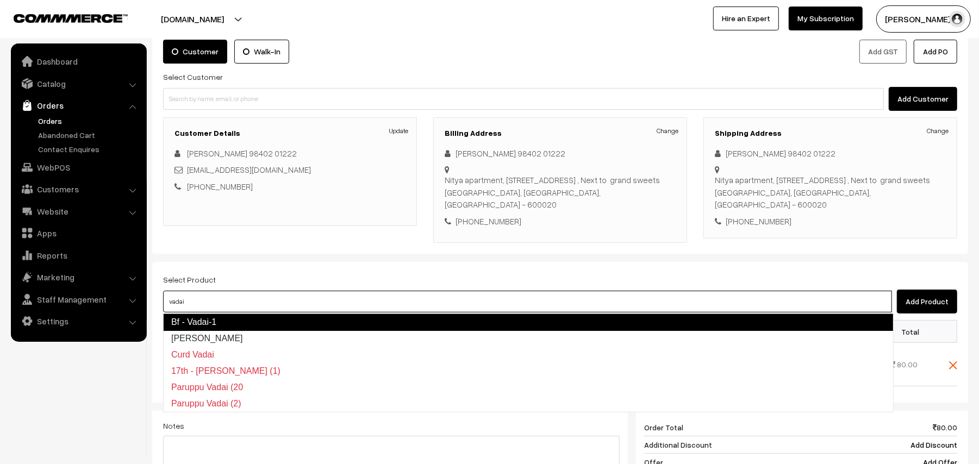
click at [220, 319] on link "Bf - Vadai-1" at bounding box center [528, 322] width 731 height 17
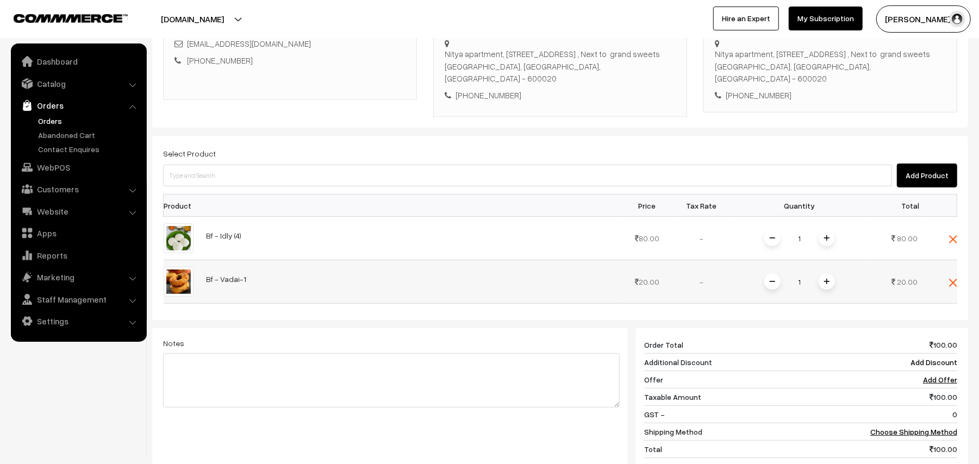
scroll to position [216, 0]
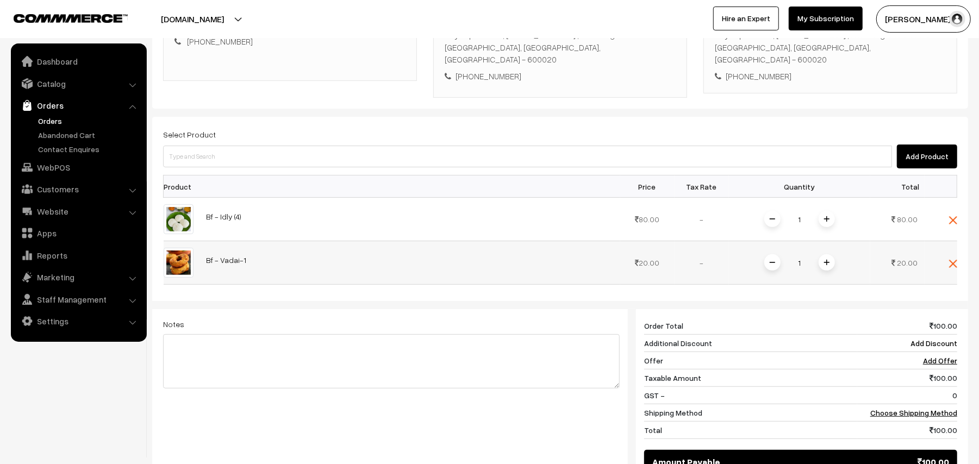
click at [821, 268] on span at bounding box center [827, 262] width 16 height 16
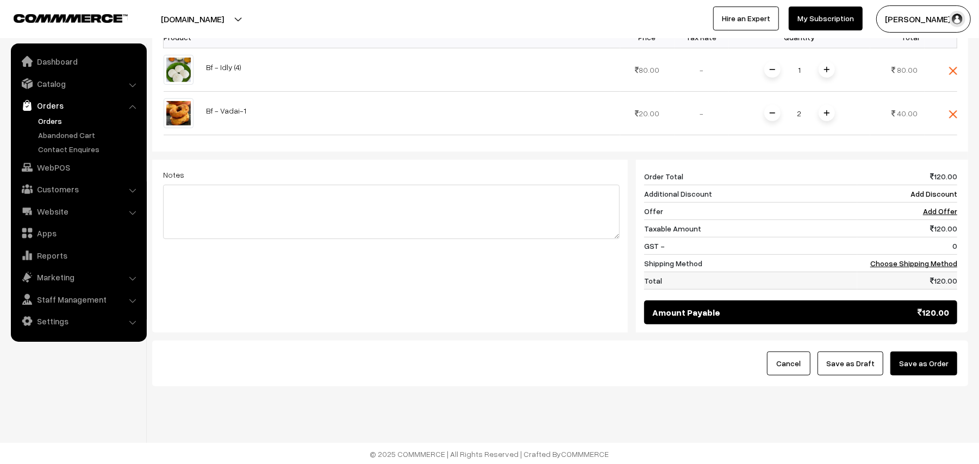
scroll to position [370, 0]
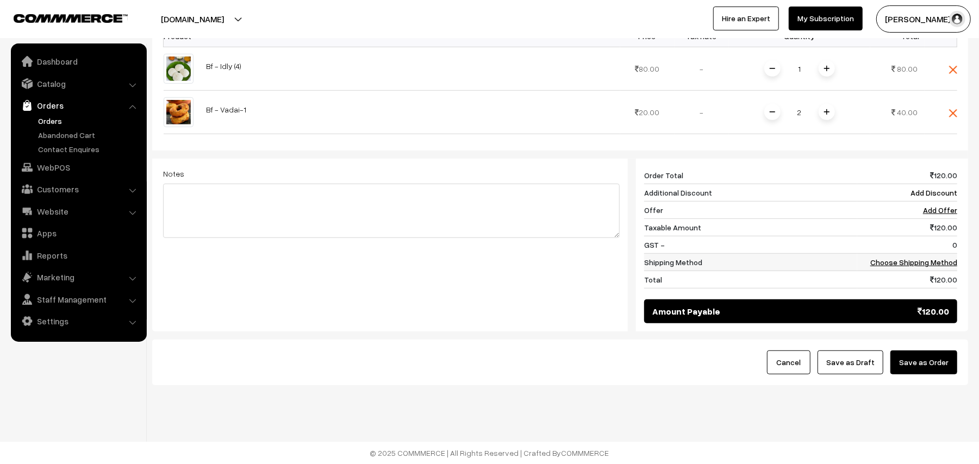
click at [922, 268] on td "Choose Shipping Method" at bounding box center [907, 262] width 100 height 17
click at [927, 268] on td "Choose Shipping Method" at bounding box center [907, 262] width 100 height 17
click at [905, 259] on link "Choose Shipping Method" at bounding box center [914, 262] width 87 height 9
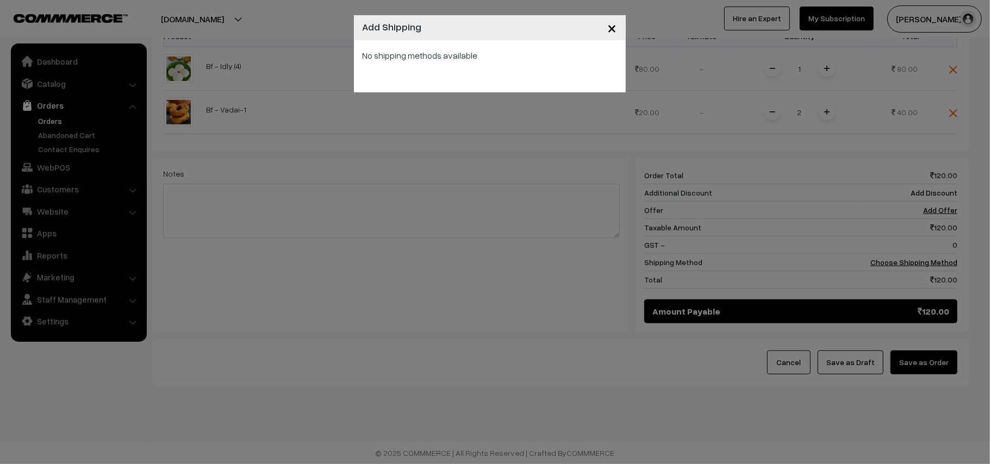
click at [472, 76] on div "No shipping methods available" at bounding box center [490, 66] width 272 height 52
click at [610, 22] on span "×" at bounding box center [612, 27] width 9 height 20
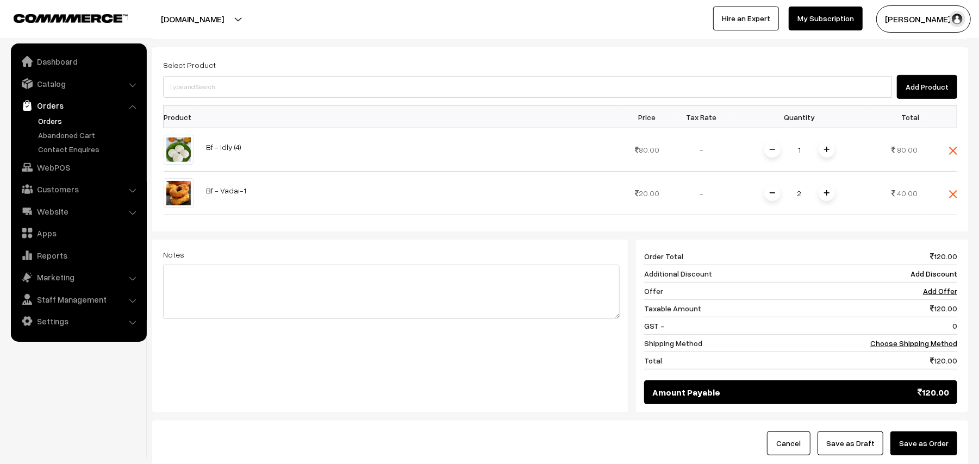
scroll to position [152, 0]
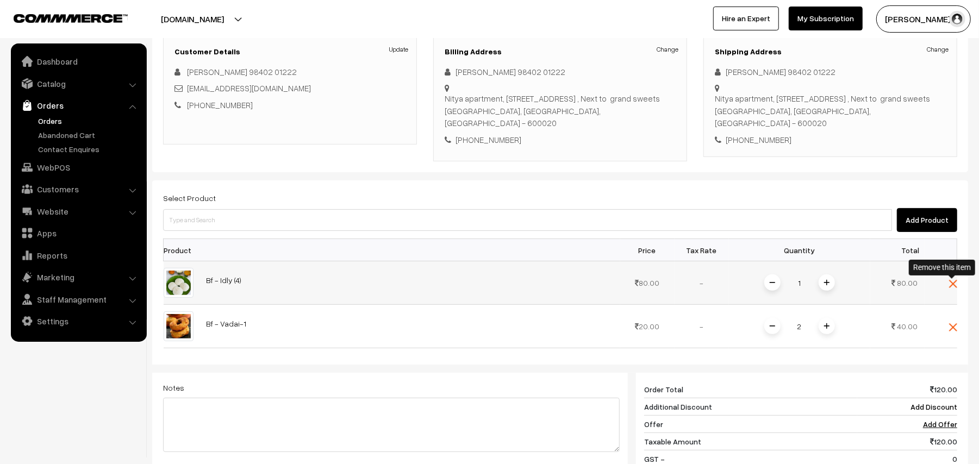
click at [949, 286] on img at bounding box center [953, 284] width 8 height 8
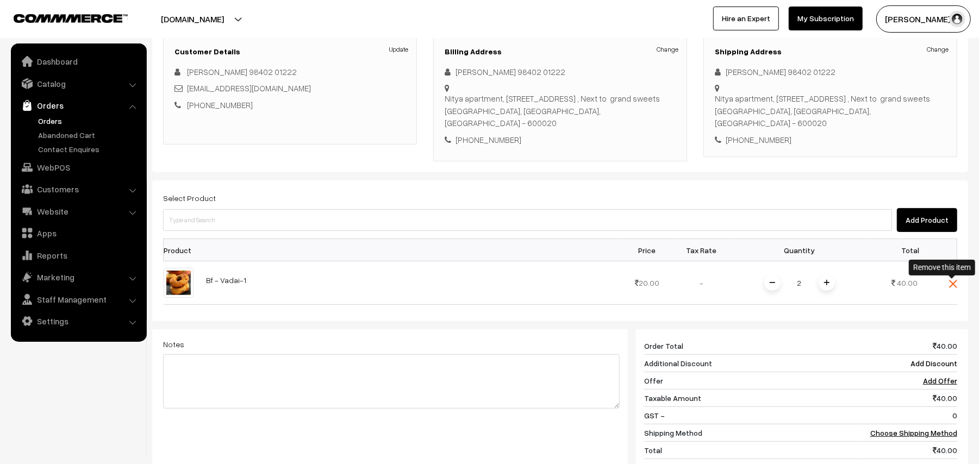
click at [951, 286] on img at bounding box center [953, 284] width 8 height 8
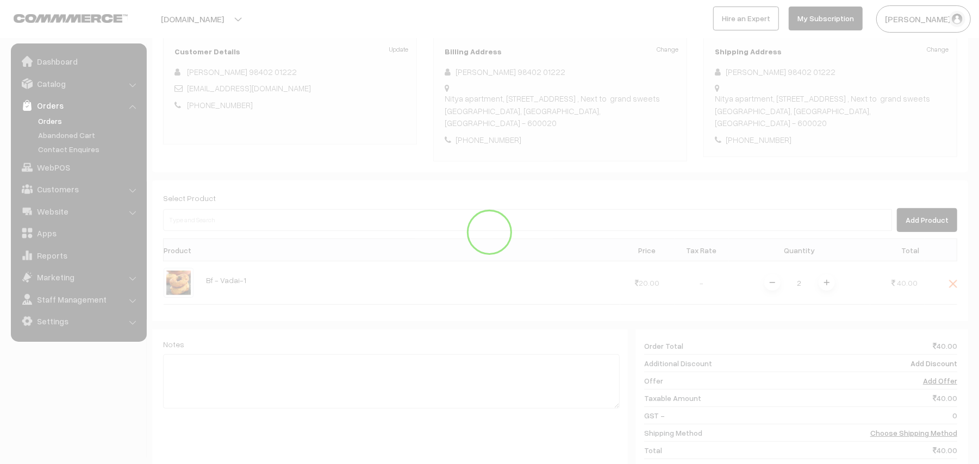
scroll to position [71, 0]
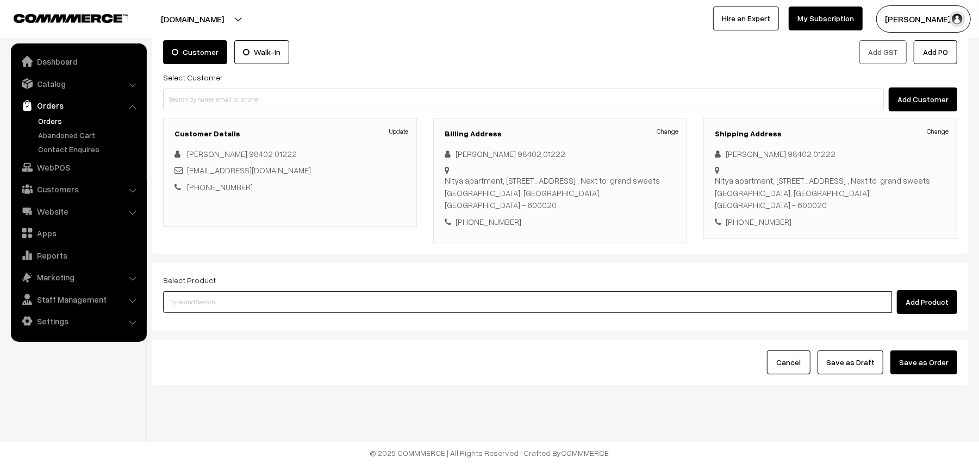
click at [218, 301] on input at bounding box center [527, 302] width 729 height 22
type input "w"
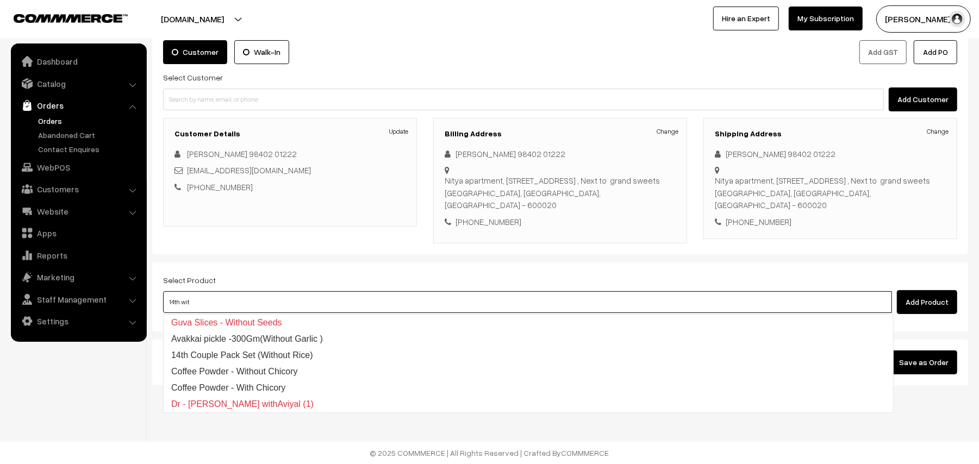
type input "14th with"
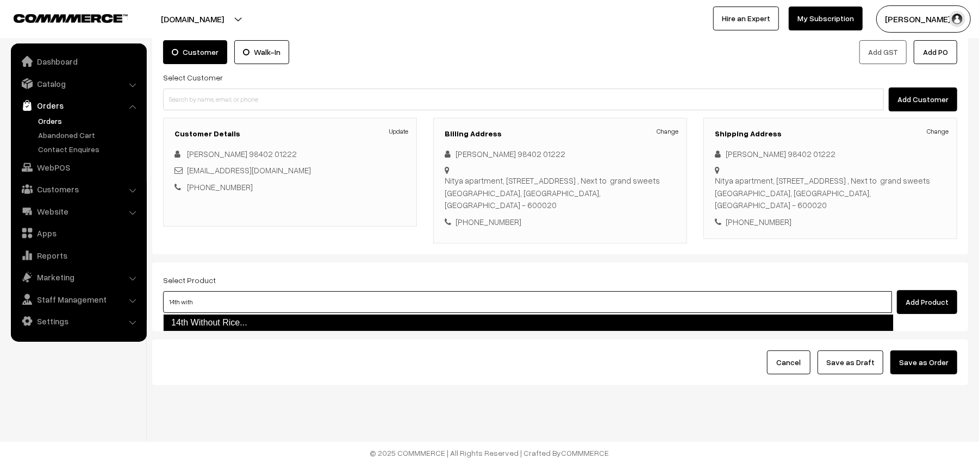
click at [224, 322] on link "14th Without Rice..." at bounding box center [528, 322] width 731 height 17
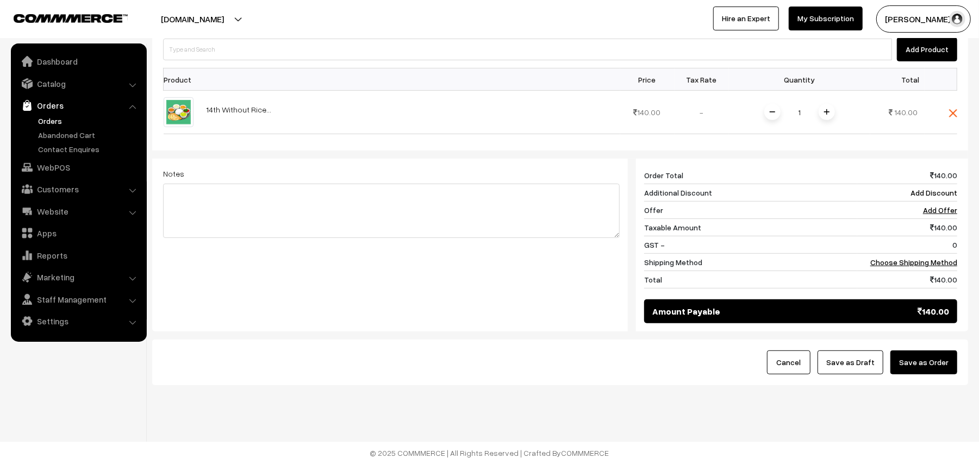
scroll to position [326, 0]
click at [927, 268] on td "Choose Shipping Method" at bounding box center [907, 262] width 100 height 17
click at [925, 258] on link "Choose Shipping Method" at bounding box center [914, 262] width 87 height 9
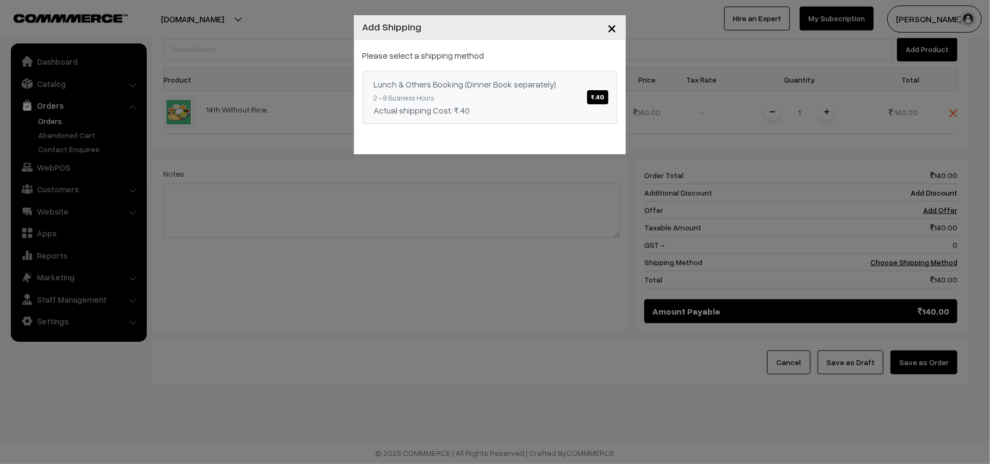
click at [523, 83] on div "Lunch & Others Booking (Dinner Book separately) ₹.40" at bounding box center [490, 84] width 232 height 13
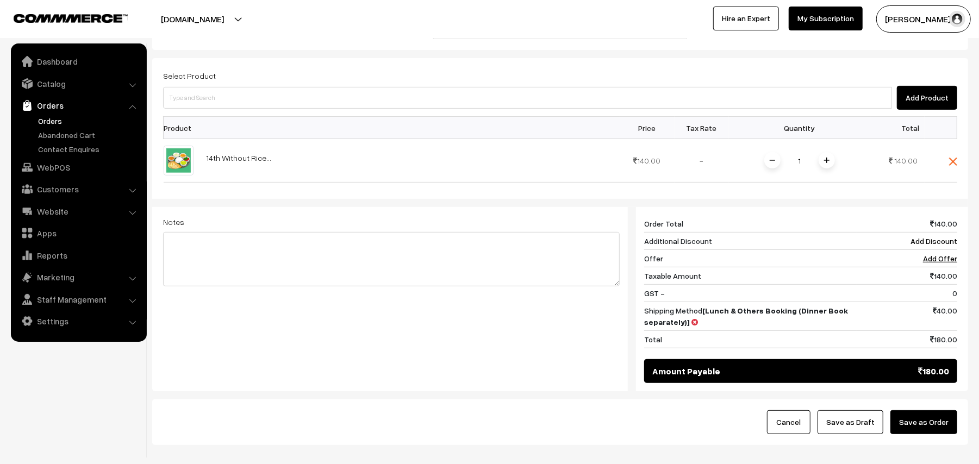
scroll to position [253, 0]
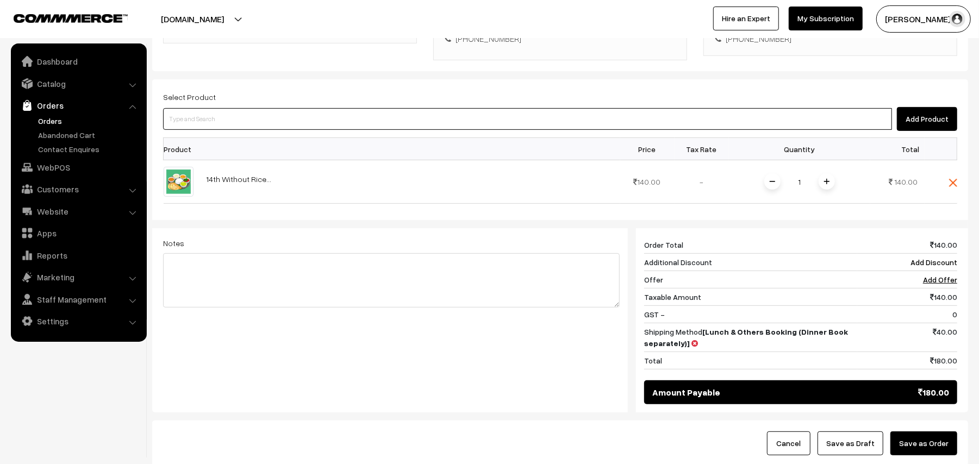
click at [242, 127] on input at bounding box center [527, 119] width 729 height 22
type input "idly"
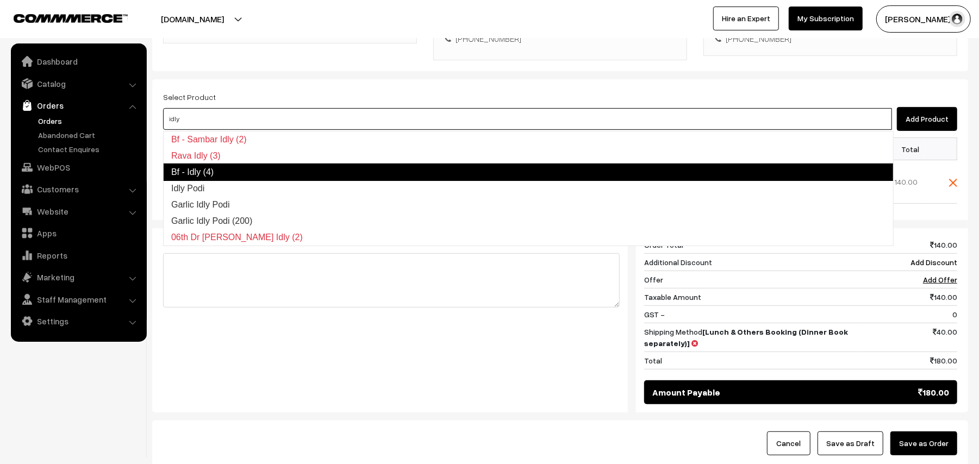
click at [209, 167] on link "Bf - Idly (4)" at bounding box center [528, 172] width 731 height 17
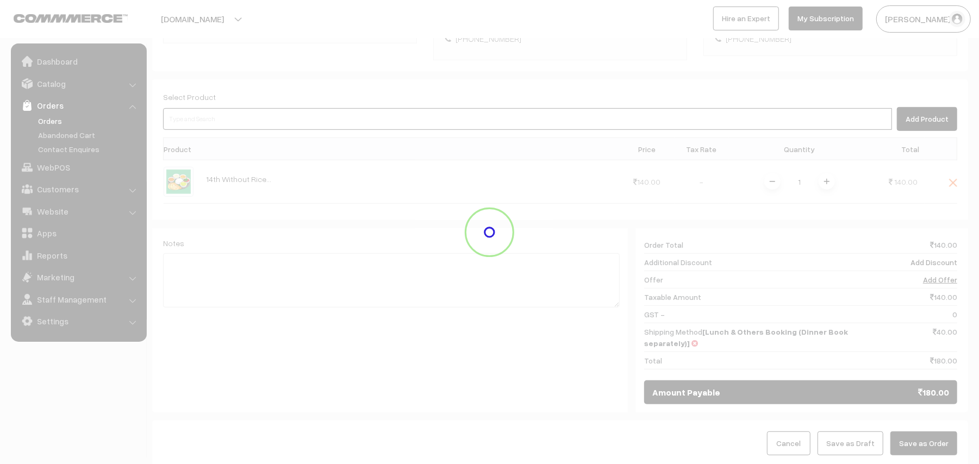
click at [223, 120] on input at bounding box center [527, 119] width 729 height 22
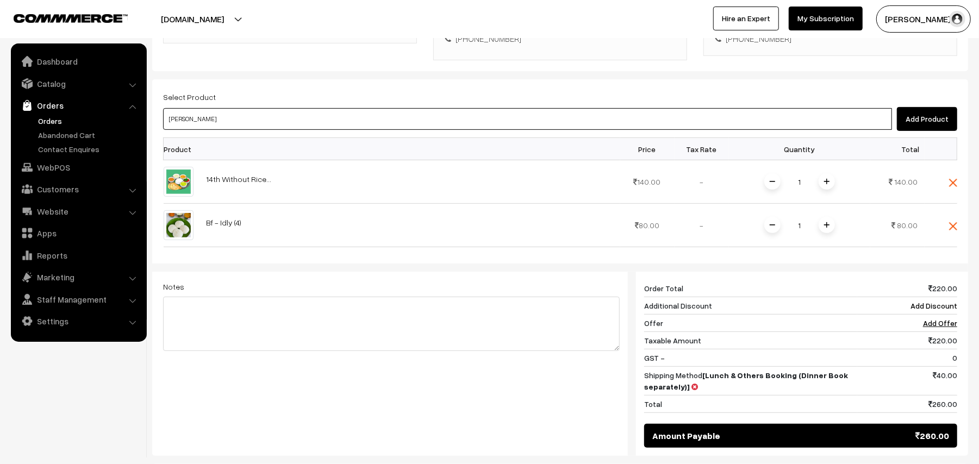
type input "vadai"
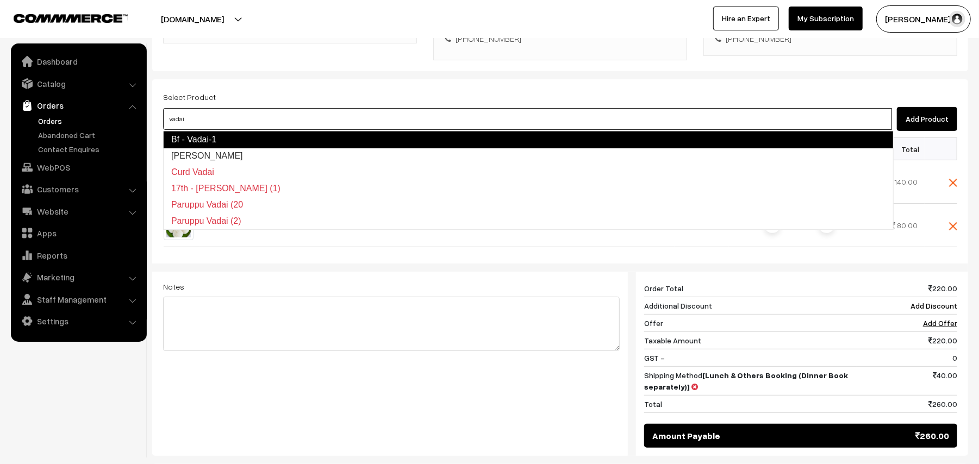
click at [212, 138] on link "Bf - Vadai-1" at bounding box center [528, 139] width 731 height 17
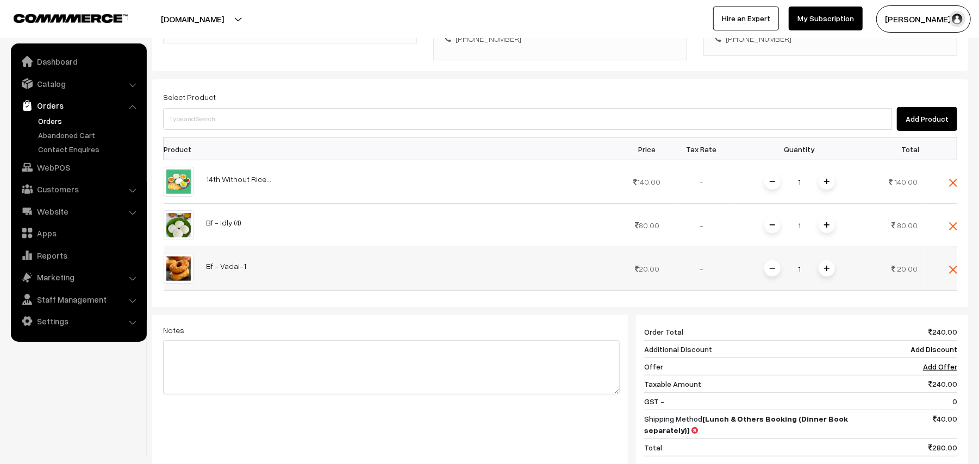
click at [824, 268] on img at bounding box center [826, 268] width 5 height 5
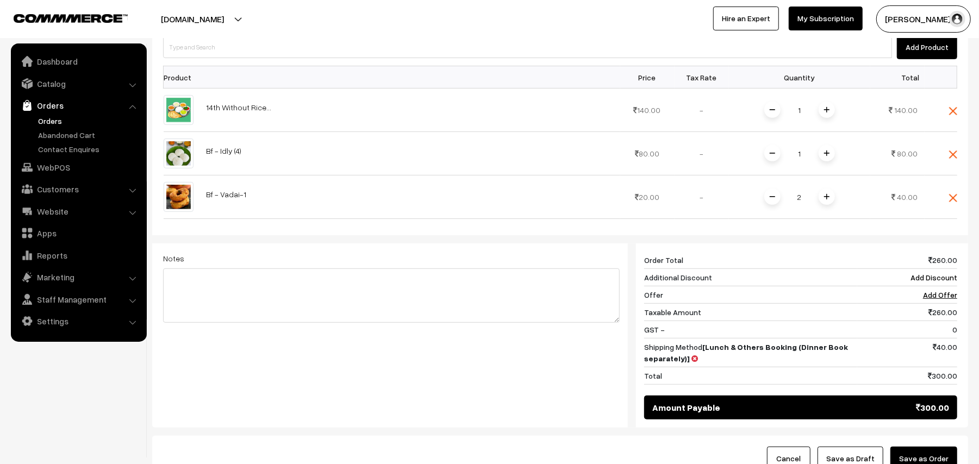
scroll to position [326, 0]
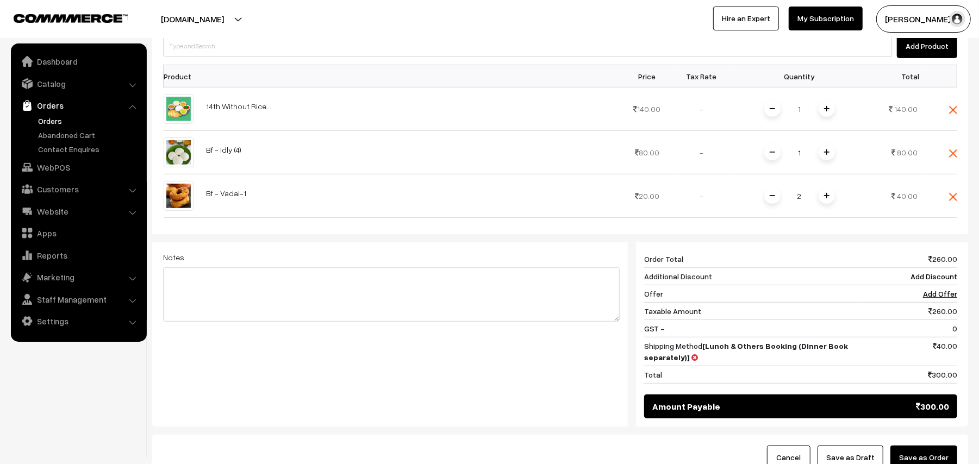
click at [958, 114] on div "Select Product Add Product Product Price Tax Rate Quantity Total 1" at bounding box center [560, 217] width 816 height 420
click at [954, 113] on img at bounding box center [953, 110] width 8 height 8
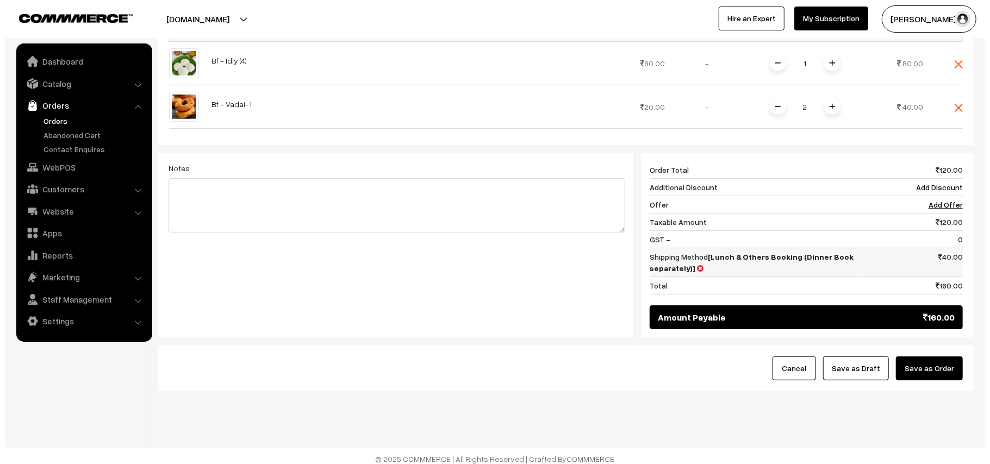
scroll to position [381, 0]
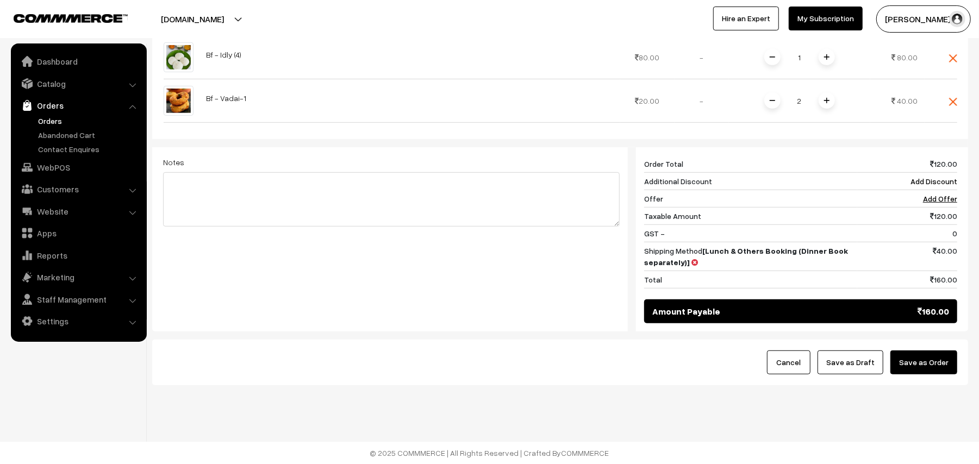
click at [922, 366] on button "Save as Order" at bounding box center [924, 363] width 67 height 24
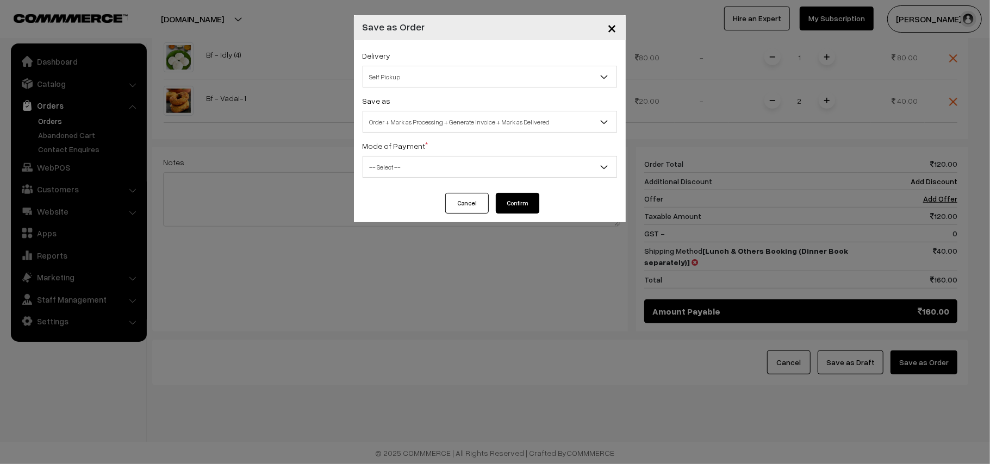
click at [425, 79] on span "Self Pickup" at bounding box center [489, 76] width 253 height 19
click at [436, 145] on div "Mode of Payment * -- Select -- COD Cash Cheque NEFT Online Payment DD Others --…" at bounding box center [490, 158] width 254 height 39
click at [405, 83] on span "Self Pickup" at bounding box center [489, 76] width 253 height 19
click at [414, 116] on span "Order + Mark as Processing + Generate Invoice + Mark as Delivered" at bounding box center [489, 122] width 253 height 19
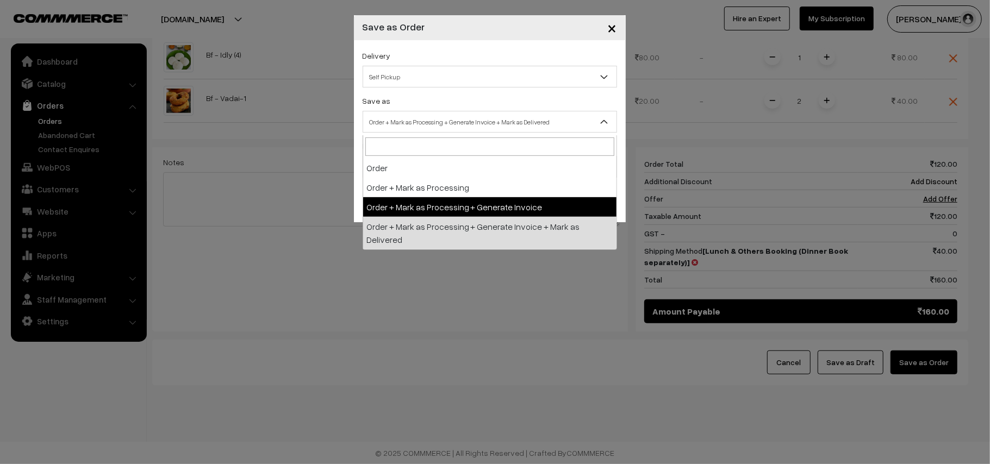
select select "3"
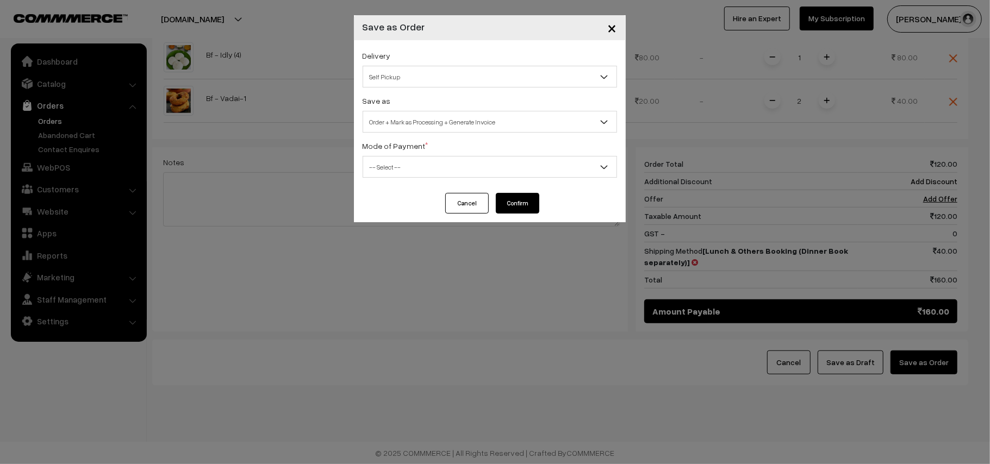
click at [389, 166] on span "-- Select --" at bounding box center [489, 167] width 253 height 19
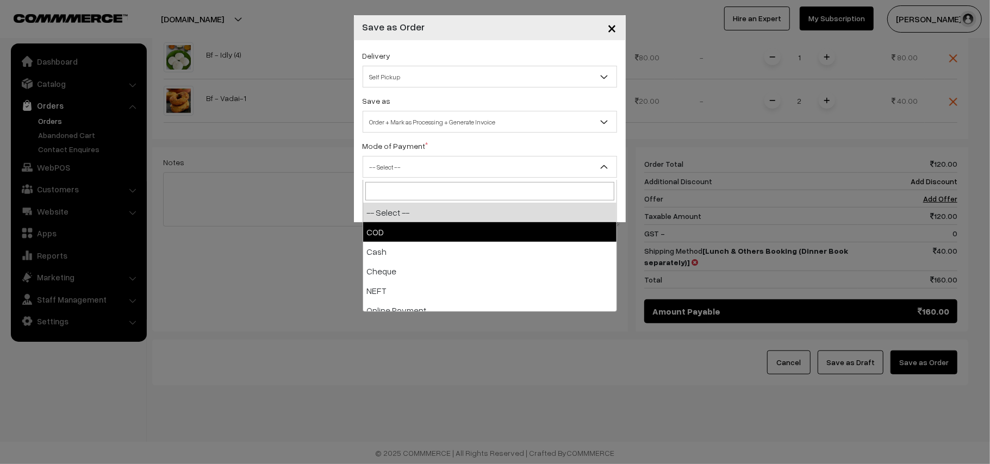
select select "1"
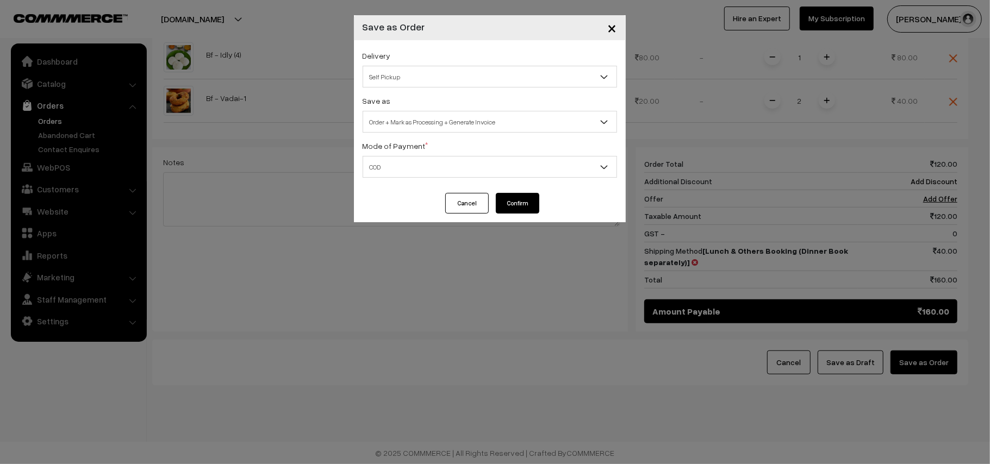
click at [513, 207] on button "Confirm" at bounding box center [518, 203] width 44 height 21
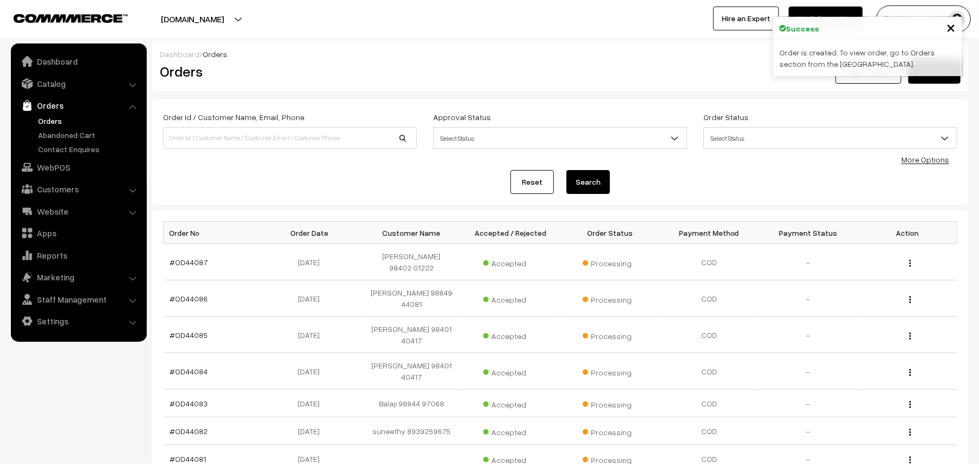
click at [191, 258] on link "#OD44087" at bounding box center [189, 262] width 38 height 9
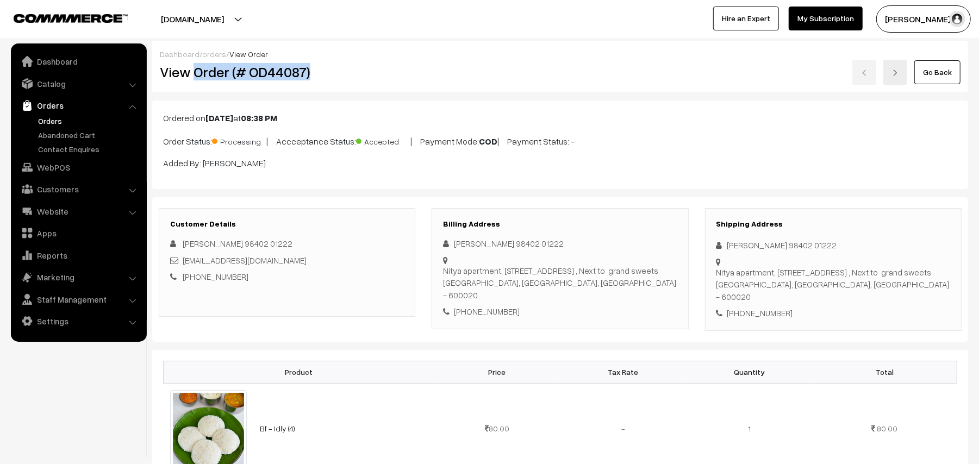
click at [368, 65] on h2 "View Order (# OD44087)" at bounding box center [288, 72] width 256 height 17
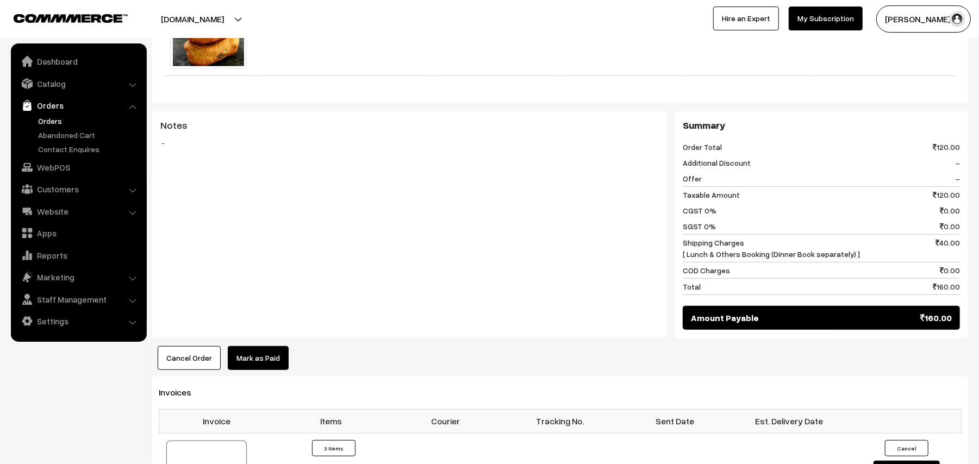
scroll to position [653, 0]
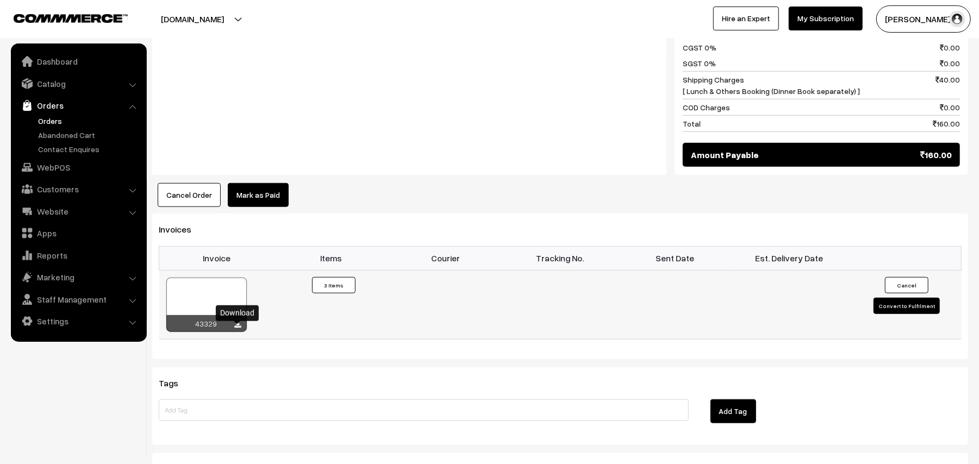
click at [235, 329] on icon at bounding box center [238, 325] width 7 height 7
click at [58, 159] on link "WebPOS" at bounding box center [78, 168] width 129 height 20
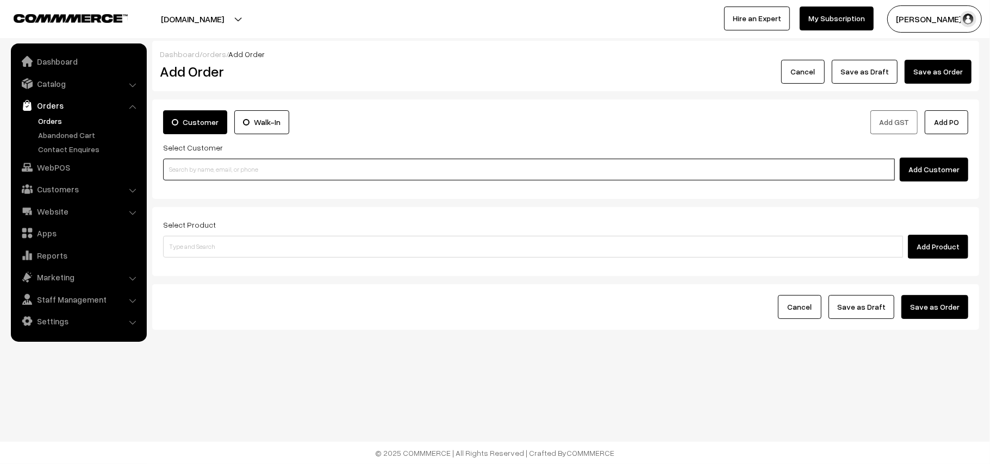
click at [191, 179] on input at bounding box center [529, 170] width 732 height 22
paste input "+971 50 450 6283"
click at [196, 181] on ul "Ravi 97910 18902 / +971 50 450 6283 97910 20892 [9791018902]" at bounding box center [530, 189] width 735 height 17
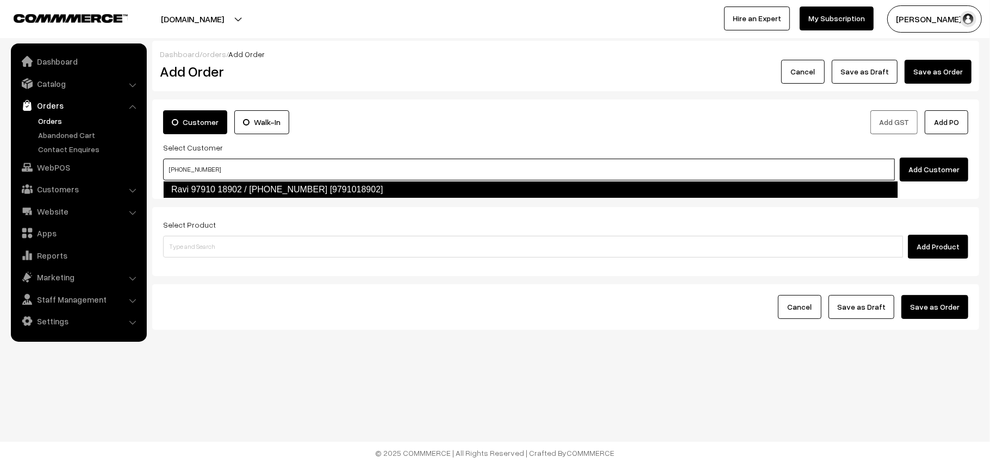
click at [196, 183] on link "Ravi 97910 18902 / +971 50 450 6283 97910 20892 [9791018902]" at bounding box center [530, 189] width 735 height 17
type input "+971 50 450 6283"
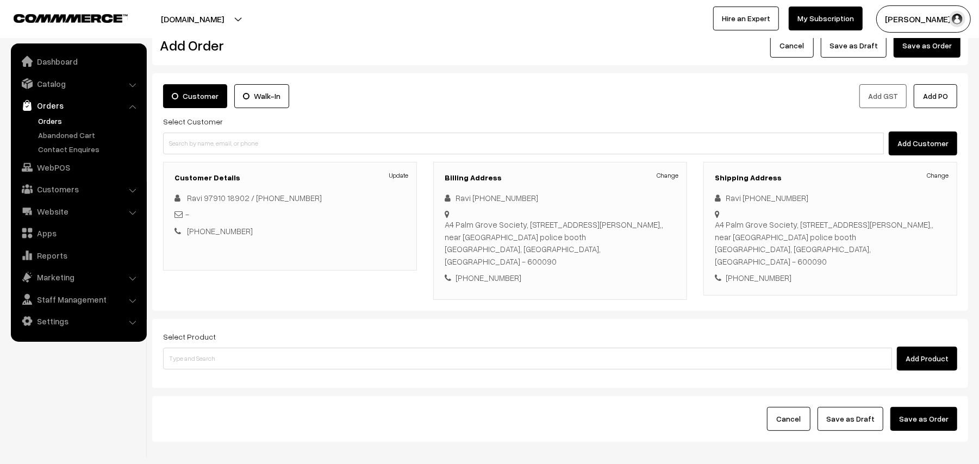
scroll to position [71, 0]
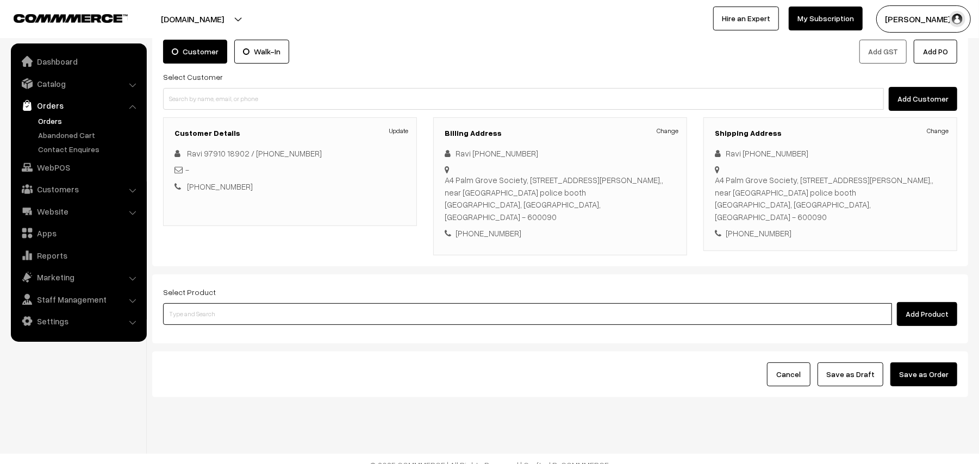
click at [288, 303] on input at bounding box center [527, 314] width 729 height 22
type input "sambar"
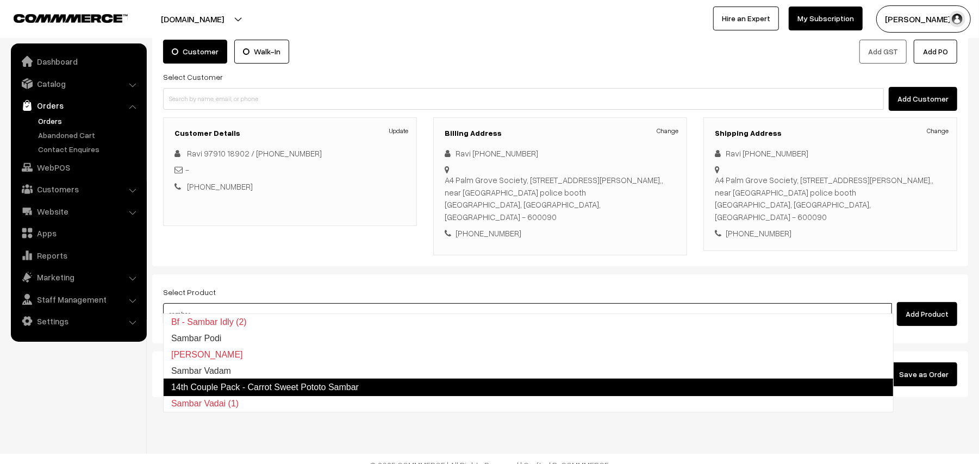
click at [262, 381] on link "14th Couple Pack - Carrot Sweet Pototo Sambar" at bounding box center [528, 387] width 731 height 17
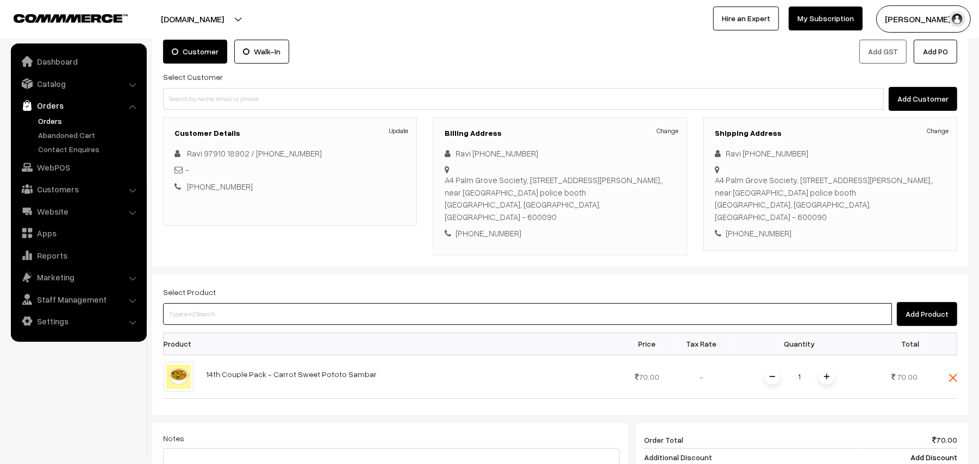
click at [214, 306] on input at bounding box center [527, 314] width 729 height 22
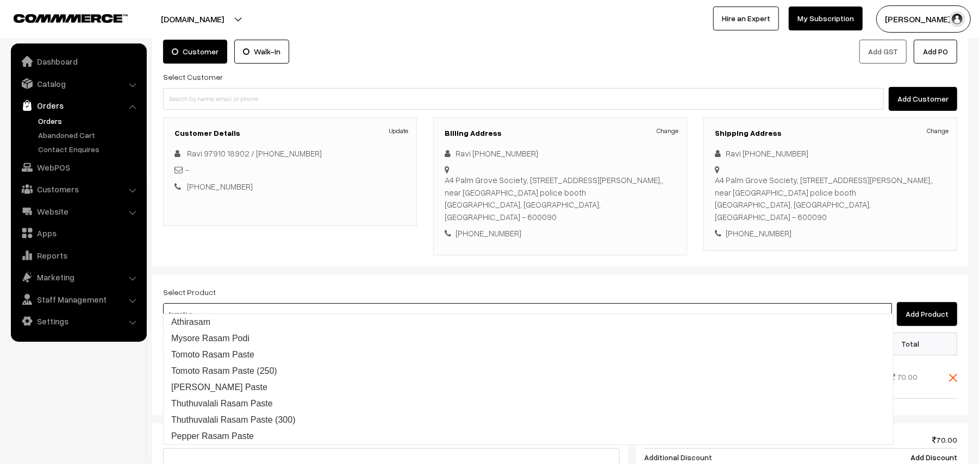
type input "tomato ra"
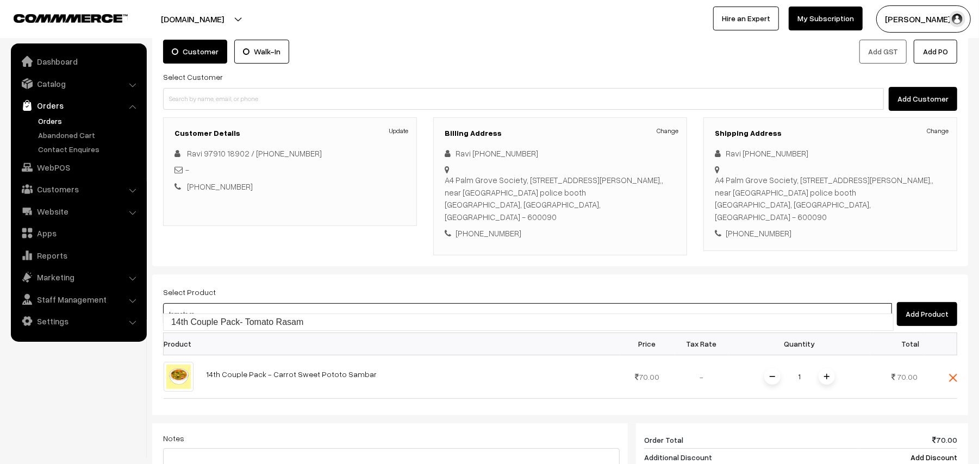
click at [214, 319] on link "14th Couple Pack- Tomato Rasam" at bounding box center [529, 322] width 730 height 16
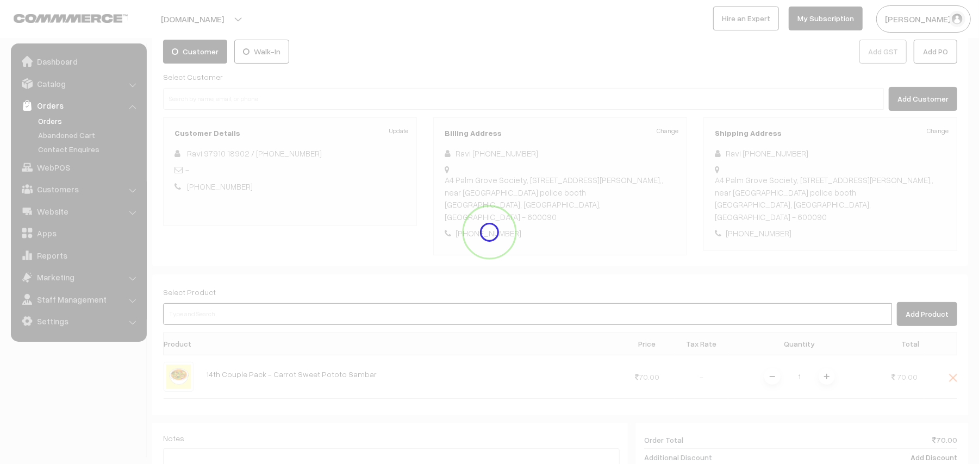
click at [213, 303] on input at bounding box center [527, 314] width 729 height 22
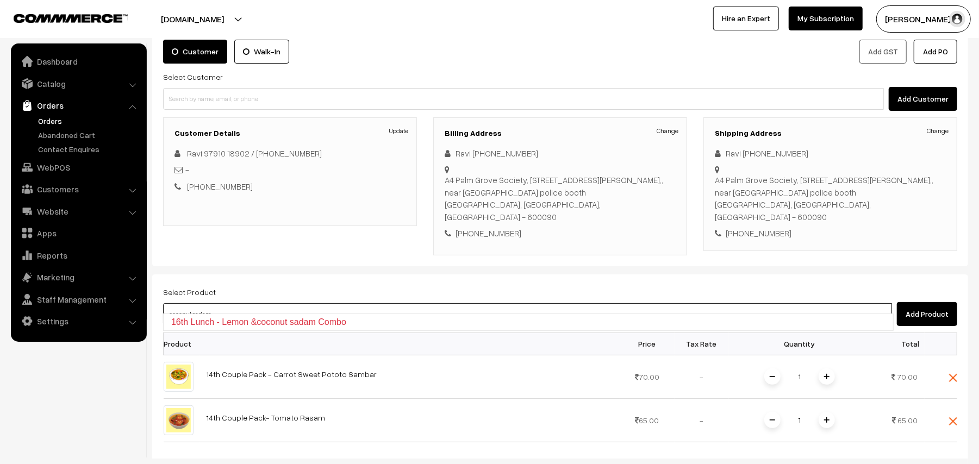
drag, startPoint x: 227, startPoint y: 303, endPoint x: 3, endPoint y: 259, distance: 228.8
click at [0, 274] on body "Thank you for showing interest. Our team will call you shortly. Close annamfood…" at bounding box center [489, 350] width 979 height 843
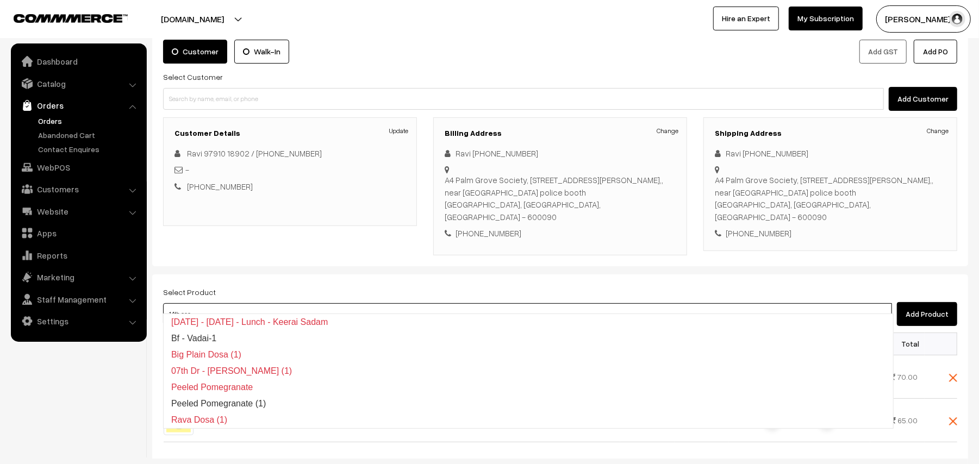
type input "14th coco"
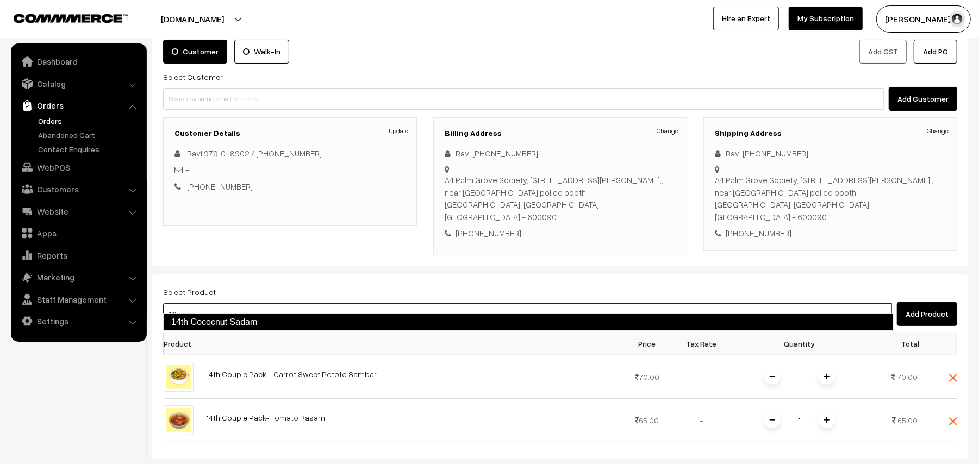
click at [209, 320] on link "14th Cococnut Sadam" at bounding box center [528, 322] width 731 height 17
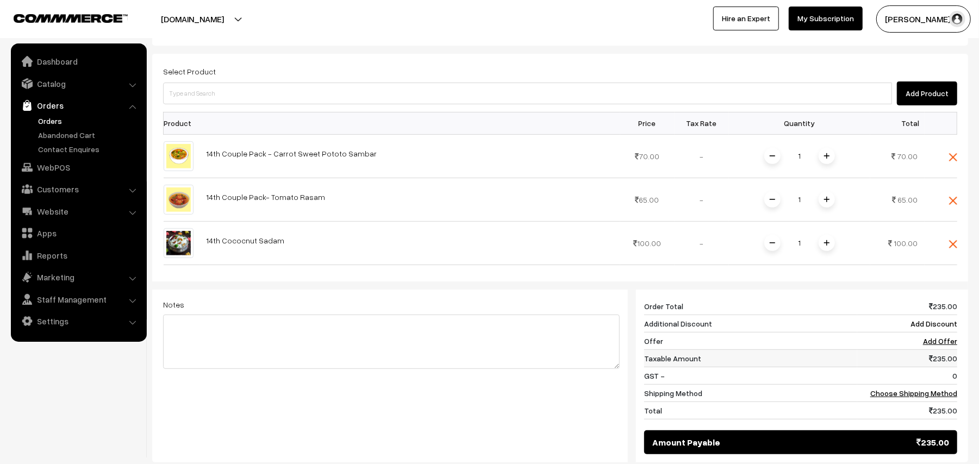
scroll to position [361, 0]
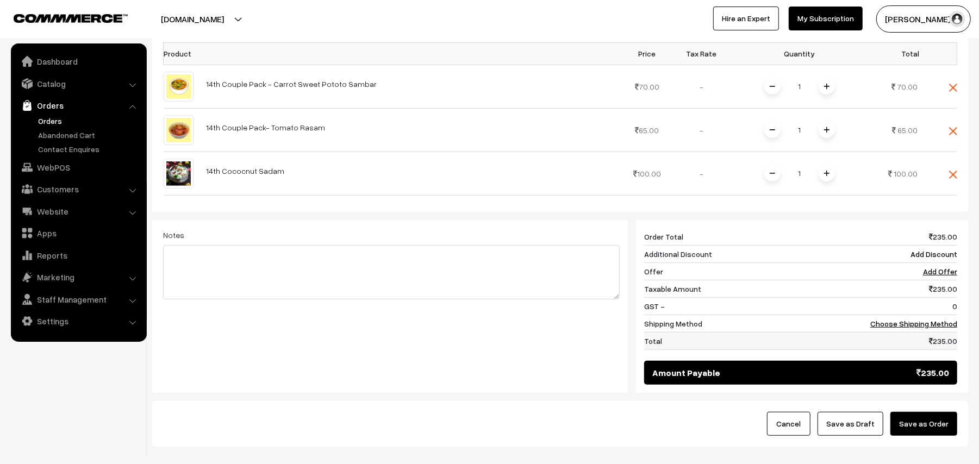
click at [927, 332] on td "235.00" at bounding box center [907, 340] width 100 height 17
click at [929, 319] on link "Choose Shipping Method" at bounding box center [914, 323] width 87 height 9
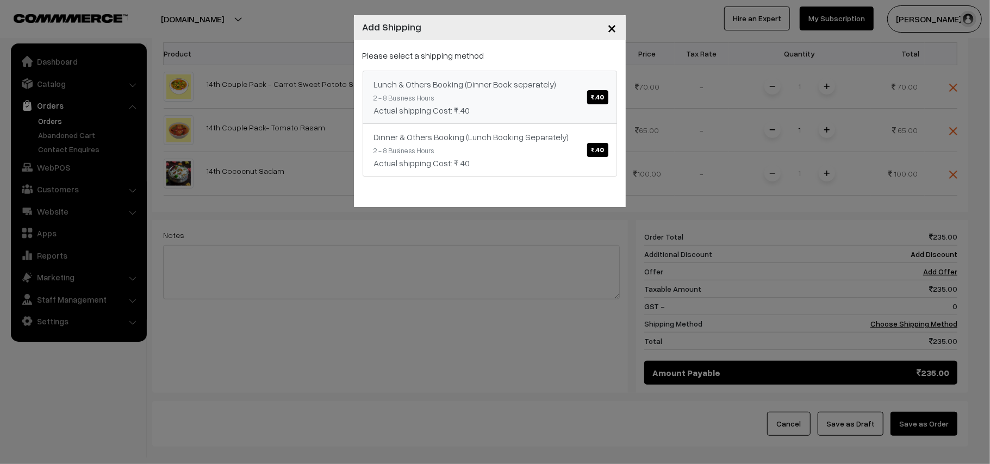
click at [533, 99] on link "Lunch & Others Booking (Dinner Book separately) ₹.40 2 - 8 Business Hours Actua…" at bounding box center [490, 97] width 254 height 53
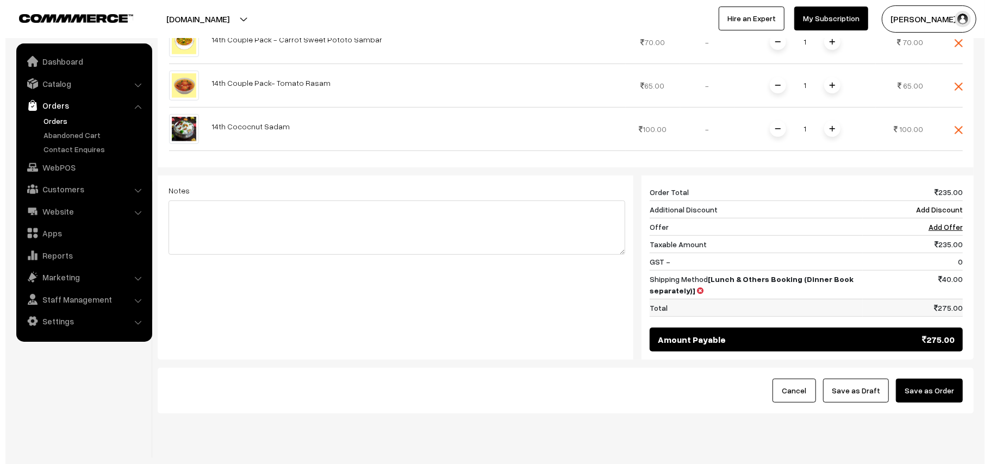
scroll to position [425, 0]
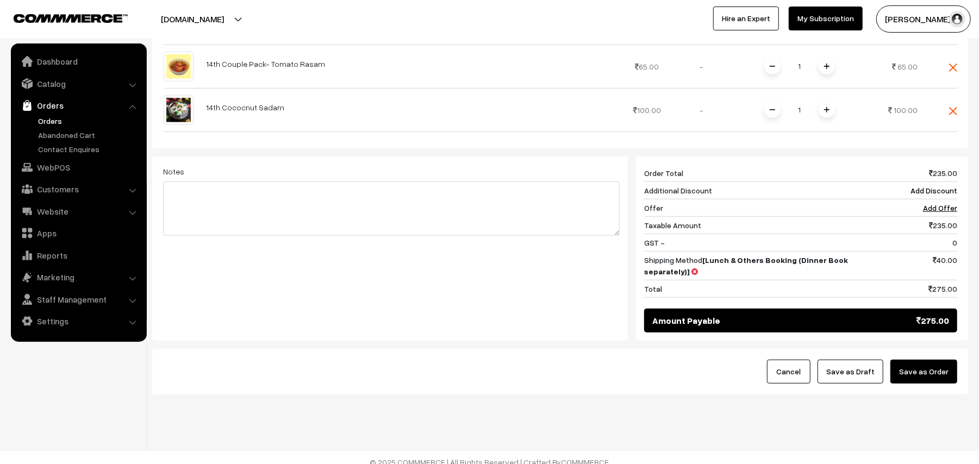
click at [929, 360] on button "Save as Order" at bounding box center [924, 372] width 67 height 24
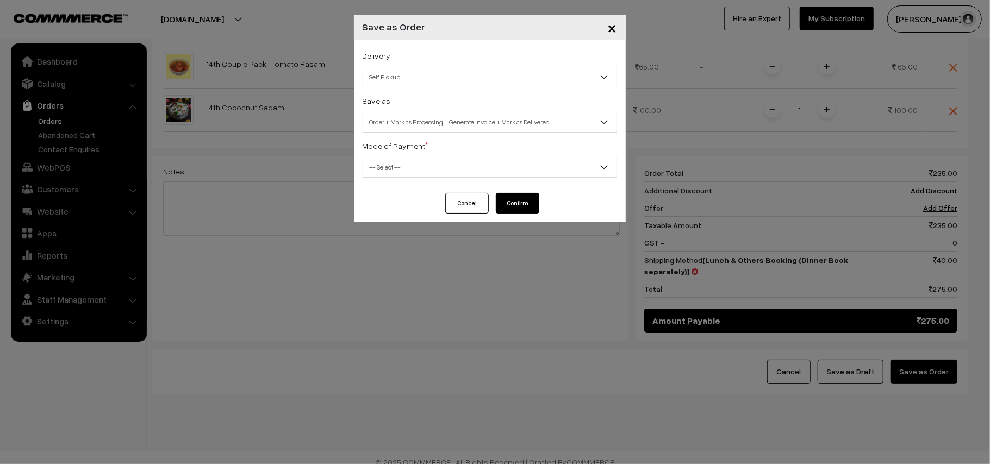
click at [418, 78] on span "Self Pickup" at bounding box center [489, 76] width 253 height 19
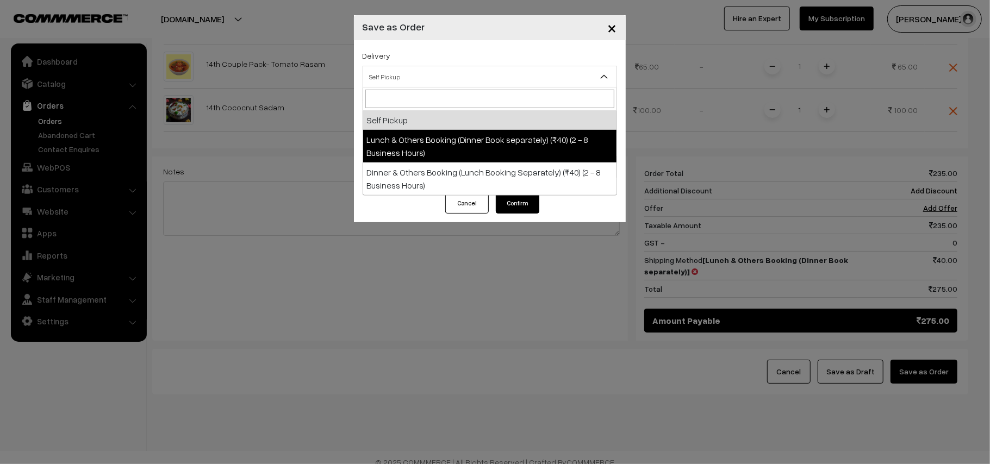
select select "LOB1"
select select "3"
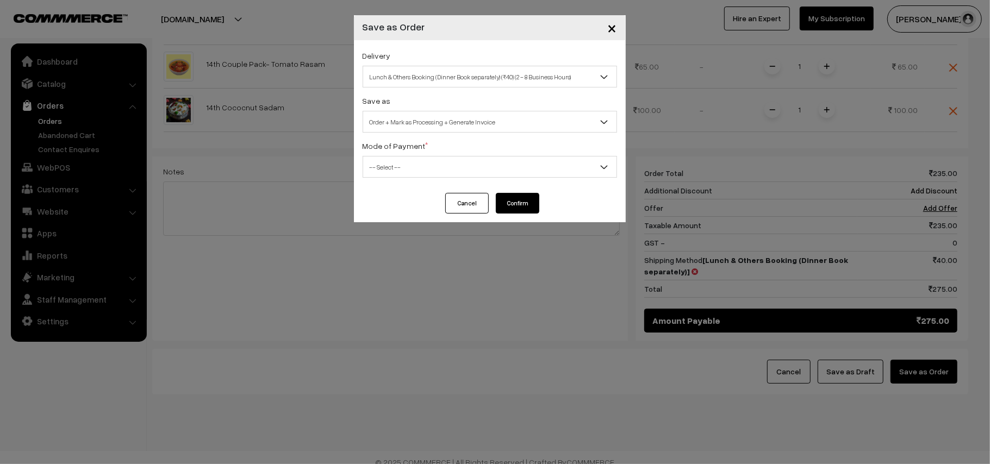
click at [446, 124] on span "Order + Mark as Processing + Generate Invoice" at bounding box center [489, 122] width 253 height 19
click at [420, 173] on span "-- Select --" at bounding box center [489, 167] width 253 height 19
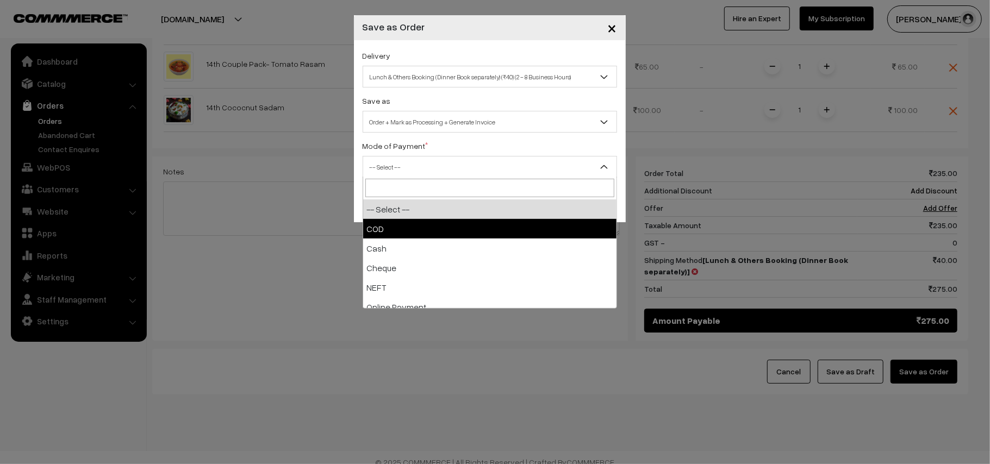
drag, startPoint x: 403, startPoint y: 224, endPoint x: 518, endPoint y: 216, distance: 115.0
select select "1"
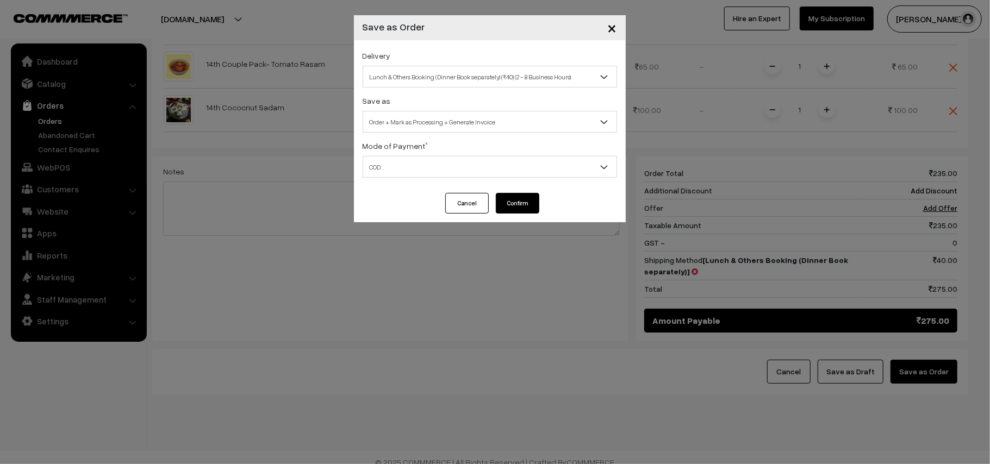
click at [521, 198] on button "Confirm" at bounding box center [518, 203] width 44 height 21
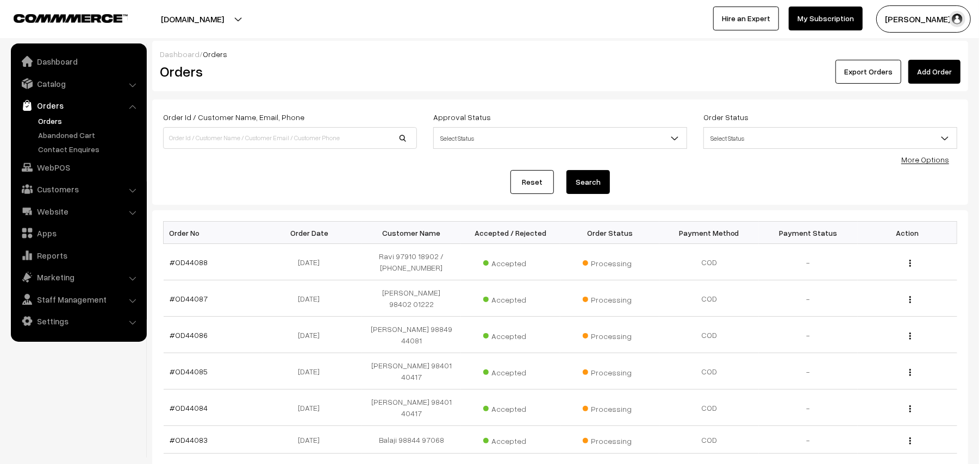
click at [196, 261] on link "#OD44088" at bounding box center [189, 262] width 38 height 9
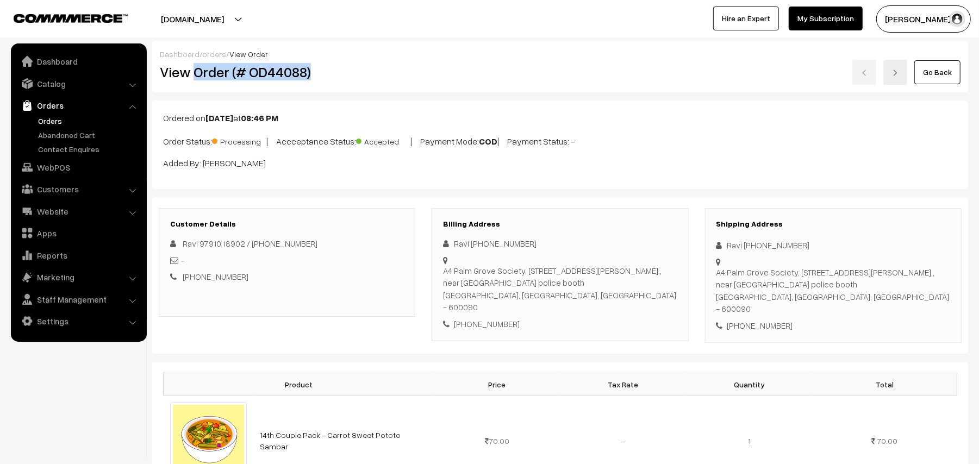
click at [396, 74] on h2 "View Order (# OD44088)" at bounding box center [288, 72] width 256 height 17
click at [70, 196] on link "Customers" at bounding box center [78, 189] width 129 height 20
click at [57, 158] on link "Customers" at bounding box center [78, 150] width 129 height 20
click at [73, 170] on link "Customers" at bounding box center [89, 164] width 108 height 11
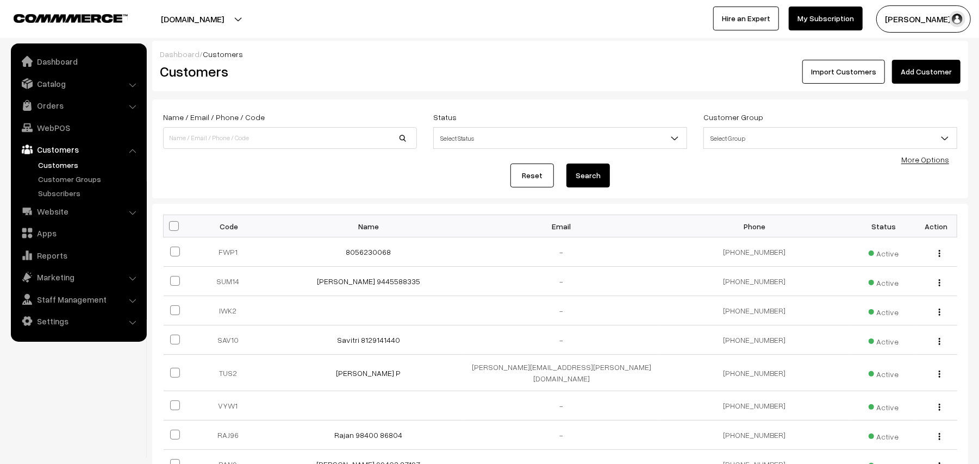
click at [922, 75] on link "Add Customer" at bounding box center [926, 72] width 69 height 24
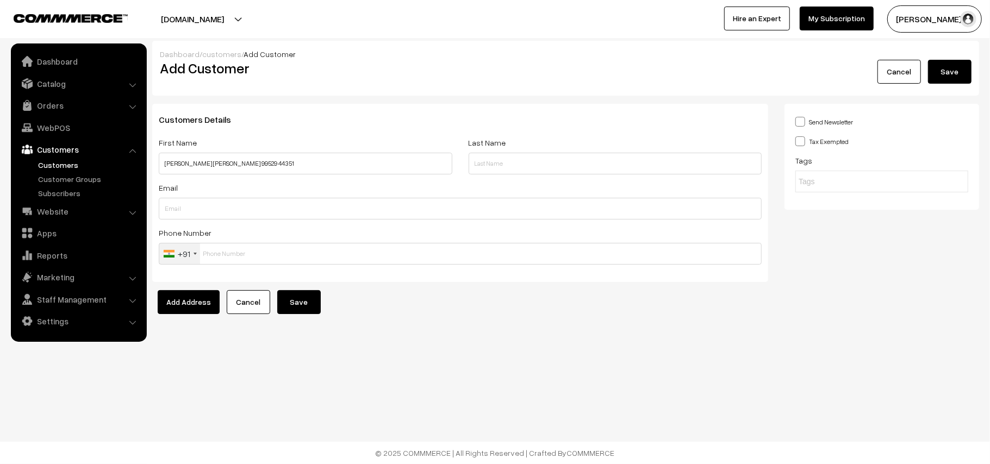
type input "[PERSON_NAME] [PERSON_NAME] 99529 44351"
click at [285, 244] on input "text" at bounding box center [460, 254] width 603 height 22
paste input "99529 4435"
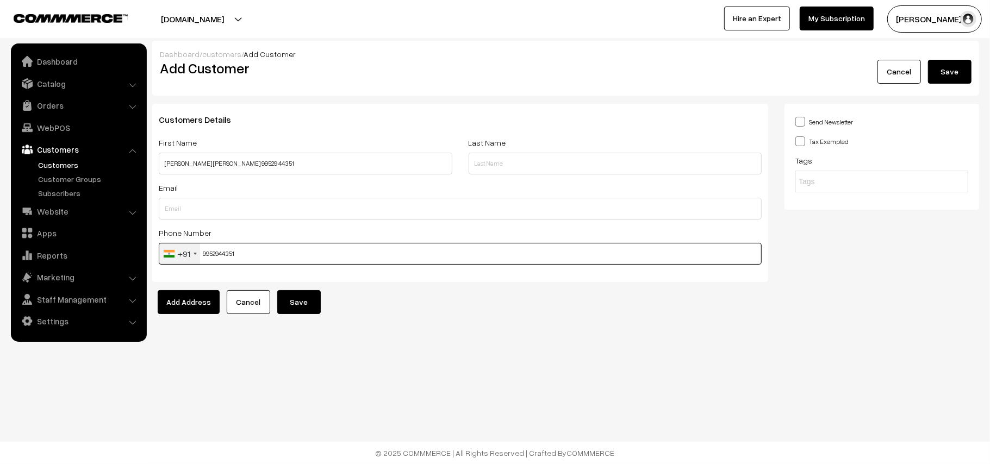
type input "9952944351"
click at [320, 300] on form "Customers Details First Name Pranav Sakthi Saravanan 99529 44351 Last Name Emai…" at bounding box center [565, 209] width 827 height 210
drag, startPoint x: 309, startPoint y: 303, endPoint x: 294, endPoint y: 296, distance: 16.8
click at [309, 303] on button "Save" at bounding box center [299, 302] width 44 height 24
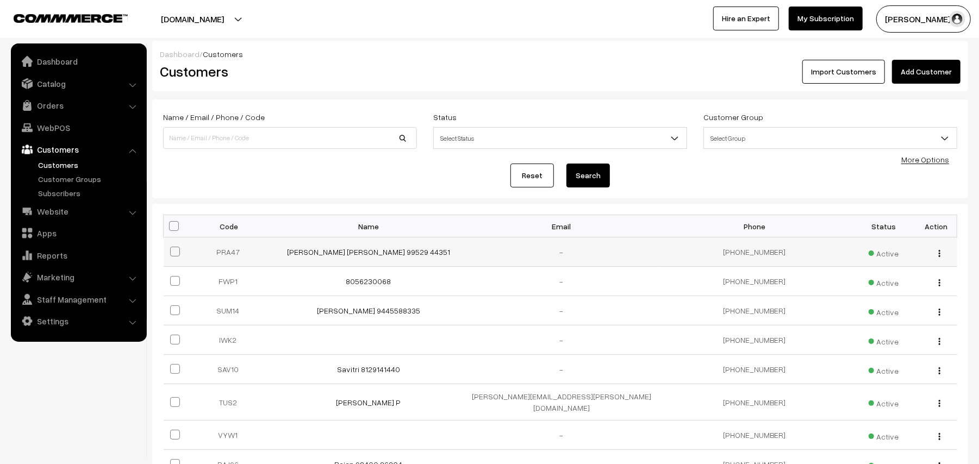
click at [322, 259] on td "[PERSON_NAME] [PERSON_NAME] 99529 44351" at bounding box center [368, 252] width 193 height 29
click at [323, 258] on td "[PERSON_NAME] [PERSON_NAME] 99529 44351" at bounding box center [368, 252] width 193 height 29
click at [417, 259] on td "[PERSON_NAME] [PERSON_NAME] 99529 44351" at bounding box center [368, 252] width 193 height 29
click at [417, 253] on link "[PERSON_NAME] [PERSON_NAME] 99529 44351" at bounding box center [368, 251] width 163 height 9
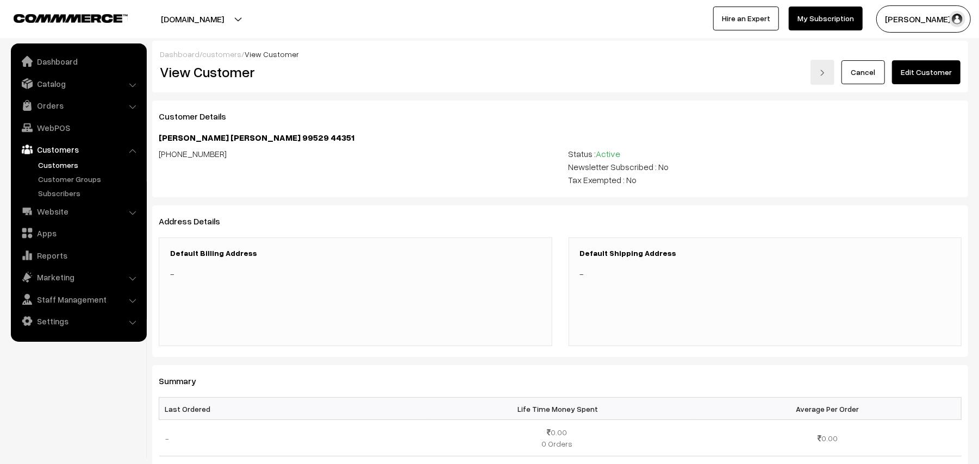
click at [918, 64] on link "Edit Customer" at bounding box center [926, 72] width 69 height 24
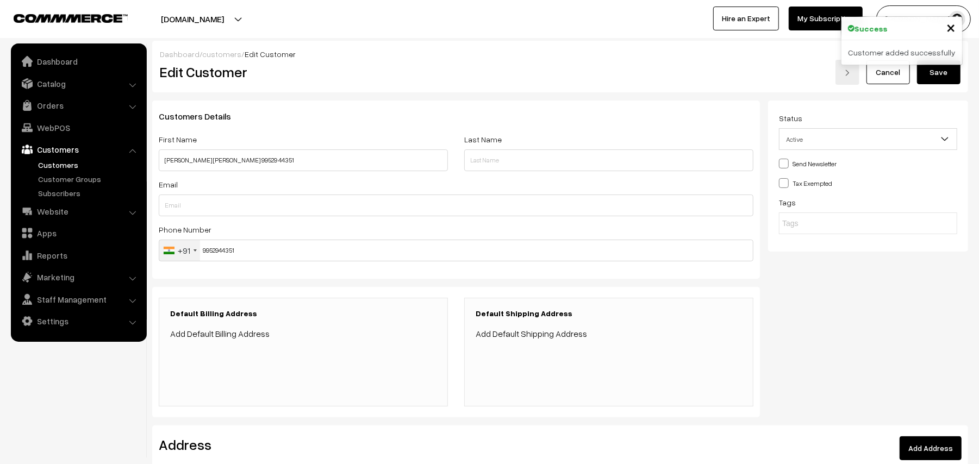
click at [245, 329] on link "Add Default Billing Address" at bounding box center [220, 333] width 100 height 11
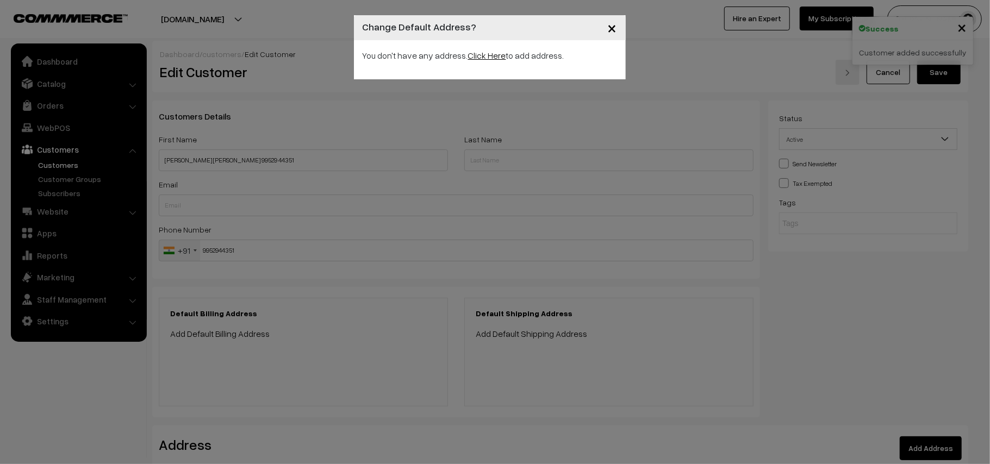
click at [483, 52] on link "Click Here" at bounding box center [487, 55] width 38 height 11
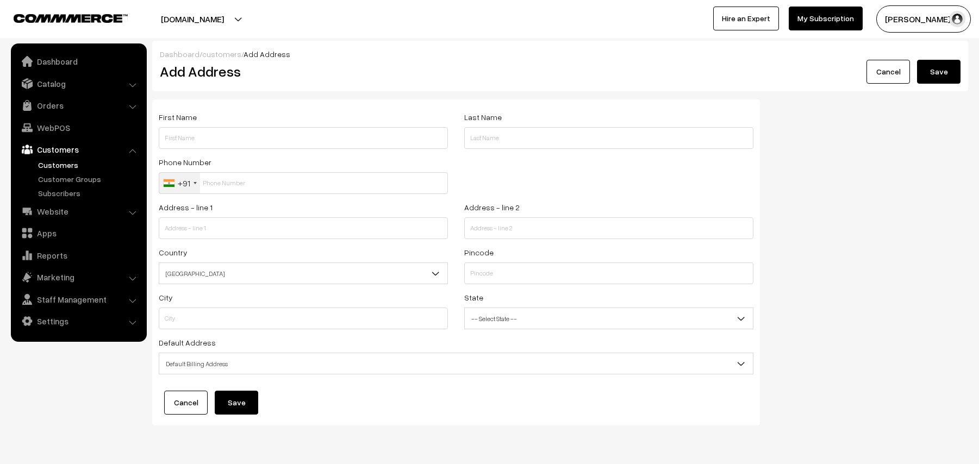
click at [192, 134] on input "text" at bounding box center [303, 138] width 289 height 22
type input "[PERSON_NAME] [PERSON_NAME] 99529 44351"
click at [309, 146] on input "[PERSON_NAME] [PERSON_NAME] 99529 44351" at bounding box center [303, 138] width 289 height 22
click at [229, 190] on input "text" at bounding box center [303, 183] width 289 height 22
paste input "99529 4435"
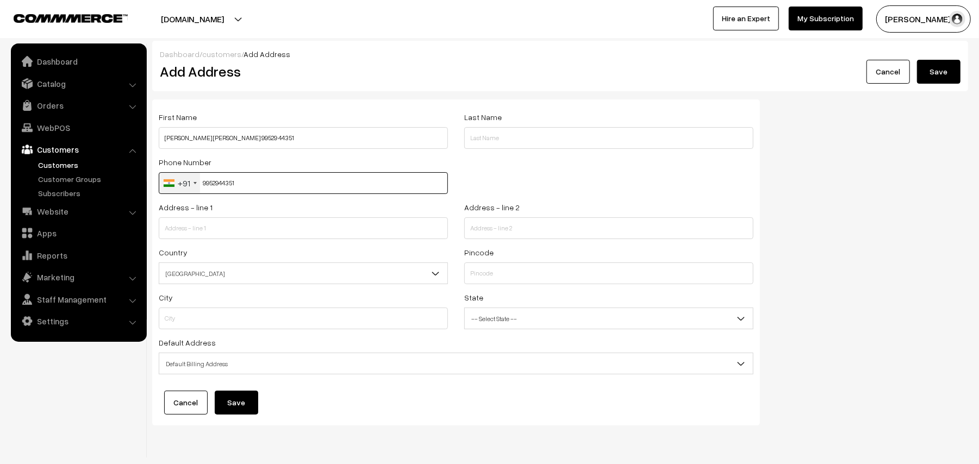
type input "9952944351"
click at [226, 224] on input "text" at bounding box center [303, 229] width 289 height 22
paste input "No.5 1st floor SSE Leela Nivas (Opposite to Sakthi Hospital)"
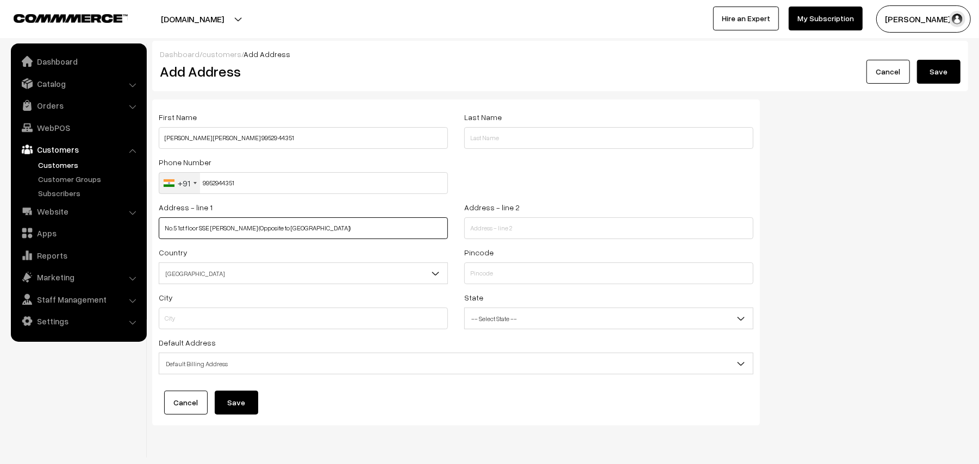
type input "No.5 1st floor SSE Leela Nivas (Opposite to Sakthi Hospital)"
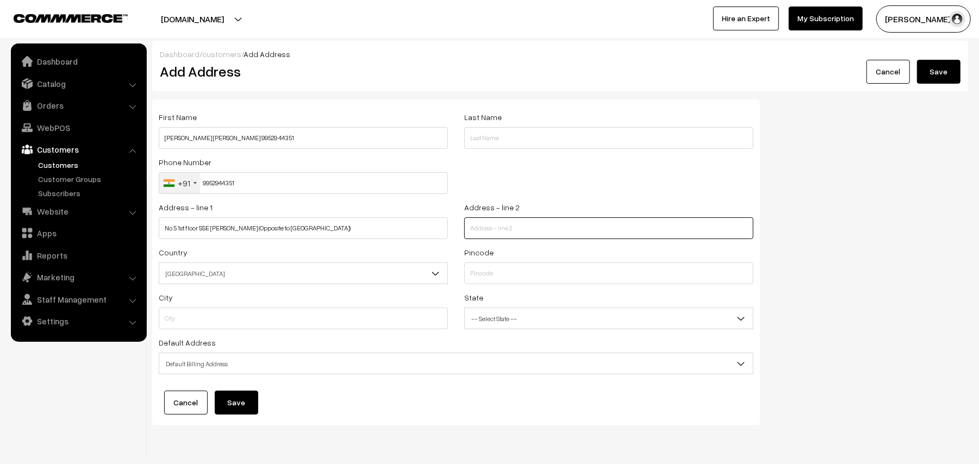
click at [507, 229] on input "text" at bounding box center [608, 229] width 289 height 22
paste input "Big Street Triplicane"
type input "Big Street Triplicane"
click at [479, 292] on label "State" at bounding box center [473, 297] width 19 height 11
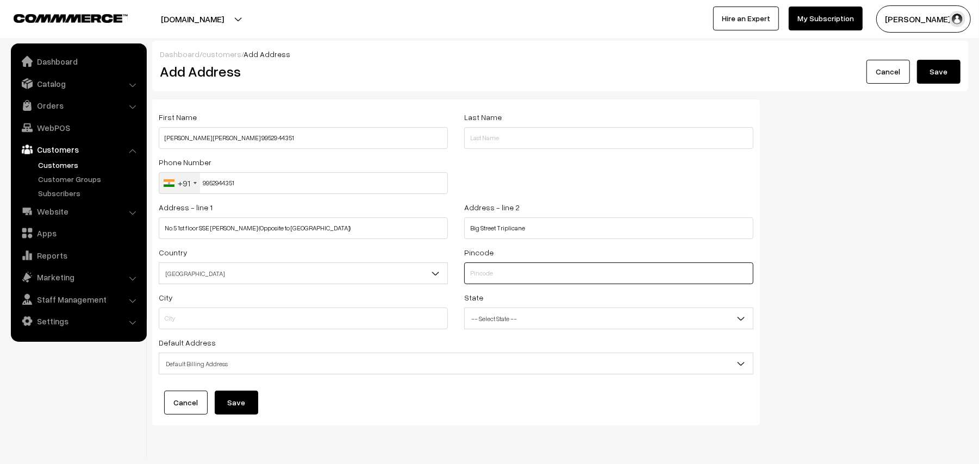
click at [492, 273] on input "text" at bounding box center [608, 274] width 289 height 22
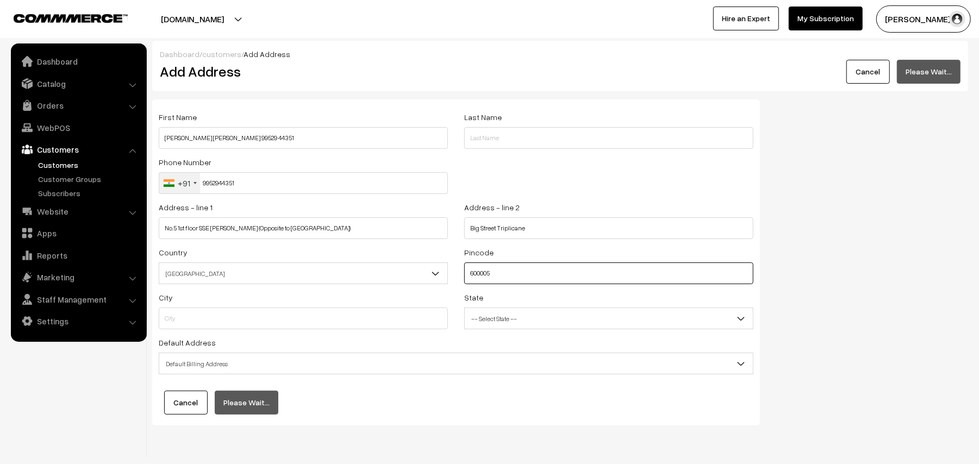
type input "600005"
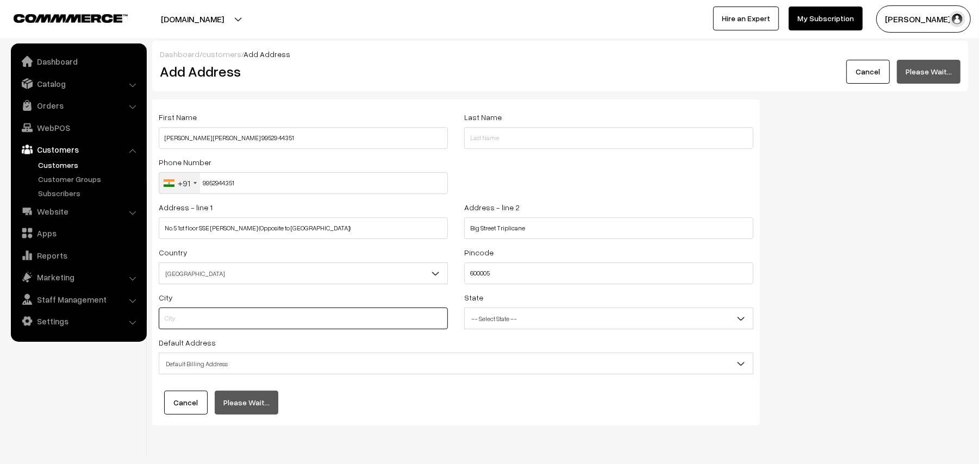
type input "Chennai"
select select "Tamil Nadu"
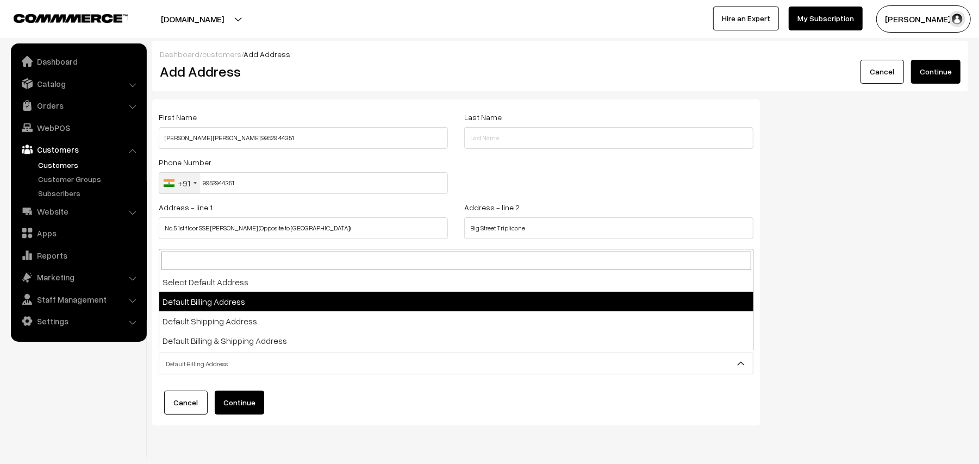
click at [209, 359] on span "Default Billing Address" at bounding box center [456, 364] width 594 height 19
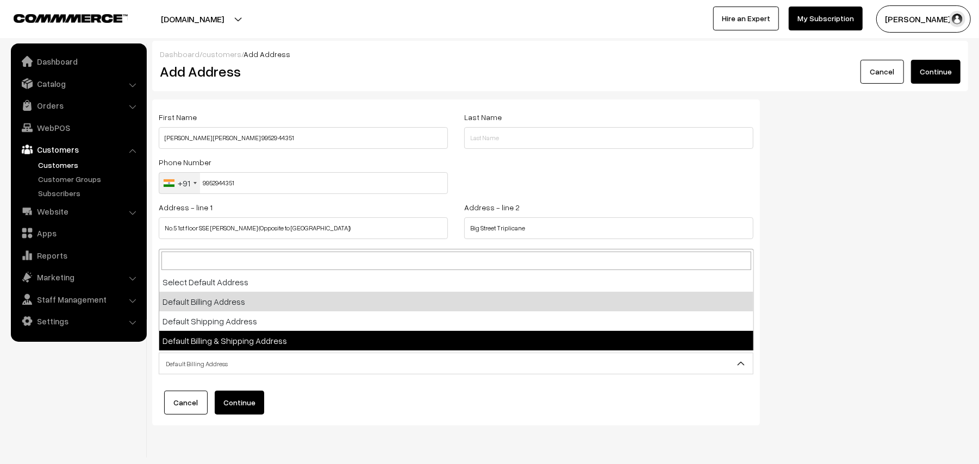
select select "3"
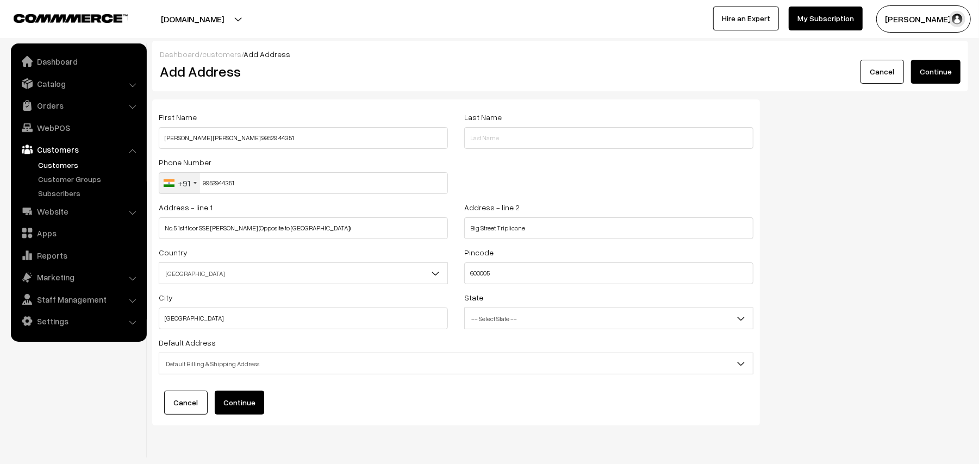
click at [508, 312] on span "-- Select State --" at bounding box center [609, 318] width 288 height 19
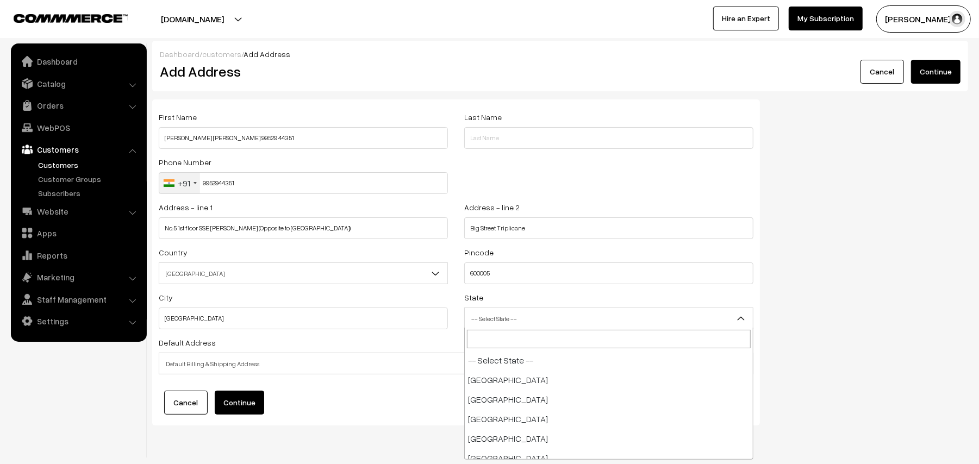
scroll to position [568, 0]
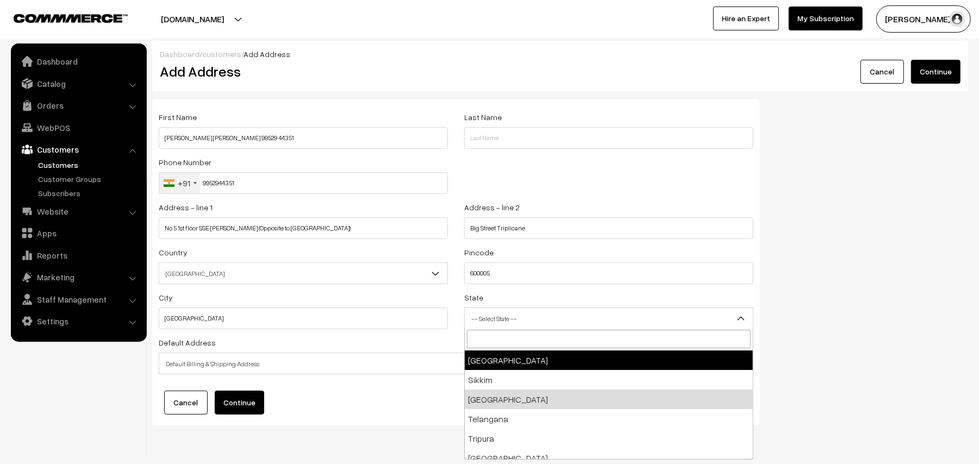
click at [509, 330] on input "search" at bounding box center [609, 339] width 284 height 18
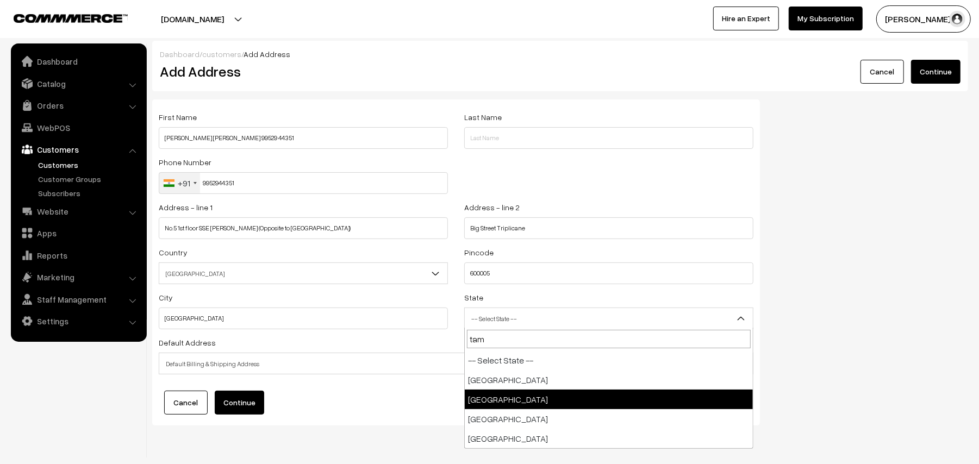
scroll to position [0, 0]
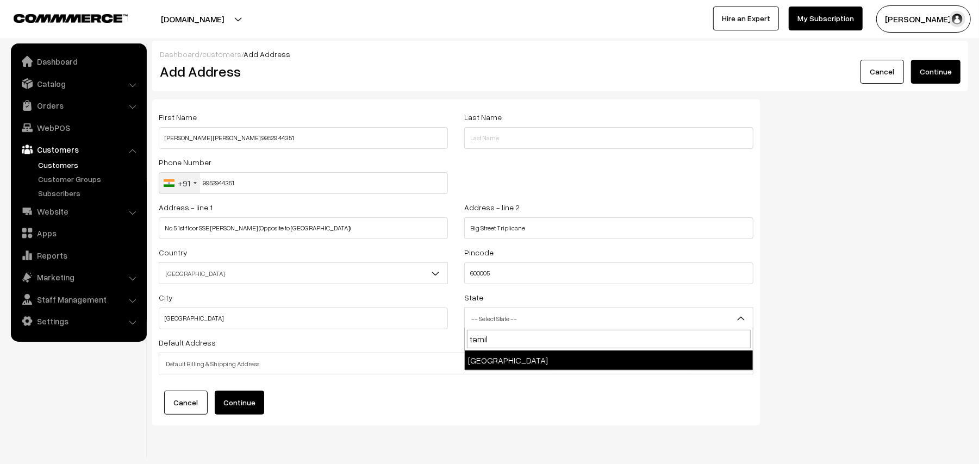
type input "tamil"
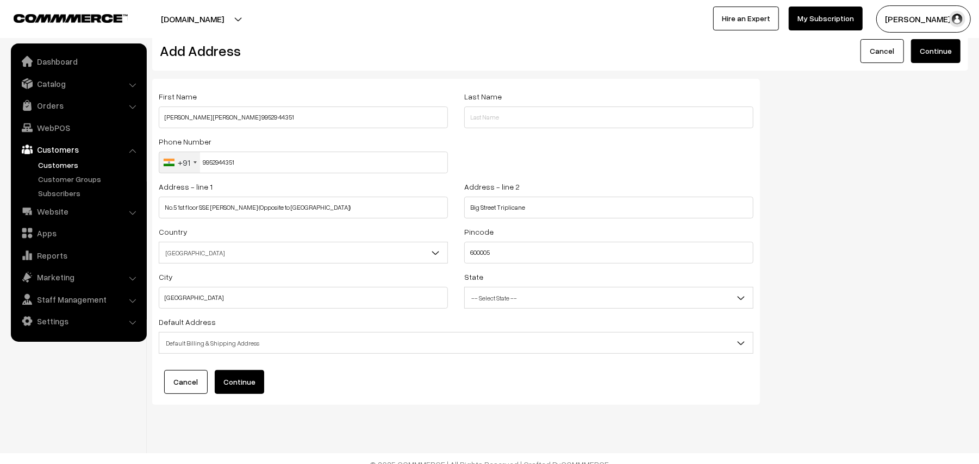
scroll to position [30, 0]
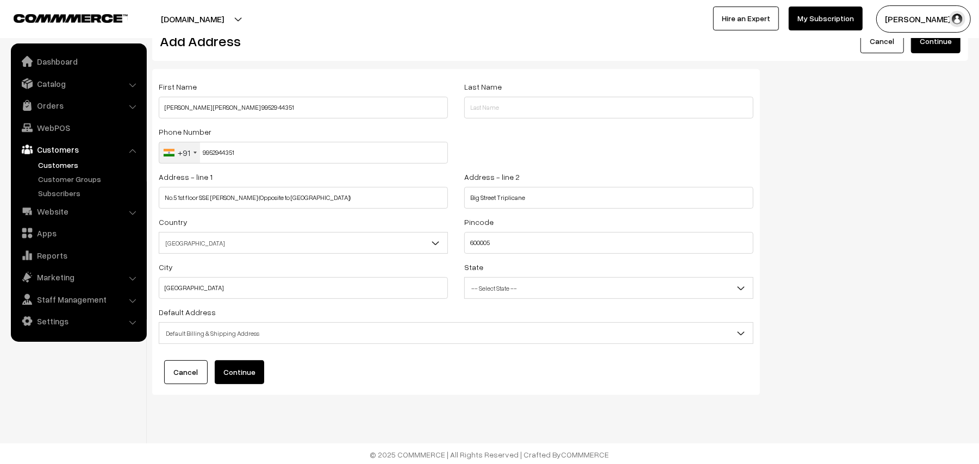
click at [244, 380] on button "Continue" at bounding box center [239, 373] width 49 height 24
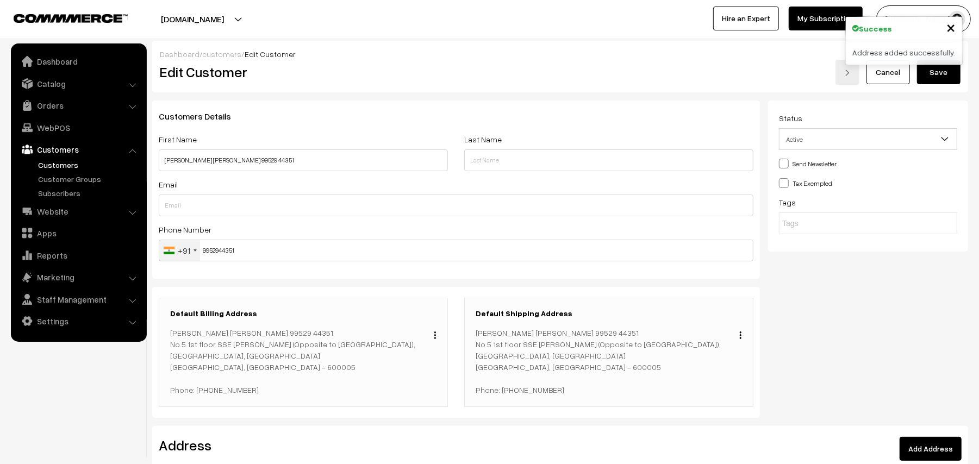
click at [945, 74] on button "Save" at bounding box center [939, 72] width 44 height 24
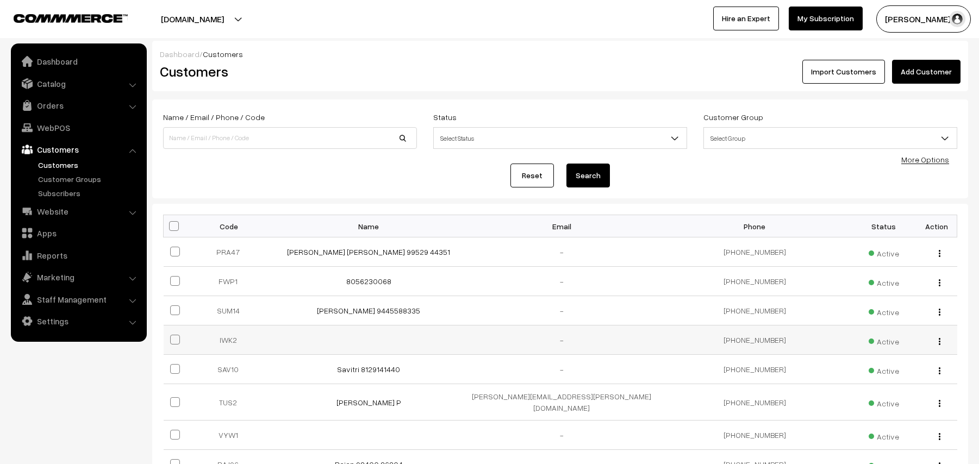
click at [51, 127] on link "WebPOS" at bounding box center [78, 128] width 129 height 20
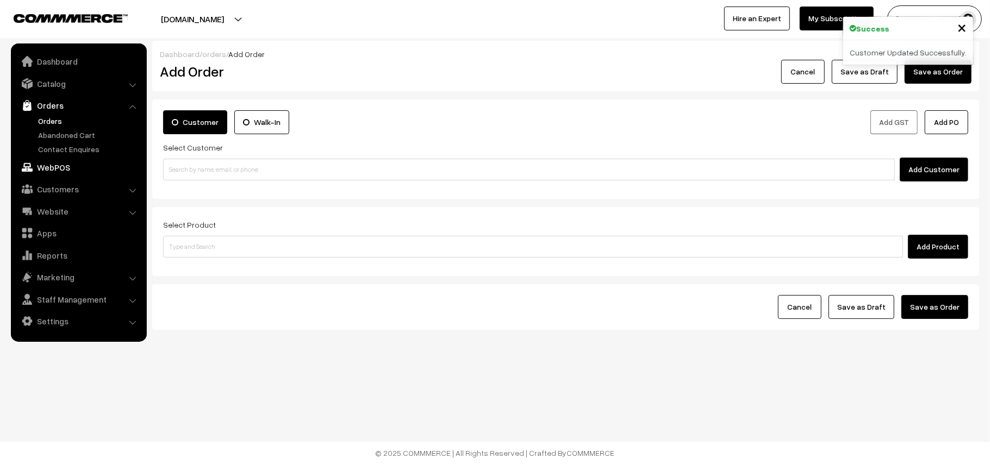
click at [82, 163] on link "WebPOS" at bounding box center [78, 168] width 129 height 20
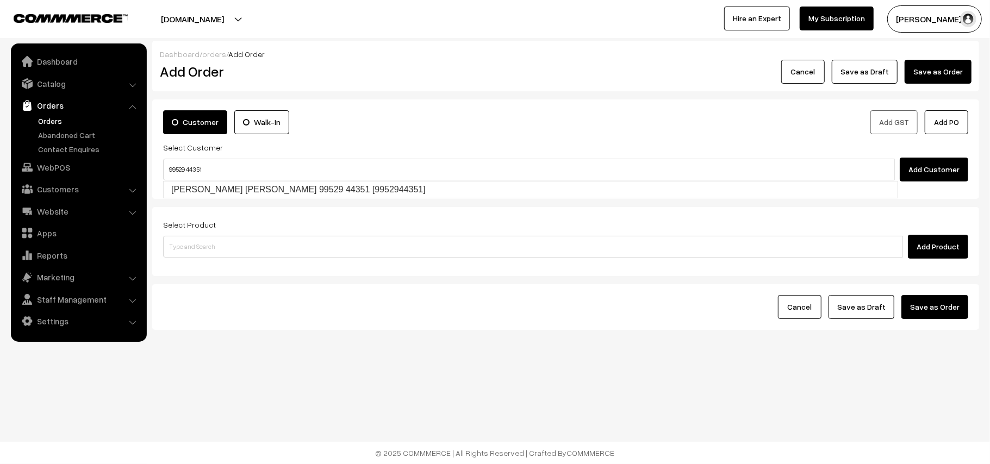
click at [187, 159] on input "99529 44351" at bounding box center [529, 170] width 732 height 22
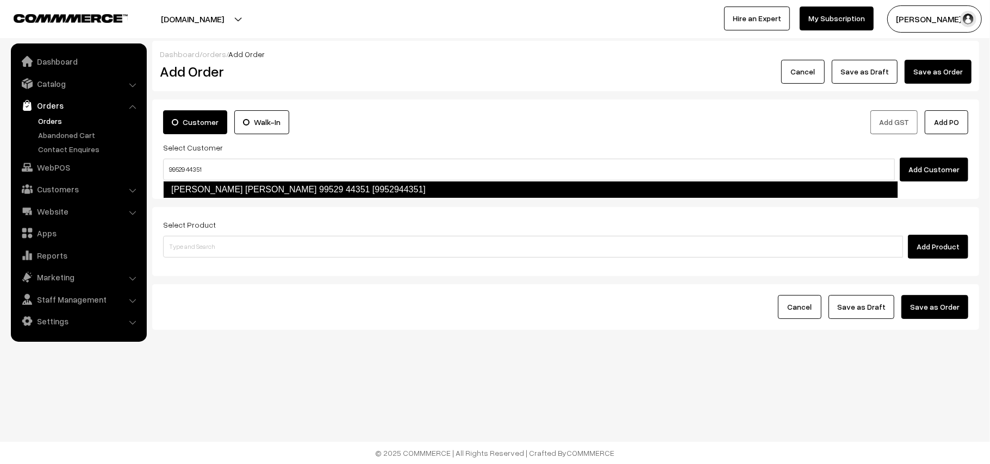
click at [187, 192] on link "Pranav Sakthi Saravanan 99529 44351 [9952944351]" at bounding box center [530, 189] width 735 height 17
type input "99529 44351"
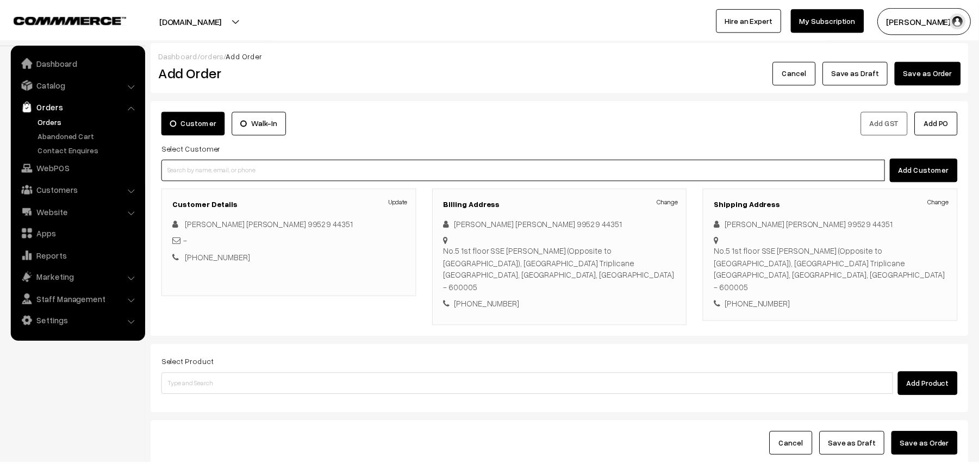
scroll to position [71, 0]
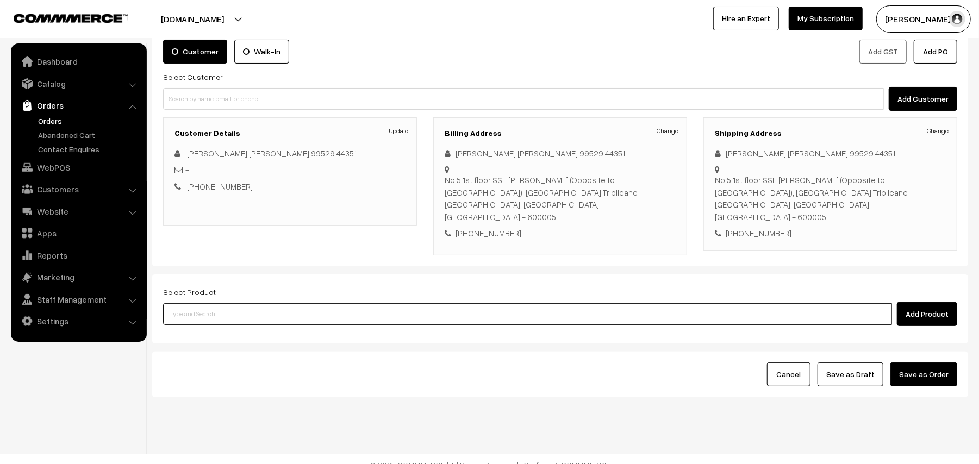
click at [233, 305] on input at bounding box center [527, 314] width 729 height 22
type input "ghee pon"
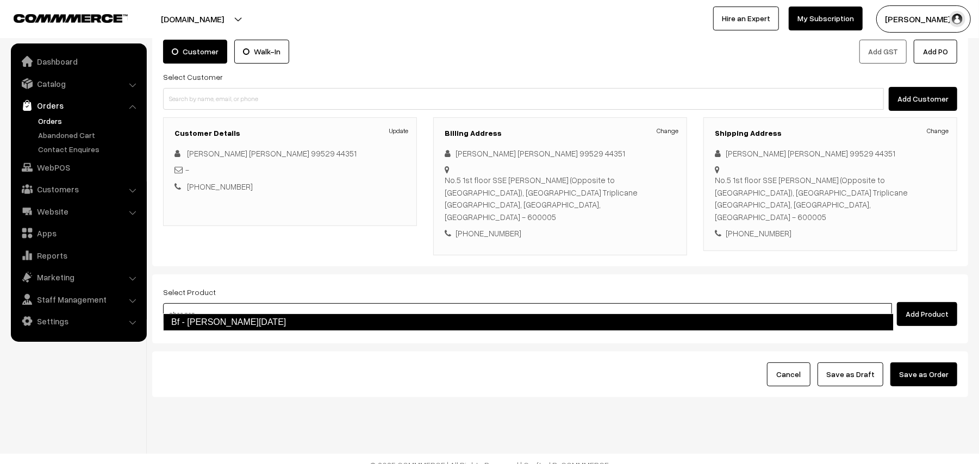
click at [229, 318] on link "Bf - [PERSON_NAME][DATE]" at bounding box center [528, 322] width 731 height 17
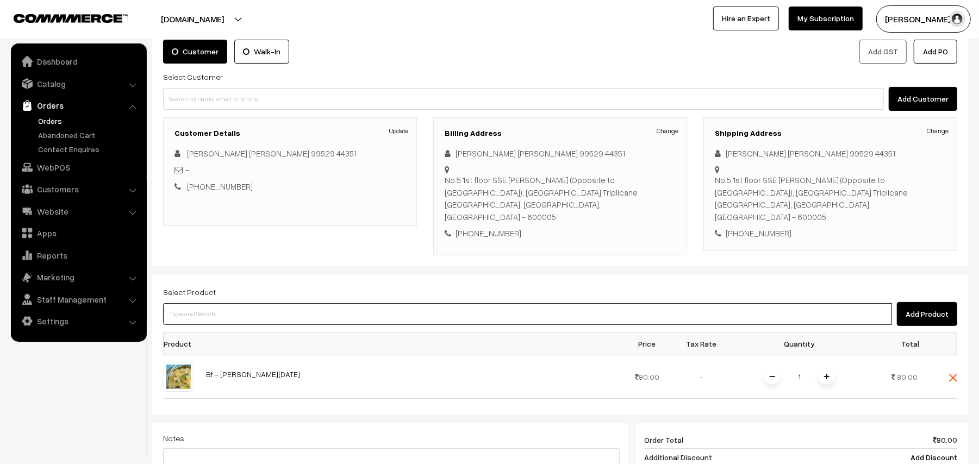
click at [229, 306] on input at bounding box center [527, 314] width 729 height 22
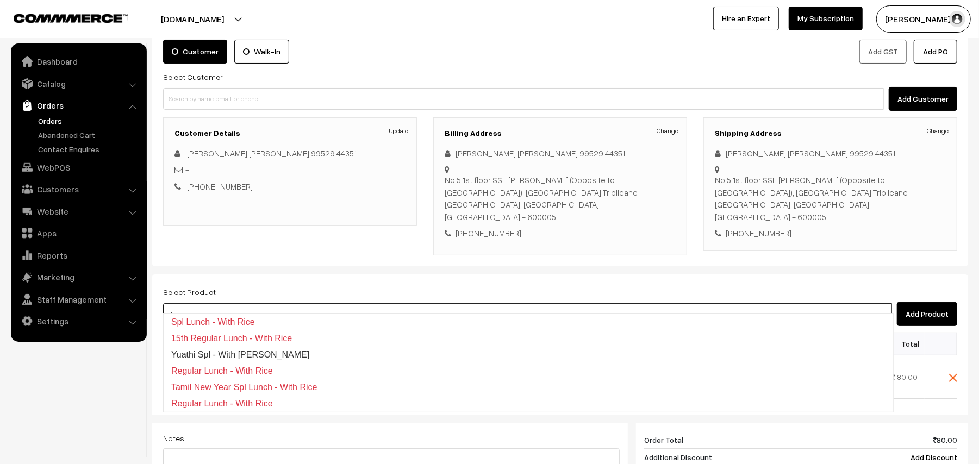
drag, startPoint x: 231, startPoint y: 299, endPoint x: 0, endPoint y: 281, distance: 231.8
click at [0, 281] on body "Thank you for showing interest. Our team will call you shortly. Close annamfood…" at bounding box center [489, 329] width 979 height 800
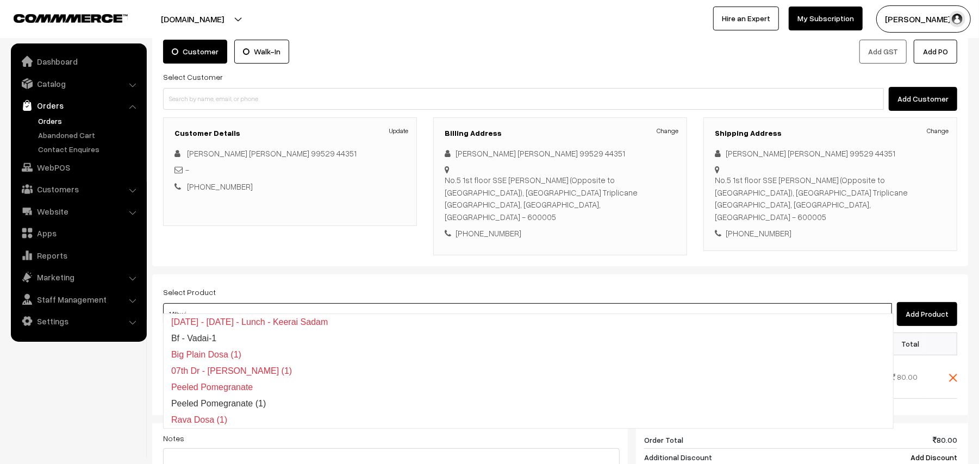
type input "14thwit"
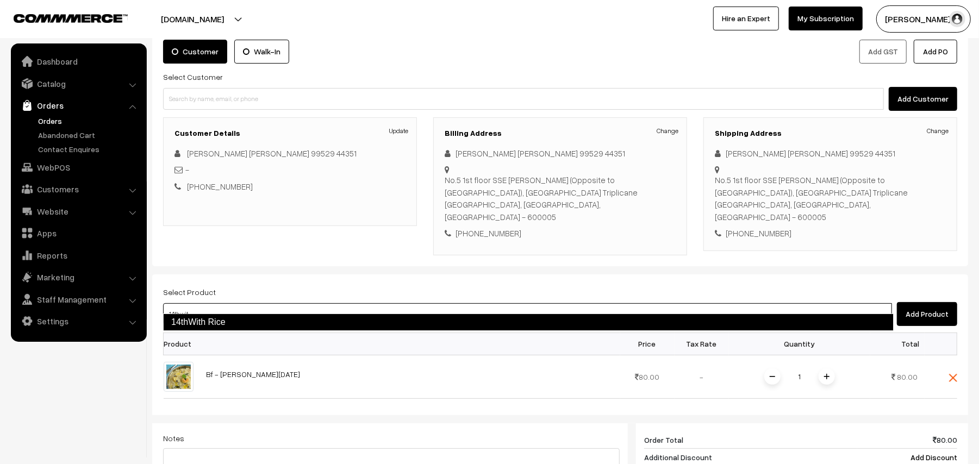
click at [194, 321] on link "14thWith Rice" at bounding box center [528, 322] width 731 height 17
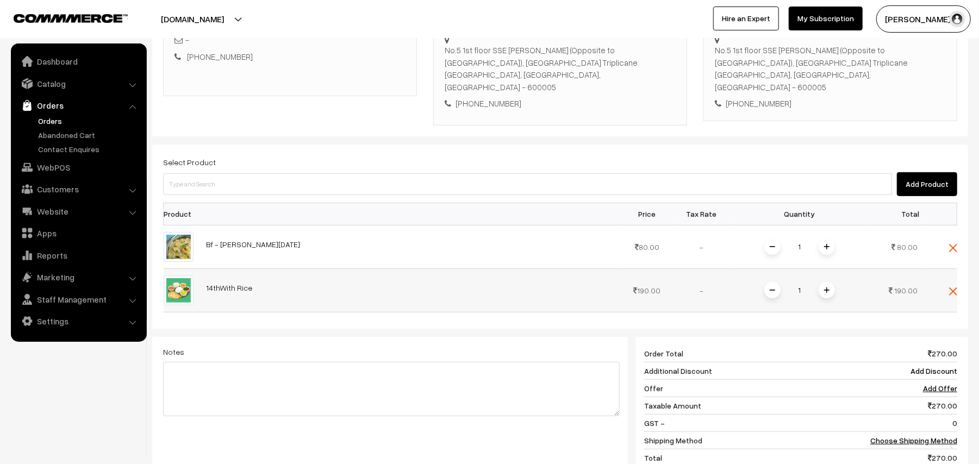
scroll to position [216, 0]
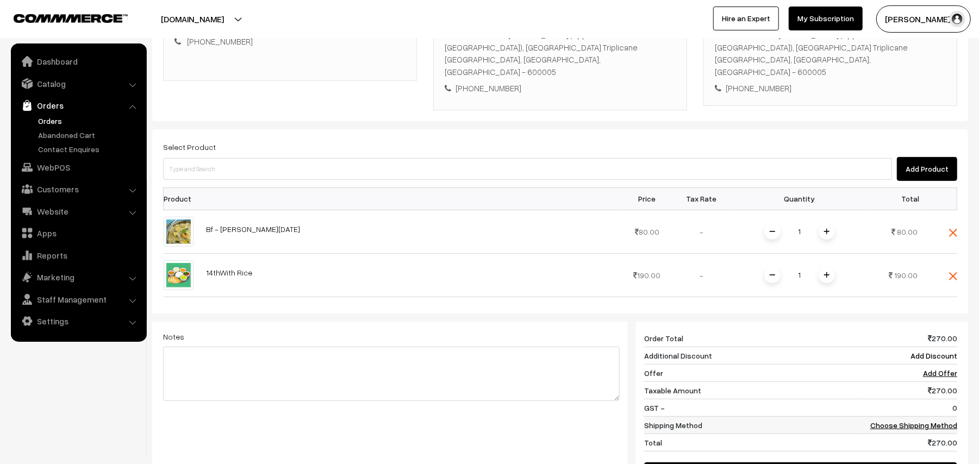
click at [933, 421] on link "Choose Shipping Method" at bounding box center [914, 425] width 87 height 9
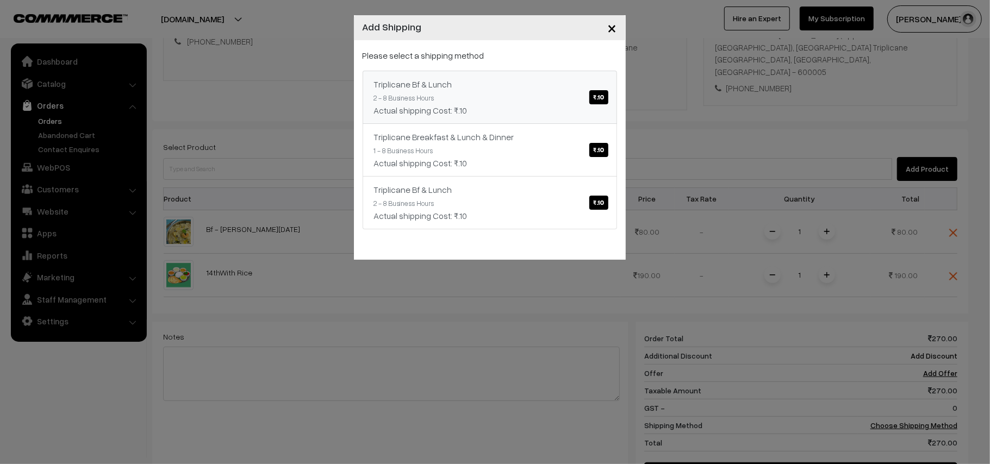
click at [525, 105] on div "Actual shipping Cost: ₹.10" at bounding box center [490, 110] width 232 height 13
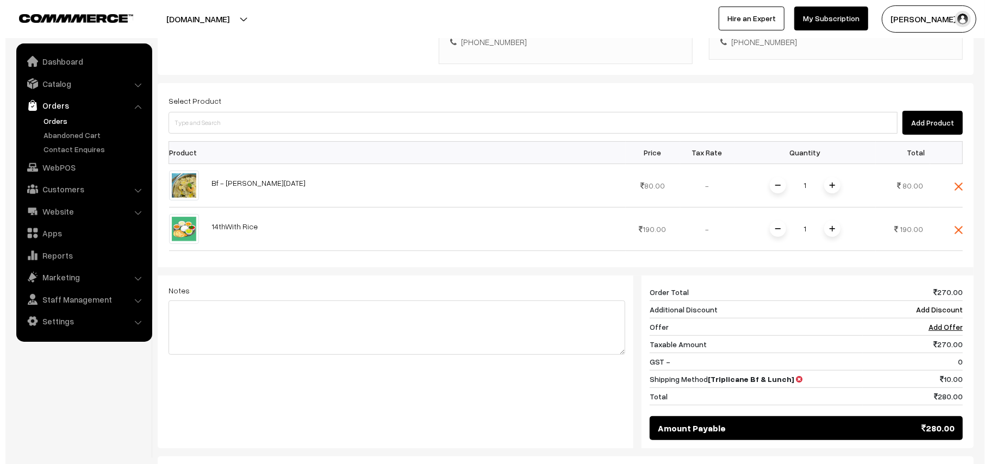
scroll to position [361, 0]
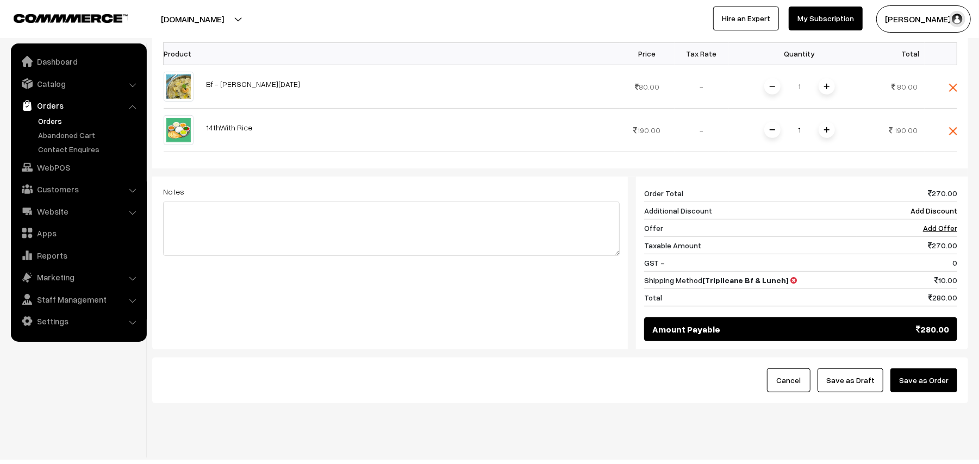
click at [929, 376] on button "Save as Order" at bounding box center [924, 381] width 67 height 24
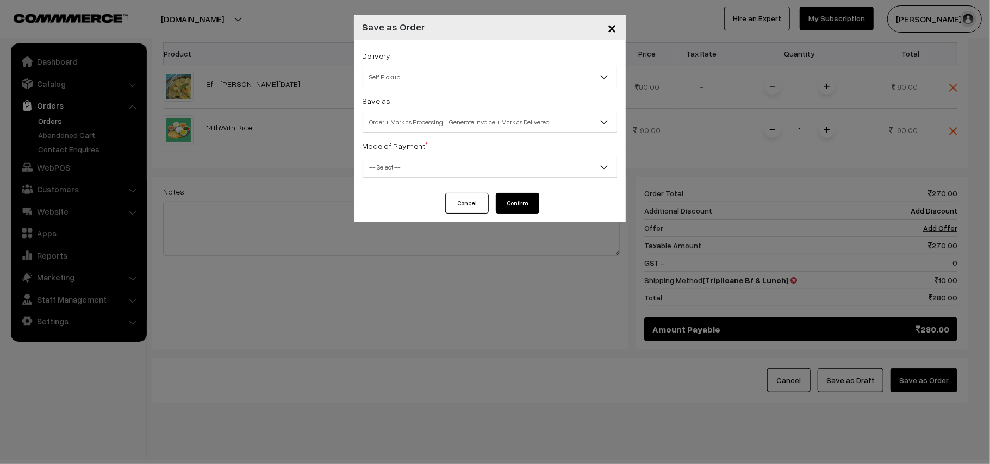
click at [422, 74] on span "Self Pickup" at bounding box center [489, 76] width 253 height 19
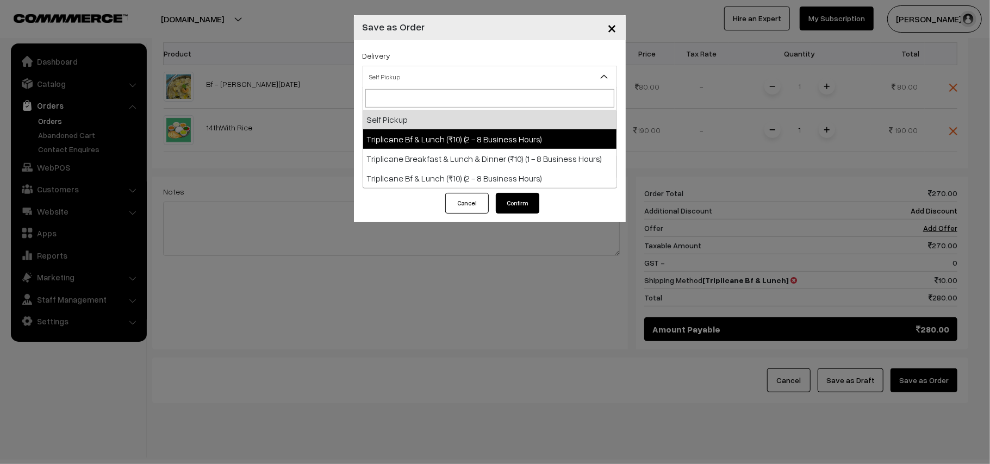
drag, startPoint x: 425, startPoint y: 135, endPoint x: 432, endPoint y: 127, distance: 10.0
select select "TO1"
select select "3"
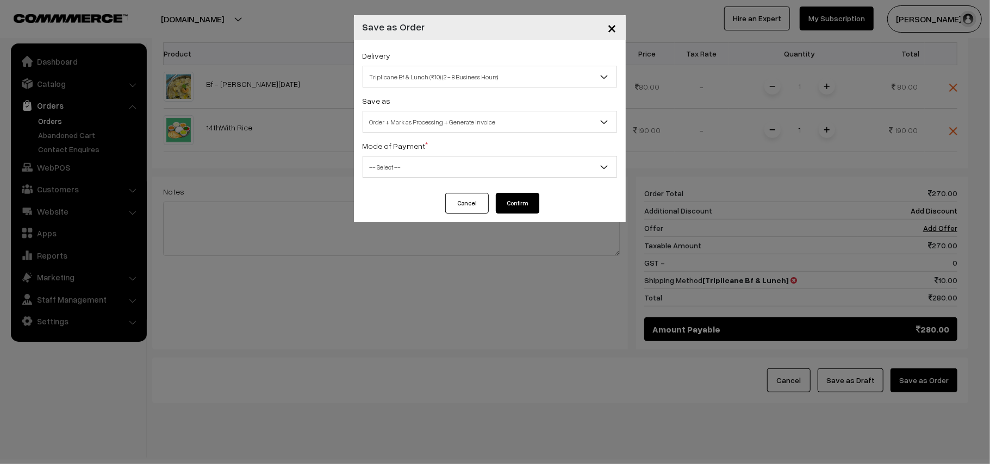
click at [432, 125] on span "Order + Mark as Processing + Generate Invoice" at bounding box center [489, 122] width 253 height 19
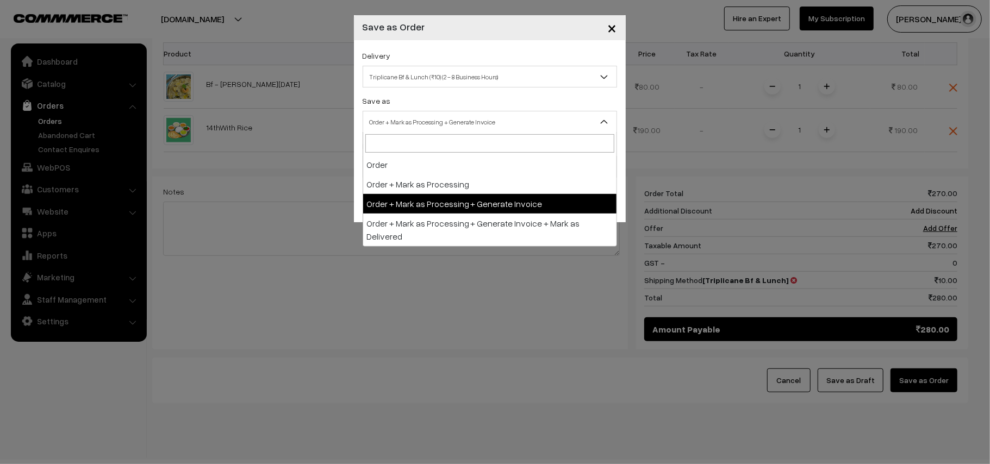
drag, startPoint x: 460, startPoint y: 198, endPoint x: 443, endPoint y: 177, distance: 27.0
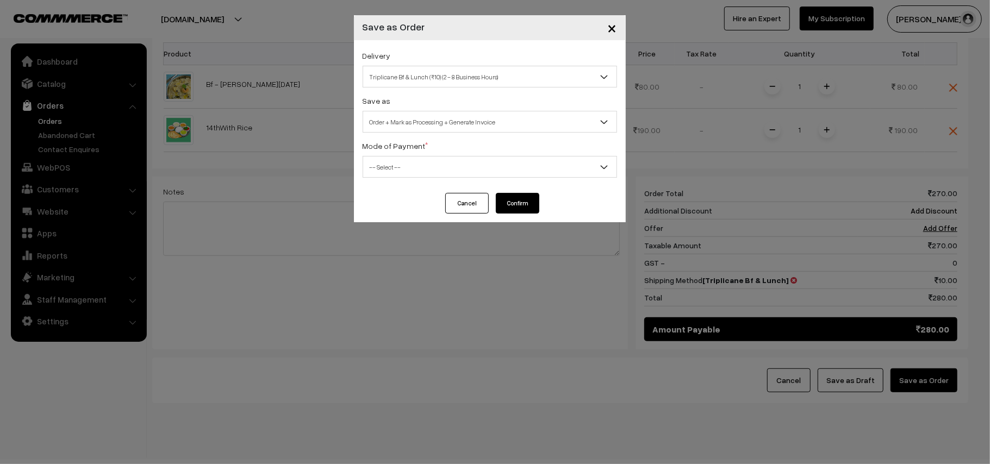
click at [429, 163] on span "-- Select --" at bounding box center [489, 167] width 253 height 19
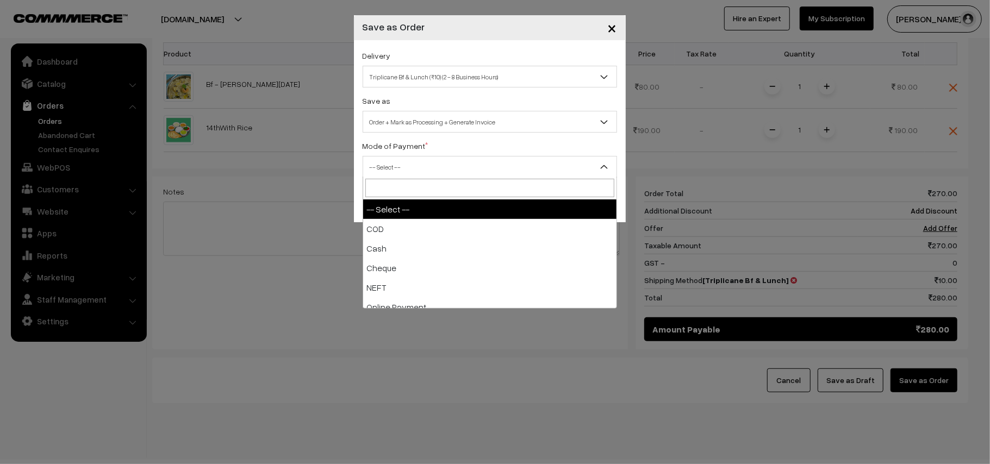
drag, startPoint x: 412, startPoint y: 216, endPoint x: 421, endPoint y: 222, distance: 10.6
select select "1"
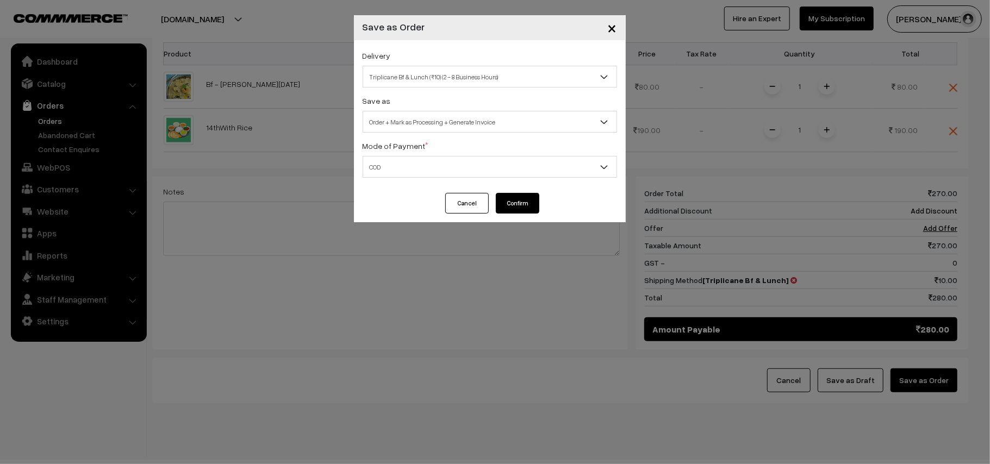
click at [533, 193] on button "Confirm" at bounding box center [518, 203] width 44 height 21
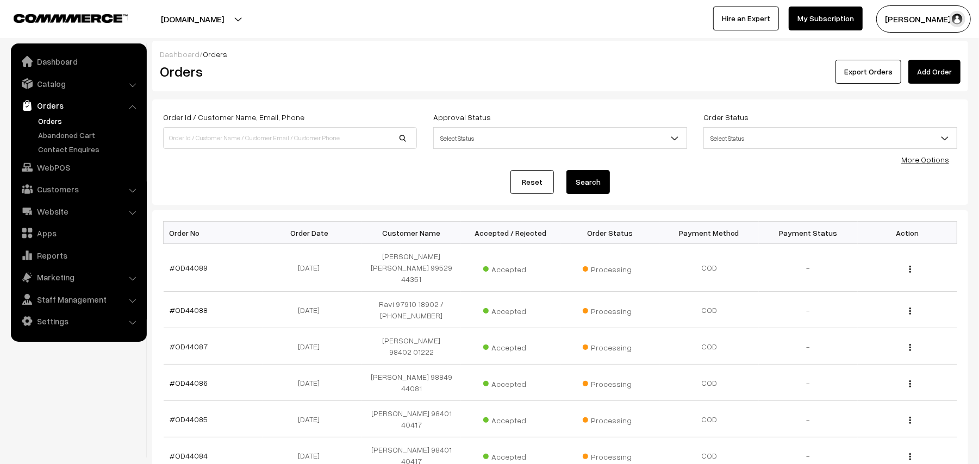
click at [187, 263] on link "#OD44089" at bounding box center [189, 267] width 38 height 9
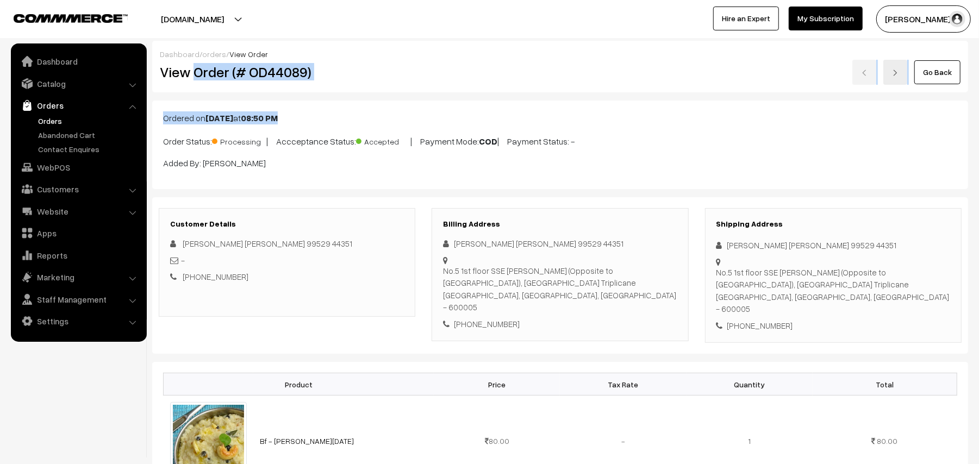
drag, startPoint x: 196, startPoint y: 68, endPoint x: 527, endPoint y: 176, distance: 348.4
copy div "Order (# OD44089) Go Back Ordered on [DATE] 08:50 PM"
click at [212, 80] on h2 "View Order (# OD44089)" at bounding box center [288, 72] width 256 height 17
drag, startPoint x: 223, startPoint y: 67, endPoint x: 425, endPoint y: 92, distance: 203.8
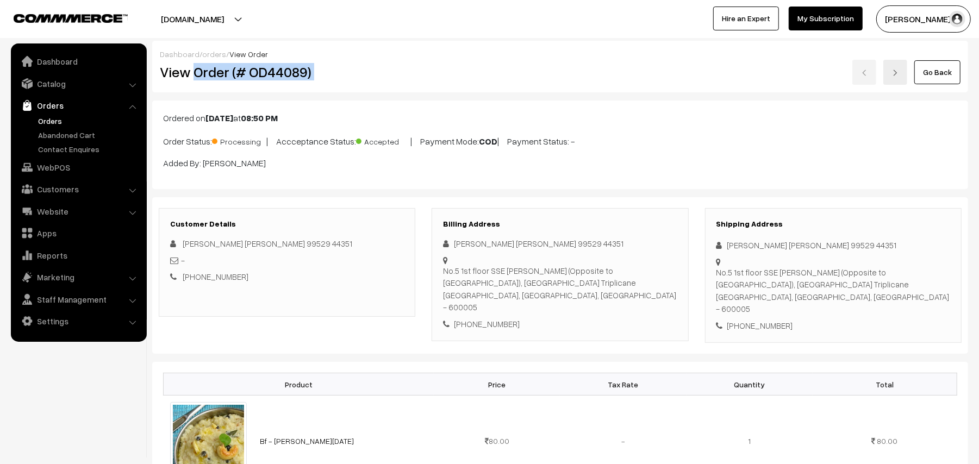
click at [425, 92] on div "Dashboard / orders / View Order View Order (# OD44089) Go Back" at bounding box center [560, 67] width 816 height 52
copy div "Order (# OD44089)"
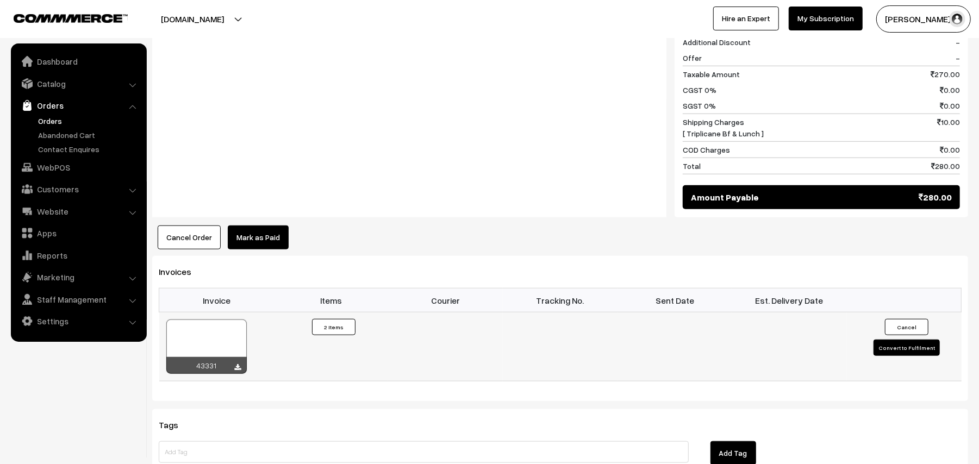
scroll to position [653, 0]
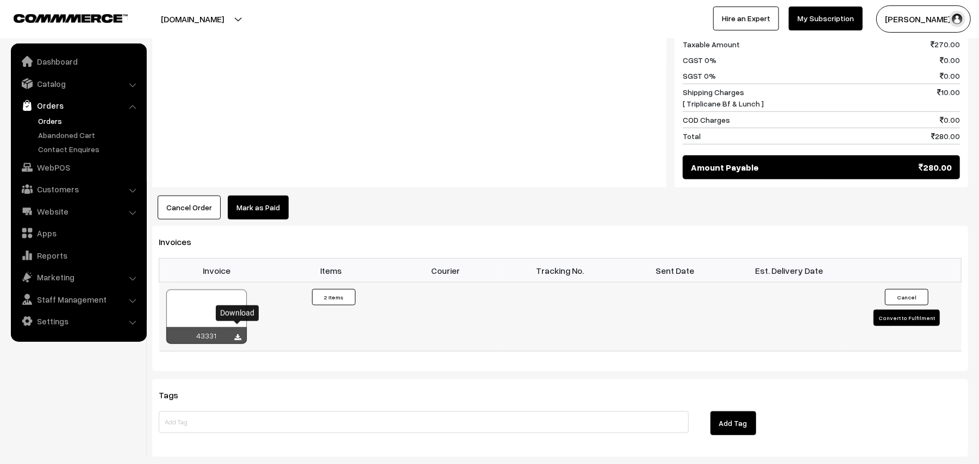
click at [238, 334] on icon at bounding box center [238, 337] width 7 height 7
click at [58, 120] on link "Orders" at bounding box center [89, 120] width 108 height 11
